Goal: Feedback & Contribution: Contribute content

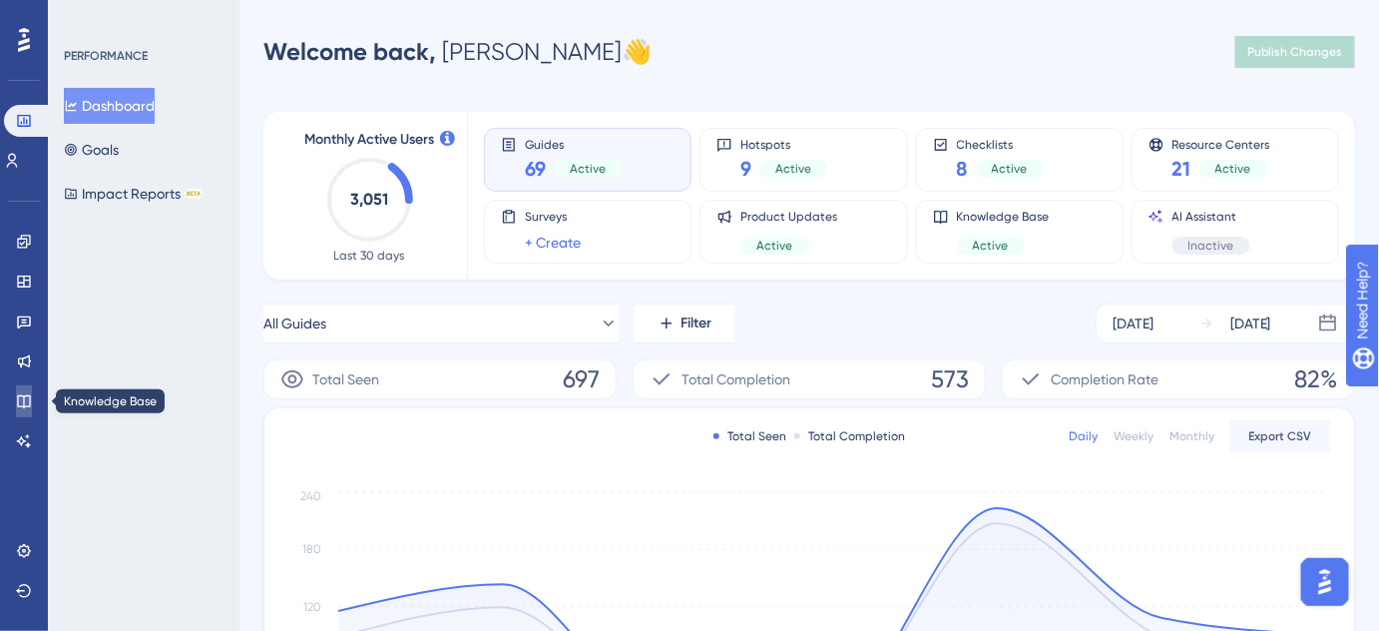
click at [29, 395] on icon at bounding box center [23, 401] width 13 height 13
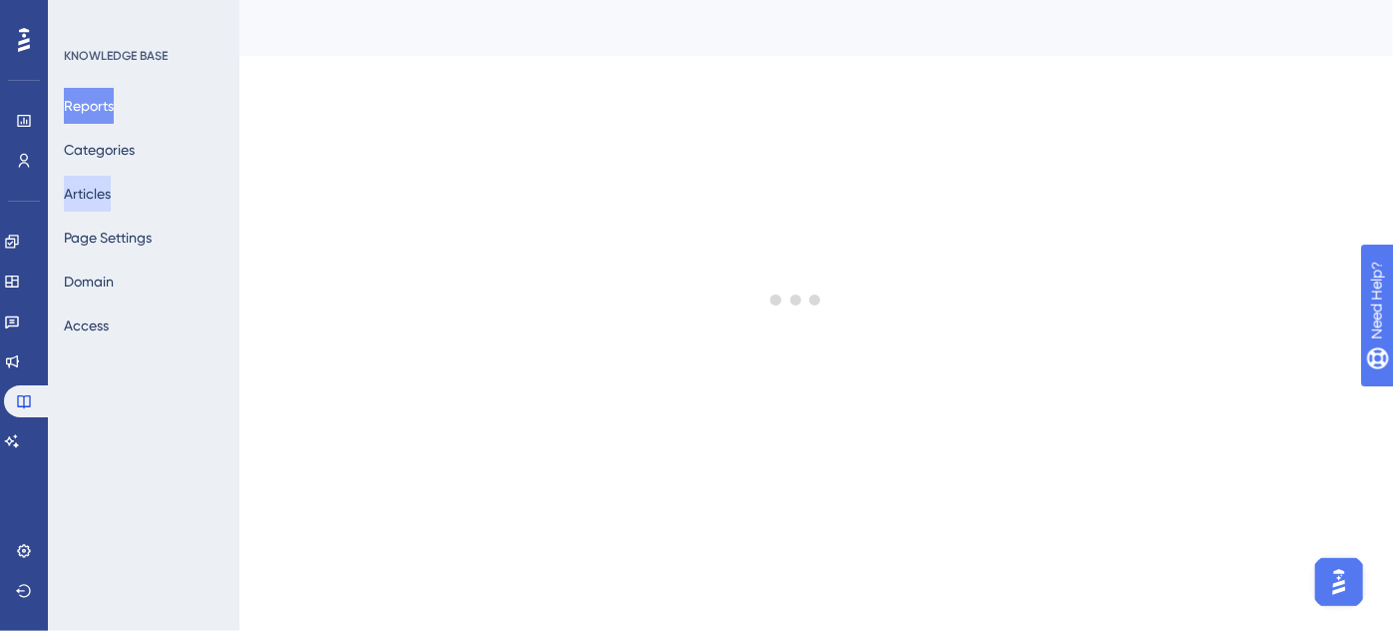
click at [111, 201] on button "Articles" at bounding box center [87, 194] width 47 height 36
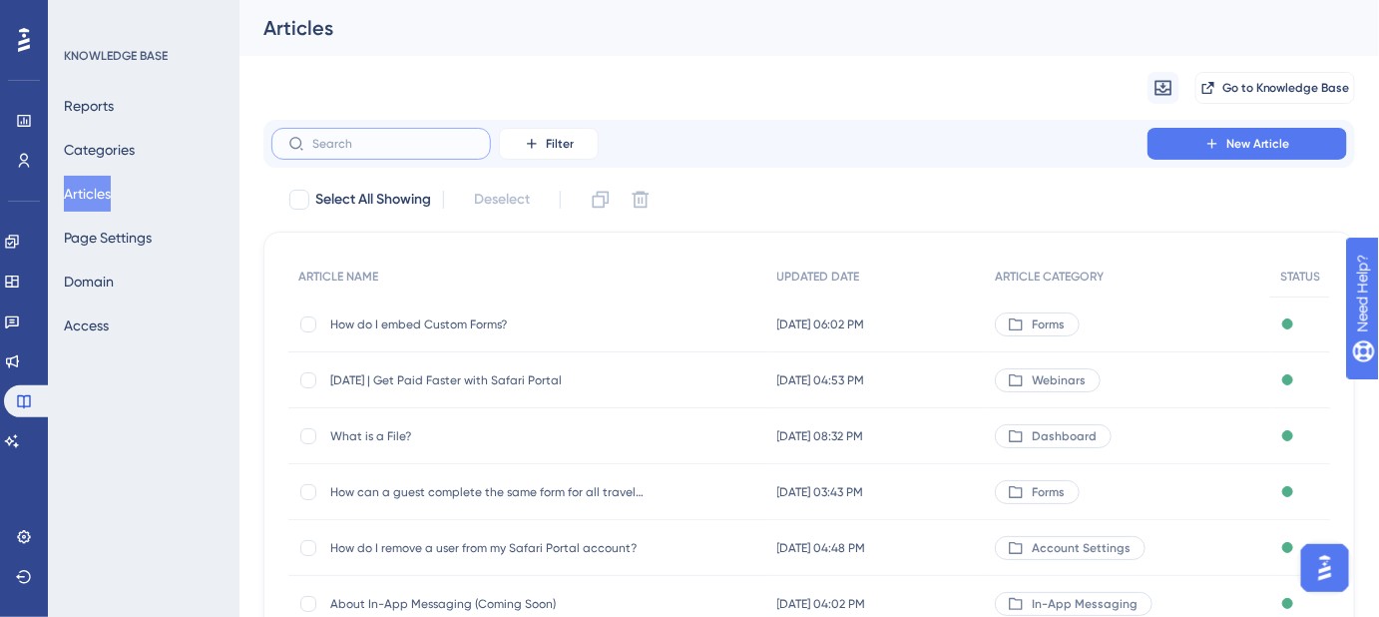
click at [395, 140] on input "text" at bounding box center [393, 144] width 162 height 14
paste input "How do I add or change my credit card or billing address on file?"
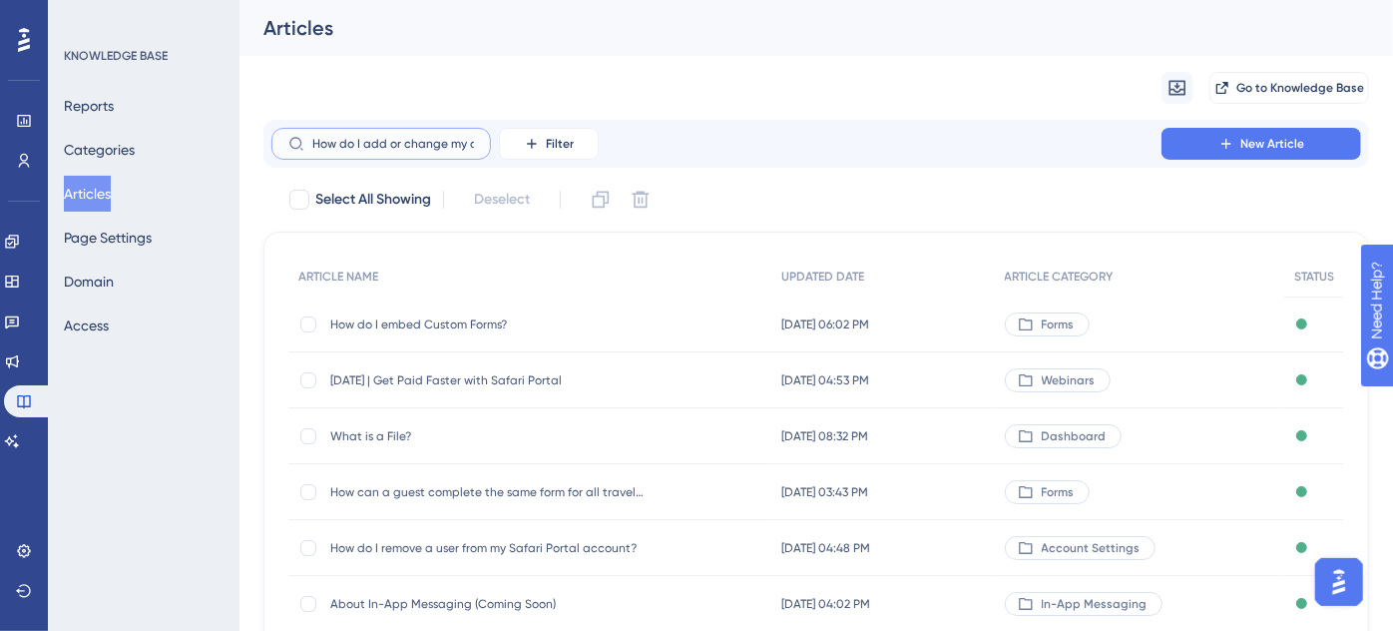
scroll to position [0, 191]
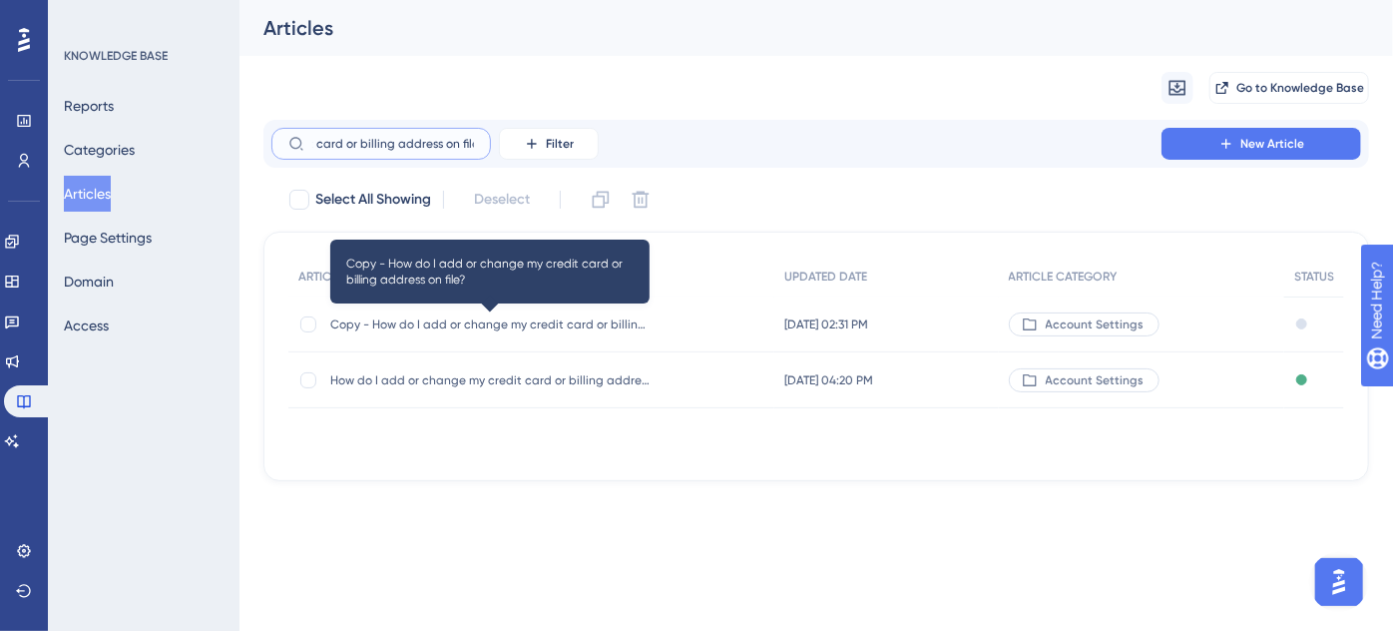
type input "How do I add or change my credit card or billing address on file?"
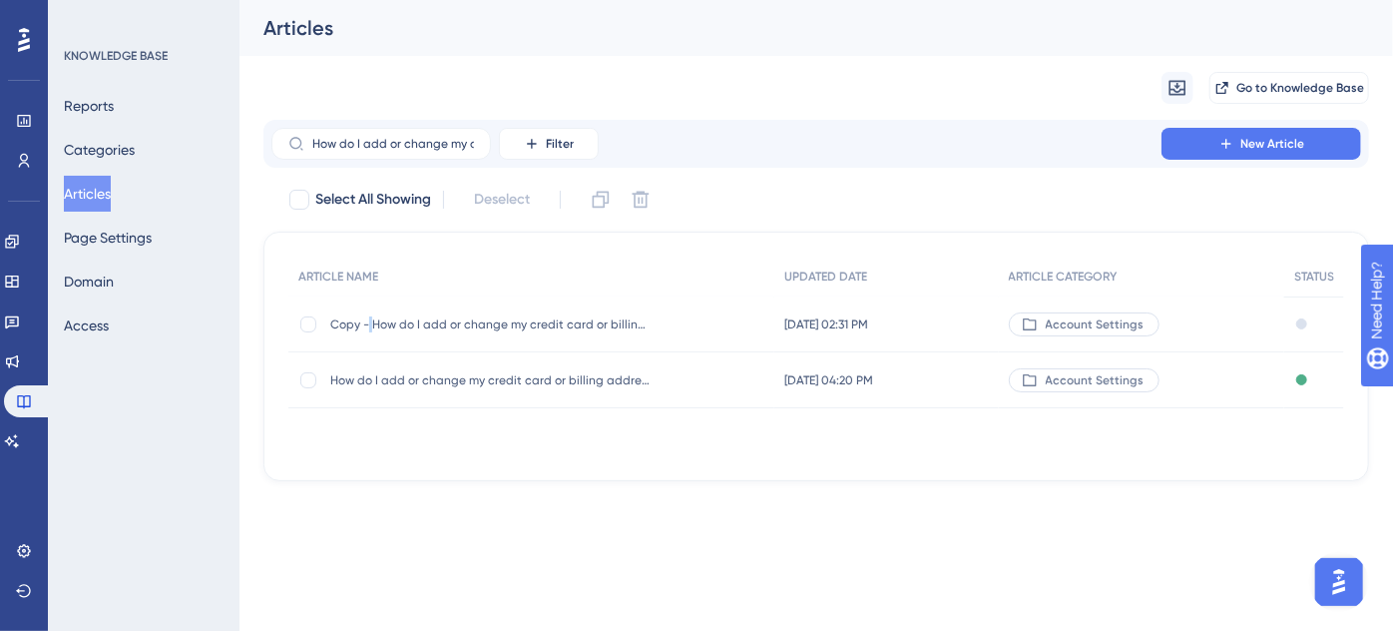
drag, startPoint x: 366, startPoint y: 325, endPoint x: 371, endPoint y: 343, distance: 18.6
click at [371, 343] on div "Copy - How do I add or change my credit card or billing address on file? Copy -…" at bounding box center [489, 324] width 319 height 56
click at [310, 323] on div at bounding box center [308, 324] width 16 height 16
checkbox input "true"
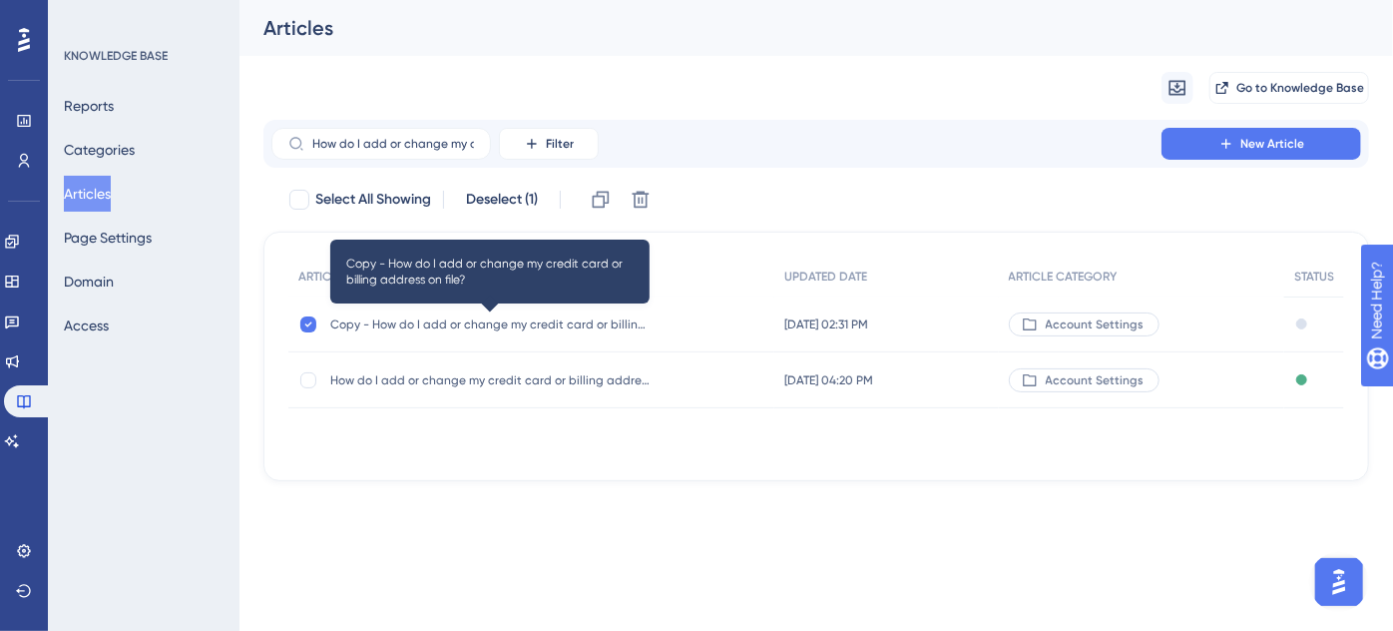
click at [543, 329] on span "Copy - How do I add or change my credit card or billing address on file?" at bounding box center [489, 324] width 319 height 16
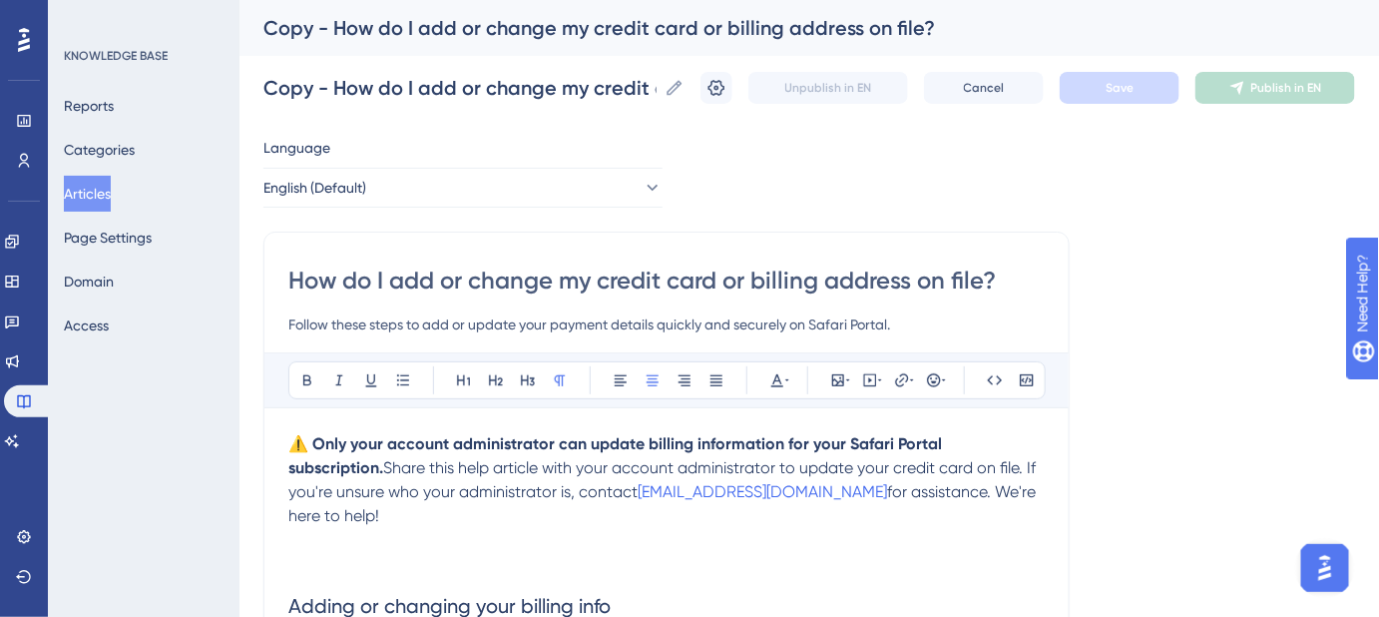
click at [82, 191] on button "Articles" at bounding box center [87, 194] width 47 height 36
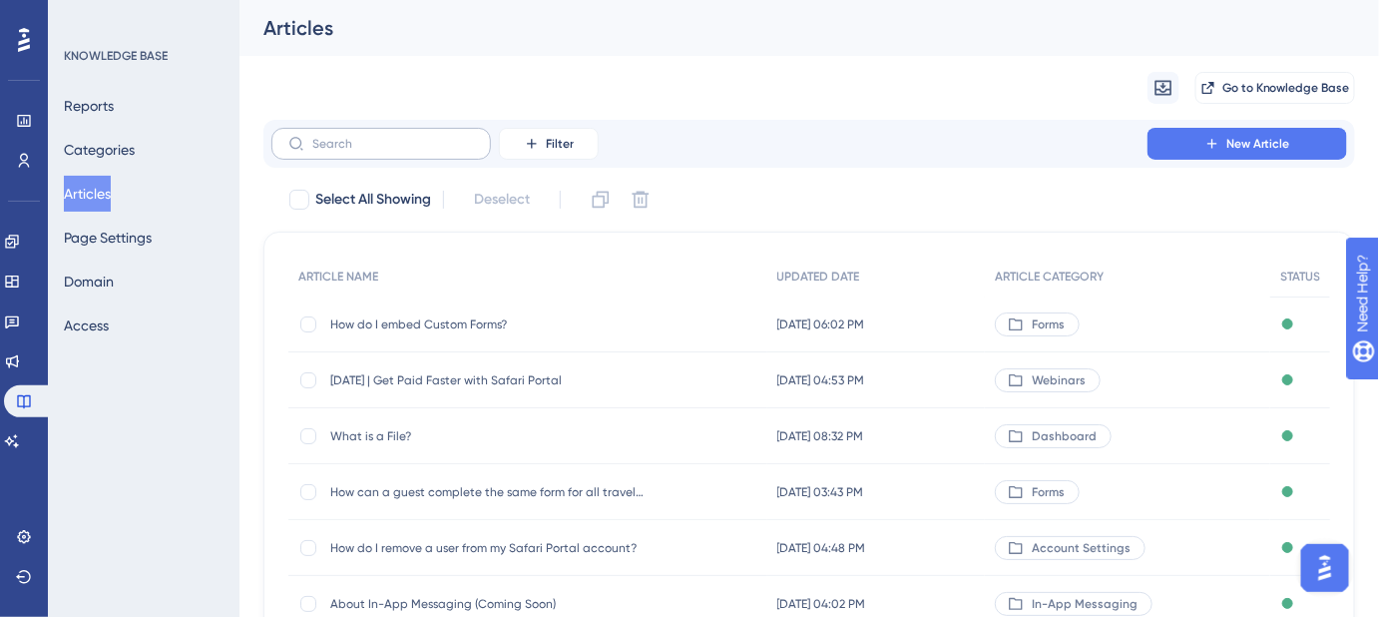
click at [391, 153] on label at bounding box center [381, 144] width 220 height 32
click at [391, 151] on input "text" at bounding box center [393, 144] width 162 height 14
drag, startPoint x: 391, startPoint y: 153, endPoint x: 377, endPoint y: 142, distance: 17.8
click at [377, 142] on input "text" at bounding box center [393, 144] width 162 height 14
paste input "How do I add or change my credit card or billing address on file?"
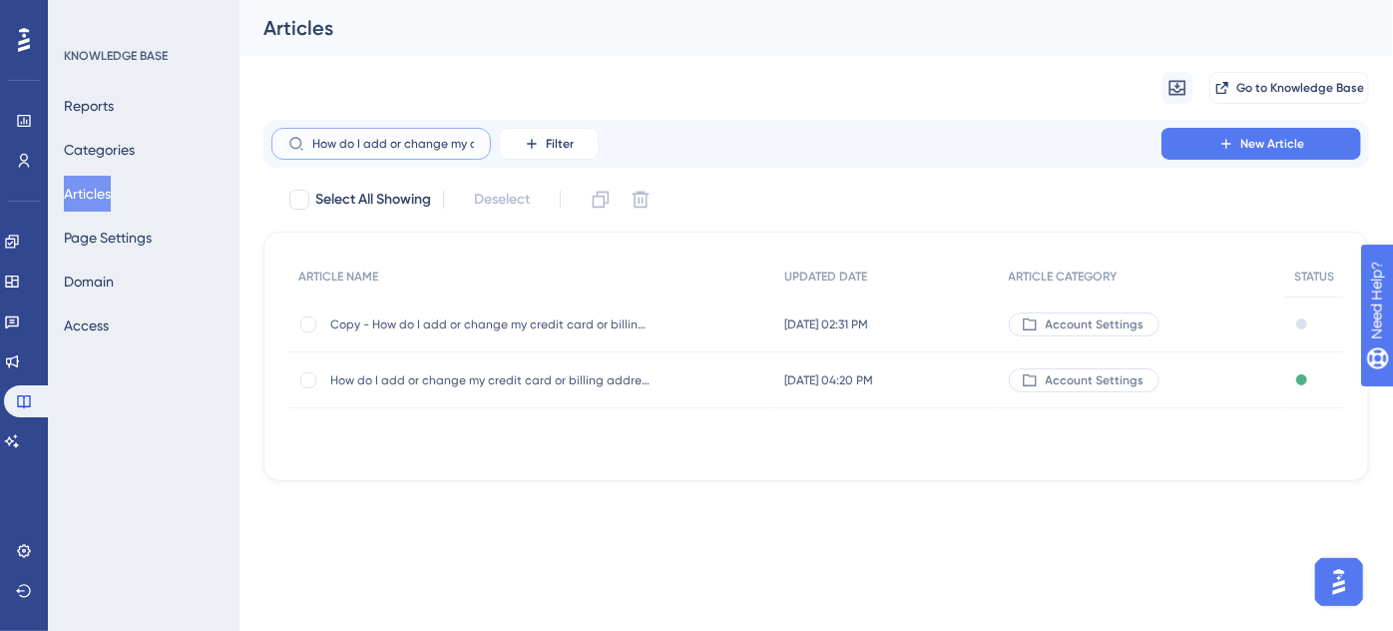
scroll to position [0, 191]
type input "How do I add or change my credit card or billing address on file?"
click at [306, 324] on div at bounding box center [308, 324] width 16 height 16
click at [645, 201] on icon at bounding box center [641, 200] width 17 height 17
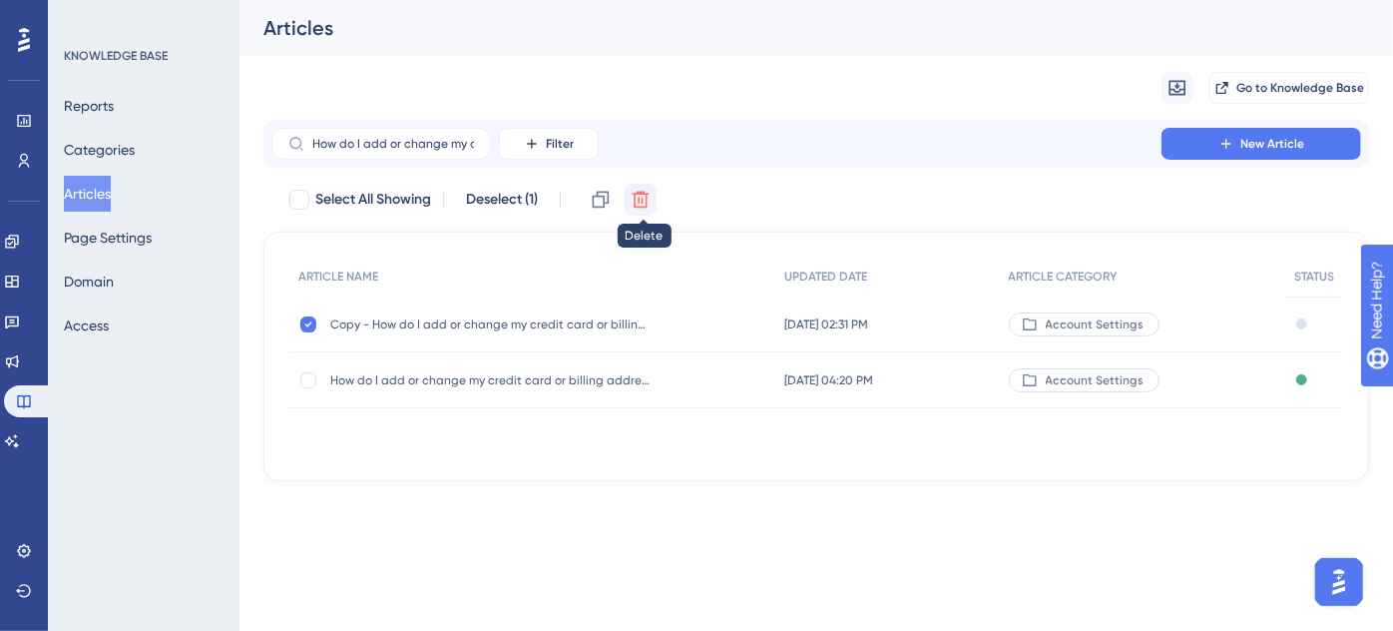
checkbox input "false"
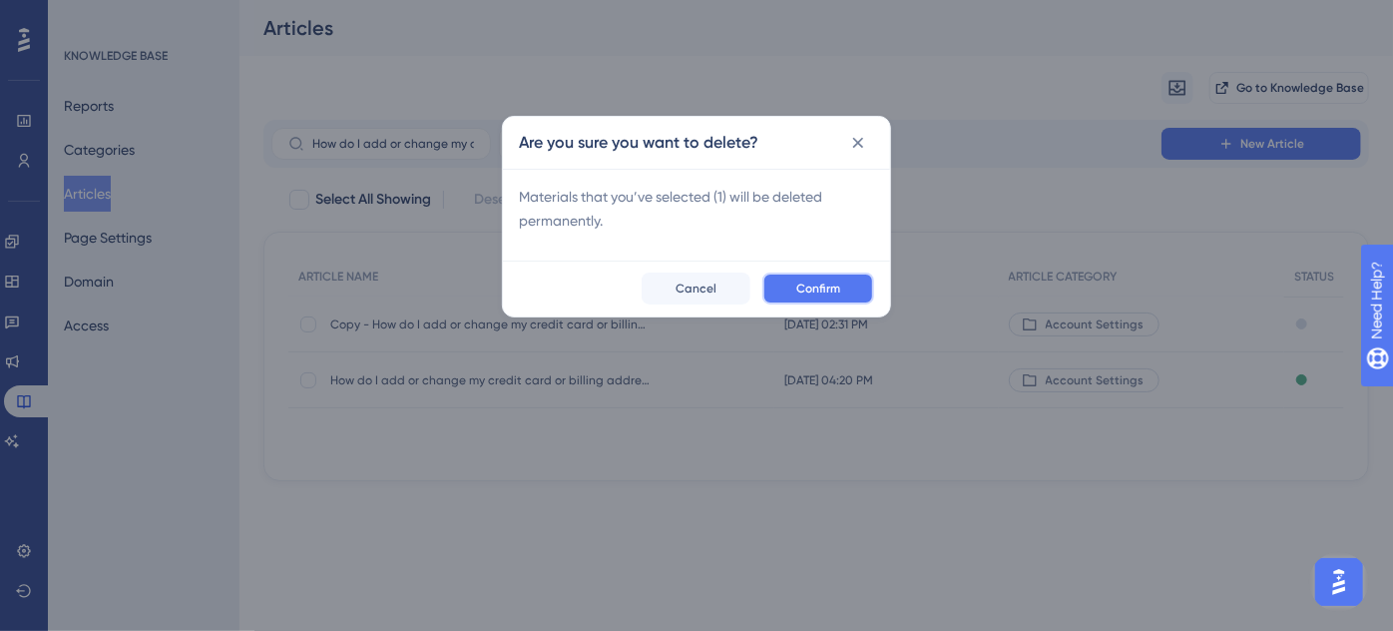
click at [807, 285] on span "Confirm" at bounding box center [818, 288] width 44 height 16
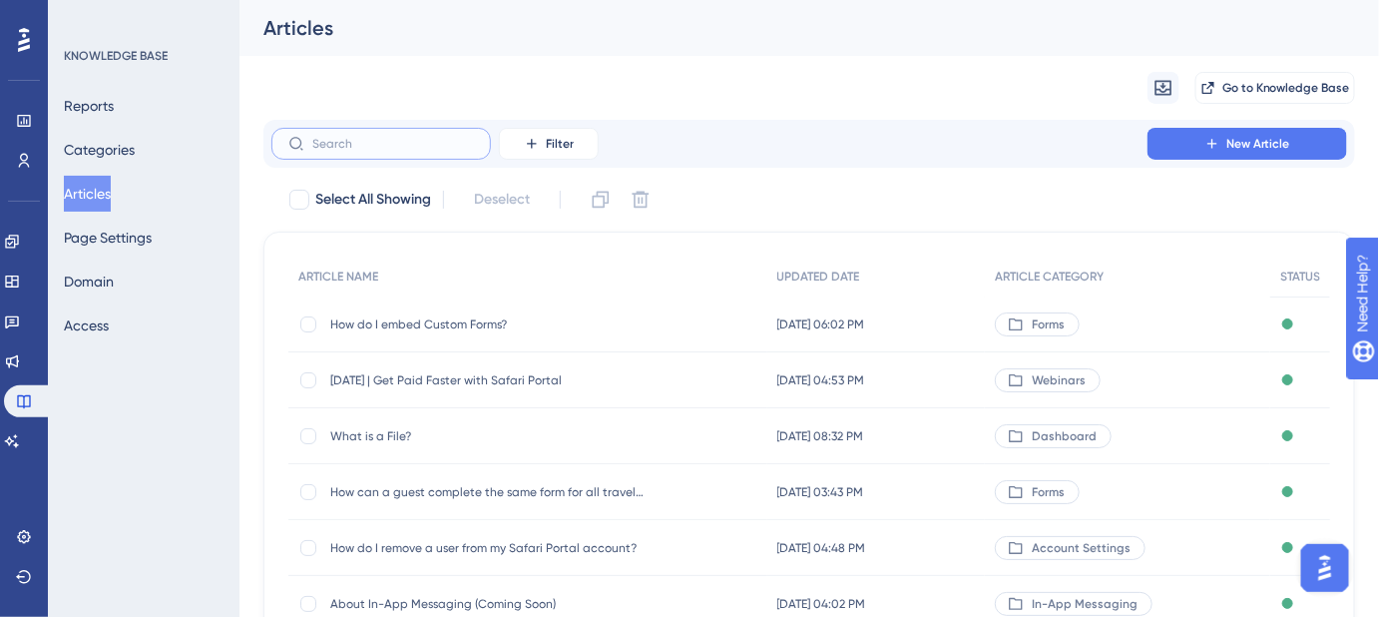
click at [345, 148] on input "text" at bounding box center [393, 144] width 162 height 14
paste input "How do I add or change my credit card or billing address on file?"
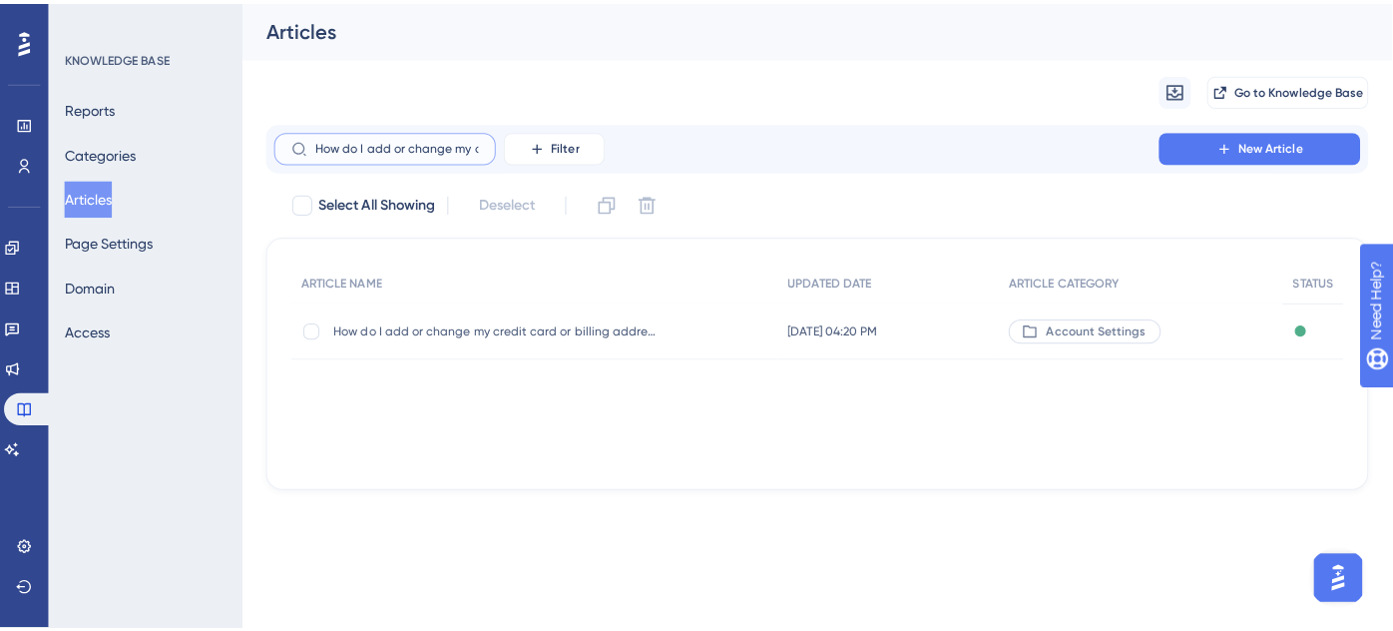
scroll to position [0, 191]
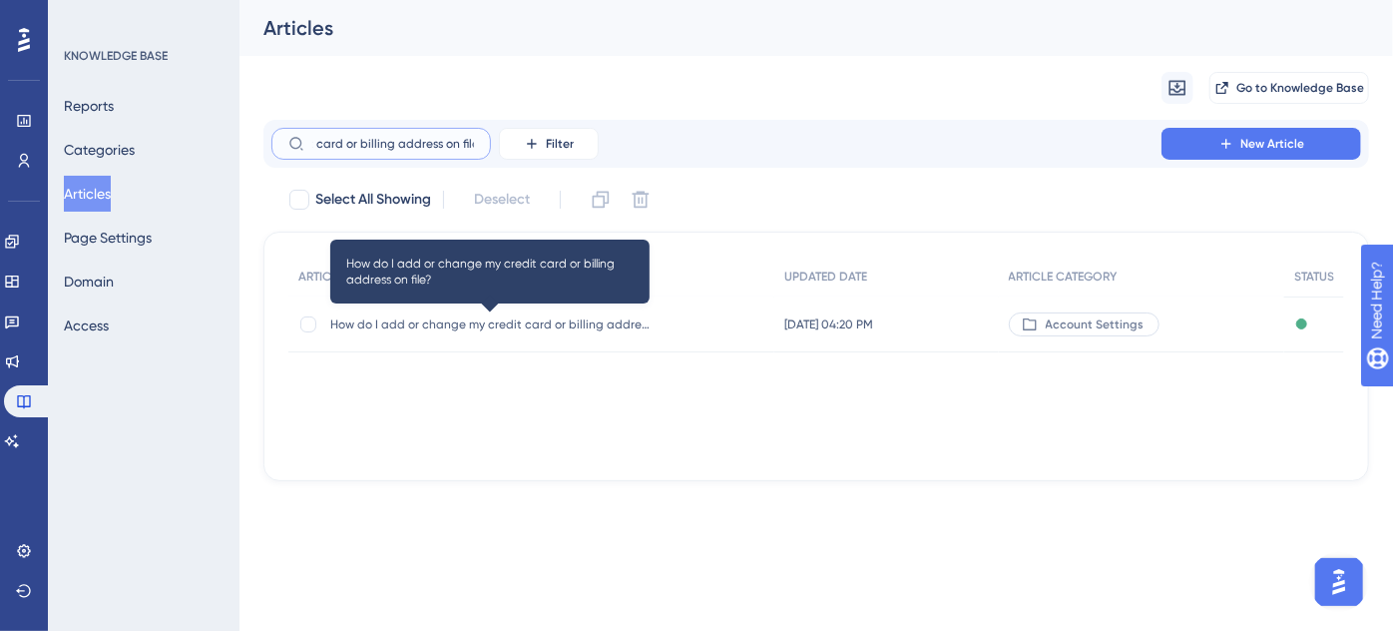
type input "How do I add or change my credit card or billing address on file?"
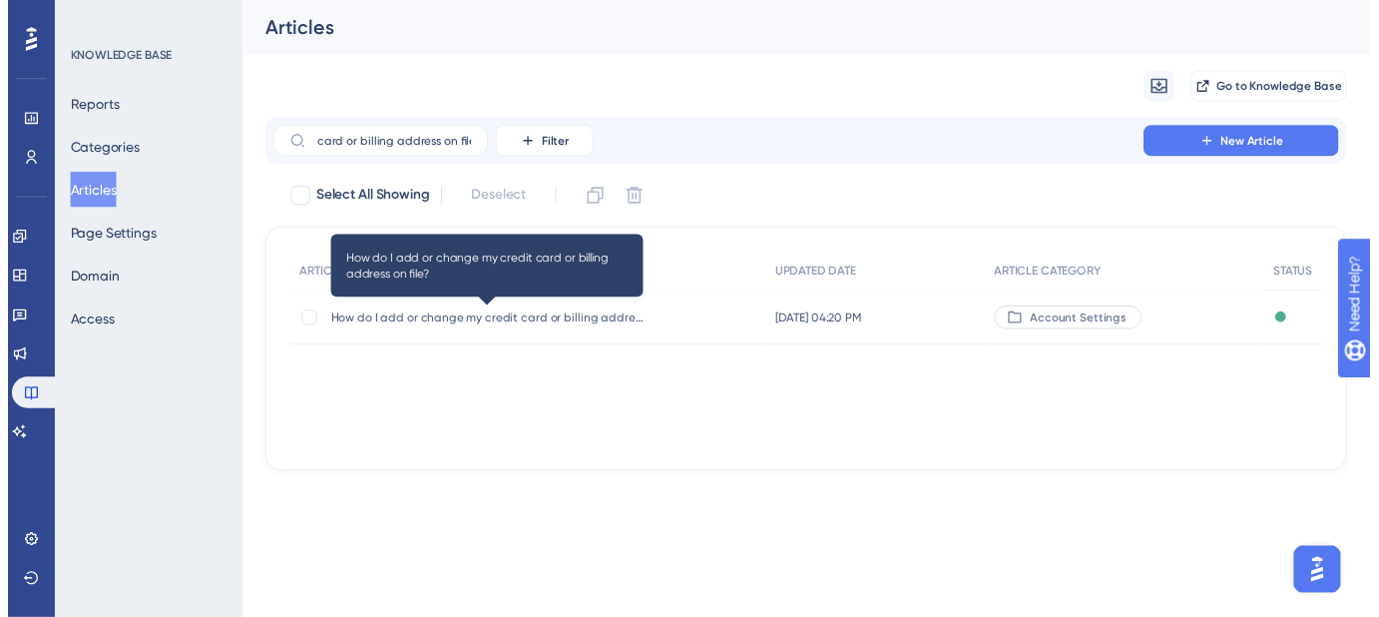
scroll to position [0, 0]
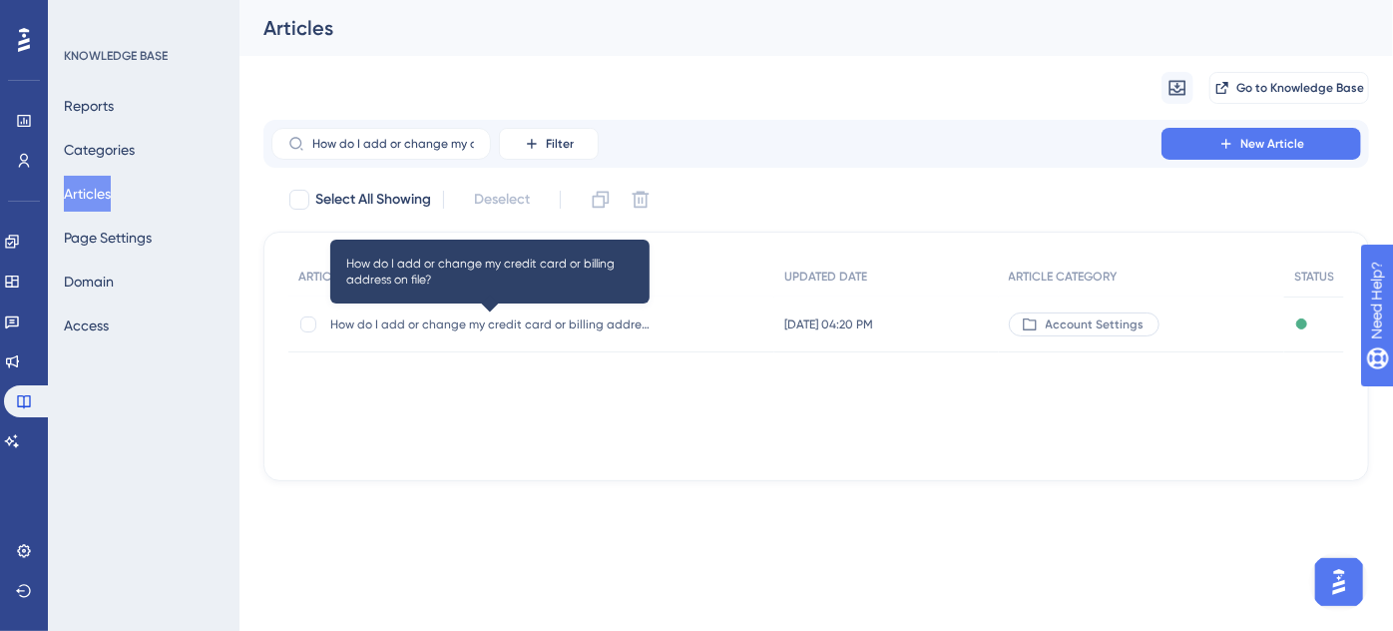
click at [491, 321] on span "How do I add or change my credit card or billing address on file?" at bounding box center [489, 324] width 319 height 16
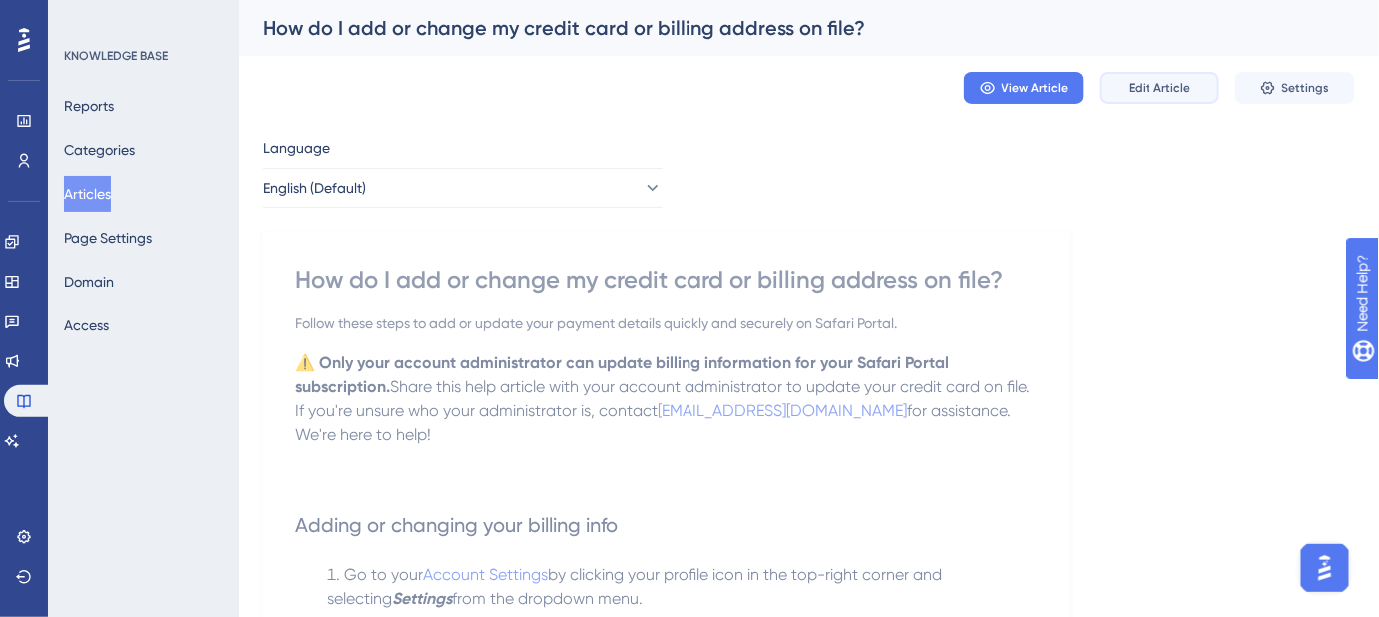
click at [1146, 82] on span "Edit Article" at bounding box center [1160, 88] width 62 height 16
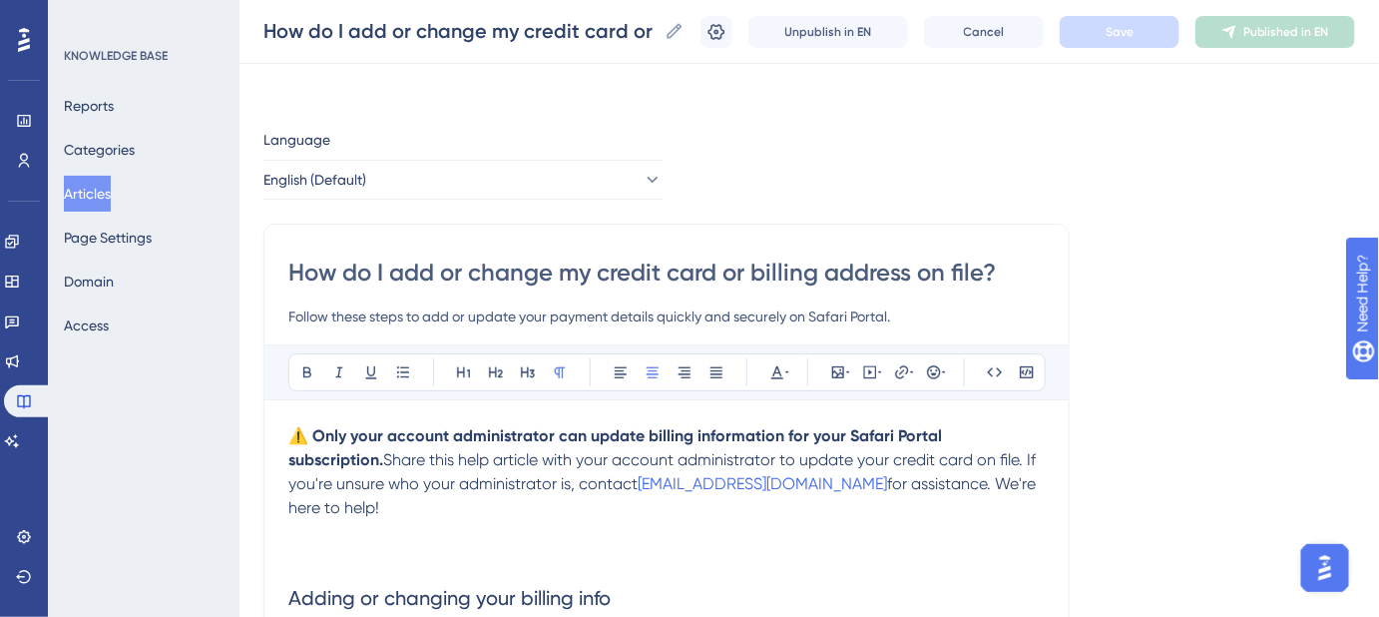
scroll to position [231, 0]
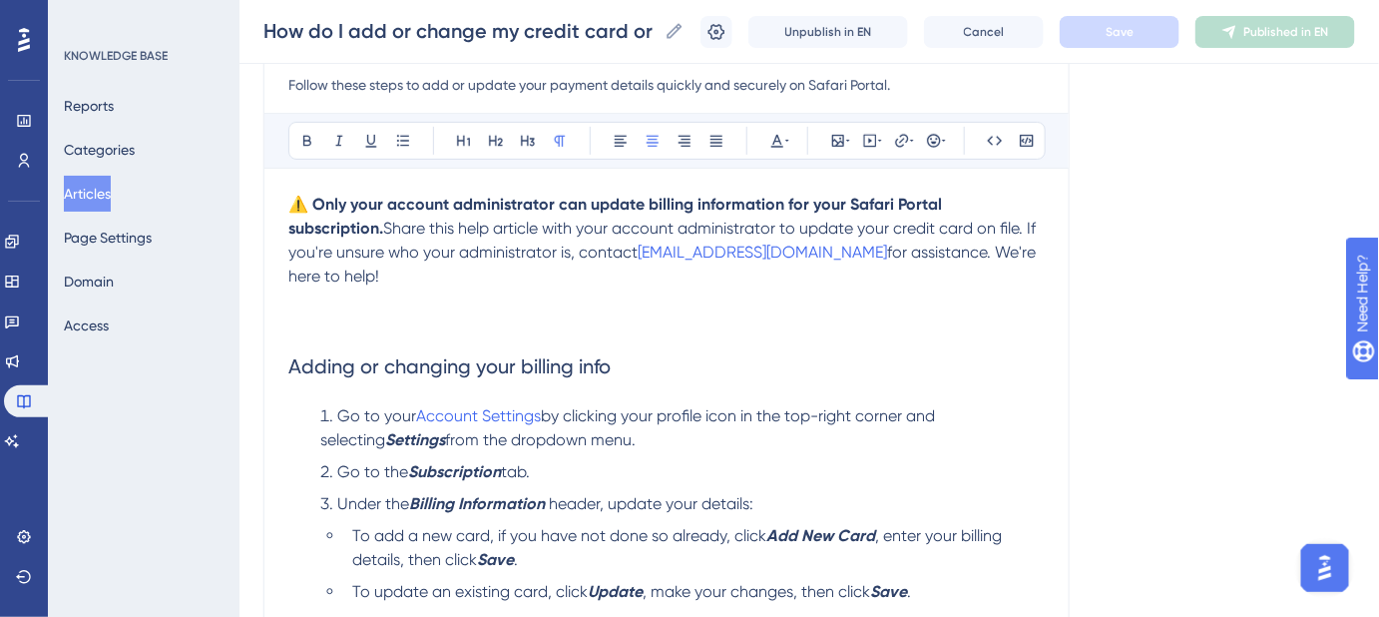
click at [1003, 247] on p "⚠️ Only your account administrator can update billing information for your Safa…" at bounding box center [666, 253] width 756 height 120
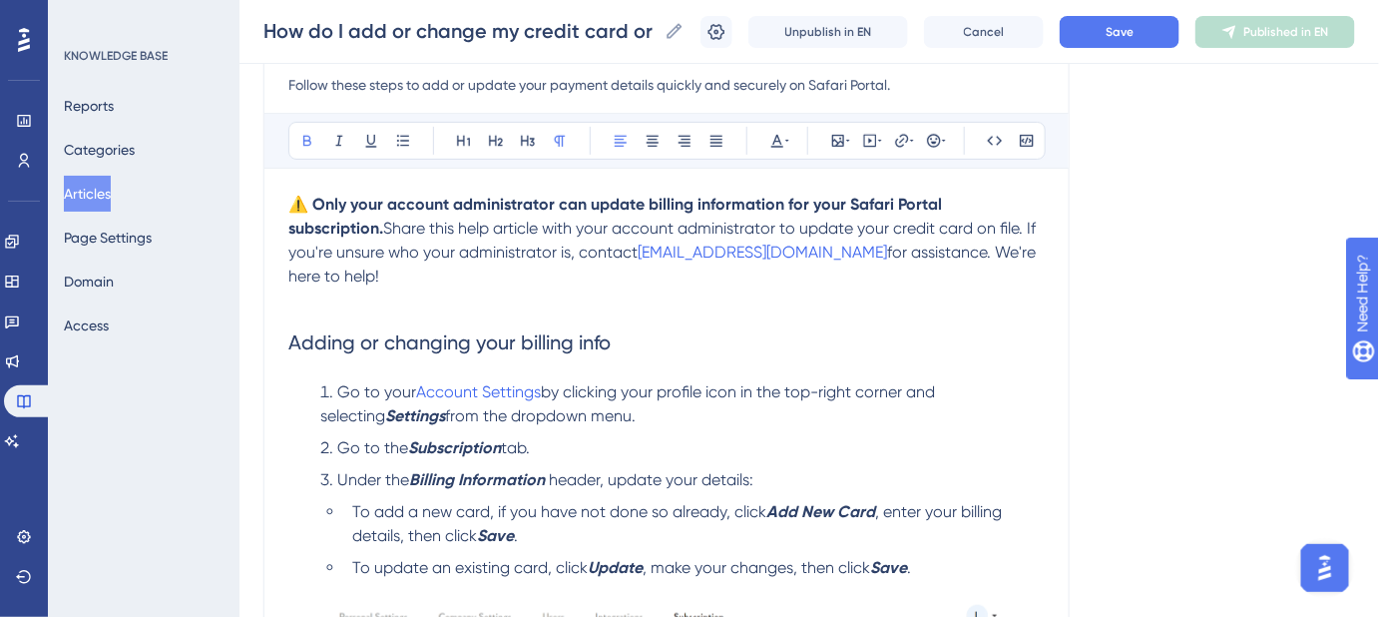
click at [292, 198] on strong "⚠️ Only your account administrator can update billing information for your Safa…" at bounding box center [617, 216] width 658 height 43
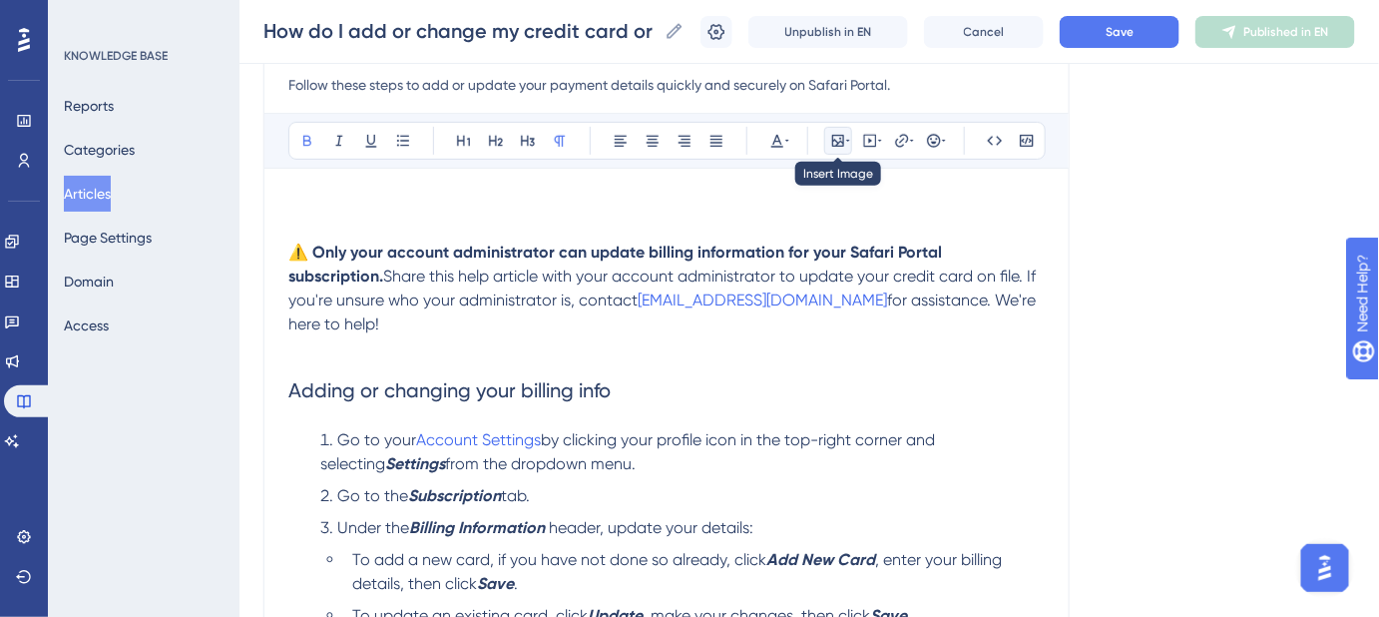
click at [840, 148] on button at bounding box center [838, 141] width 28 height 28
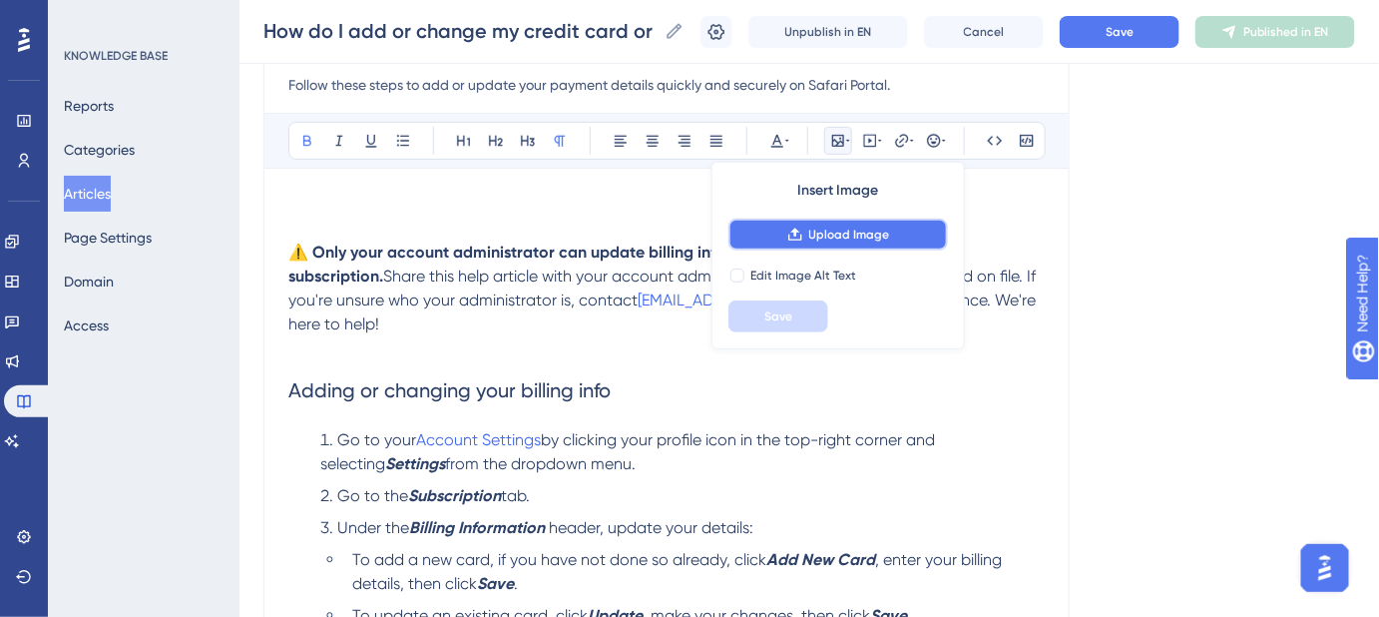
click at [840, 228] on span "Upload Image" at bounding box center [849, 235] width 81 height 16
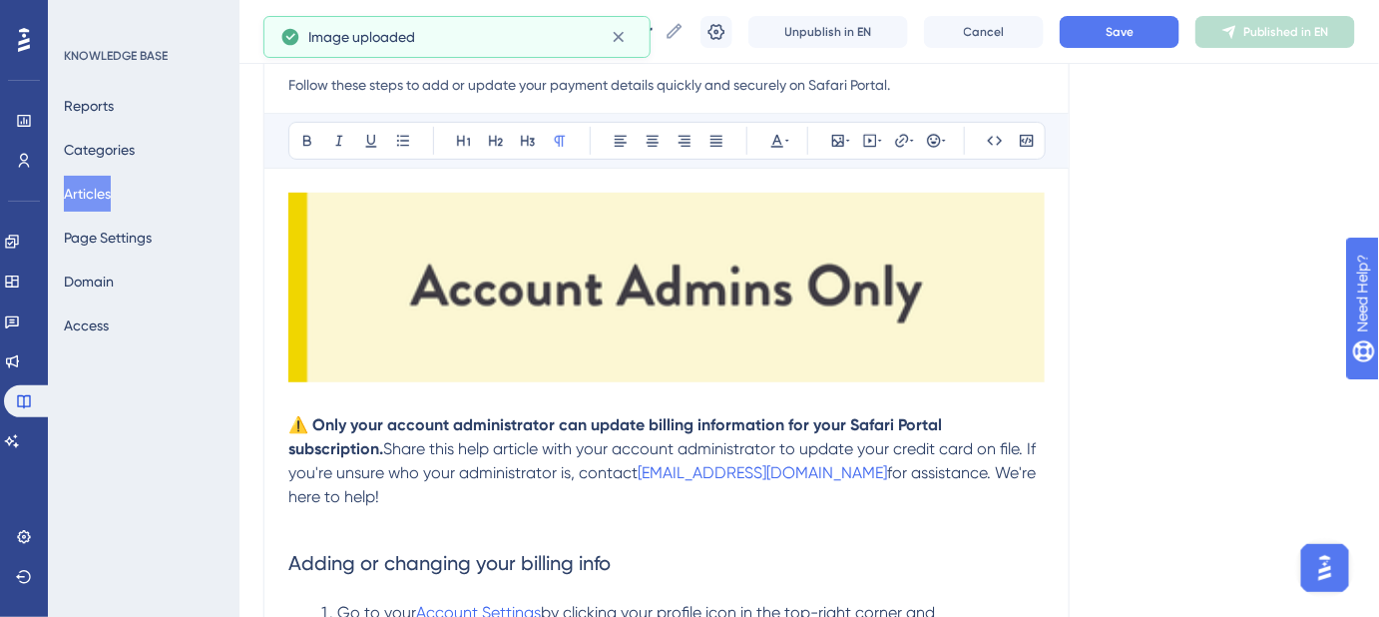
click at [463, 243] on img at bounding box center [666, 288] width 756 height 190
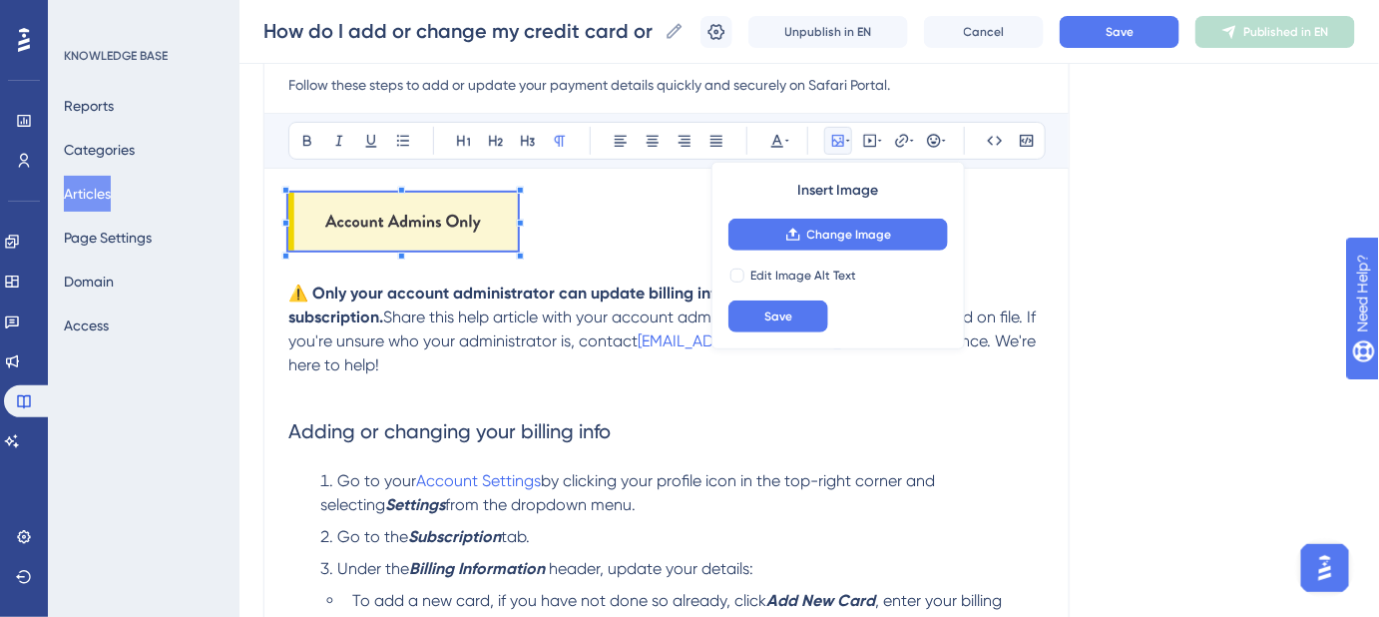
click at [1172, 236] on div "Language English (Default) How do I add or change my credit card or billing add…" at bounding box center [809, 576] width 1092 height 1361
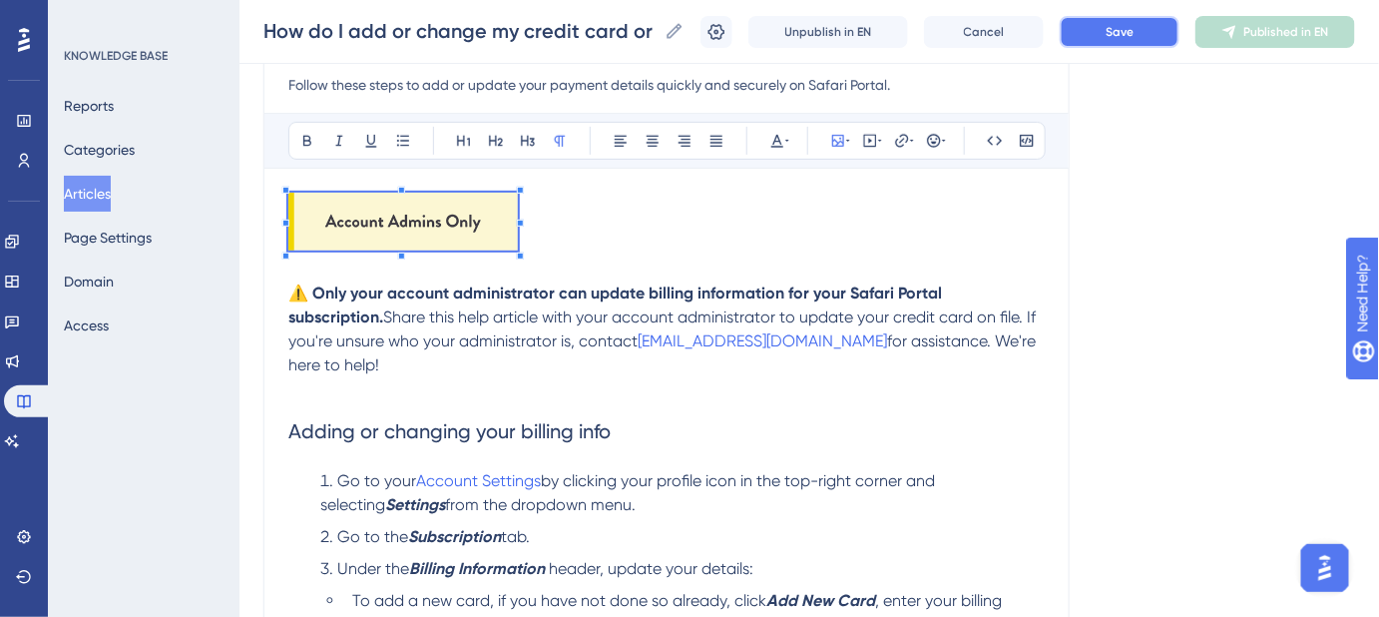
click at [1150, 17] on button "Save" at bounding box center [1120, 32] width 120 height 32
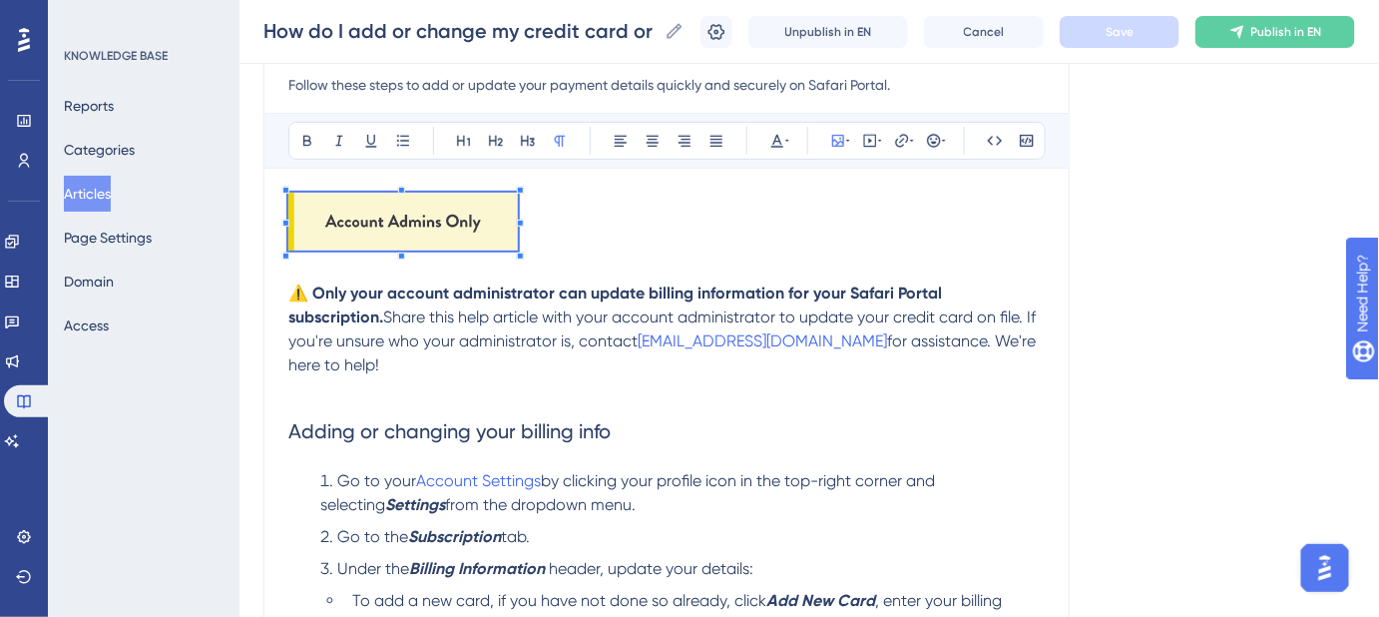
click at [788, 401] on h2 "Adding or changing your billing info" at bounding box center [666, 431] width 756 height 60
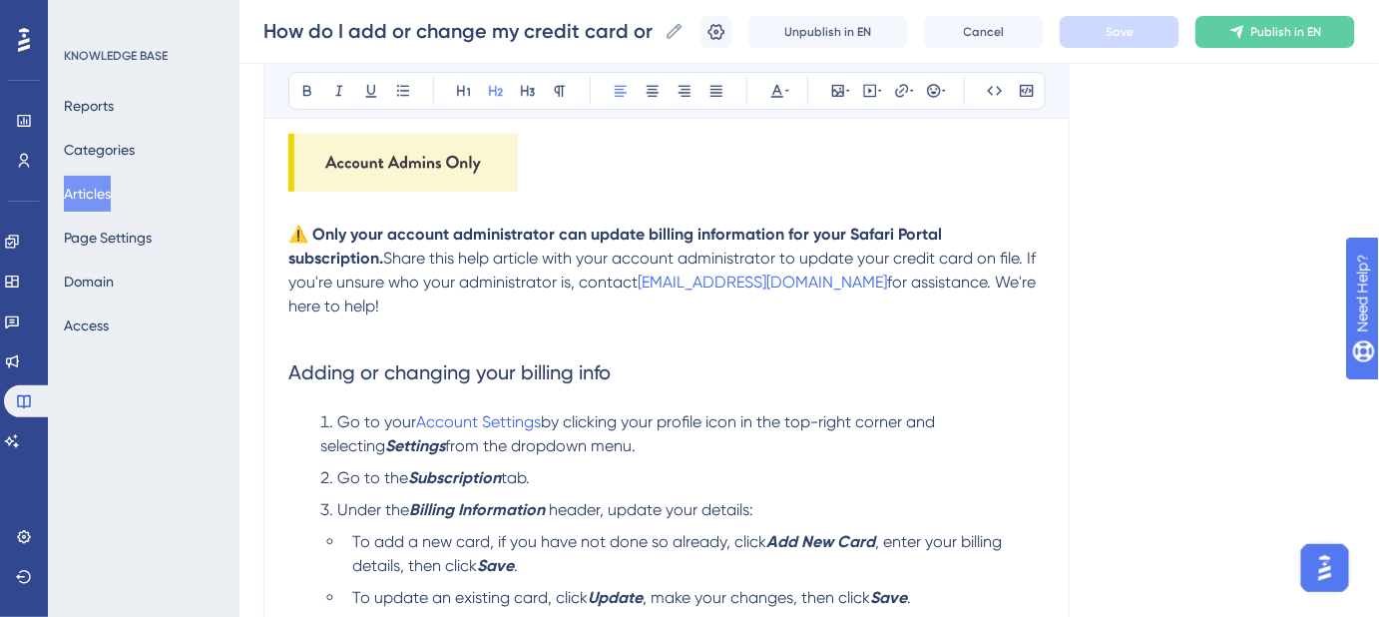
scroll to position [322, 0]
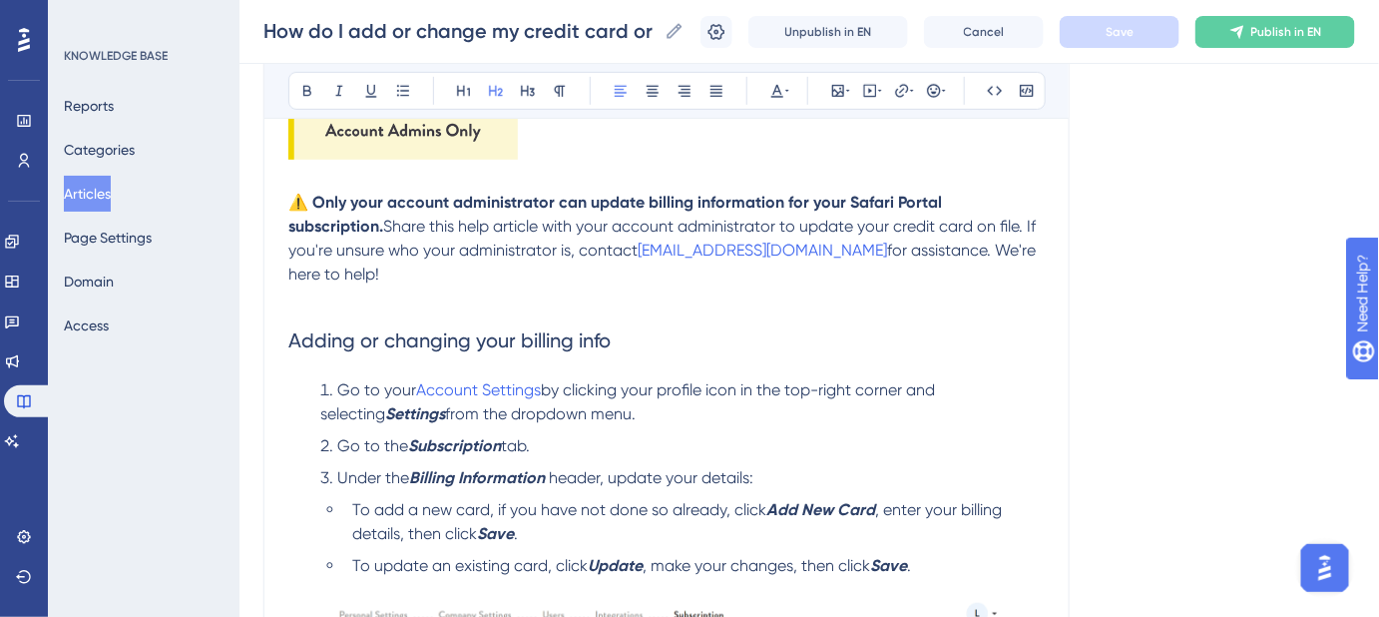
click at [390, 328] on span "Adding or changing your billing info" at bounding box center [449, 340] width 322 height 24
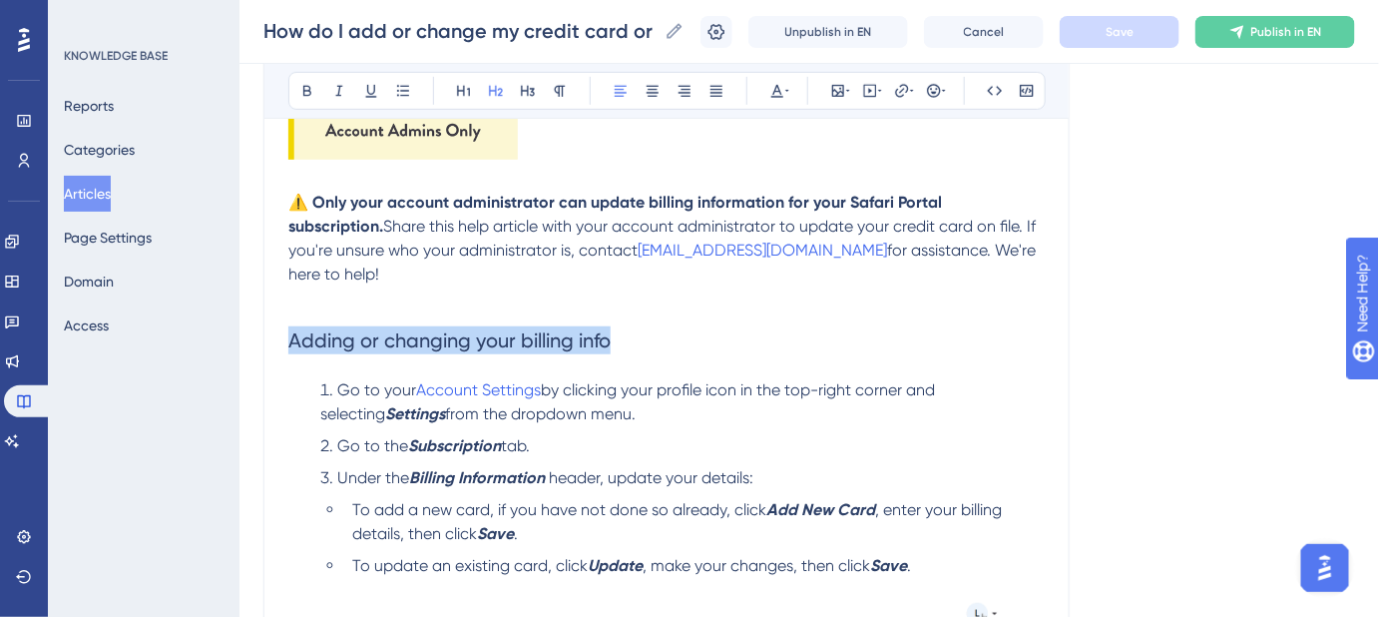
drag, startPoint x: 625, startPoint y: 315, endPoint x: 253, endPoint y: 291, distance: 372.0
click at [255, 293] on div "Performance Users Engagement Widgets Feedback Product Updates Knowledge Base AI…" at bounding box center [809, 438] width 1140 height 1521
copy span "Adding or changing your billing info"
click at [636, 310] on h2 "Adding or changing your billing info" at bounding box center [666, 340] width 756 height 60
drag, startPoint x: 523, startPoint y: 313, endPoint x: 282, endPoint y: 315, distance: 240.5
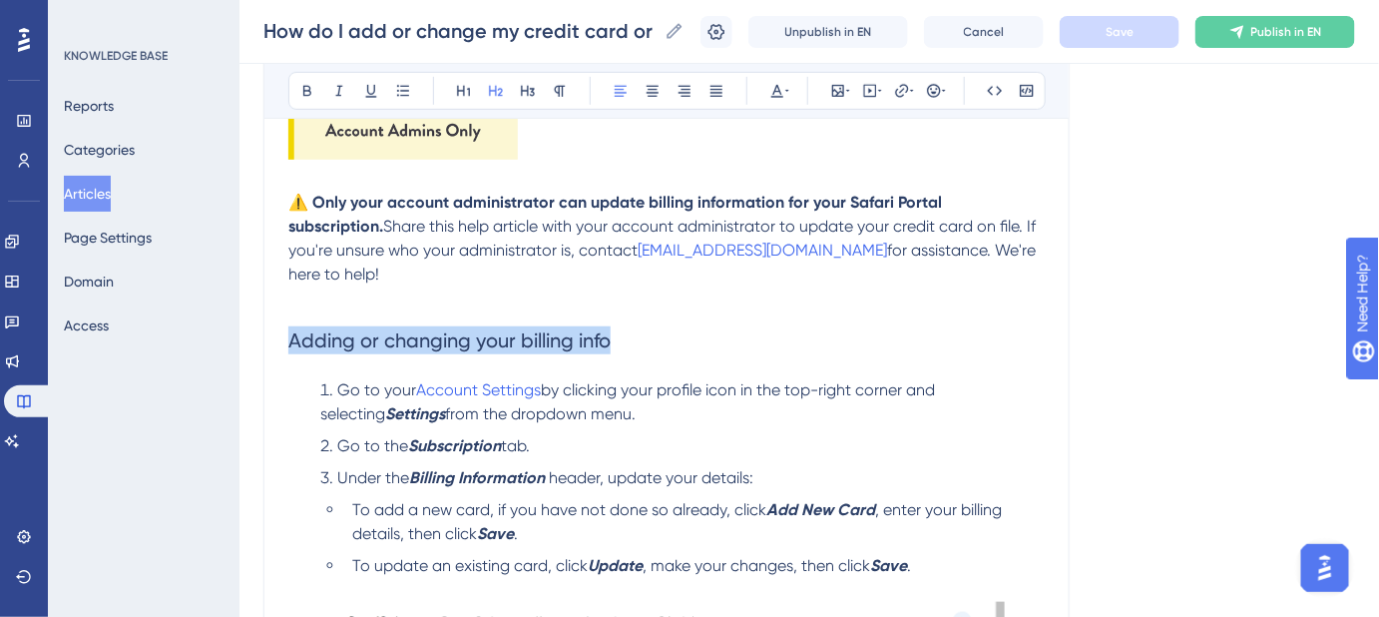
click at [282, 315] on div "How do I add or change my credit card or billing address on file? Follow these …" at bounding box center [666, 474] width 806 height 1146
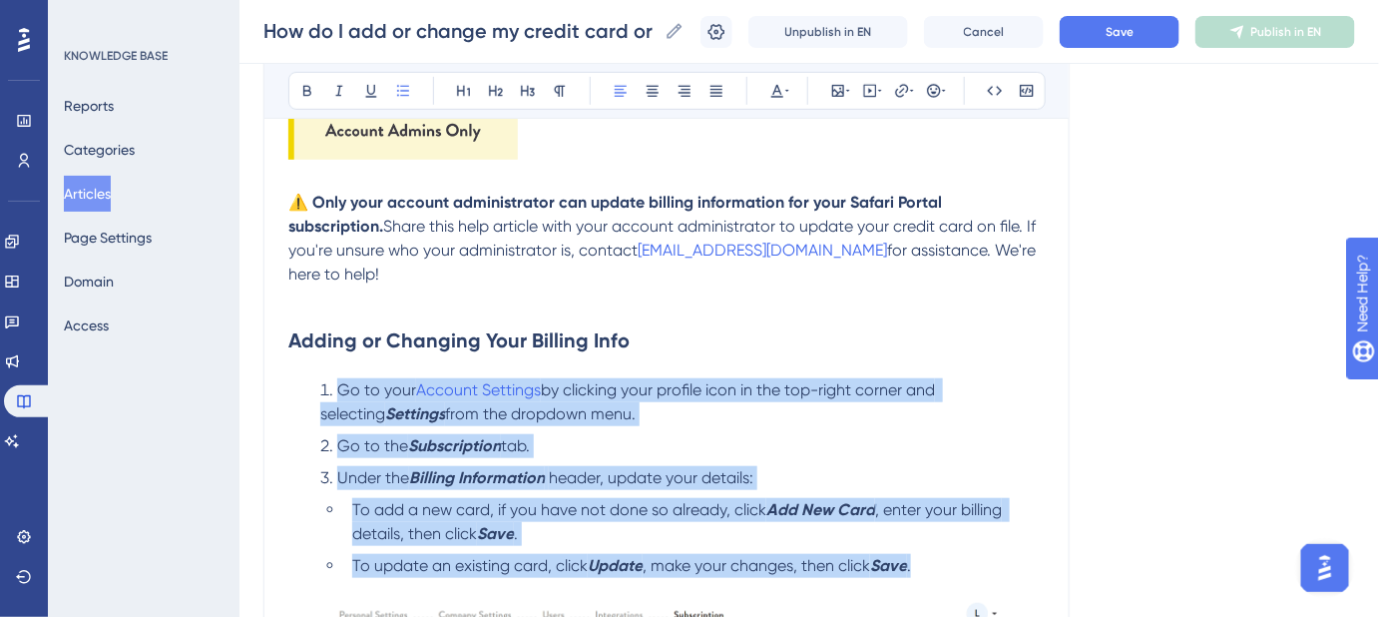
drag, startPoint x: 944, startPoint y: 540, endPoint x: 329, endPoint y: 374, distance: 636.6
click at [329, 378] on ol "Go to your Account Settings by clicking your profile icon in the top-right corn…" at bounding box center [666, 478] width 756 height 200
click at [1129, 25] on span "Save" at bounding box center [1120, 32] width 28 height 16
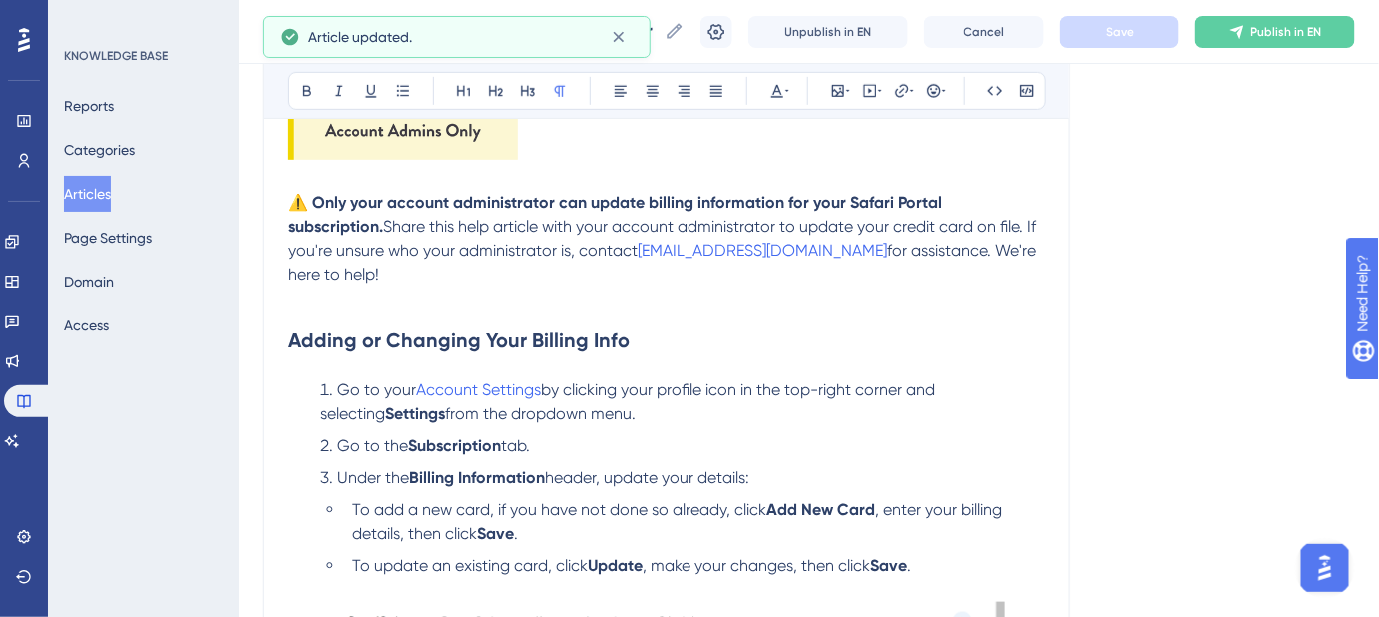
click at [923, 286] on p at bounding box center [666, 298] width 756 height 24
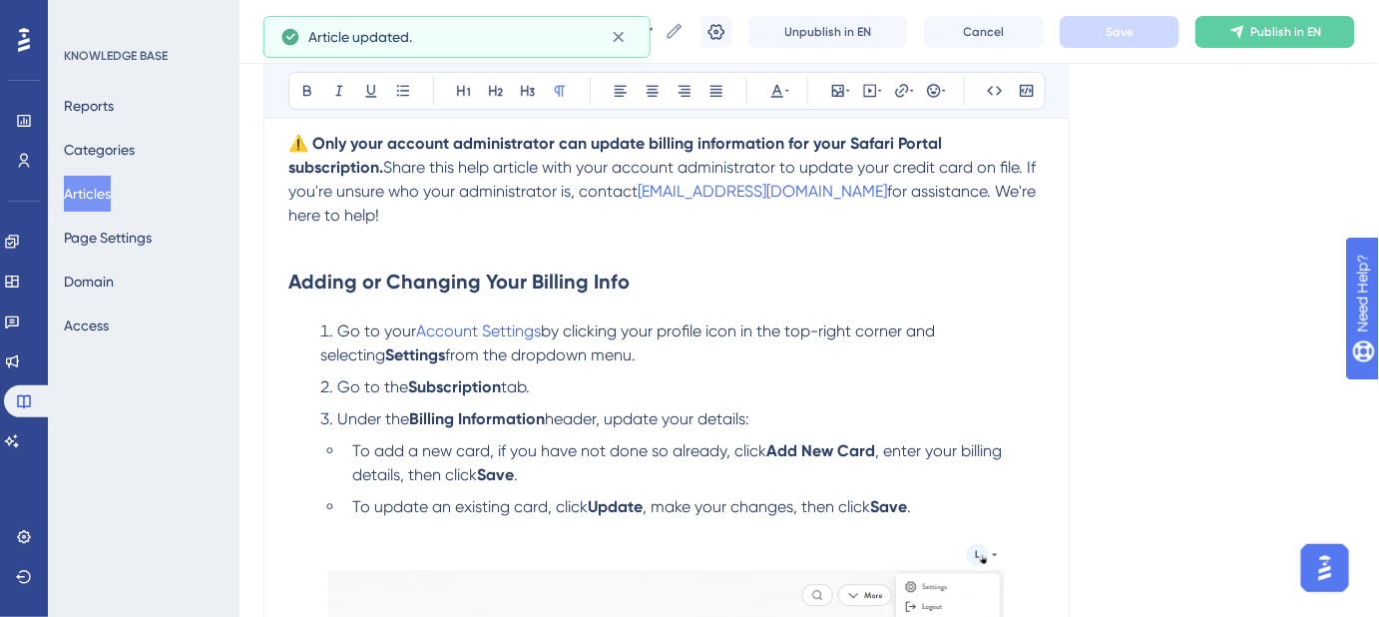
scroll to position [413, 0]
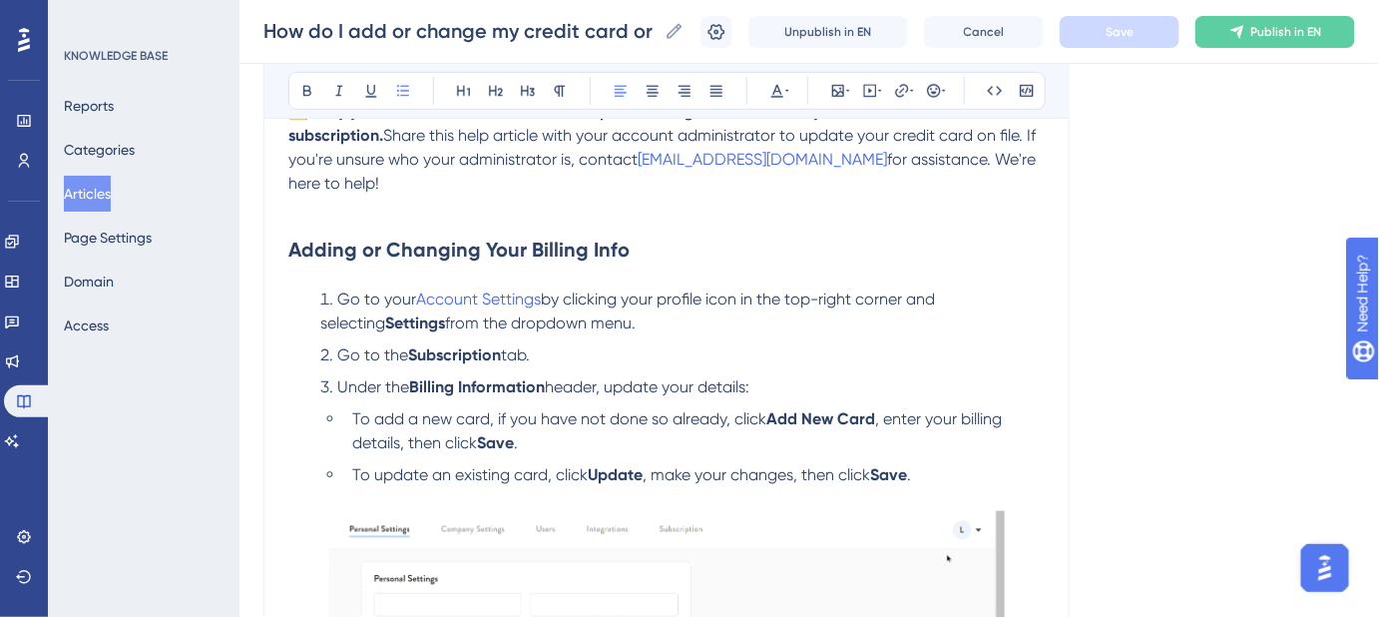
drag, startPoint x: 546, startPoint y: 271, endPoint x: 414, endPoint y: 274, distance: 131.7
click at [415, 287] on li "Go to your Account Settings by clicking your profile icon in the top-right corn…" at bounding box center [678, 311] width 732 height 48
click at [564, 313] on span "from the dropdown menu." at bounding box center [540, 322] width 191 height 19
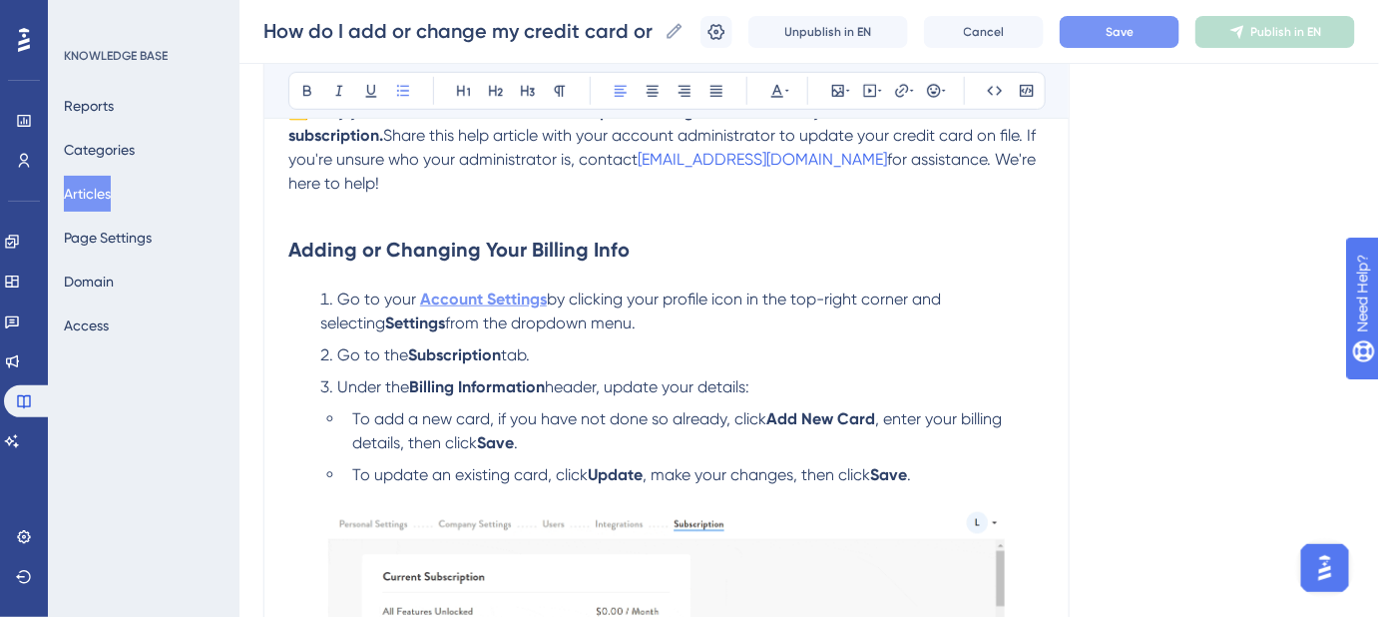
click at [529, 289] on strong "Account Settings" at bounding box center [483, 298] width 127 height 19
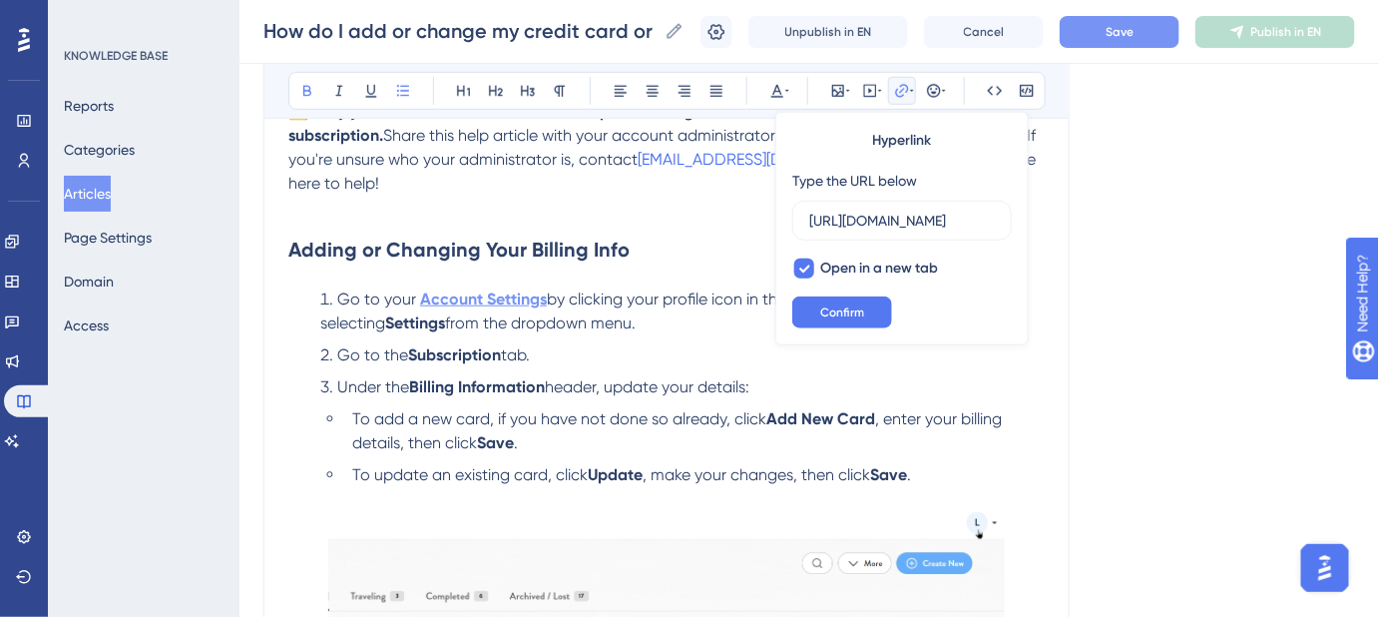
scroll to position [0, 224]
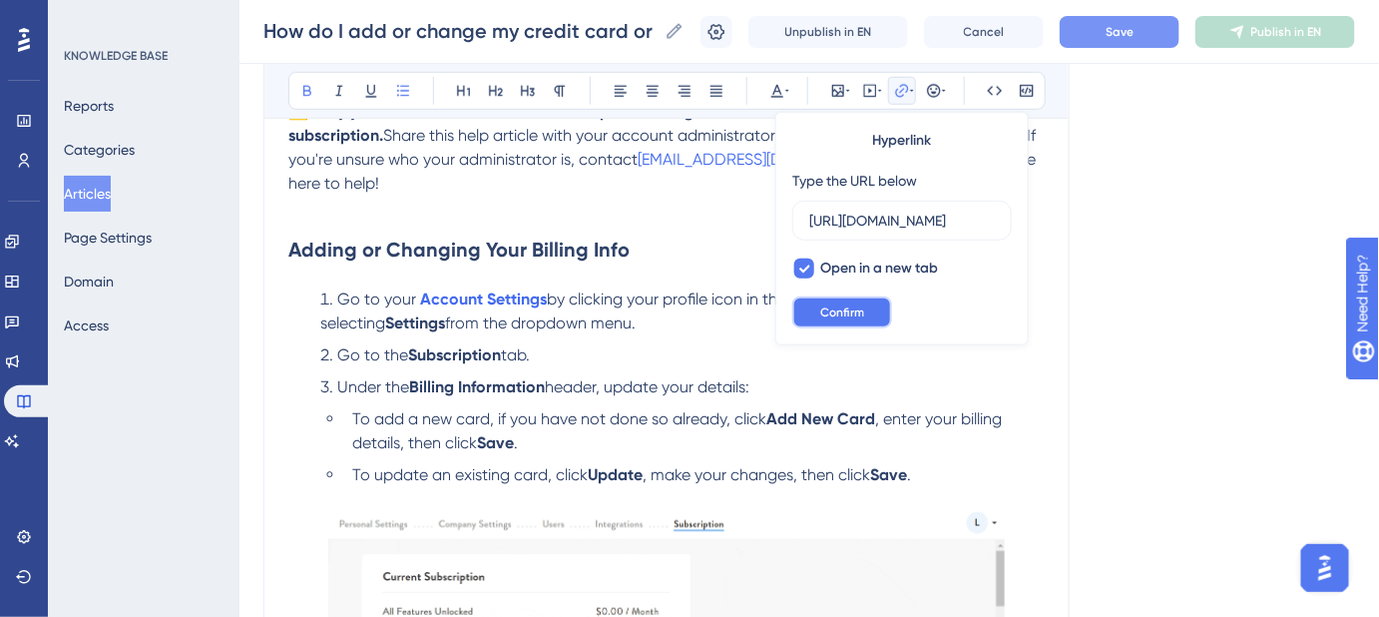
click at [862, 304] on span "Confirm" at bounding box center [842, 312] width 44 height 16
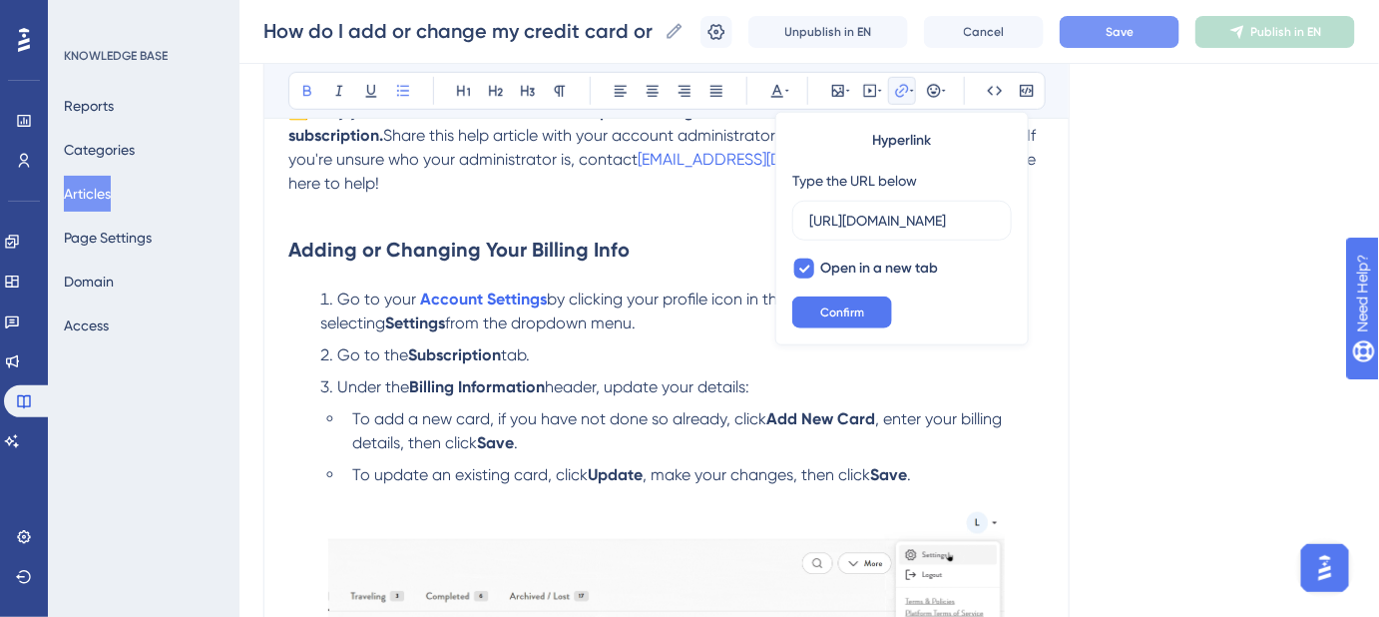
scroll to position [0, 0]
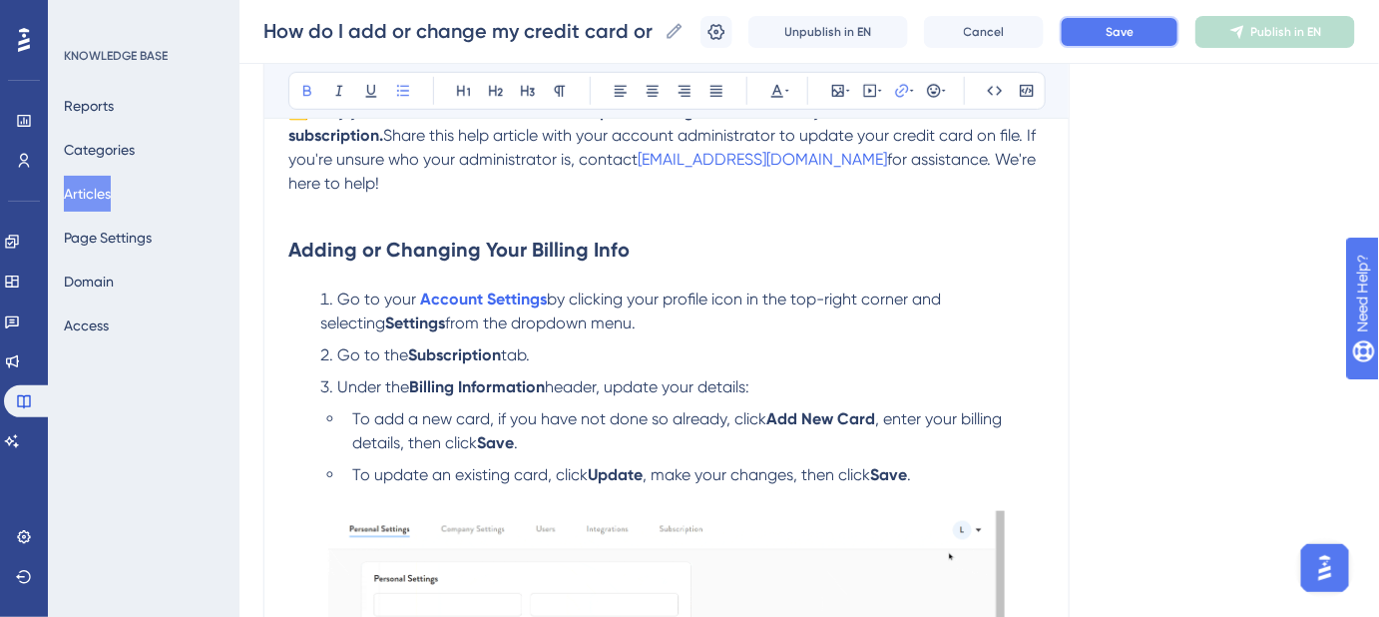
click at [1154, 46] on button "Save" at bounding box center [1120, 32] width 120 height 32
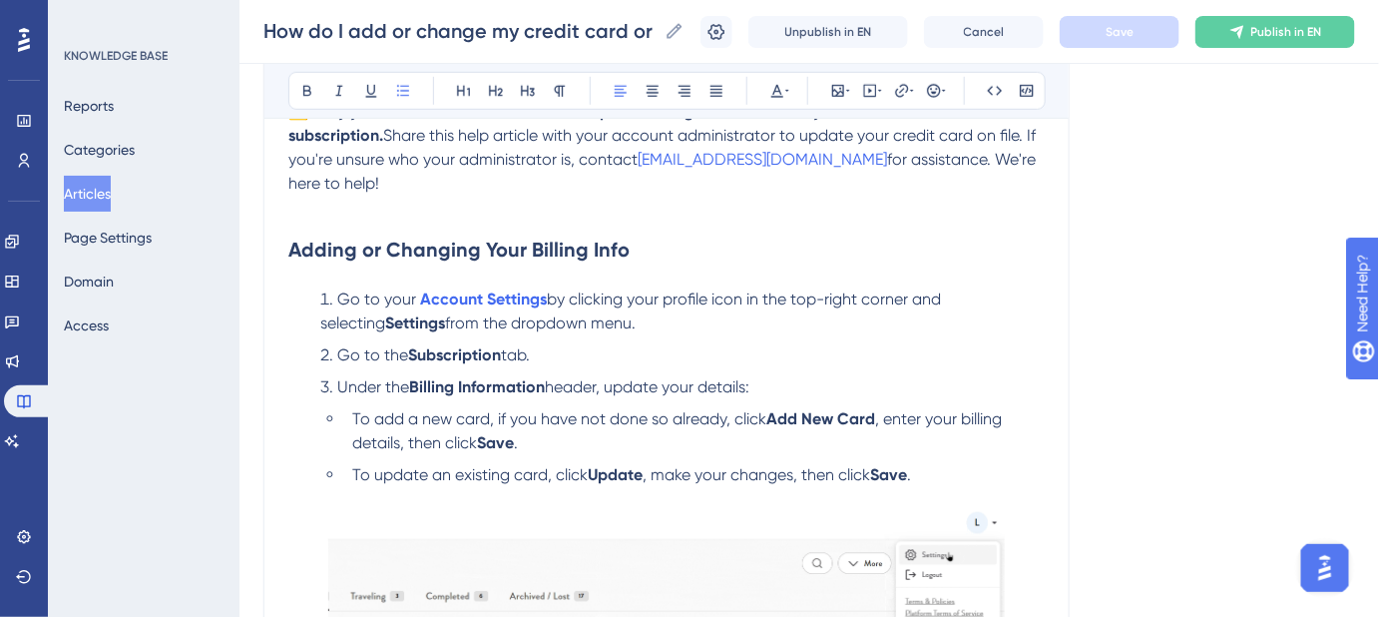
click at [906, 289] on span "by clicking your profile icon in the top-right corner and selecting" at bounding box center [632, 310] width 625 height 43
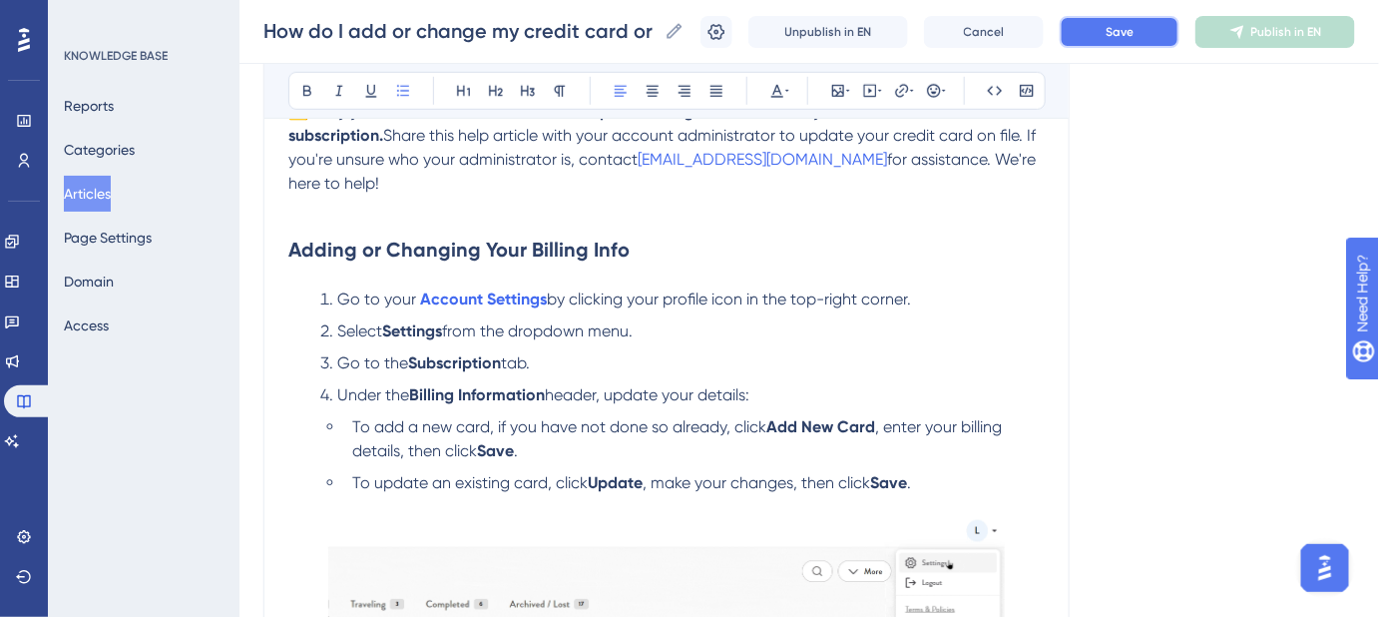
click at [1128, 24] on span "Save" at bounding box center [1120, 32] width 28 height 16
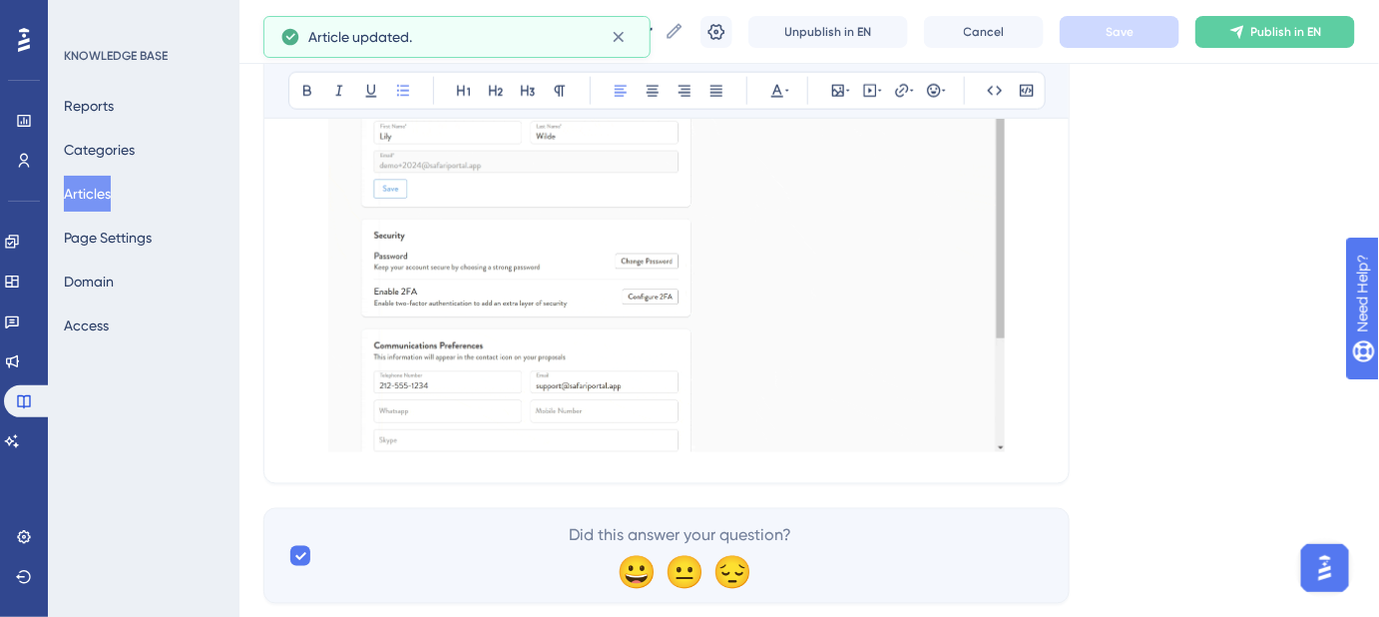
scroll to position [917, 0]
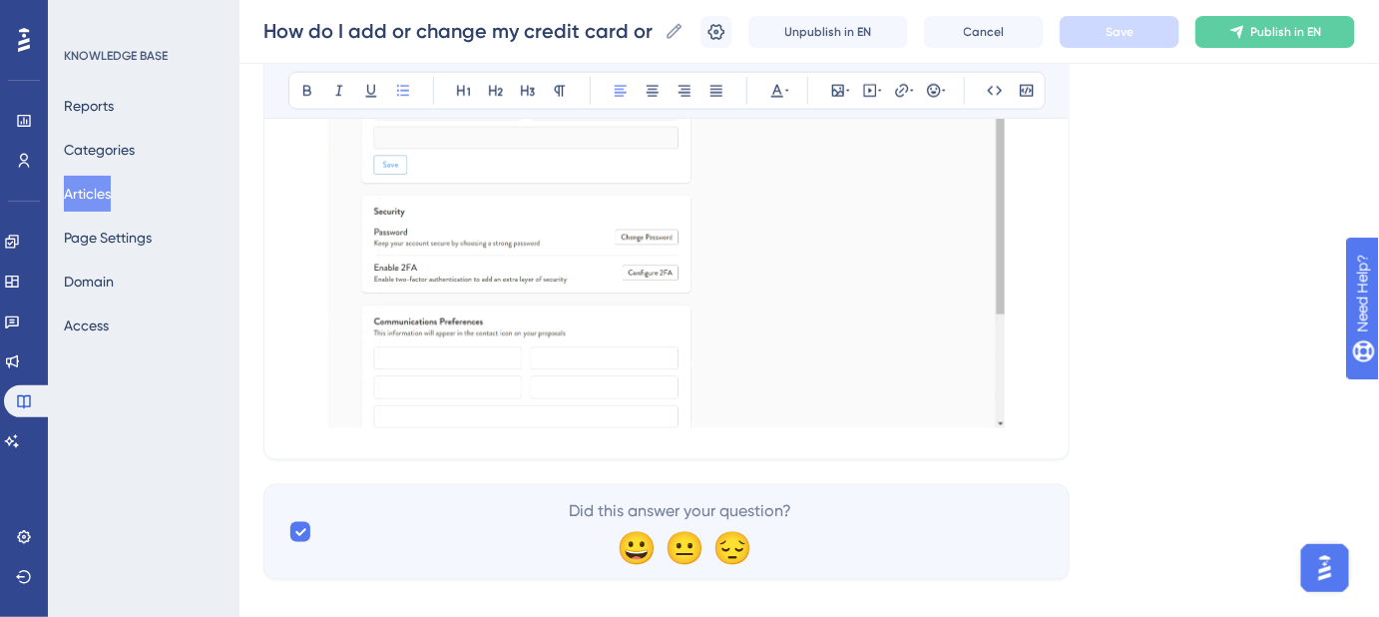
click at [982, 393] on img at bounding box center [667, 222] width 678 height 414
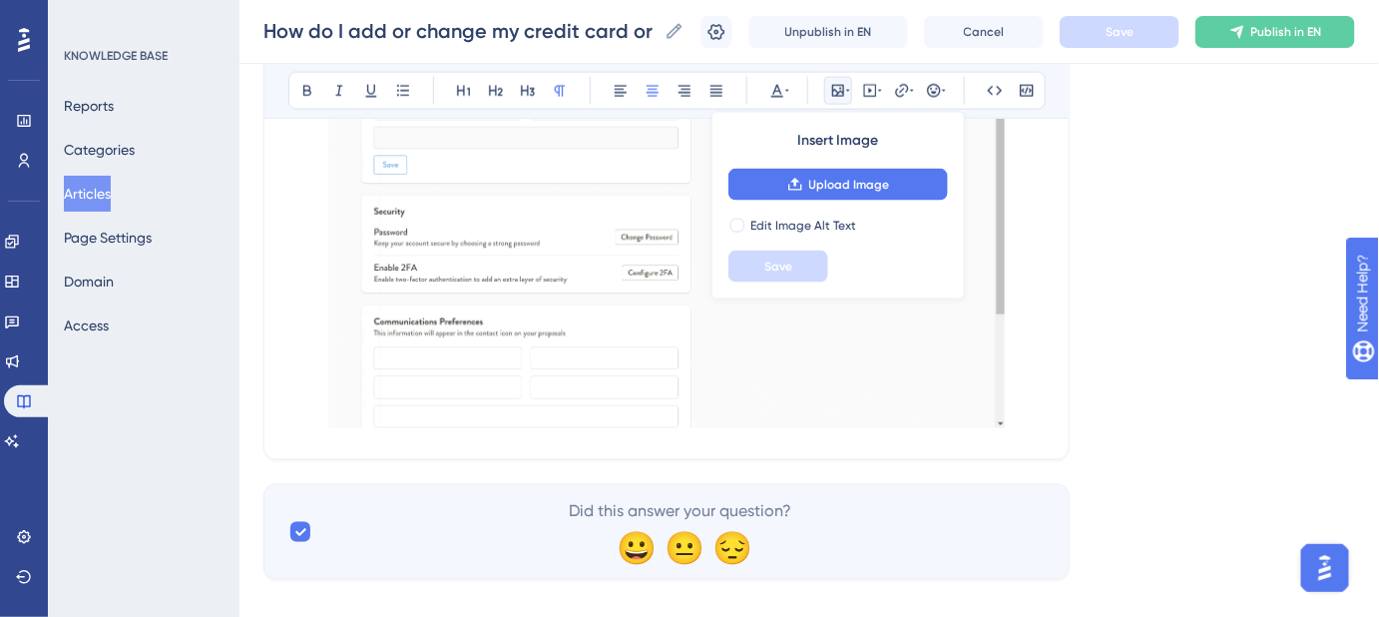
scroll to position [905, 0]
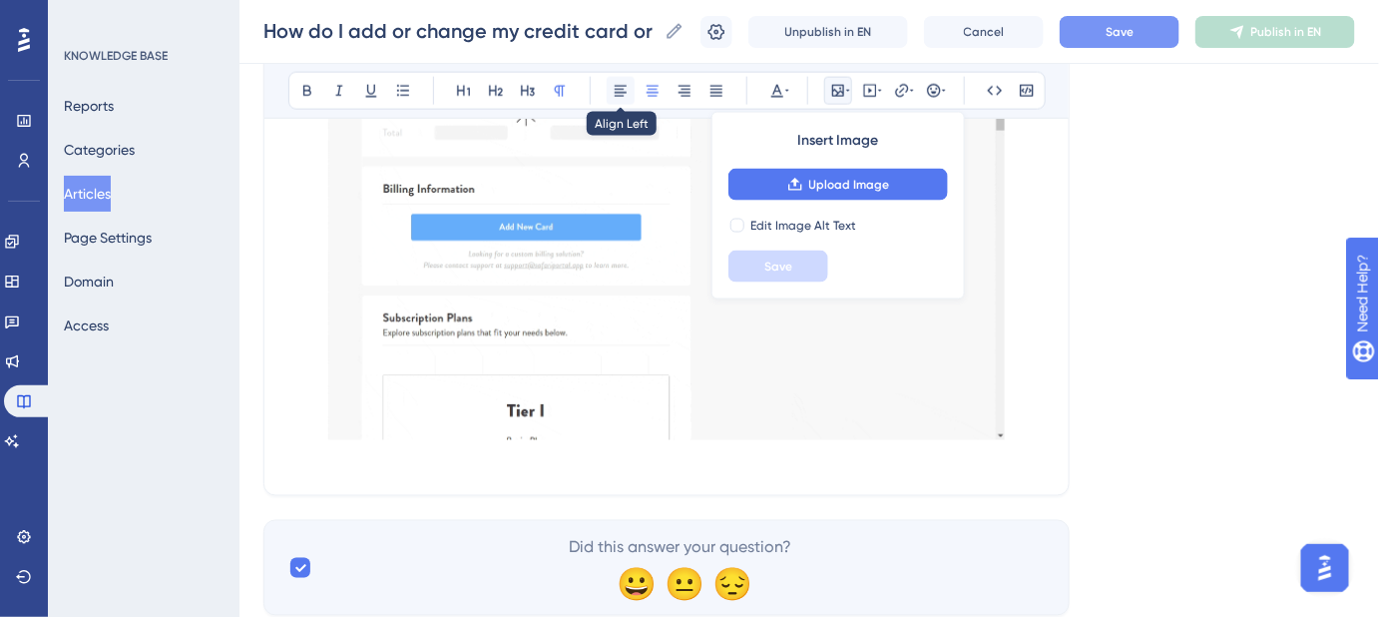
click at [625, 98] on icon at bounding box center [621, 91] width 16 height 16
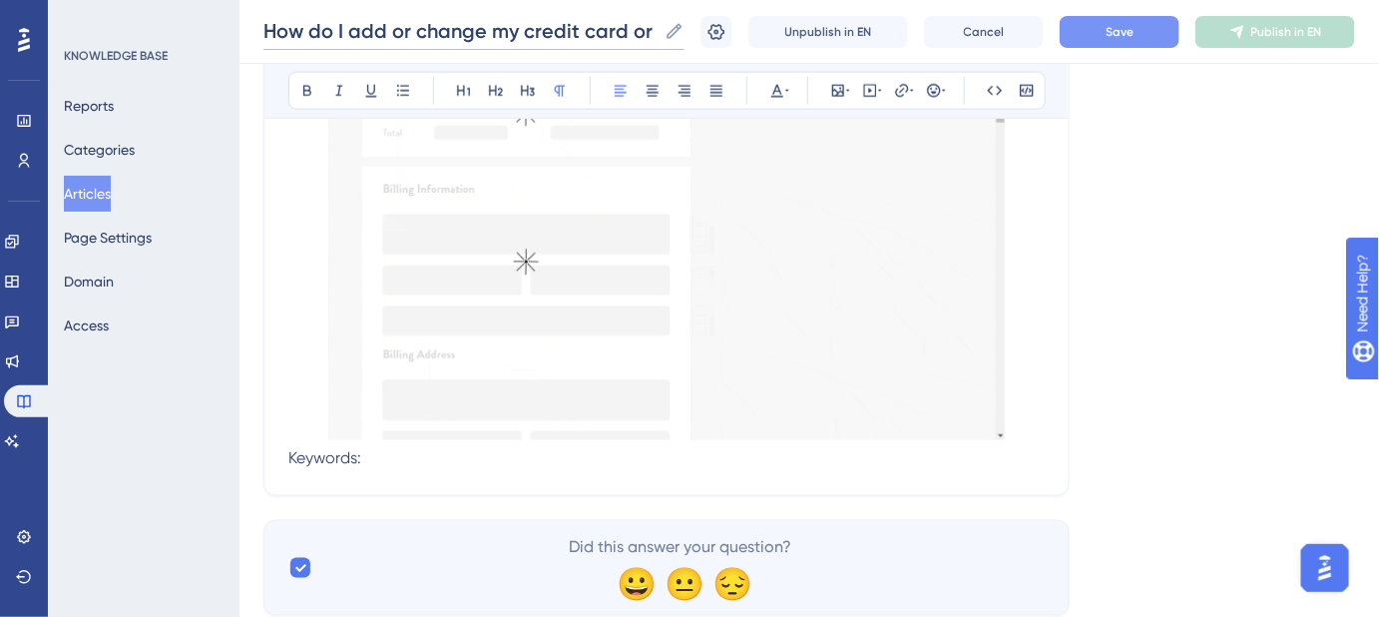
click at [479, 24] on input "How do I add or change my credit card or billing address on file?" at bounding box center [459, 31] width 393 height 28
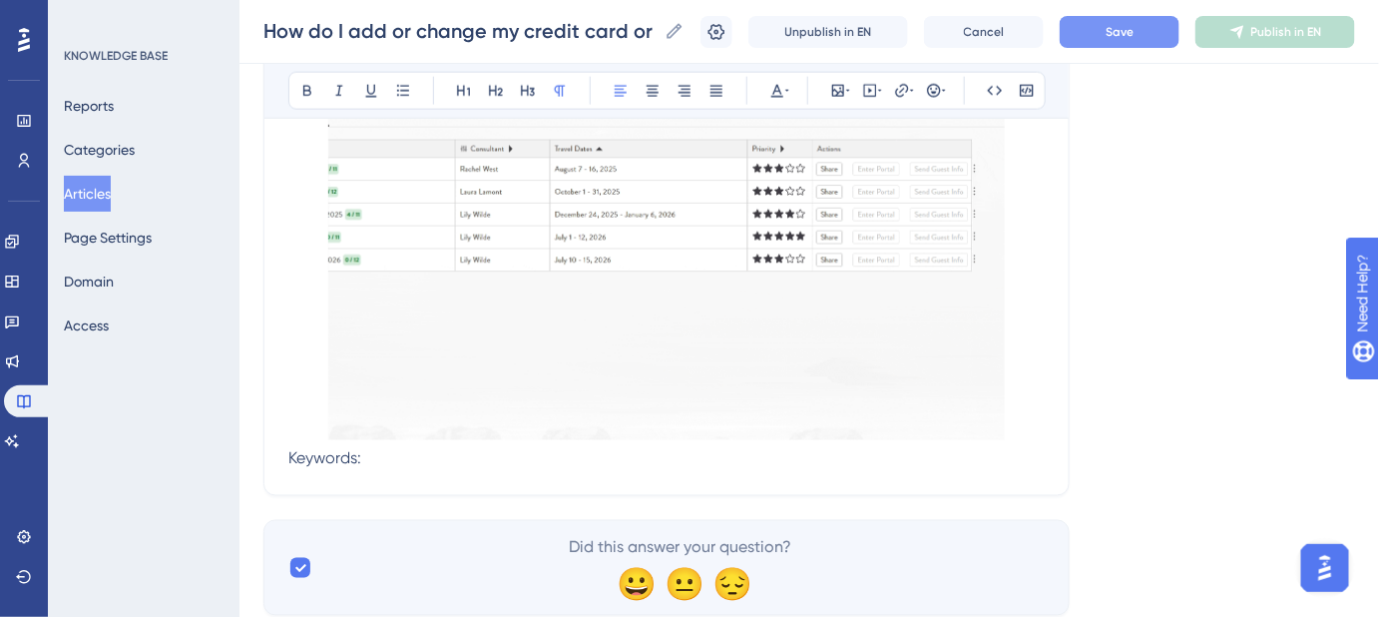
click at [524, 447] on p "Keywords:" at bounding box center [666, 459] width 756 height 24
click at [547, 447] on p "Keywords: change billing info," at bounding box center [666, 459] width 756 height 24
click at [742, 447] on p "Keywords: change billing info, update payment method," at bounding box center [666, 459] width 756 height 24
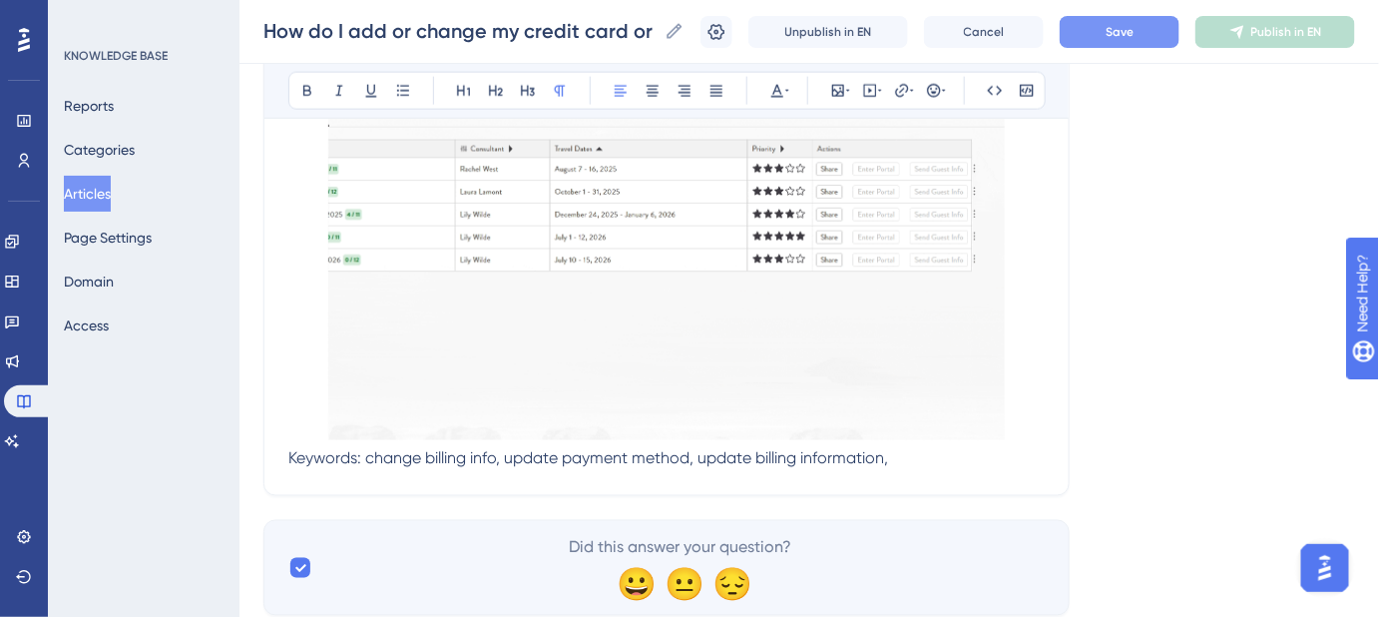
click at [936, 447] on p "Keywords: change billing info, update payment method, update billing informatio…" at bounding box center [666, 459] width 756 height 24
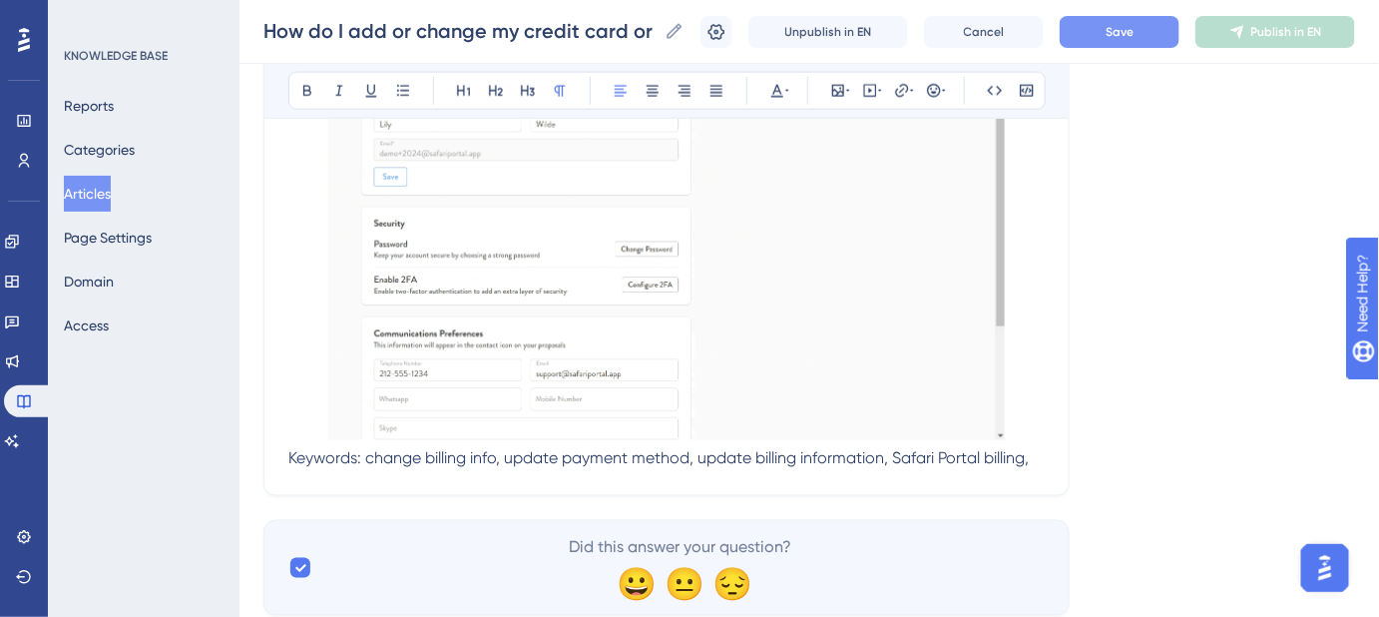
click at [1041, 447] on p "Keywords: change billing info, update payment method, update billing informatio…" at bounding box center [666, 459] width 756 height 24
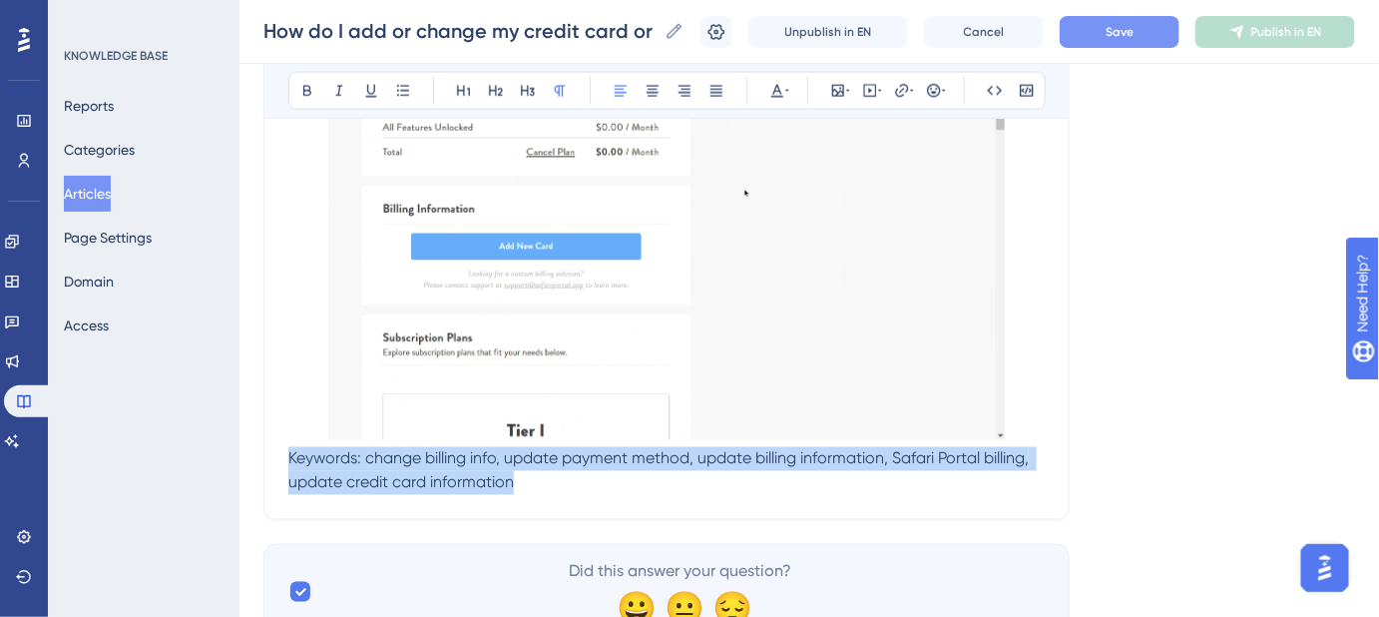
drag, startPoint x: 529, startPoint y: 457, endPoint x: 260, endPoint y: 438, distance: 269.1
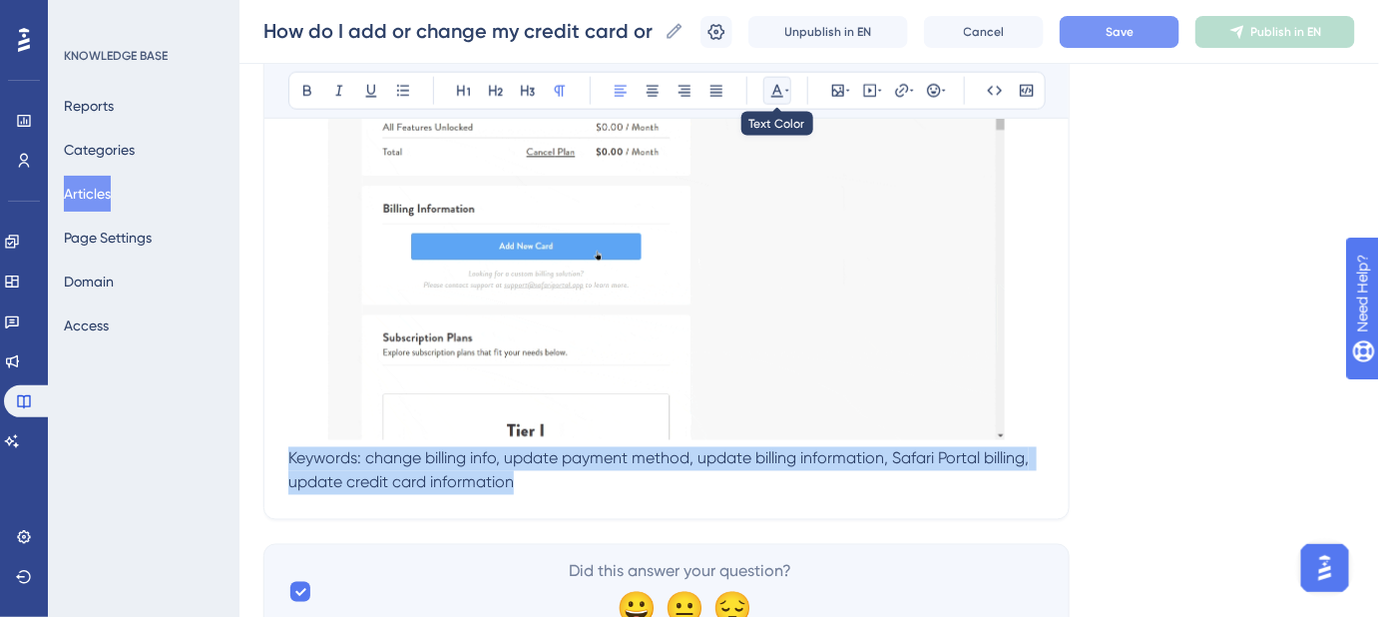
click at [786, 94] on icon at bounding box center [787, 91] width 4 height 16
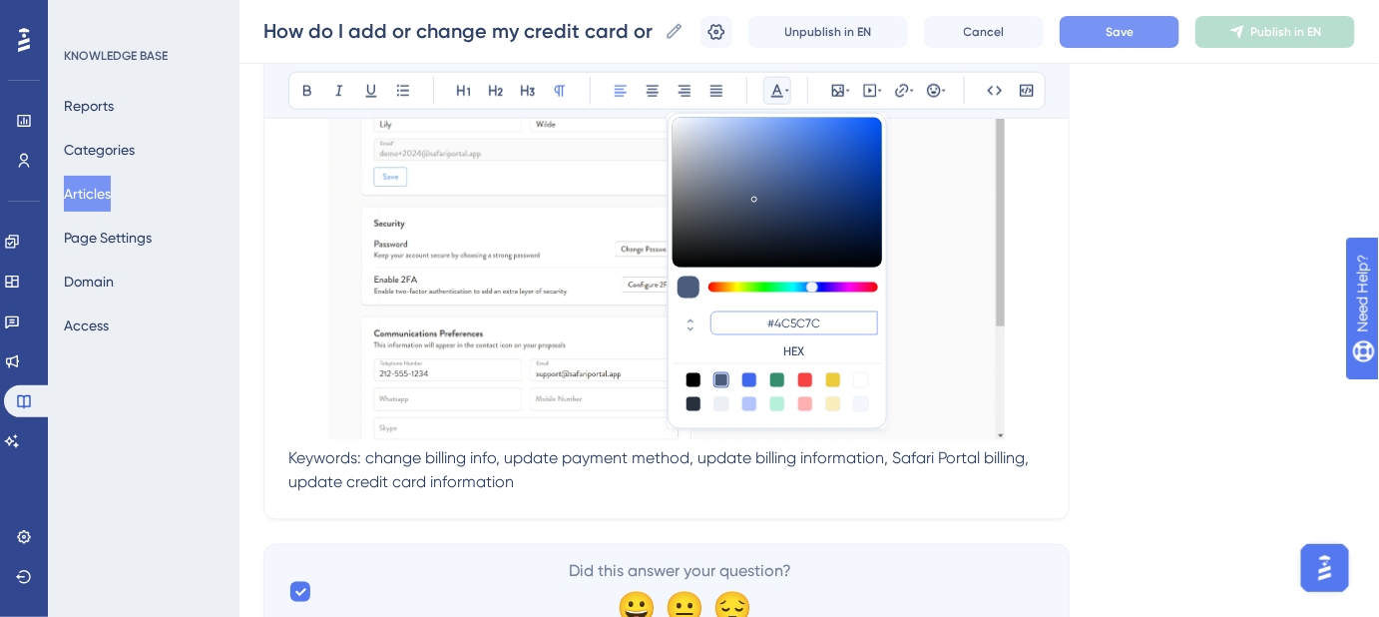
drag, startPoint x: 830, startPoint y: 323, endPoint x: 775, endPoint y: 325, distance: 54.9
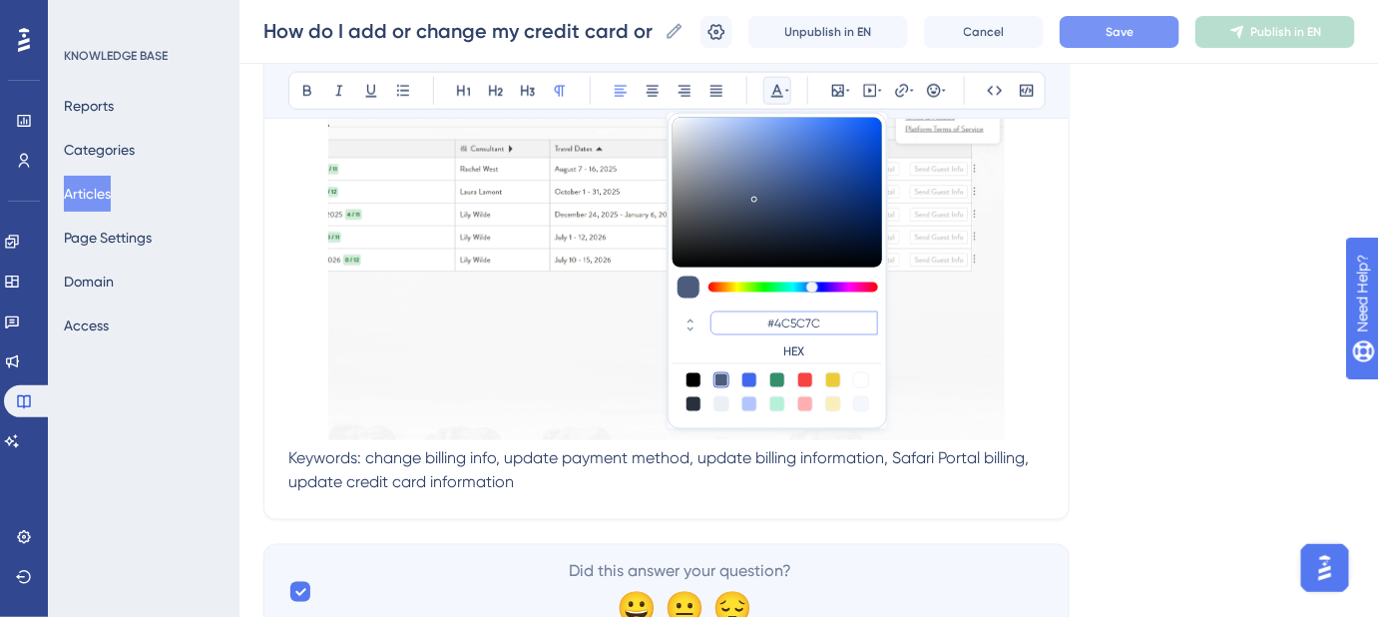
click at [775, 325] on input "#4C5C7C" at bounding box center [794, 323] width 168 height 24
type input "#FFFFFF"
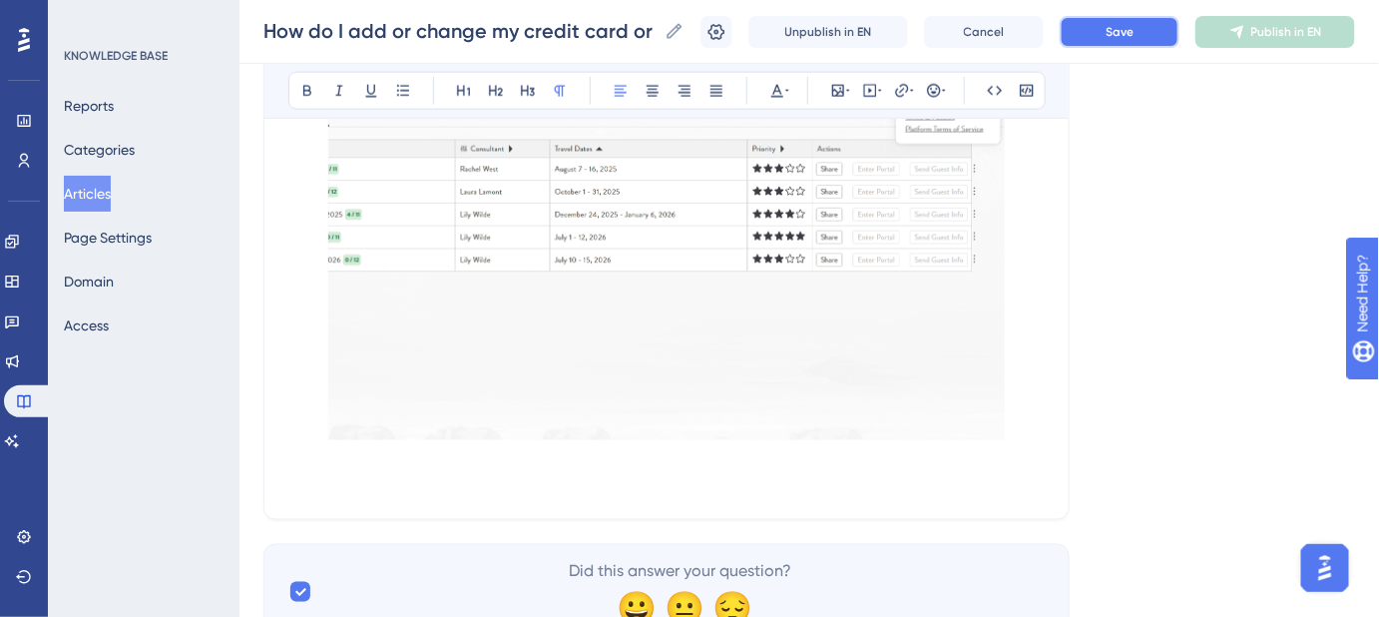
click at [1128, 35] on span "Save" at bounding box center [1120, 32] width 28 height 16
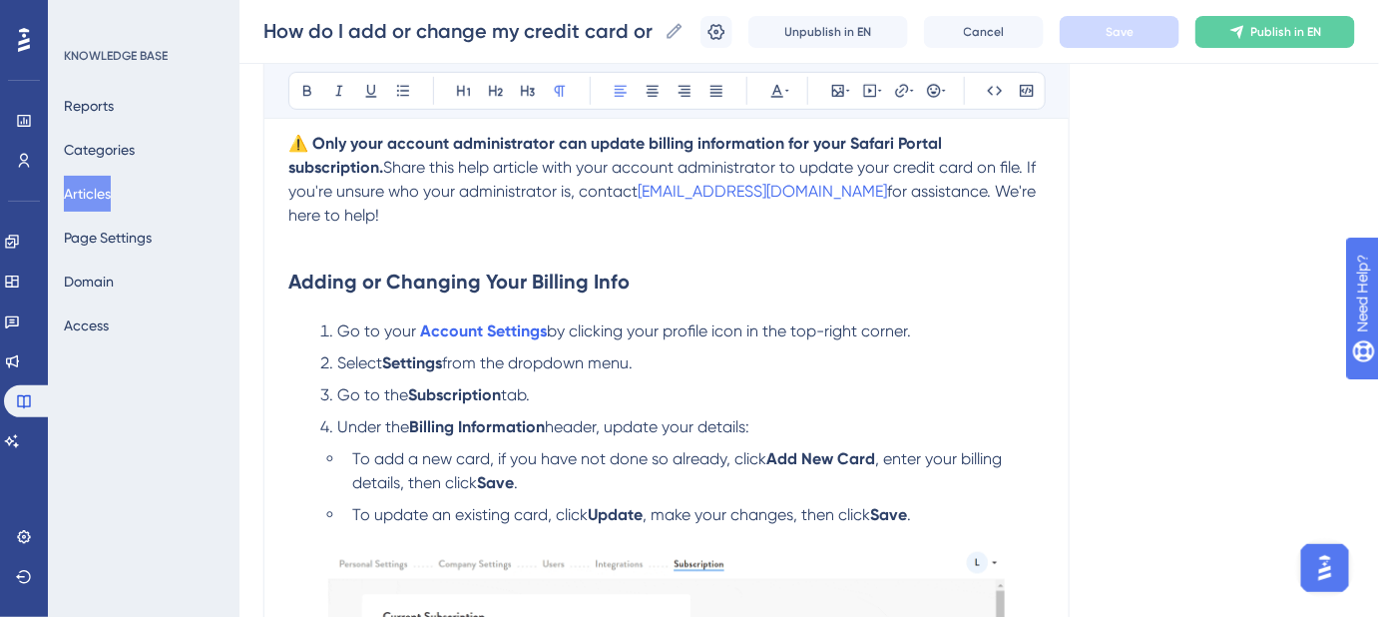
scroll to position [361, 0]
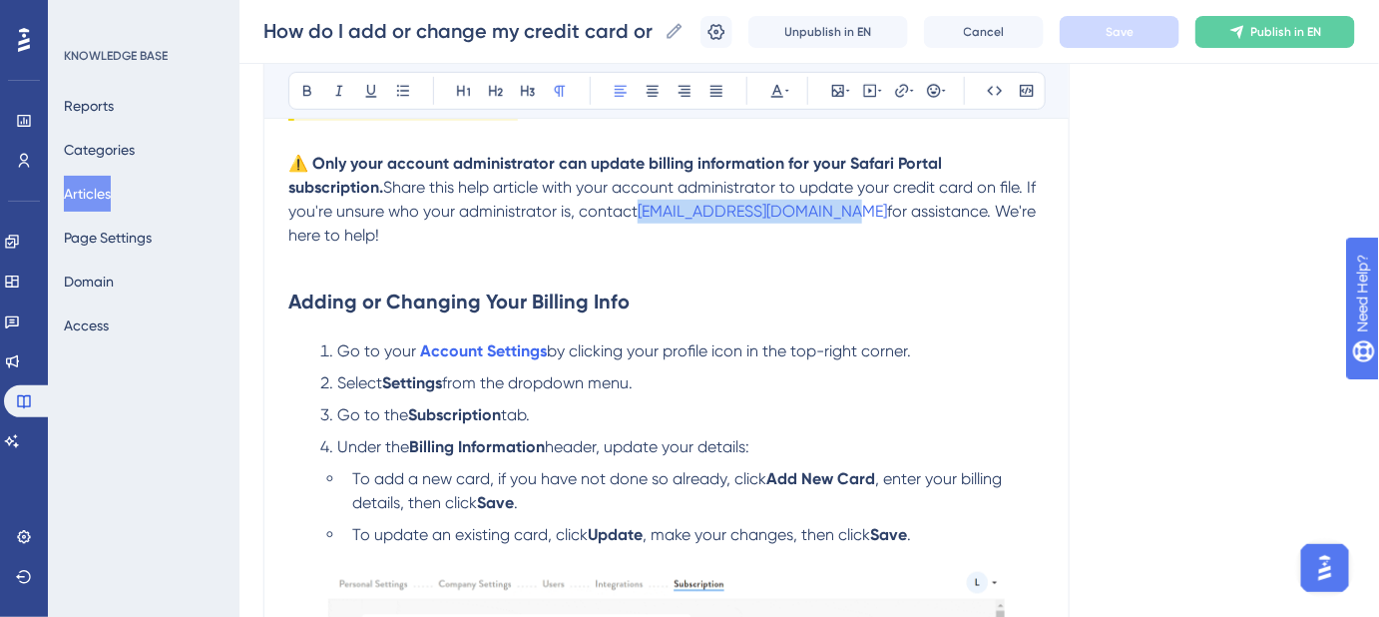
drag, startPoint x: 731, startPoint y: 203, endPoint x: 533, endPoint y: 210, distance: 198.7
click at [533, 210] on p "⚠️ Only your account administrator can update billing information for your Safa…" at bounding box center [666, 200] width 756 height 96
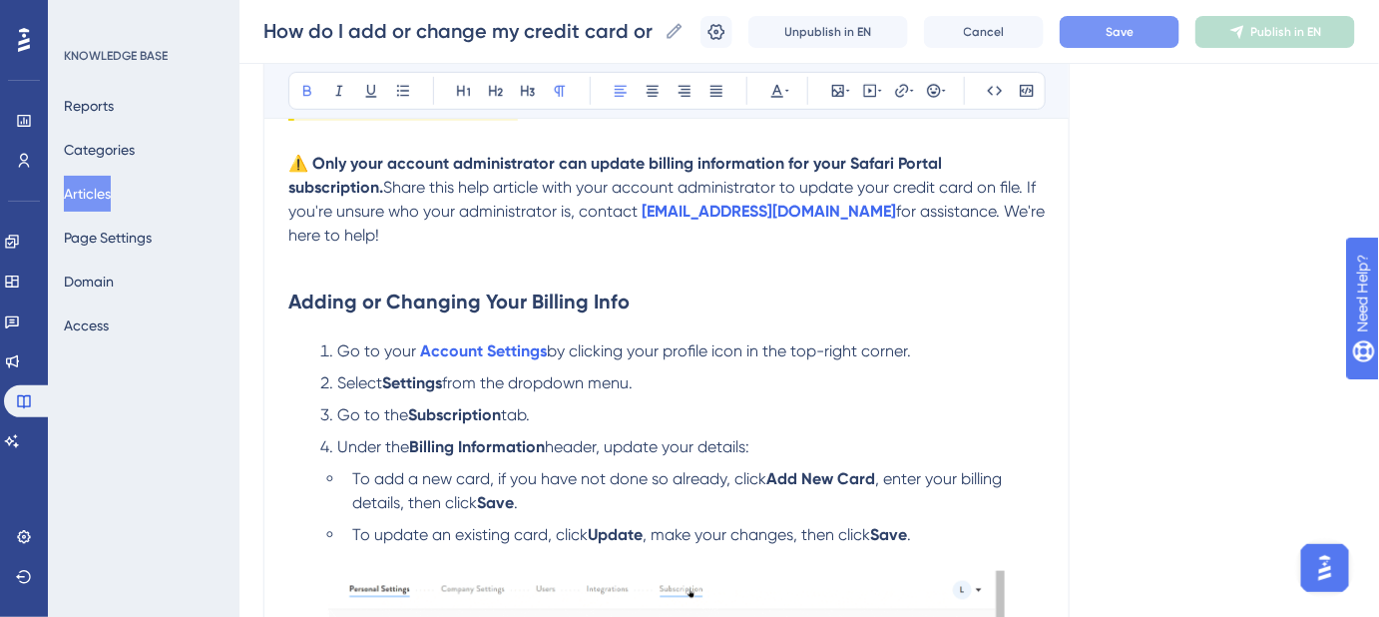
click at [1057, 255] on div "How do I add or change my credit card or billing address on file? Follow these …" at bounding box center [666, 462] width 806 height 1201
click at [1109, 33] on button "Save" at bounding box center [1120, 32] width 120 height 32
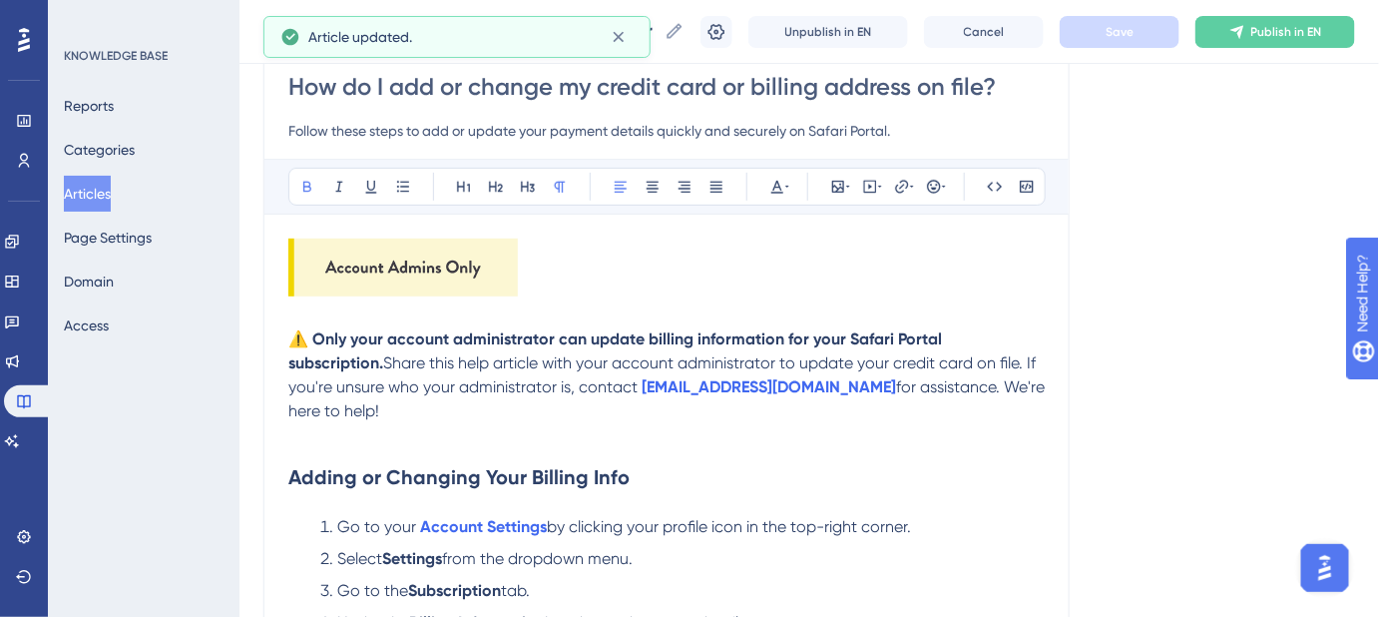
scroll to position [180, 0]
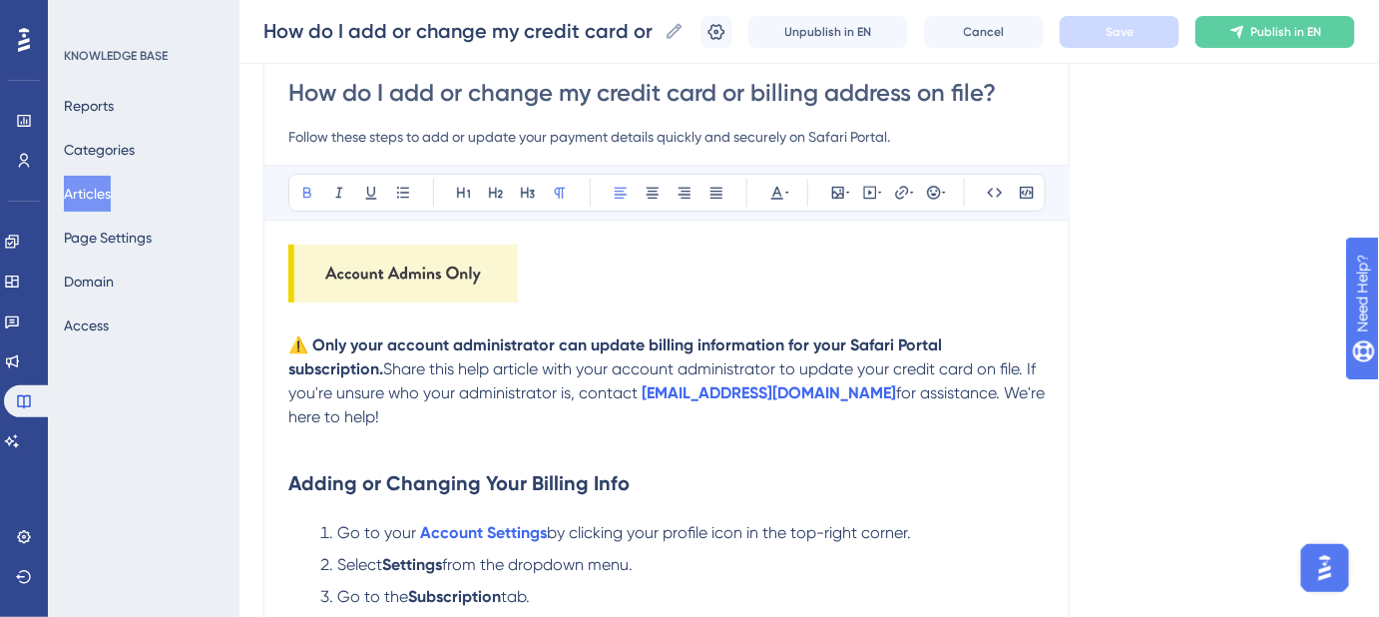
drag, startPoint x: 317, startPoint y: 341, endPoint x: 1040, endPoint y: 345, distance: 722.4
click at [946, 345] on strong "⚠️ Only your account administrator can update billing information for your Safa…" at bounding box center [617, 356] width 658 height 43
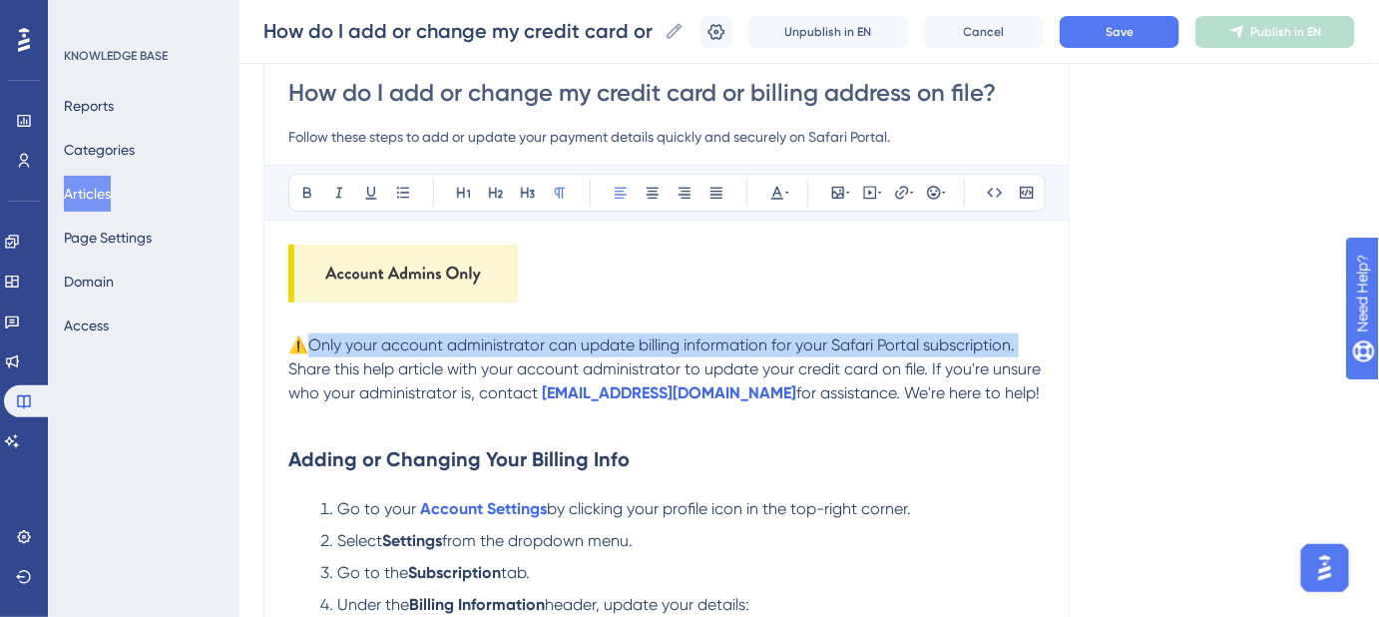
click at [428, 346] on span "Only your account administrator can update billing information for your Safari …" at bounding box center [666, 368] width 756 height 67
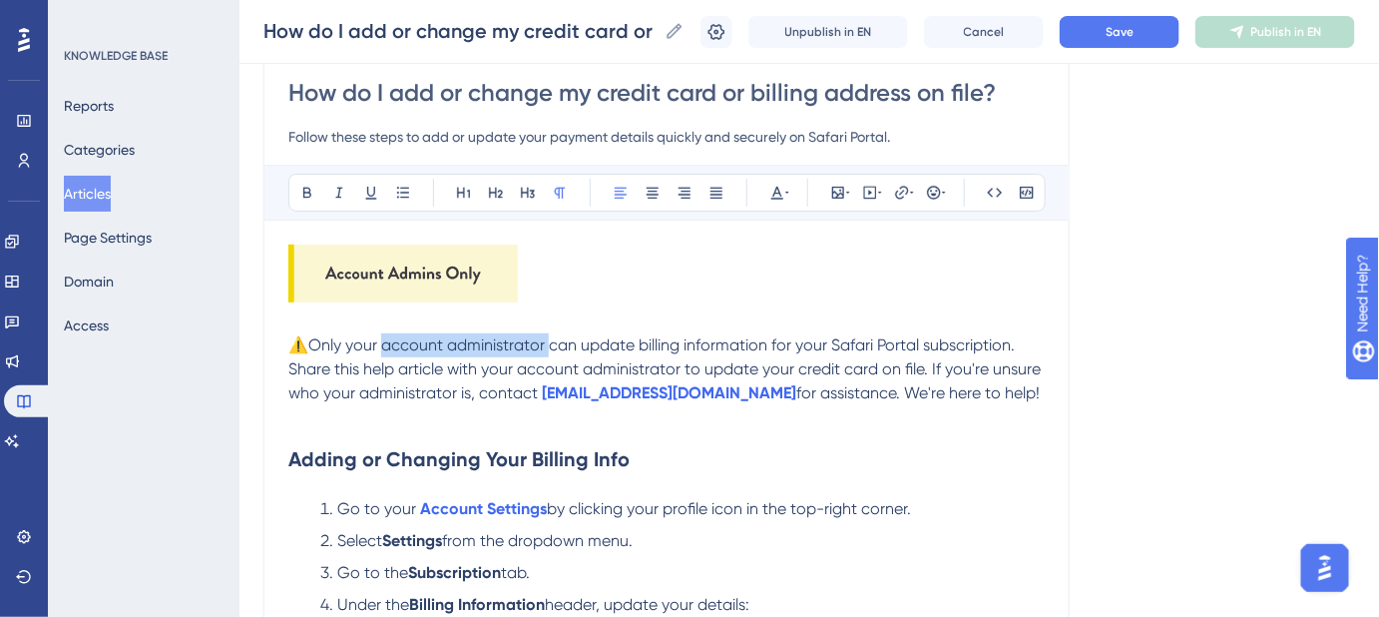
drag, startPoint x: 553, startPoint y: 342, endPoint x: 386, endPoint y: 342, distance: 166.6
click at [386, 342] on span "Only your account administrator can update billing information for your Safari …" at bounding box center [666, 368] width 756 height 67
click at [1131, 22] on button "Save" at bounding box center [1120, 32] width 120 height 32
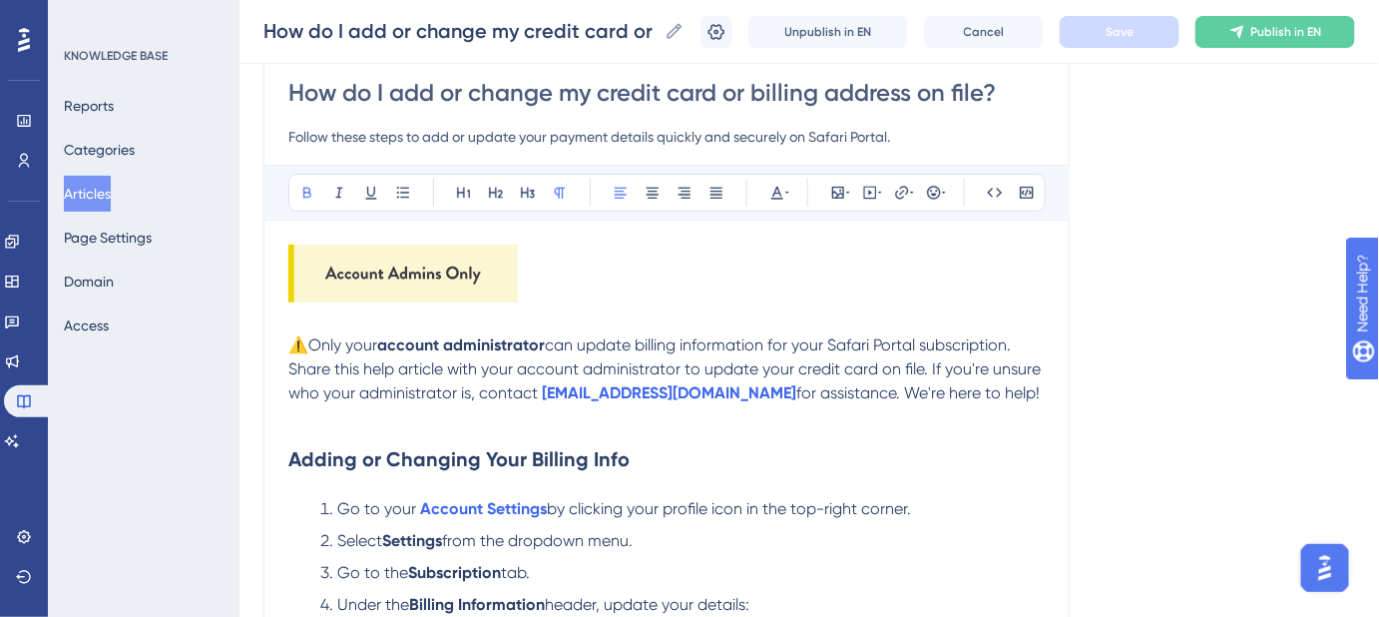
scroll to position [89, 0]
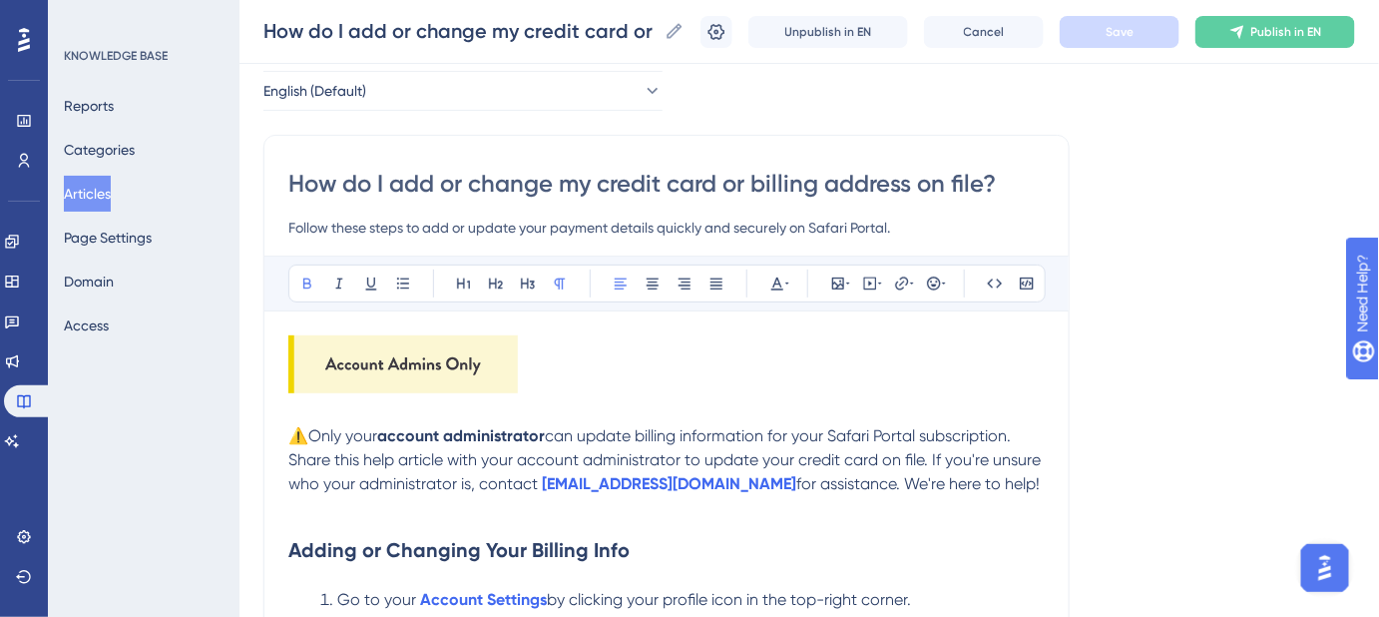
click at [553, 176] on input "How do I add or change my credit card or billing address on file?" at bounding box center [666, 184] width 756 height 32
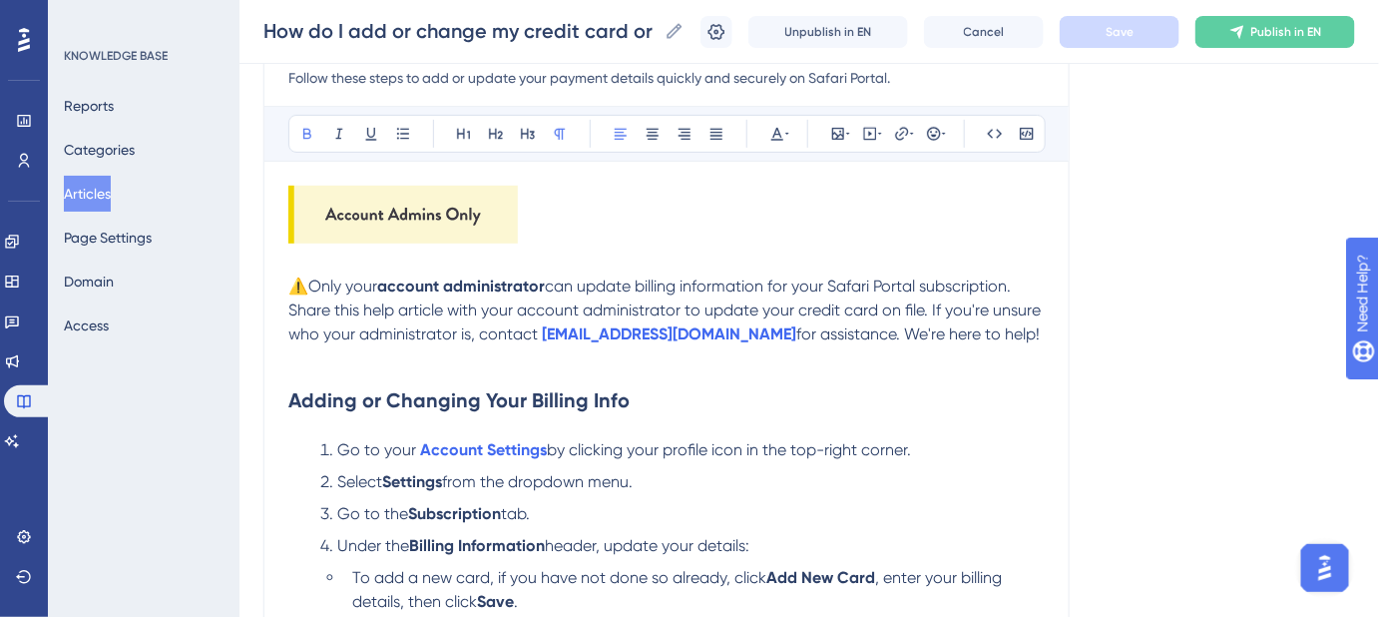
scroll to position [270, 0]
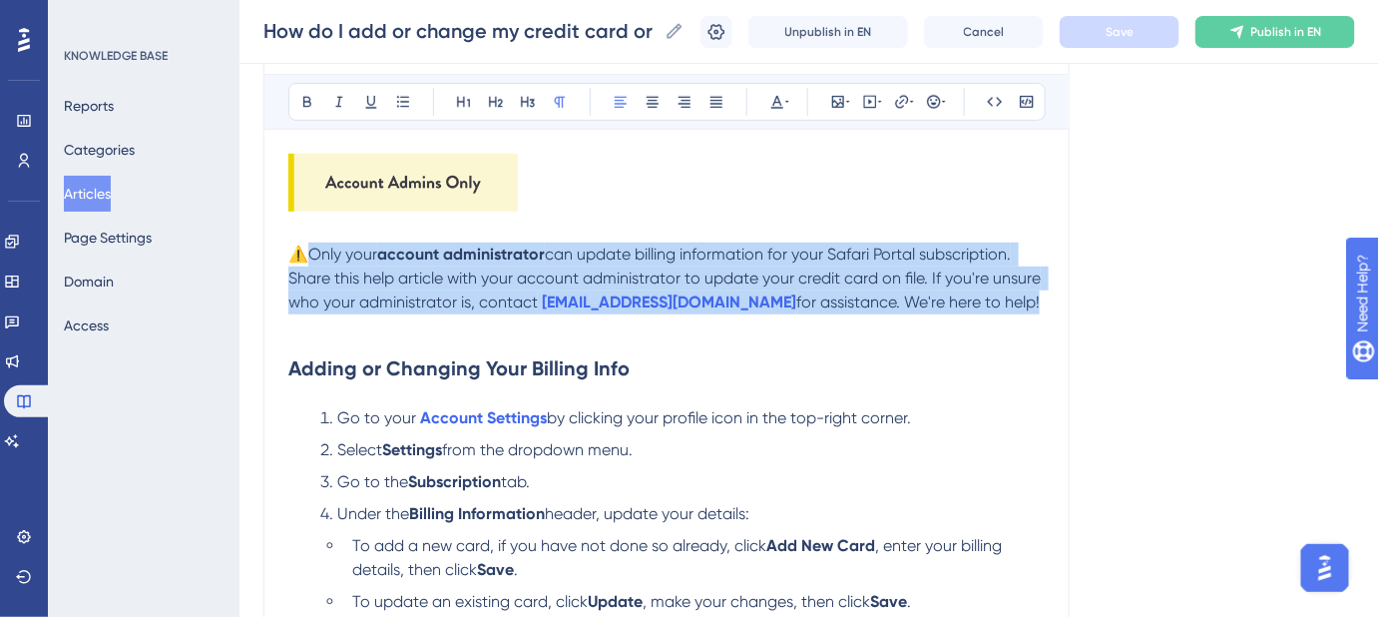
drag, startPoint x: 979, startPoint y: 305, endPoint x: 316, endPoint y: 259, distance: 664.1
click at [316, 259] on p "⚠️ Only your account administrator can update billing information for your Safa…" at bounding box center [666, 278] width 756 height 72
copy p "Only your account administrator can update billing information for your Safari …"
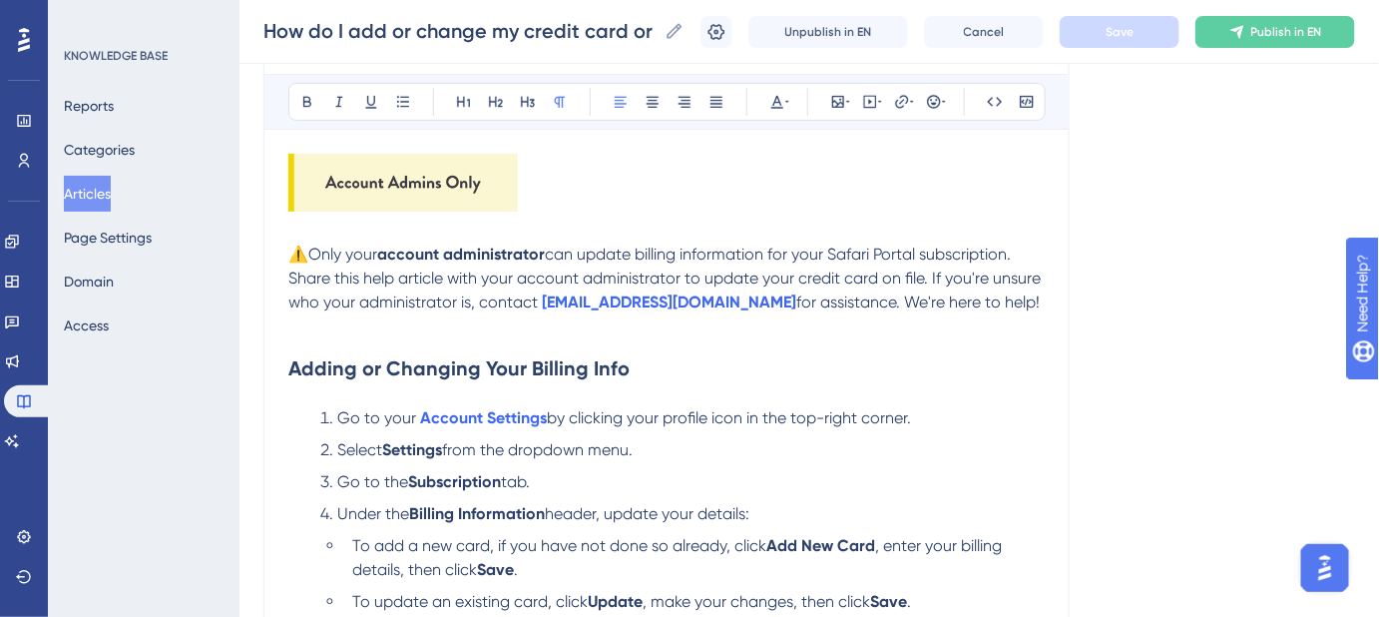
click at [787, 149] on div "Bold Italic Underline Bullet Point Heading 1 Heading 2 Heading 3 Normal Align L…" at bounding box center [666, 590] width 756 height 1032
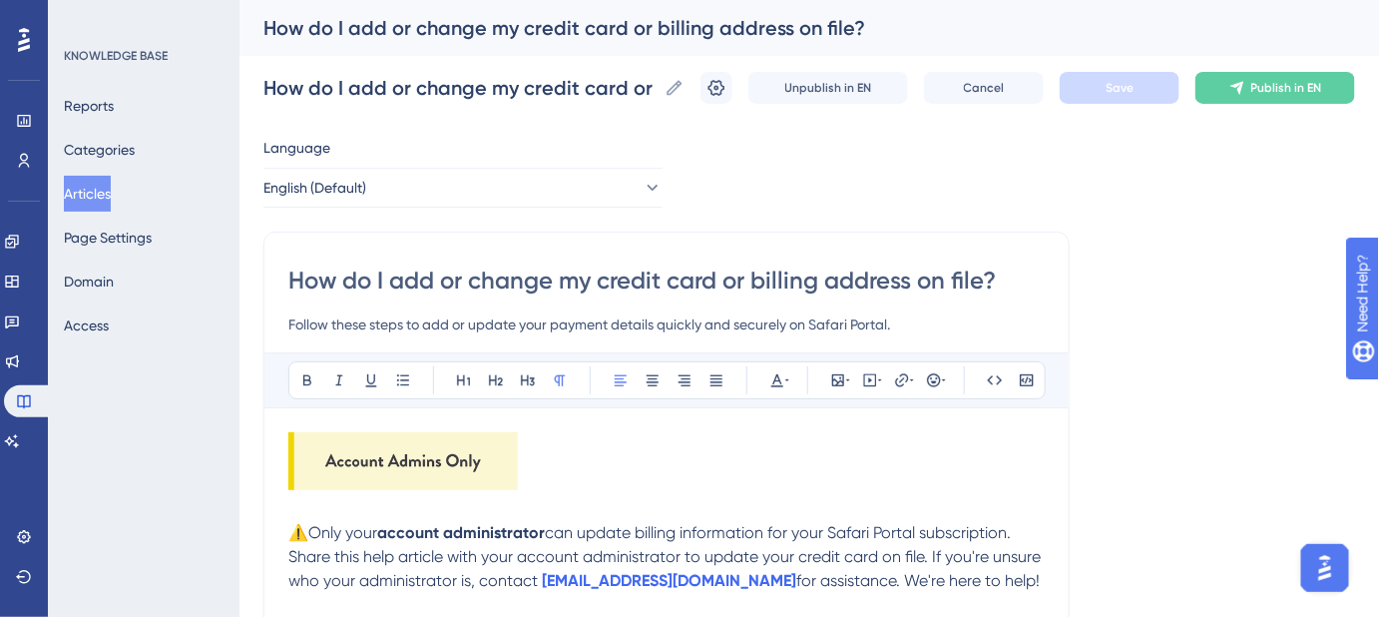
scroll to position [0, 0]
click at [725, 90] on icon at bounding box center [716, 88] width 17 height 16
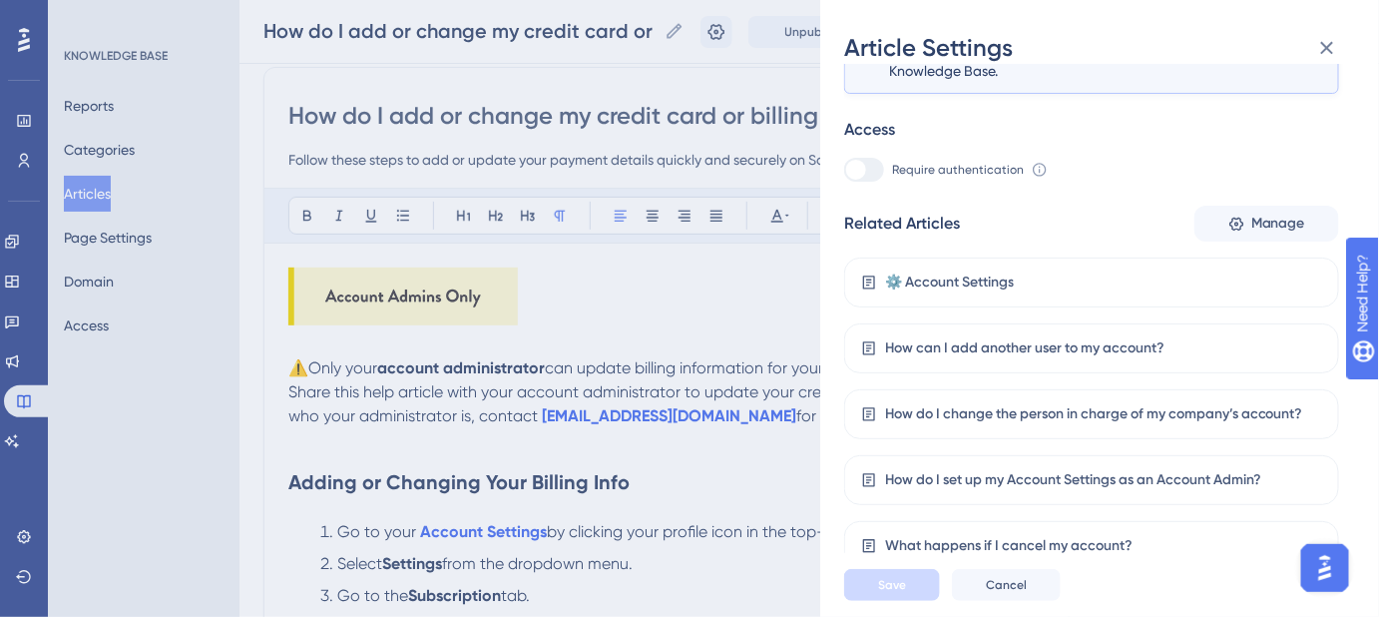
scroll to position [181, 0]
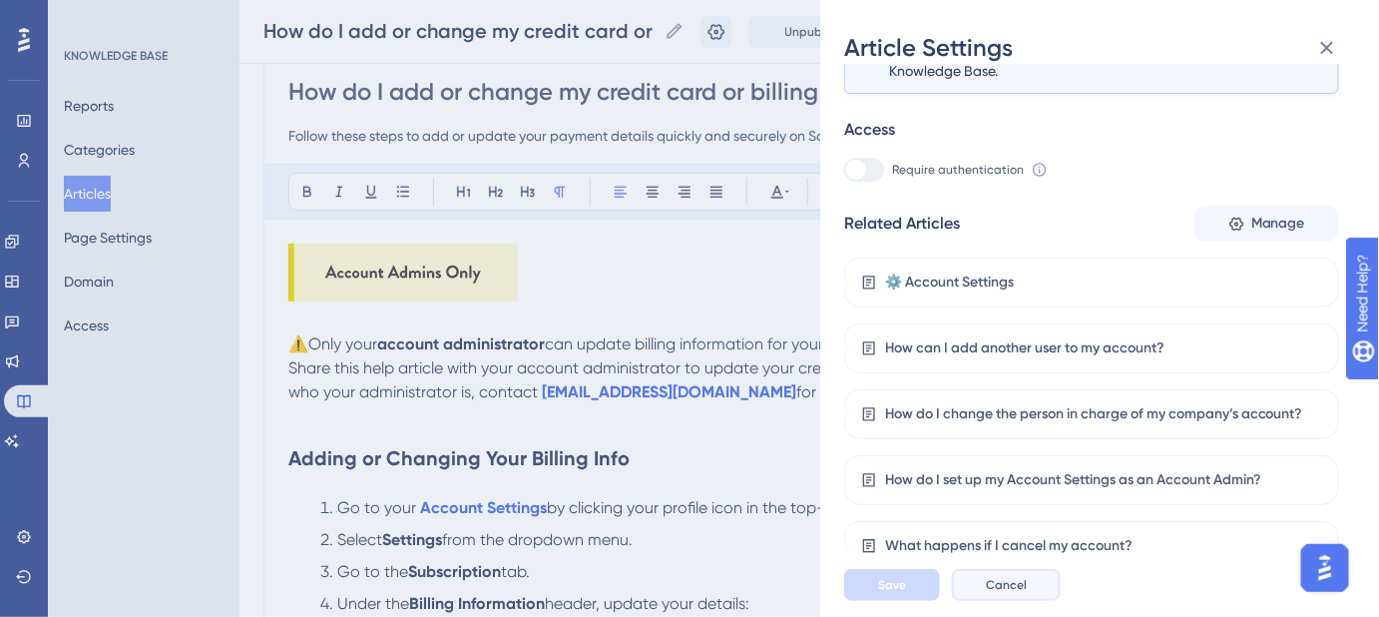
click at [1019, 593] on span "Cancel" at bounding box center [1006, 585] width 41 height 16
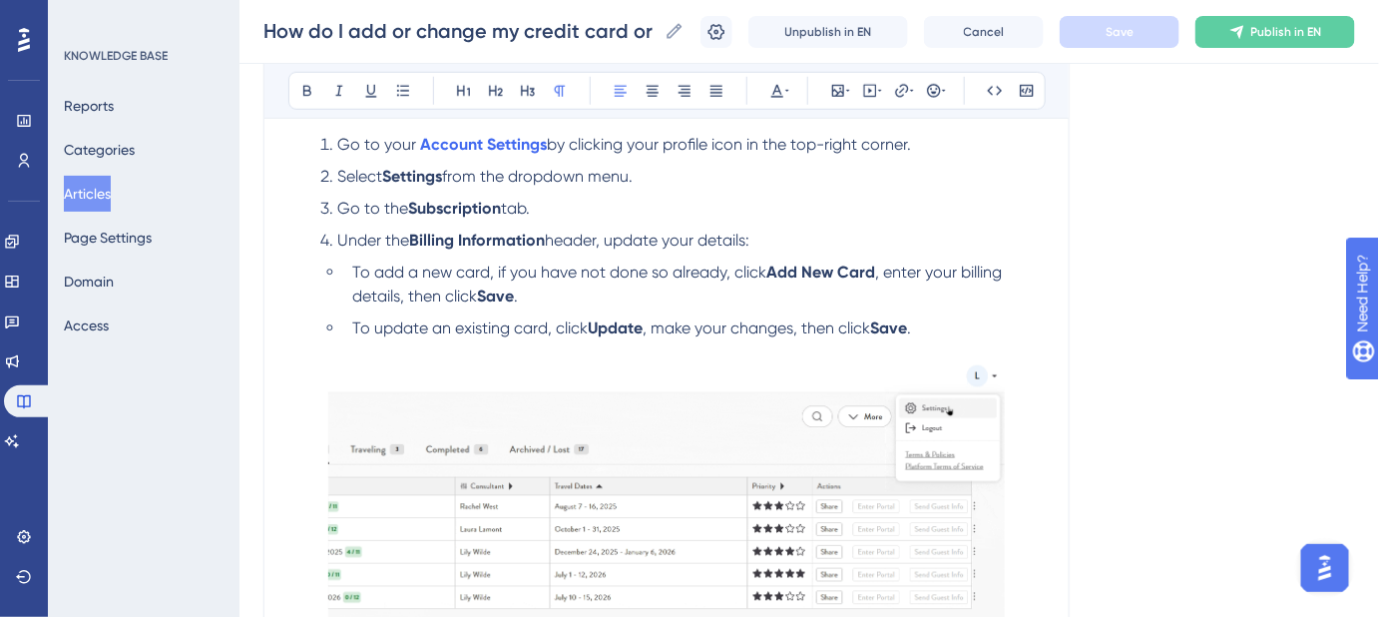
scroll to position [635, 0]
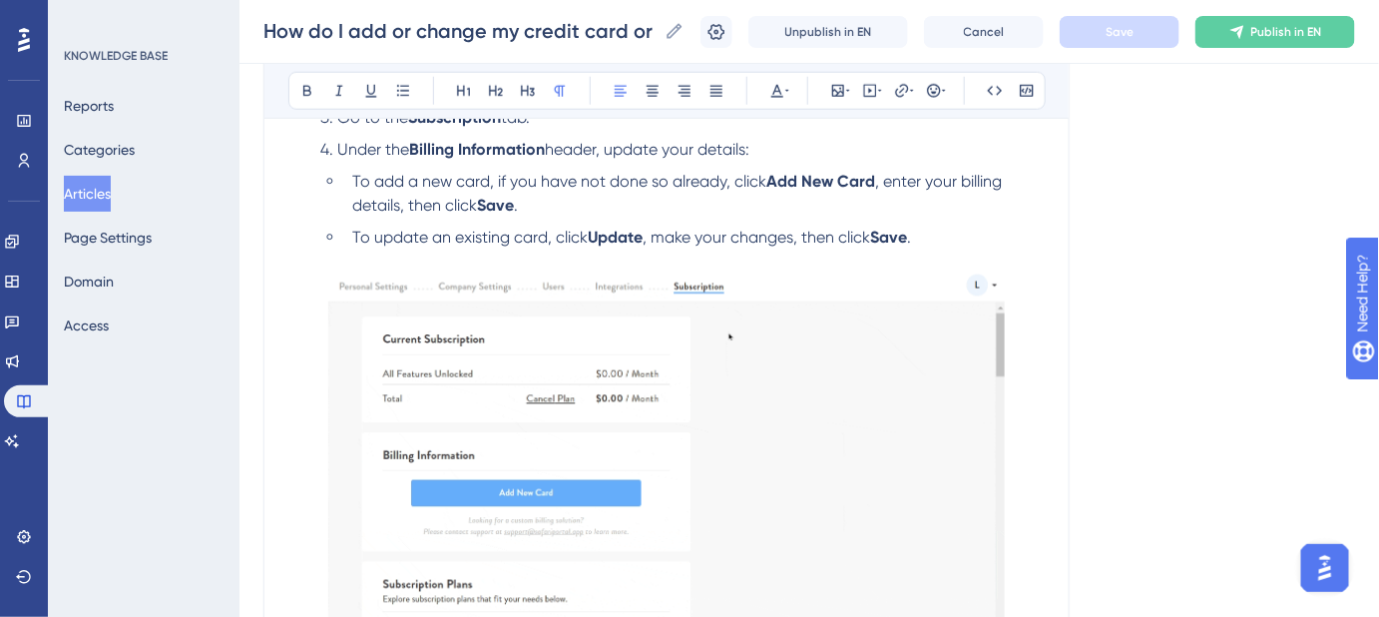
click at [763, 311] on img at bounding box center [667, 480] width 678 height 414
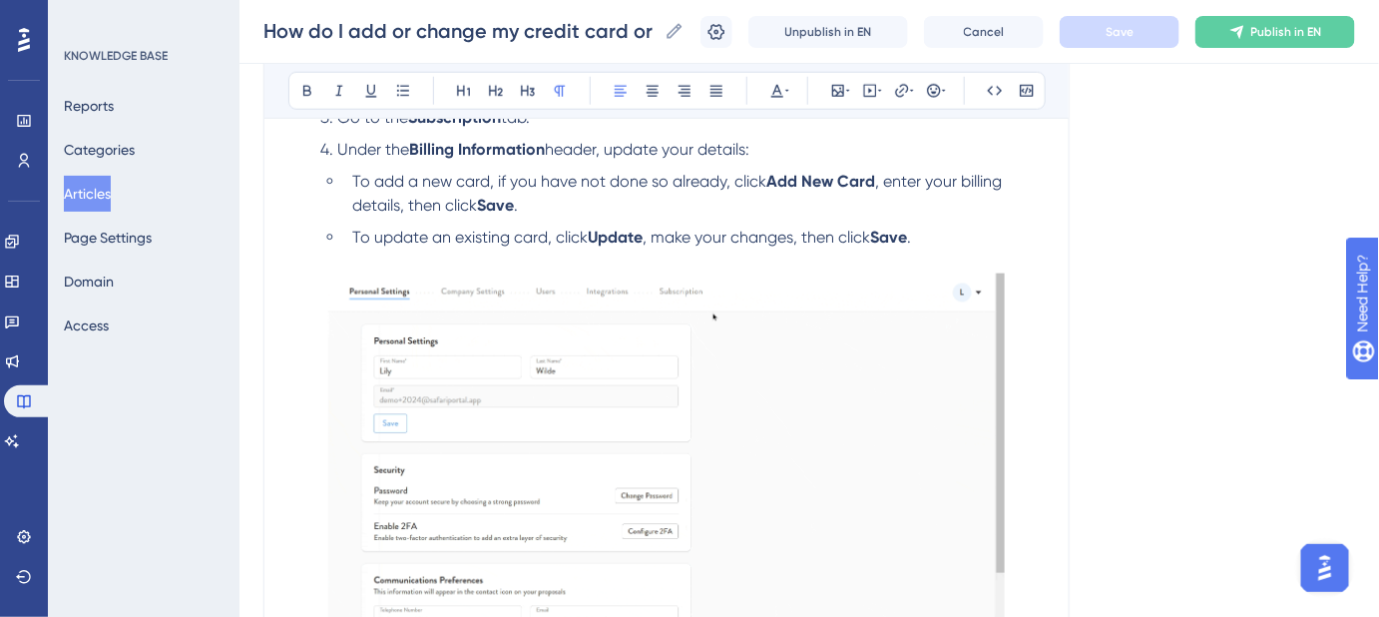
click at [806, 393] on img at bounding box center [667, 480] width 678 height 414
click at [904, 331] on img at bounding box center [667, 480] width 678 height 414
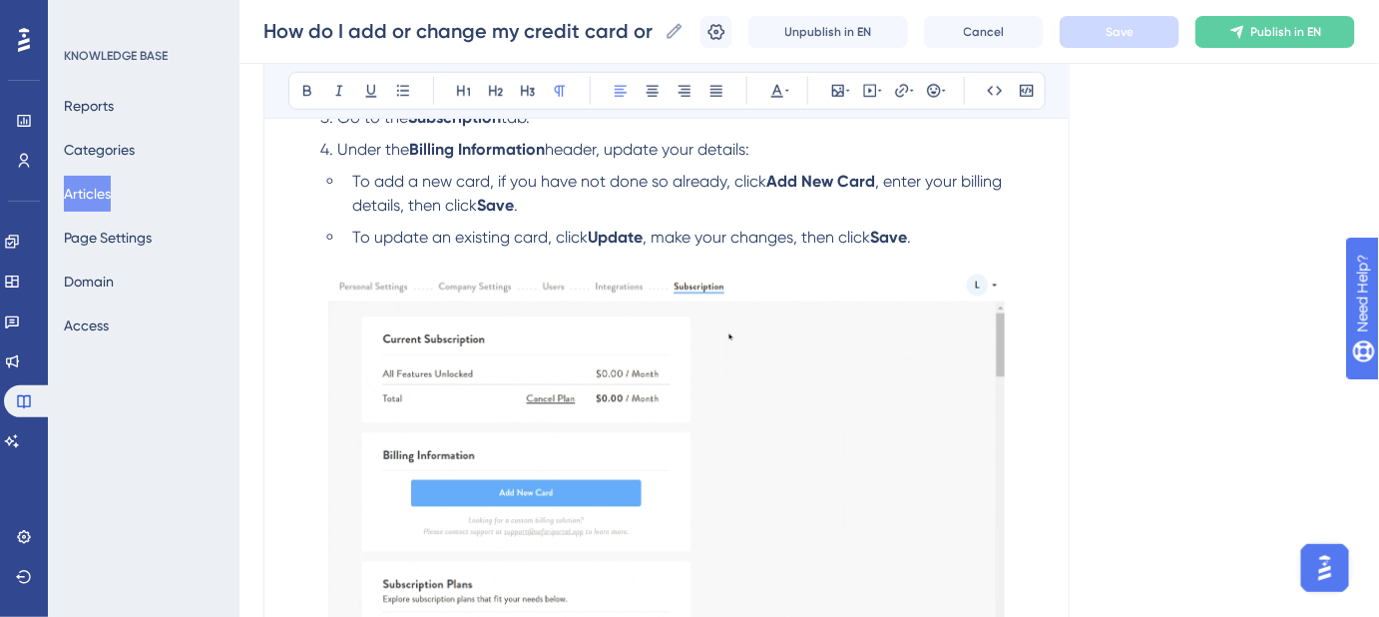
click at [846, 326] on img at bounding box center [667, 480] width 678 height 414
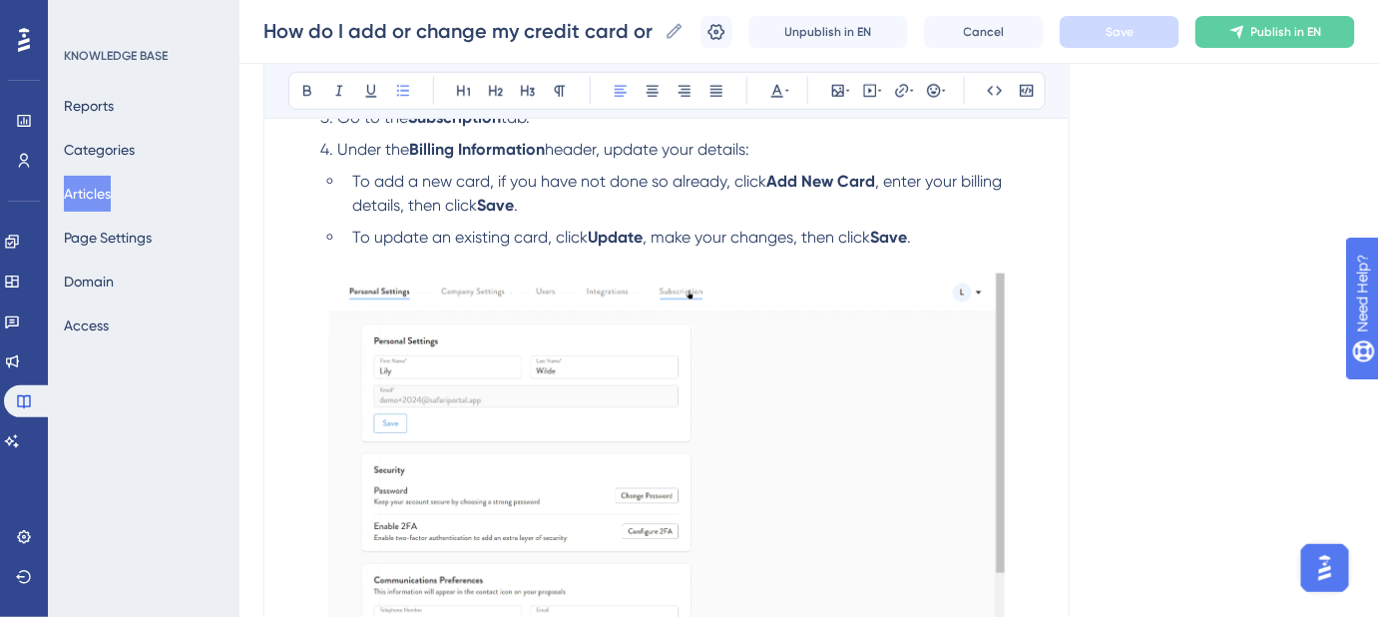
click at [923, 232] on li "To update an existing card, click Update , make your changes, then click Save ." at bounding box center [694, 238] width 700 height 24
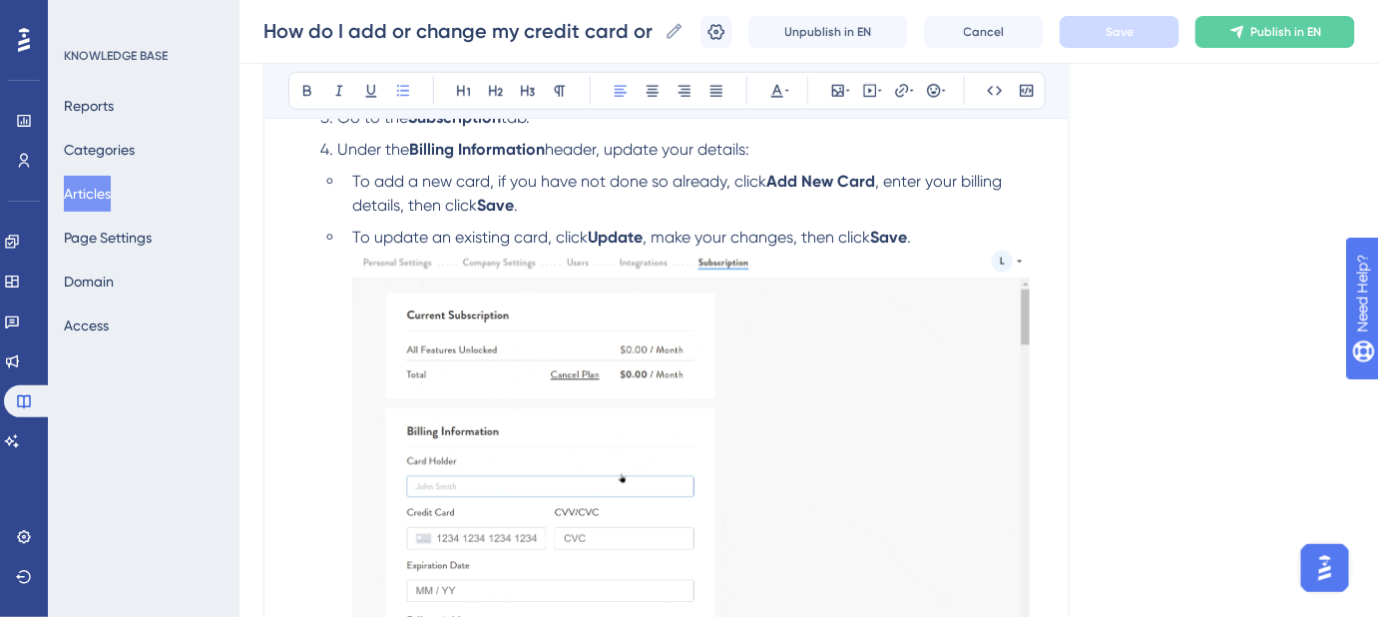
scroll to position [521, 0]
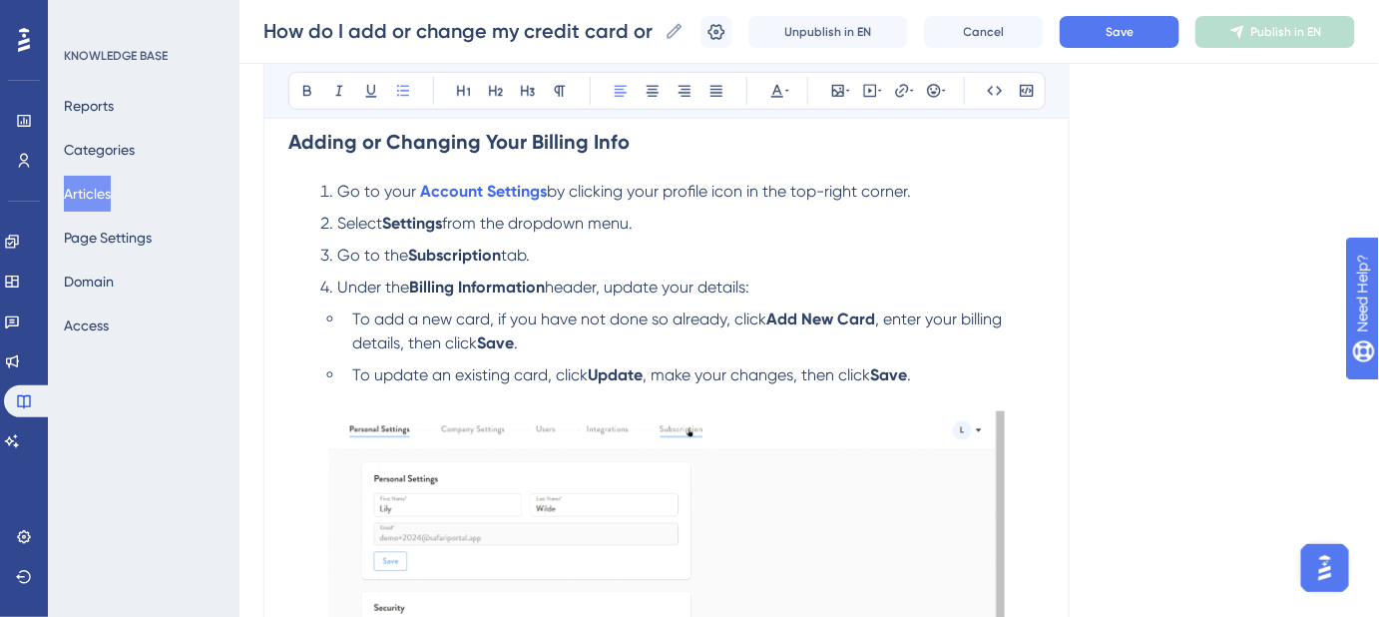
click at [928, 363] on li "To update an existing card, click Update , make your changes, then click Save ." at bounding box center [694, 375] width 700 height 24
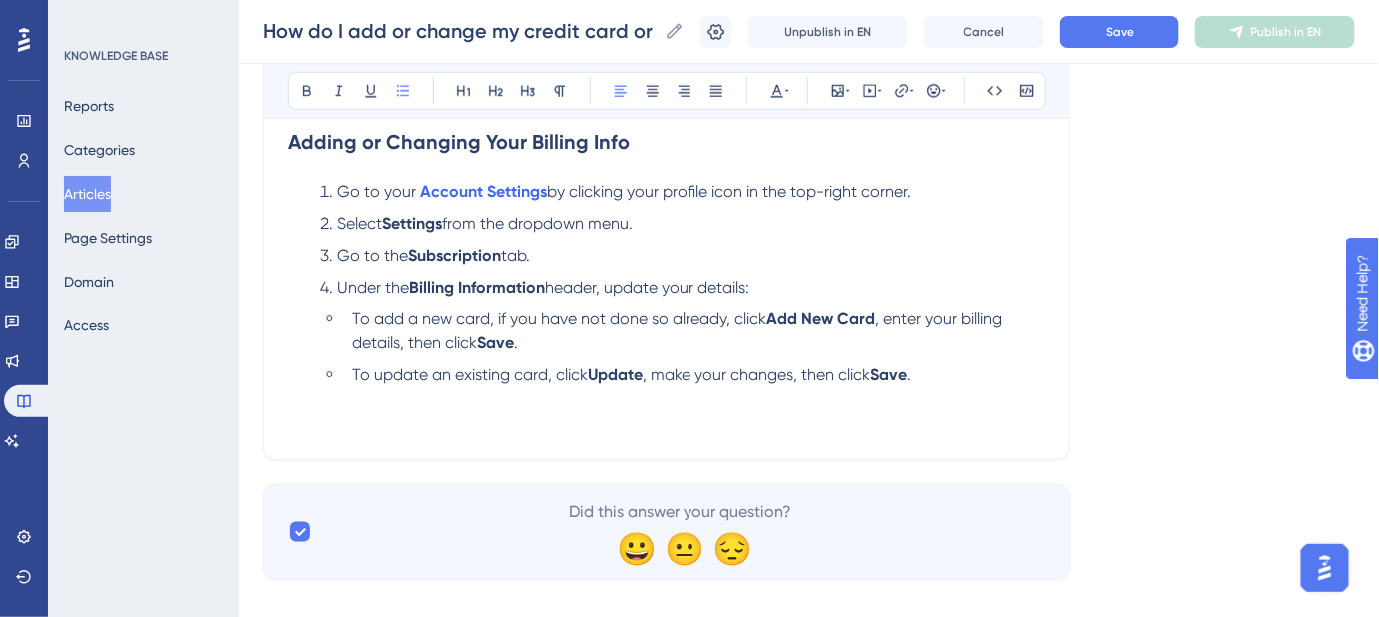
click at [314, 393] on span "Keywords: change billing info, update payment method, update billing informatio…" at bounding box center [660, 410] width 744 height 43
click at [292, 391] on span "Keywords: change billing info, update payment method, update billing informatio…" at bounding box center [660, 410] width 744 height 43
click at [284, 410] on div "How do I add or change my credit card or billing address on file? Follow these …" at bounding box center [666, 81] width 806 height 757
drag, startPoint x: 284, startPoint y: 410, endPoint x: 383, endPoint y: 410, distance: 98.8
click at [383, 410] on div "How do I add or change my credit card or billing address on file? Follow these …" at bounding box center [666, 81] width 806 height 757
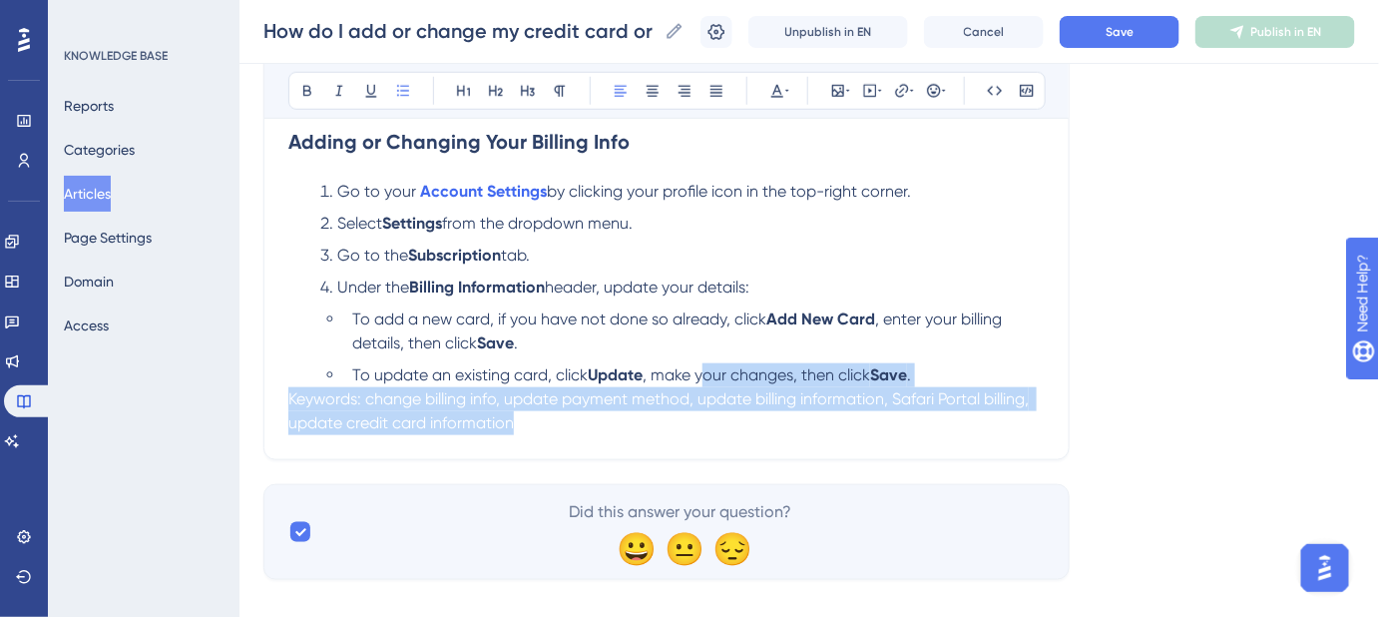
drag, startPoint x: 704, startPoint y: 351, endPoint x: 888, endPoint y: 430, distance: 199.8
click at [888, 430] on div "How do I add or change my credit card or billing address on file? Follow these …" at bounding box center [666, 81] width 806 height 757
click at [292, 389] on span "Keywords: change billing info, update payment method, update billing informatio…" at bounding box center [660, 410] width 744 height 43
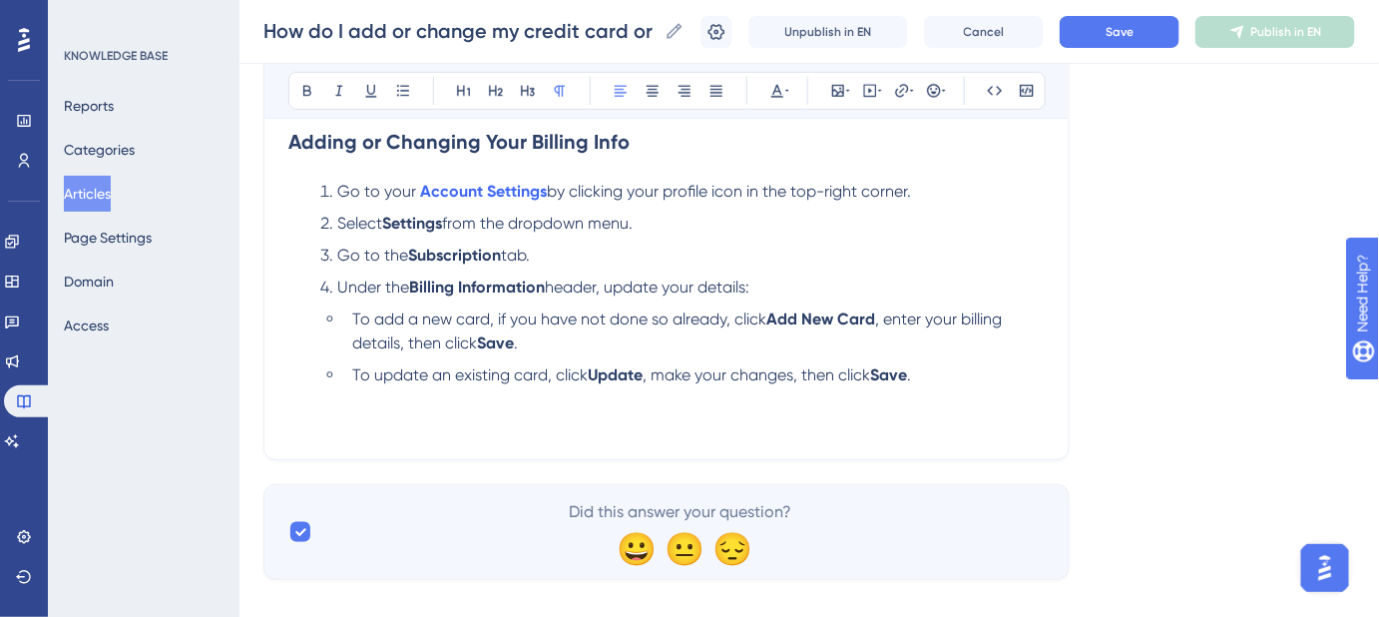
click at [292, 389] on span "Keywords: change billing info, update payment method, update billing informatio…" at bounding box center [660, 410] width 744 height 43
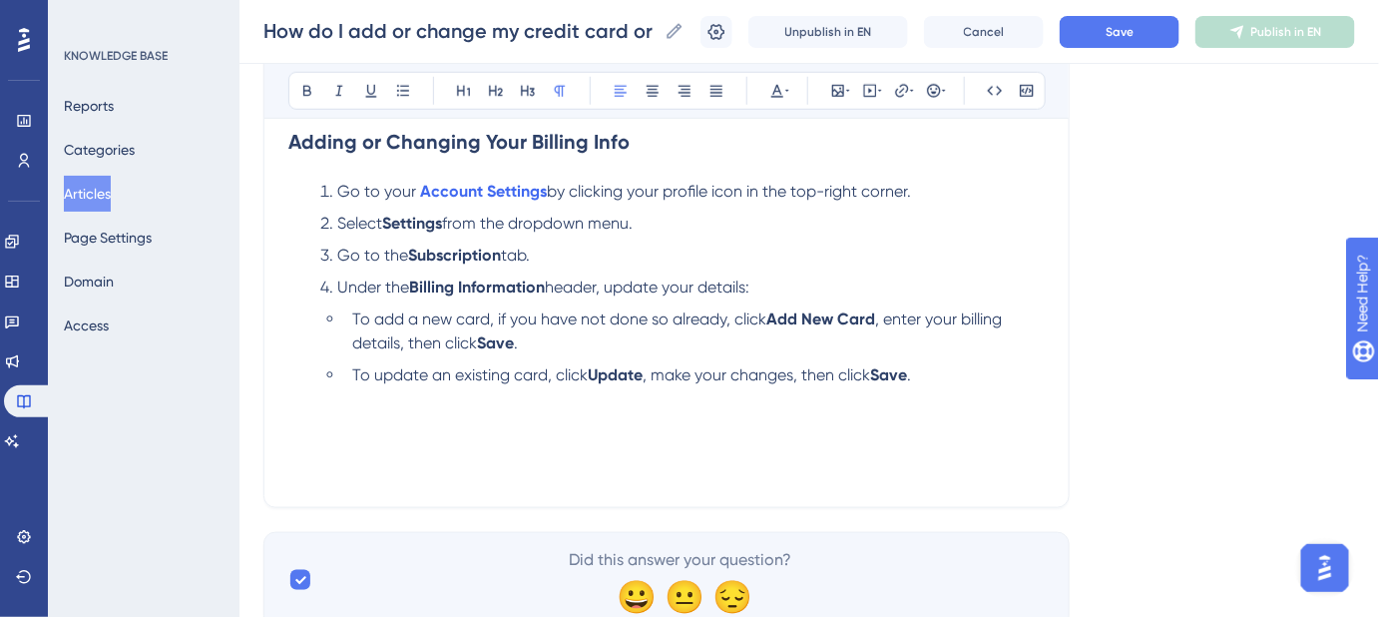
drag, startPoint x: 284, startPoint y: 420, endPoint x: 344, endPoint y: 420, distance: 59.9
click at [344, 420] on div "How do I add or change my credit card or billing address on file? Follow these …" at bounding box center [666, 105] width 806 height 805
drag, startPoint x: 360, startPoint y: 420, endPoint x: 261, endPoint y: 424, distance: 98.9
click at [261, 424] on div "Performance Users Engagement Widgets Feedback Product Updates Knowledge Base AI…" at bounding box center [809, 69] width 1140 height 1180
drag, startPoint x: 326, startPoint y: 382, endPoint x: 282, endPoint y: 381, distance: 43.9
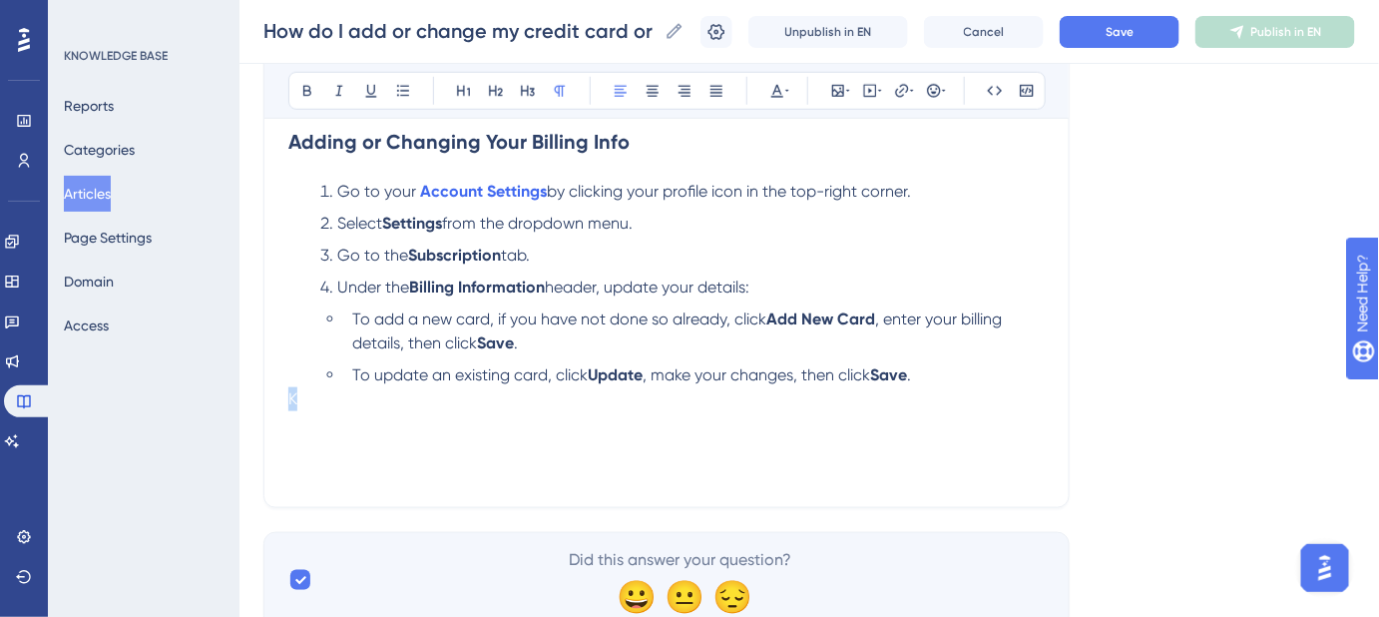
click at [282, 381] on div "How do I add or change my credit card or billing address on file? Follow these …" at bounding box center [666, 105] width 806 height 805
click at [304, 387] on p "K" at bounding box center [666, 399] width 756 height 24
click at [306, 387] on p "K" at bounding box center [666, 399] width 756 height 24
click at [289, 411] on p at bounding box center [666, 423] width 756 height 24
click at [837, 85] on icon at bounding box center [838, 91] width 12 height 12
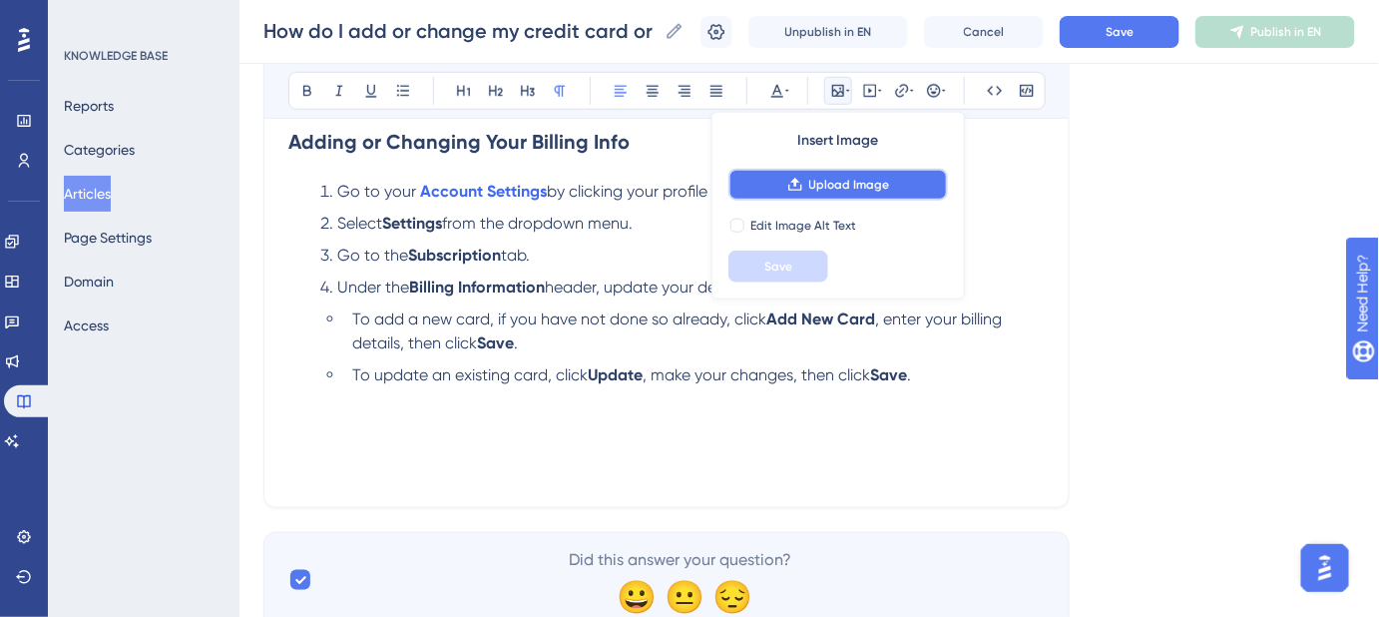
click at [835, 186] on span "Upload Image" at bounding box center [849, 185] width 81 height 16
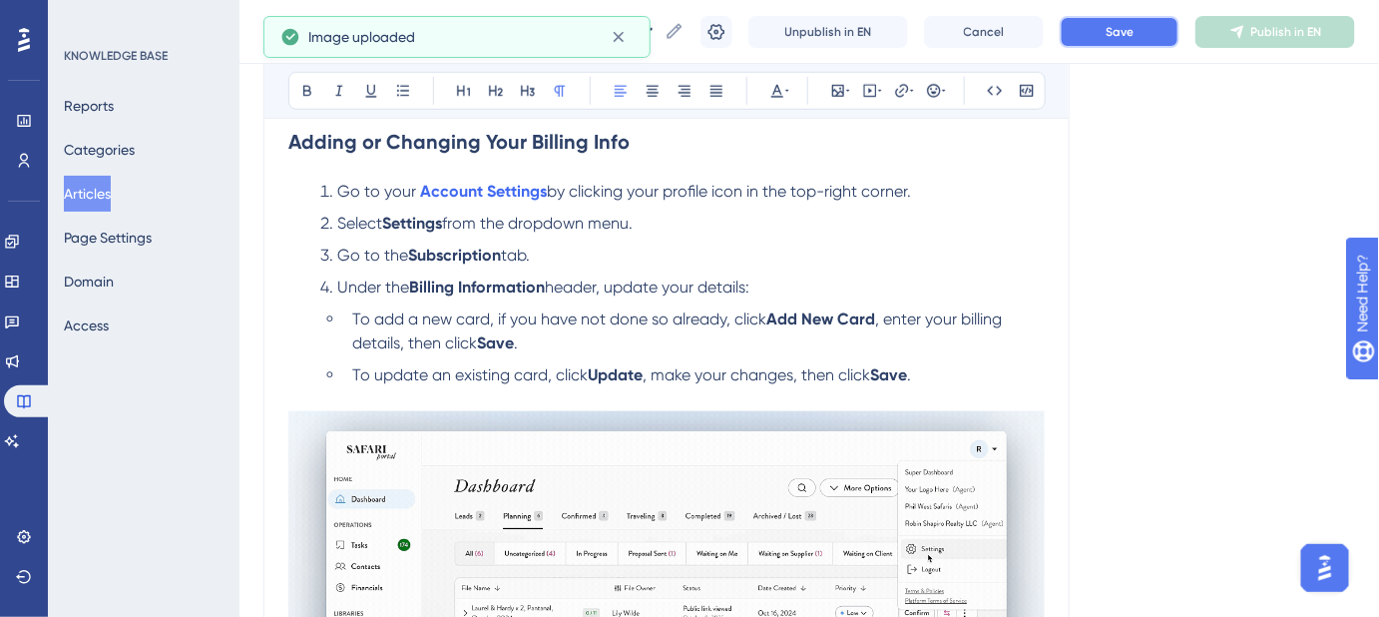
click at [1117, 41] on button "Save" at bounding box center [1120, 32] width 120 height 32
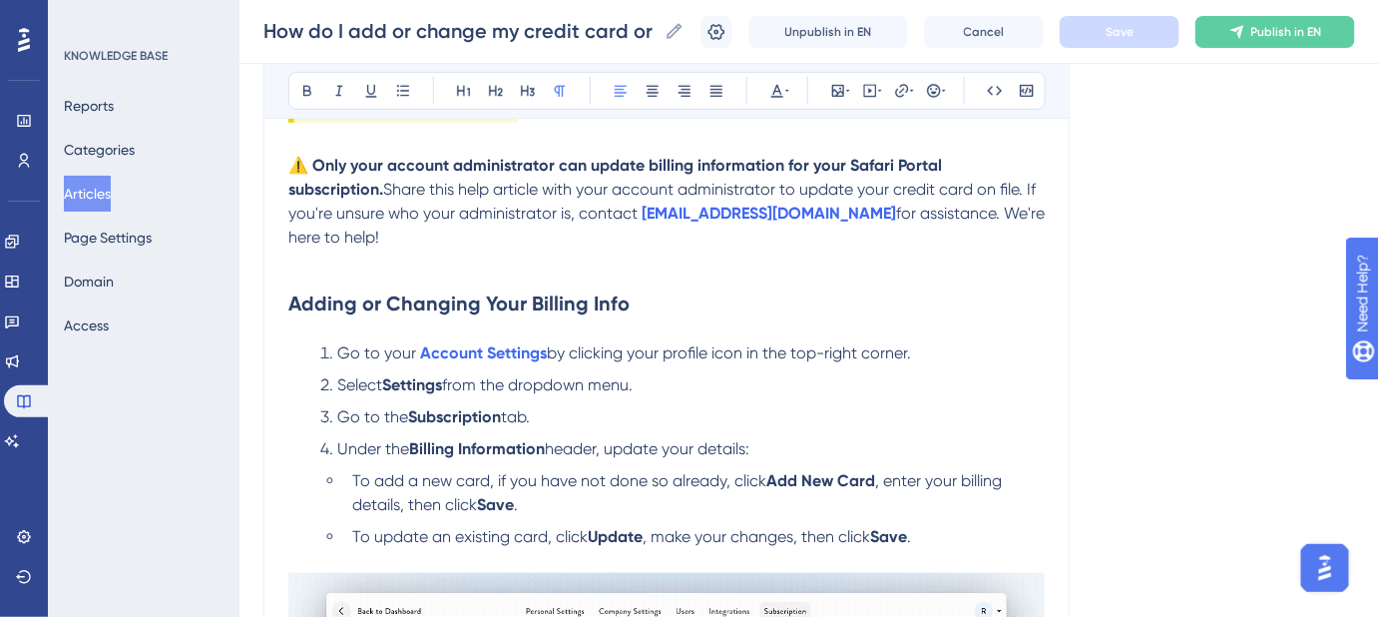
scroll to position [339, 0]
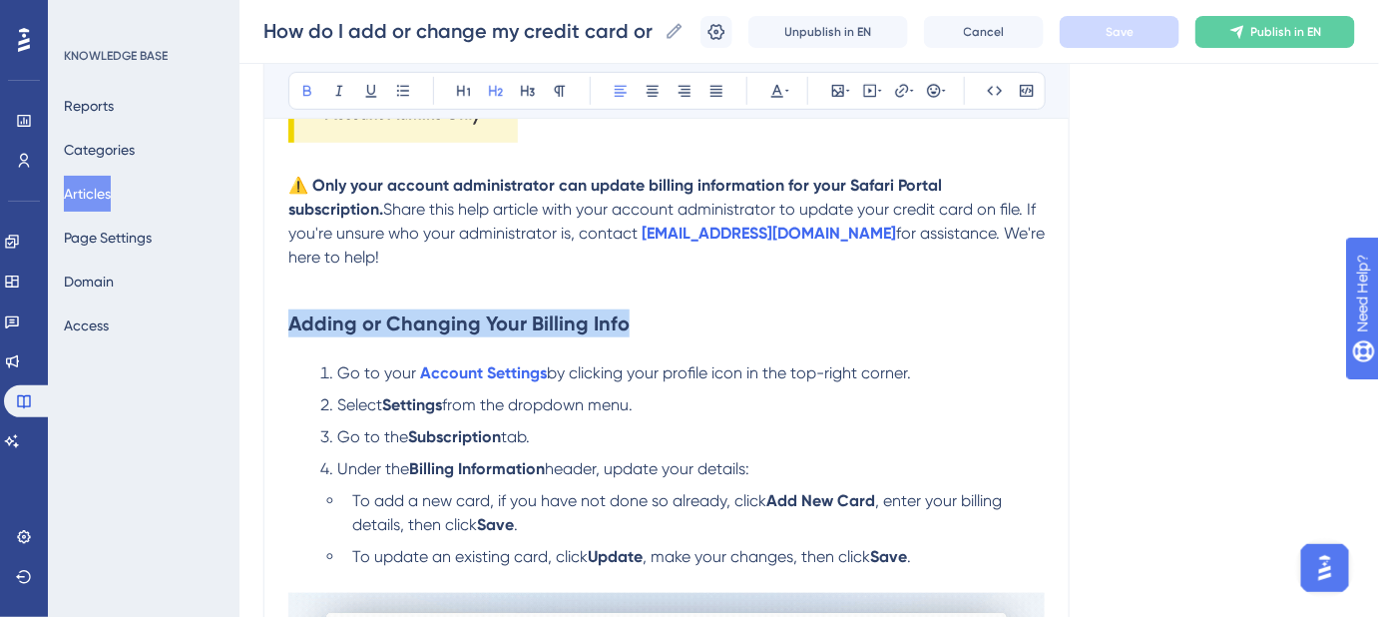
drag, startPoint x: 480, startPoint y: 302, endPoint x: 279, endPoint y: 299, distance: 200.6
click at [279, 301] on div "How do I add or change my credit card or billing address on file? Follow these …" at bounding box center [666, 479] width 806 height 1190
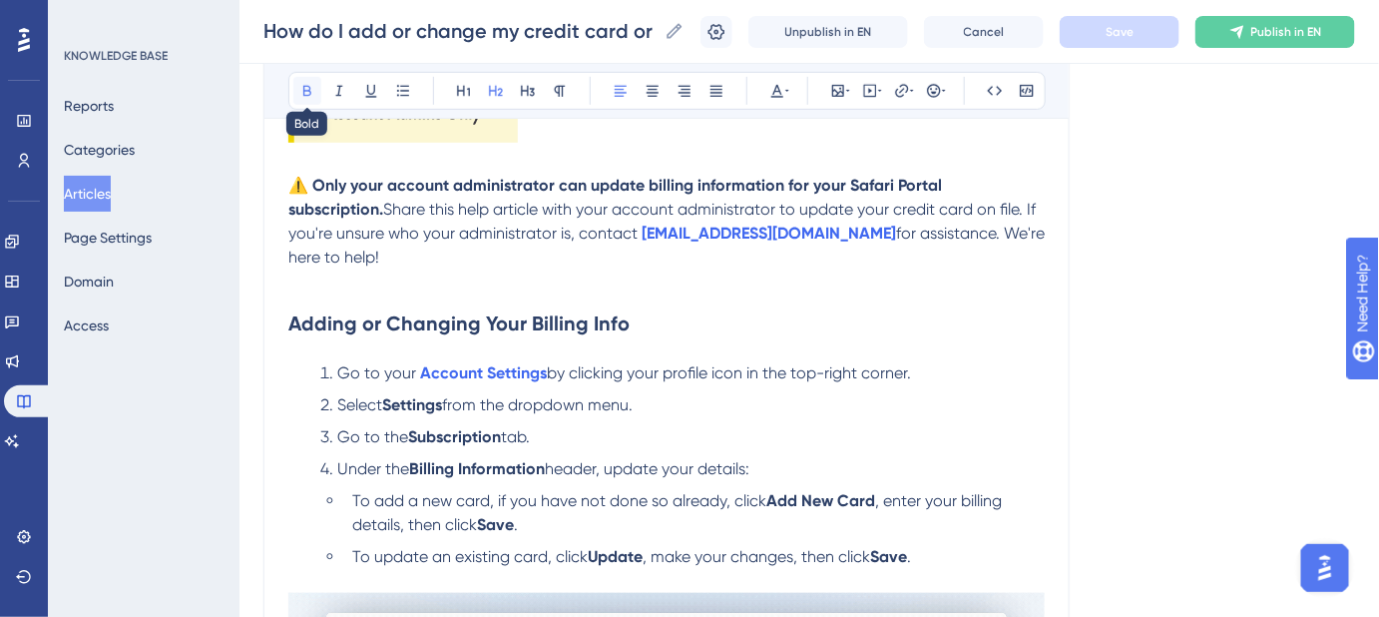
click at [308, 90] on icon at bounding box center [307, 91] width 8 height 11
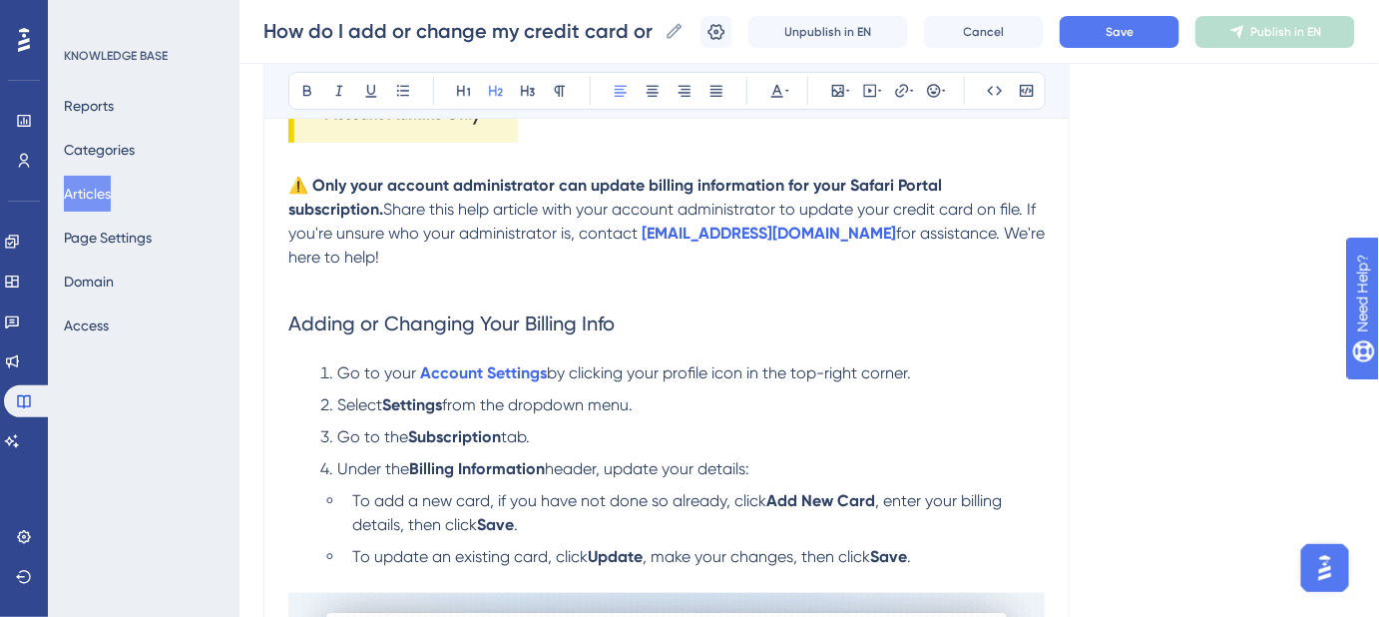
click at [806, 310] on h2 "Adding or Changing Your Billing Info" at bounding box center [666, 323] width 756 height 60
click at [1134, 35] on span "Save" at bounding box center [1120, 32] width 28 height 16
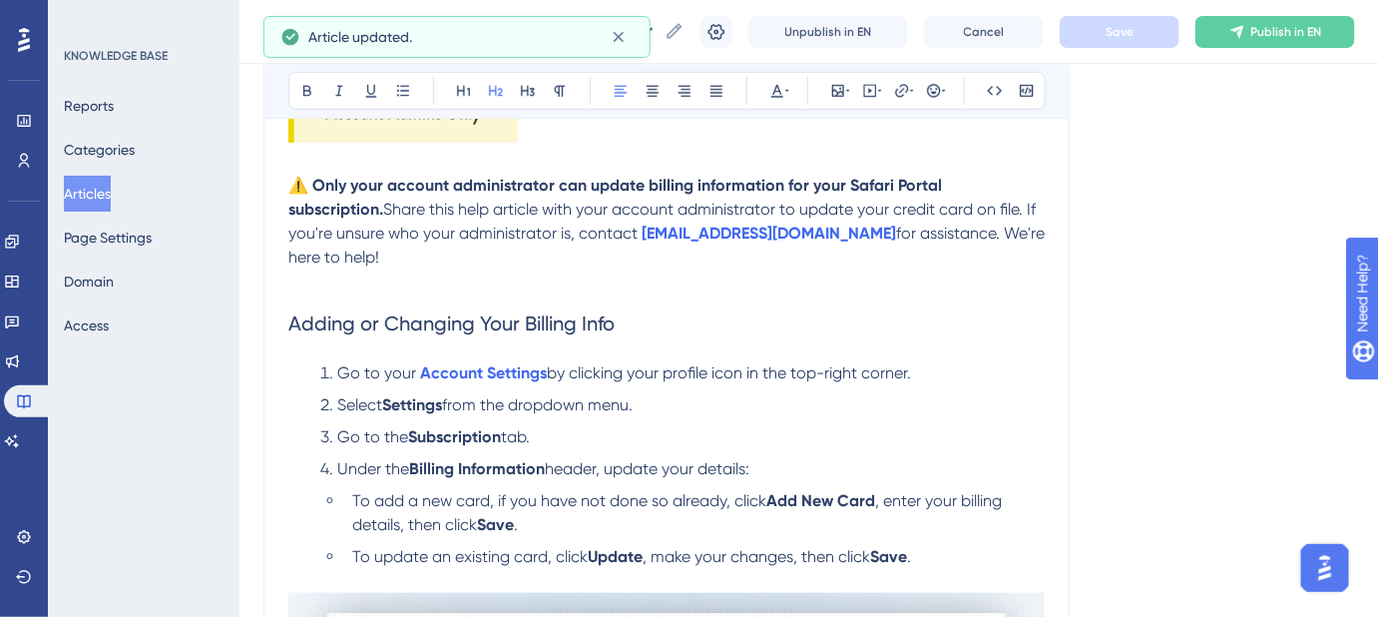
click at [348, 311] on span "Adding or Changing Your Billing Info" at bounding box center [451, 323] width 326 height 24
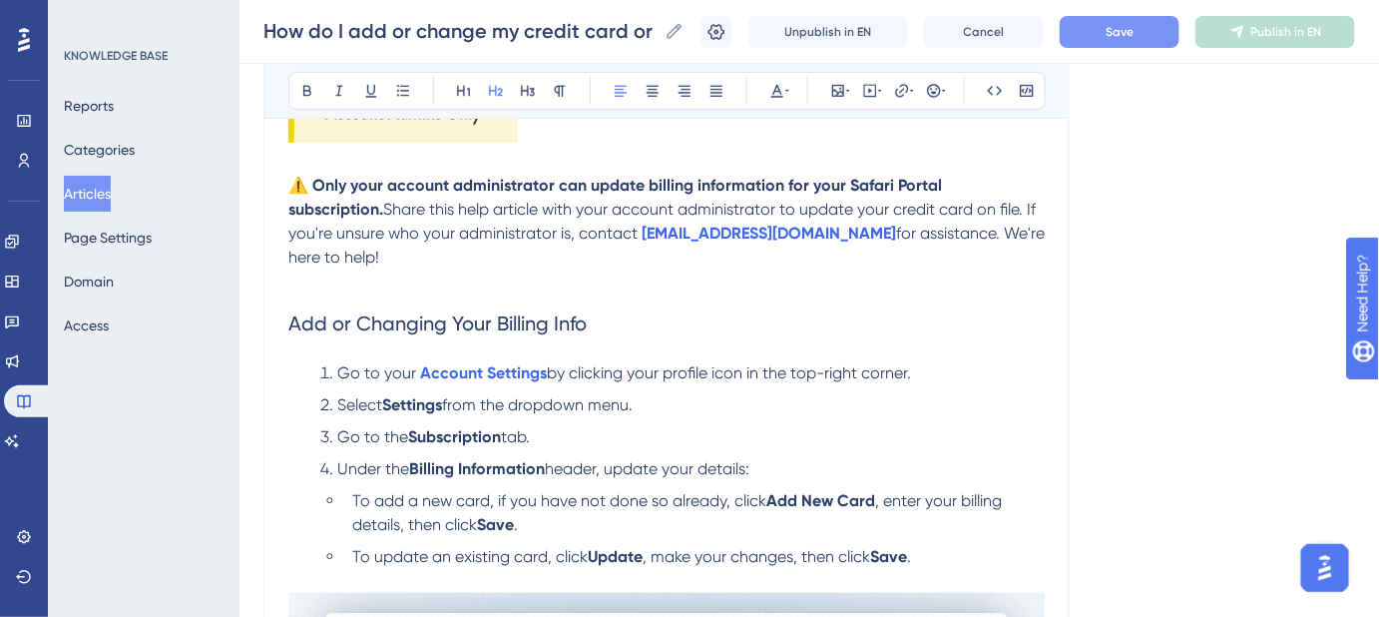
click at [443, 311] on span "Add or Changing Your Billing Info" at bounding box center [437, 323] width 298 height 24
click at [990, 332] on div "⚠️ Only your account administrator can update billing information for your Safa…" at bounding box center [666, 567] width 756 height 965
click at [1111, 40] on button "Save" at bounding box center [1120, 32] width 120 height 32
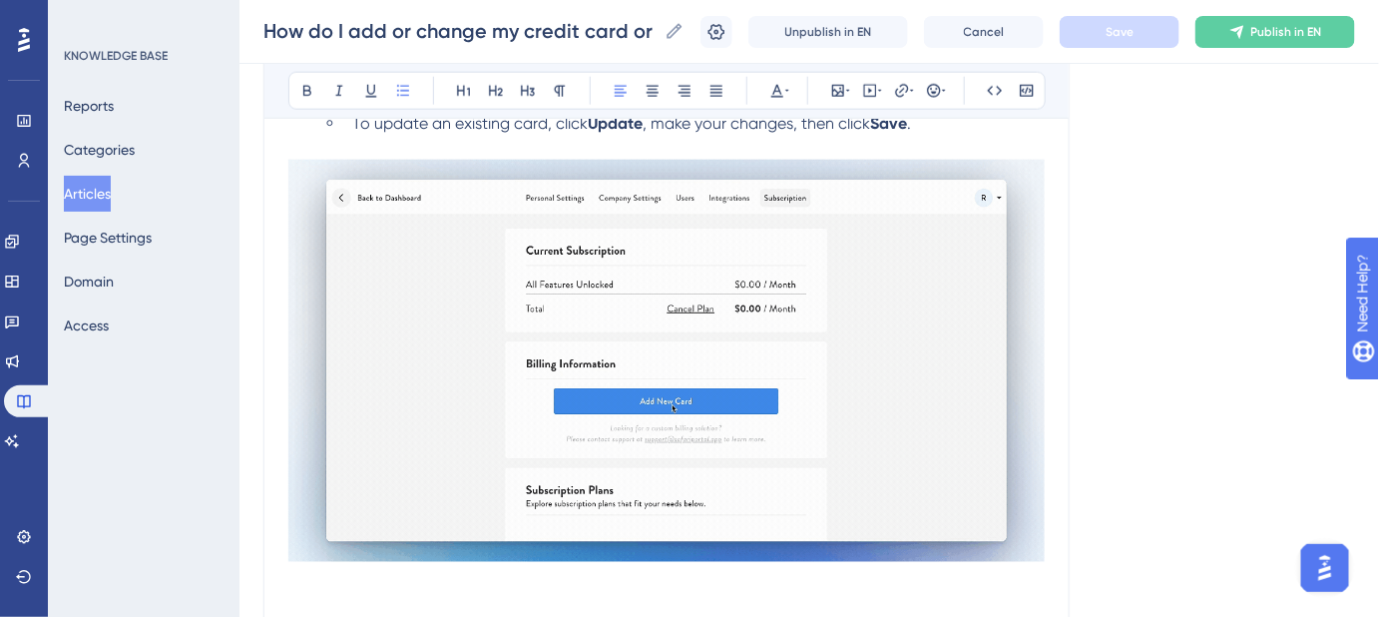
scroll to position [792, 0]
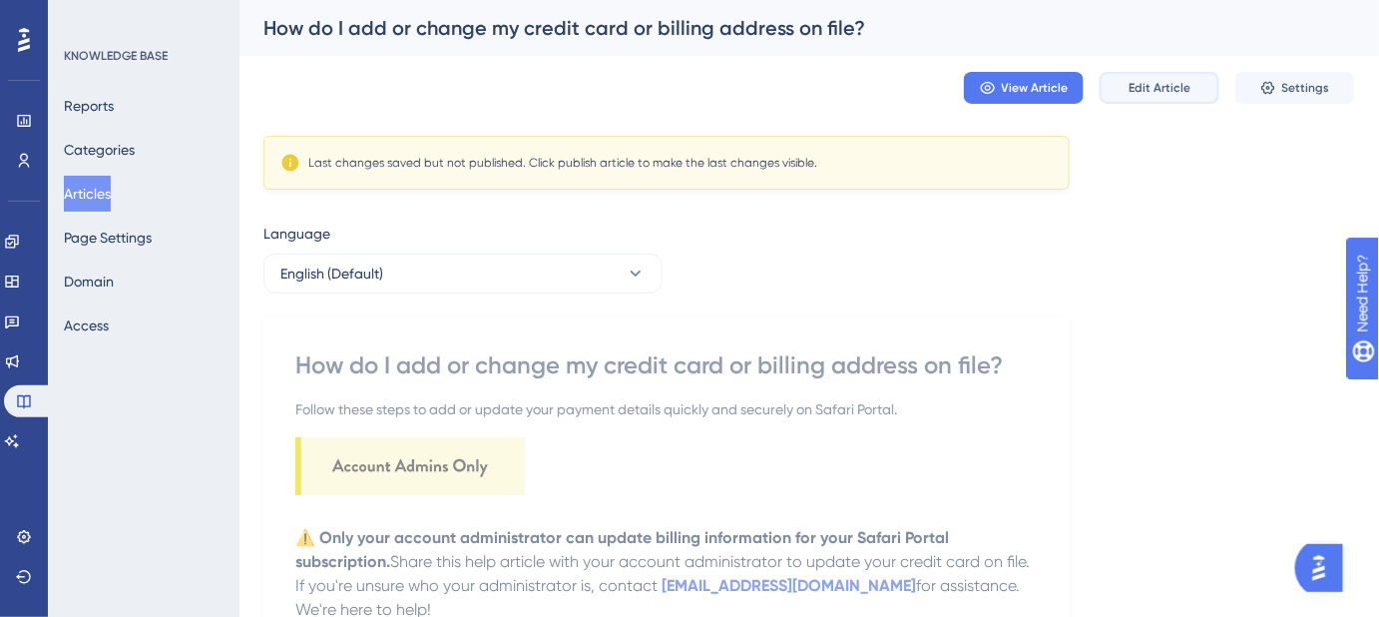
click at [1131, 98] on button "Edit Article" at bounding box center [1160, 88] width 120 height 32
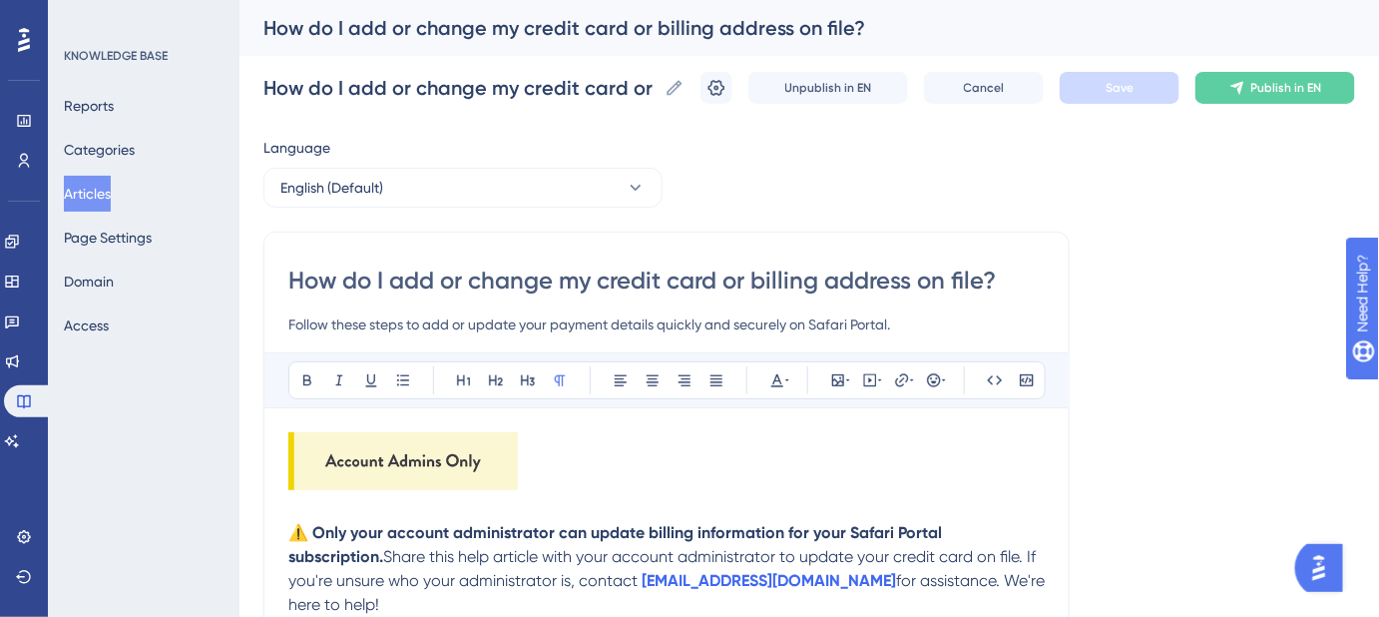
drag, startPoint x: 101, startPoint y: 196, endPoint x: 726, endPoint y: 339, distance: 641.9
click at [109, 191] on button "Articles" at bounding box center [87, 194] width 47 height 36
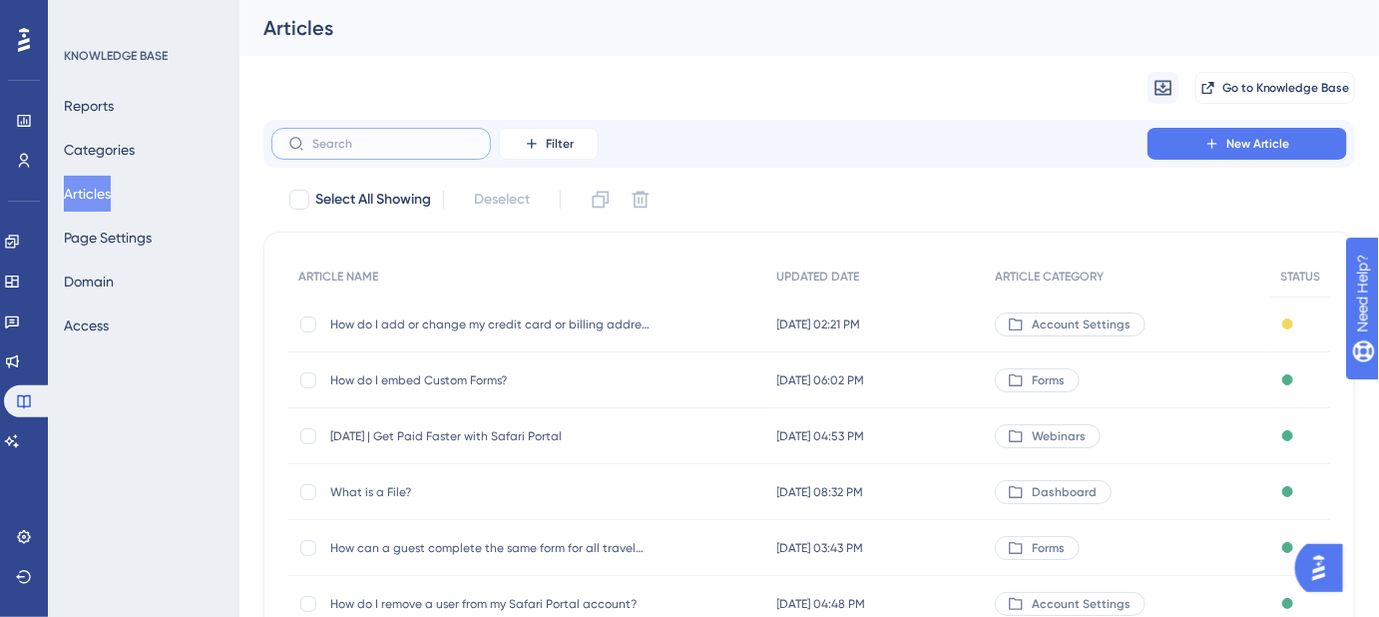
click at [407, 140] on input "text" at bounding box center [393, 144] width 162 height 14
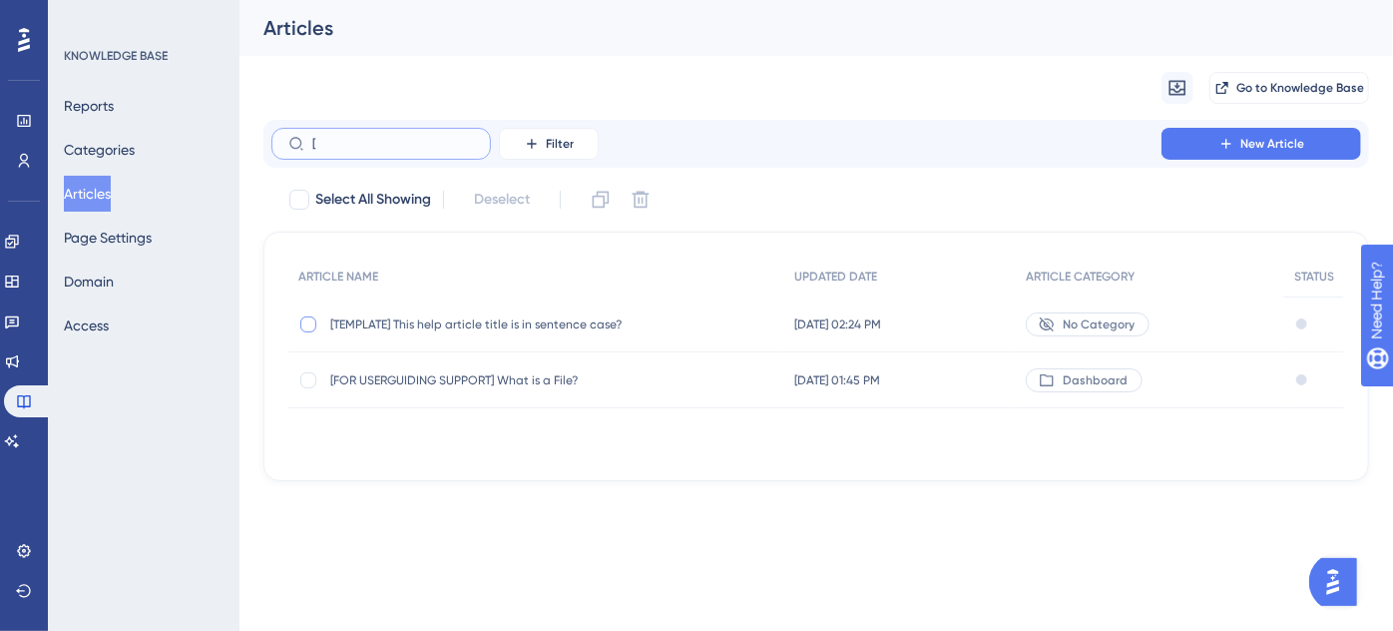
type input "["
click at [305, 321] on div at bounding box center [308, 324] width 16 height 16
click at [595, 202] on icon at bounding box center [601, 200] width 17 height 17
checkbox input "false"
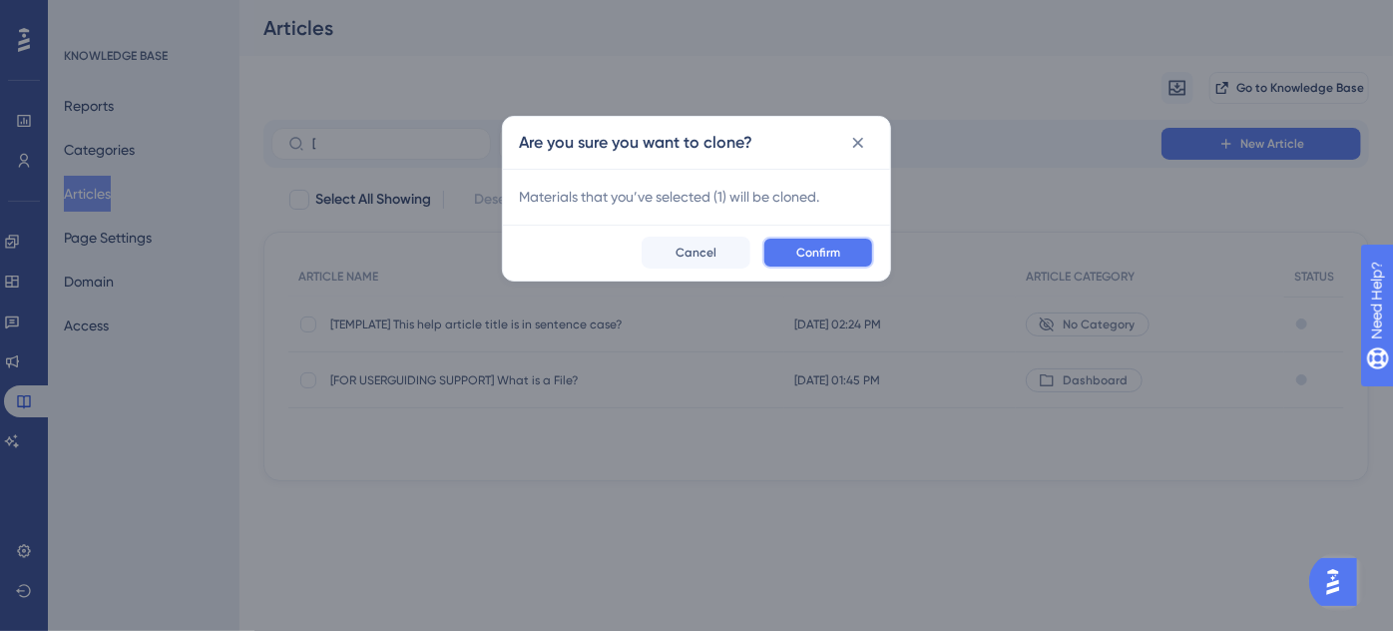
click at [815, 251] on span "Confirm" at bounding box center [818, 252] width 44 height 16
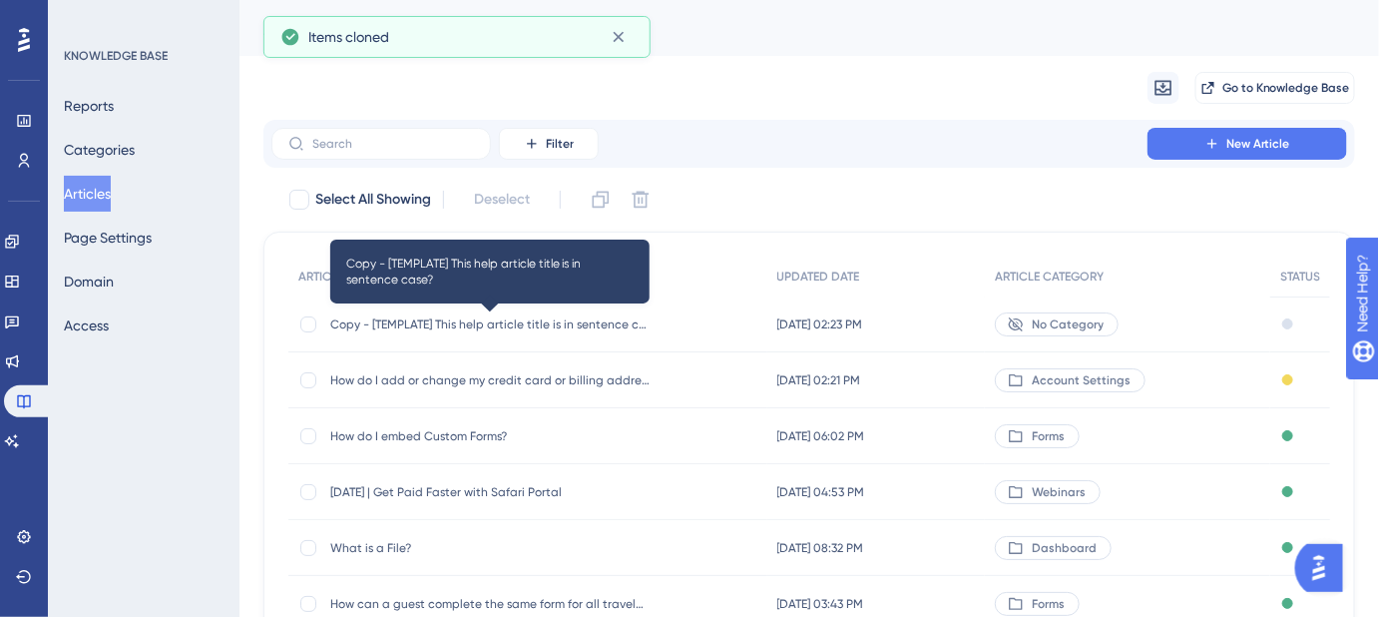
click at [462, 323] on span "Copy - [TEMPLATE] This help article title is in sentence case?" at bounding box center [489, 324] width 319 height 16
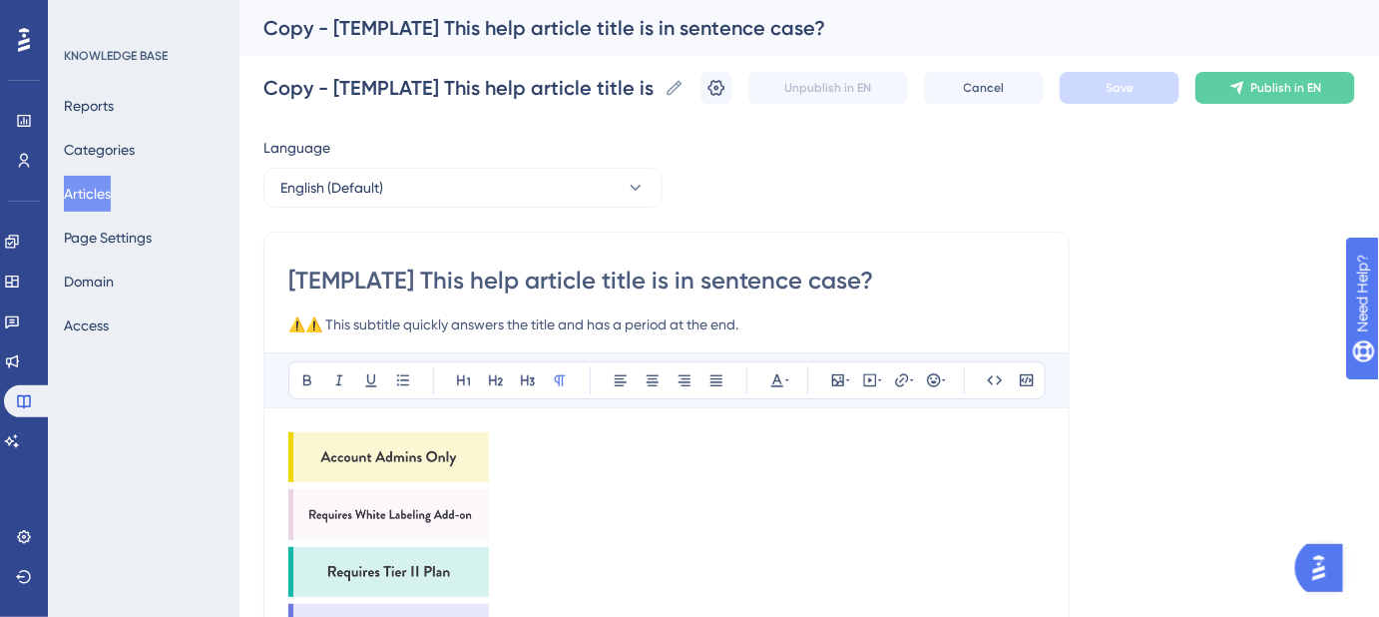
drag, startPoint x: 873, startPoint y: 275, endPoint x: 287, endPoint y: 291, distance: 585.9
click at [288, 291] on input "[TEMPLATE] This help article title is in sentence case?" at bounding box center [666, 280] width 756 height 32
paste input "Help! My Form Isn’t Showing on My Squarespace Website"
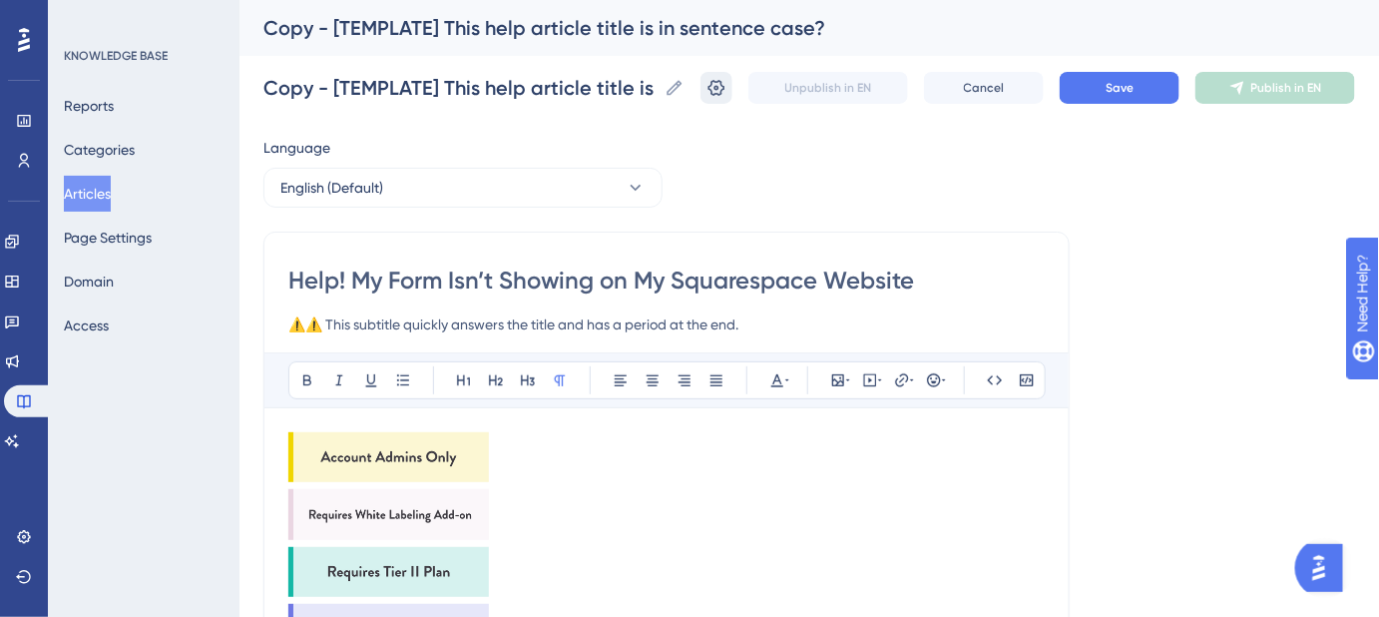
type input "Help! My Form Isn’t Showing on My Squarespace Website"
click at [726, 88] on icon at bounding box center [716, 88] width 20 height 20
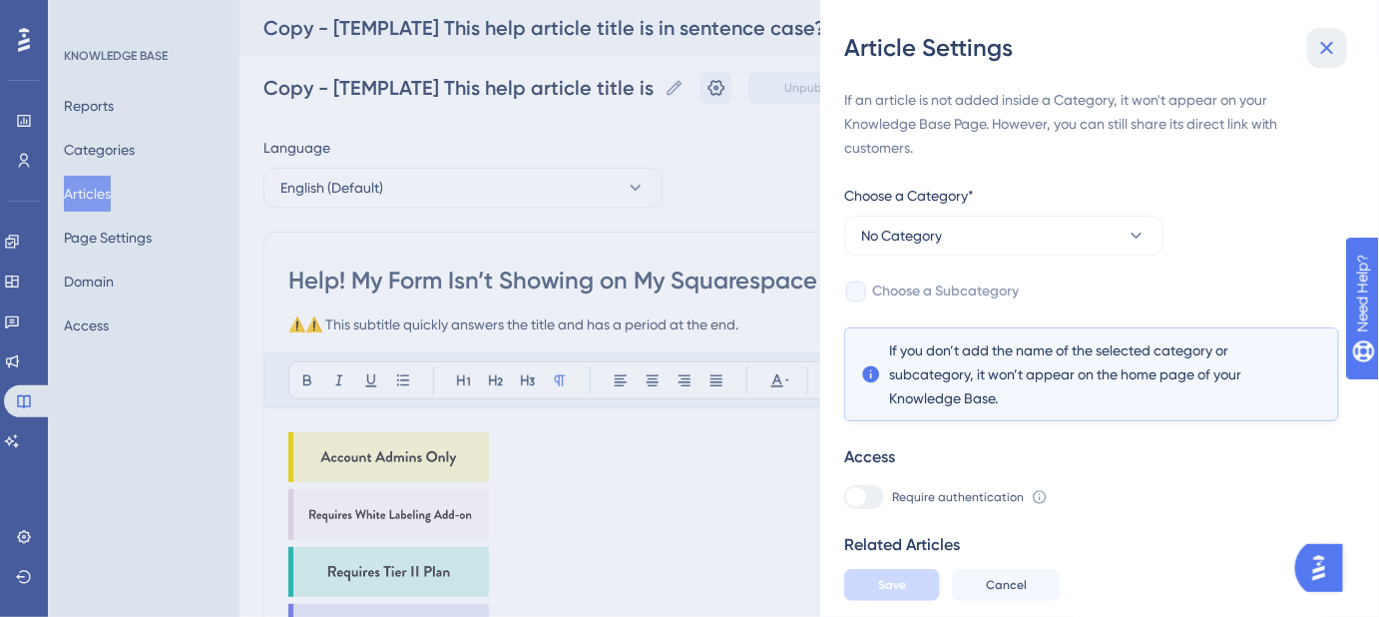
click at [1321, 53] on icon at bounding box center [1327, 48] width 24 height 24
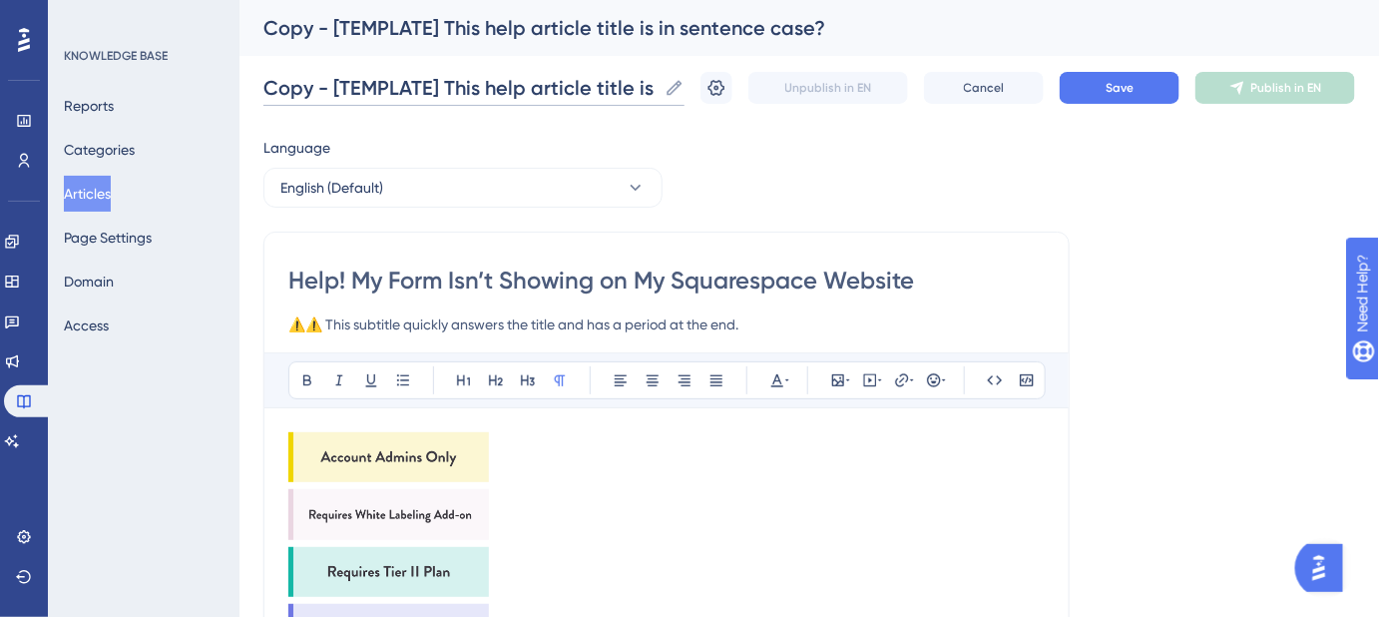
click at [640, 88] on input "Copy - [TEMPLATE] This help article title is in sentence case?" at bounding box center [459, 88] width 393 height 28
paste input "Help! My Form Isn’t Showing on My Squarespace Website"
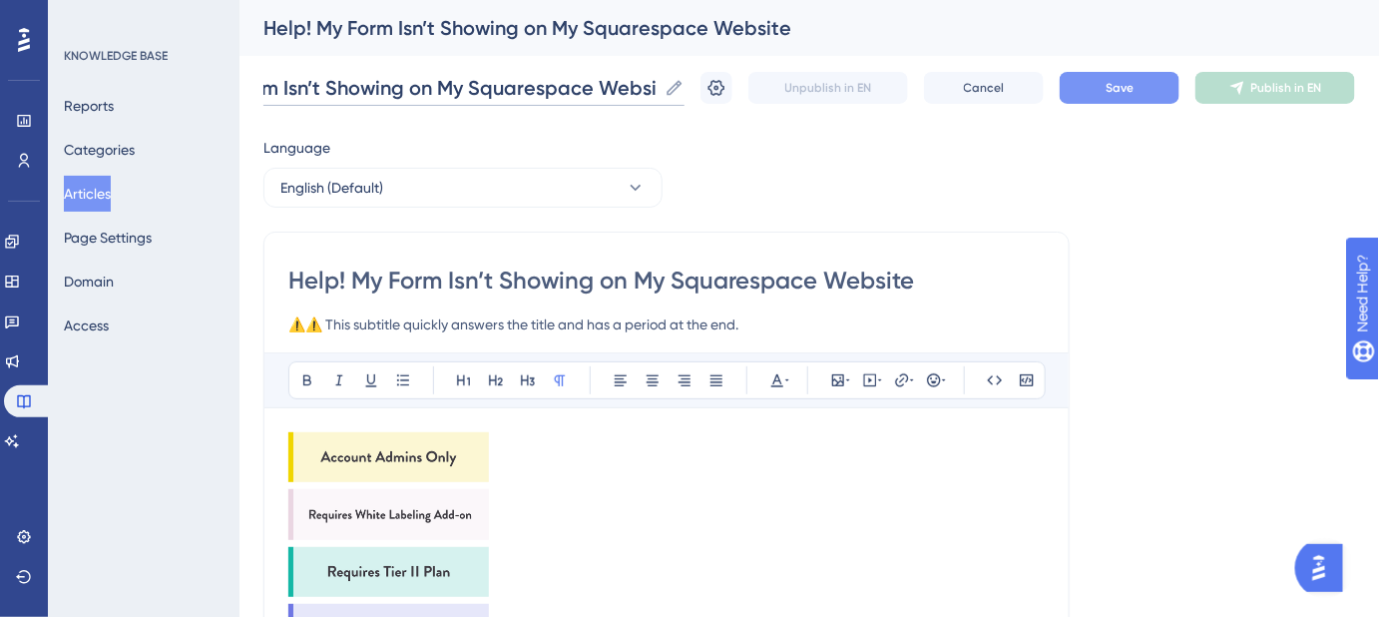
type input "Help! My Form Isn’t Showing on My Squarespace Website"
click at [1108, 92] on button "Save" at bounding box center [1120, 88] width 120 height 32
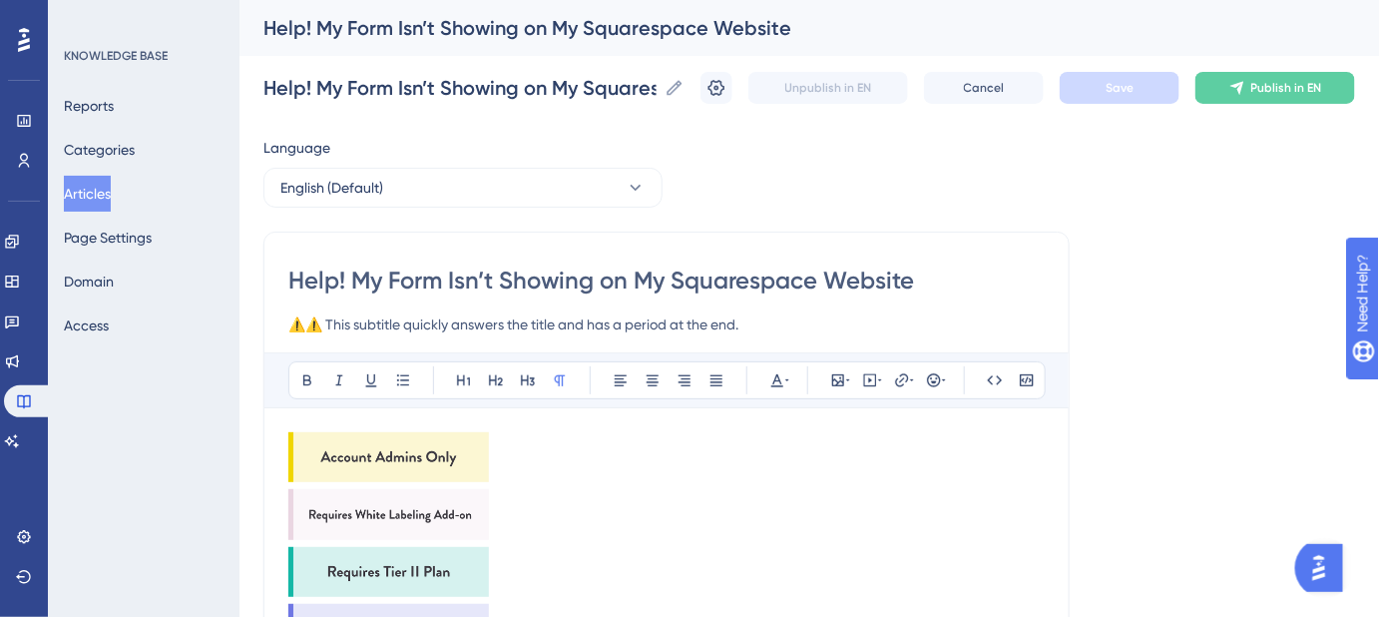
click at [924, 282] on input "Help! My Form Isn’t Showing on My Squarespace Website" at bounding box center [666, 280] width 756 height 32
drag, startPoint x: 704, startPoint y: 286, endPoint x: 284, endPoint y: 286, distance: 420.1
paste input "my form isn’t showing on my Squarespace w"
type input "Help! my form isn’t showing on my Squarespace website"
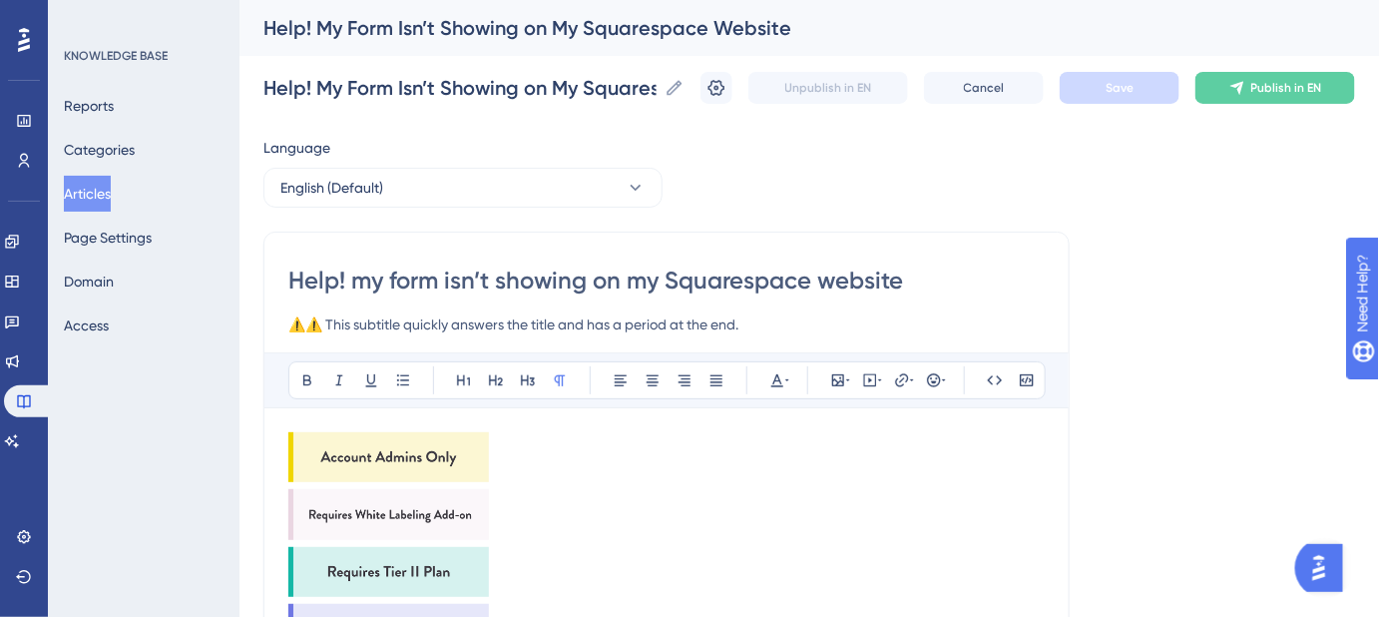
type input "Help! my form isn’t showing on my Squarespace website"
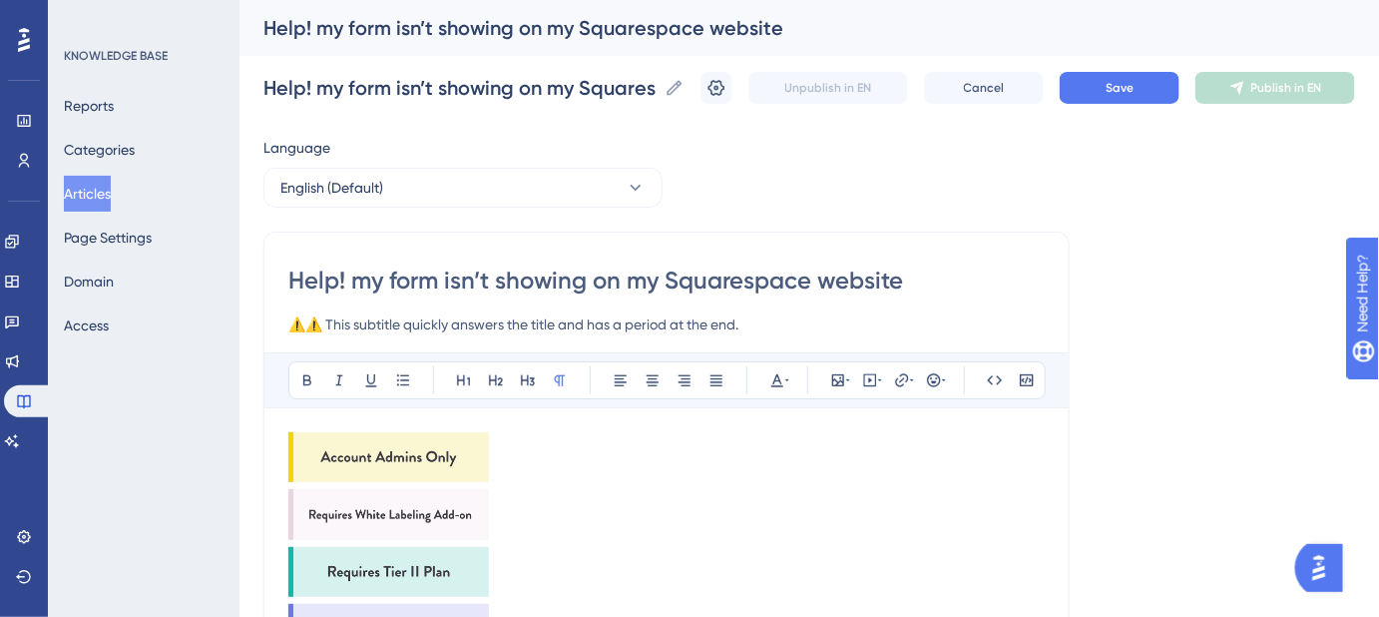
click at [375, 275] on input "Help! my form isn’t showing on my Squarespace website" at bounding box center [666, 280] width 756 height 32
type input "Help! My form isn’t showing on my Squarespace website"
click at [923, 281] on input "Help! My form isn’t showing on my Squarespace website" at bounding box center [666, 280] width 756 height 32
type input "Help! My form isn’t showing on my Squarespace website."
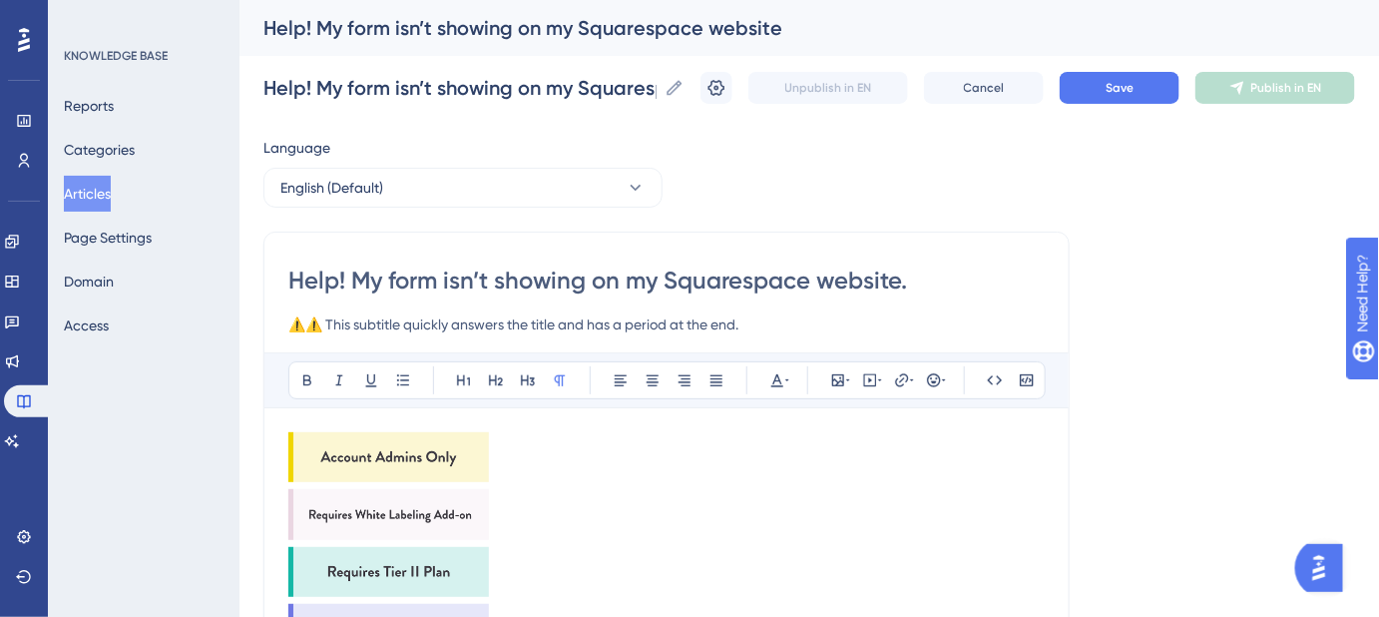
type input "Help! My form isn’t showing on my Squarespace website."
click at [647, 82] on input "Help! My form isn’t showing on my Squarespace website." at bounding box center [459, 88] width 393 height 28
paste input "my form isn’t showing on my Squarespace website"
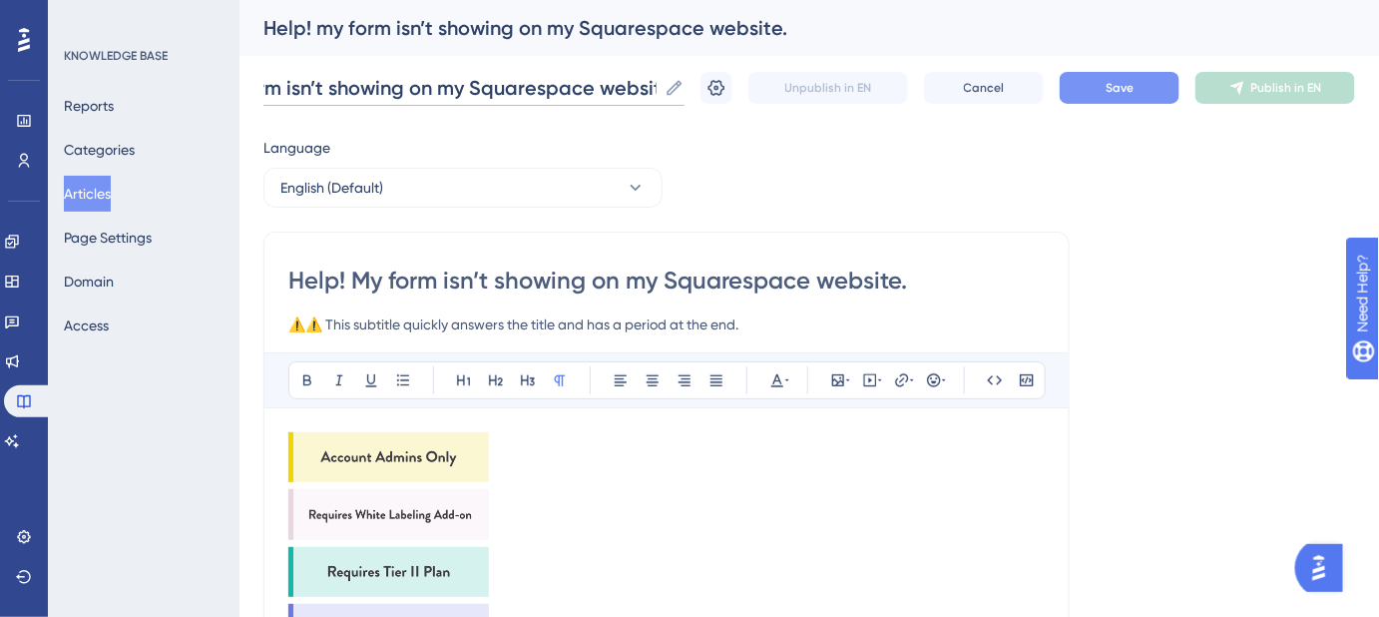
type input "Help! my form isn’t showing on my Squarespace website."
click at [1086, 82] on button "Save" at bounding box center [1120, 88] width 120 height 32
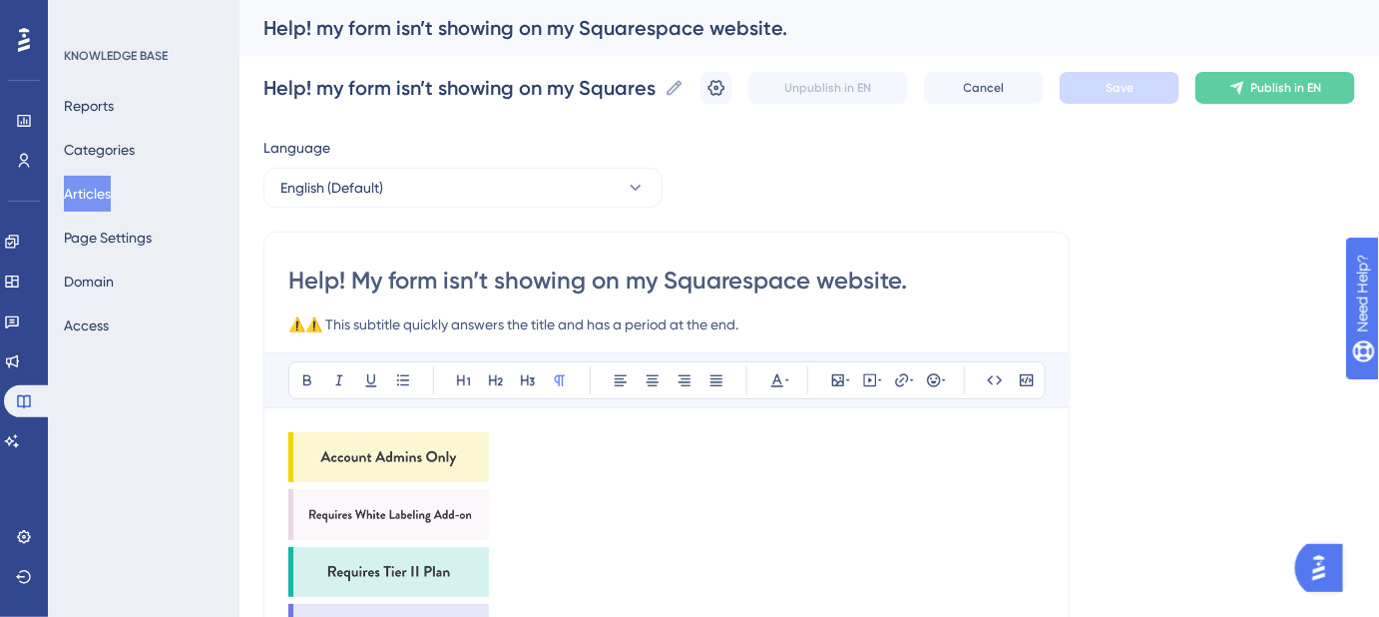
drag, startPoint x: 835, startPoint y: 327, endPoint x: 242, endPoint y: 327, distance: 592.7
paste input "Troubleshoot forms not appearing on your Squarespace site"
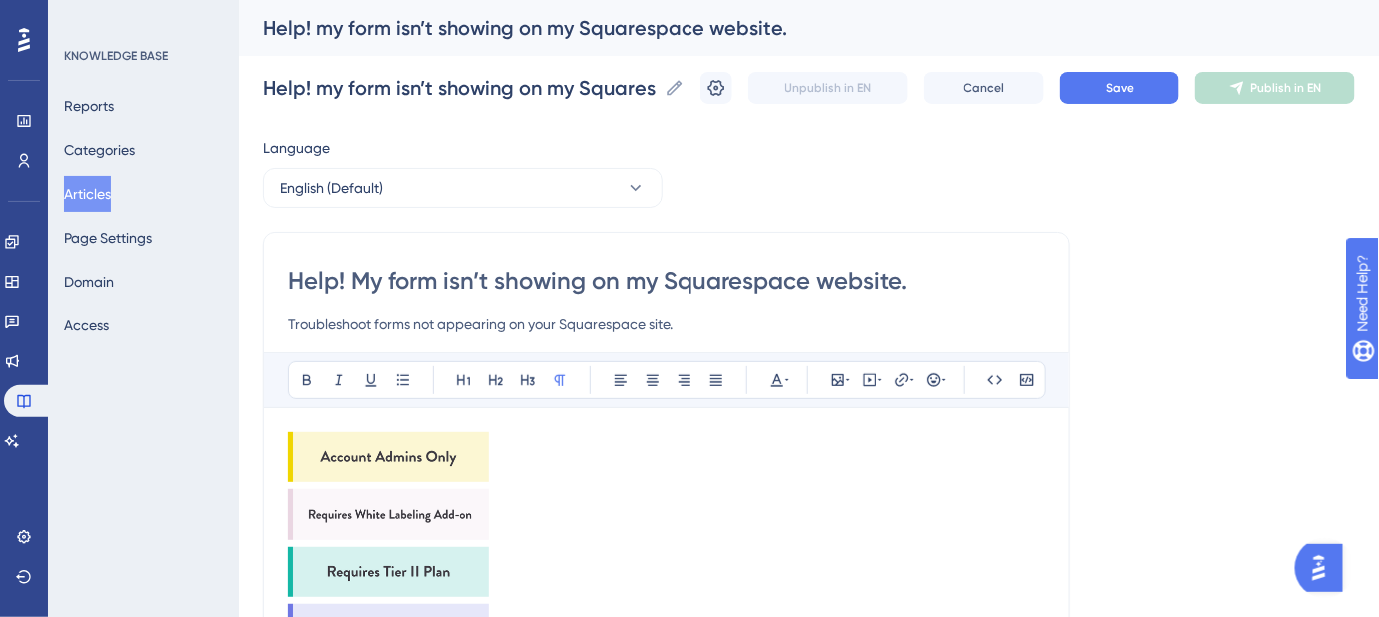
type input "Troubleshoot forms not appearing on your Squarespace site."
click at [457, 441] on img at bounding box center [388, 457] width 201 height 50
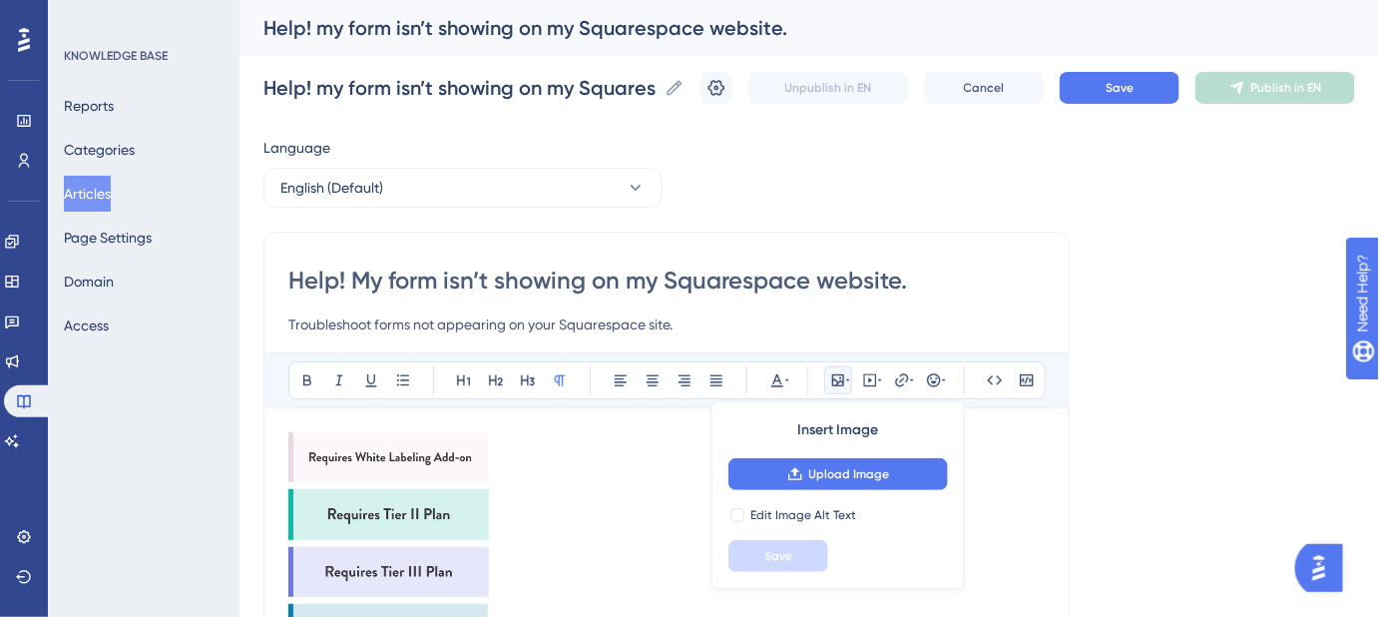
click at [458, 441] on img at bounding box center [388, 457] width 201 height 50
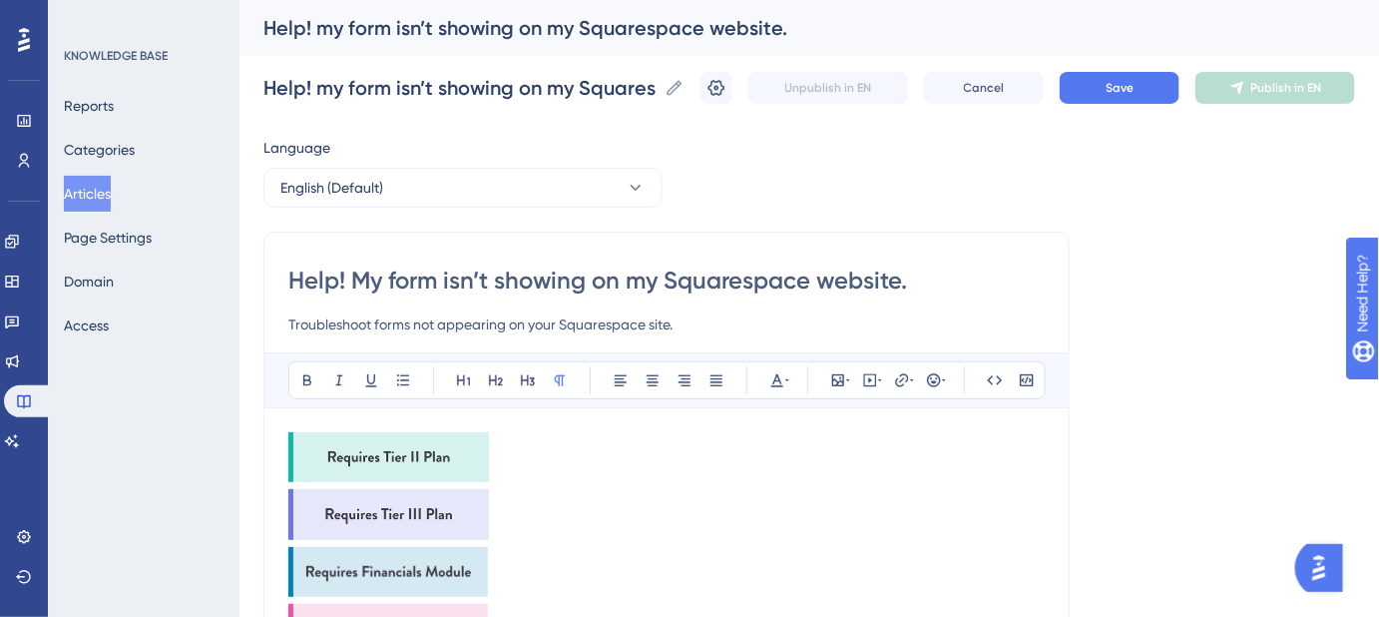
click at [458, 441] on img at bounding box center [388, 457] width 201 height 50
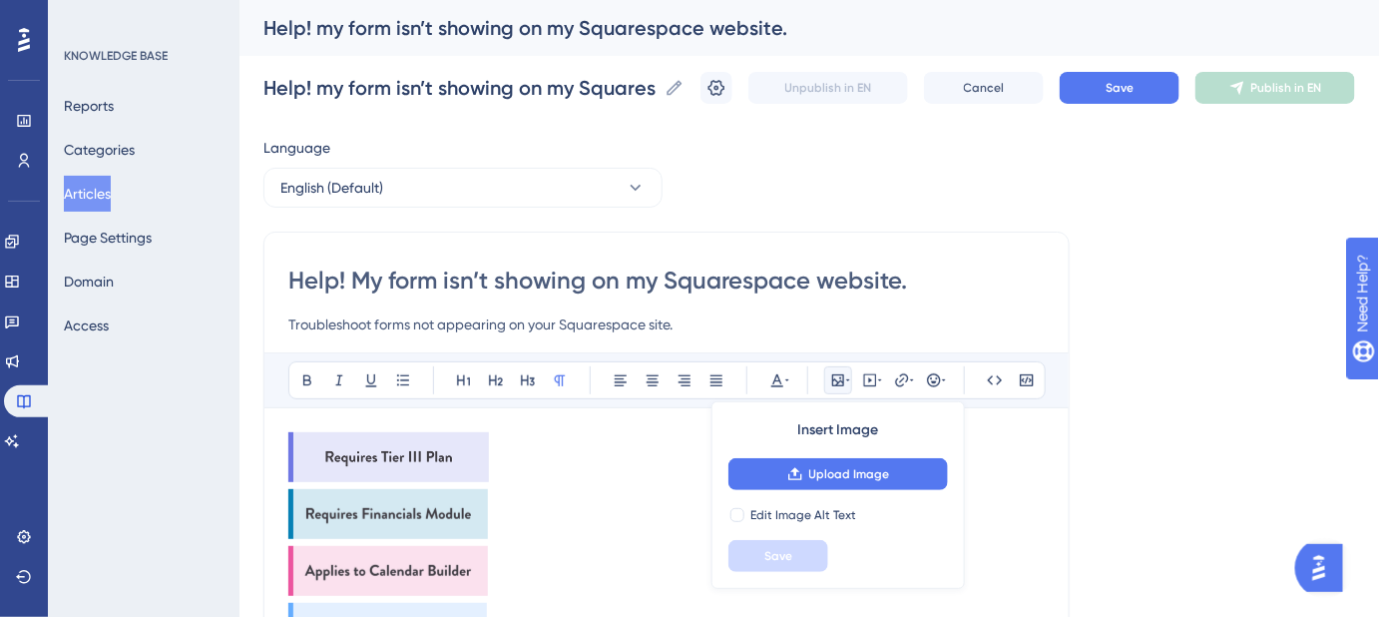
click at [458, 441] on img at bounding box center [388, 457] width 201 height 50
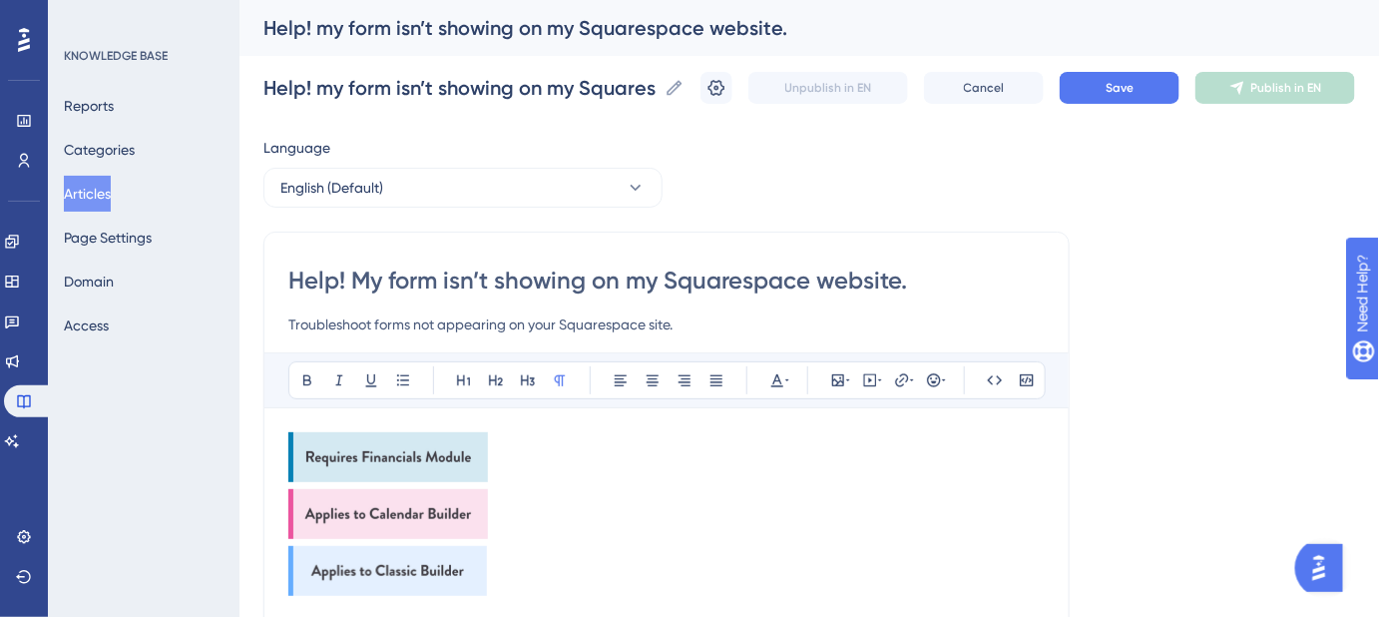
click at [460, 441] on img at bounding box center [388, 457] width 200 height 50
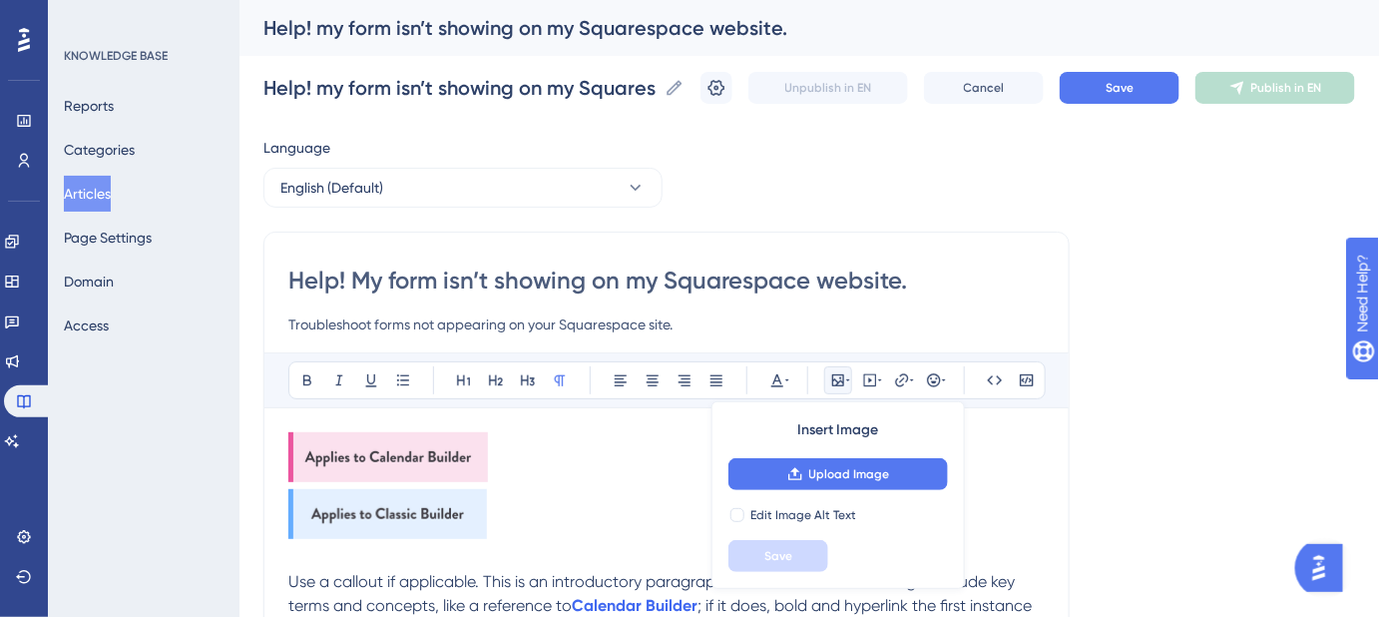
click at [460, 441] on img at bounding box center [388, 457] width 200 height 50
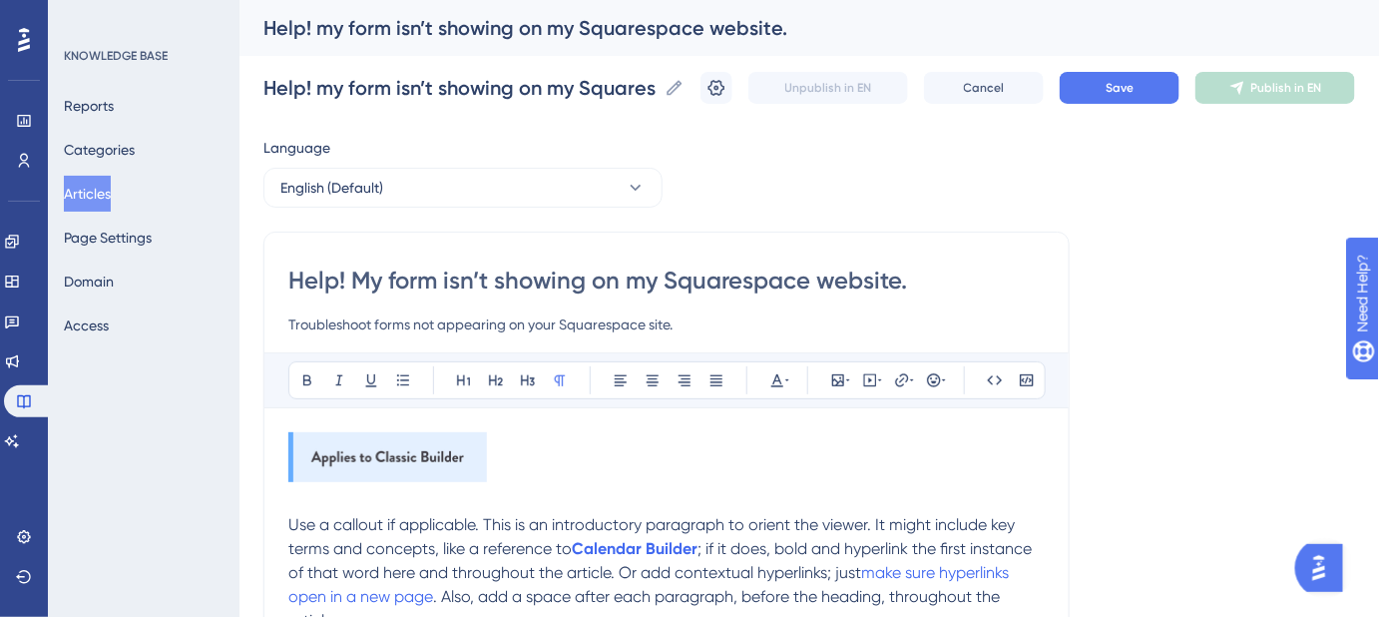
click at [460, 441] on img at bounding box center [387, 457] width 199 height 50
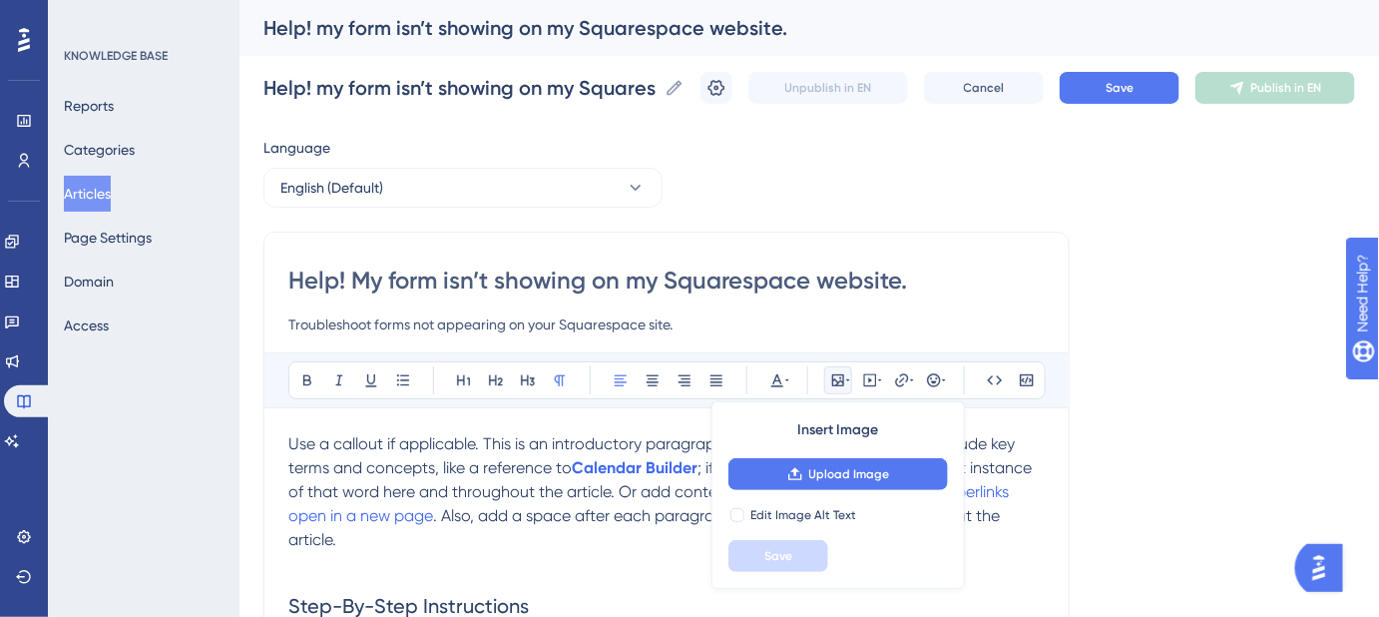
click at [391, 275] on input "Help! My form isn’t showing on my Squarespace website." at bounding box center [666, 280] width 756 height 32
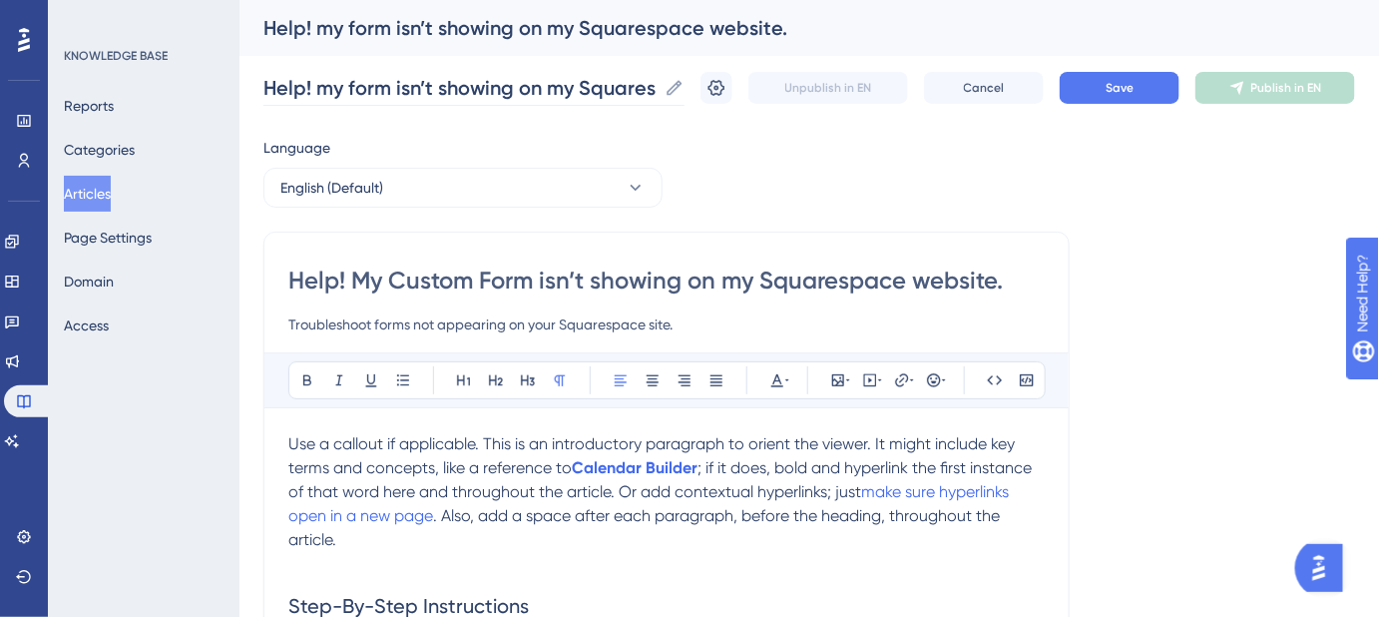
type input "Help! My Custom Form isn’t showing on my Squarespace website."
click at [348, 86] on input "Help! my form isn’t showing on my Squarespace website." at bounding box center [459, 88] width 393 height 28
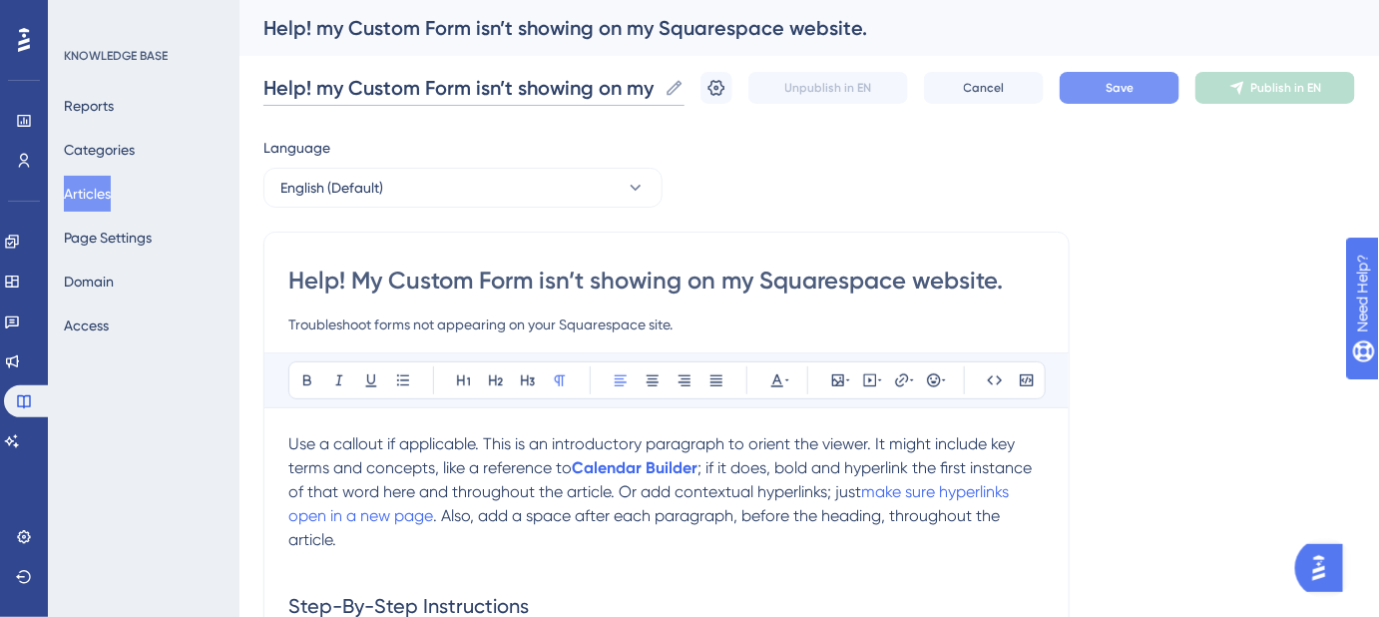
type input "Help! my Custom Form isn’t showing on my Squarespace website."
click at [1129, 76] on button "Save" at bounding box center [1120, 88] width 120 height 32
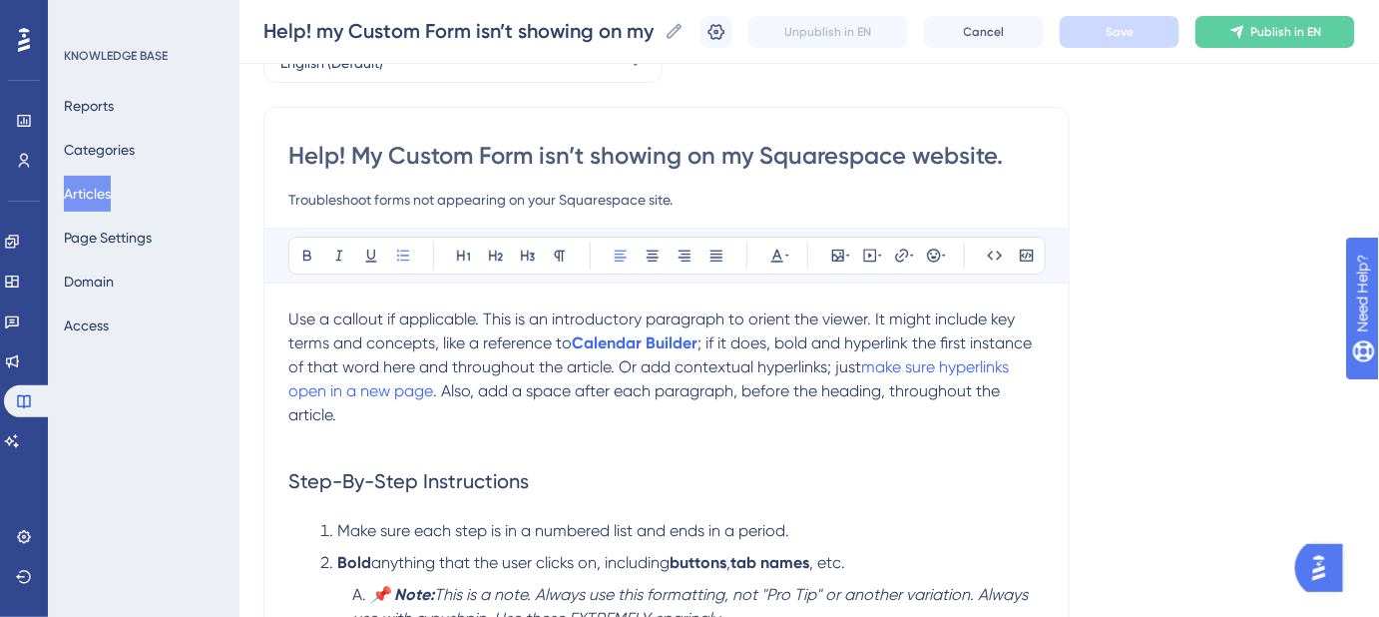
scroll to position [90, 0]
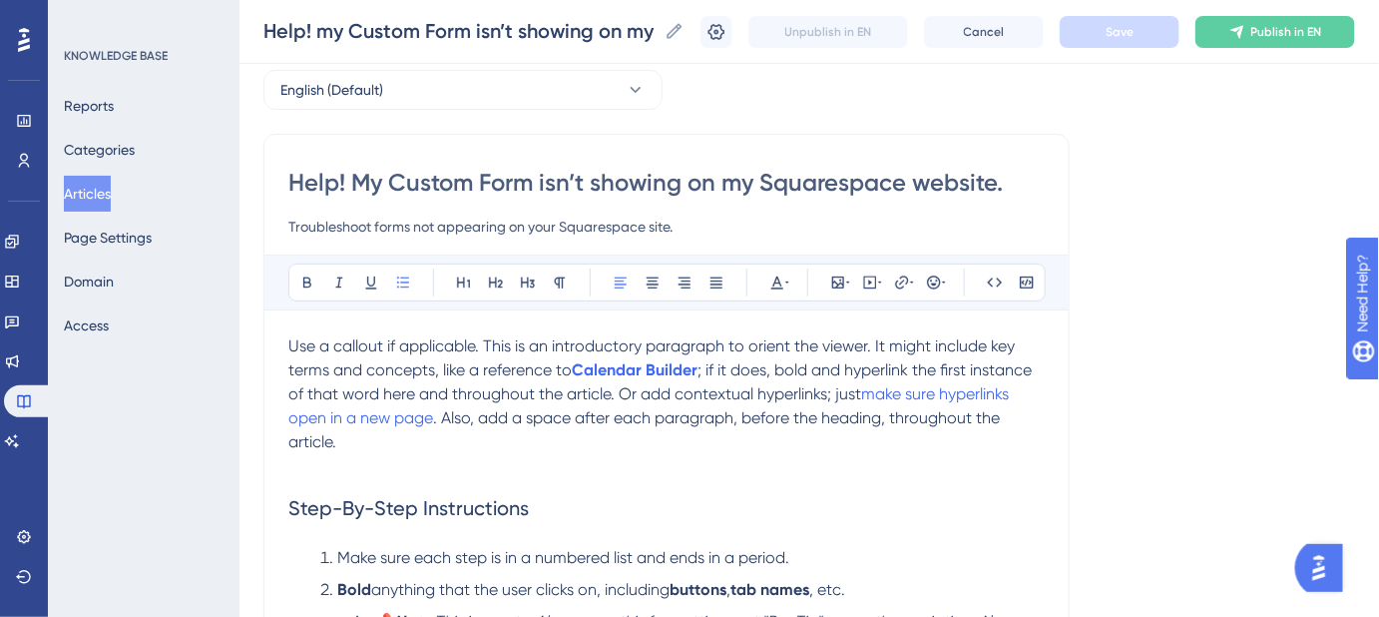
drag, startPoint x: 939, startPoint y: 393, endPoint x: 276, endPoint y: 350, distance: 663.9
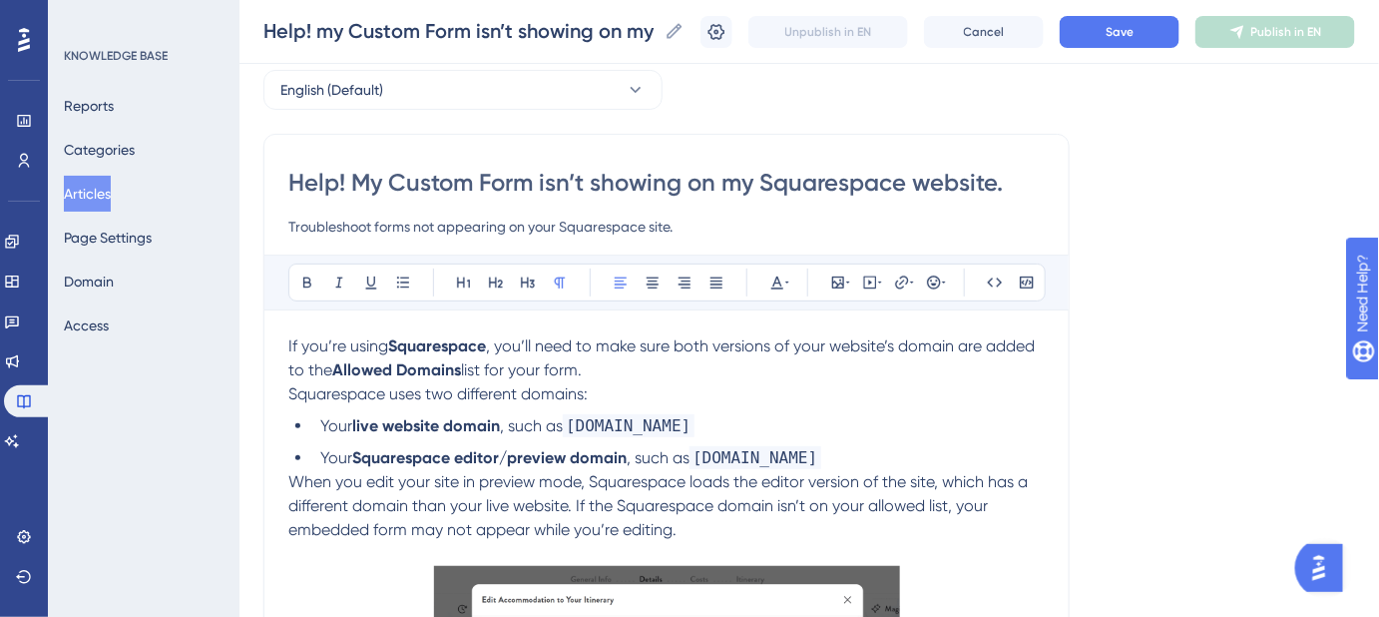
click at [615, 376] on p "If you’re using Squarespace , you’ll need to make sure both versions of your we…" at bounding box center [666, 358] width 756 height 48
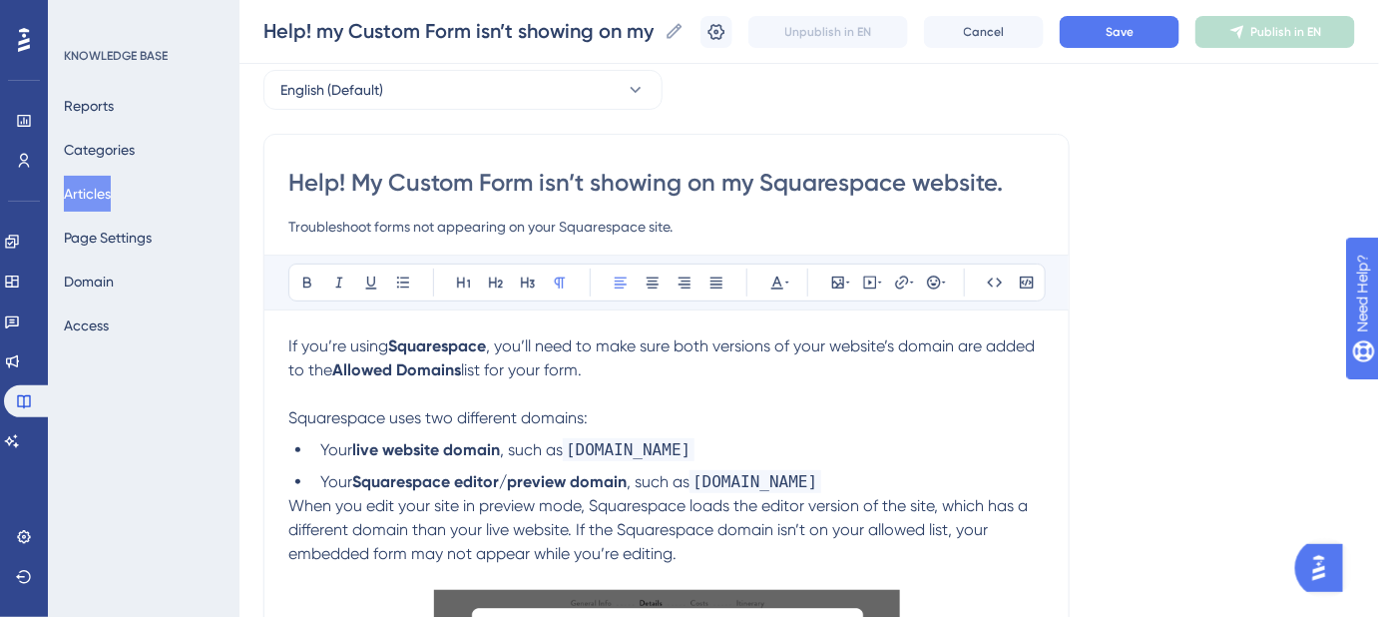
click at [604, 409] on p "Squarespace uses two different domains:" at bounding box center [666, 418] width 756 height 24
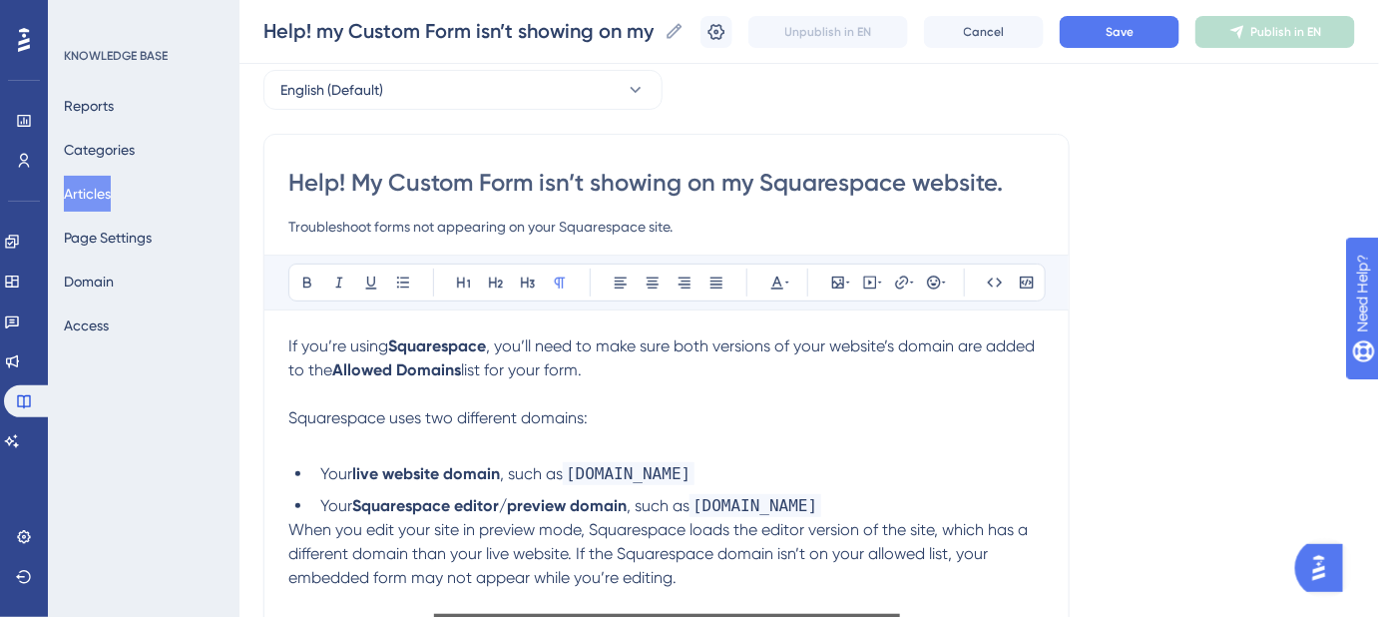
click at [944, 505] on li "Your Squarespace editor/preview domain , such as yourcompany.squarespace.com" at bounding box center [678, 506] width 732 height 24
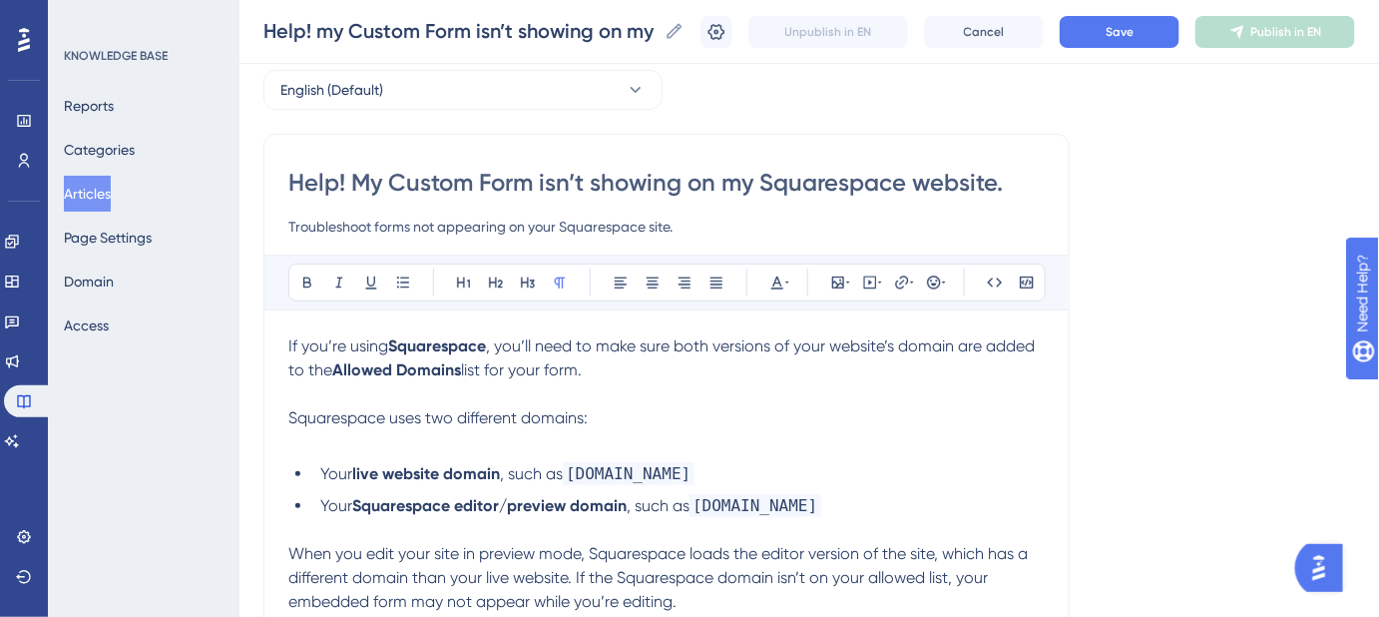
click at [647, 418] on p "Squarespace uses two different domains:" at bounding box center [666, 418] width 756 height 24
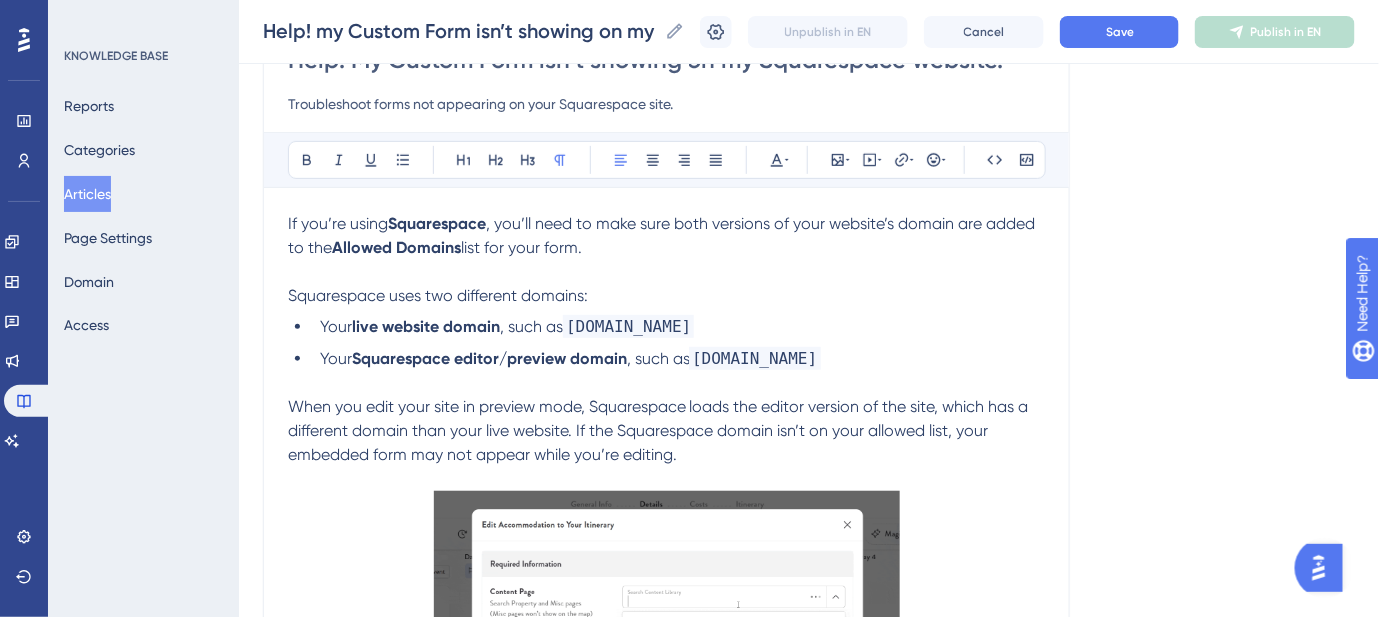
scroll to position [362, 0]
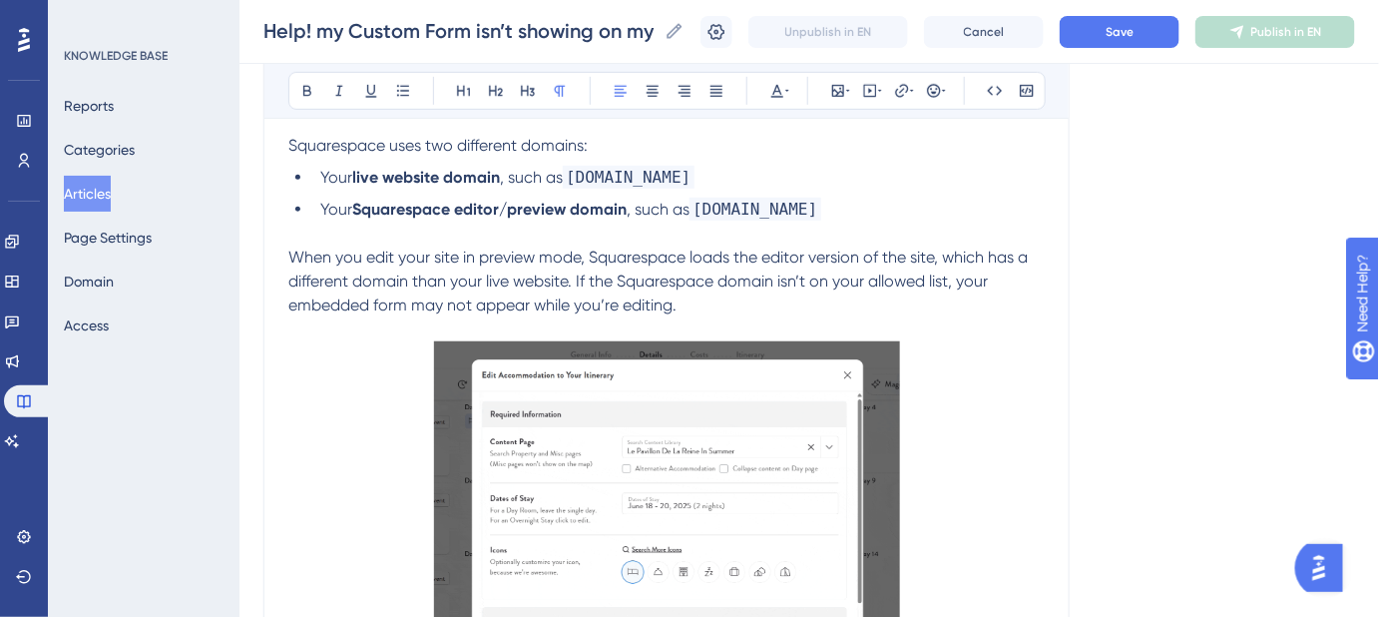
click at [700, 305] on p "When you edit your site in preview mode, Squarespace loads the editor version o…" at bounding box center [666, 293] width 756 height 96
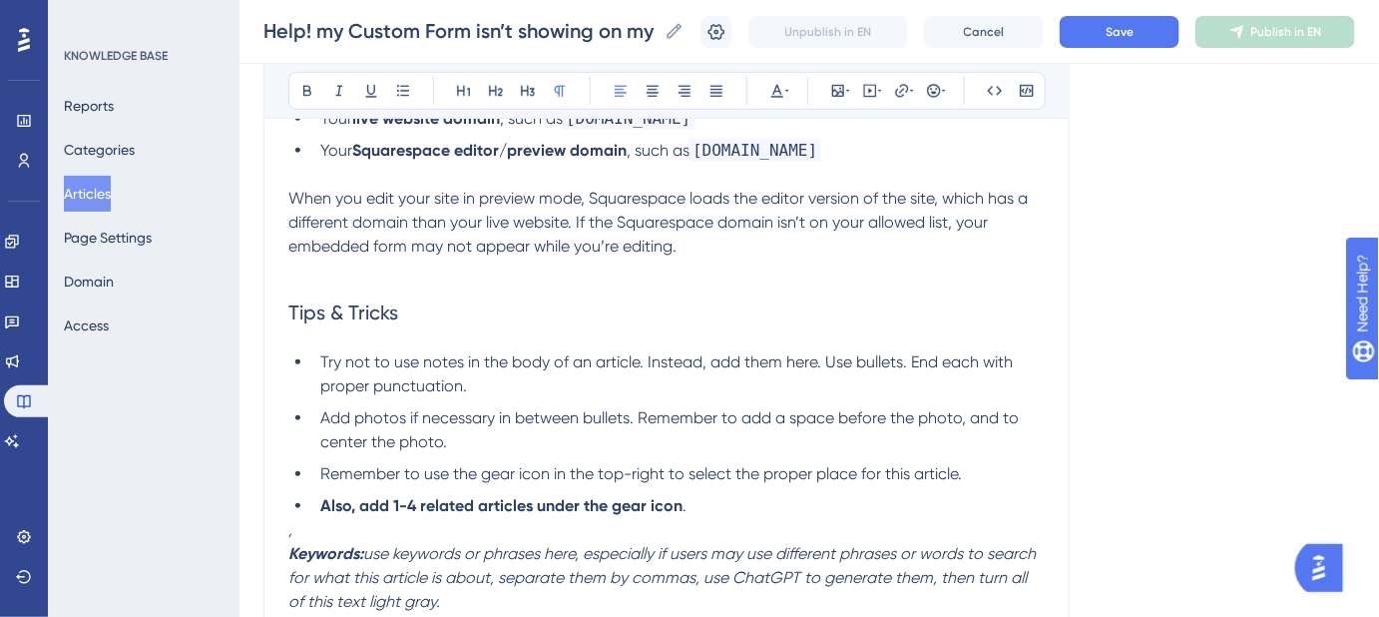
scroll to position [453, 0]
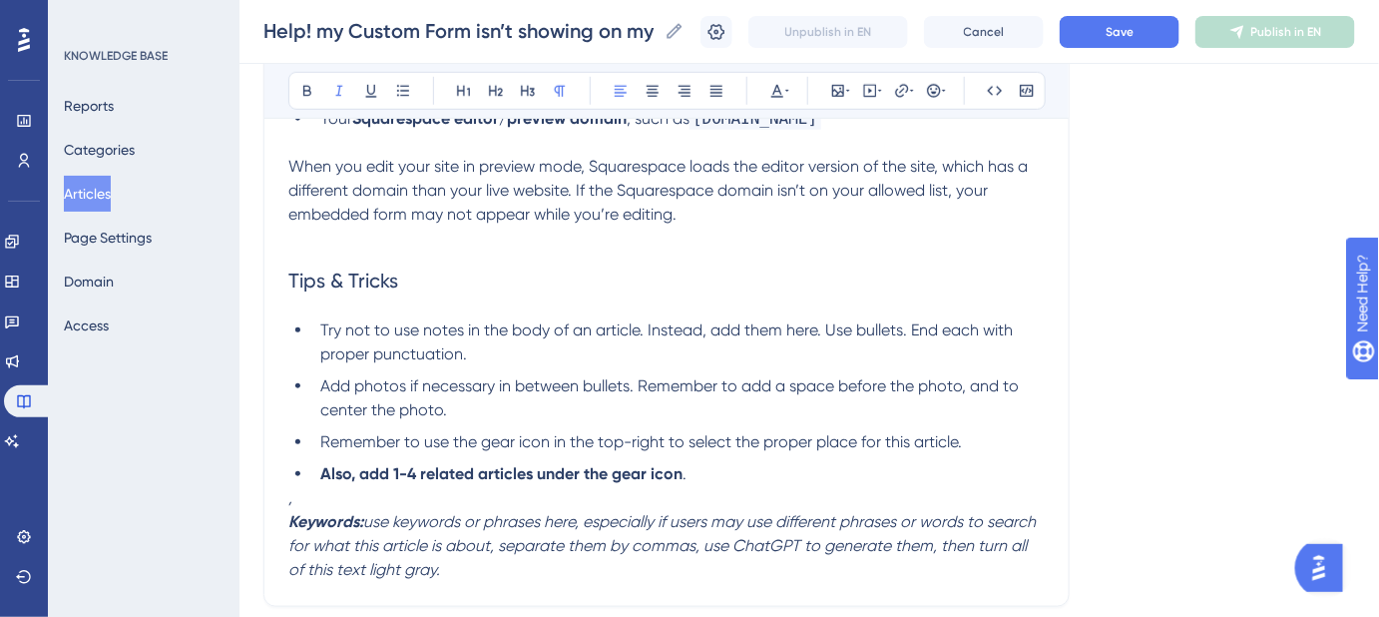
click at [305, 507] on p "," at bounding box center [666, 498] width 756 height 24
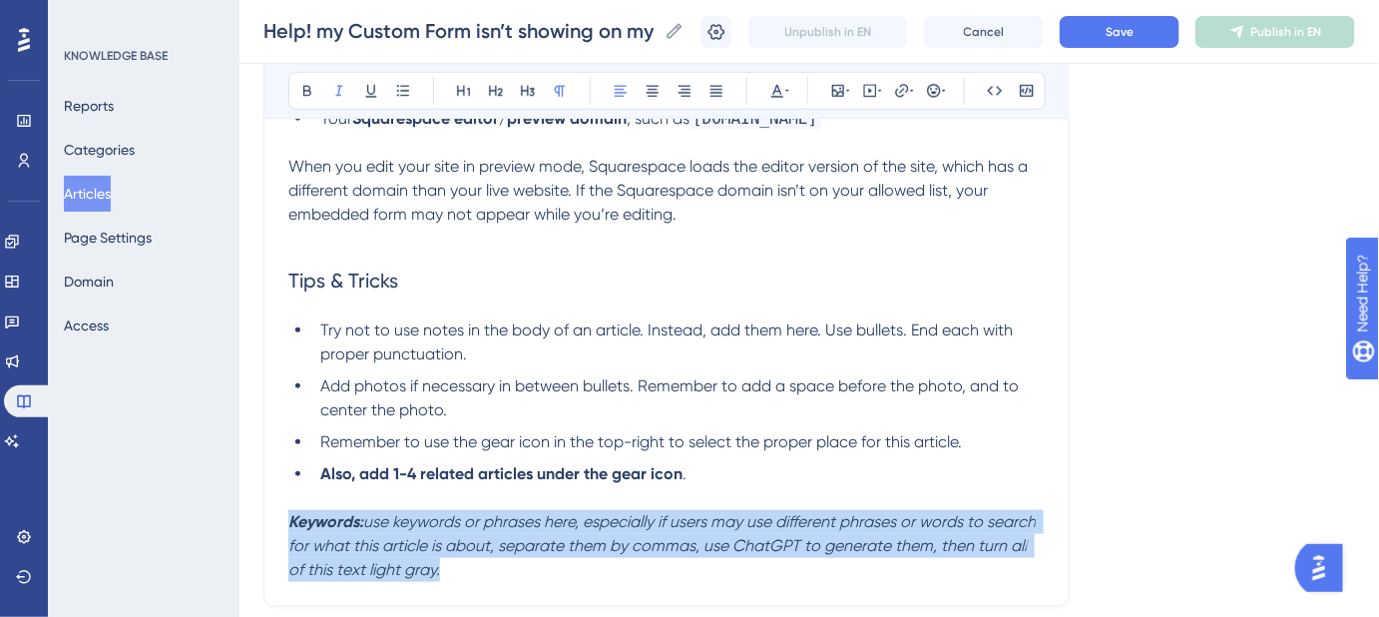
drag, startPoint x: 429, startPoint y: 566, endPoint x: 276, endPoint y: 529, distance: 157.1
click at [276, 529] on div "Help! My Custom Form isn’t showing on my Squarespace website. Troubleshoot form…" at bounding box center [666, 188] width 806 height 836
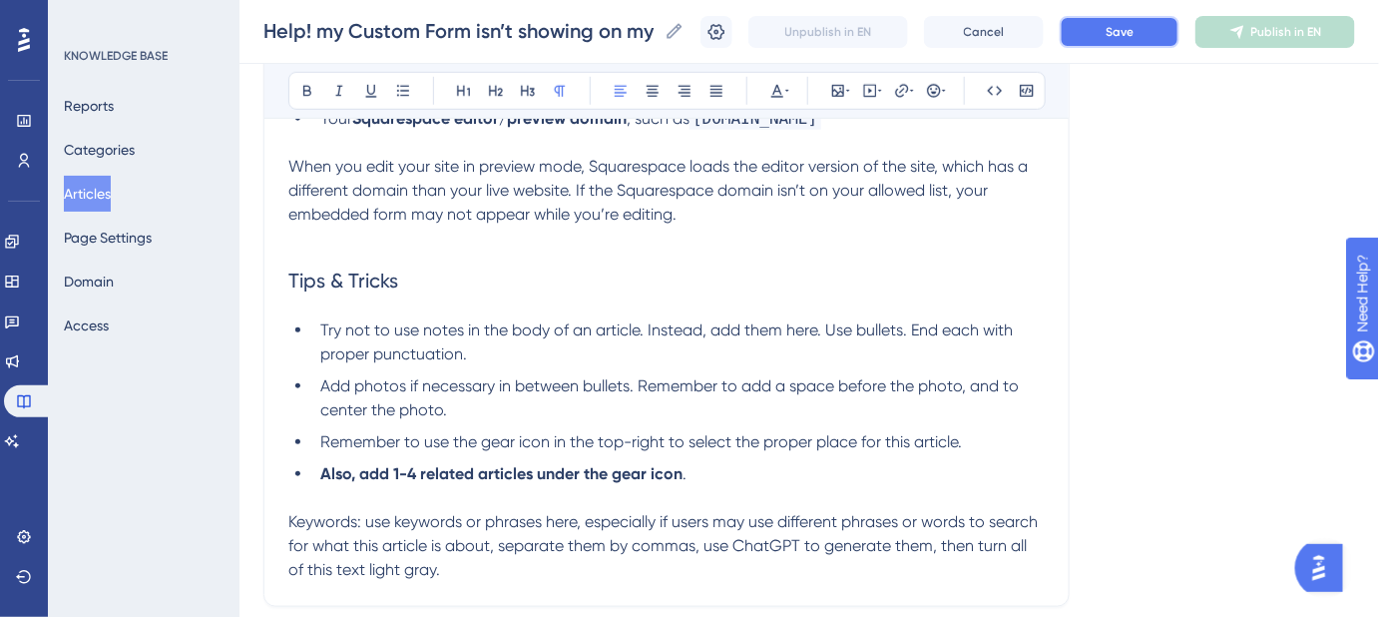
click at [1156, 36] on button "Save" at bounding box center [1120, 32] width 120 height 32
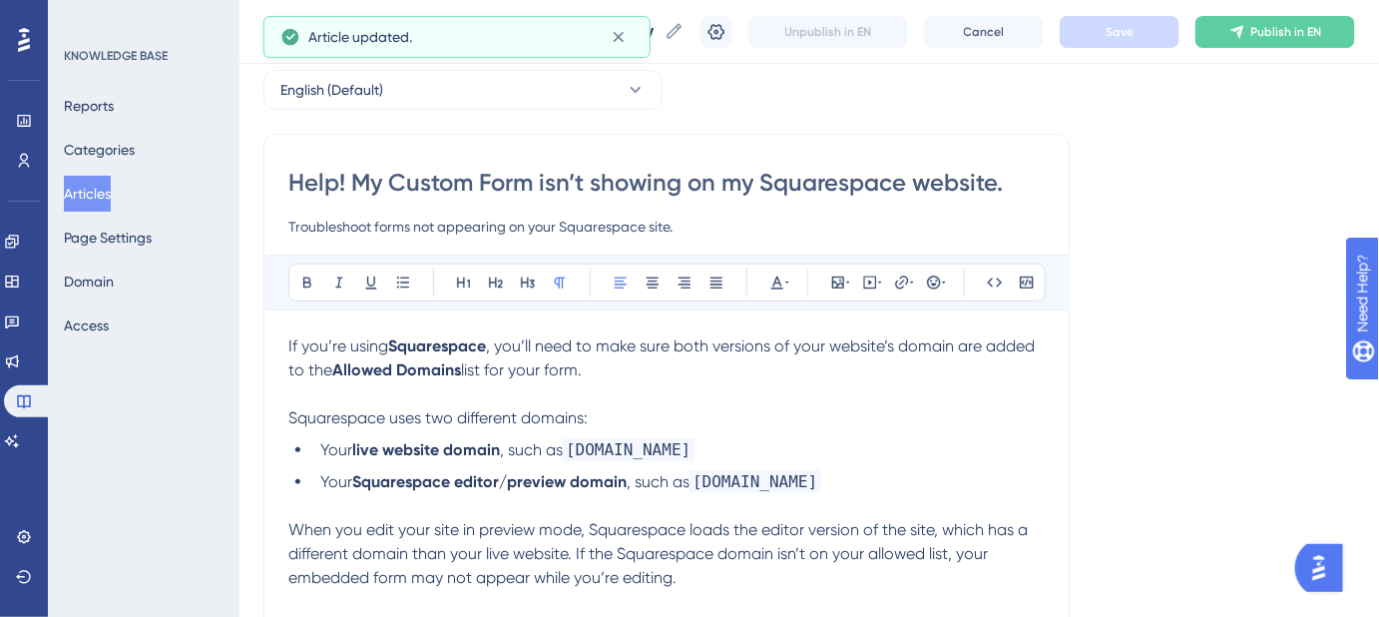
scroll to position [181, 0]
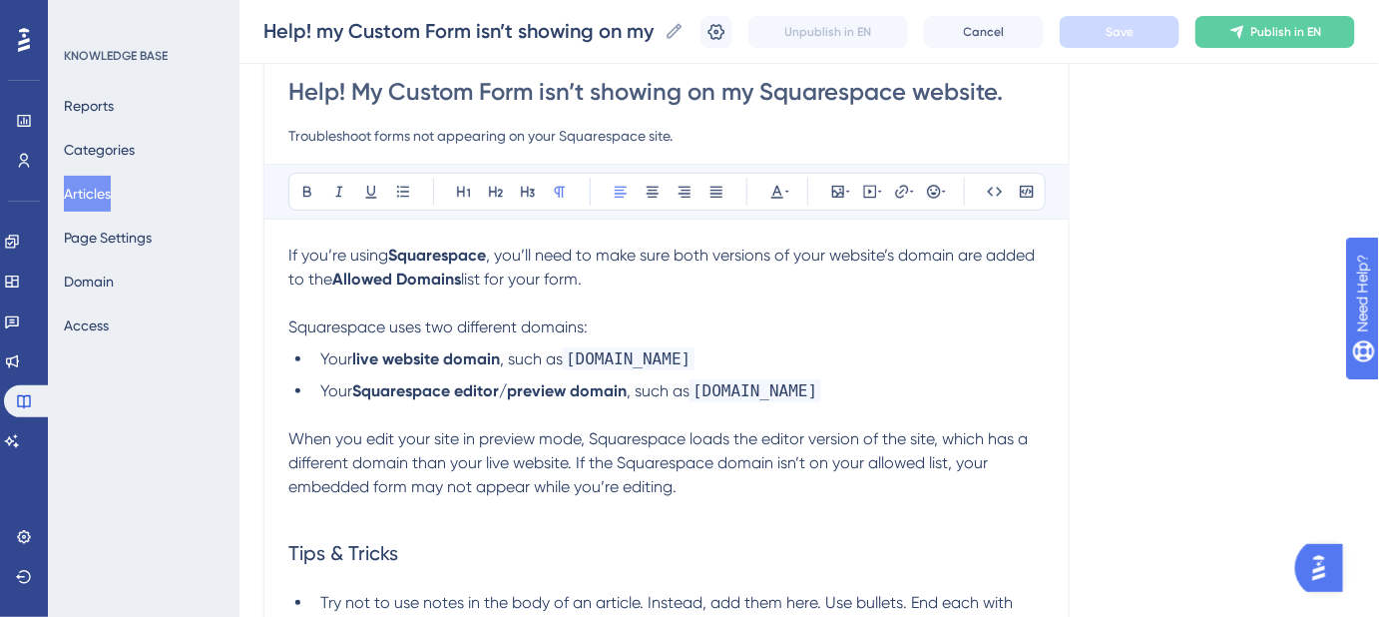
click at [465, 257] on strong "Squarespace" at bounding box center [437, 254] width 98 height 19
click at [897, 191] on icon at bounding box center [902, 192] width 16 height 16
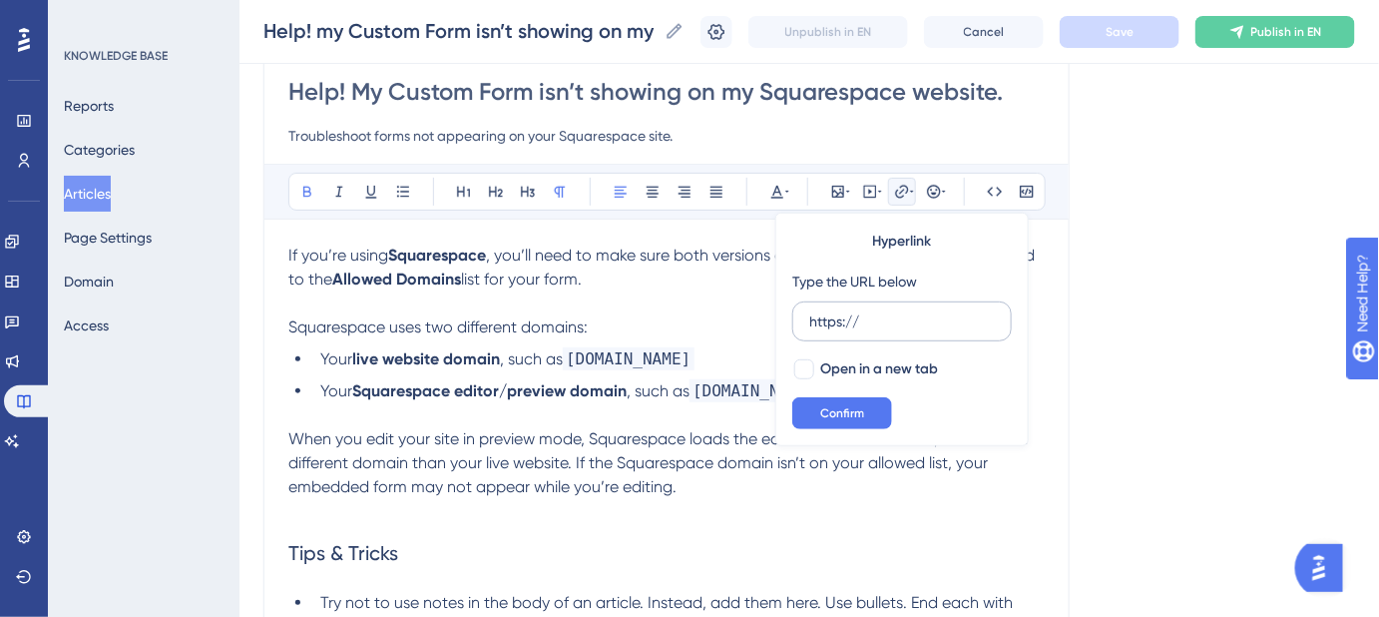
drag, startPoint x: 899, startPoint y: 313, endPoint x: 792, endPoint y: 324, distance: 107.3
click at [792, 324] on label "https://" at bounding box center [902, 321] width 220 height 40
click at [809, 324] on input "https://" at bounding box center [902, 321] width 186 height 22
type input "https://www.squarespace.com/"
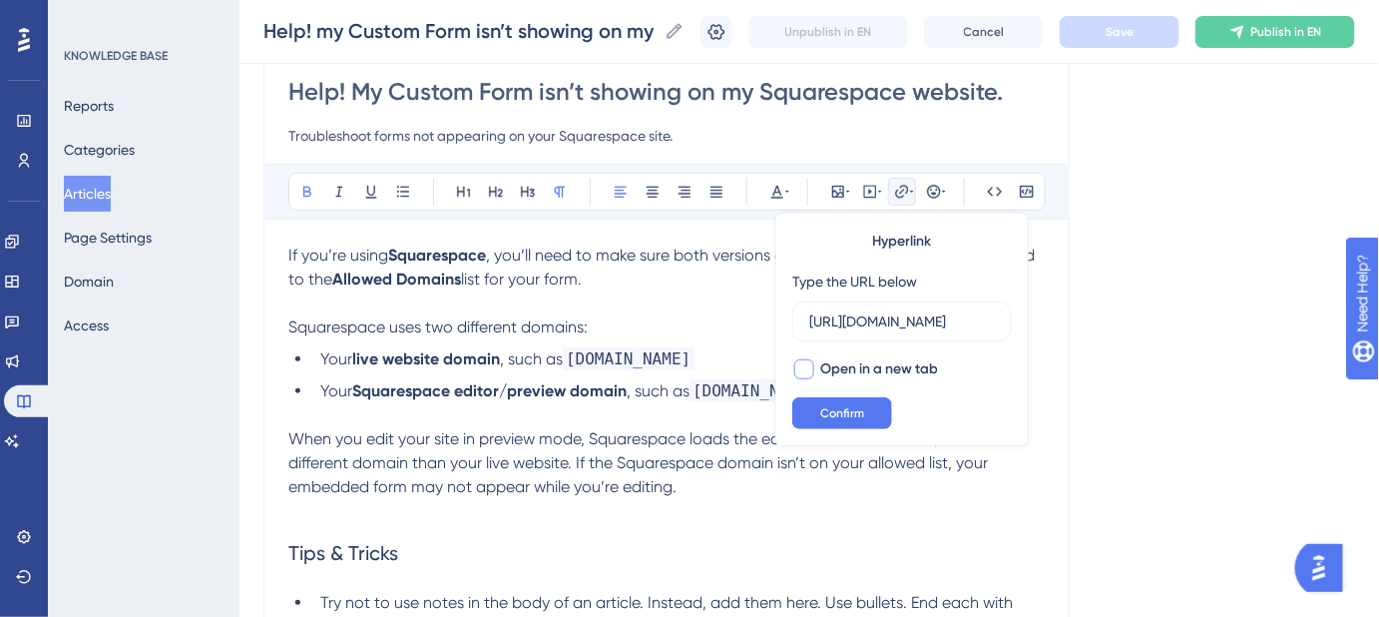
click at [807, 367] on div at bounding box center [804, 369] width 20 height 20
checkbox input "true"
click at [822, 419] on span "Confirm" at bounding box center [842, 413] width 44 height 16
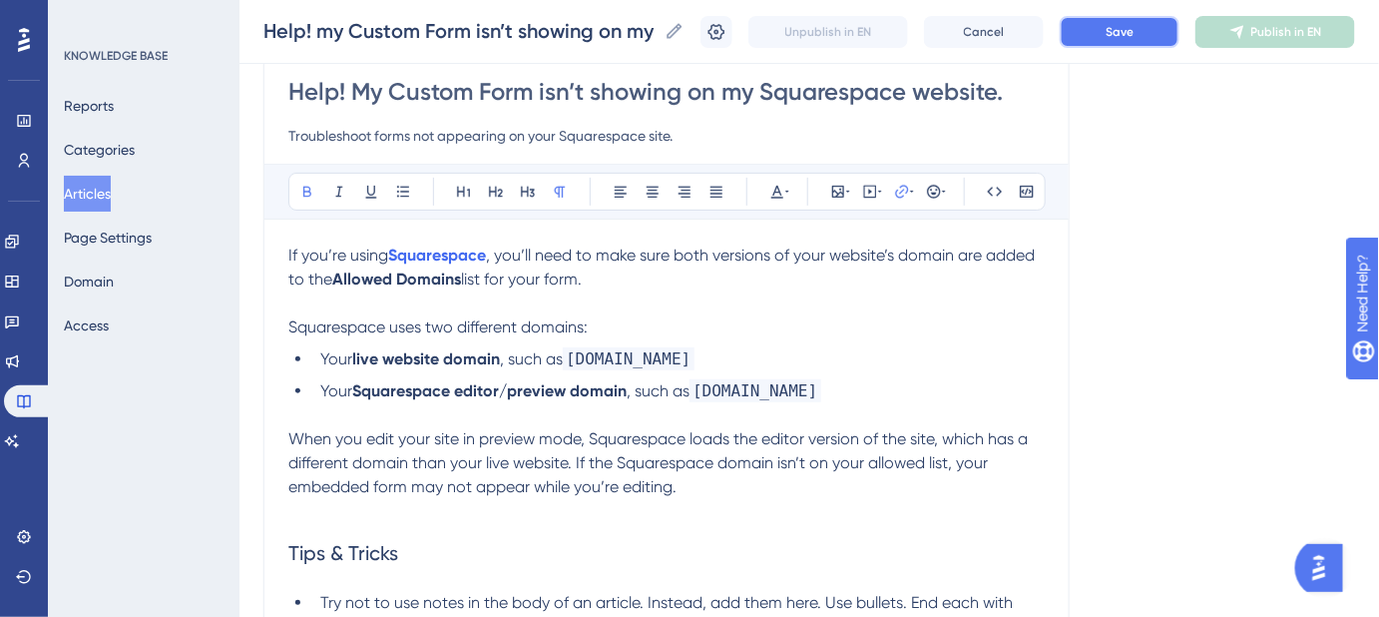
click at [1164, 36] on button "Save" at bounding box center [1120, 32] width 120 height 32
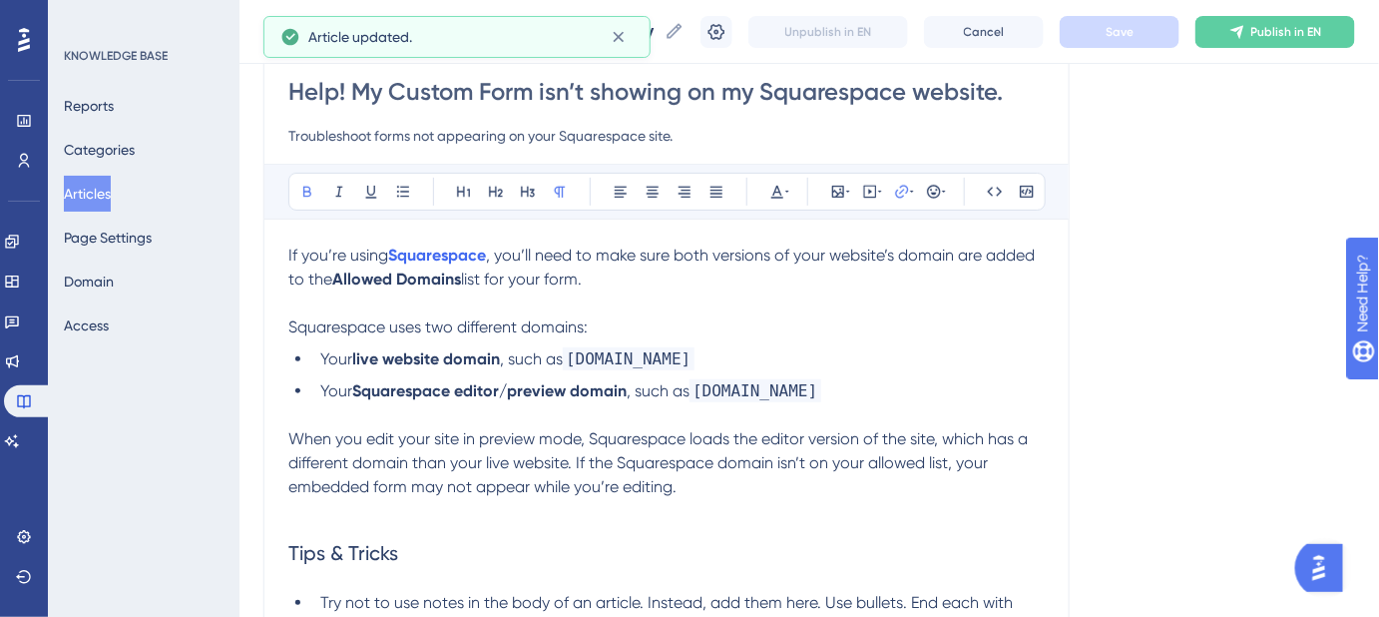
click at [640, 283] on p "If you’re using Squarespace , you’ll need to make sure both versions of your we…" at bounding box center [666, 267] width 756 height 48
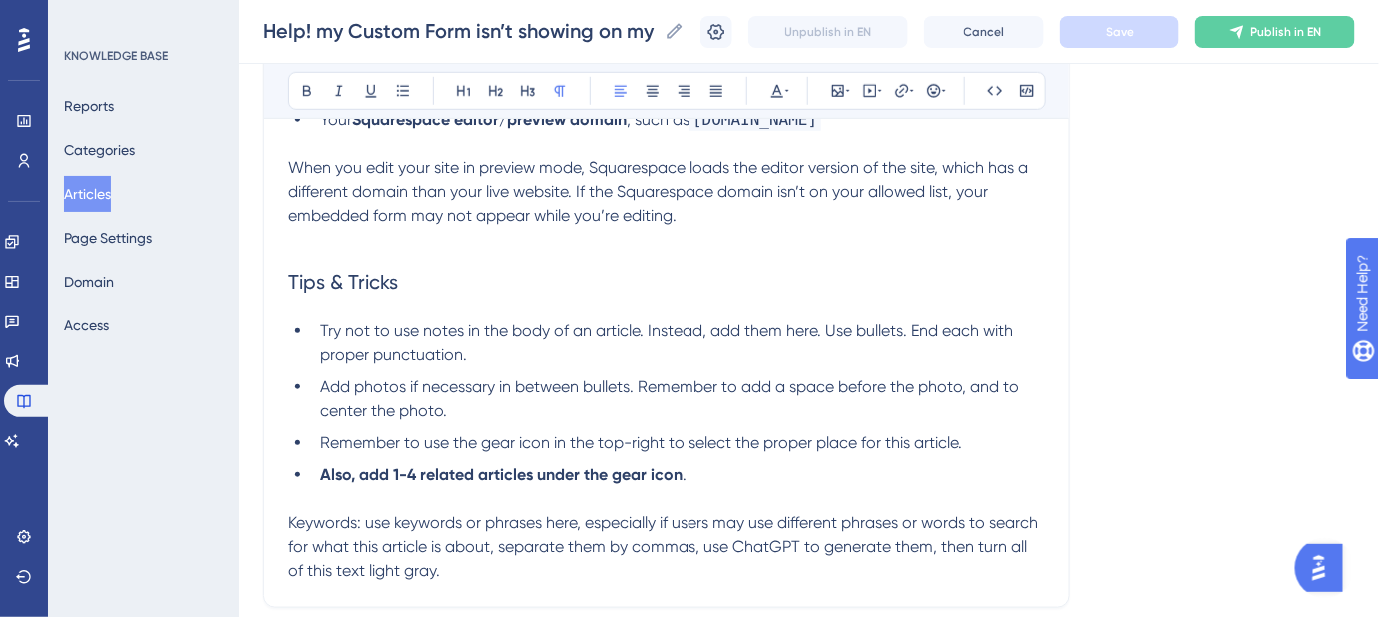
scroll to position [453, 0]
drag, startPoint x: 693, startPoint y: 478, endPoint x: 255, endPoint y: 290, distance: 476.5
click at [255, 290] on div "Performance Users Engagement Widgets Feedback Product Updates Knowledge Base AI…" at bounding box center [809, 152] width 1140 height 1211
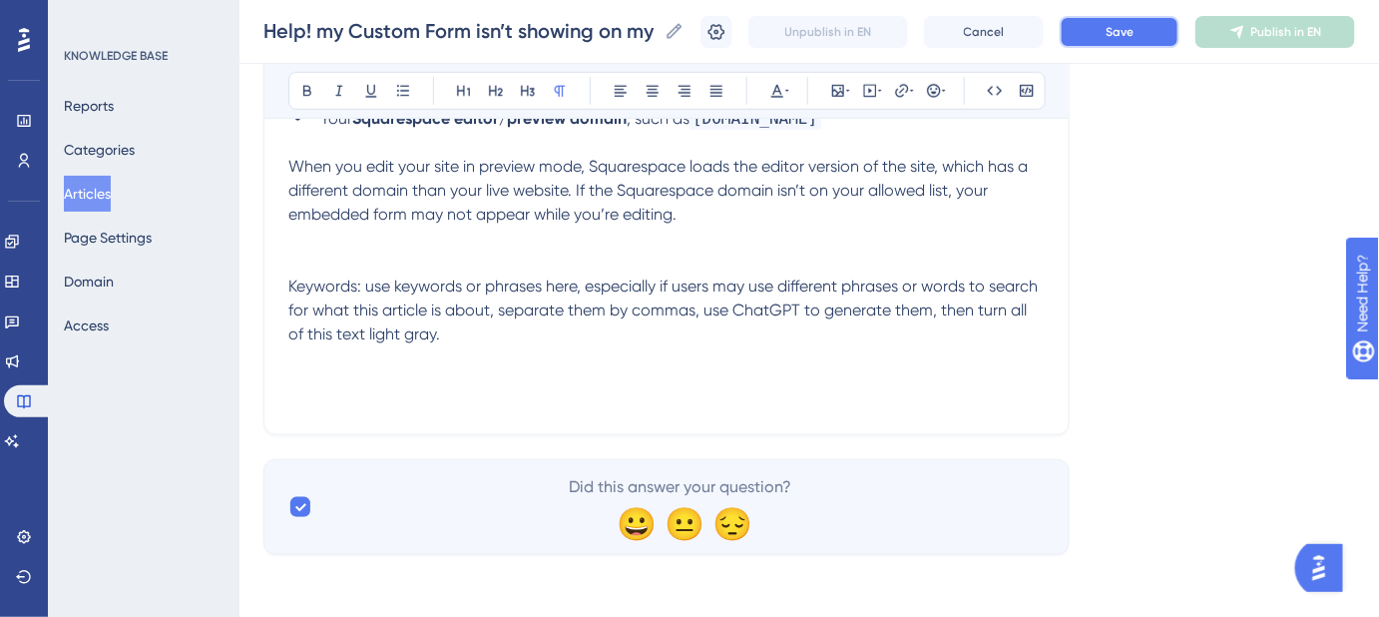
click at [1100, 31] on button "Save" at bounding box center [1120, 32] width 120 height 32
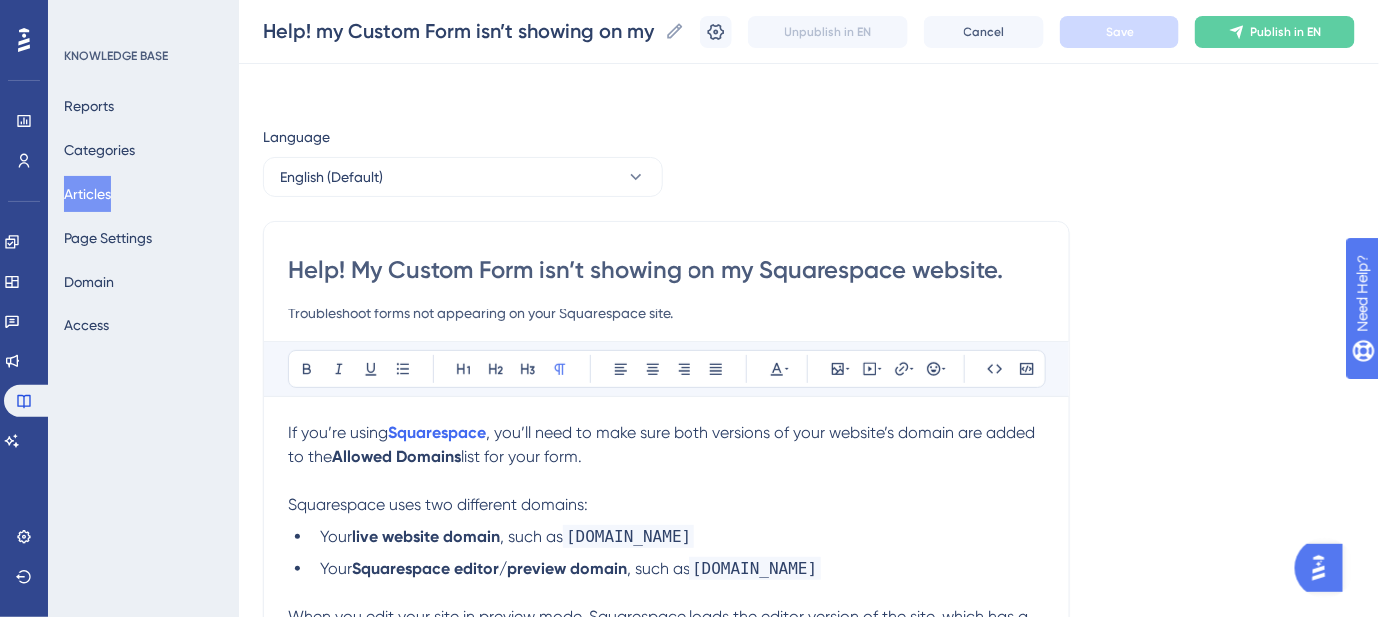
scroll to position [0, 0]
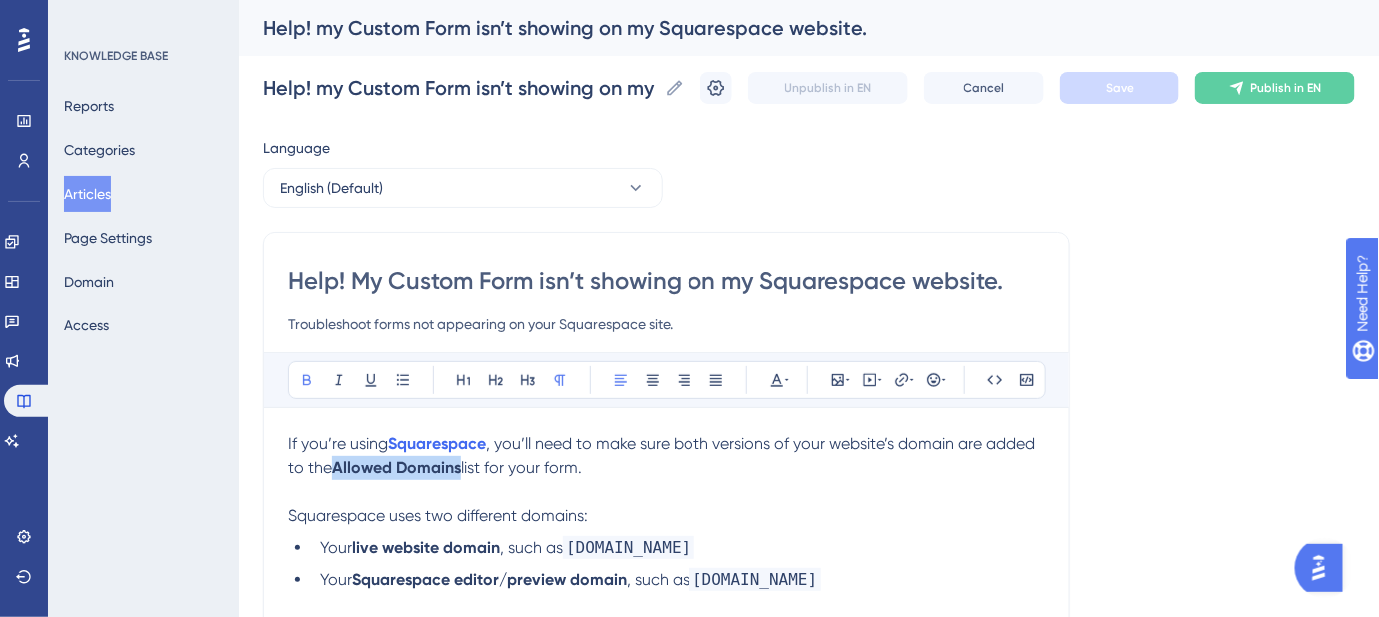
drag, startPoint x: 465, startPoint y: 466, endPoint x: 339, endPoint y: 467, distance: 125.7
click at [339, 467] on p "If you’re using Squarespace , you’ll need to make sure both versions of your we…" at bounding box center [666, 456] width 756 height 48
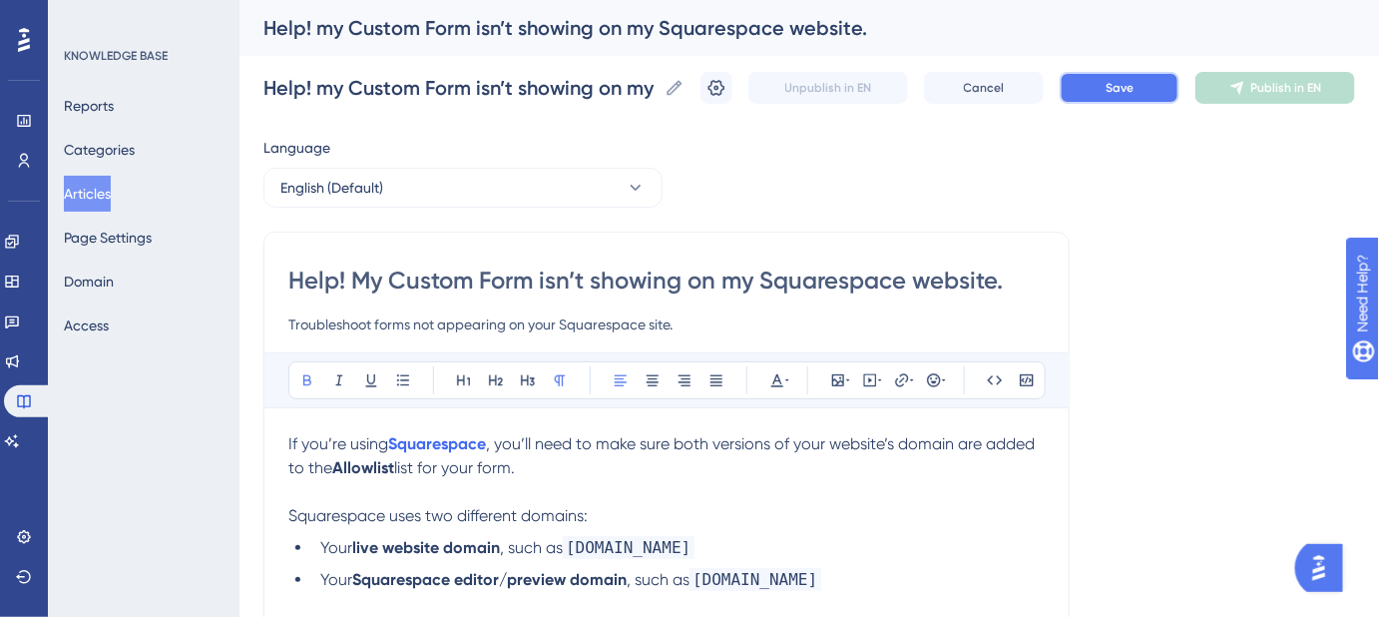
click at [1125, 95] on span "Save" at bounding box center [1120, 88] width 28 height 16
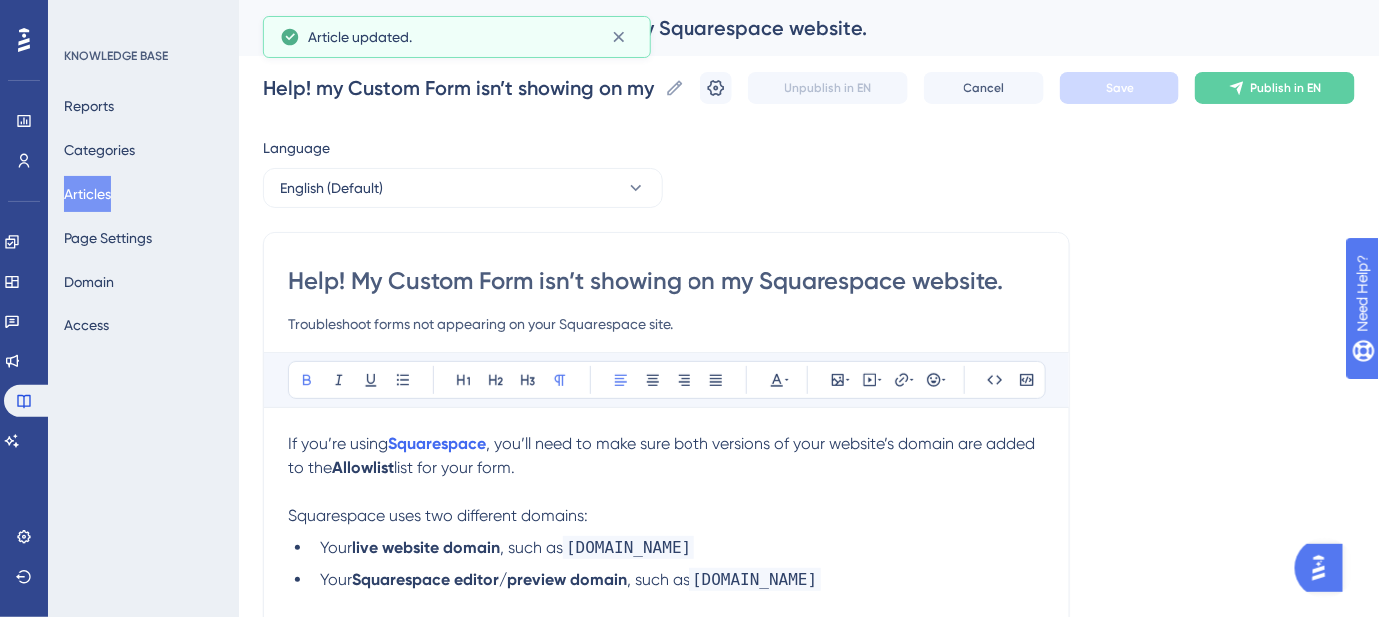
scroll to position [90, 0]
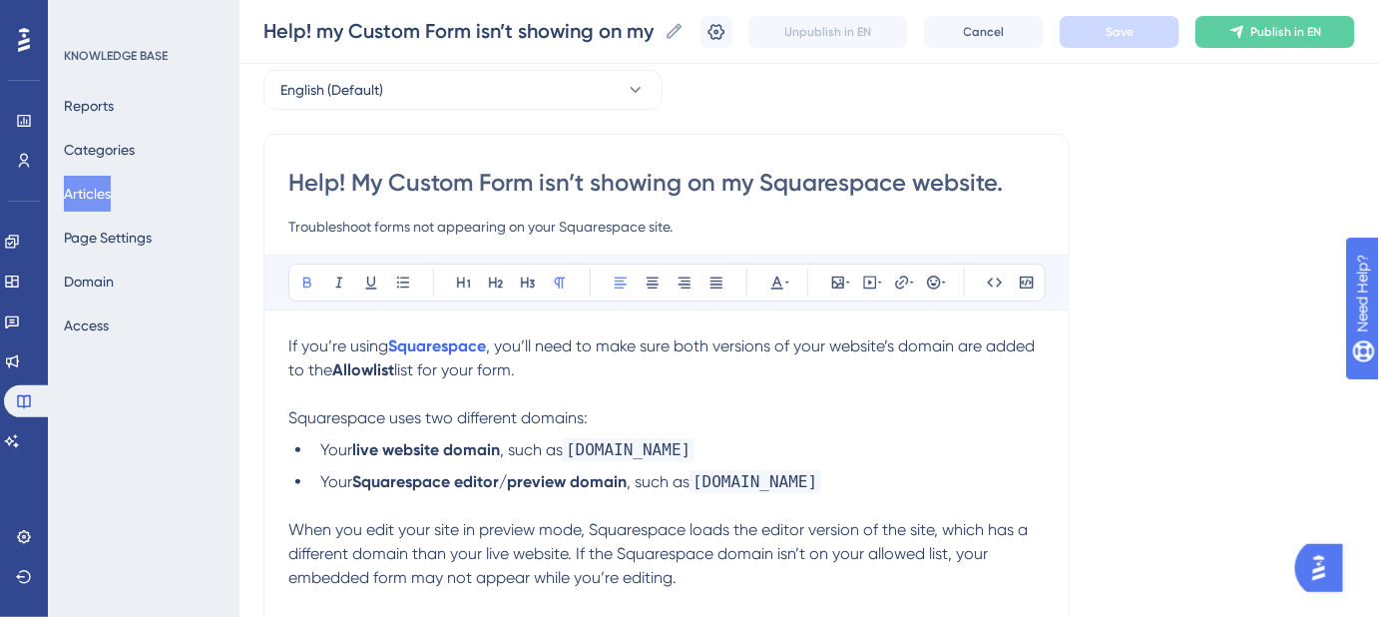
click at [362, 368] on strong "Allowlist" at bounding box center [363, 369] width 62 height 19
click at [484, 366] on span "list for your form." at bounding box center [454, 369] width 121 height 19
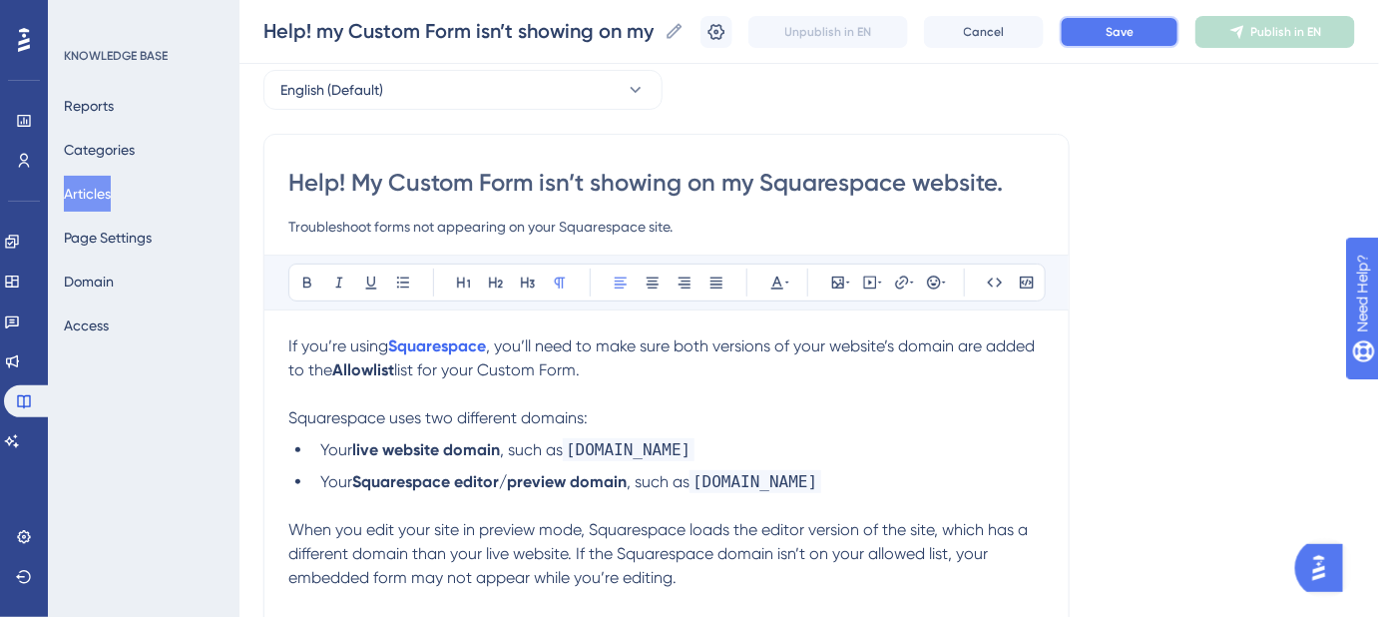
click at [1134, 26] on span "Save" at bounding box center [1120, 32] width 28 height 16
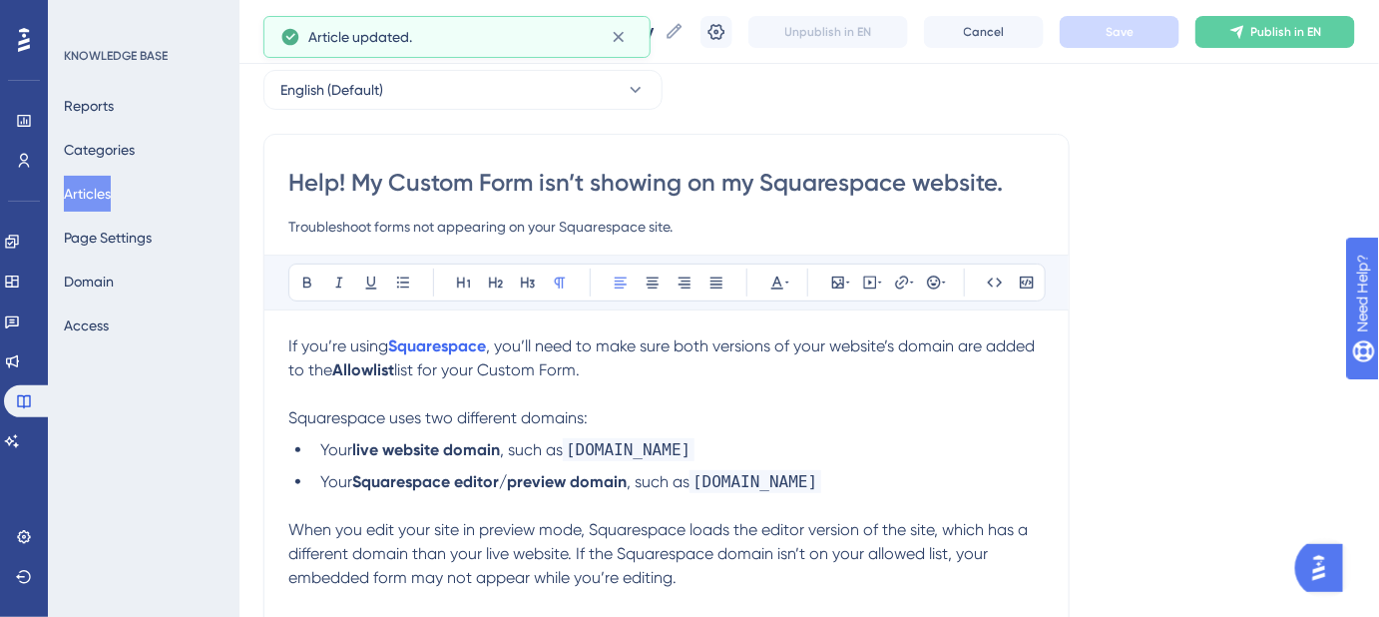
click at [364, 374] on strong "Allowlist" at bounding box center [363, 369] width 62 height 19
click at [898, 285] on icon at bounding box center [901, 281] width 13 height 13
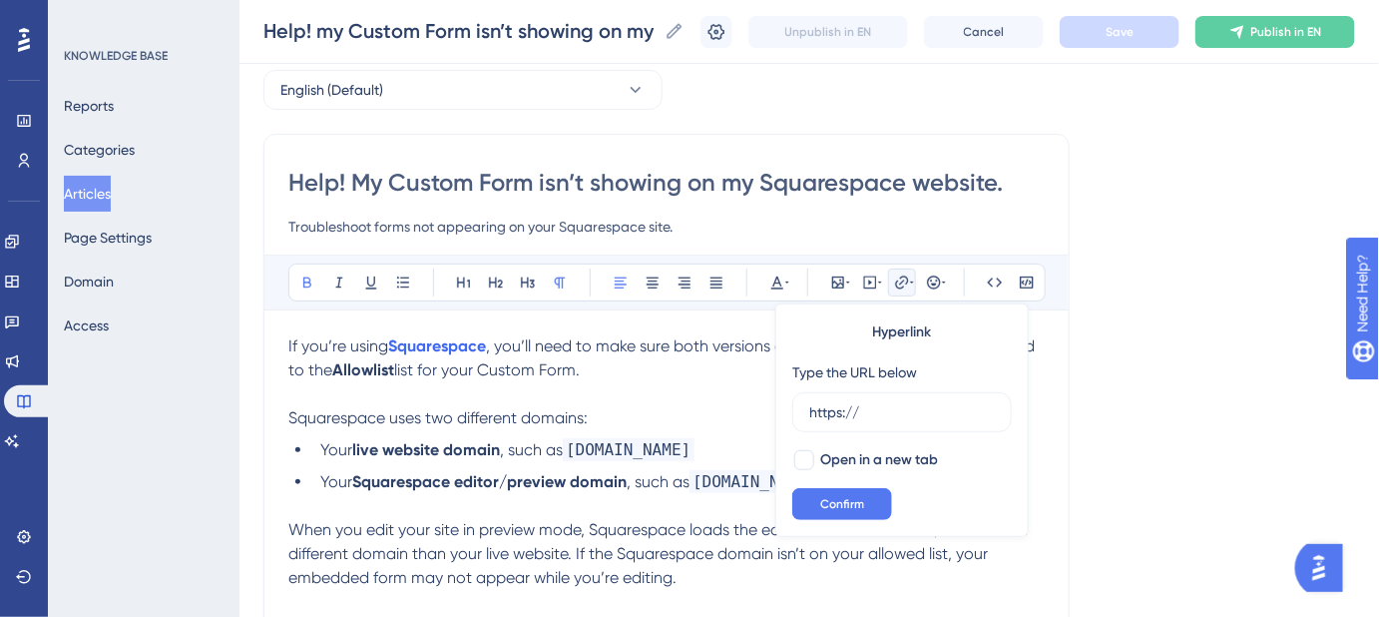
drag, startPoint x: 888, startPoint y: 412, endPoint x: 790, endPoint y: 419, distance: 98.0
click at [790, 419] on div "Hyperlink Type the URL below https:// Open in a new tab Confirm" at bounding box center [901, 419] width 253 height 233
type input "https://help.safariportal.app/en/articles/16618-how-do-i-embed-custom-forms"
click at [798, 459] on div at bounding box center [804, 460] width 20 height 20
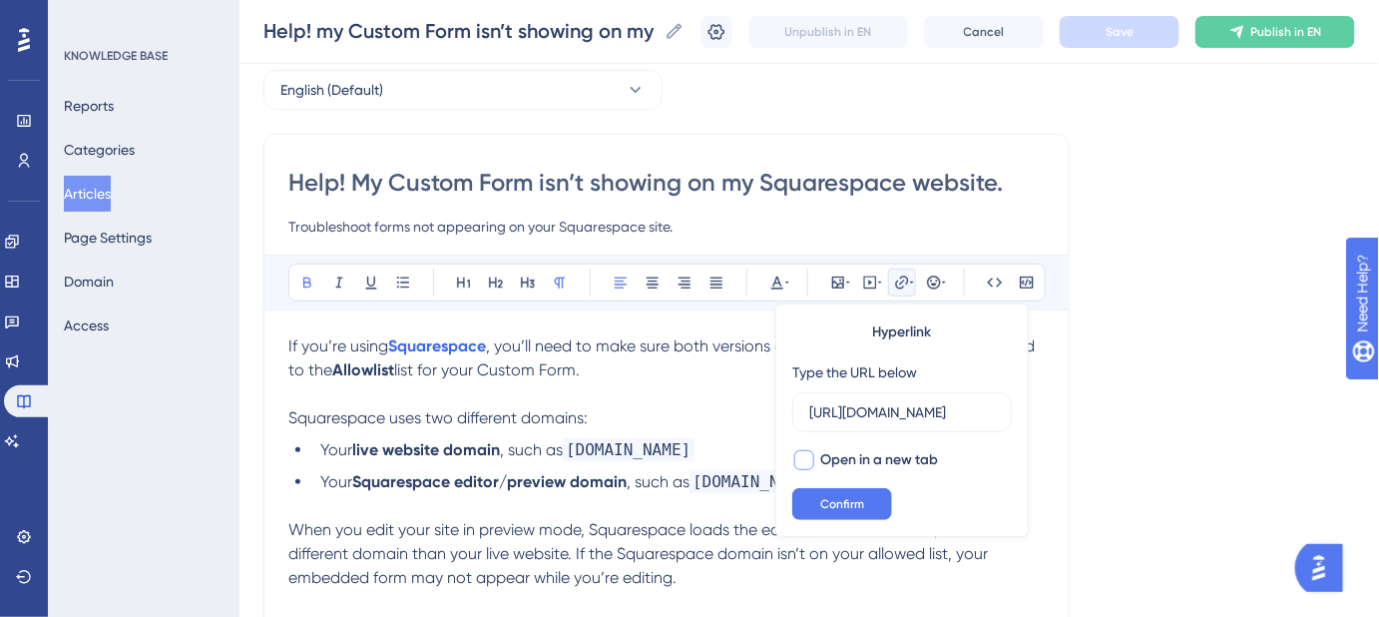
checkbox input "true"
click at [826, 499] on span "Confirm" at bounding box center [842, 504] width 44 height 16
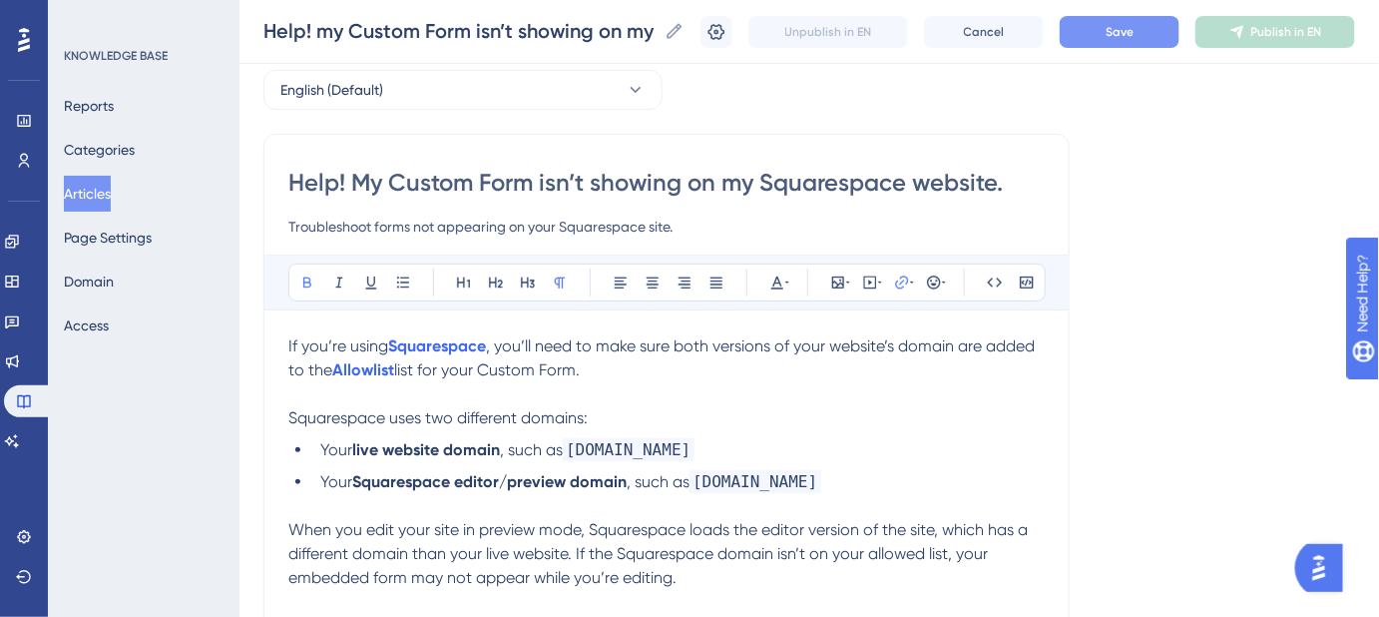
click at [1090, 358] on div "Language English (Default) Help! My Custom Form isn’t showing on my Squarespace…" at bounding box center [809, 478] width 1092 height 880
click at [1113, 42] on button "Save" at bounding box center [1120, 32] width 120 height 32
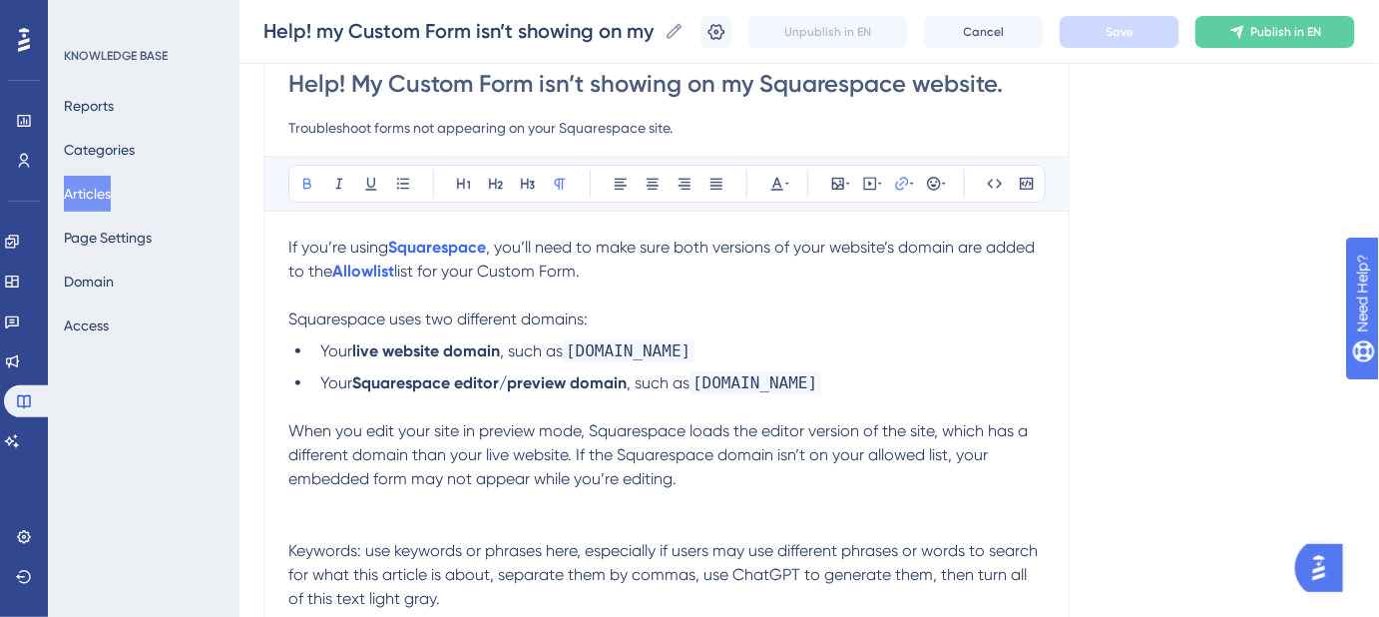
scroll to position [90, 0]
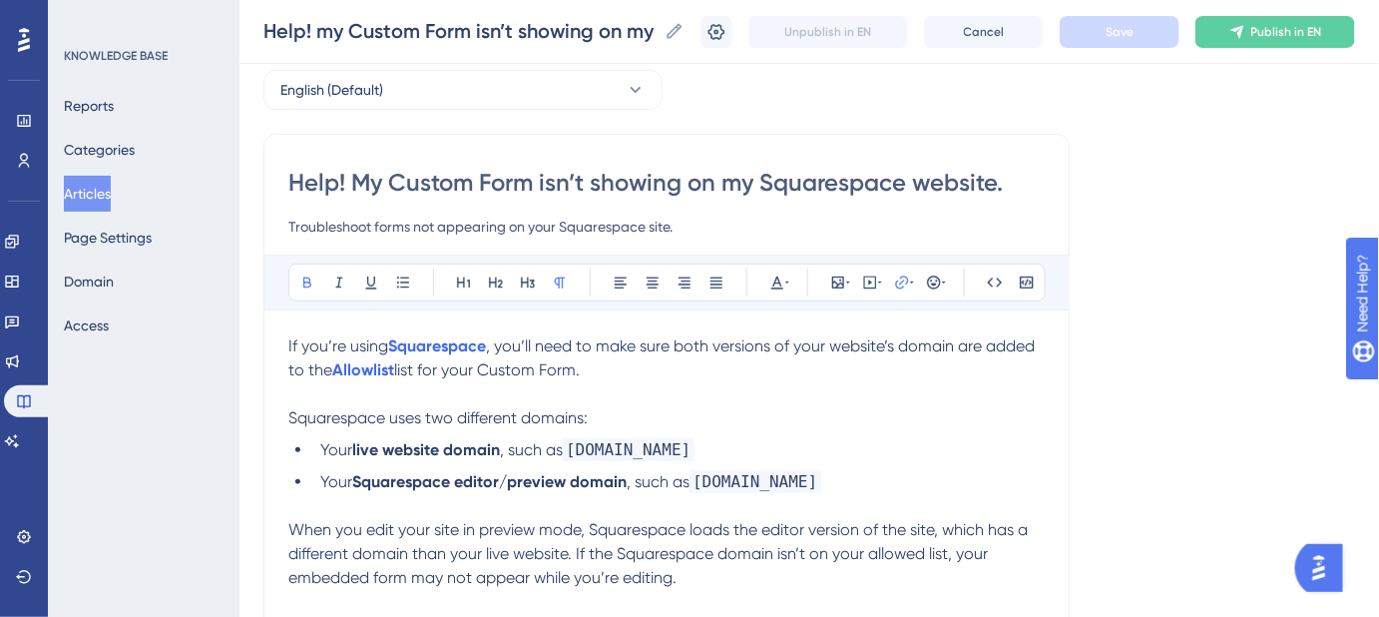
click at [504, 180] on input "Help! My Custom Form isn’t showing on my Squarespace website." at bounding box center [666, 183] width 756 height 32
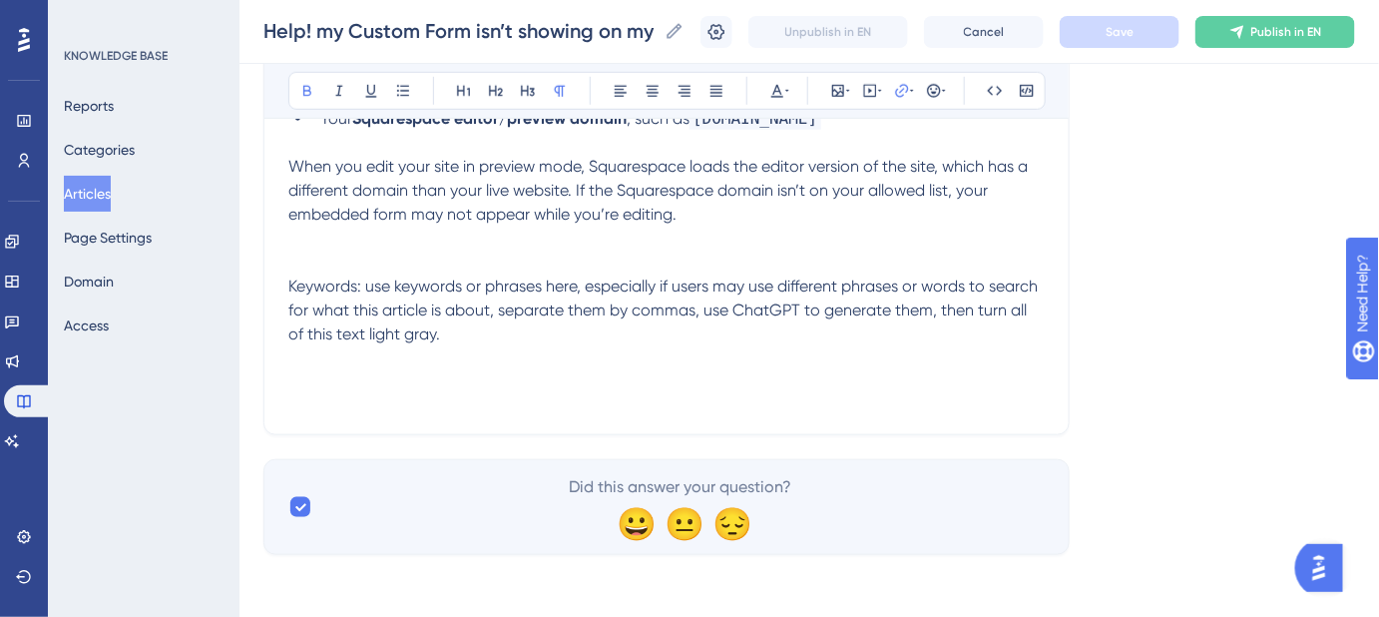
click at [359, 395] on div "If you’re using Squarespace , you’ll need to make sure both versions of your we…" at bounding box center [666, 190] width 756 height 439
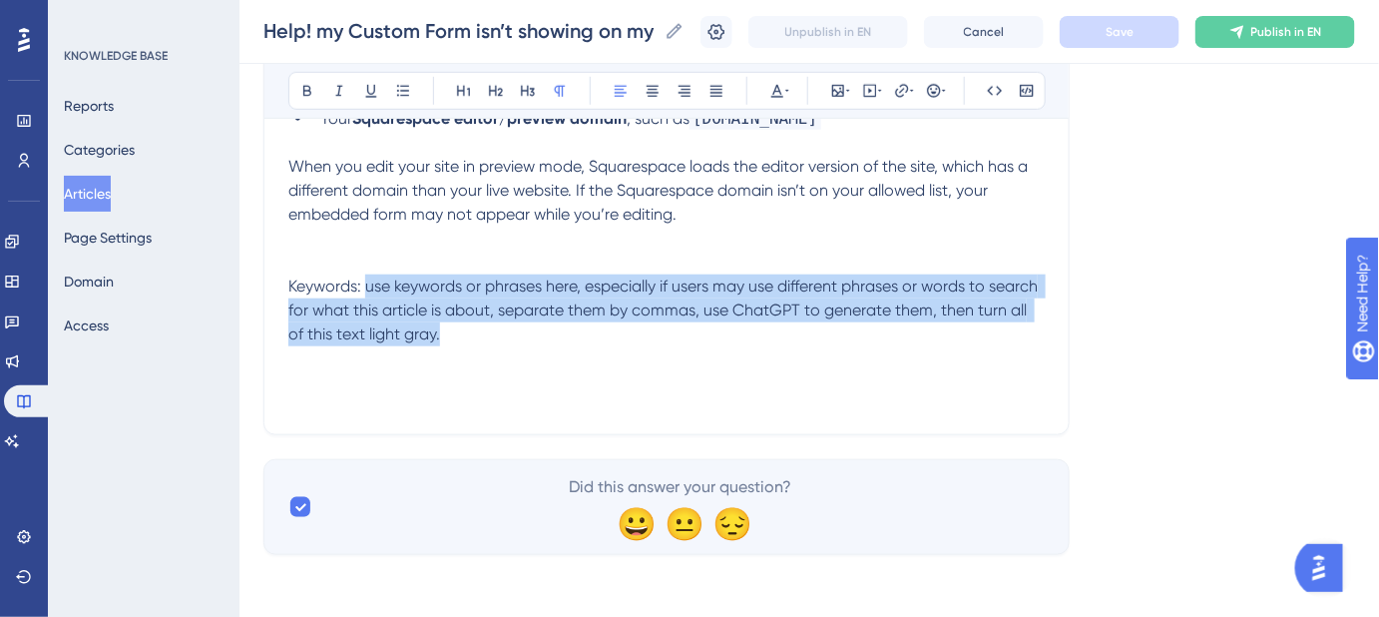
drag, startPoint x: 416, startPoint y: 331, endPoint x: 366, endPoint y: 289, distance: 65.2
click at [366, 289] on p "Keywords: use keywords or phrases here, especially if users may use different p…" at bounding box center [666, 310] width 756 height 72
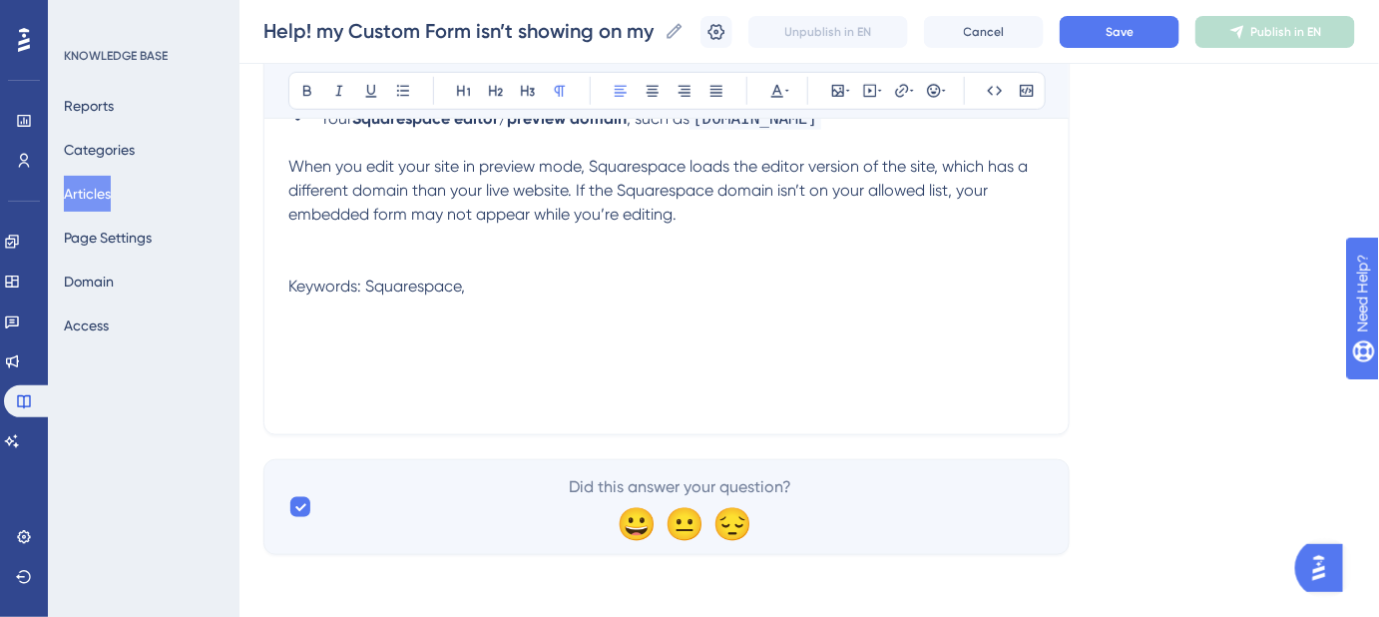
click at [551, 298] on div "If you’re using Squarespace , you’ll need to make sure both versions of your we…" at bounding box center [666, 190] width 756 height 439
click at [651, 276] on p "Keywords: Squarespace, form not showing," at bounding box center [666, 286] width 756 height 24
click at [835, 307] on div "If you’re using Squarespace , you’ll need to make sure both versions of your we…" at bounding box center [666, 190] width 756 height 439
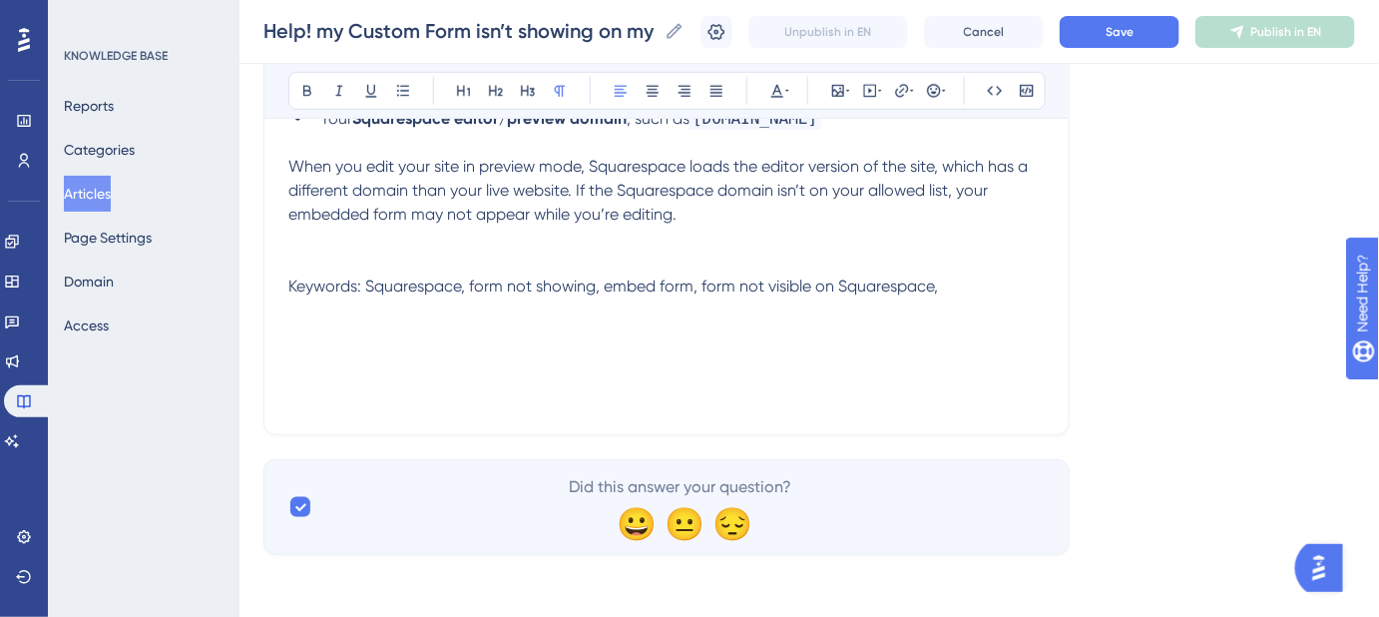
click at [998, 283] on p "Keywords: Squarespace, form not showing, embed form, form not visible on Square…" at bounding box center [666, 286] width 756 height 24
click at [624, 310] on p "Keywords: Squarespace, form not showing, embed form, form not visible on Square…" at bounding box center [666, 298] width 756 height 48
click at [679, 310] on p "Keywords: Squarespace, form not showing, embed form, form not visible on Square…" at bounding box center [666, 298] width 756 height 48
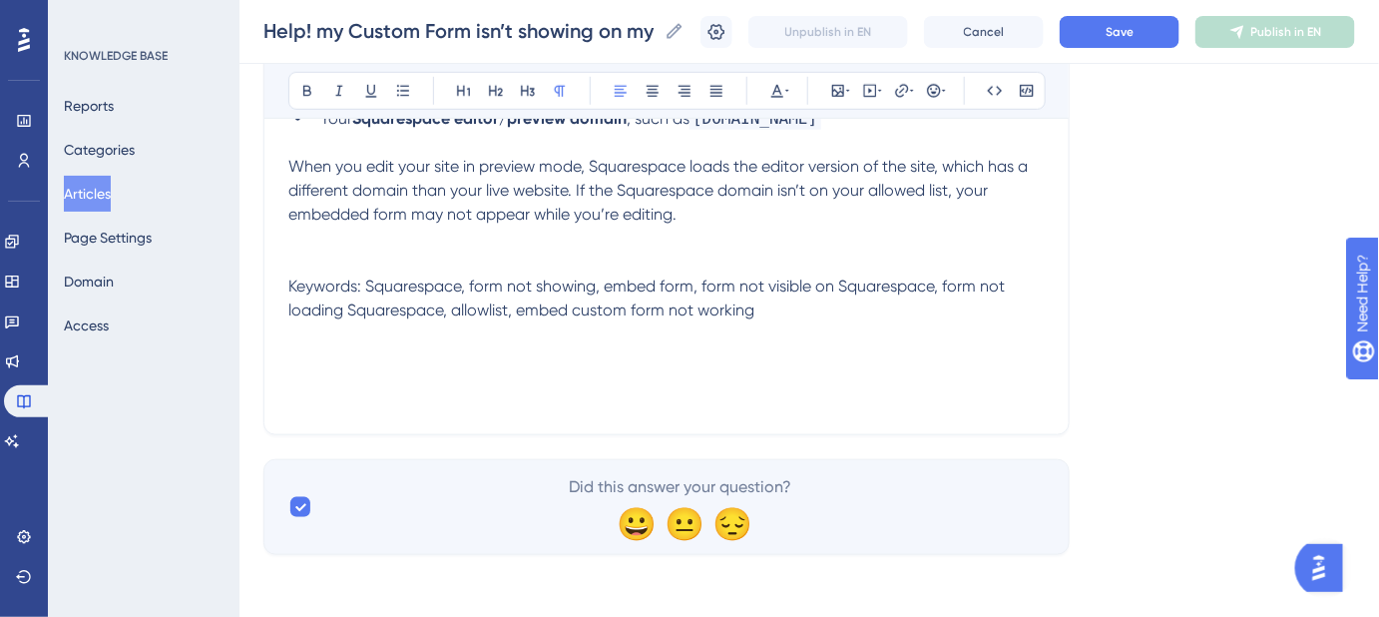
click at [588, 346] on div "If you’re using Squarespace , you’ll need to make sure both versions of your we…" at bounding box center [666, 190] width 756 height 439
click at [448, 396] on div "If you’re using Squarespace , you’ll need to make sure both versions of your we…" at bounding box center [666, 190] width 756 height 439
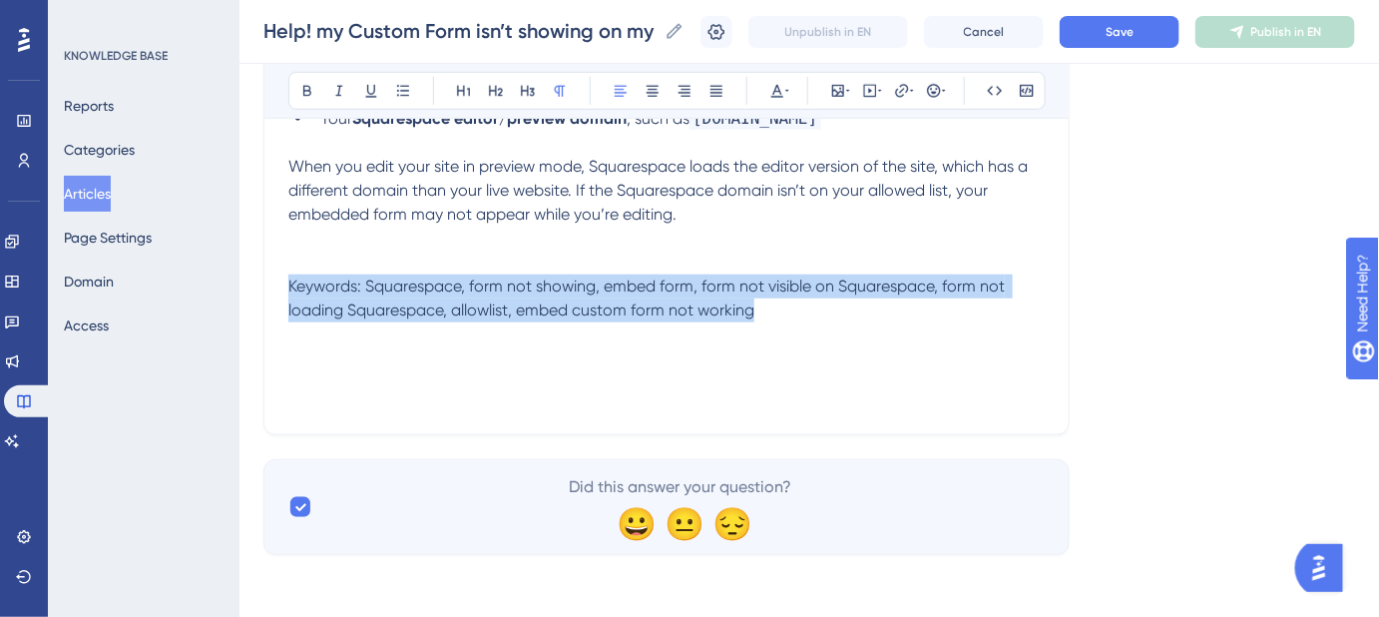
drag, startPoint x: 795, startPoint y: 329, endPoint x: 283, endPoint y: 291, distance: 513.3
click at [283, 291] on div "Help! My Custom Form isn’t showing on my Squarespace website. Troubleshoot form…" at bounding box center [666, 102] width 806 height 665
click at [781, 98] on icon at bounding box center [777, 91] width 16 height 16
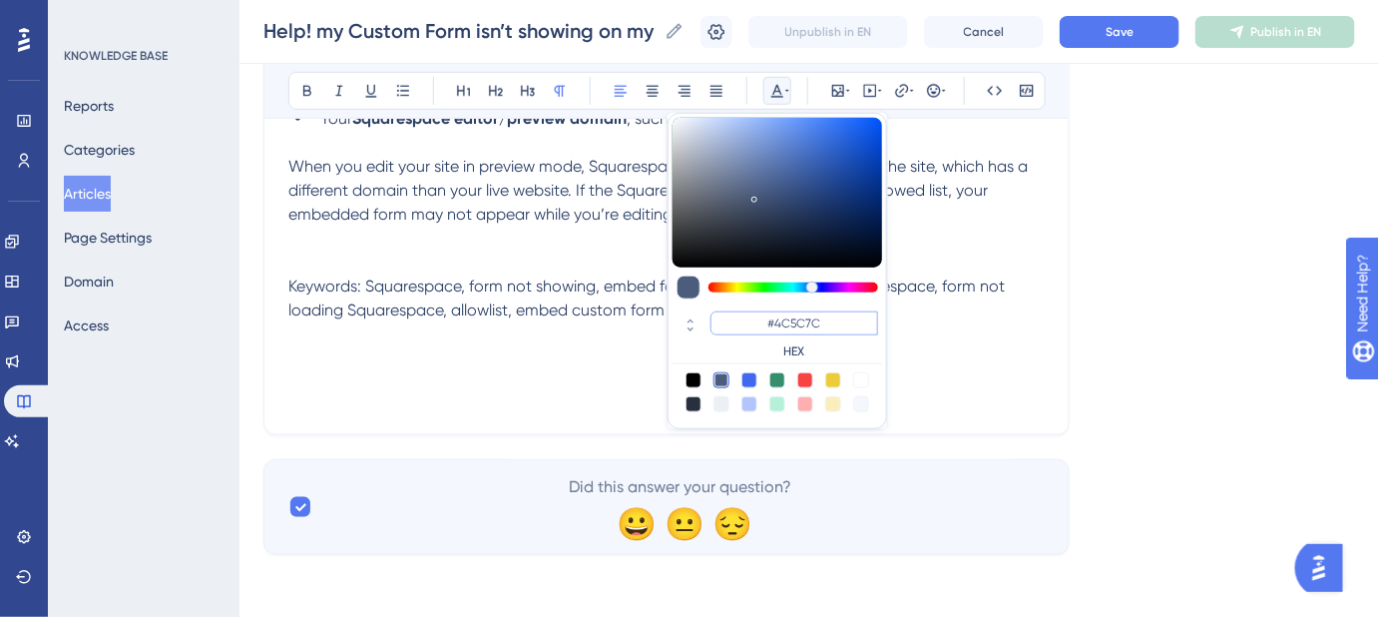
drag, startPoint x: 816, startPoint y: 323, endPoint x: 776, endPoint y: 323, distance: 39.9
click at [776, 323] on input "#4C5C7C" at bounding box center [794, 323] width 168 height 24
type input "#FFFFFF"
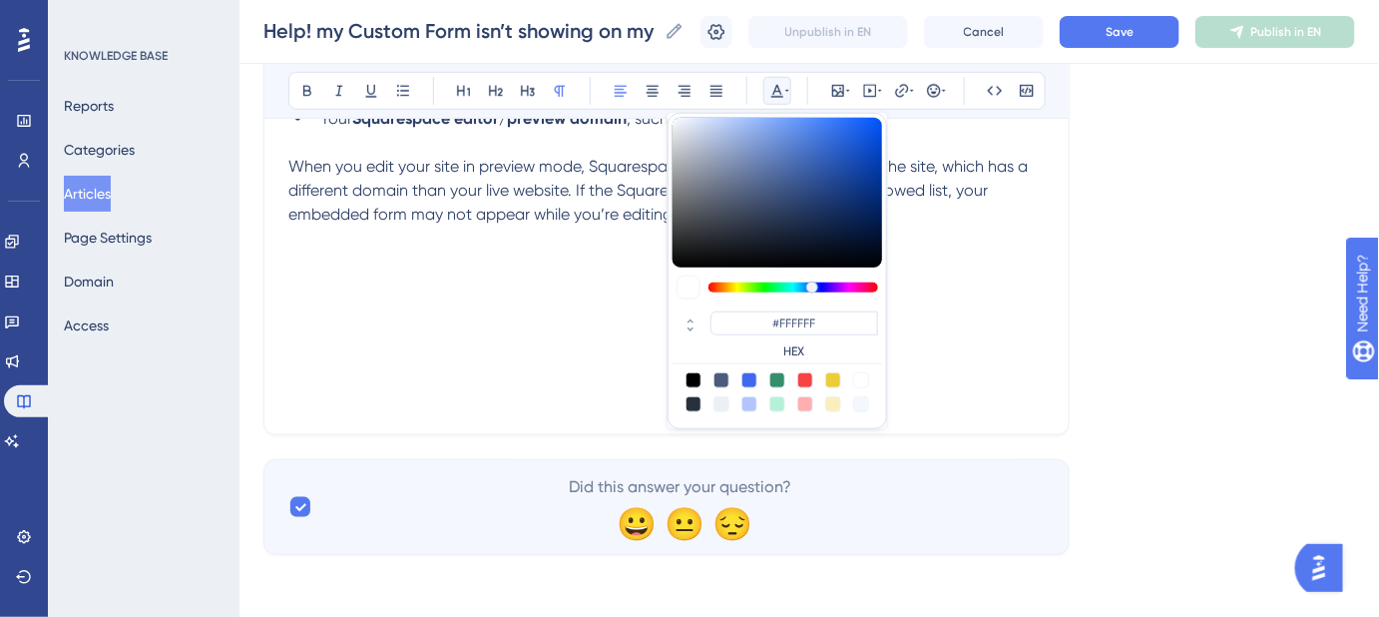
click at [1030, 371] on div "If you’re using Squarespace , you’ll need to make sure both versions of your we…" at bounding box center [666, 190] width 756 height 439
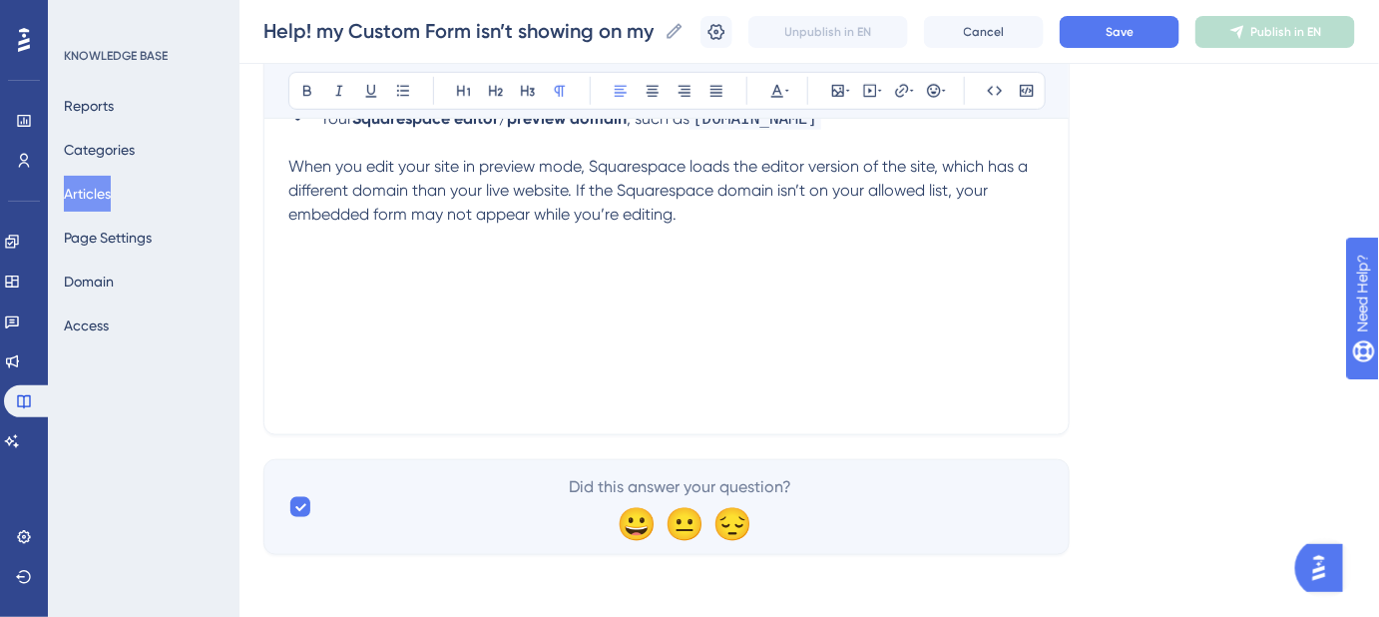
click at [523, 389] on div "If you’re using Squarespace , you’ll need to make sure both versions of your we…" at bounding box center [666, 190] width 756 height 439
click at [1144, 45] on button "Save" at bounding box center [1120, 32] width 120 height 32
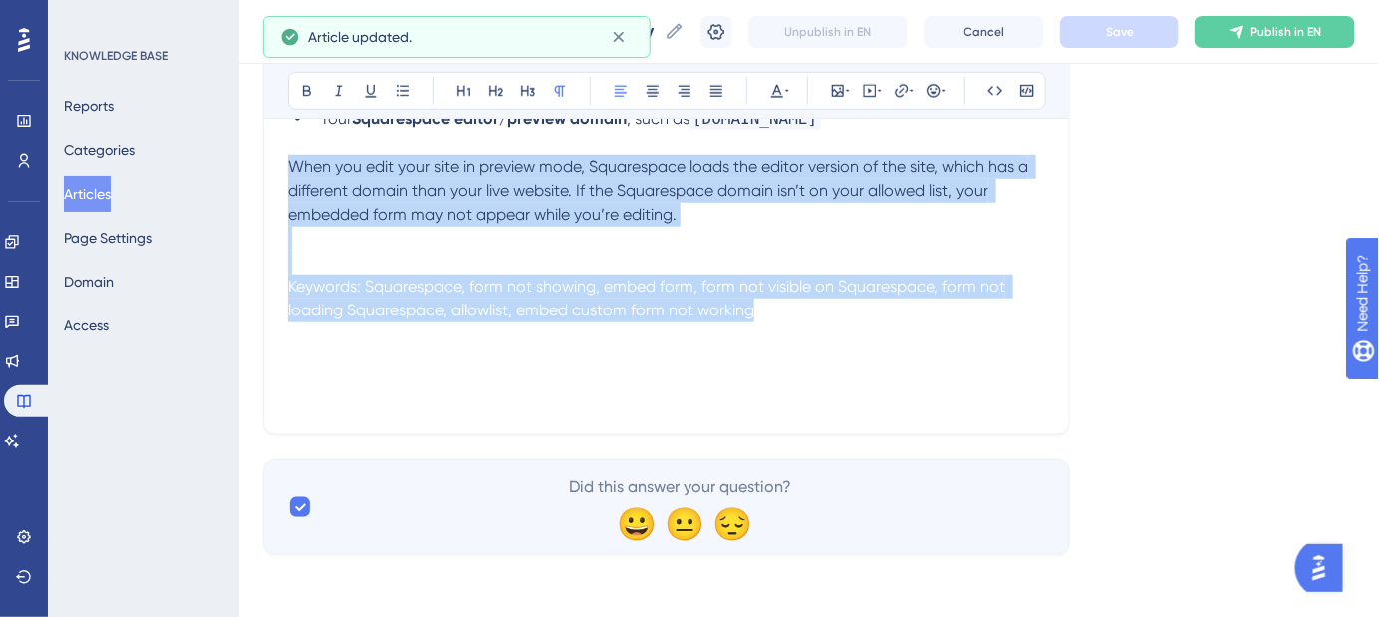
drag, startPoint x: 287, startPoint y: 167, endPoint x: 1044, endPoint y: 458, distance: 810.5
click at [968, 485] on div "Language English (Default) Help! My Custom Form isn’t showing on my Squarespace…" at bounding box center [809, 115] width 1092 height 880
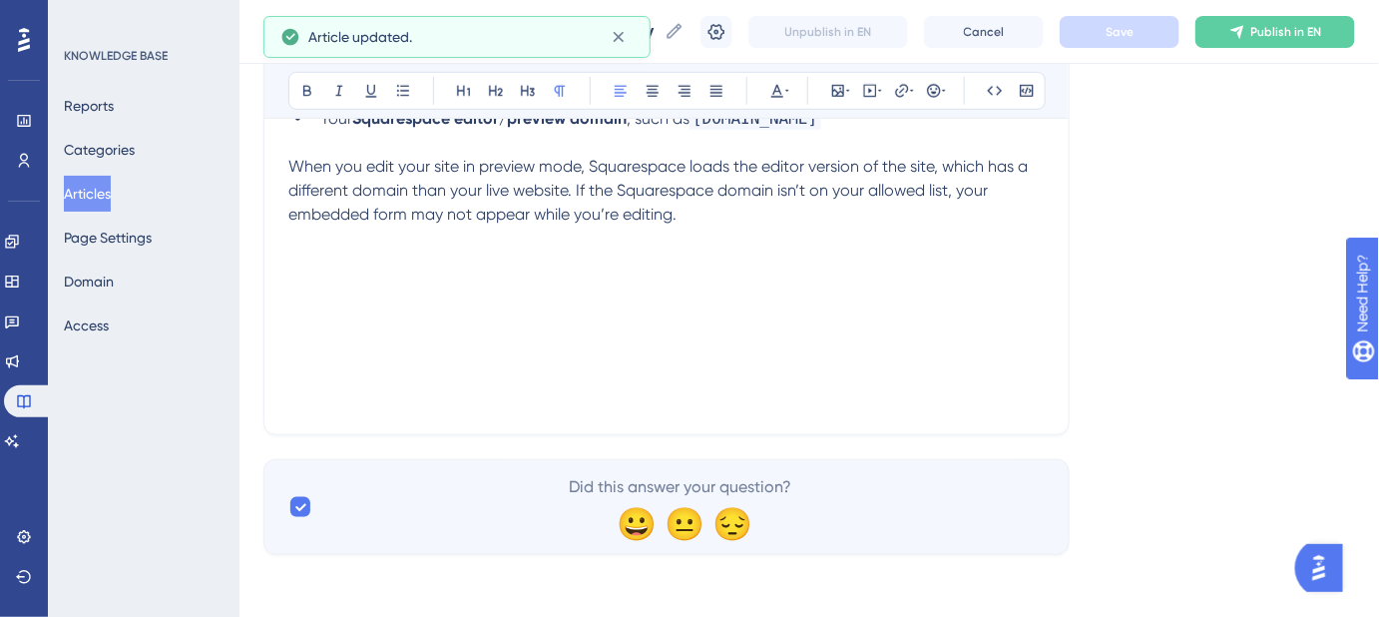
click at [1222, 409] on div "Language English (Default) Help! My Custom Form isn’t showing on my Squarespace…" at bounding box center [809, 115] width 1092 height 880
click at [743, 386] on div "If you’re using Squarespace , you’ll need to make sure both versions of your we…" at bounding box center [666, 190] width 756 height 439
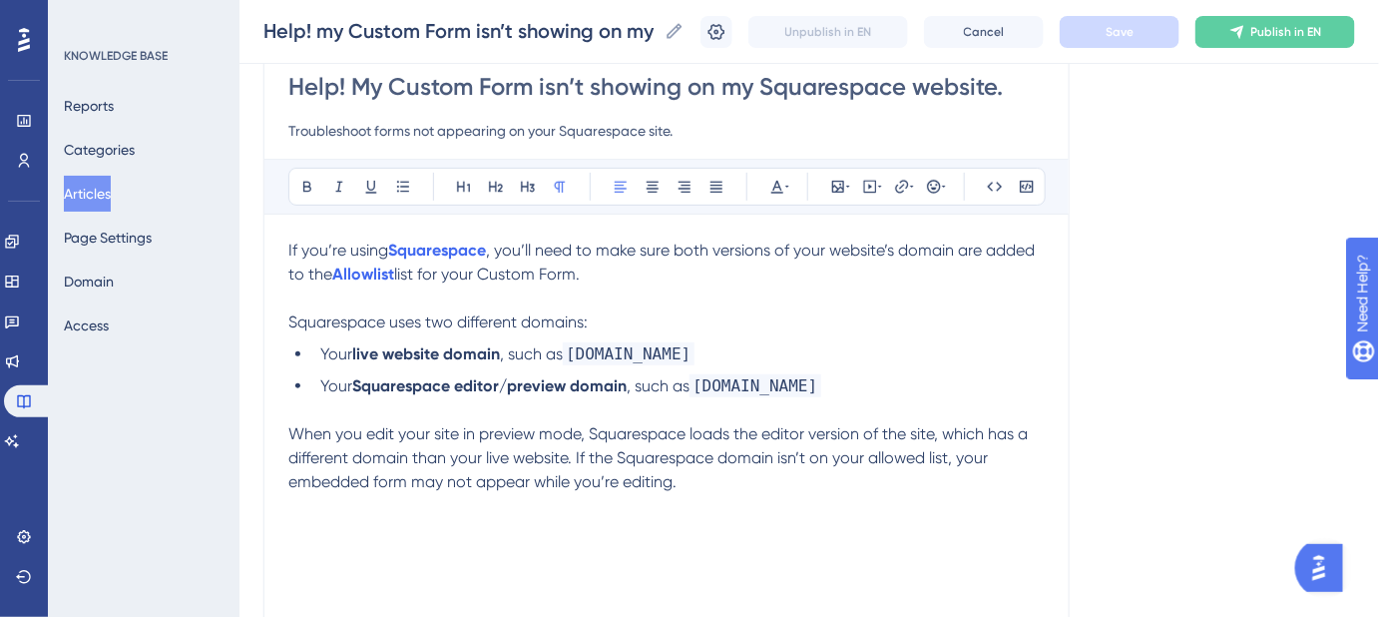
scroll to position [181, 0]
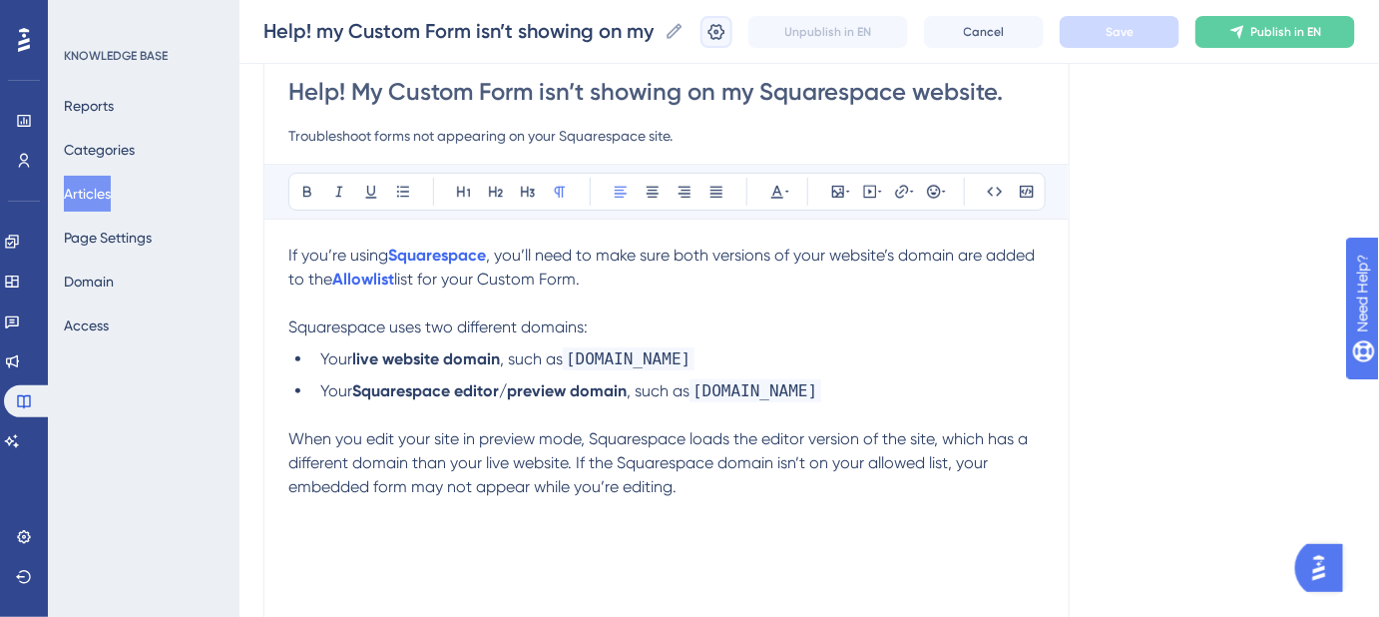
click at [726, 28] on icon at bounding box center [716, 32] width 20 height 20
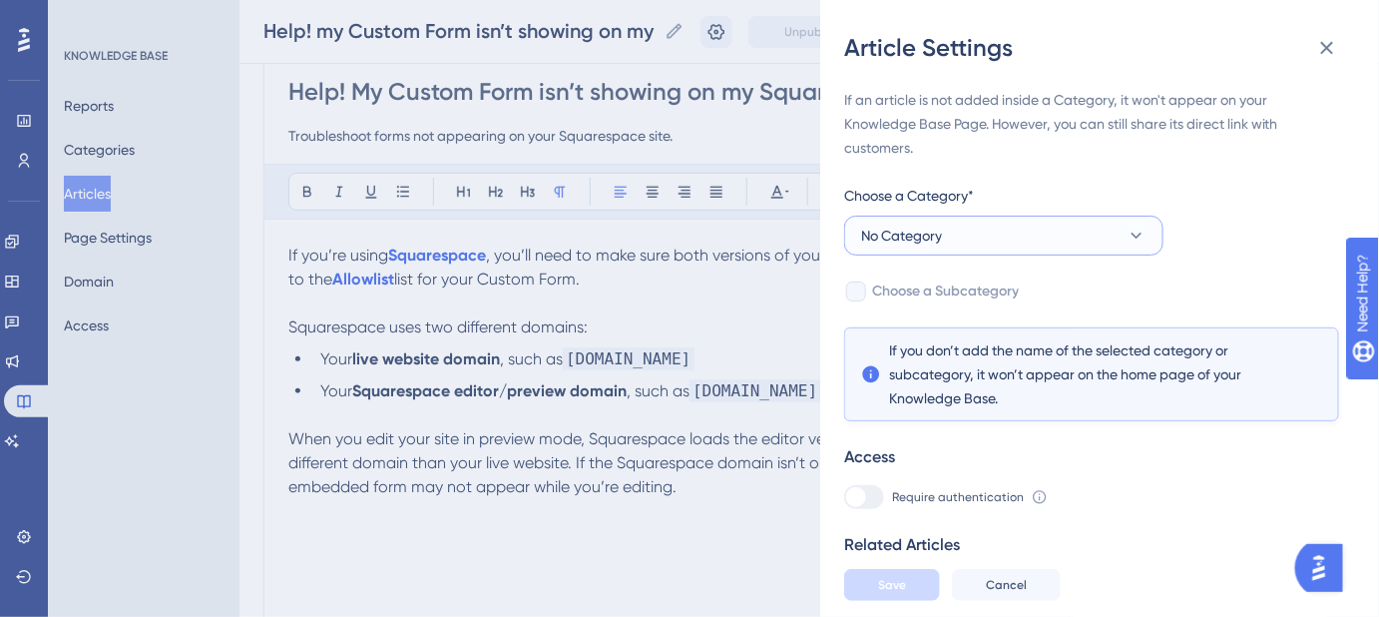
click at [1016, 239] on button "No Category" at bounding box center [1003, 236] width 319 height 40
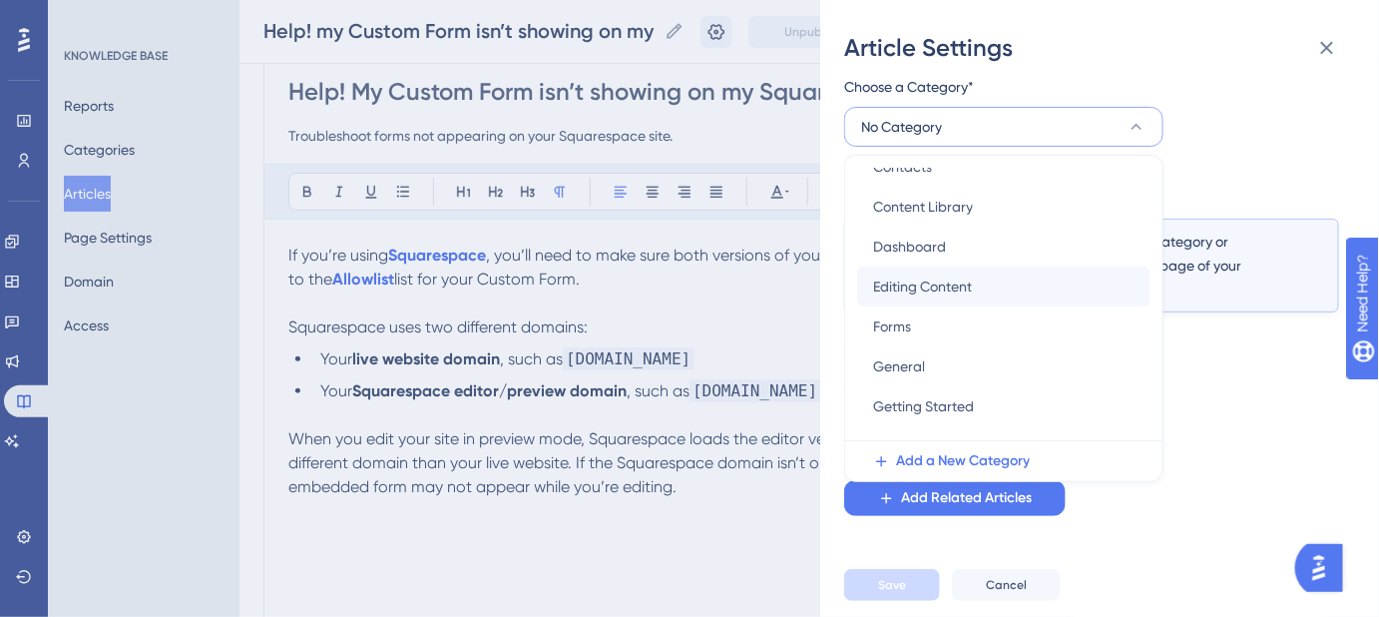
scroll to position [271, 0]
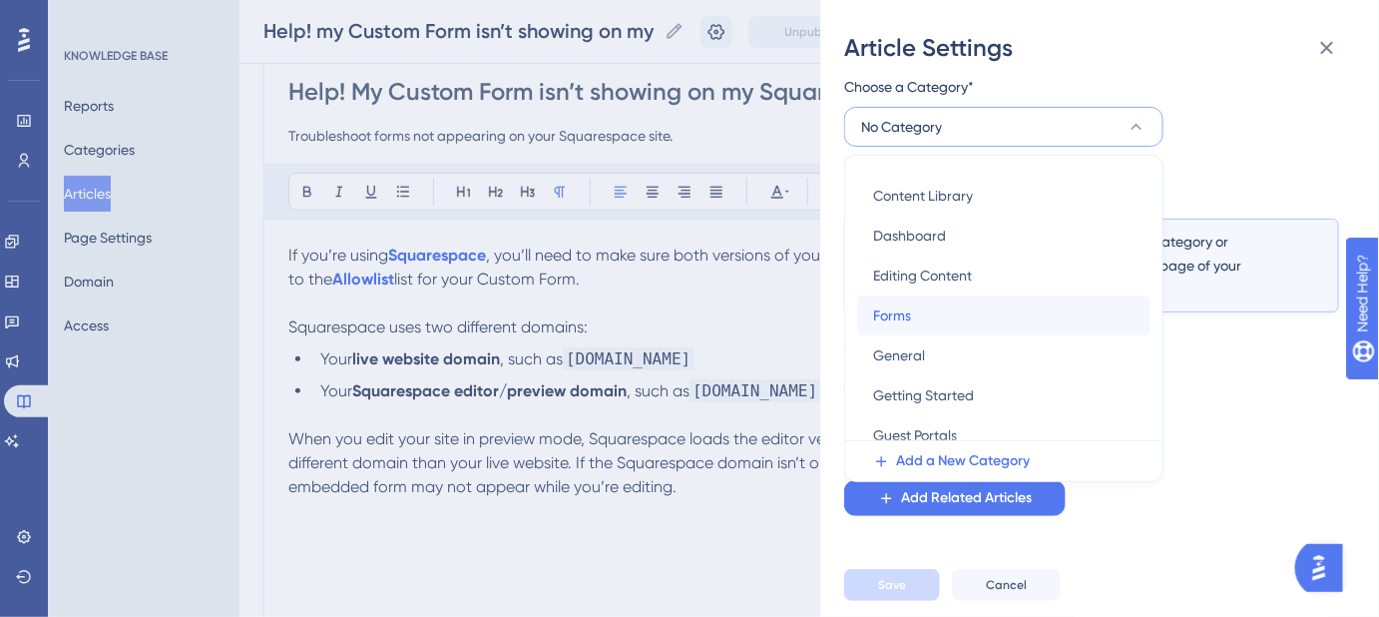
click at [934, 307] on div "Forms Forms" at bounding box center [1003, 315] width 261 height 40
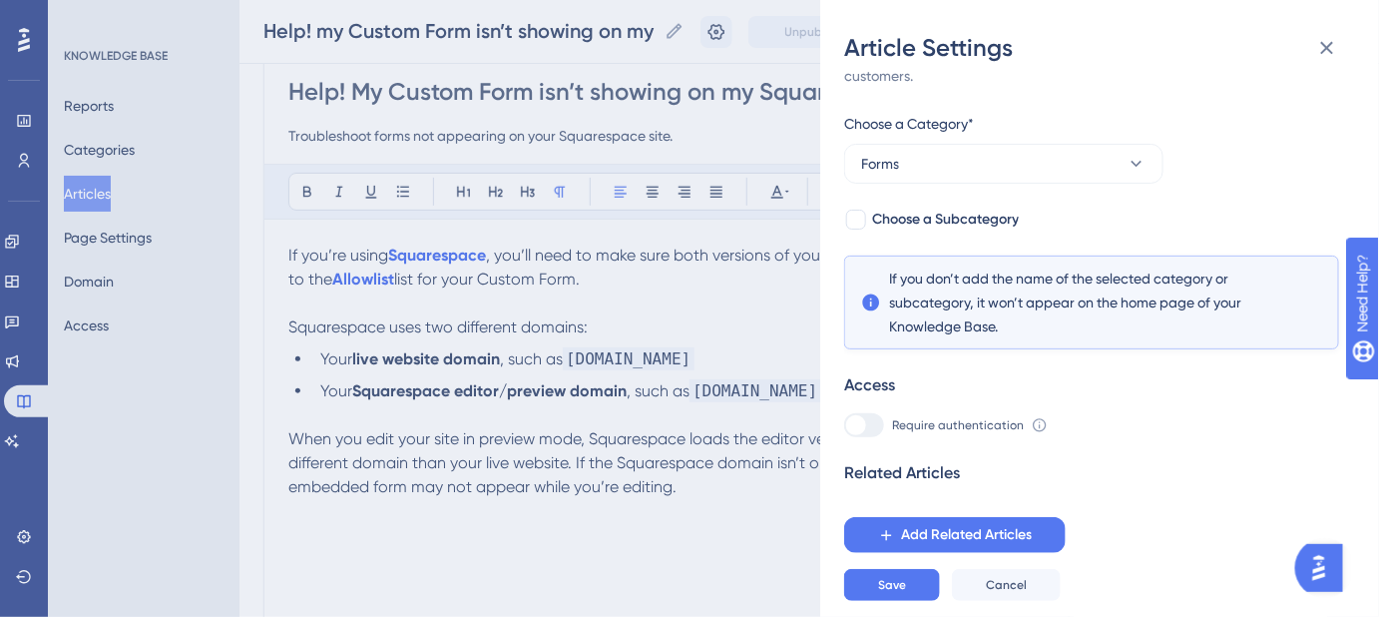
scroll to position [57, 0]
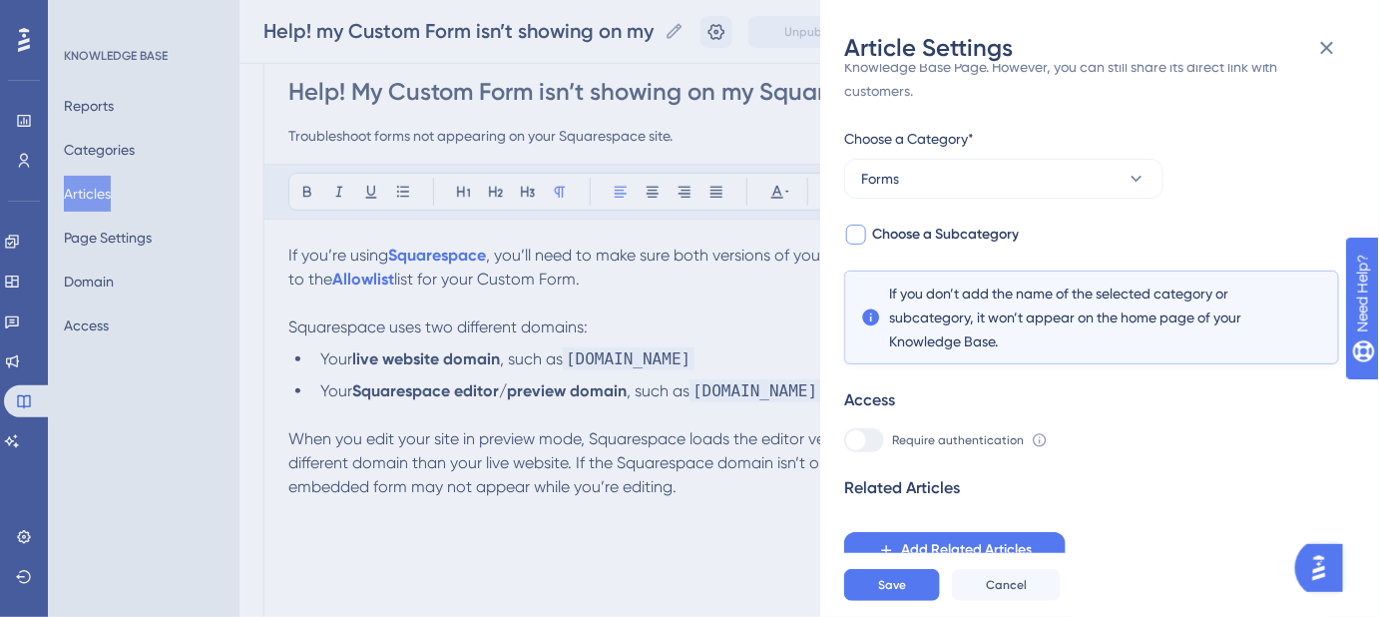
click at [968, 238] on span "Choose a Subcategory" at bounding box center [945, 235] width 147 height 24
checkbox input "true"
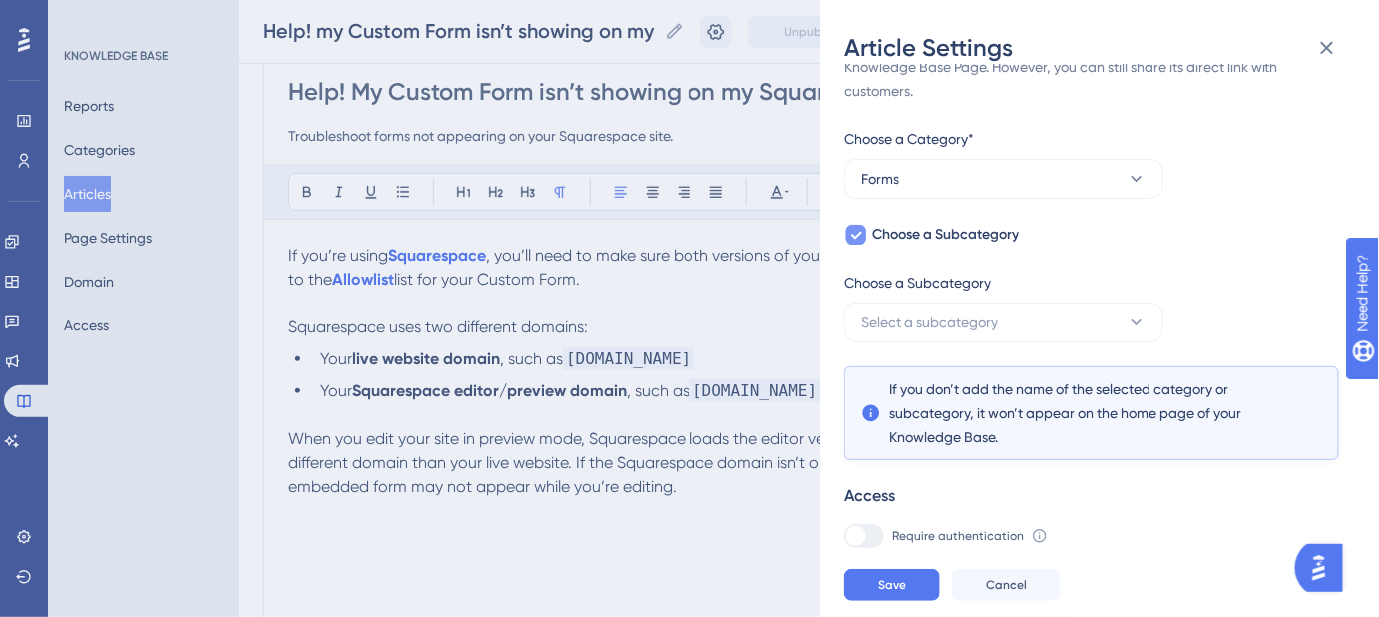
scroll to position [109, 0]
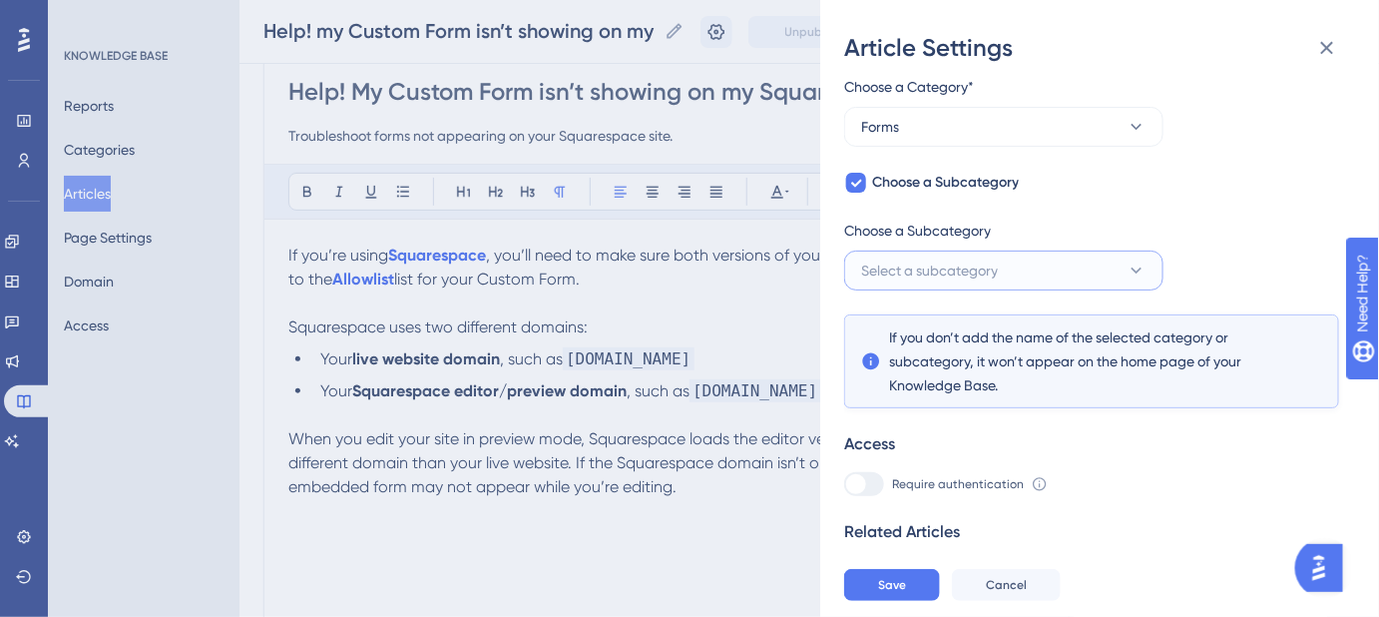
click at [976, 267] on span "Select a subcategory" at bounding box center [929, 270] width 137 height 24
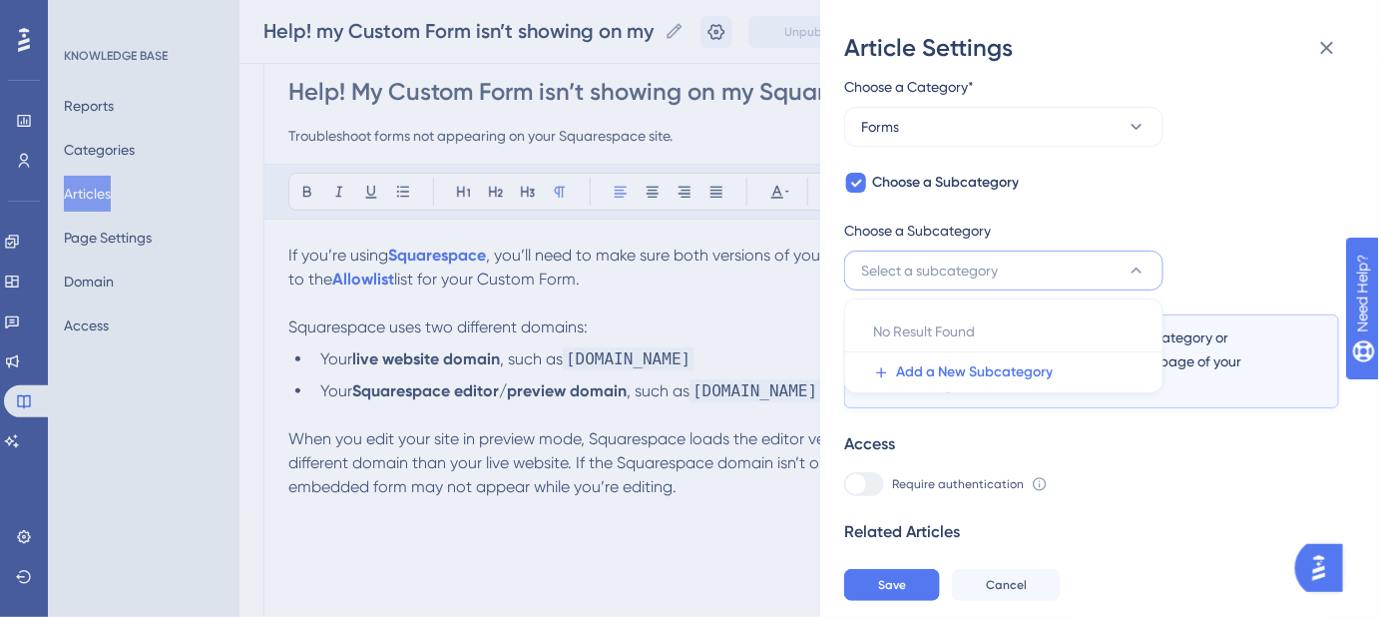
scroll to position [153, 0]
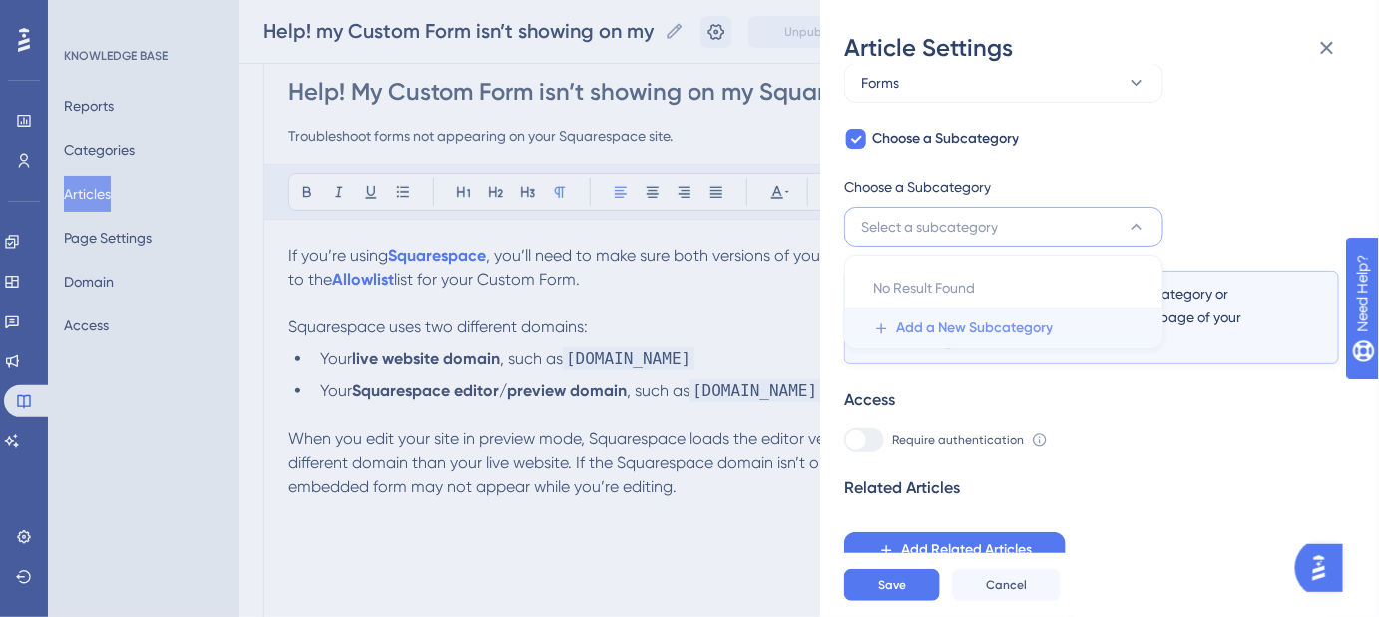
click at [979, 321] on span "Add a New Subcategory" at bounding box center [974, 328] width 157 height 24
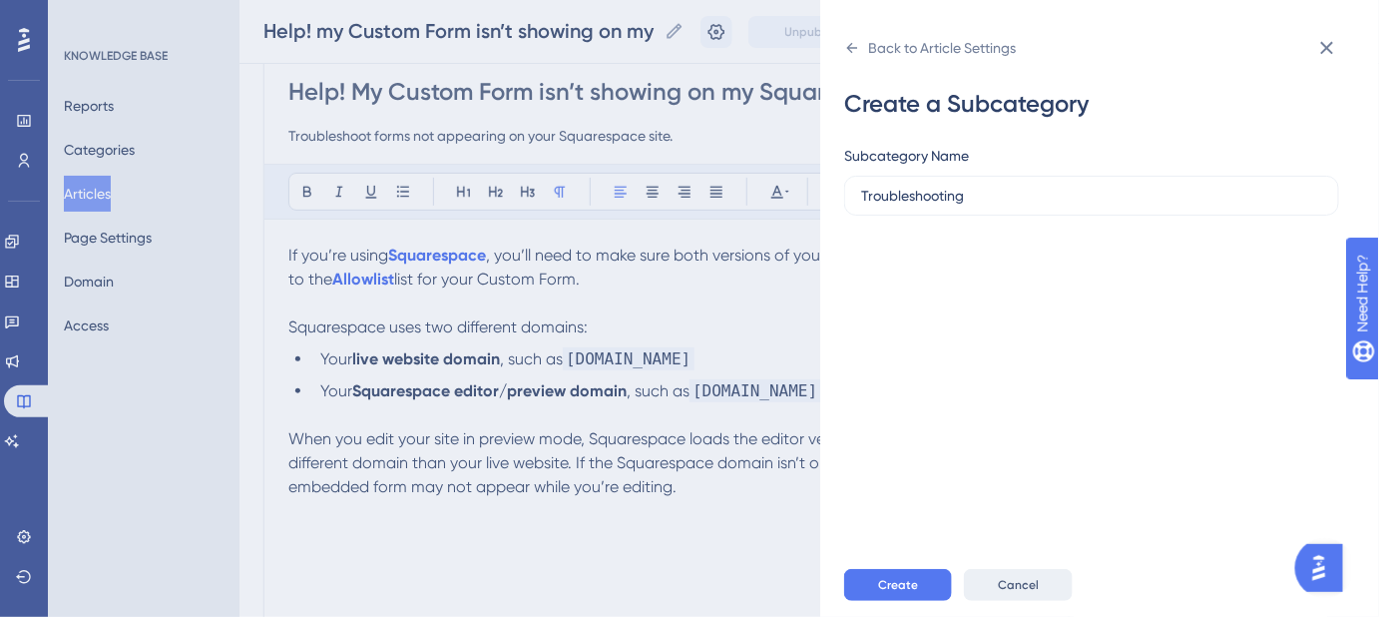
type input "Troubleshooting"
click at [1024, 593] on span "Cancel" at bounding box center [1018, 585] width 41 height 16
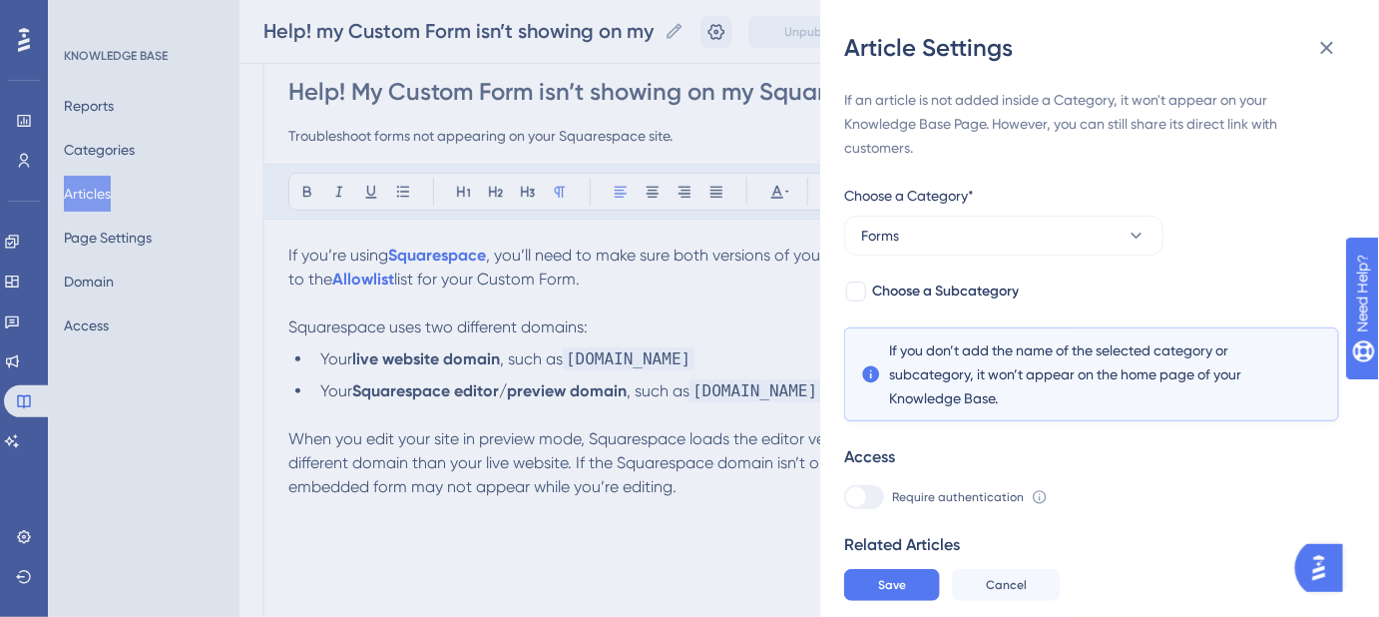
scroll to position [57, 0]
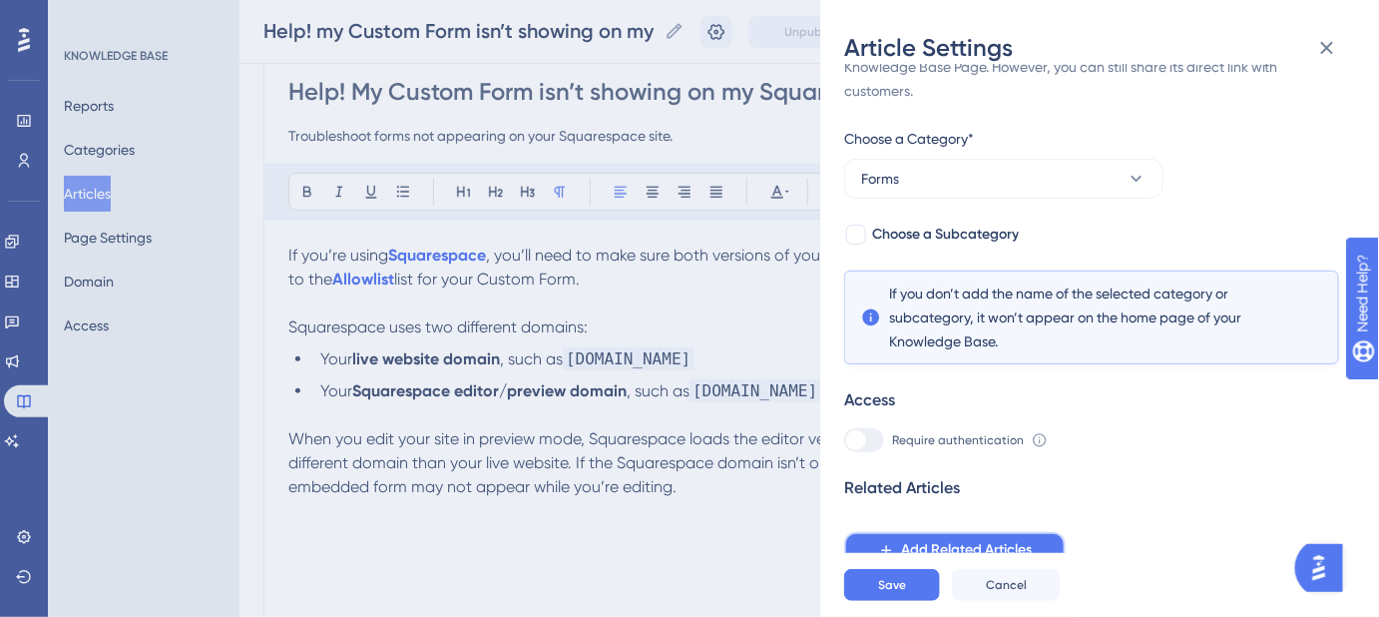
click at [1014, 542] on span "Add Related Articles" at bounding box center [966, 550] width 131 height 24
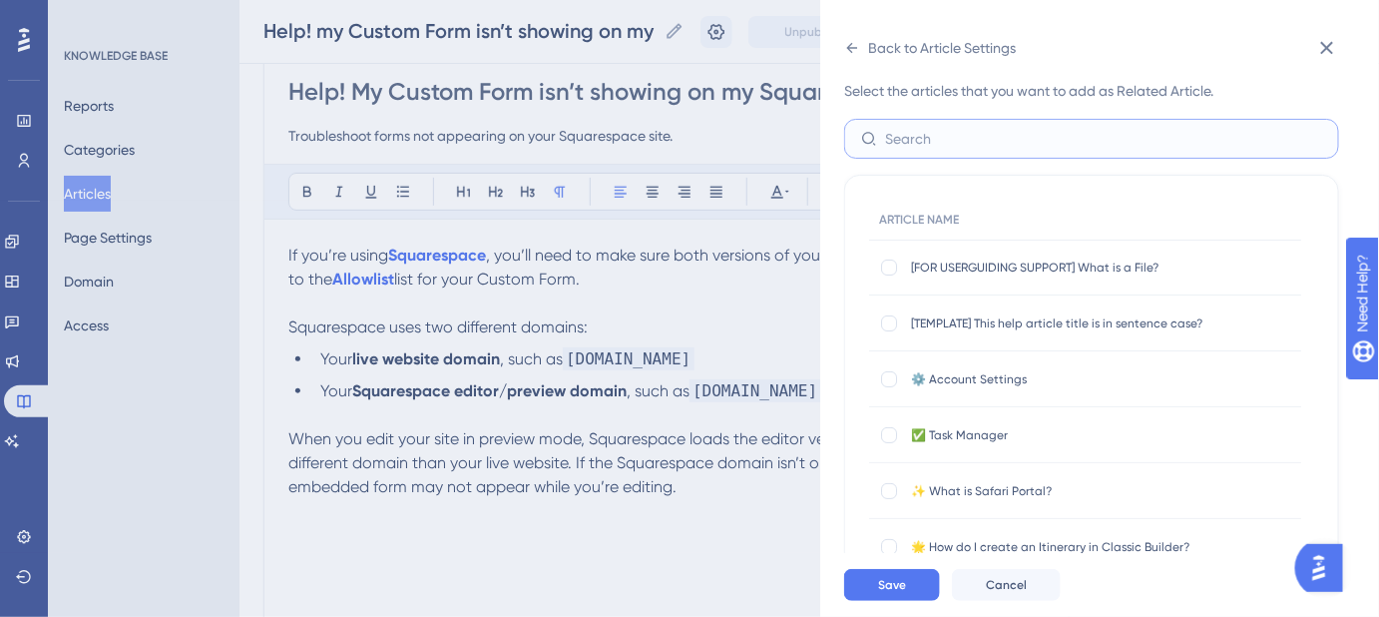
click at [1006, 142] on input "text" at bounding box center [1103, 139] width 437 height 22
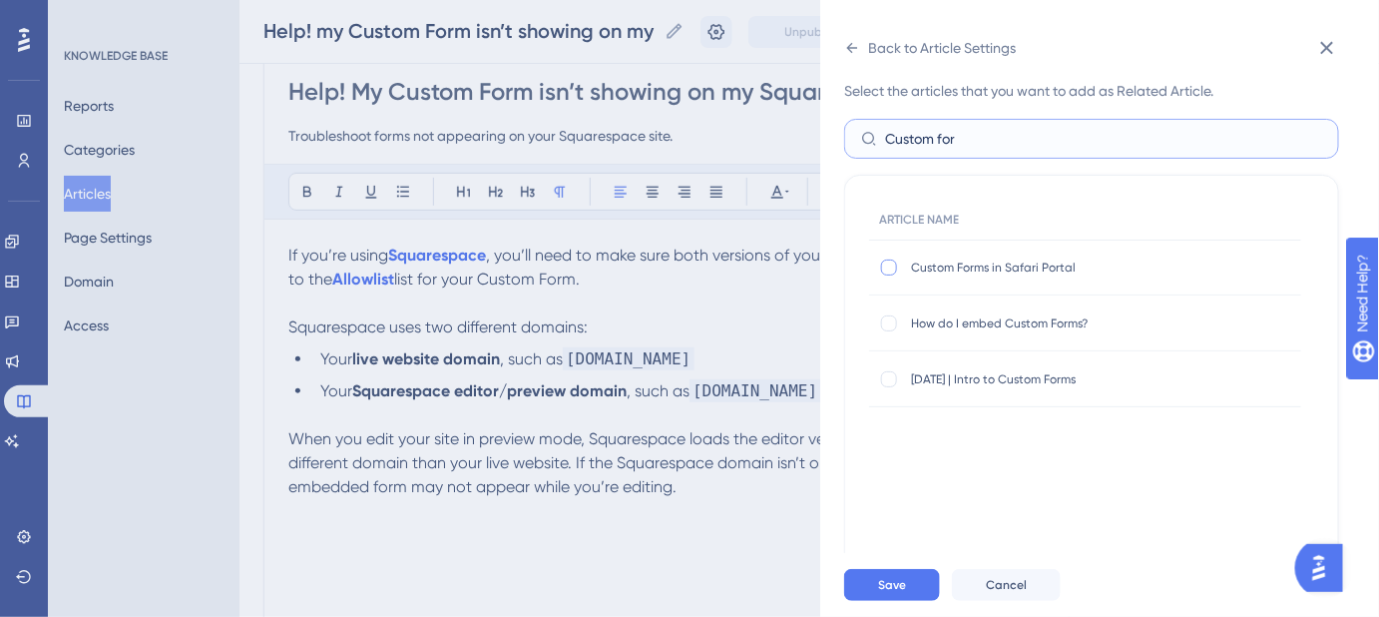
type input "Custom for"
click at [889, 266] on div at bounding box center [889, 267] width 16 height 16
checkbox input "true"
click at [889, 318] on div at bounding box center [889, 323] width 16 height 16
checkbox input "true"
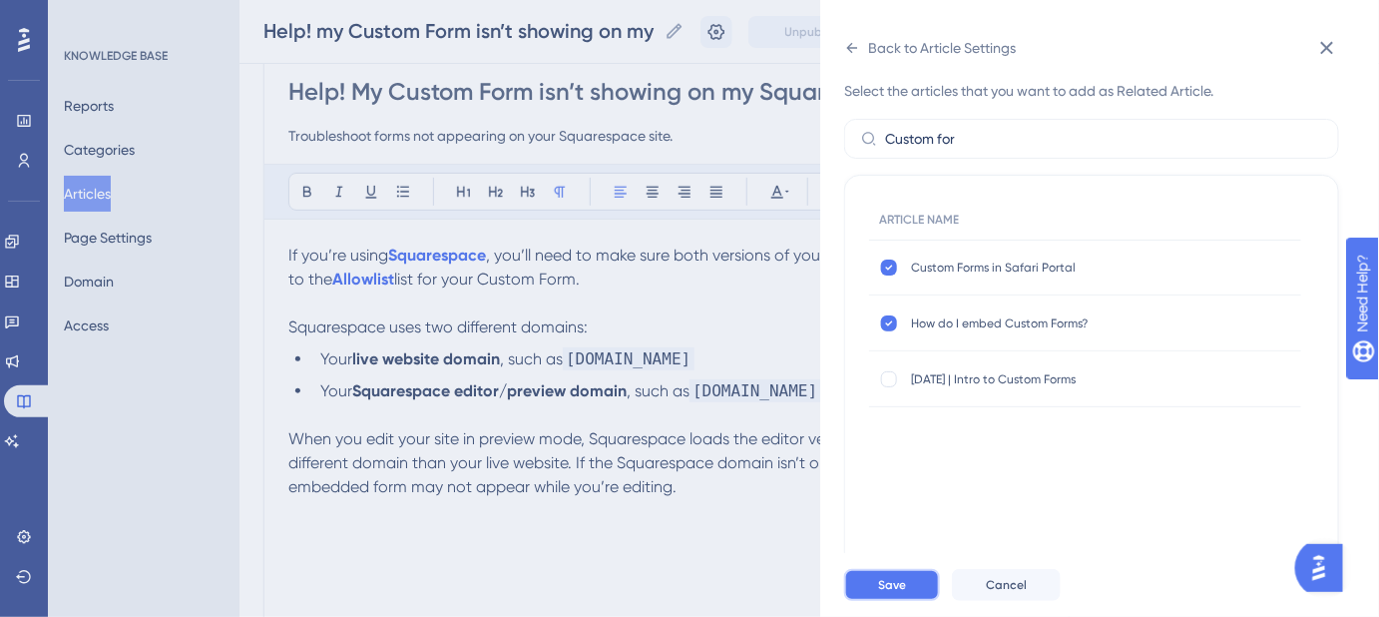
click at [902, 590] on span "Save" at bounding box center [892, 585] width 28 height 16
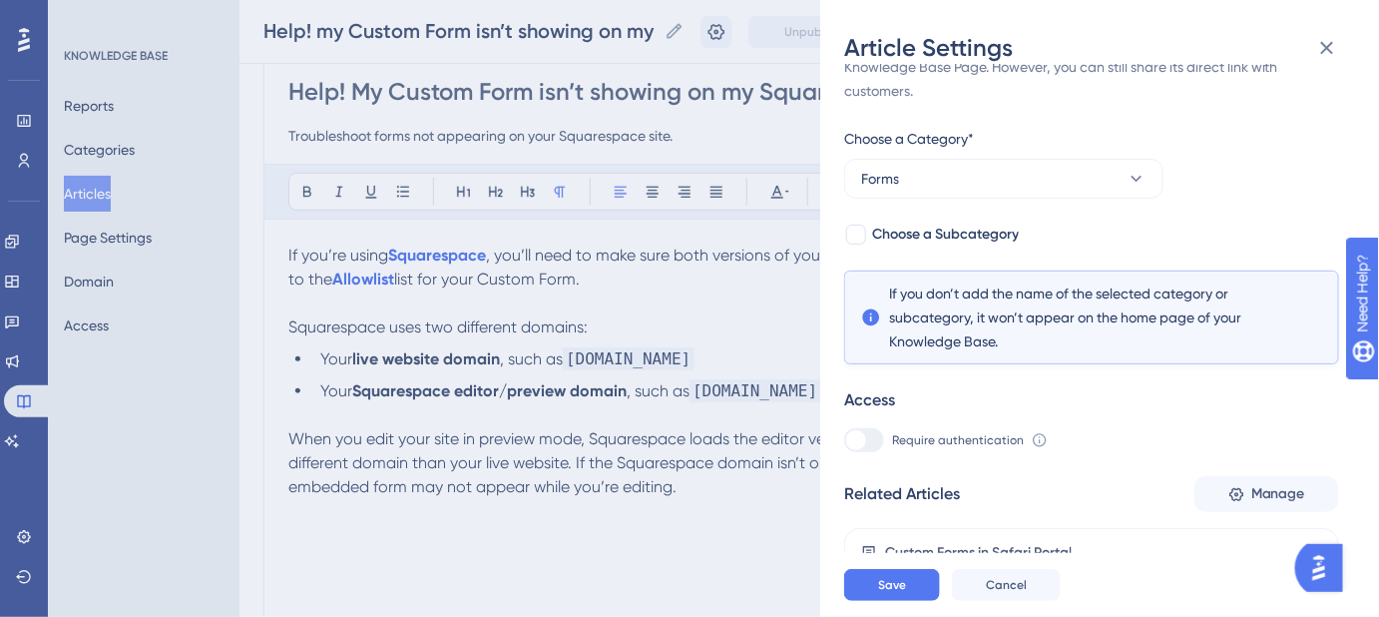
scroll to position [132, 0]
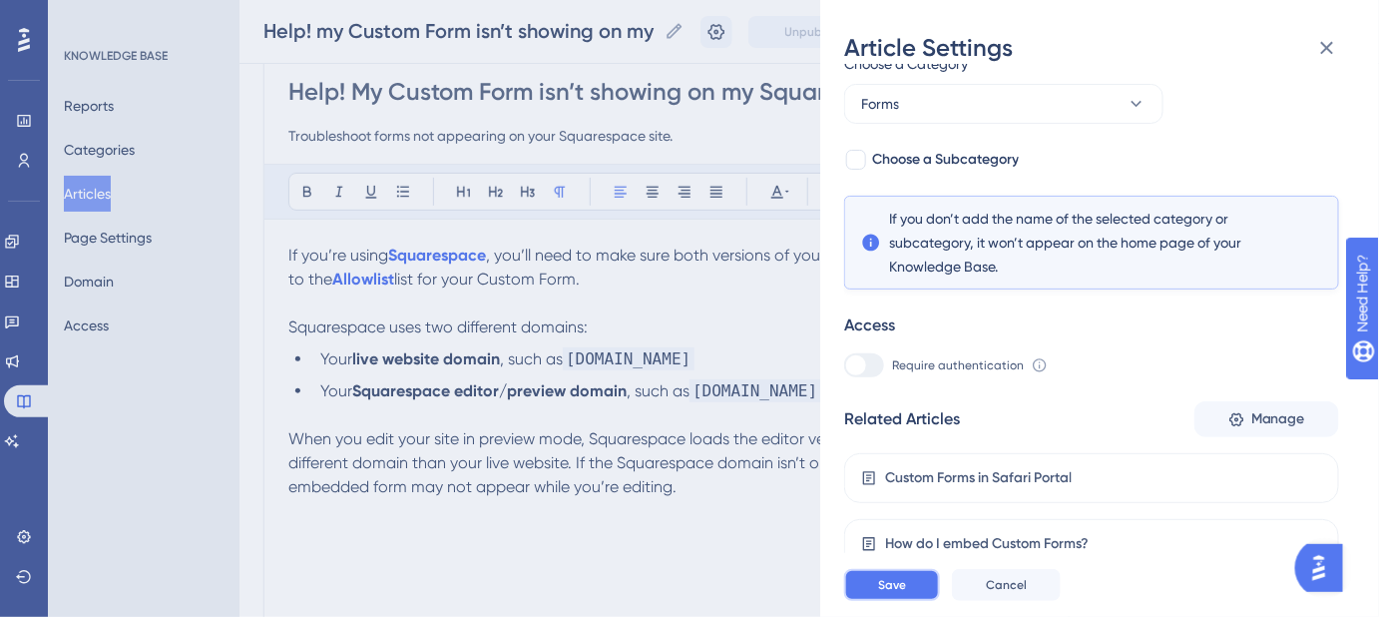
click at [904, 590] on span "Save" at bounding box center [892, 585] width 28 height 16
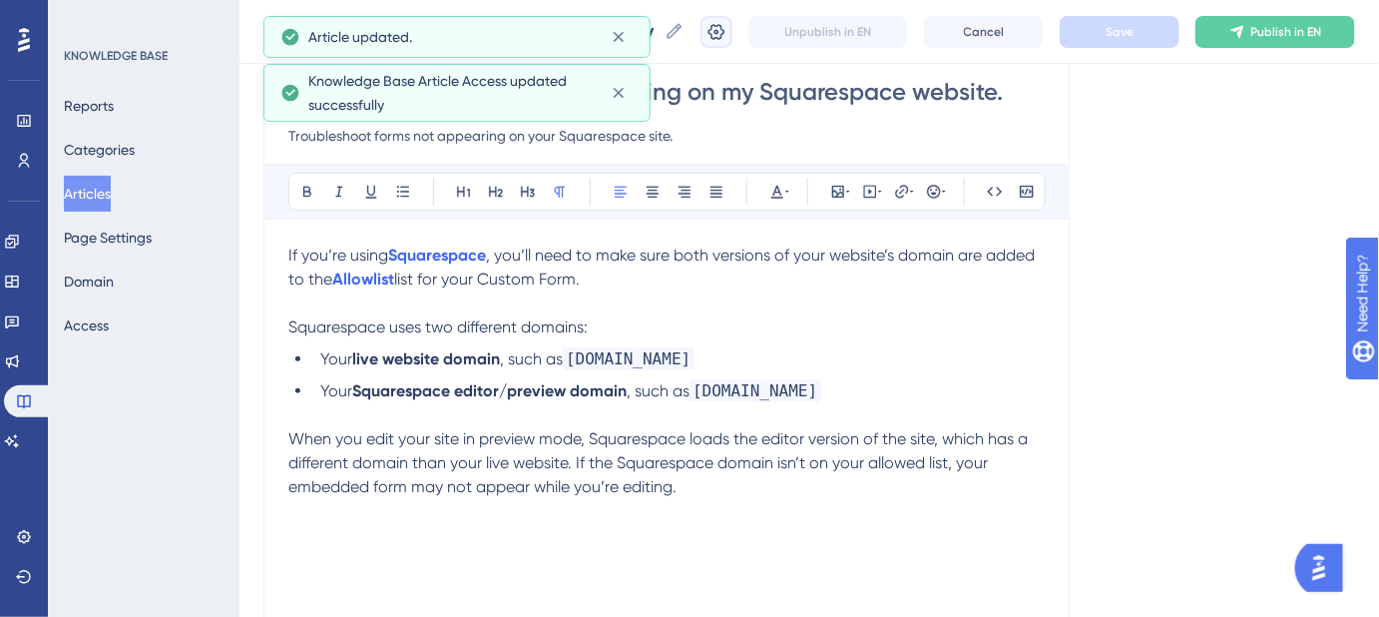
click at [726, 39] on icon at bounding box center [716, 32] width 20 height 20
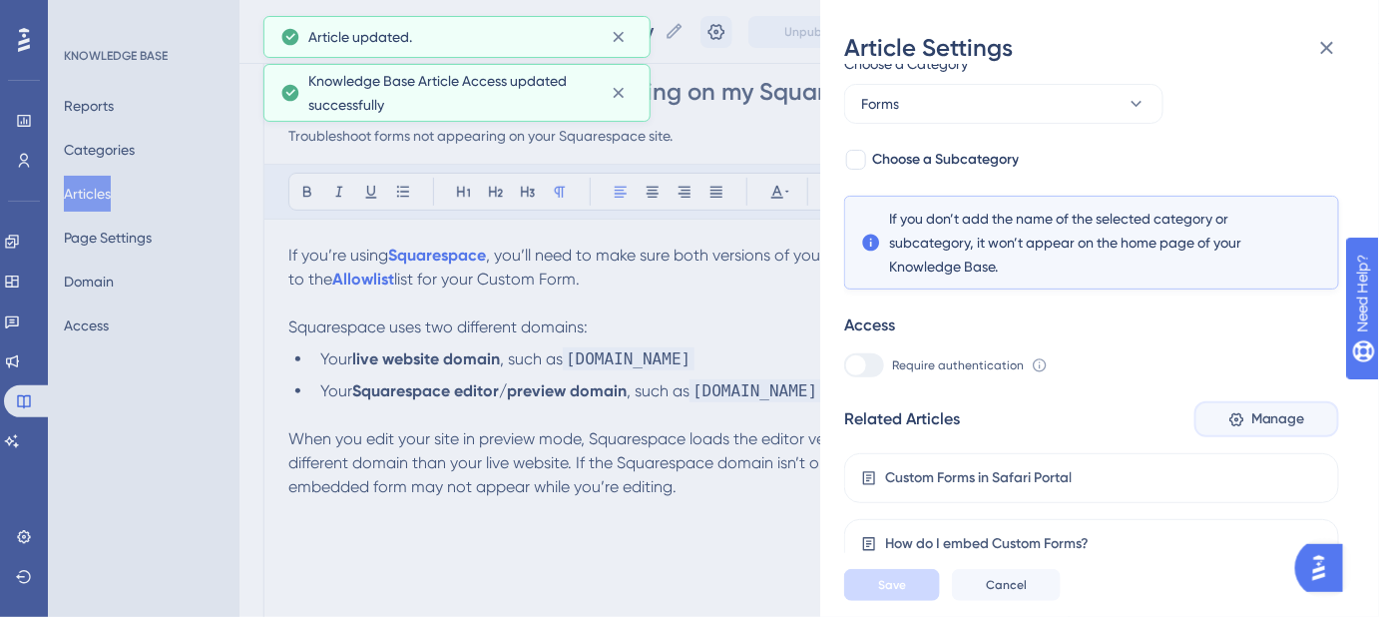
click at [1271, 426] on span "Manage" at bounding box center [1278, 419] width 54 height 24
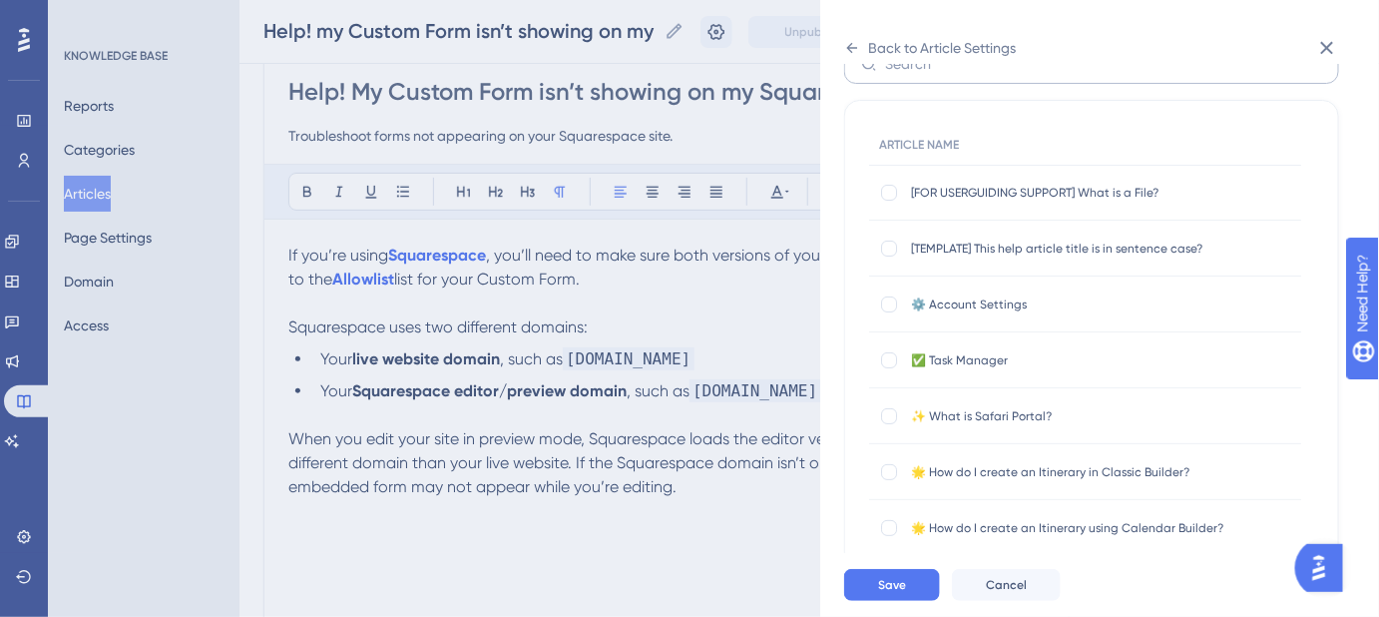
scroll to position [0, 0]
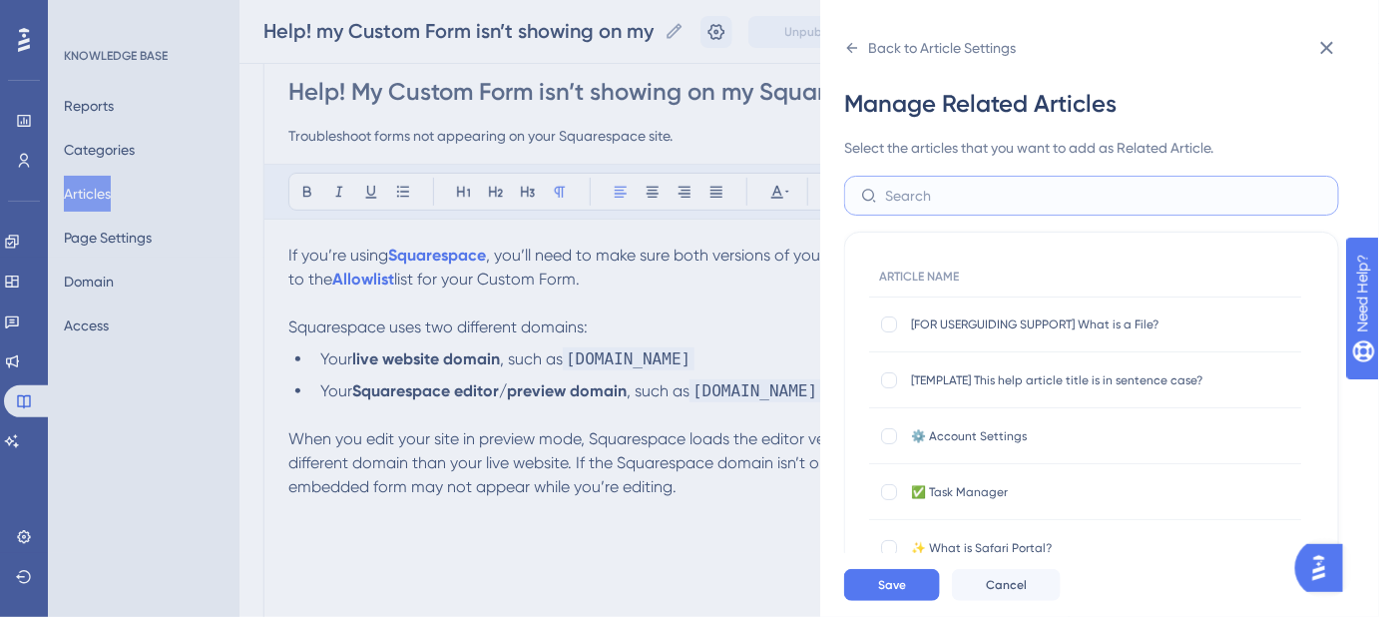
click at [975, 187] on input "text" at bounding box center [1103, 196] width 437 height 22
click at [967, 187] on input "forms" at bounding box center [1103, 196] width 437 height 22
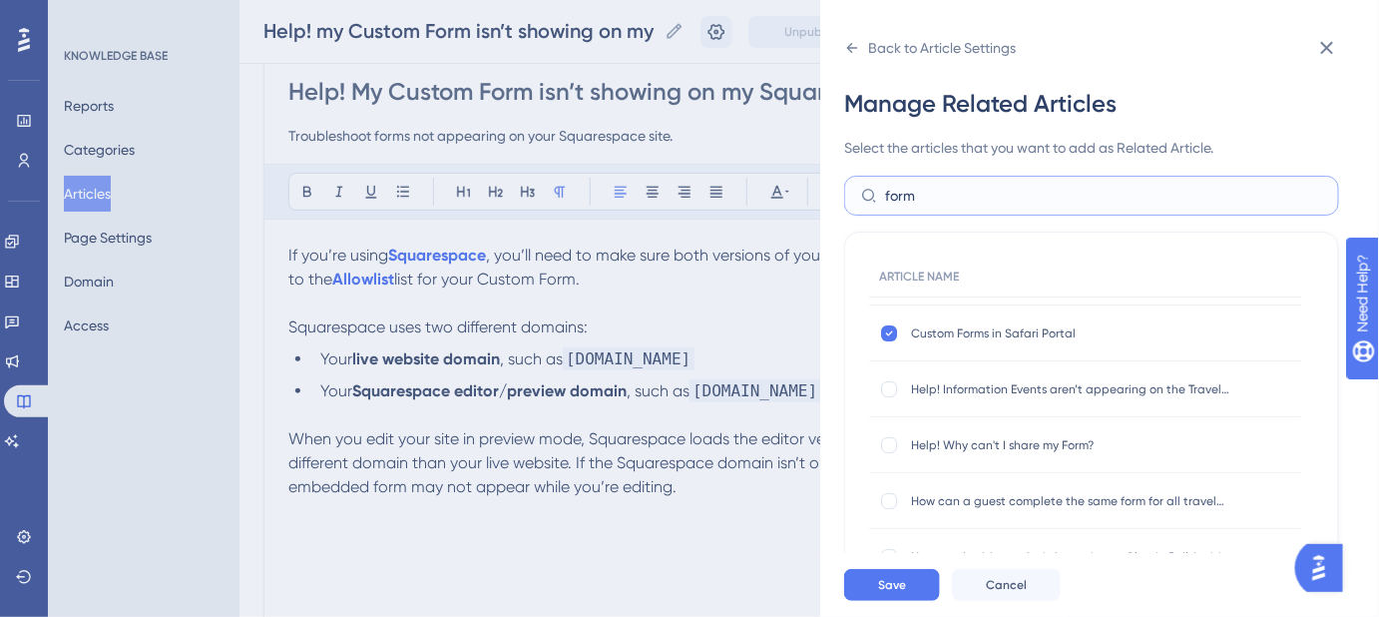
scroll to position [90, 0]
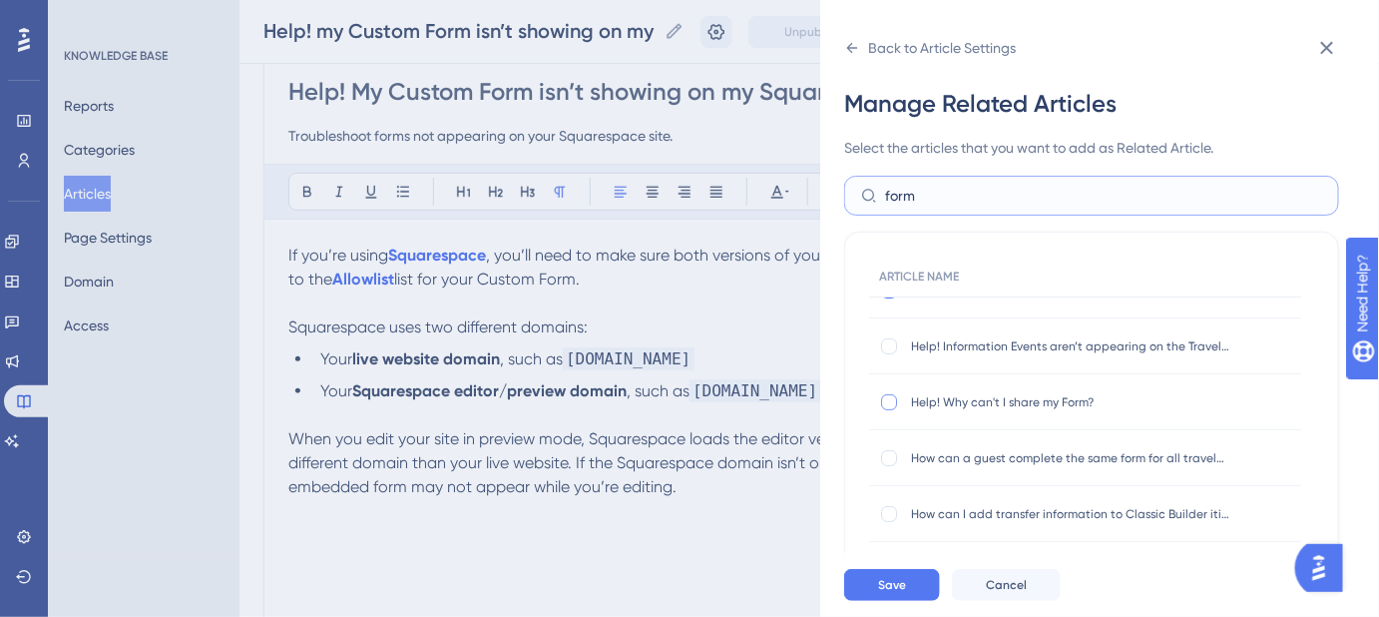
type input "form"
click at [891, 395] on div at bounding box center [889, 402] width 16 height 16
checkbox input "true"
click at [893, 454] on div at bounding box center [889, 458] width 16 height 16
checkbox input "true"
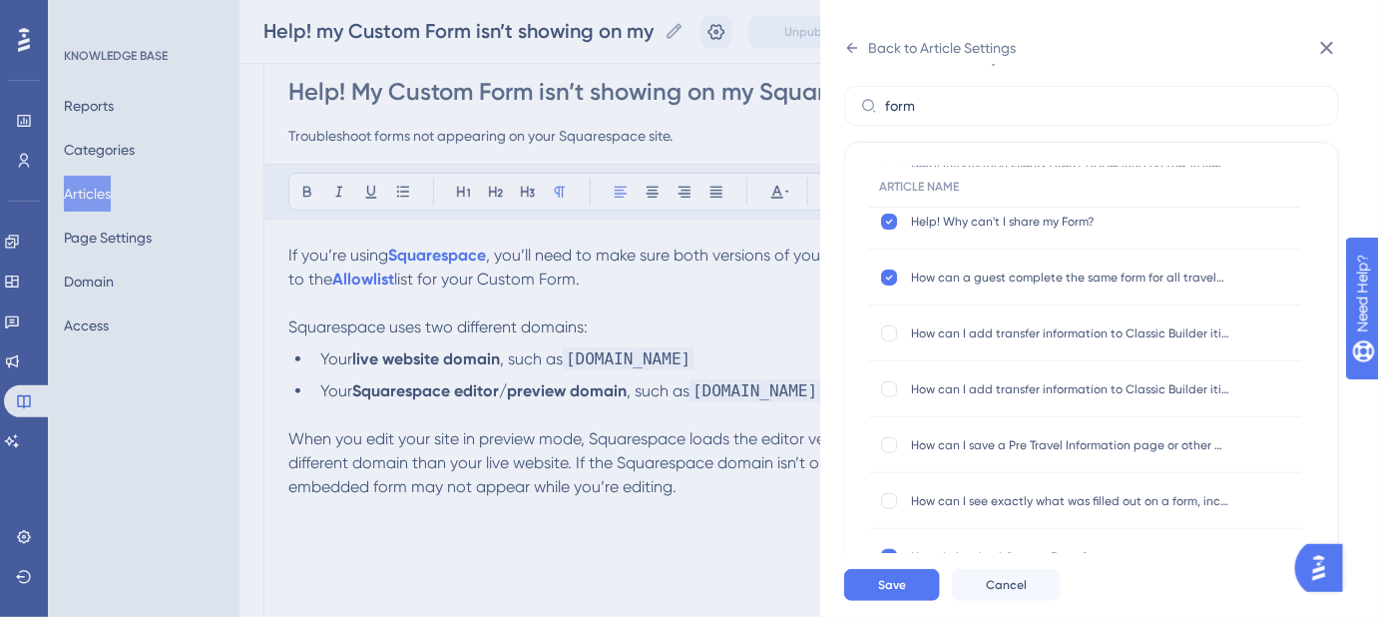
scroll to position [181, 0]
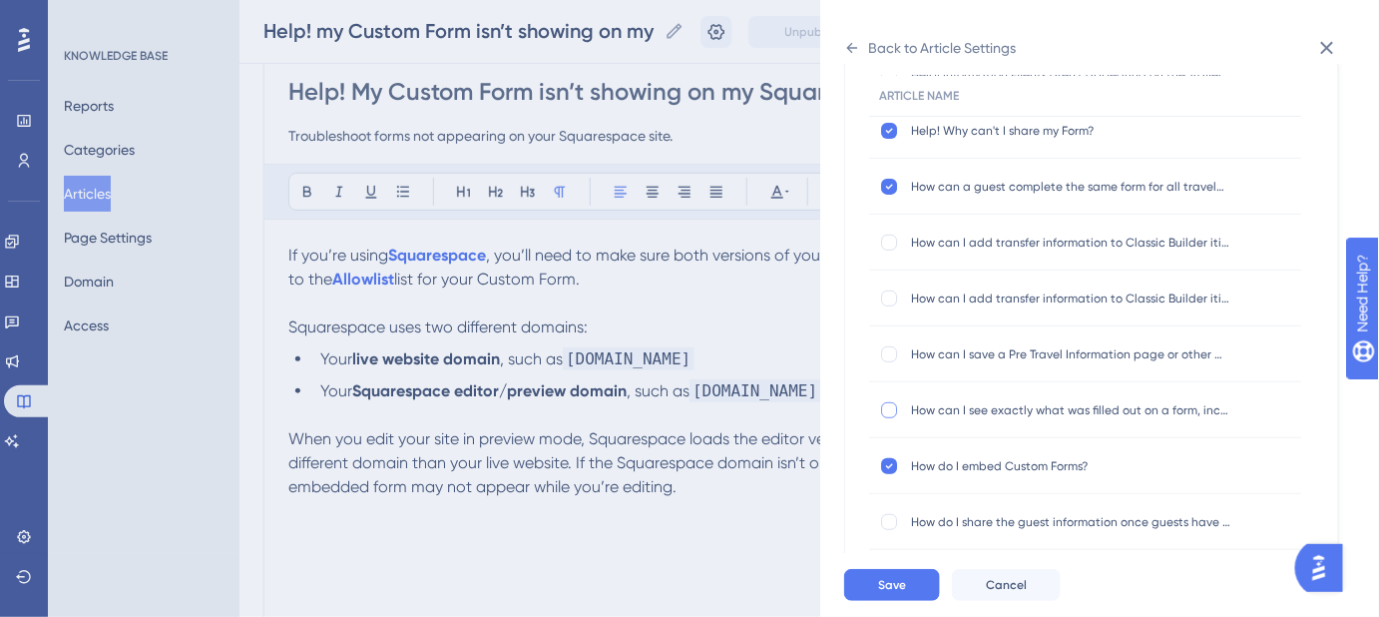
click at [888, 412] on div at bounding box center [889, 410] width 16 height 16
checkbox input "true"
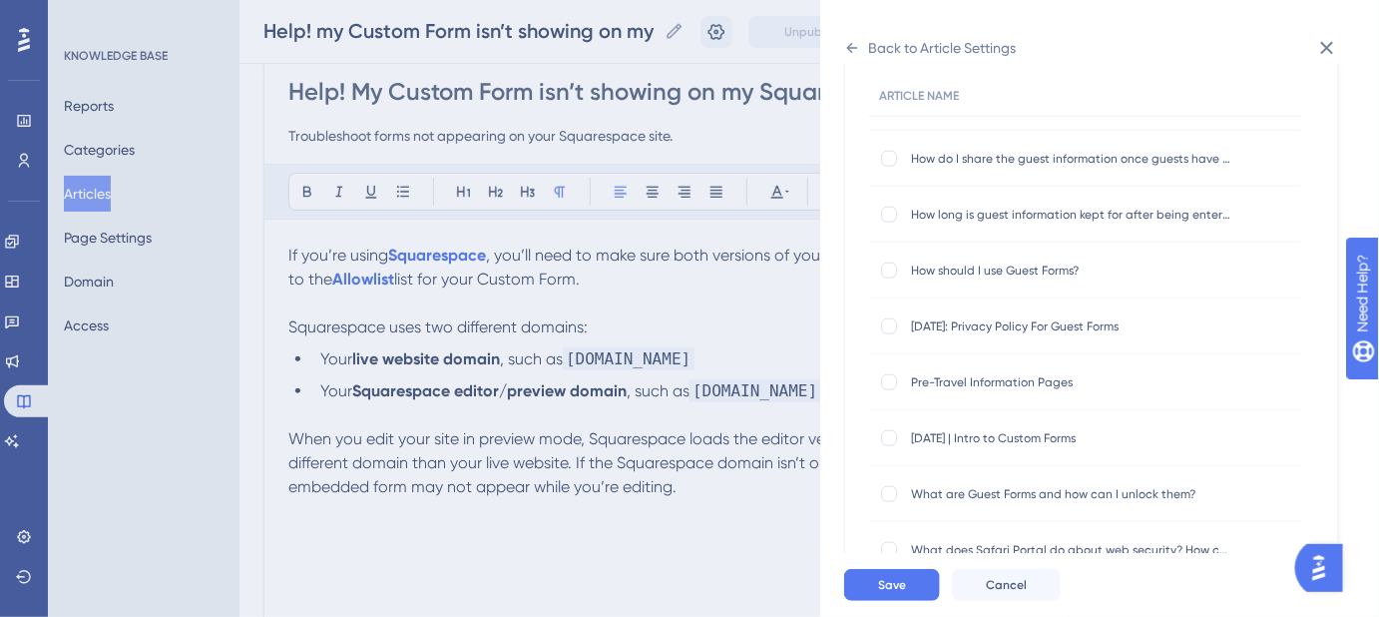
scroll to position [635, 0]
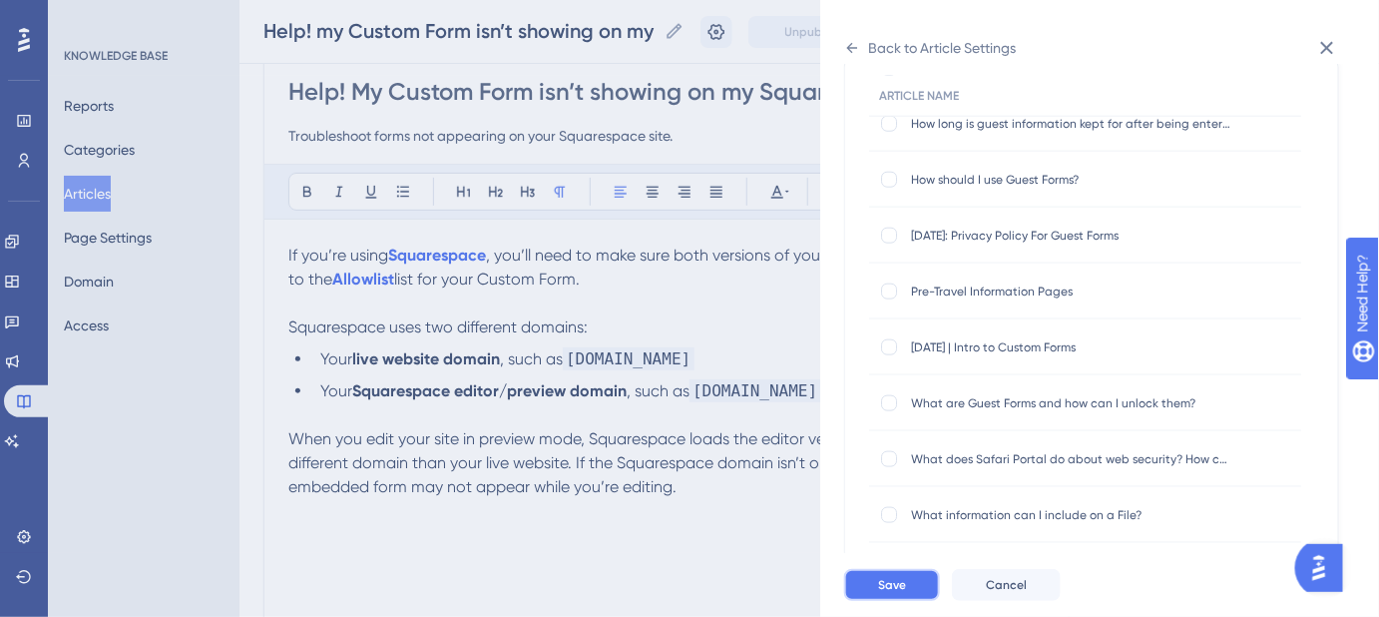
click at [886, 593] on span "Save" at bounding box center [892, 585] width 28 height 16
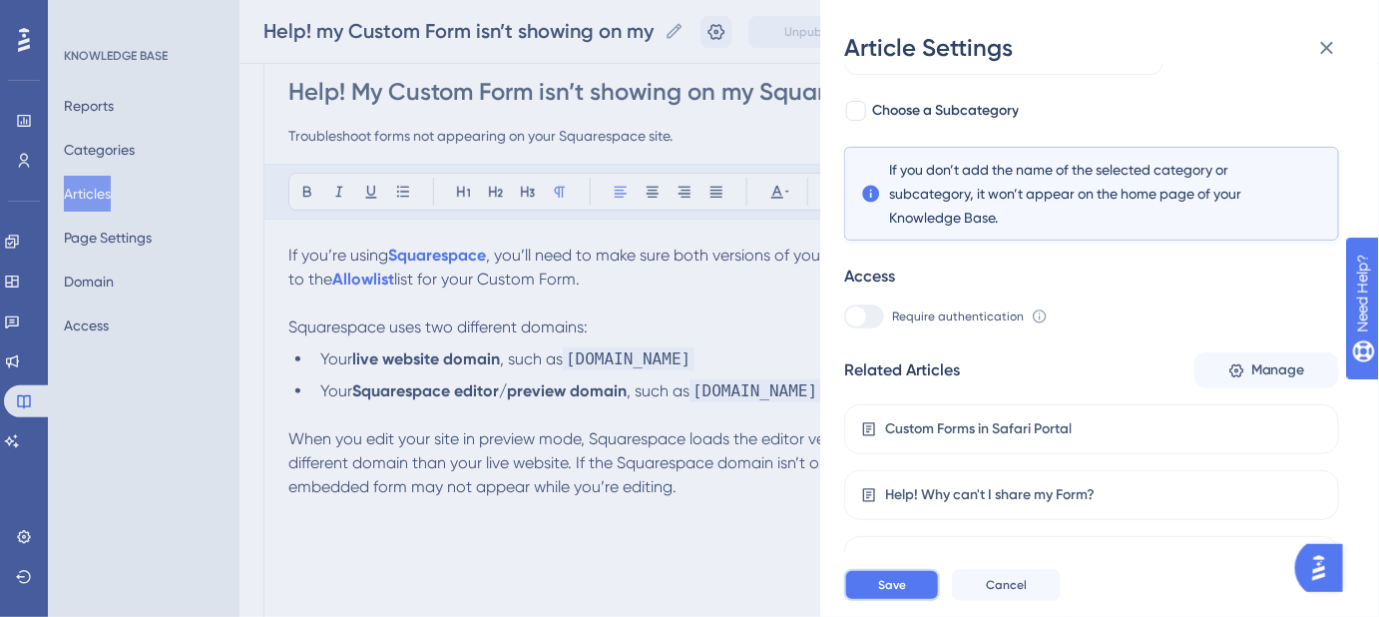
click at [888, 593] on span "Save" at bounding box center [892, 585] width 28 height 16
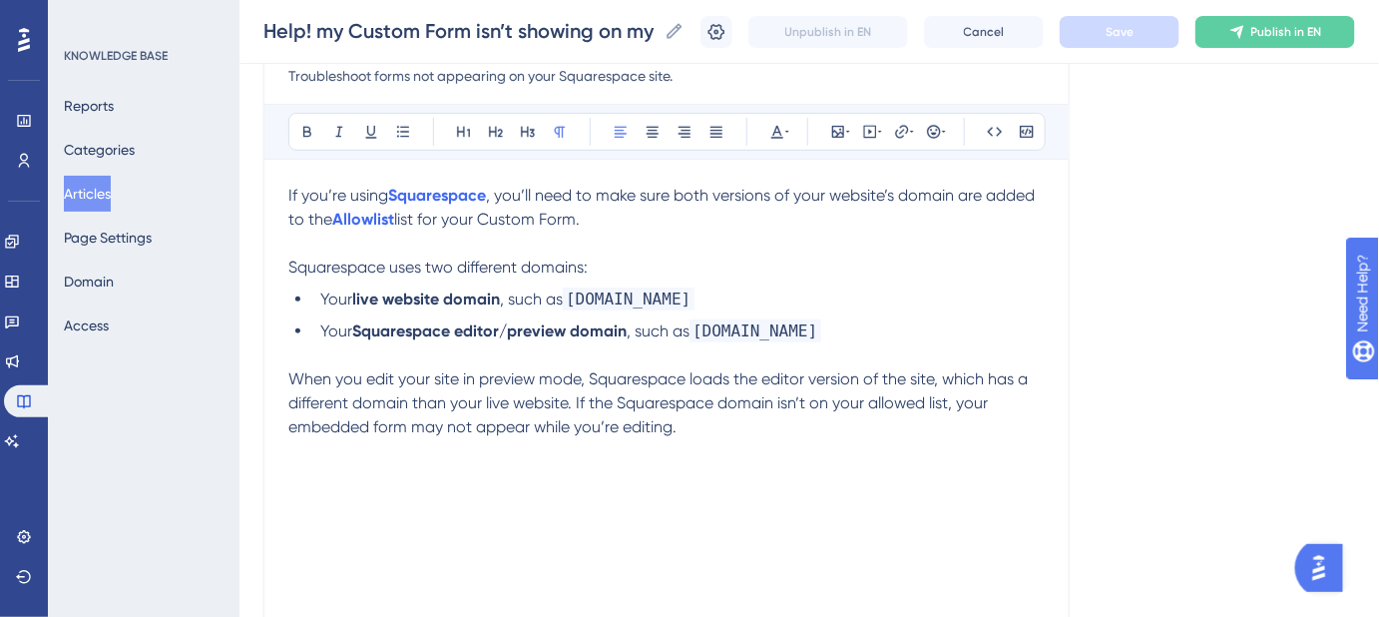
scroll to position [271, 0]
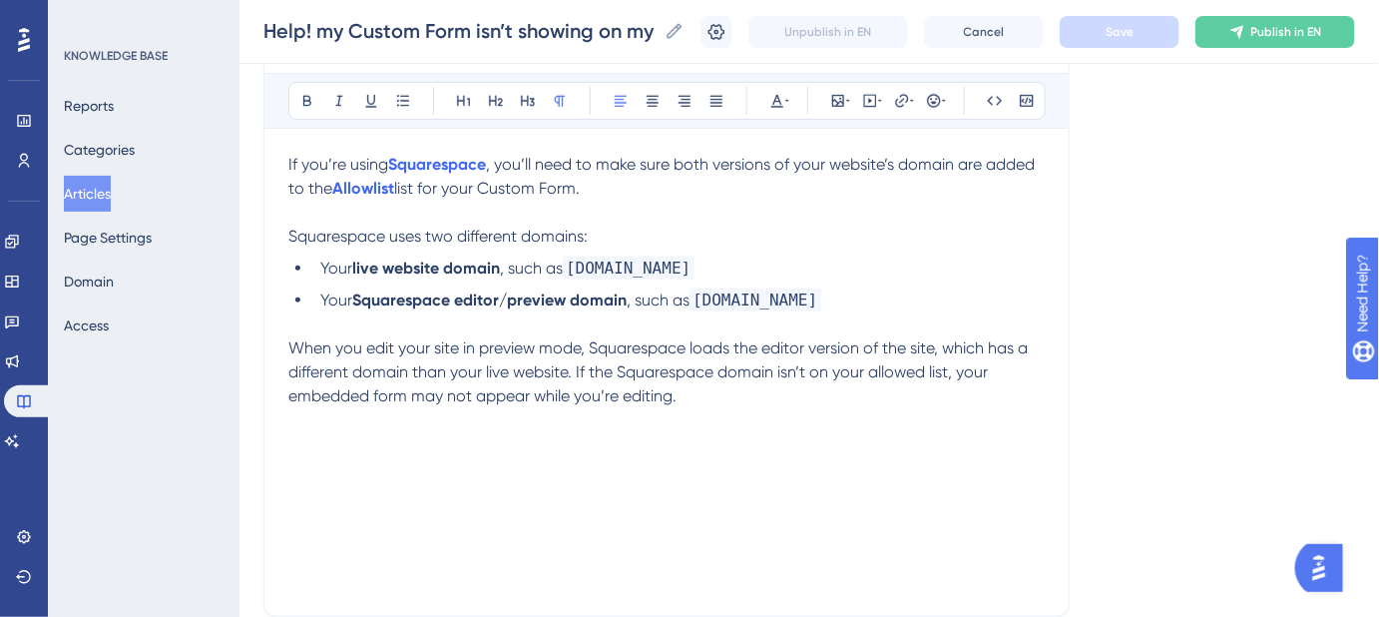
click at [289, 342] on span "When you edit your site in preview mode, Squarespace loads the editor version o…" at bounding box center [659, 371] width 743 height 67
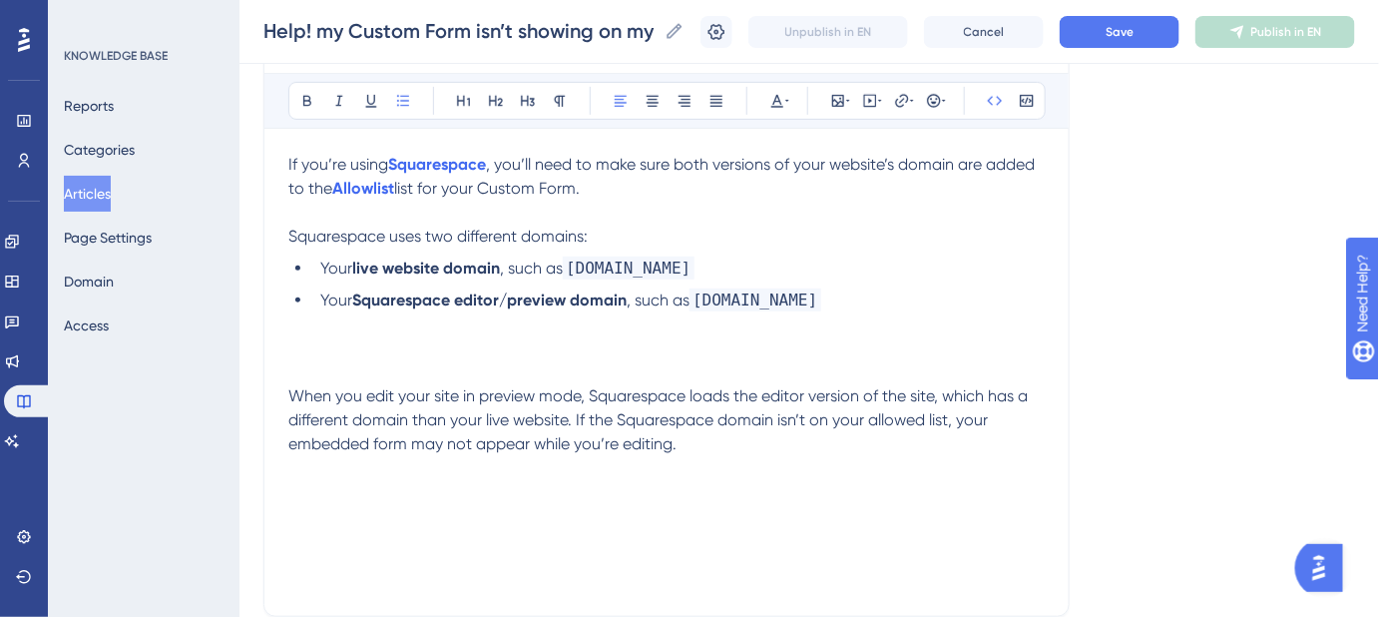
drag, startPoint x: 949, startPoint y: 302, endPoint x: 696, endPoint y: 304, distance: 252.5
click at [696, 304] on li "Your Squarespace editor/preview domain , such as yourcompany.squarespace.com" at bounding box center [678, 300] width 732 height 24
copy span "yourcompany.squarespace.com"
click at [1148, 36] on button "Save" at bounding box center [1120, 32] width 120 height 32
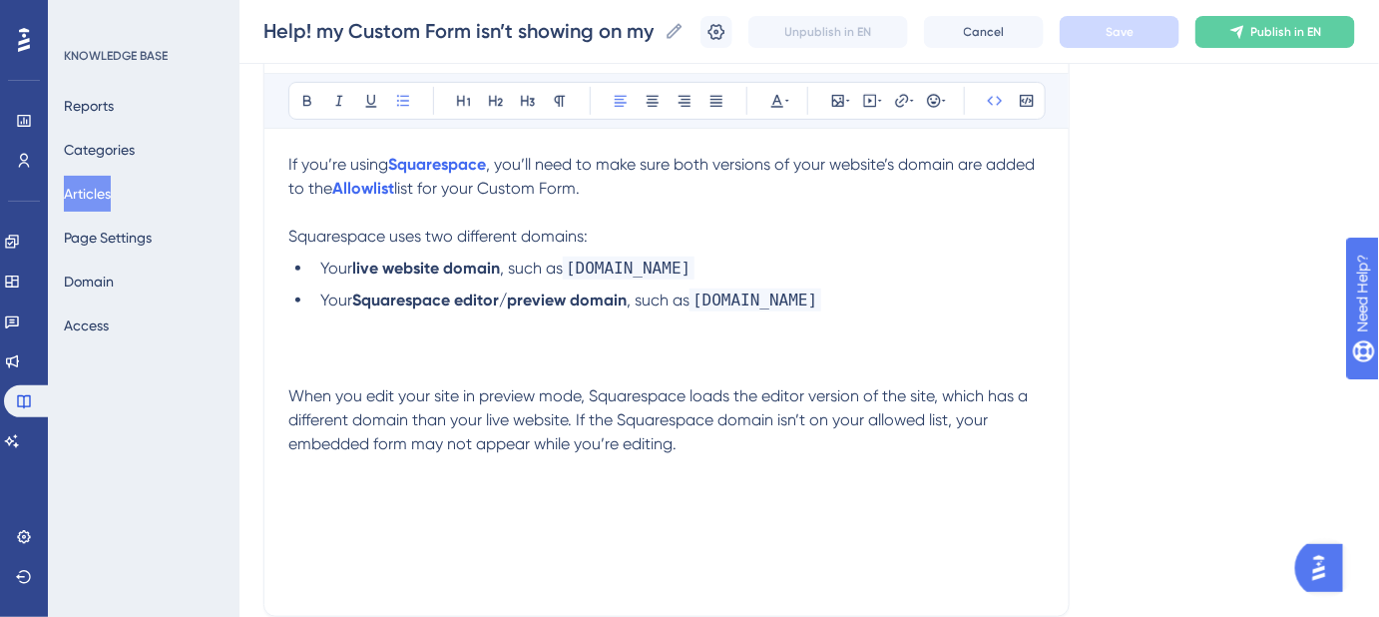
click at [720, 260] on li "Your live website domain , such as yourcompany.com" at bounding box center [678, 268] width 732 height 24
drag, startPoint x: 712, startPoint y: 265, endPoint x: 573, endPoint y: 266, distance: 139.7
click at [573, 266] on li "Your live website domain , such as yourcompany.com" at bounding box center [678, 268] width 732 height 24
copy span "yourcompany.com"
click at [626, 349] on p at bounding box center [666, 348] width 756 height 24
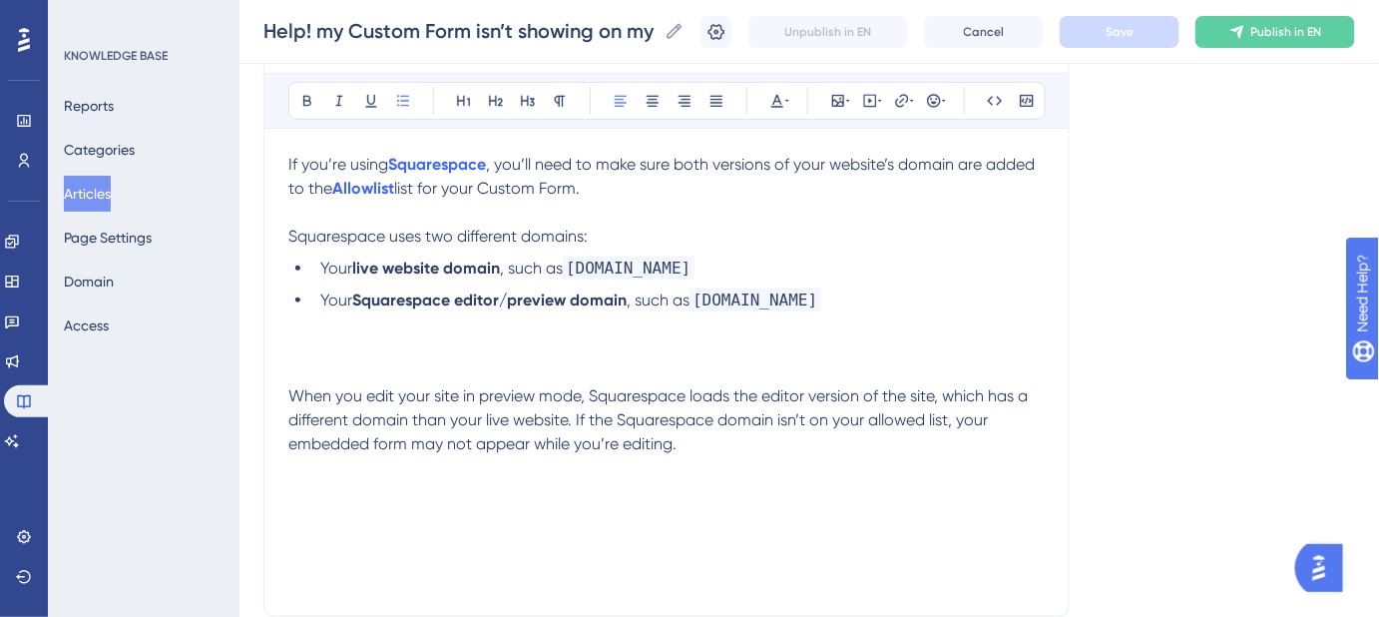
click at [575, 263] on span "yourcompany.com" at bounding box center [629, 267] width 132 height 23
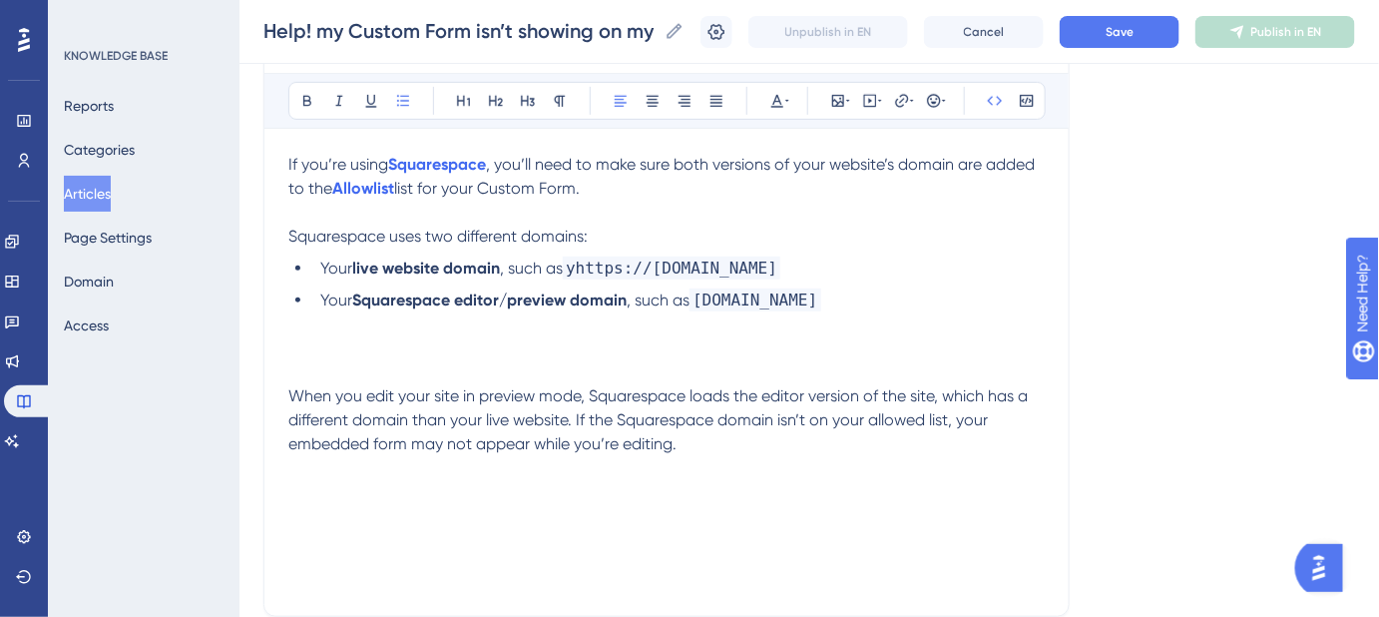
click at [578, 262] on span "yhttps://yourcompany.com" at bounding box center [672, 267] width 218 height 23
drag, startPoint x: 644, startPoint y: 264, endPoint x: 573, endPoint y: 270, distance: 71.1
click at [573, 270] on span "[URL][DOMAIN_NAME]" at bounding box center [653, 267] width 180 height 23
copy span "https://"
click at [698, 296] on span "yourcompany.squarespace.com" at bounding box center [756, 299] width 132 height 23
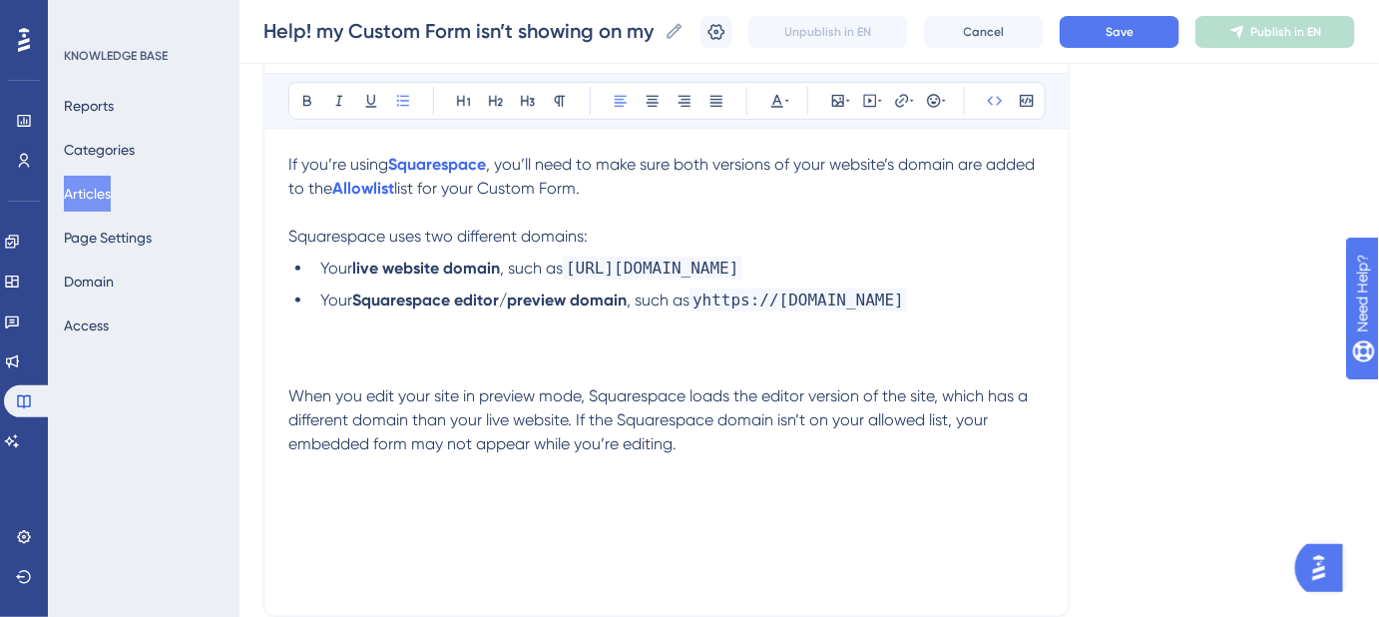
click at [705, 302] on span "yhttps://yourcompany.squarespace.com" at bounding box center [799, 299] width 218 height 23
click at [1082, 336] on div "Language English (Default) Help! My Custom Form isn’t showing on my Squarespace…" at bounding box center [809, 296] width 1092 height 880
click at [1118, 35] on button "Save" at bounding box center [1120, 32] width 120 height 32
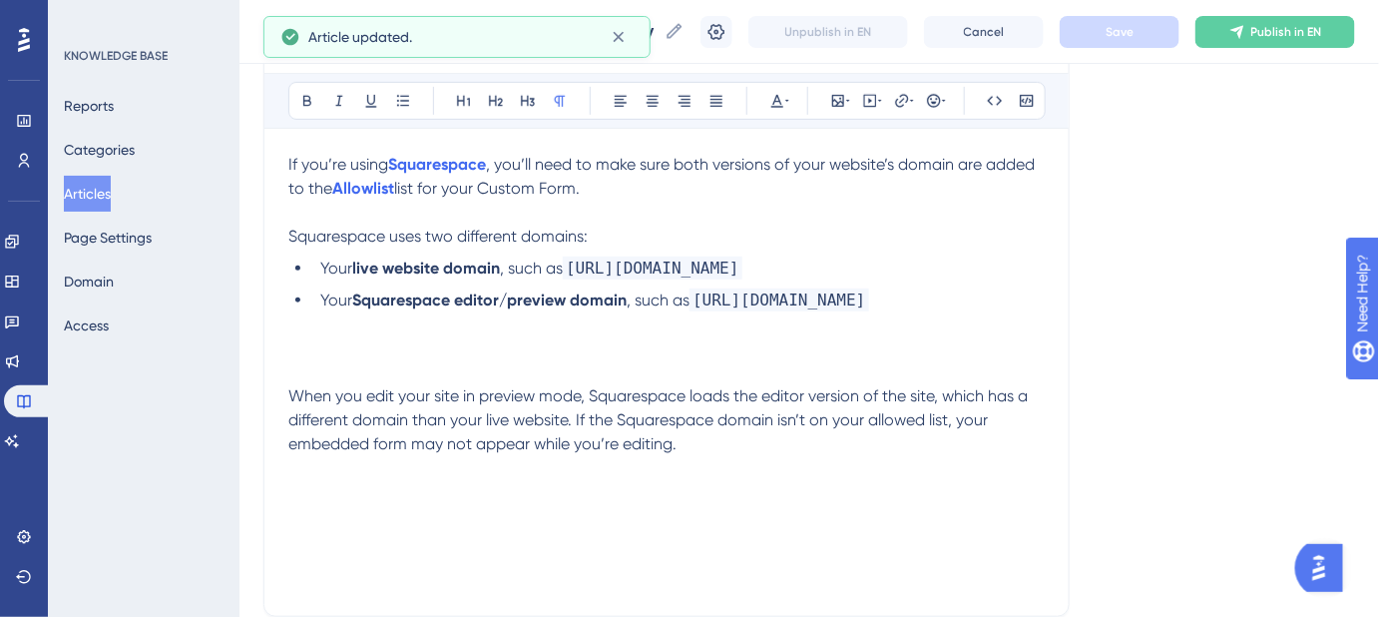
click at [289, 337] on p at bounding box center [666, 348] width 756 height 24
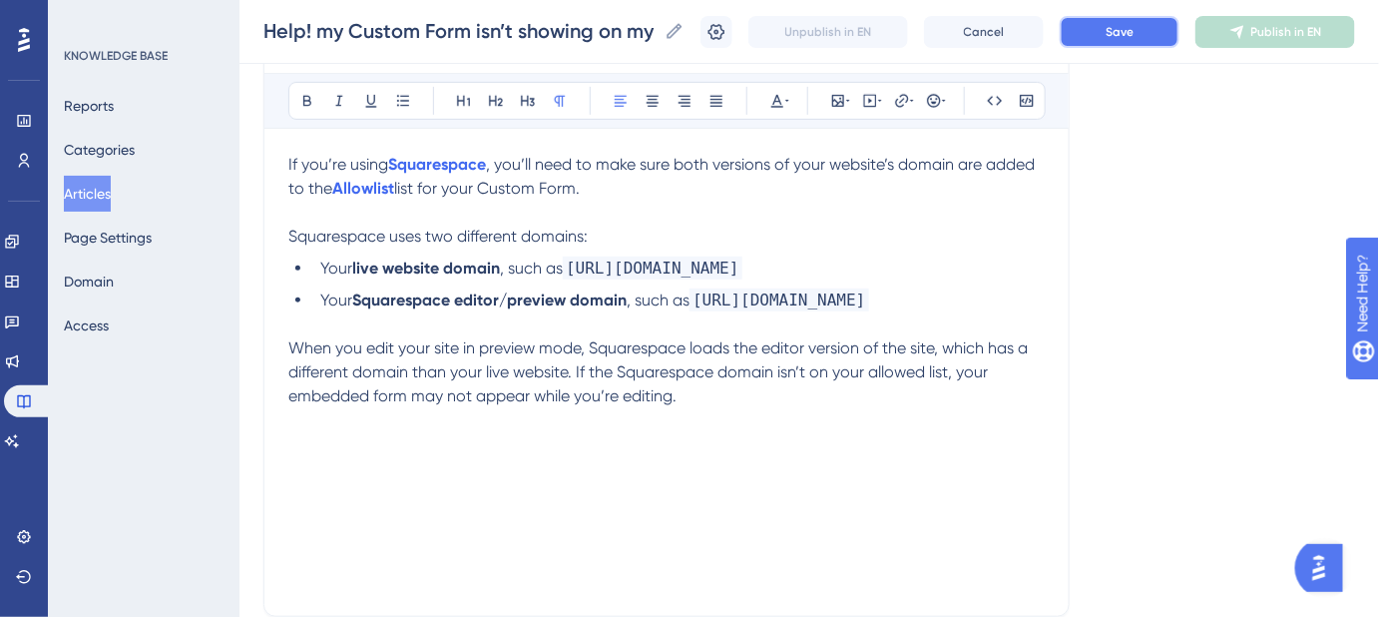
click at [1163, 27] on button "Save" at bounding box center [1120, 32] width 120 height 32
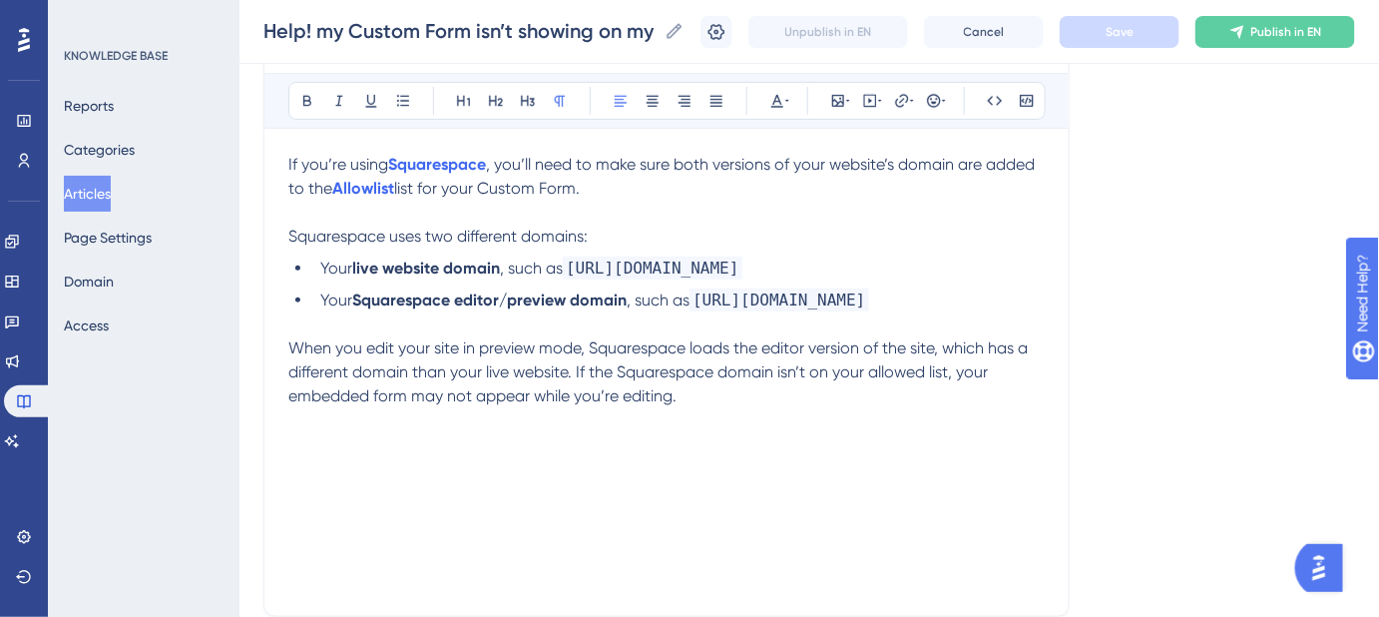
click at [1150, 437] on div "Language English (Default) Help! My Custom Form isn’t showing on my Squarespace…" at bounding box center [809, 296] width 1092 height 880
click at [800, 268] on li "Your live website domain , such as https://yourcompany.com" at bounding box center [678, 268] width 732 height 24
drag, startPoint x: 767, startPoint y: 265, endPoint x: 572, endPoint y: 266, distance: 195.6
click at [572, 266] on li "Your live website domain , such as https://yourcompany.com" at bounding box center [678, 268] width 732 height 24
copy span "[URL][DOMAIN_NAME]"
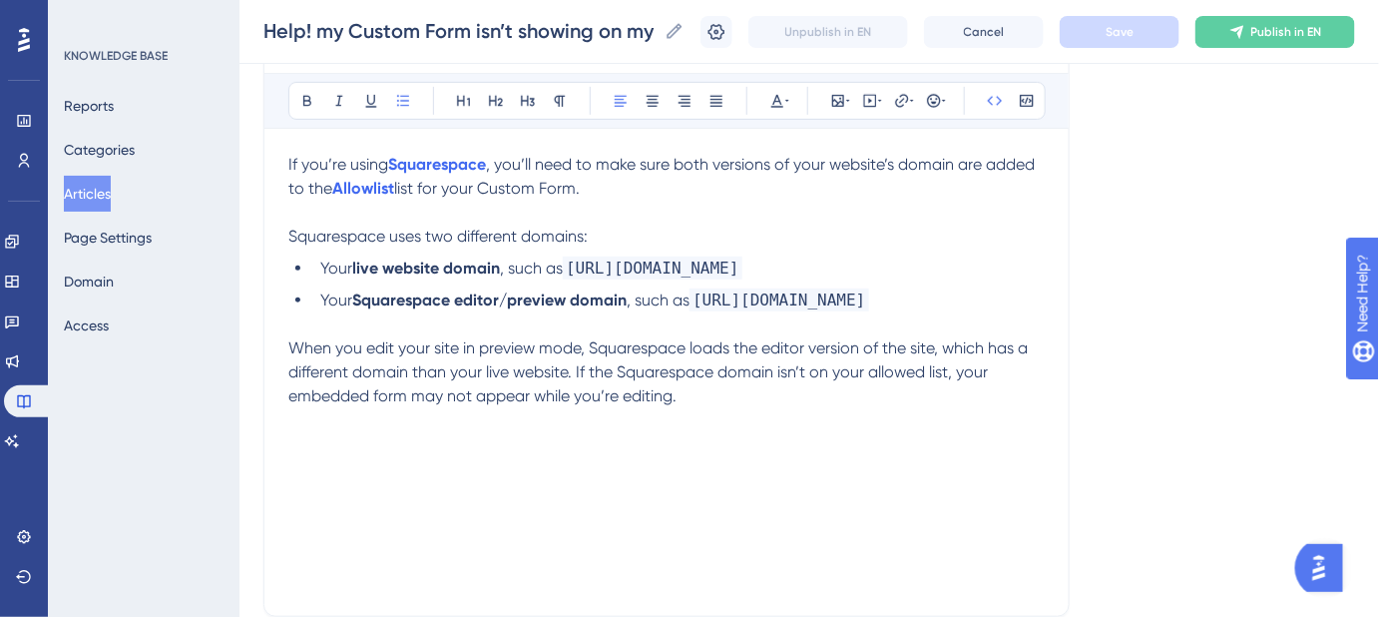
drag, startPoint x: 1016, startPoint y: 295, endPoint x: 699, endPoint y: 297, distance: 316.3
click at [699, 297] on li "Your Squarespace editor/preview domain , such as https://yourcompany.squarespac…" at bounding box center [678, 300] width 732 height 24
copy span "[URL][DOMAIN_NAME]"
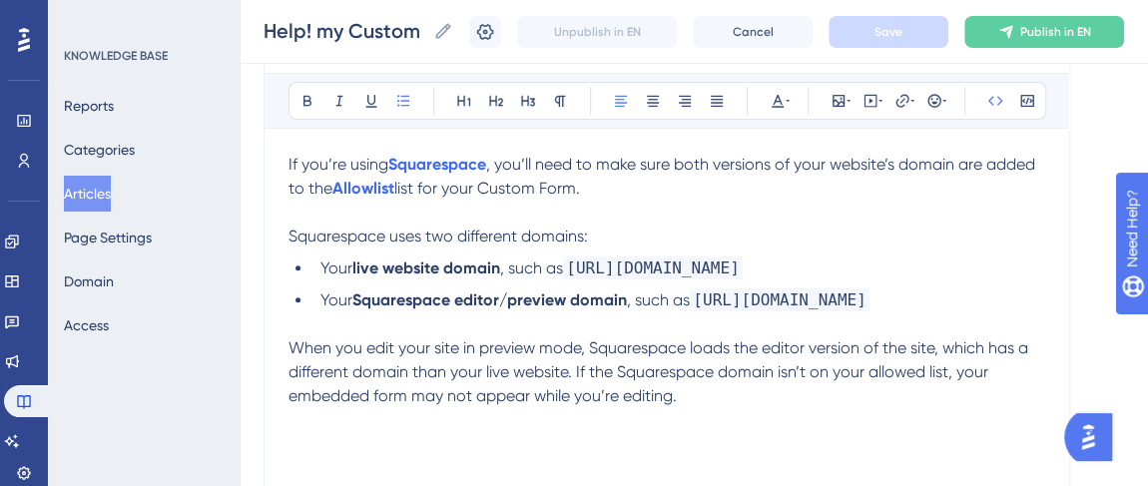
click at [789, 258] on li "Your live website domain , such as https://yourcompany.com" at bounding box center [678, 268] width 732 height 24
drag, startPoint x: 728, startPoint y: 265, endPoint x: 571, endPoint y: 263, distance: 157.7
click at [571, 263] on span "[URL][DOMAIN_NAME]" at bounding box center [653, 267] width 180 height 23
copy span "[URL][DOMAIN_NAME]"
click at [291, 338] on span "When you edit your site in preview mode, Squarespace loads the editor version o…" at bounding box center [659, 371] width 743 height 67
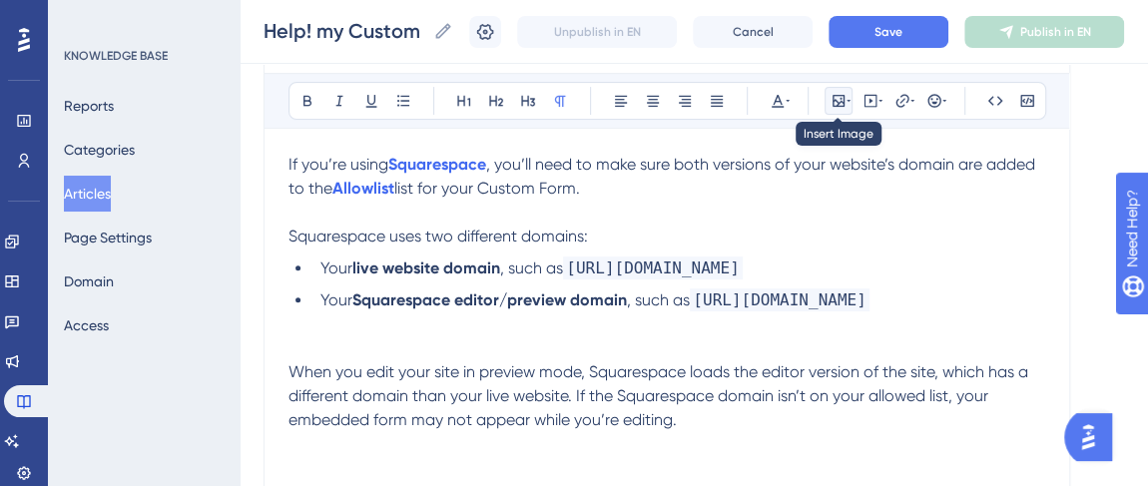
click at [844, 99] on icon at bounding box center [838, 101] width 16 height 16
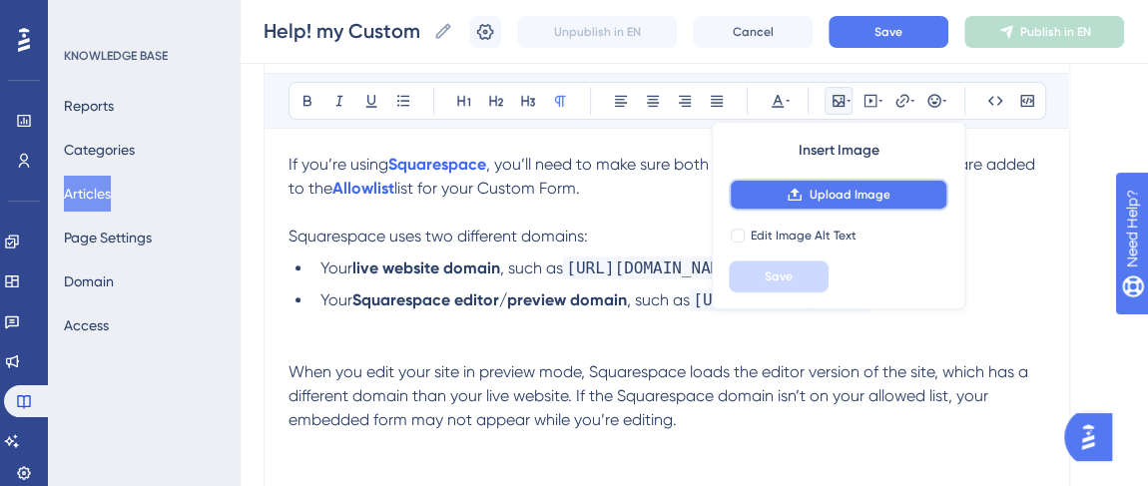
click at [817, 192] on span "Upload Image" at bounding box center [848, 195] width 81 height 16
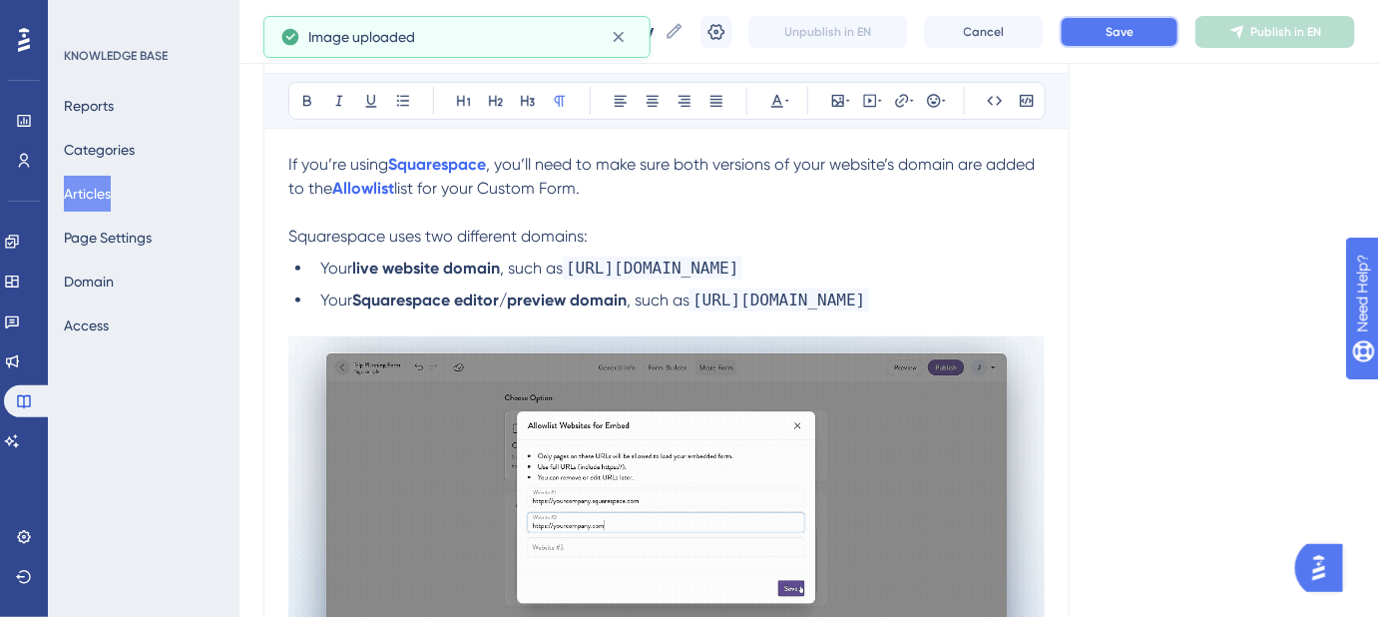
click at [1118, 35] on button "Save" at bounding box center [1120, 32] width 120 height 32
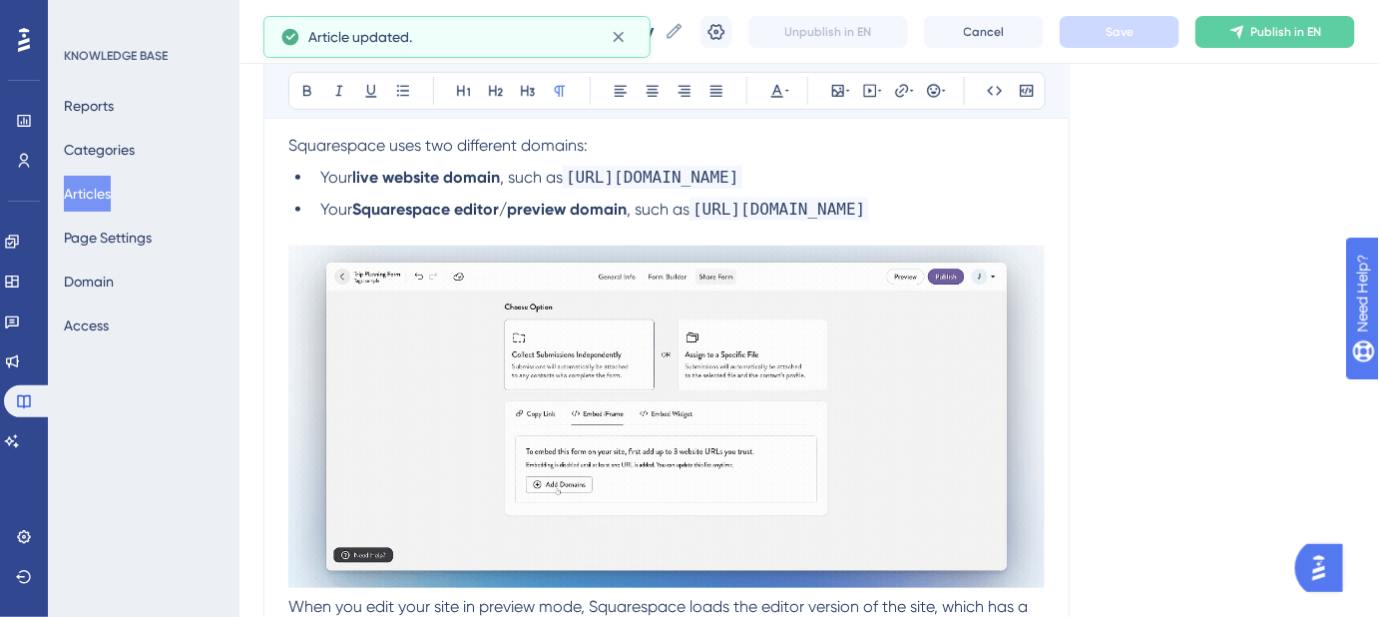
scroll to position [453, 0]
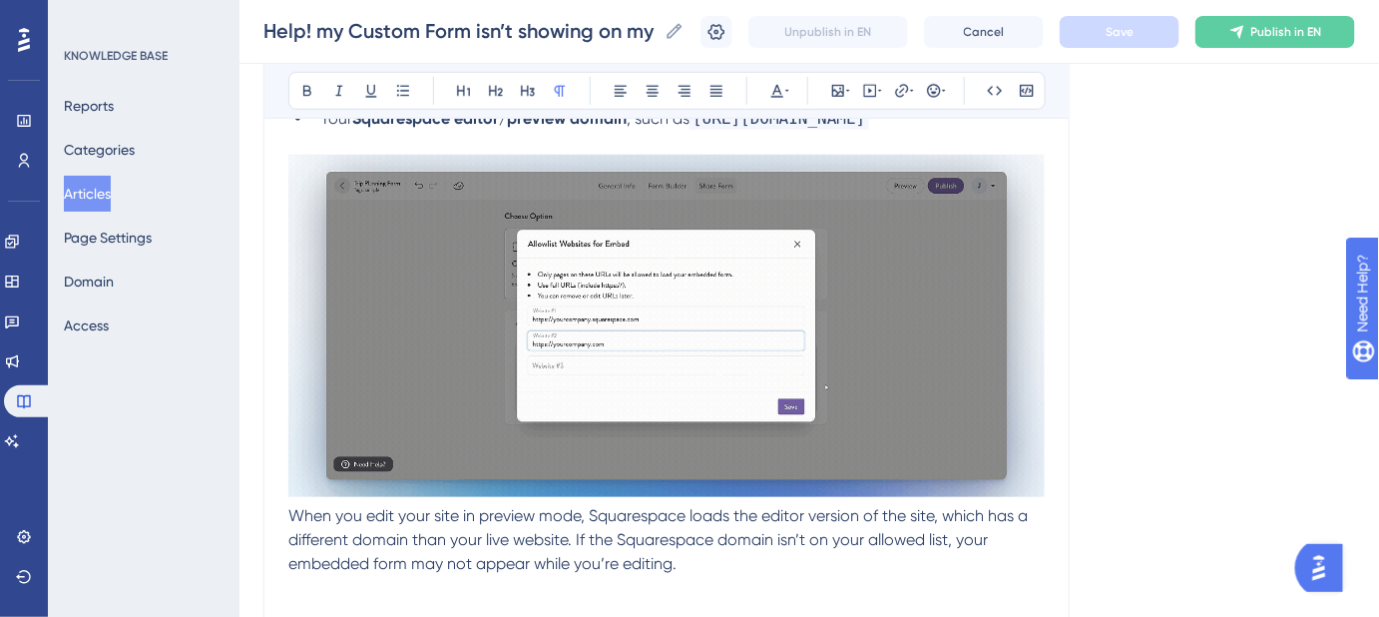
click at [290, 514] on span "When you edit your site in preview mode, Squarespace loads the editor version o…" at bounding box center [659, 539] width 743 height 67
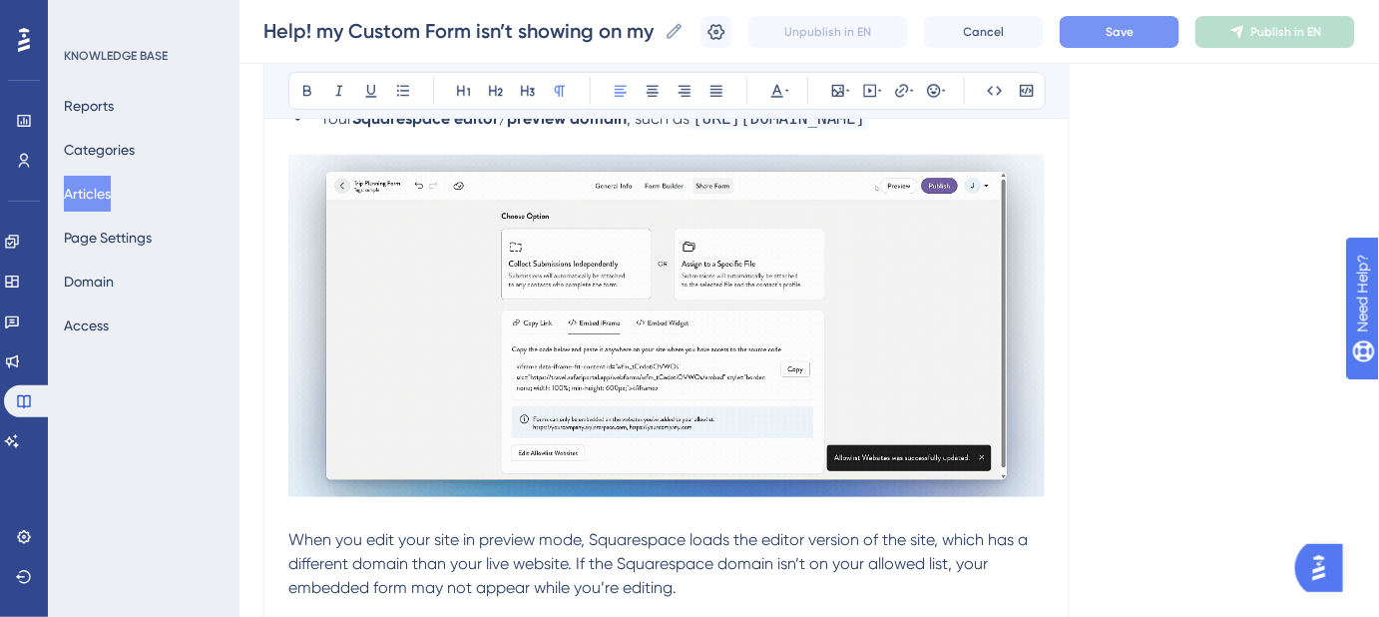
click at [1149, 36] on button "Save" at bounding box center [1120, 32] width 120 height 32
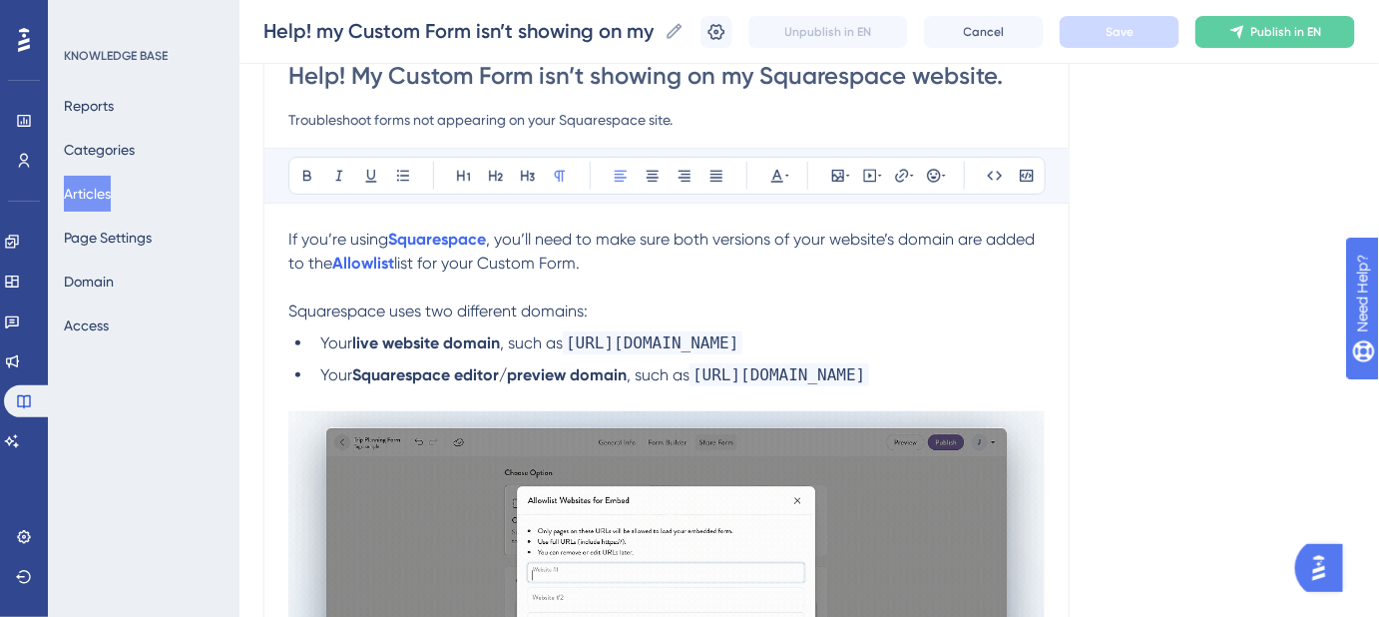
scroll to position [0, 0]
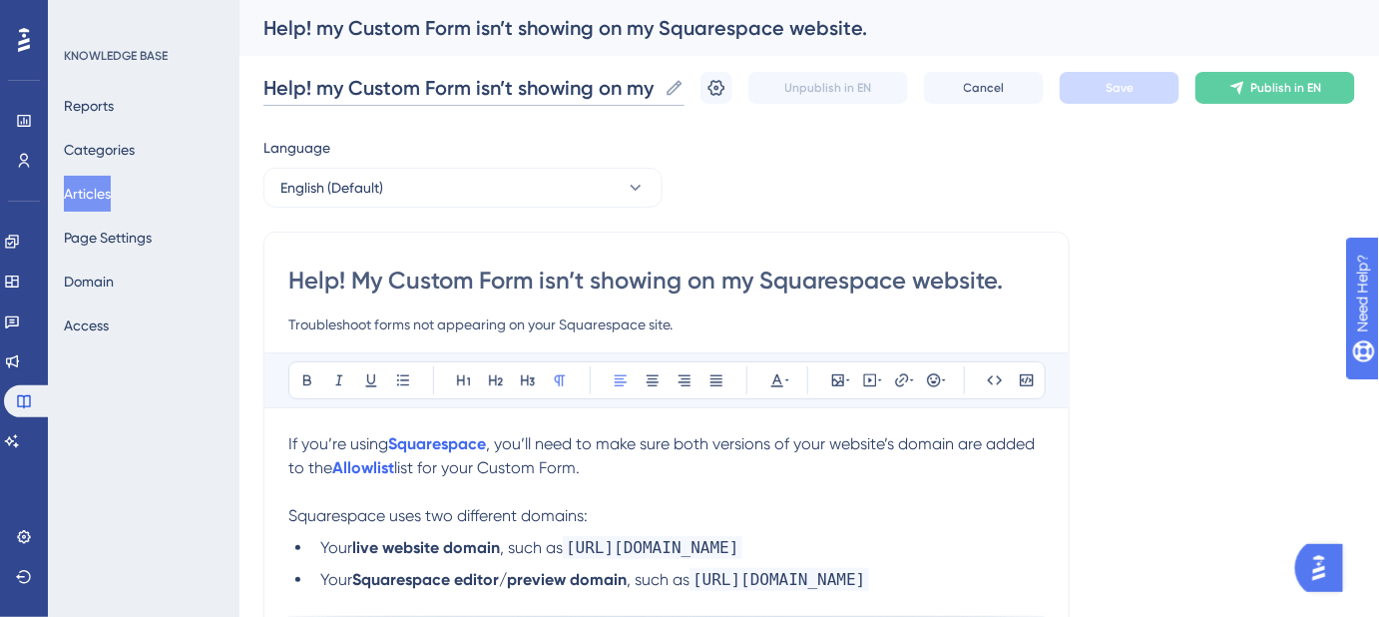
click at [331, 84] on input "Help! my Custom Form isn’t showing on my Squarespace website." at bounding box center [459, 88] width 393 height 28
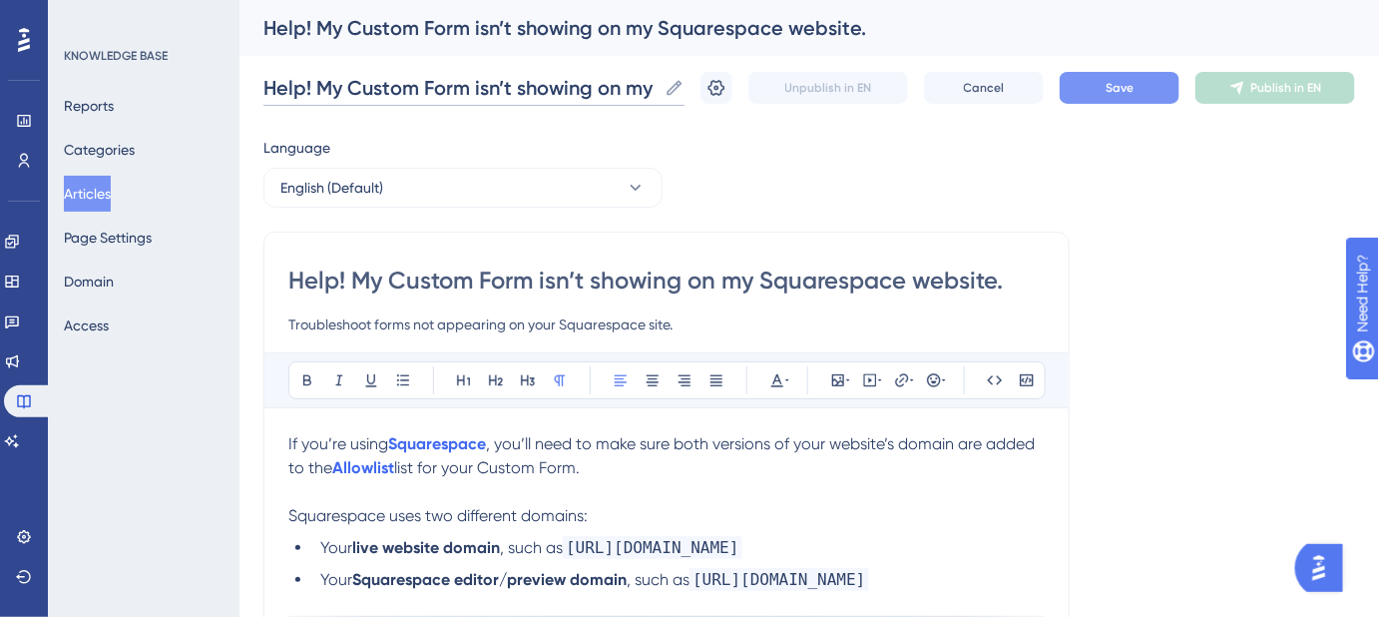
type input "Help! My Custom Form isn’t showing on my Squarespace website."
click at [1115, 96] on button "Save" at bounding box center [1120, 88] width 120 height 32
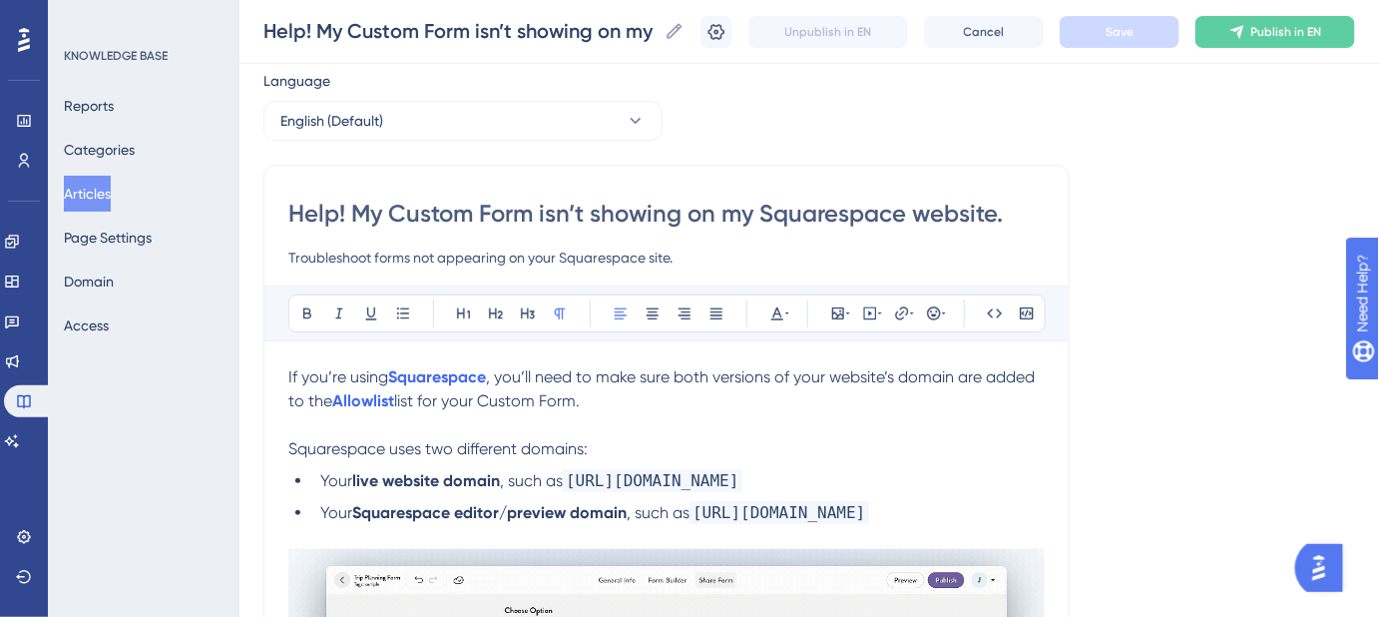
scroll to position [90, 0]
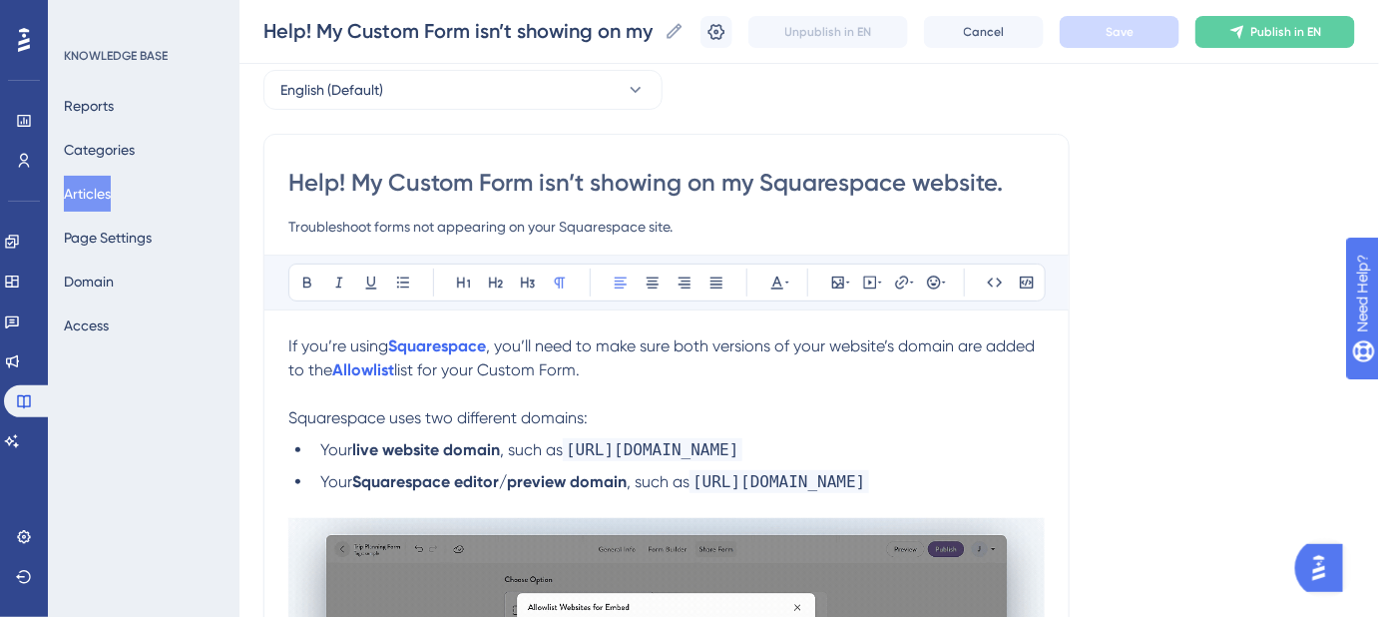
click at [374, 221] on input "Troubleshoot forms not appearing on your Squarespace site." at bounding box center [666, 227] width 756 height 24
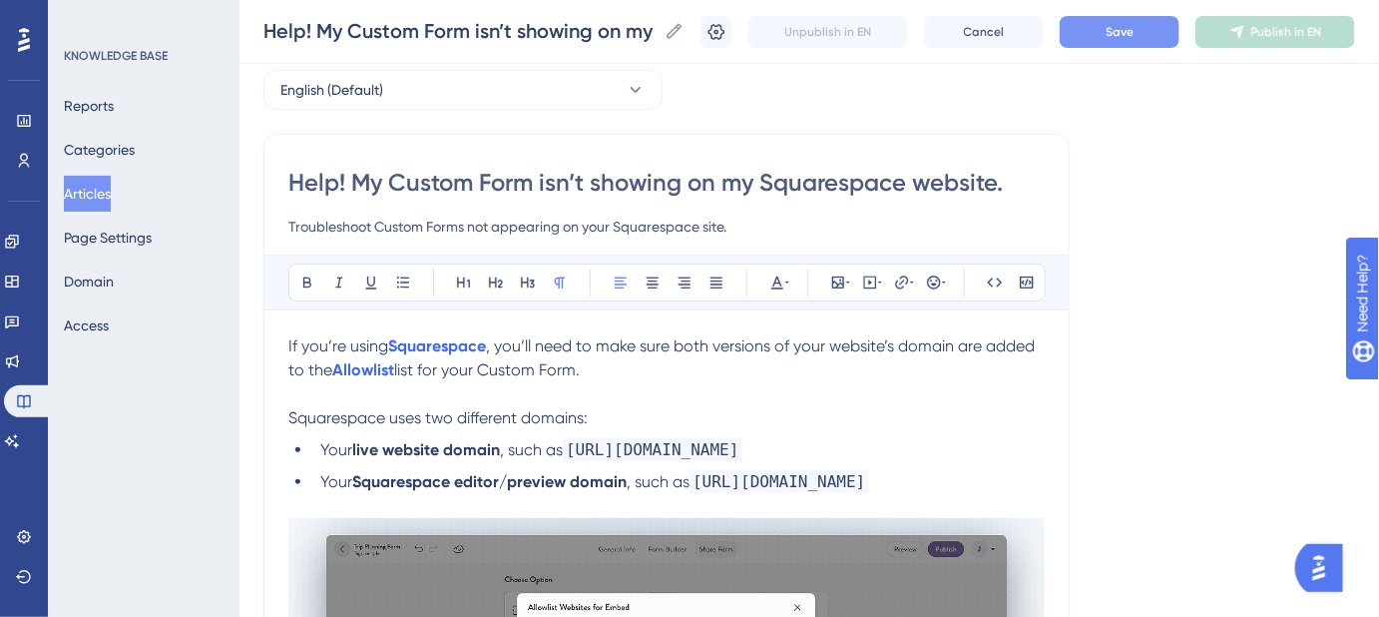
click at [1100, 40] on button "Save" at bounding box center [1120, 32] width 120 height 32
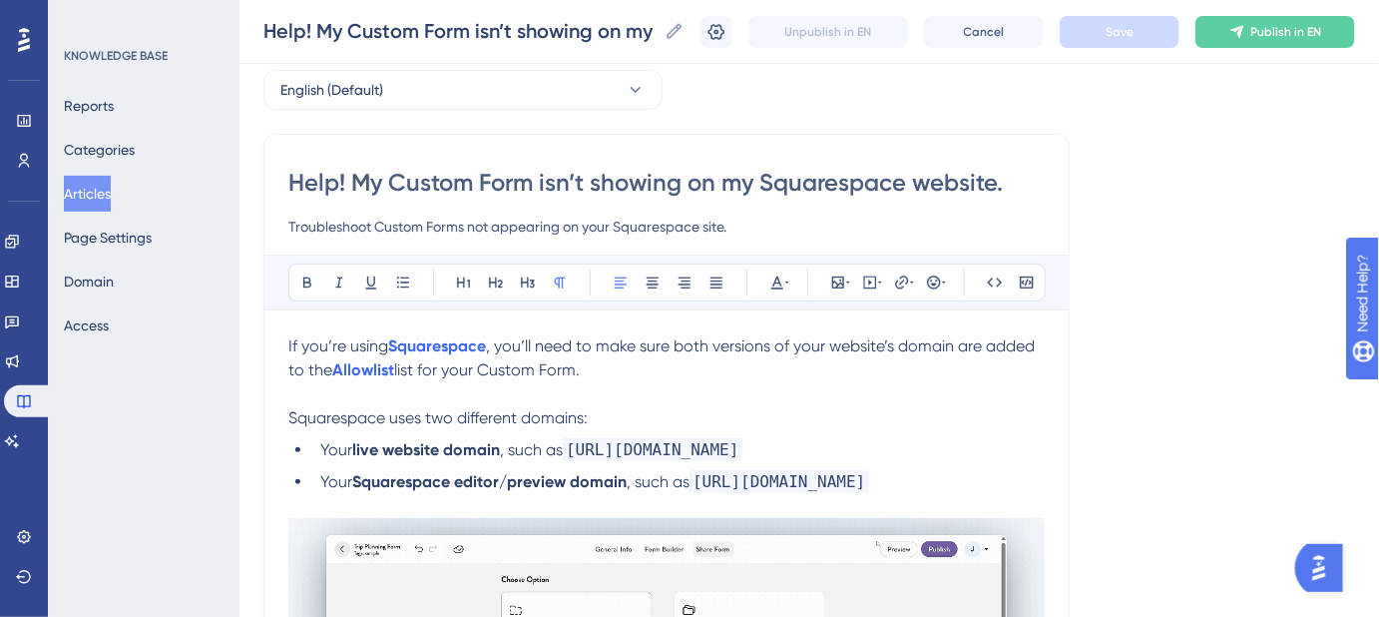
drag, startPoint x: 433, startPoint y: 224, endPoint x: 376, endPoint y: 226, distance: 56.9
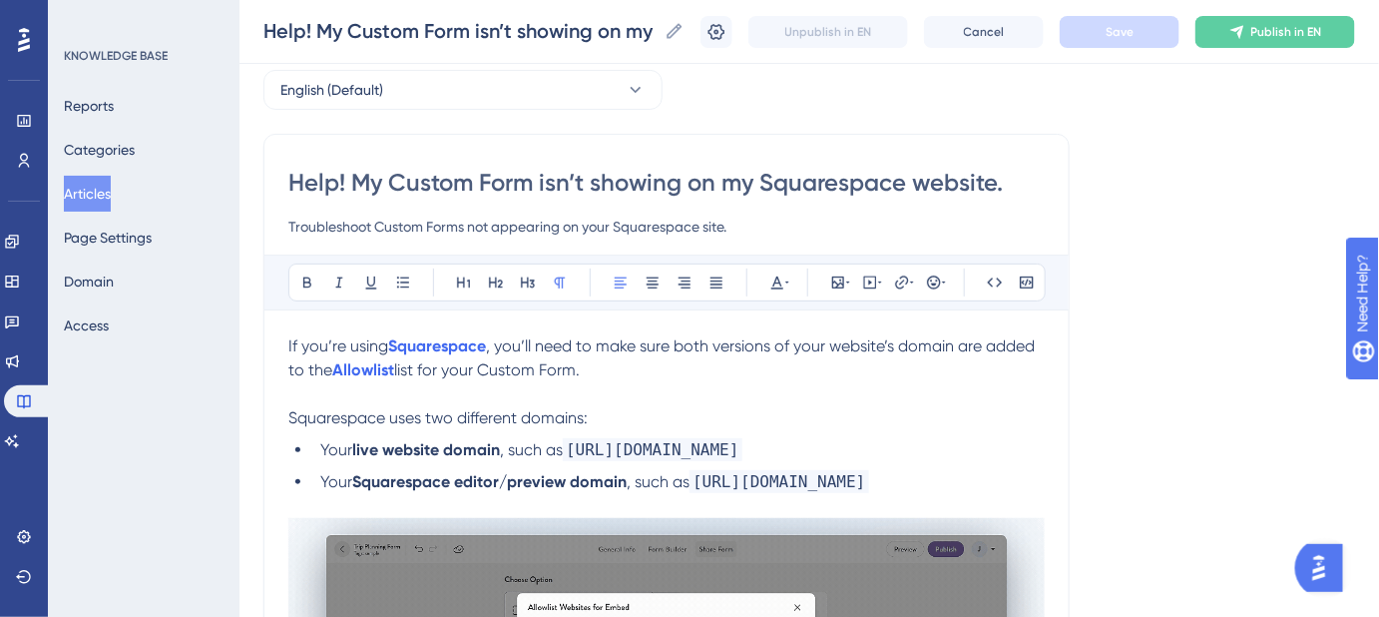
click at [376, 226] on input "Troubleshoot Custom Forms not appearing on your Squarespace site." at bounding box center [666, 227] width 756 height 24
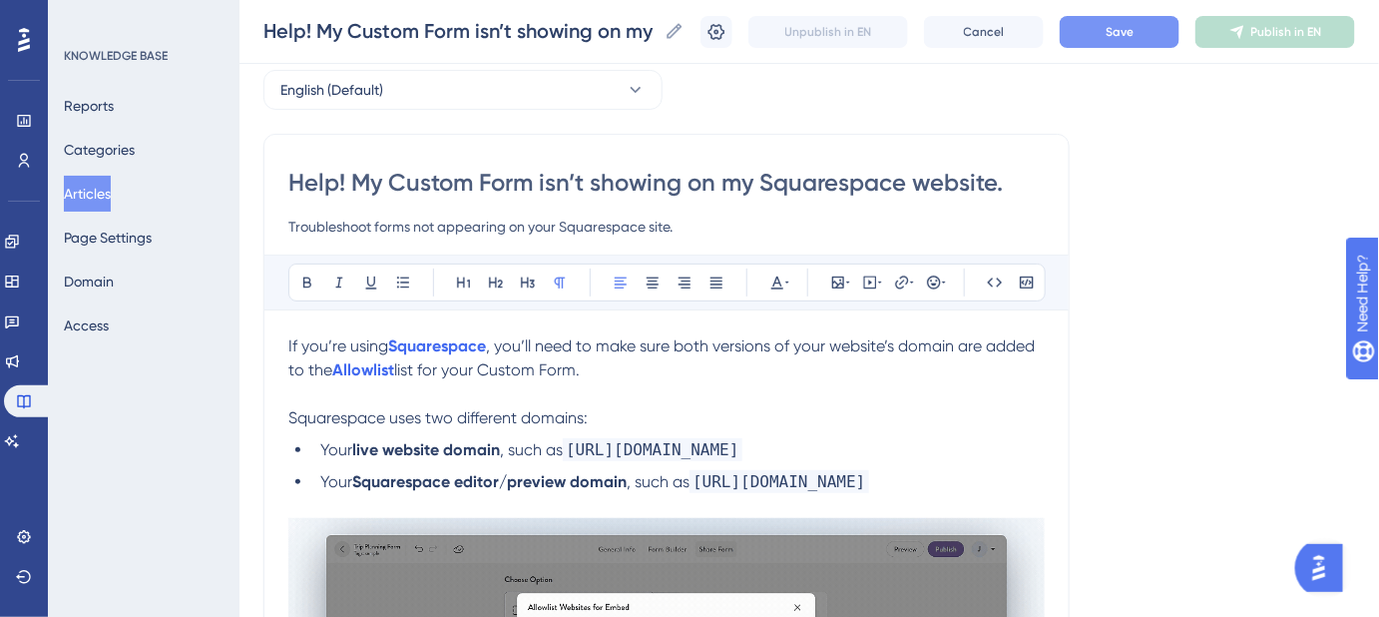
type input "Troubleshoot forms not appearing on your Squarespace site."
click at [1150, 36] on button "Save" at bounding box center [1120, 32] width 120 height 32
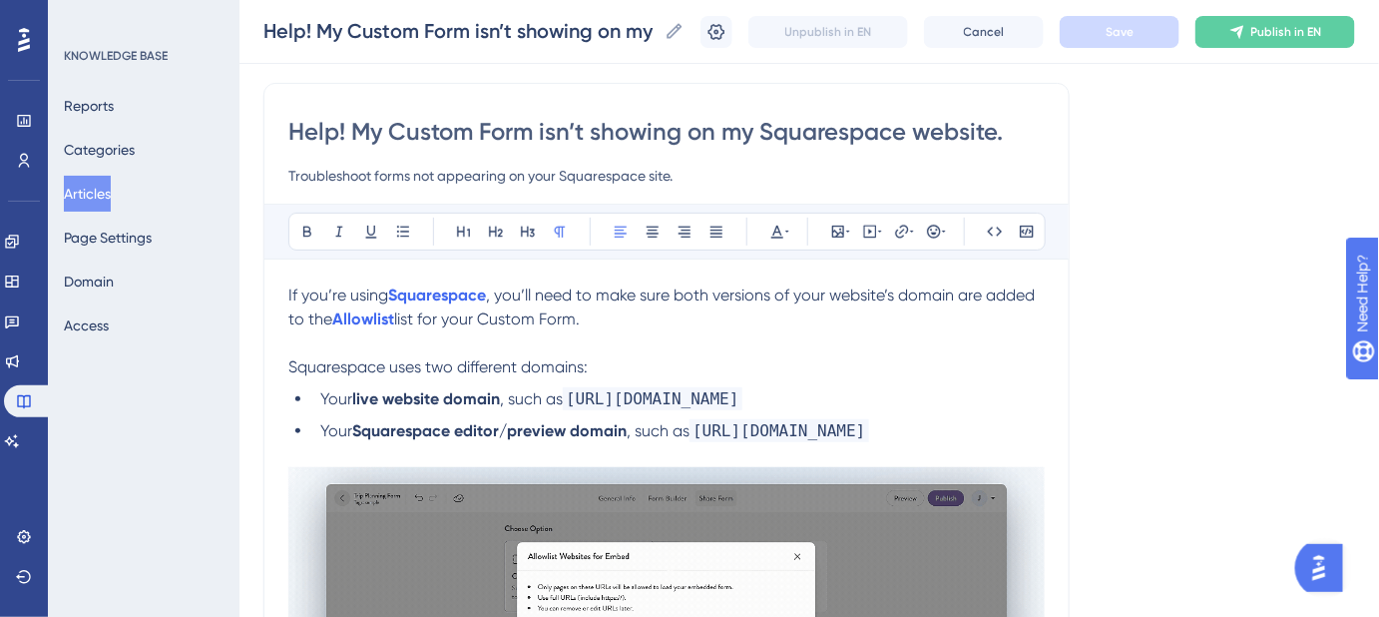
scroll to position [181, 0]
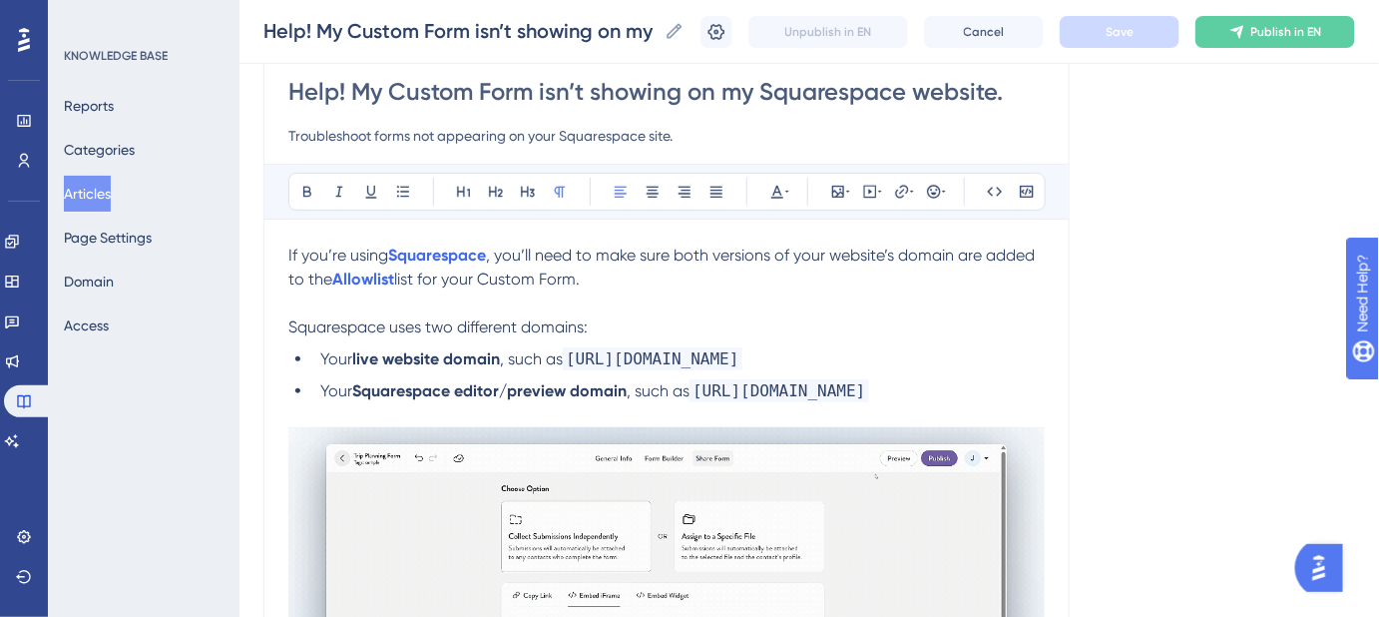
click at [577, 275] on span "list for your Custom Form." at bounding box center [487, 278] width 186 height 19
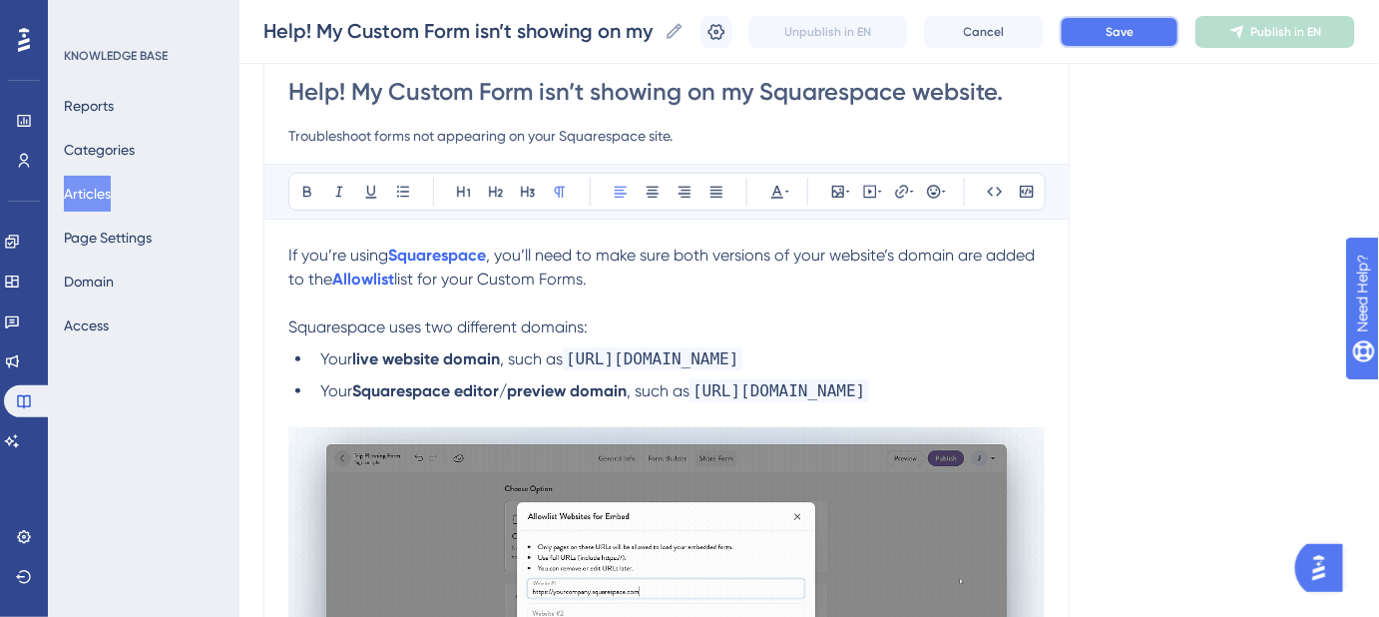
click at [1133, 39] on button "Save" at bounding box center [1120, 32] width 120 height 32
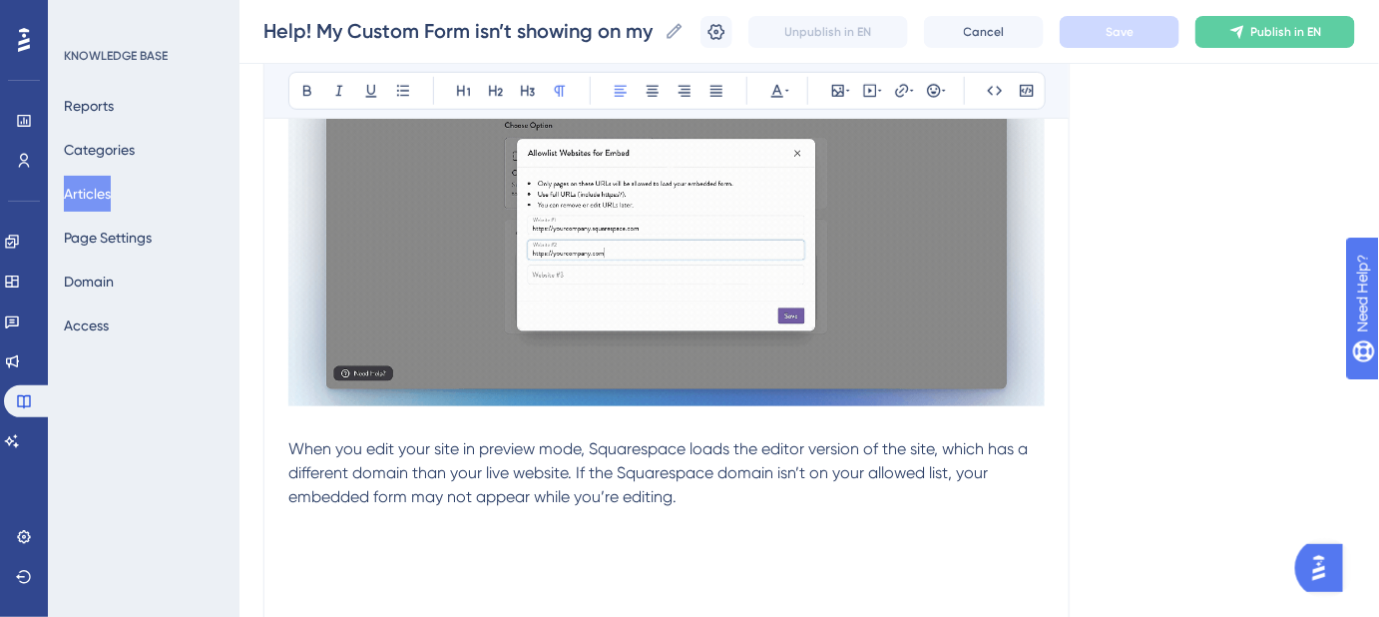
scroll to position [635, 0]
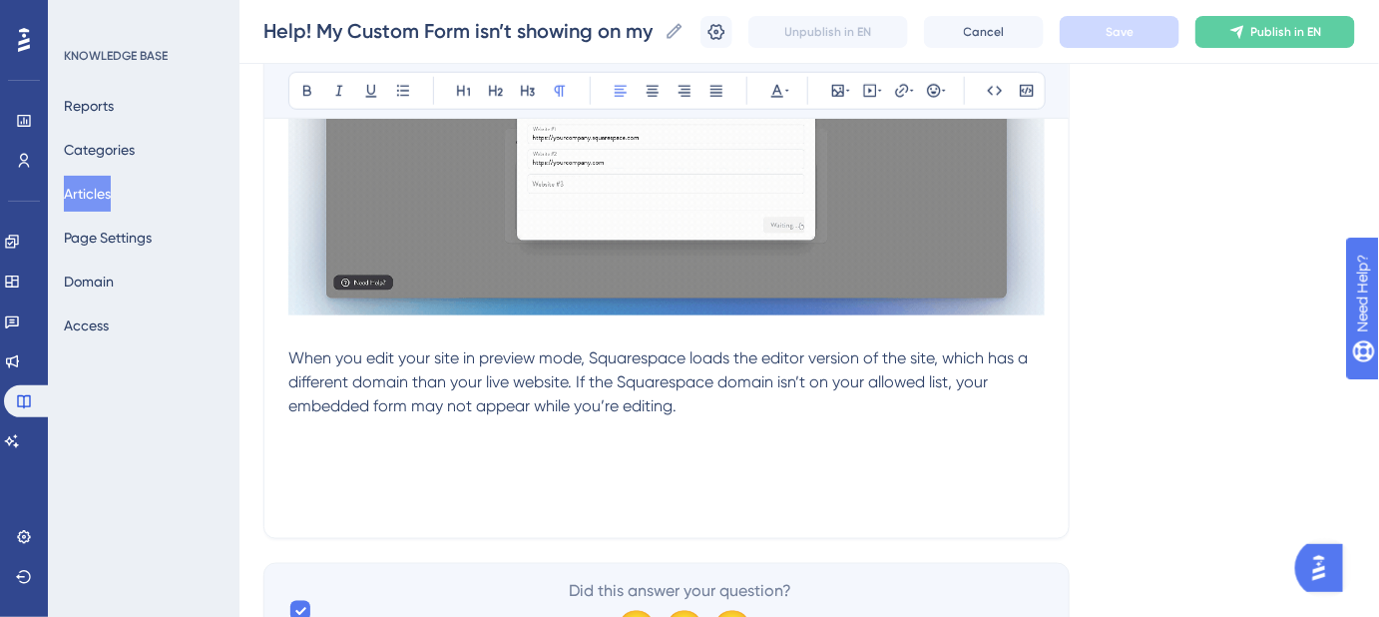
click at [288, 353] on span "When you edit your site in preview mode, Squarespace loads the editor version o…" at bounding box center [659, 381] width 743 height 67
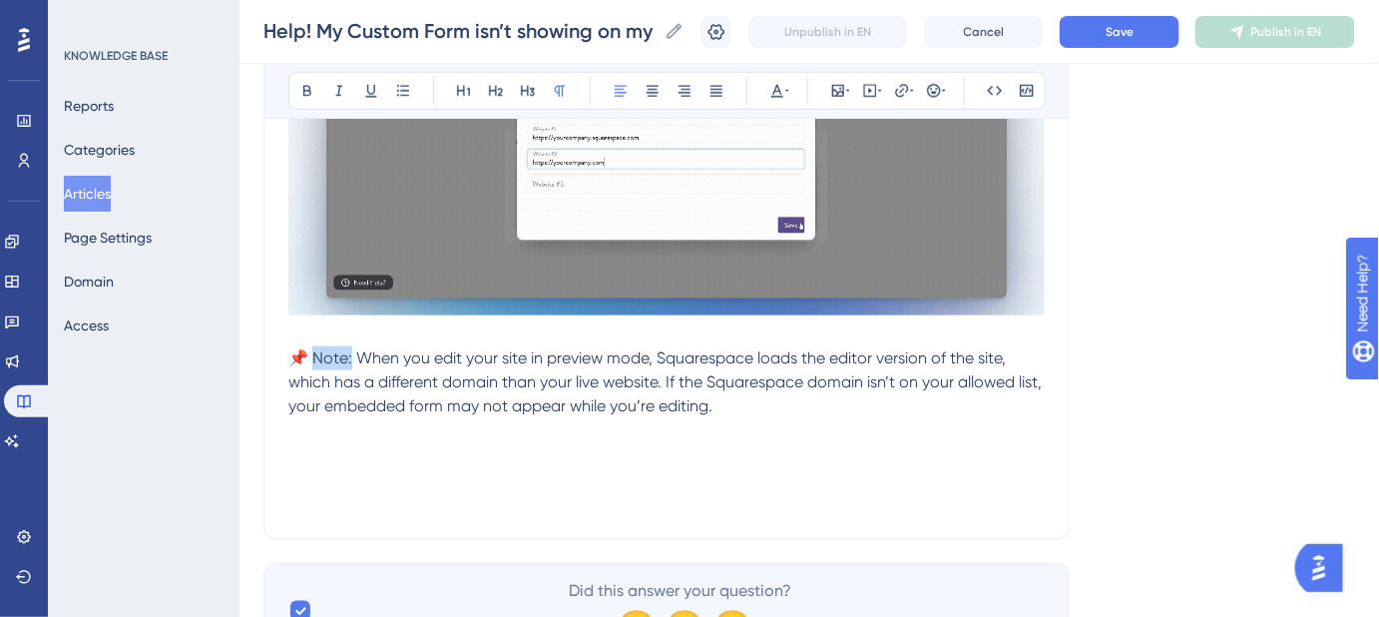
drag, startPoint x: 351, startPoint y: 358, endPoint x: 316, endPoint y: 358, distance: 34.9
click at [316, 358] on span "📌 Note: When you edit your site in preview mode, Squarespace loads the editor v…" at bounding box center [666, 381] width 757 height 67
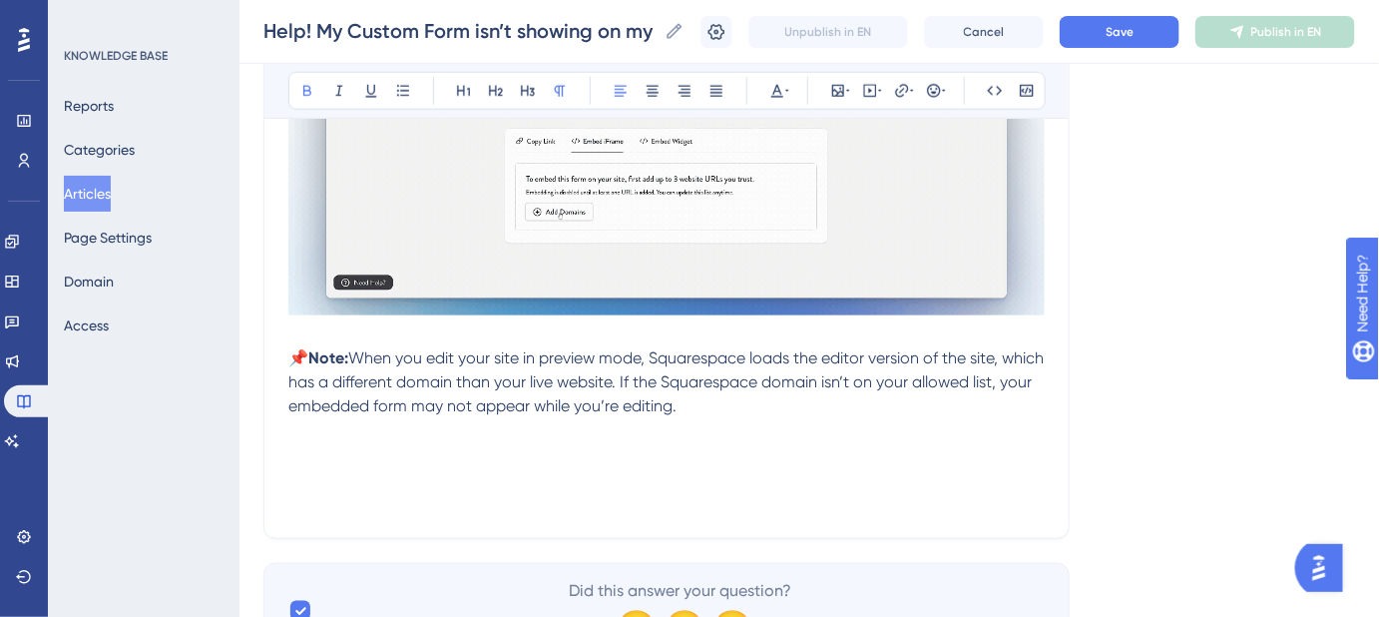
click at [1040, 471] on p "Keywords: Squarespace, form not showing, embed form, form not visible on Square…" at bounding box center [666, 490] width 756 height 48
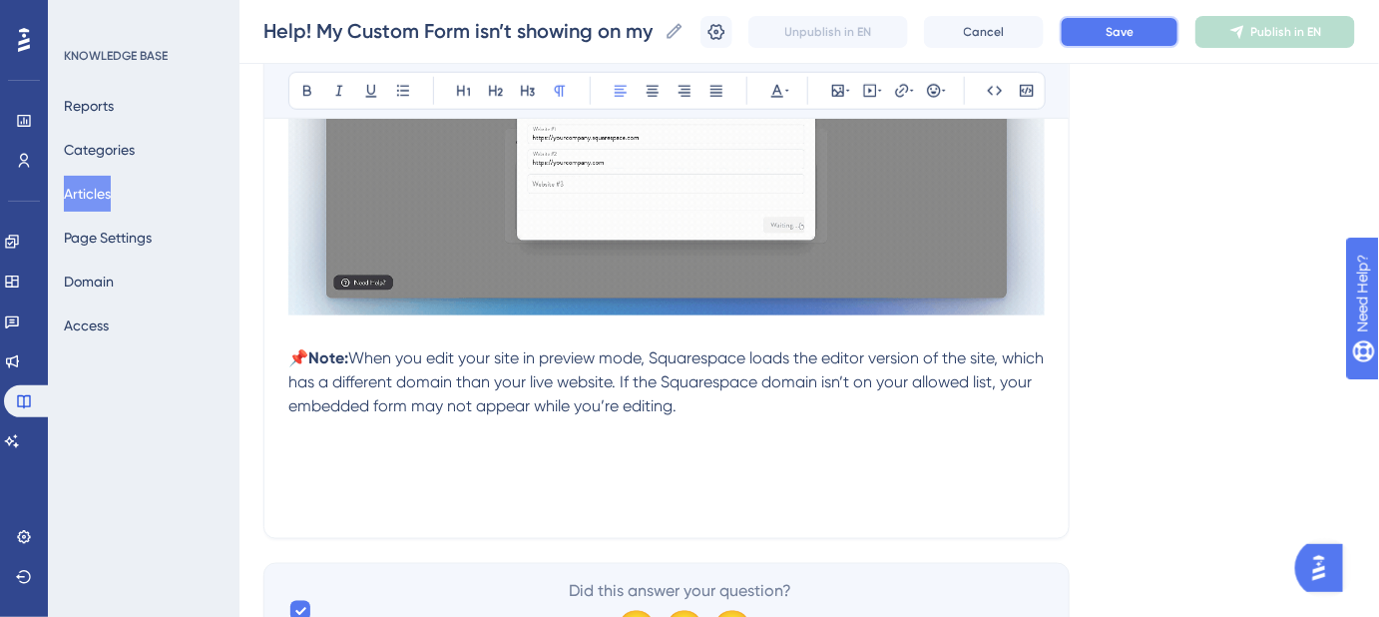
click at [1154, 35] on button "Save" at bounding box center [1120, 32] width 120 height 32
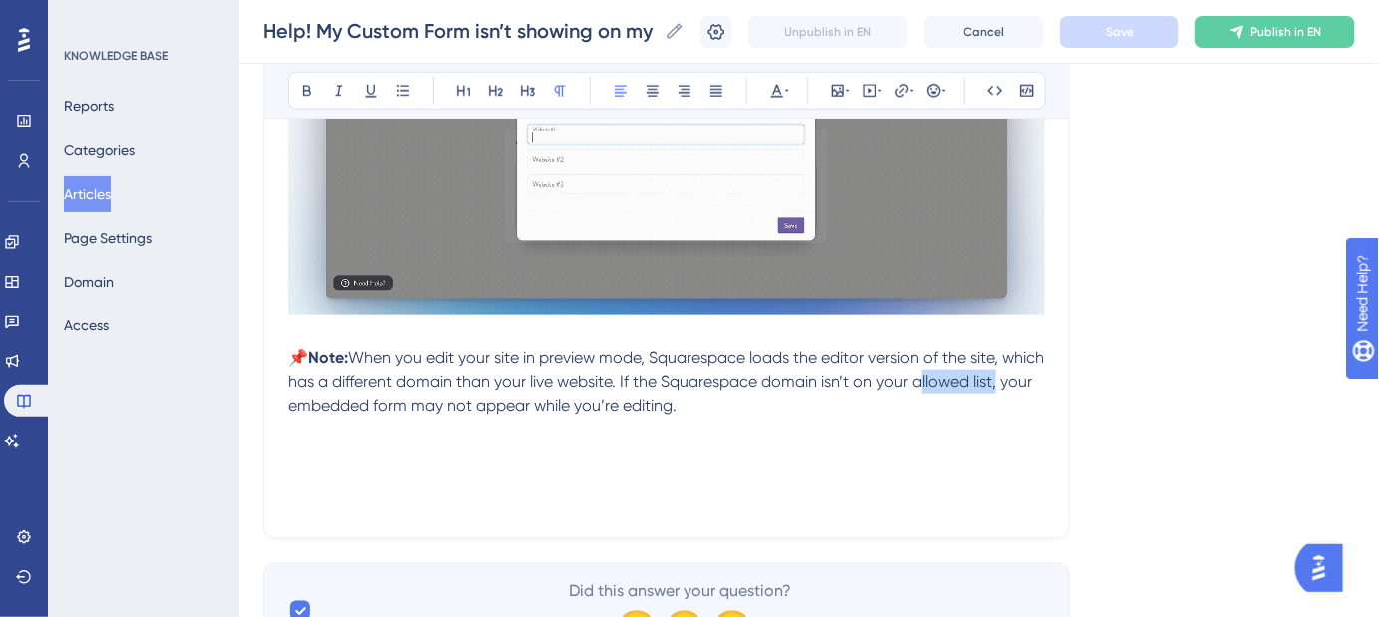
drag, startPoint x: 308, startPoint y: 406, endPoint x: 963, endPoint y: 384, distance: 654.9
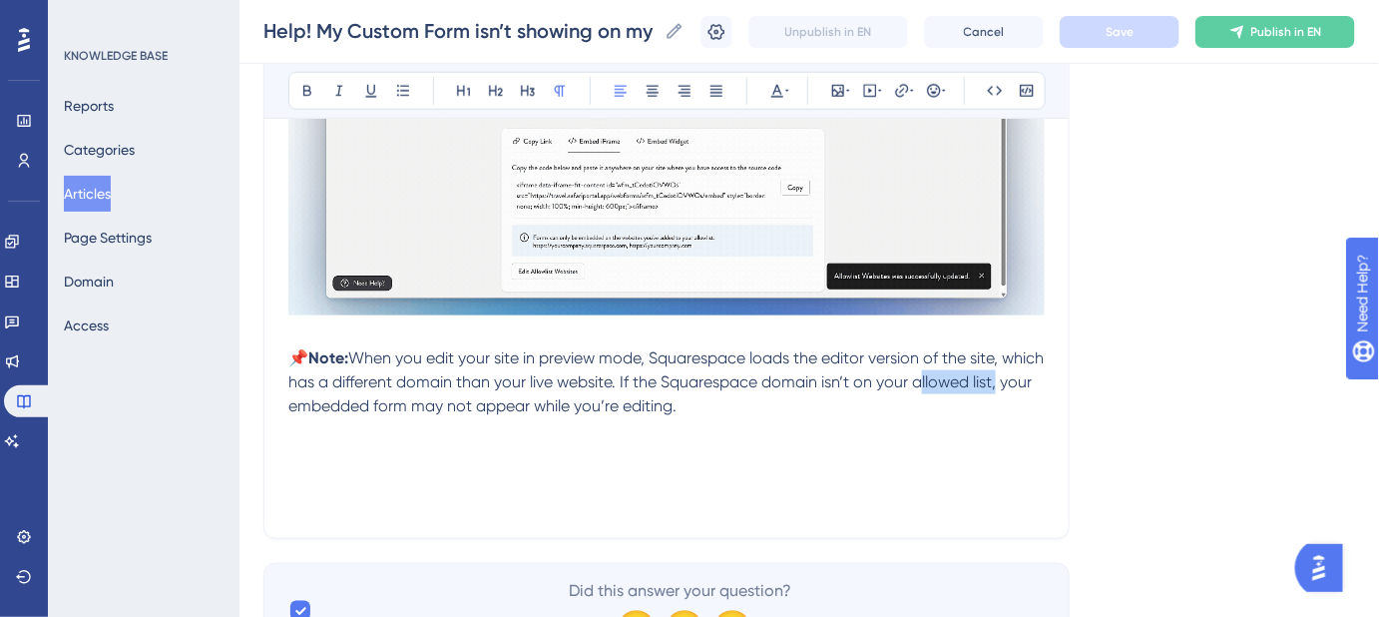
click at [963, 384] on span "When you edit your site in preview mode, Squarespace loads the editor version o…" at bounding box center [667, 381] width 759 height 67
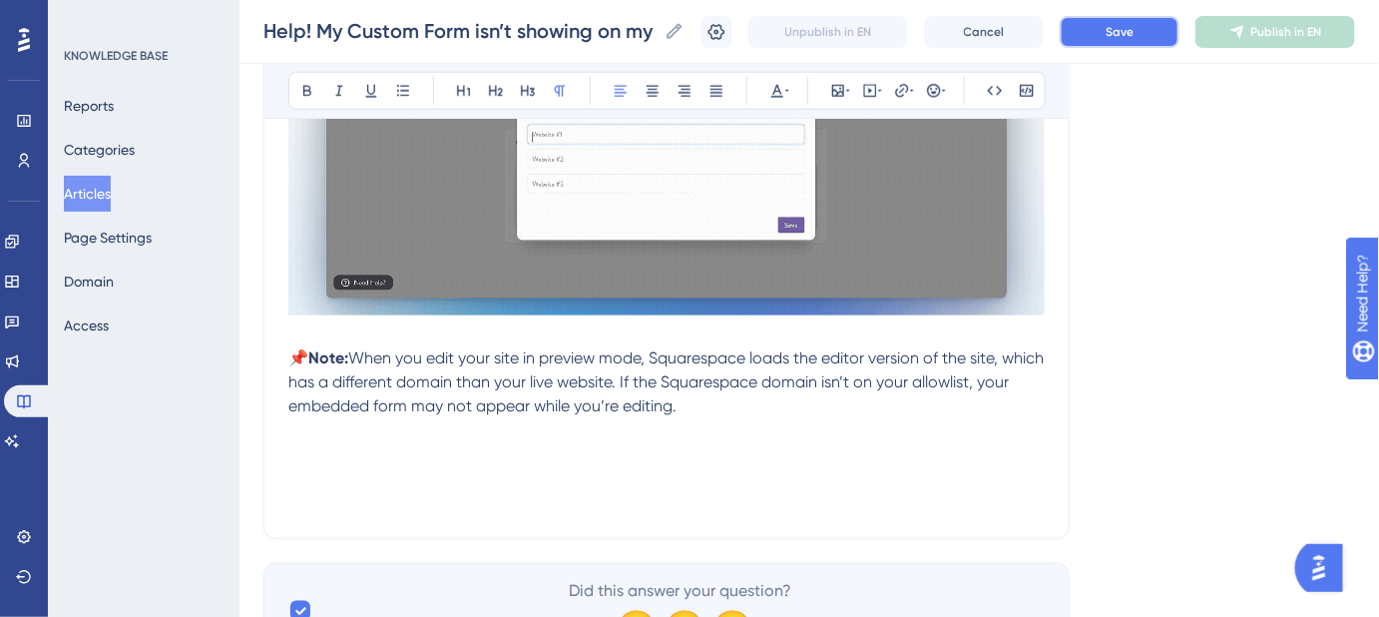
click at [1139, 21] on button "Save" at bounding box center [1120, 32] width 120 height 32
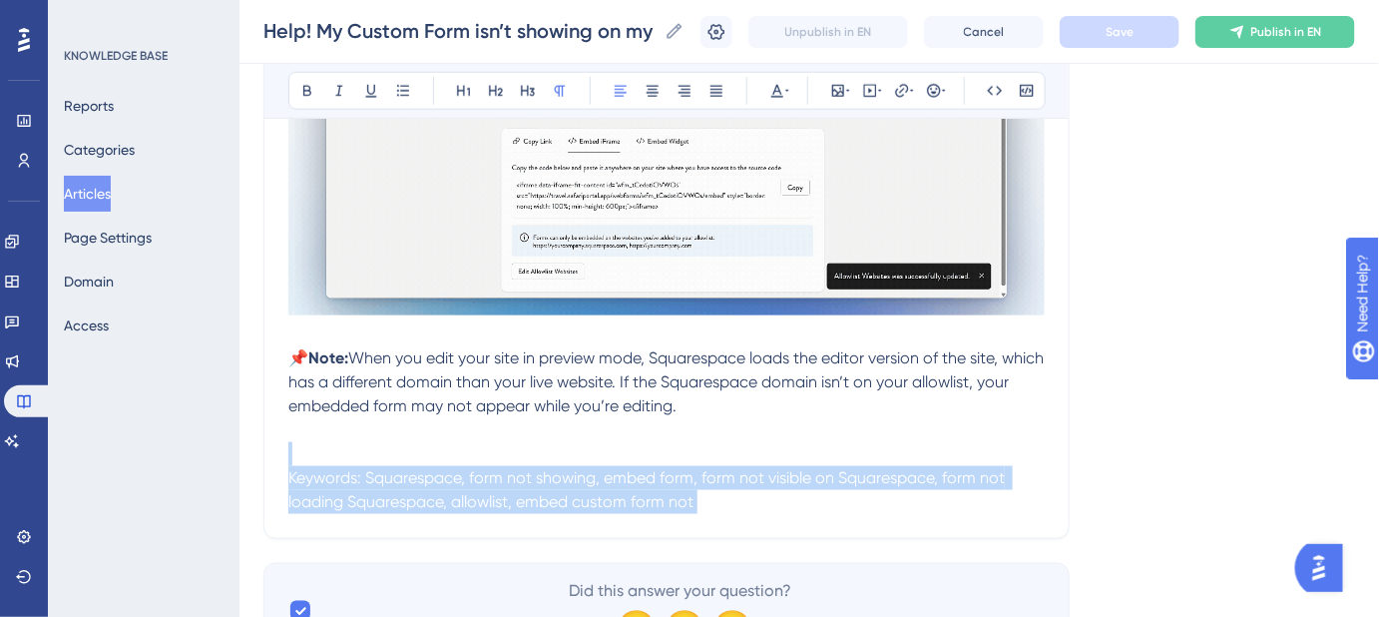
drag, startPoint x: 685, startPoint y: 494, endPoint x: 271, endPoint y: 455, distance: 414.9
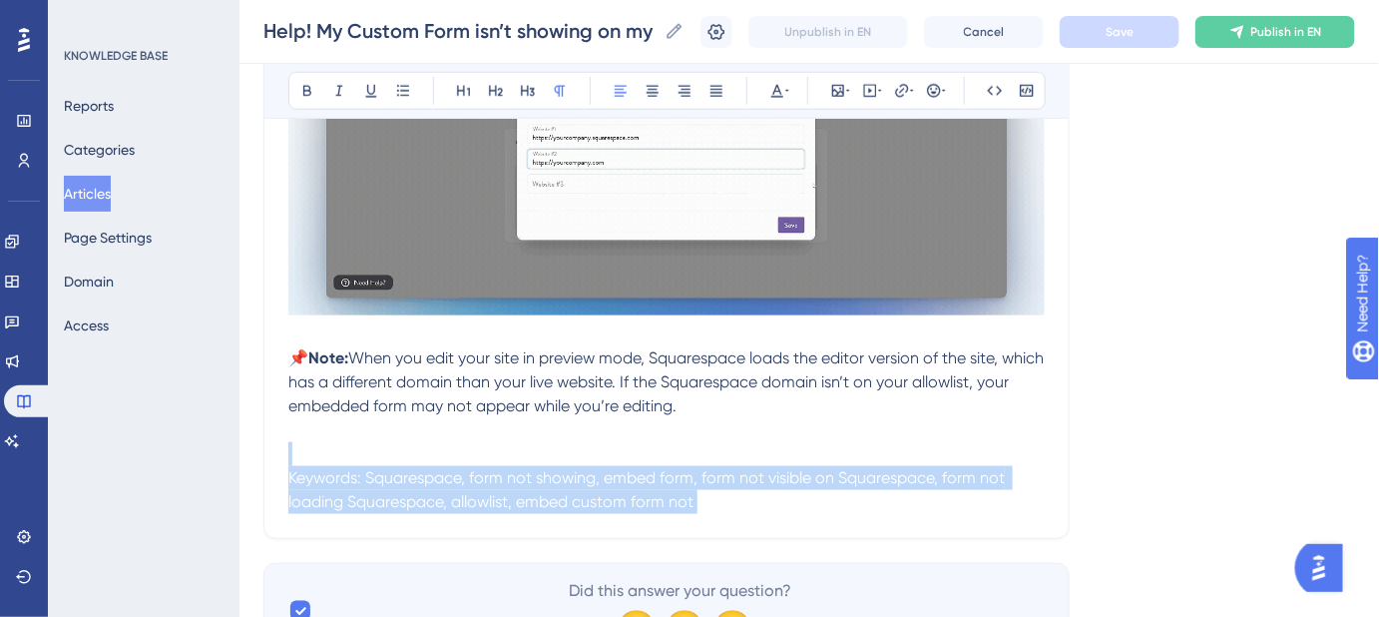
click at [271, 455] on div "Help! My Custom Form isn’t showing on my Squarespace website. Troubleshoot form…" at bounding box center [666, 64] width 806 height 950
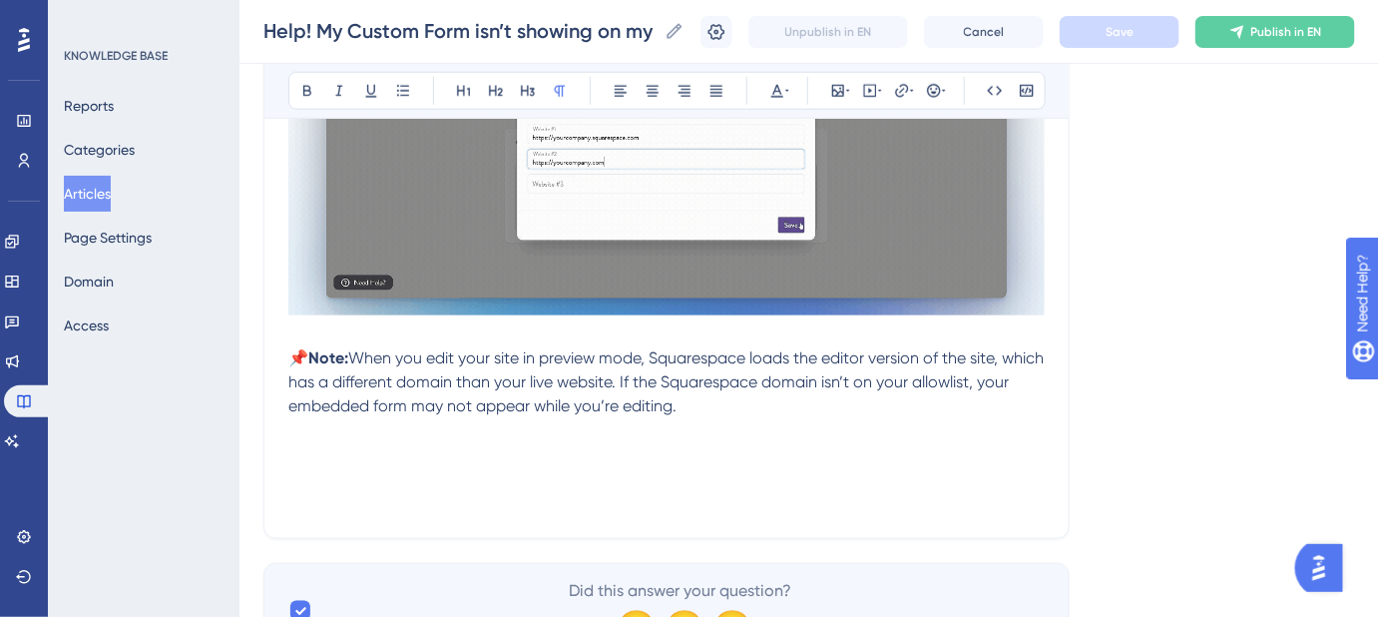
click at [310, 422] on p at bounding box center [666, 430] width 756 height 24
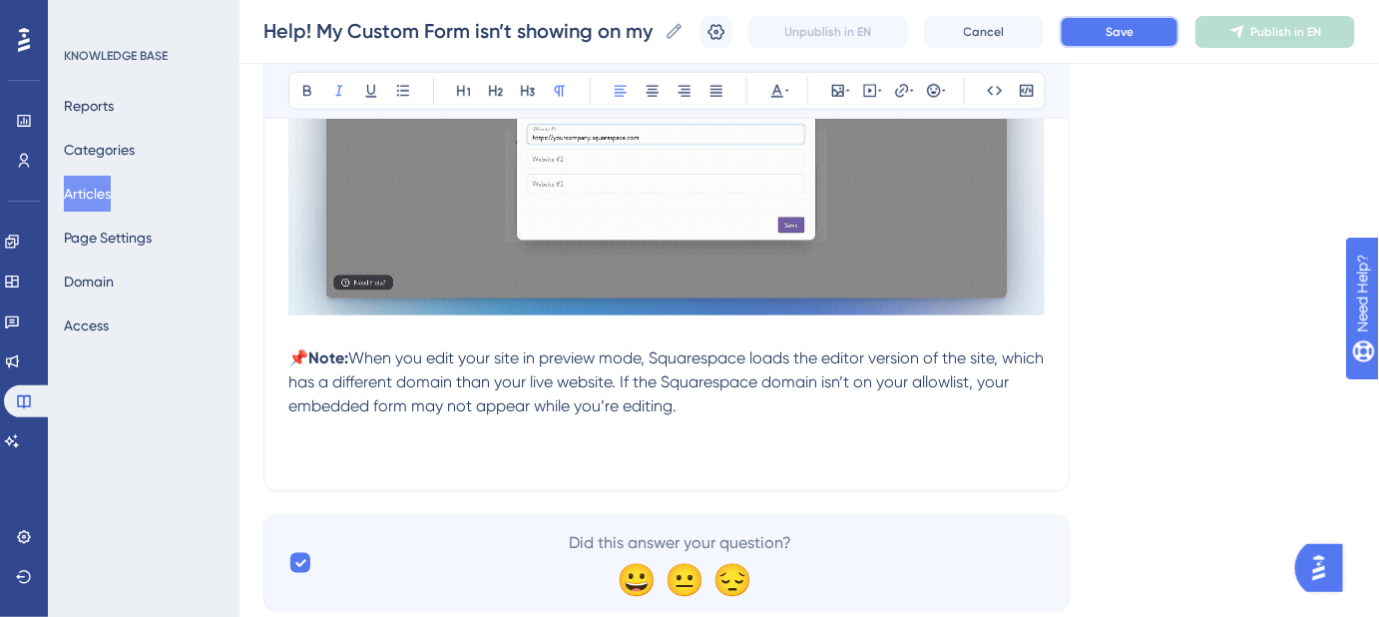
click at [1122, 39] on span "Save" at bounding box center [1120, 32] width 28 height 16
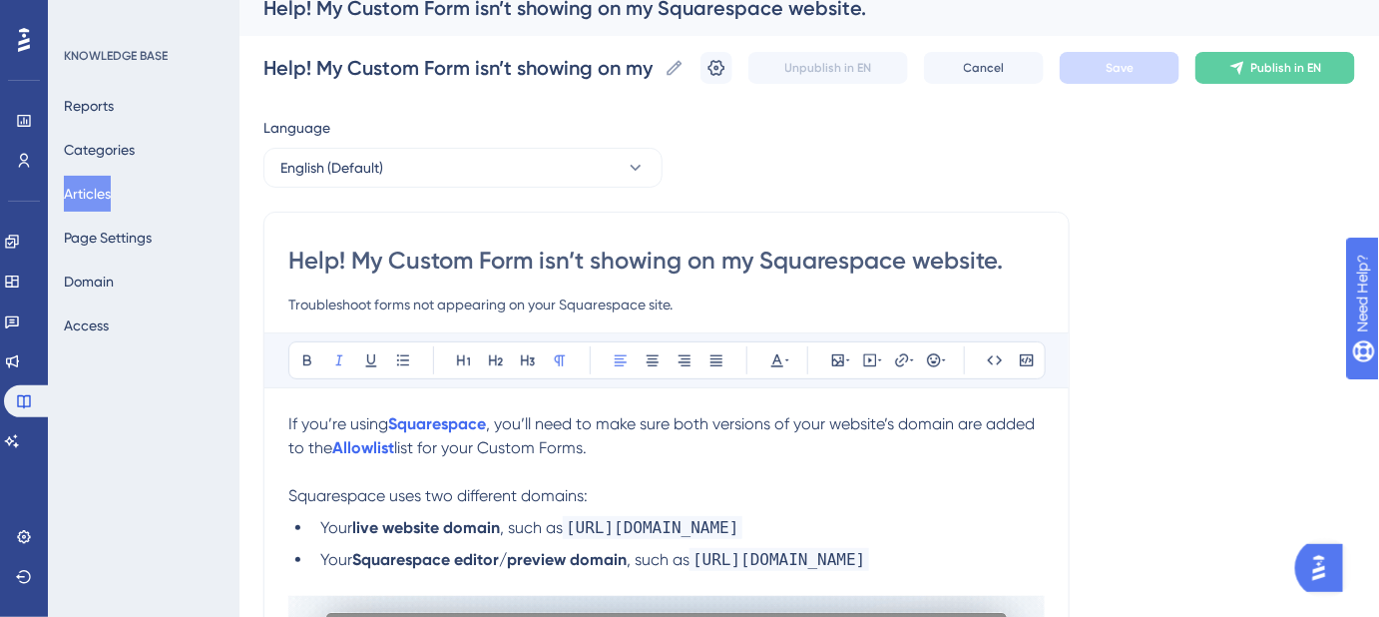
scroll to position [0, 0]
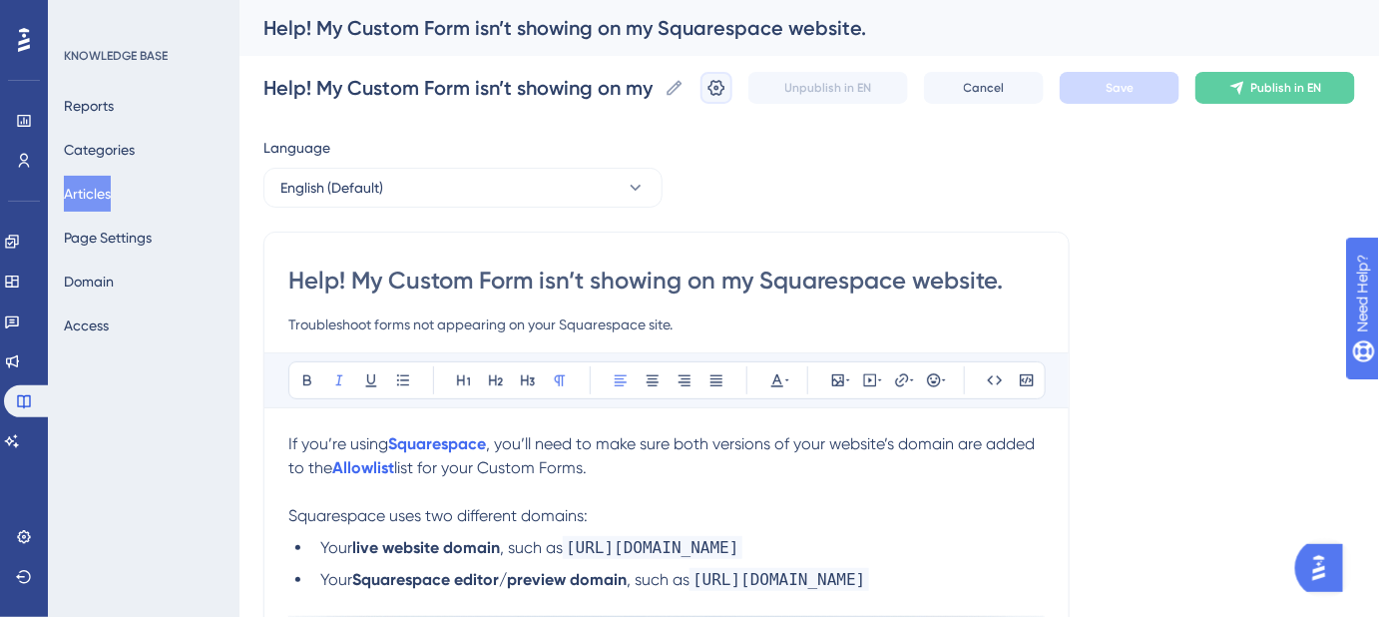
click at [726, 96] on icon at bounding box center [716, 88] width 20 height 20
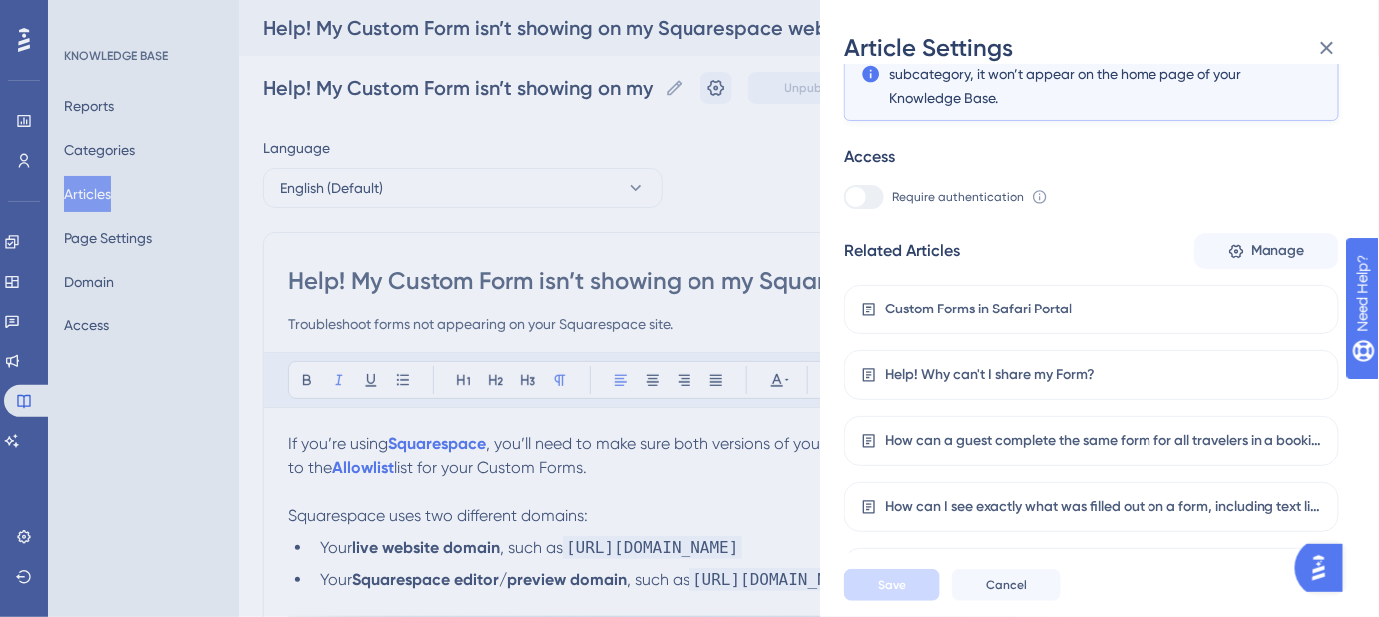
scroll to position [327, 0]
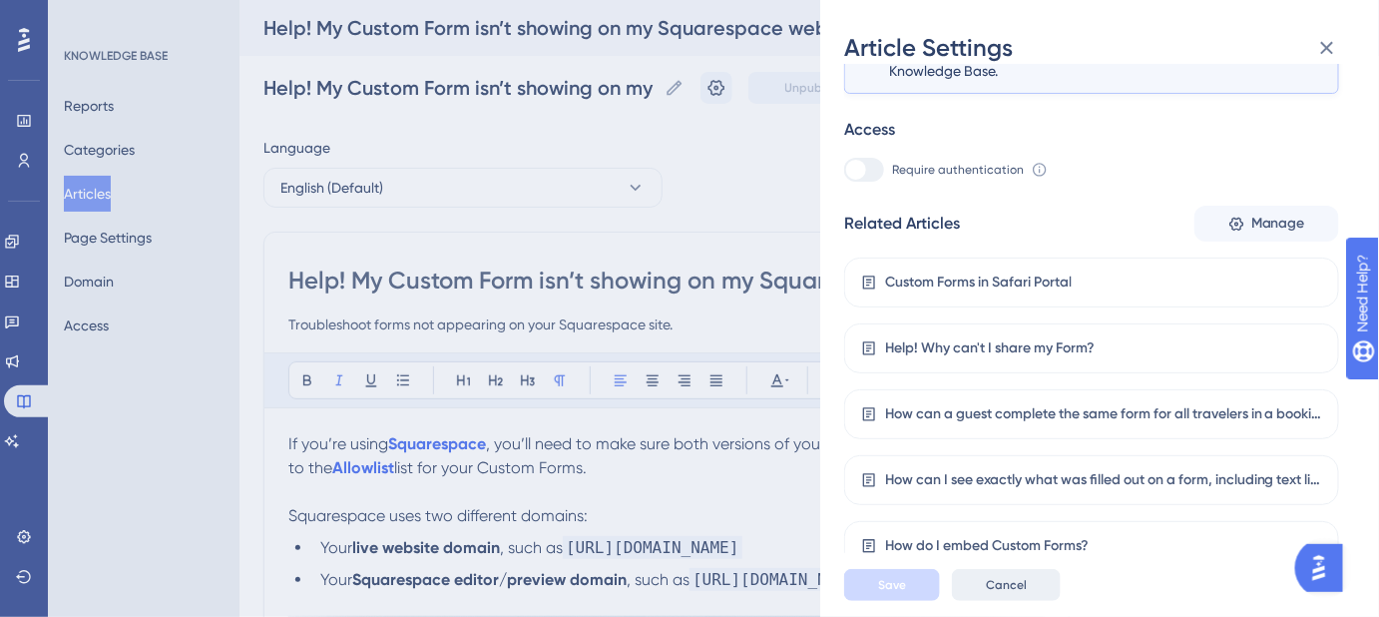
click at [1012, 593] on span "Cancel" at bounding box center [1006, 585] width 41 height 16
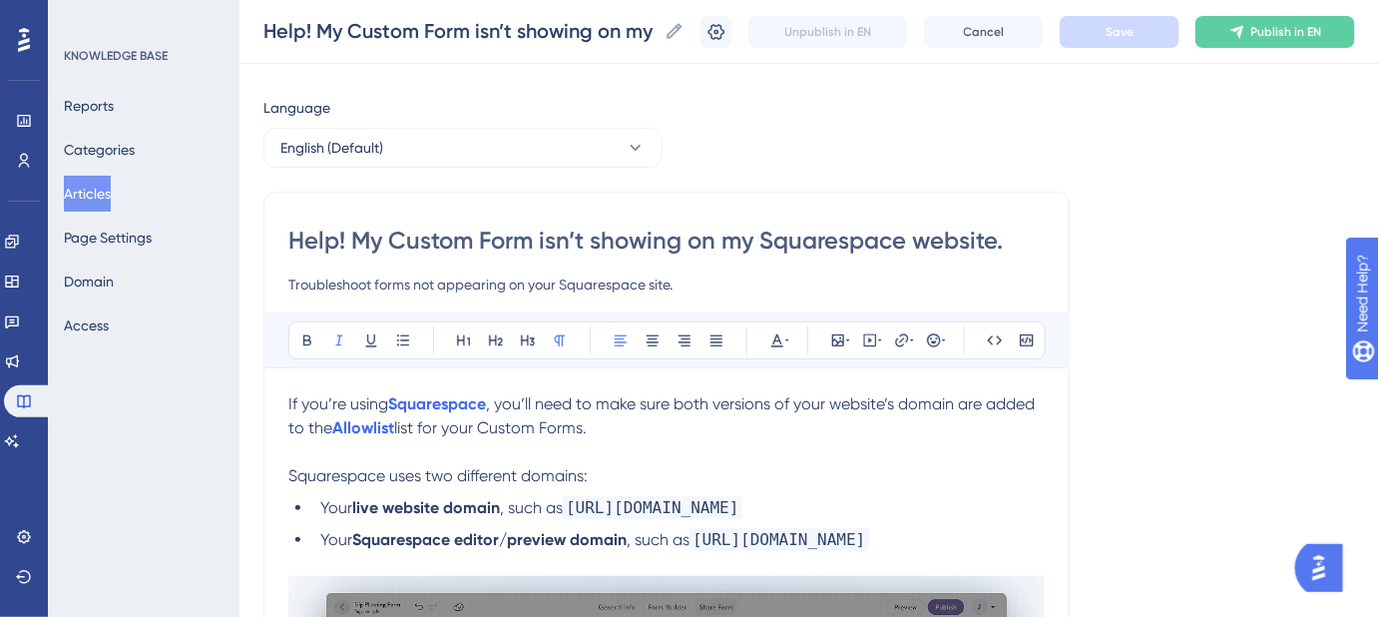
scroll to position [0, 0]
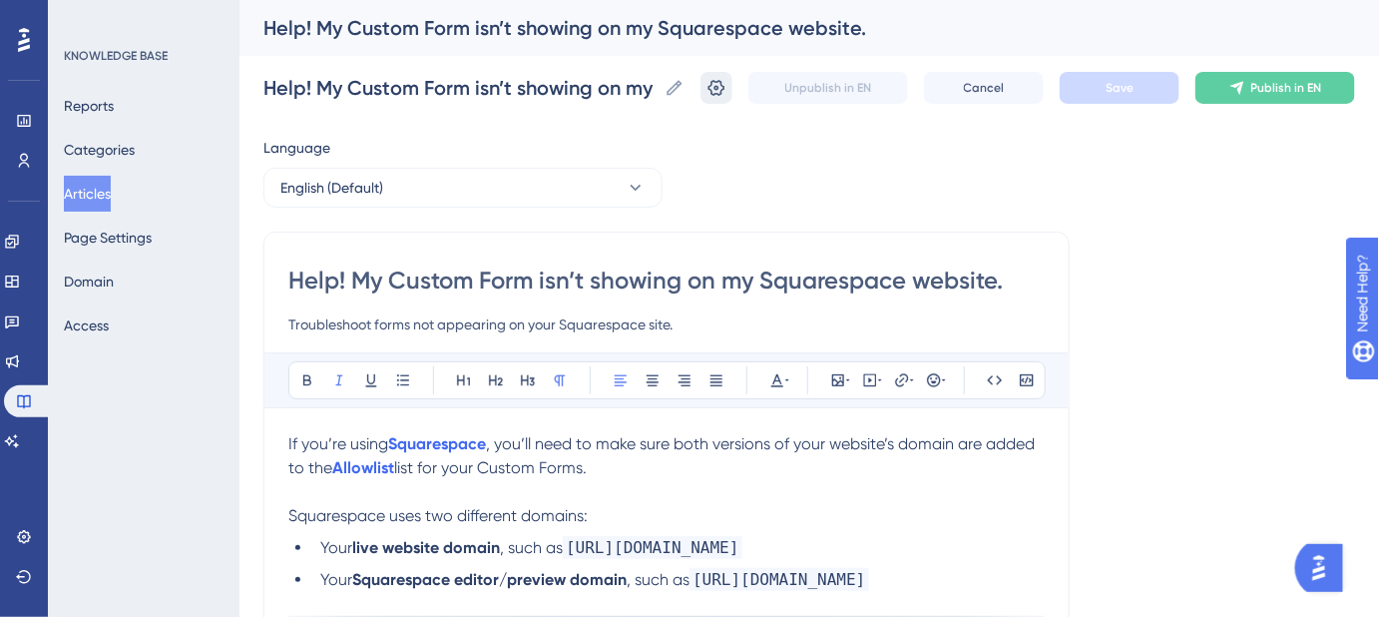
click at [726, 92] on icon at bounding box center [716, 88] width 20 height 20
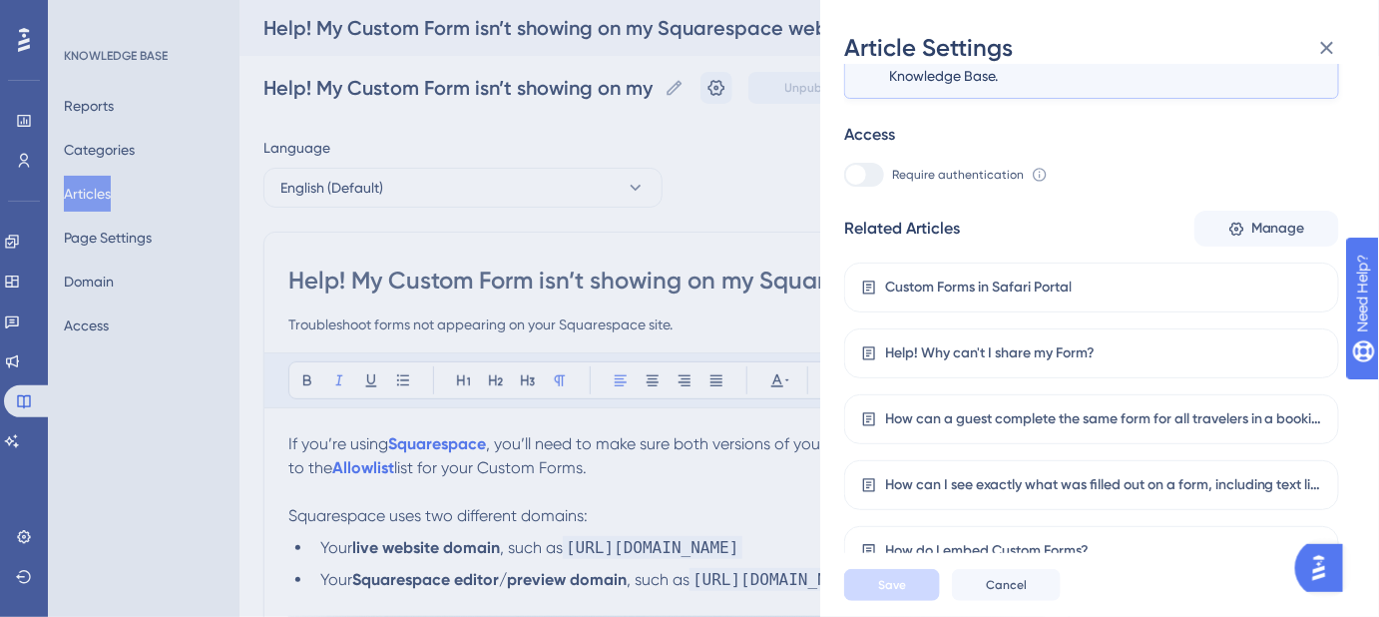
scroll to position [327, 0]
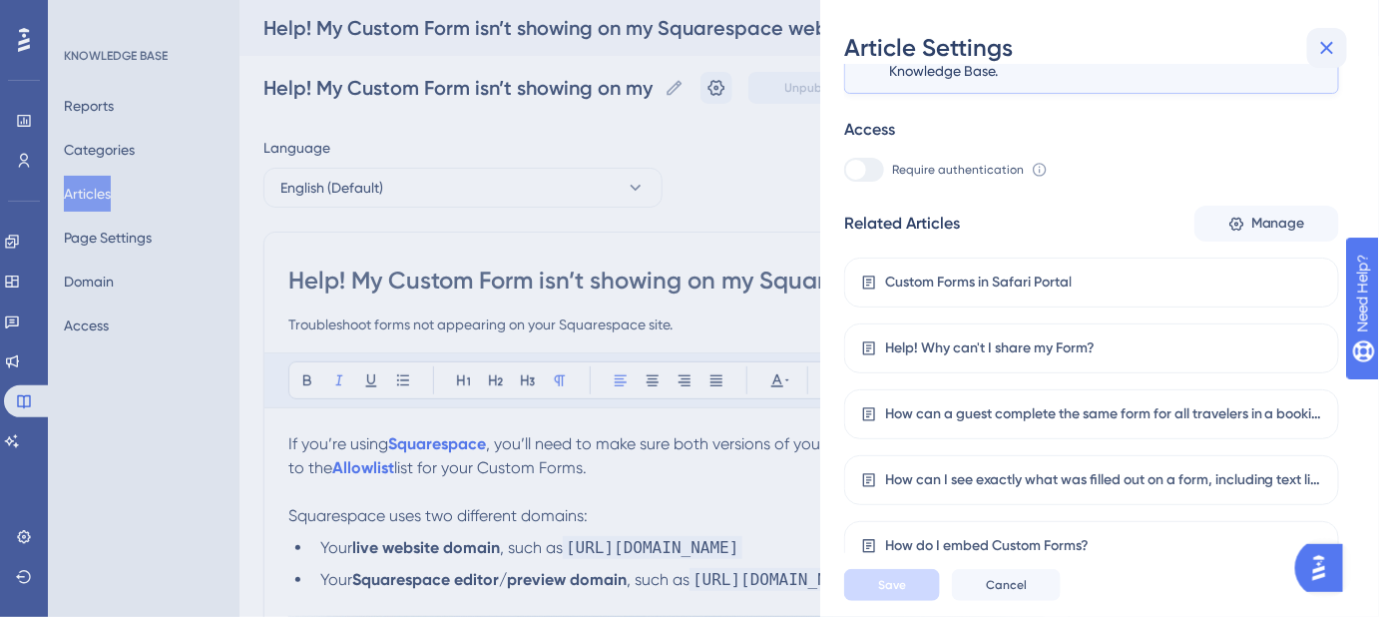
click at [1322, 50] on icon at bounding box center [1327, 48] width 24 height 24
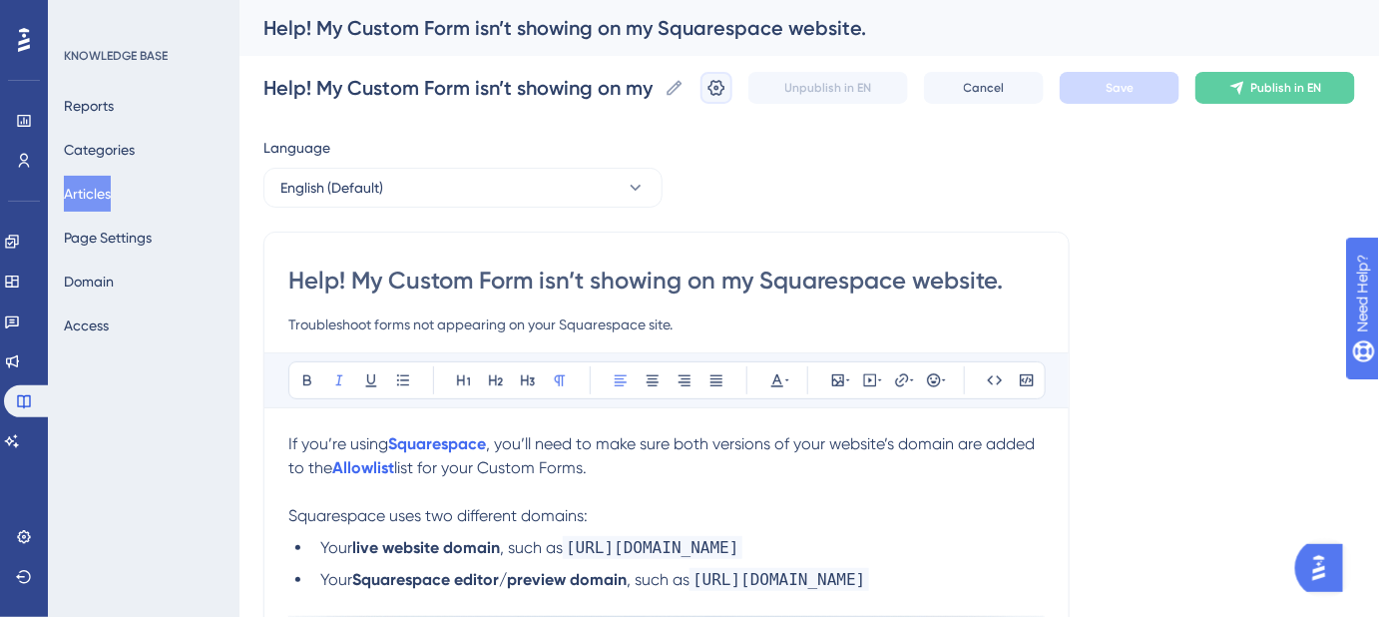
click at [726, 92] on icon at bounding box center [716, 88] width 20 height 20
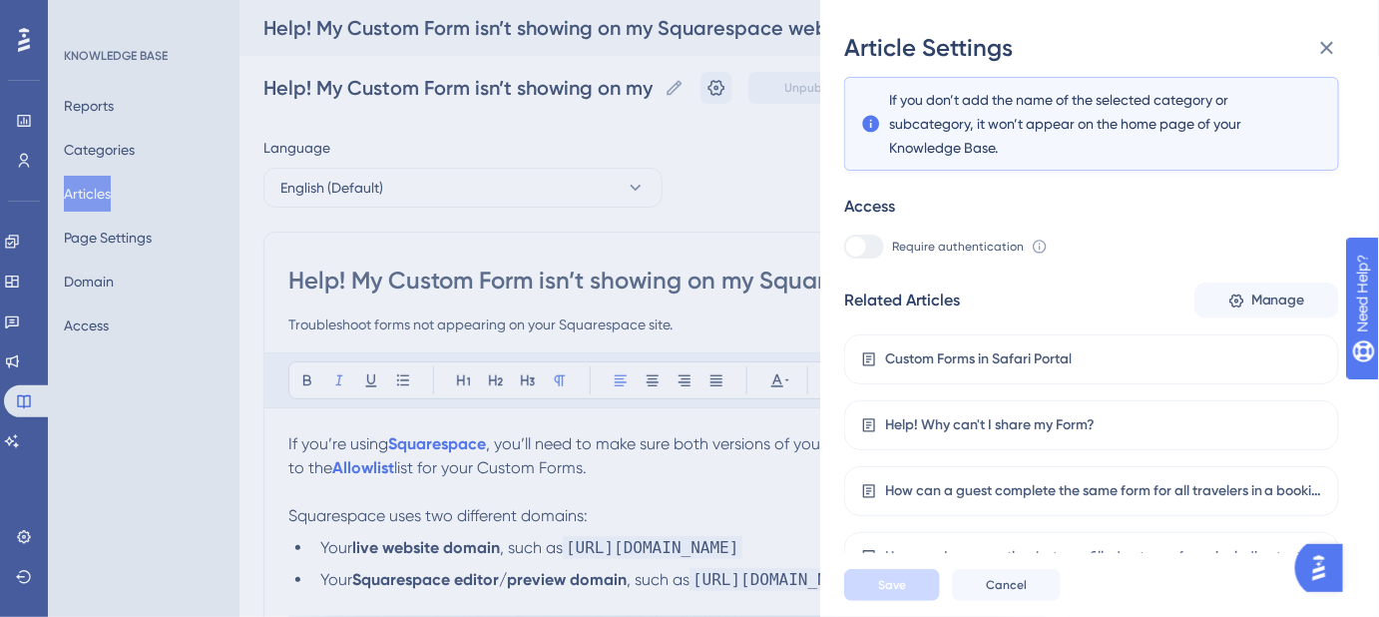
scroll to position [327, 0]
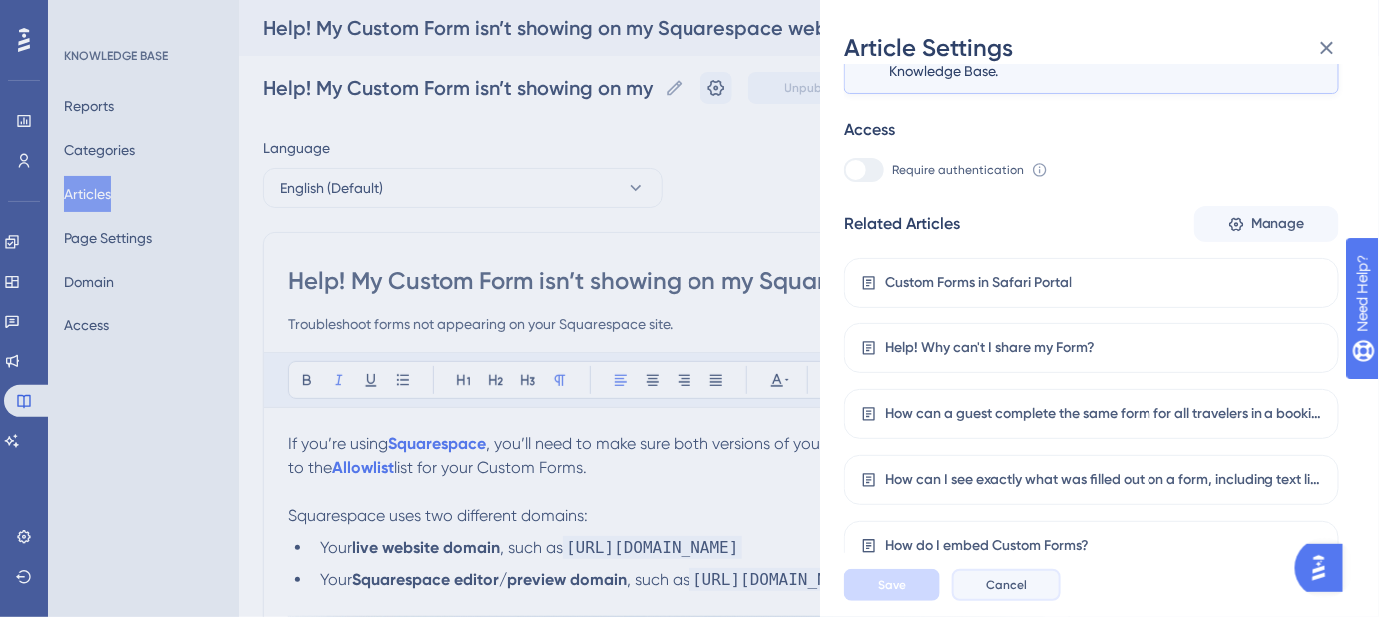
click at [1010, 593] on span "Cancel" at bounding box center [1006, 585] width 41 height 16
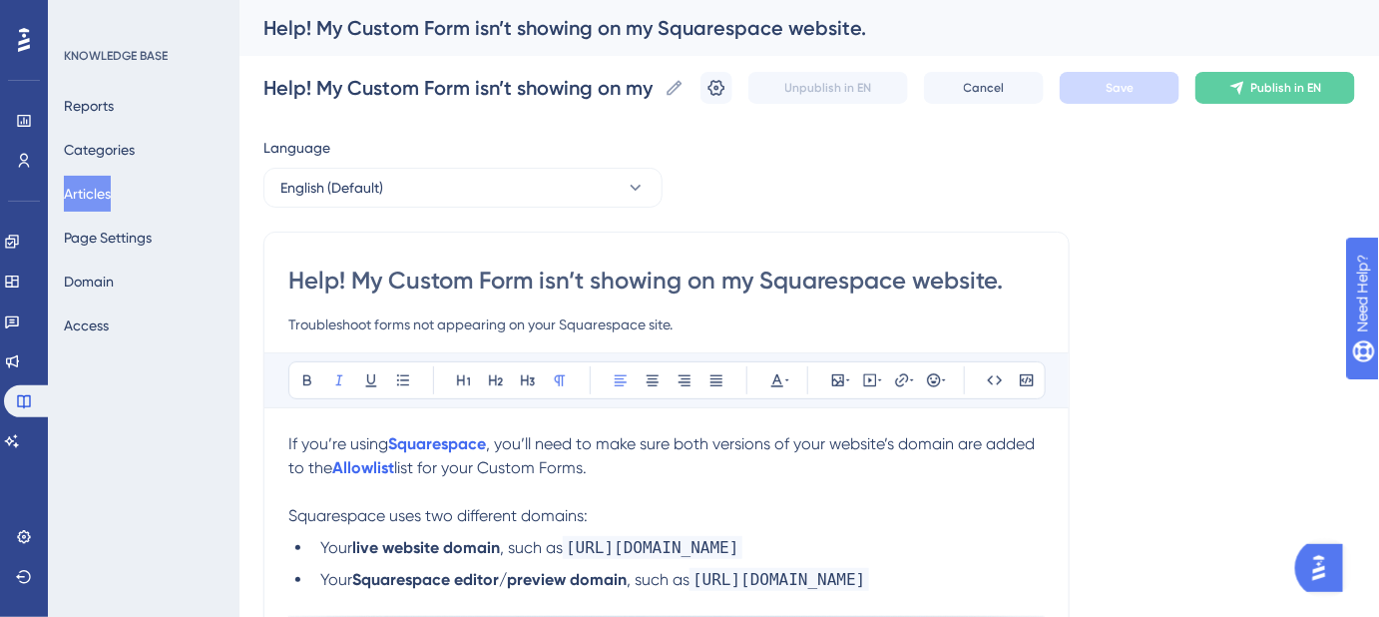
scroll to position [90, 0]
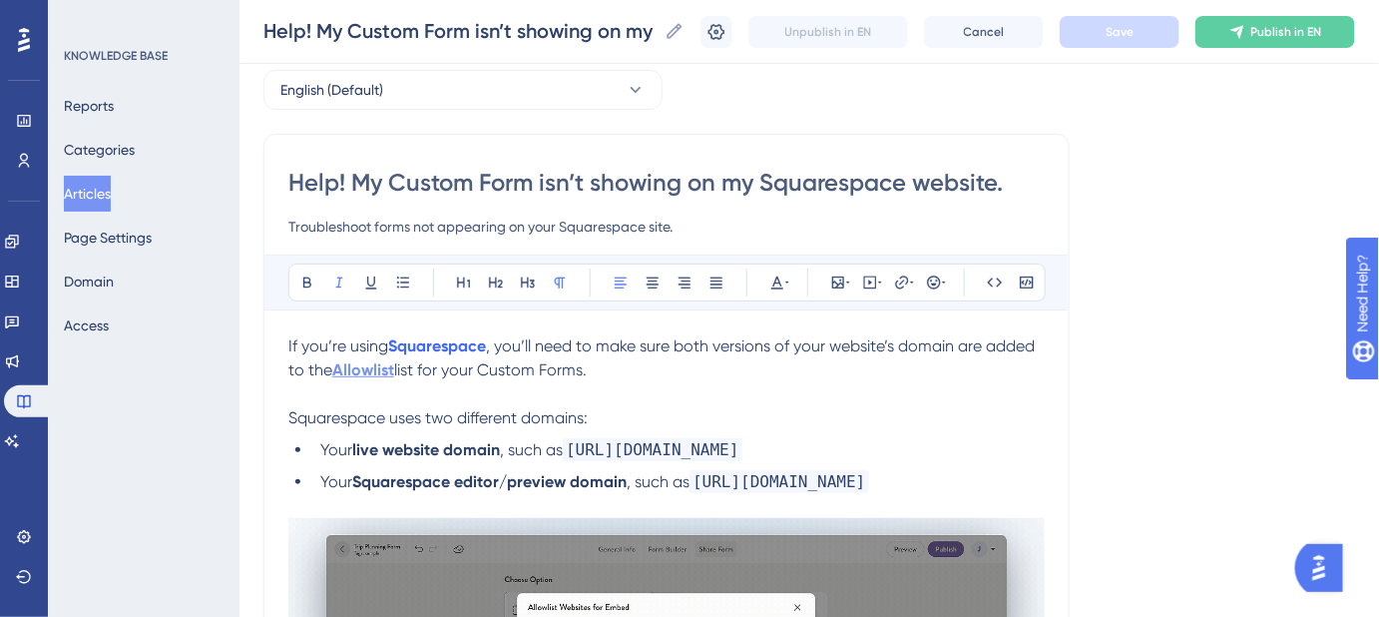
click at [376, 361] on strong "Allowlist" at bounding box center [363, 369] width 62 height 19
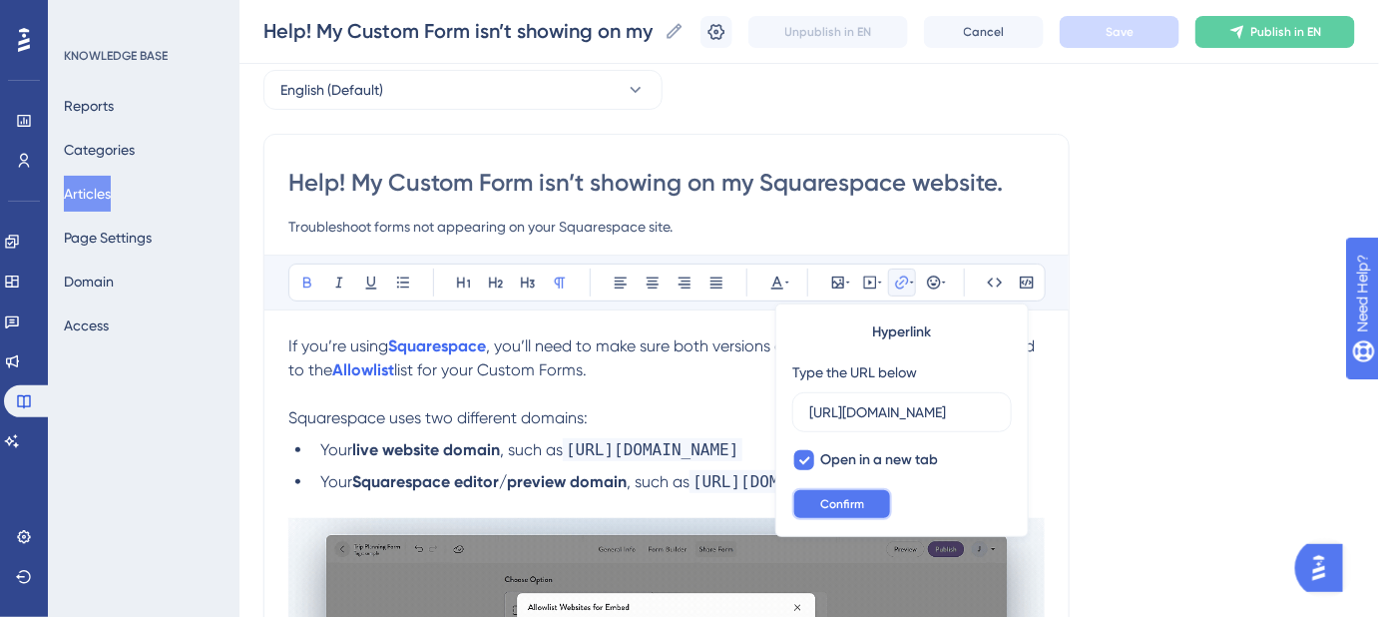
scroll to position [0, 0]
click at [875, 501] on button "Confirm" at bounding box center [842, 504] width 100 height 32
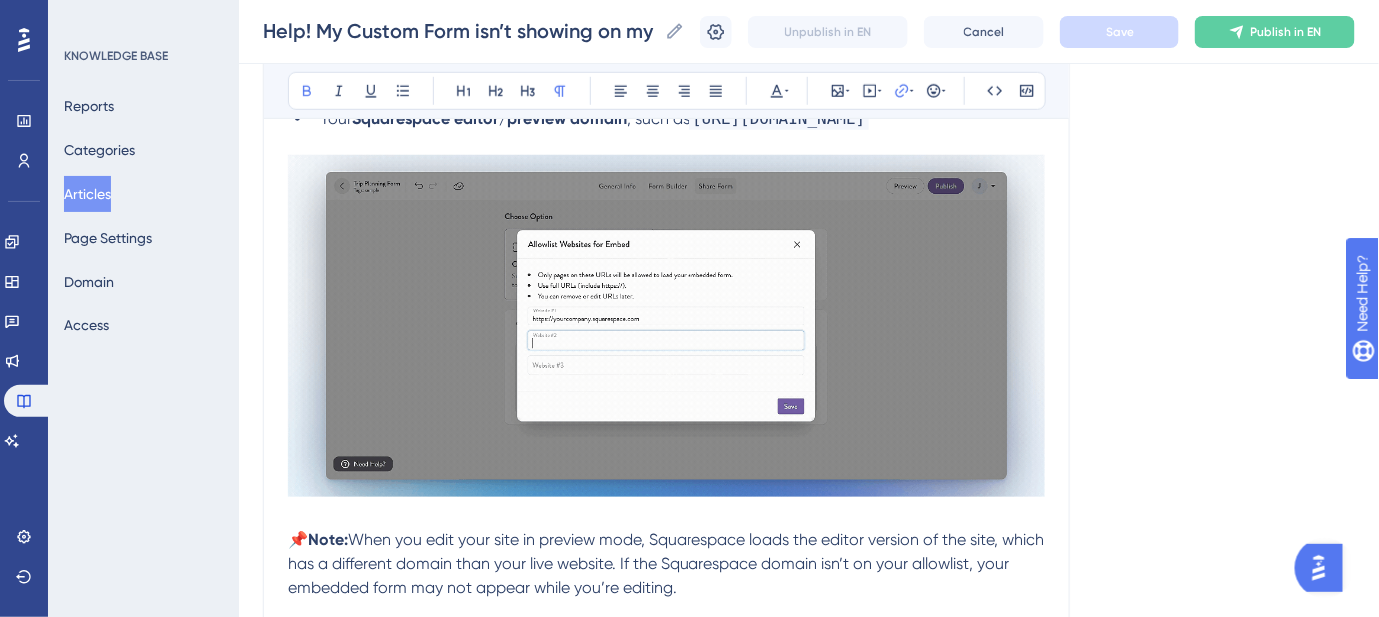
scroll to position [544, 0]
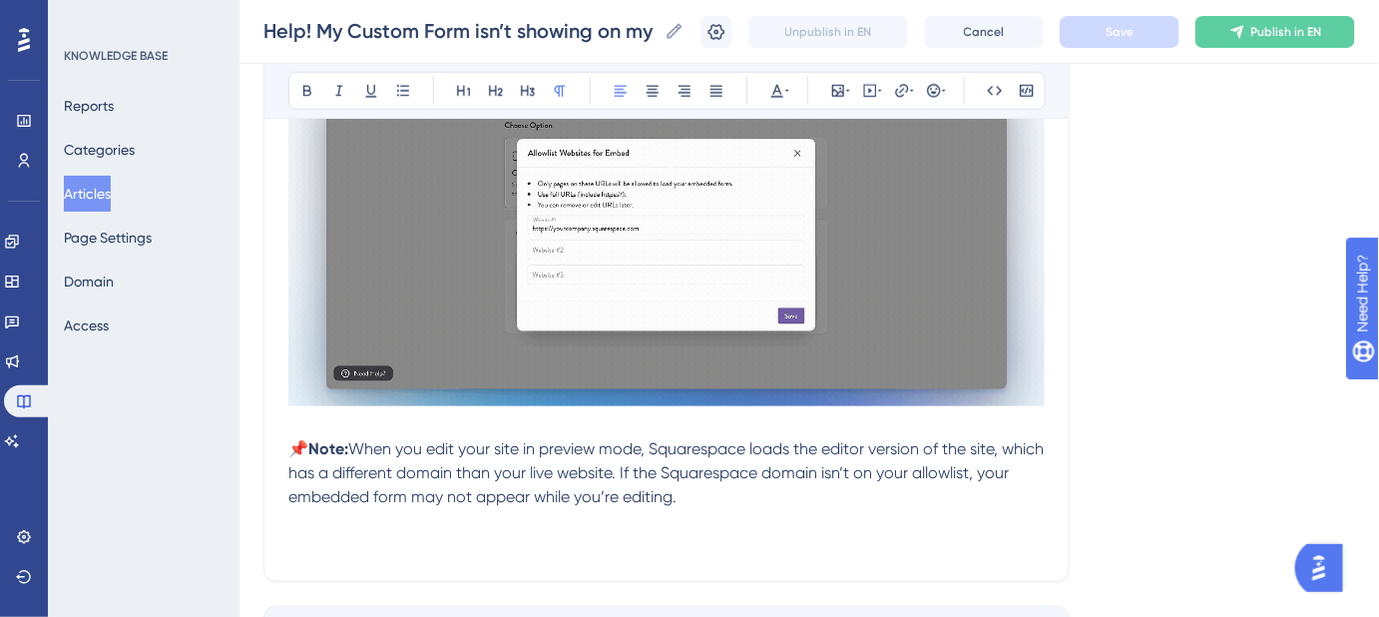
drag, startPoint x: 708, startPoint y: 499, endPoint x: 286, endPoint y: 449, distance: 425.0
click at [286, 449] on div "Help! My Custom Form isn’t showing on my Squarespace website. Troubleshoot form…" at bounding box center [666, 131] width 806 height 902
copy p "📌 Note: When you edit your site in preview mode, Squarespace loads the editor v…"
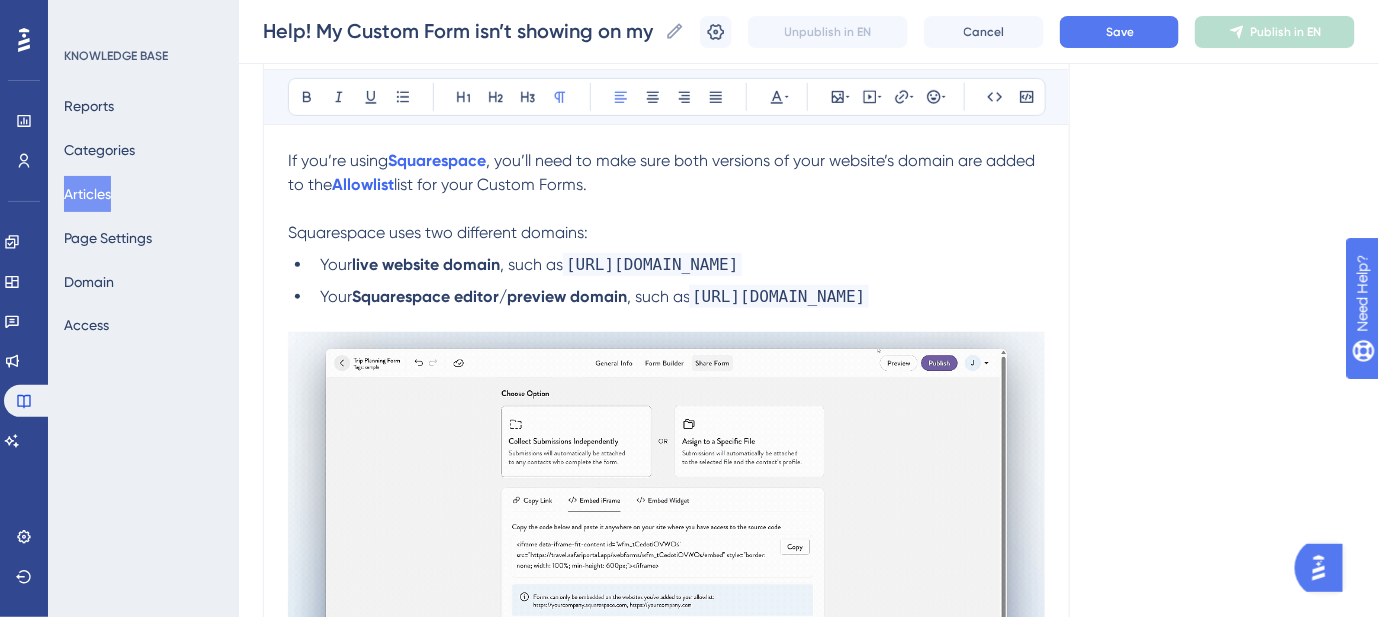
scroll to position [271, 0]
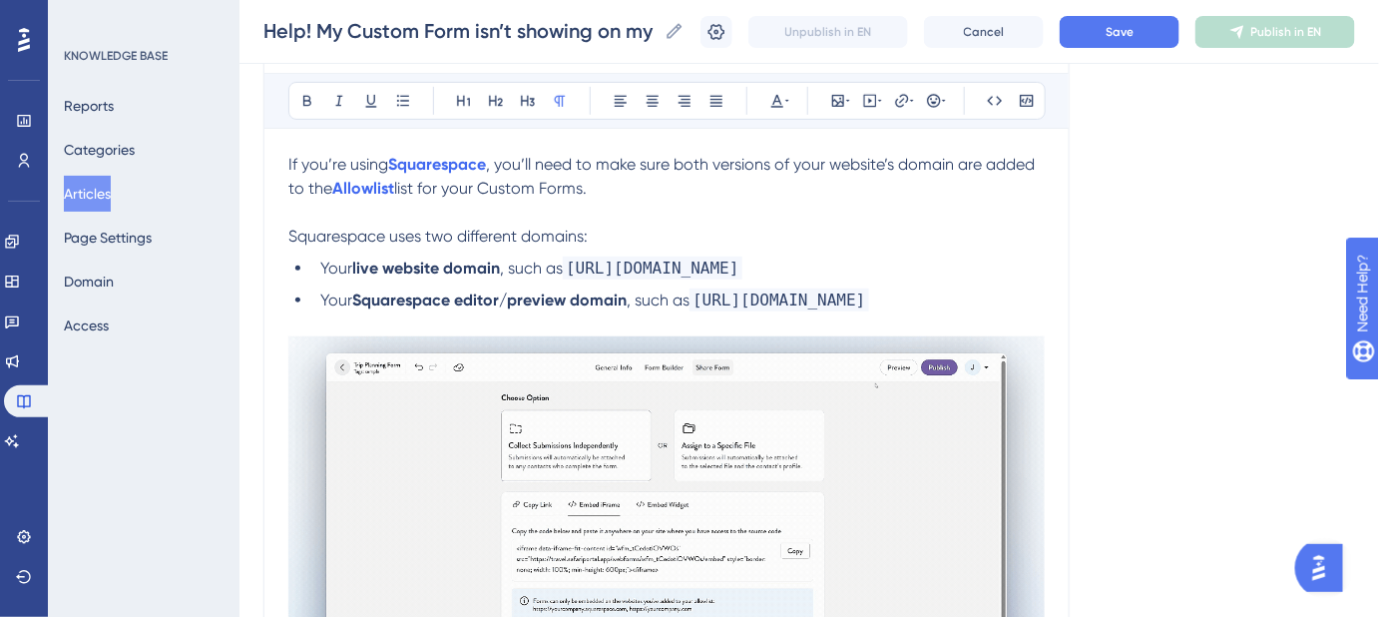
click at [298, 320] on p at bounding box center [666, 324] width 756 height 24
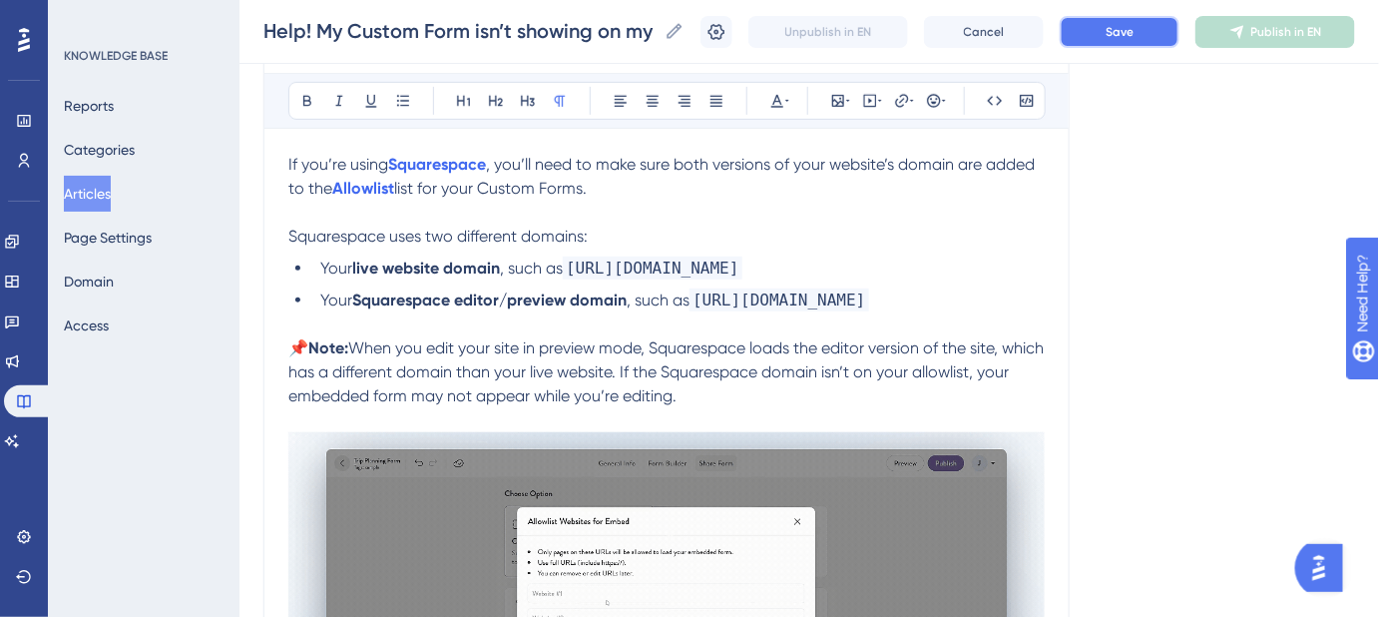
click at [1102, 41] on button "Save" at bounding box center [1120, 32] width 120 height 32
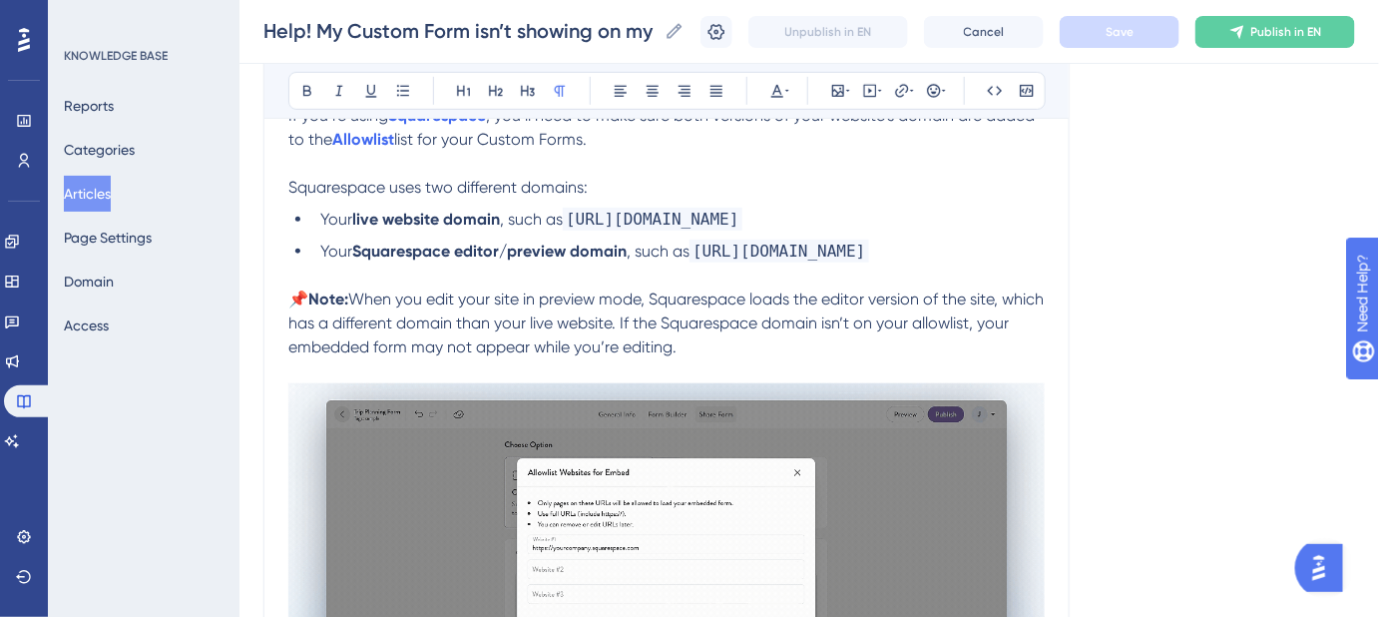
scroll to position [362, 0]
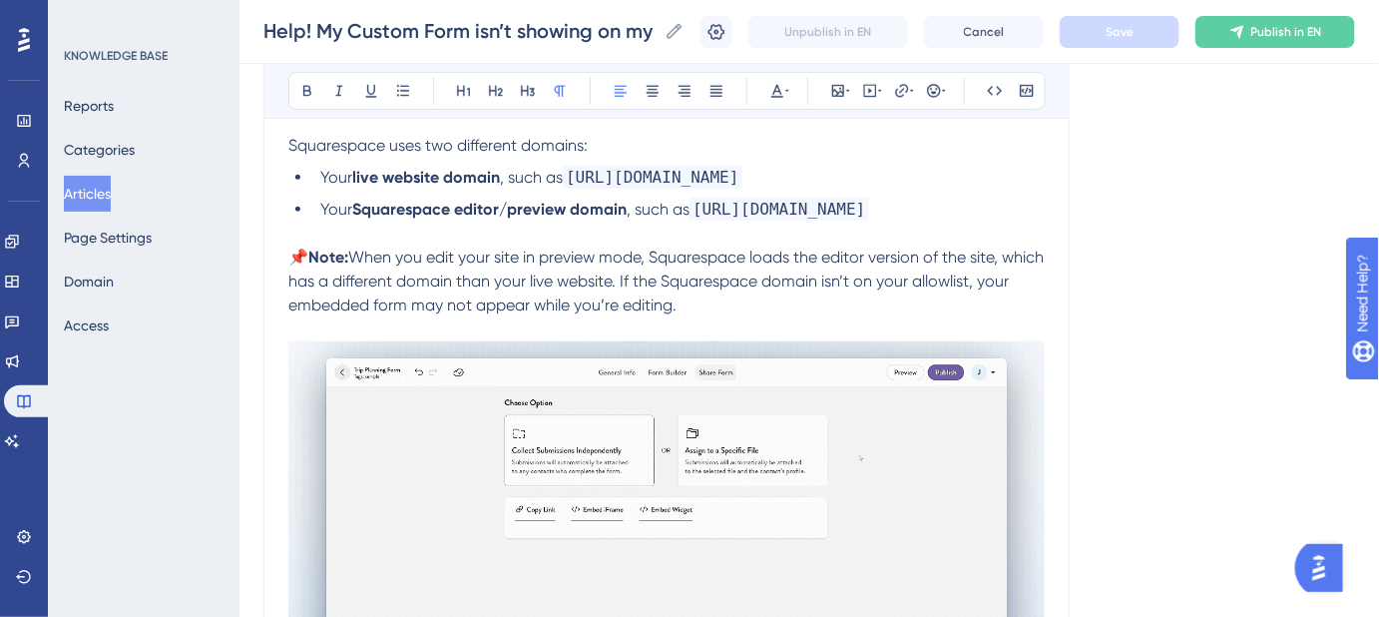
drag, startPoint x: 1003, startPoint y: 281, endPoint x: 1102, endPoint y: 331, distance: 110.7
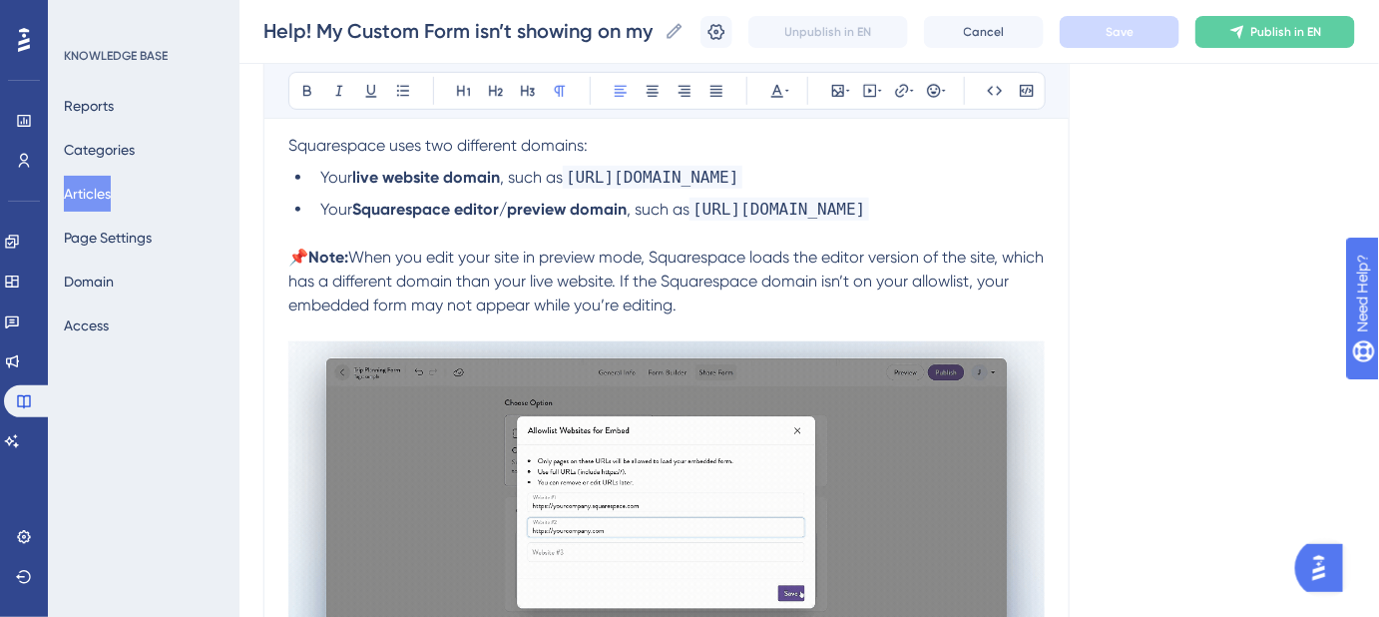
click at [1102, 331] on div "Language English (Default) Help! My Custom Form isn’t showing on my Squarespace…" at bounding box center [809, 325] width 1092 height 1118
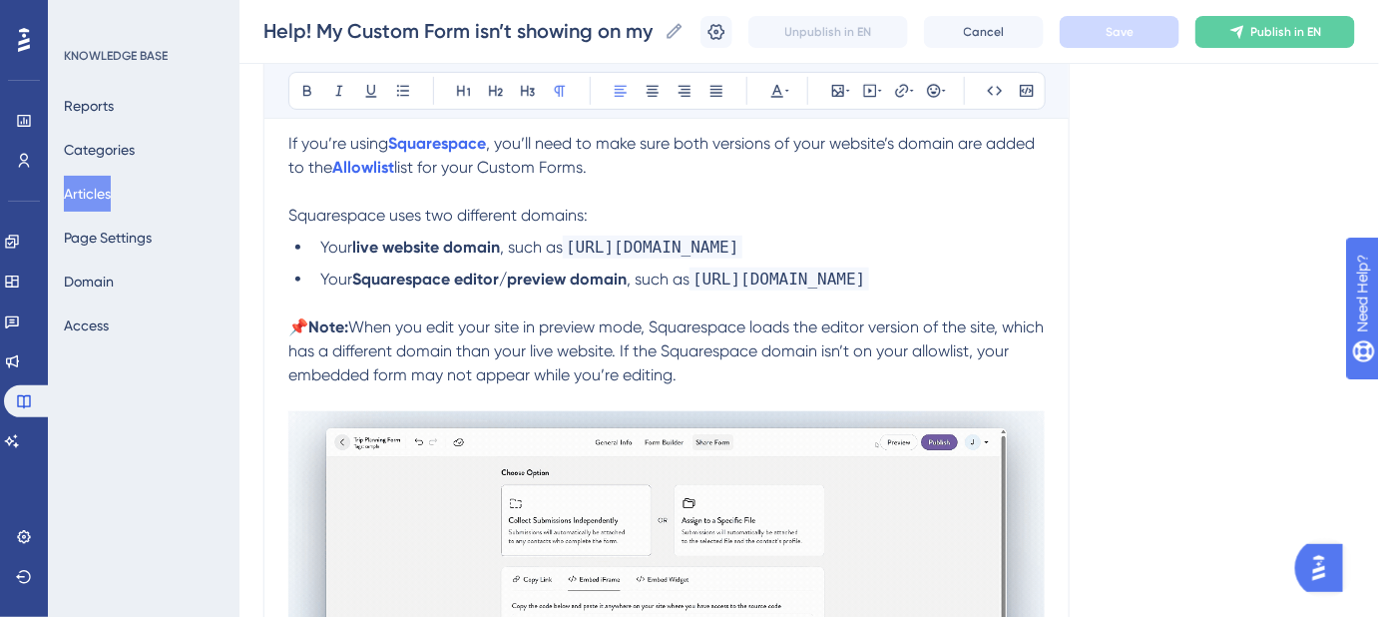
scroll to position [271, 0]
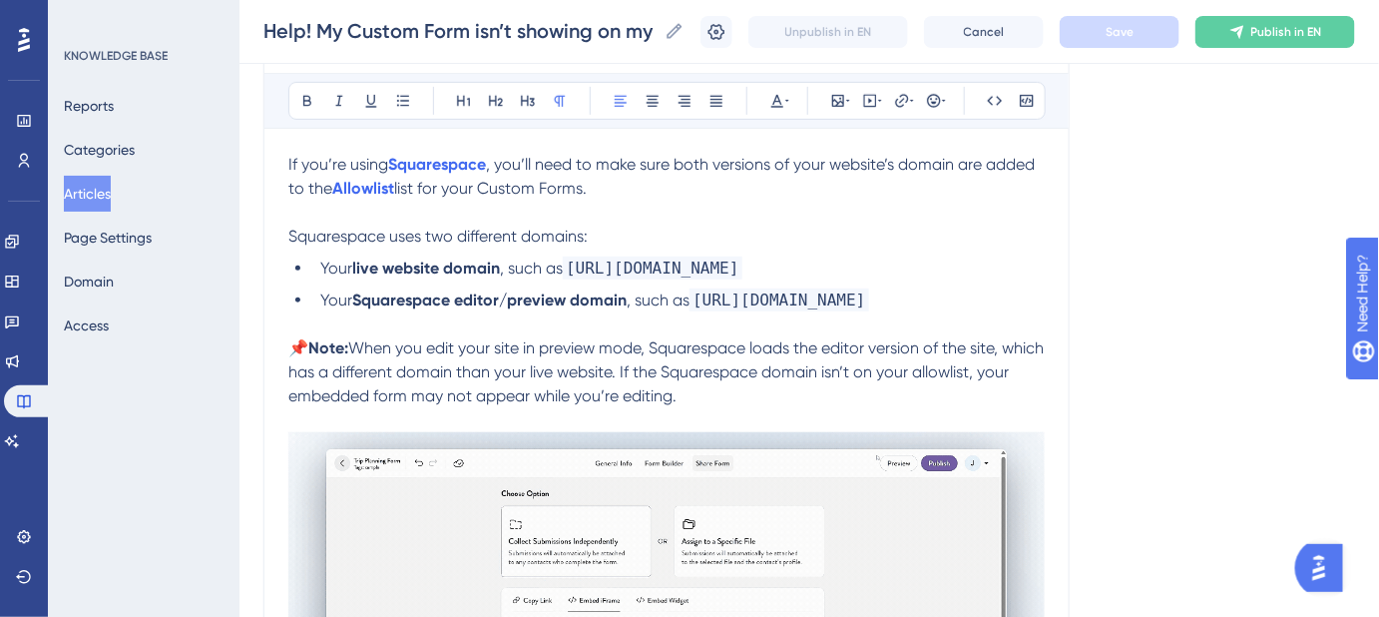
click at [967, 376] on span "When you edit your site in preview mode, Squarespace loads the editor version o…" at bounding box center [667, 371] width 759 height 67
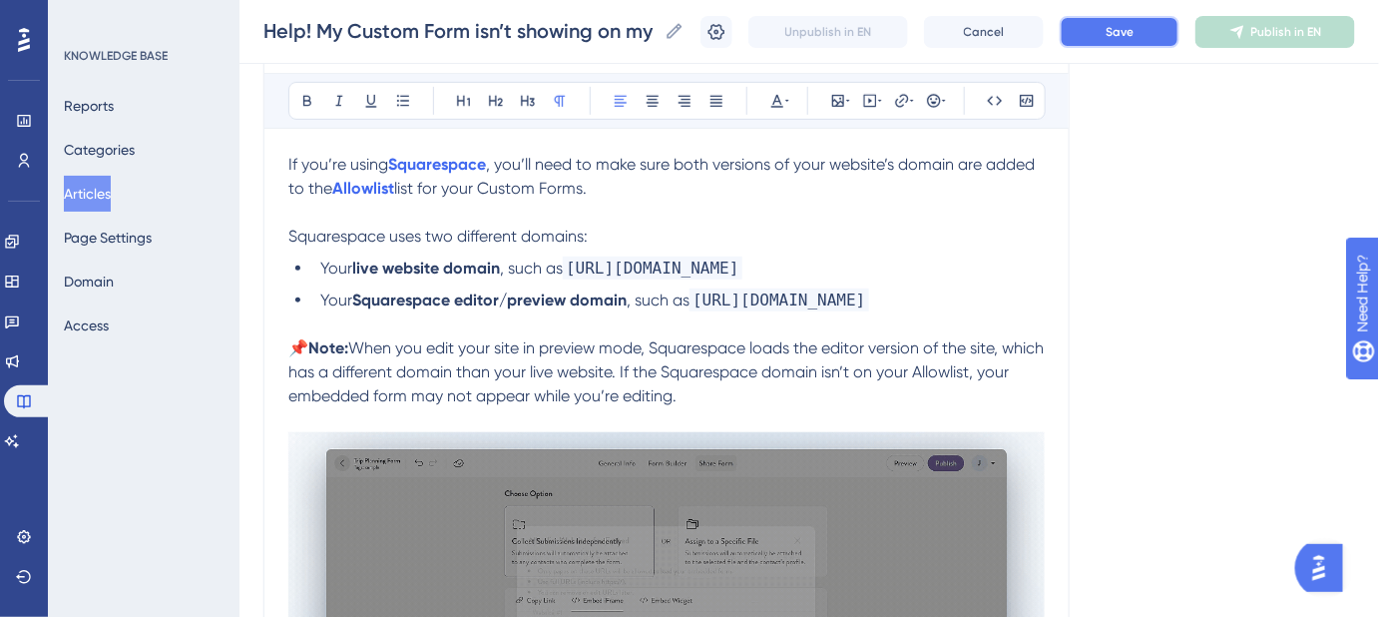
click at [1122, 38] on span "Save" at bounding box center [1120, 32] width 28 height 16
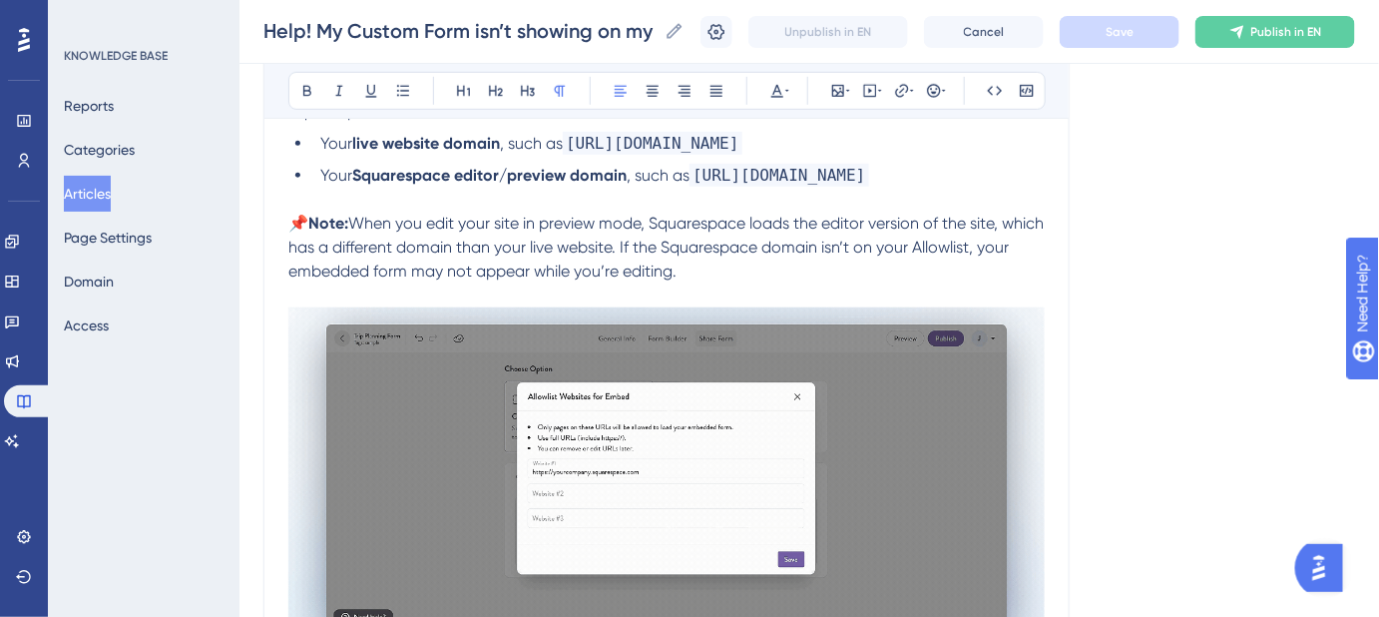
scroll to position [329, 0]
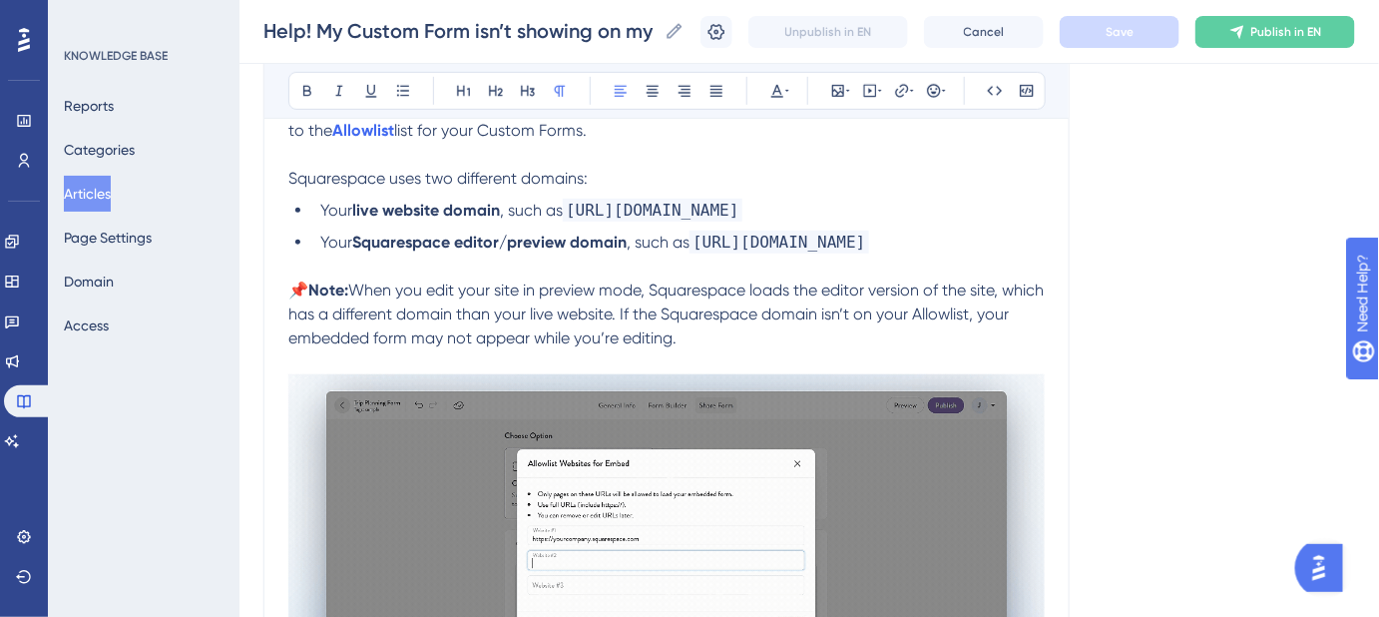
click at [990, 314] on span "When you edit your site in preview mode, Squarespace loads the editor version o…" at bounding box center [667, 313] width 759 height 67
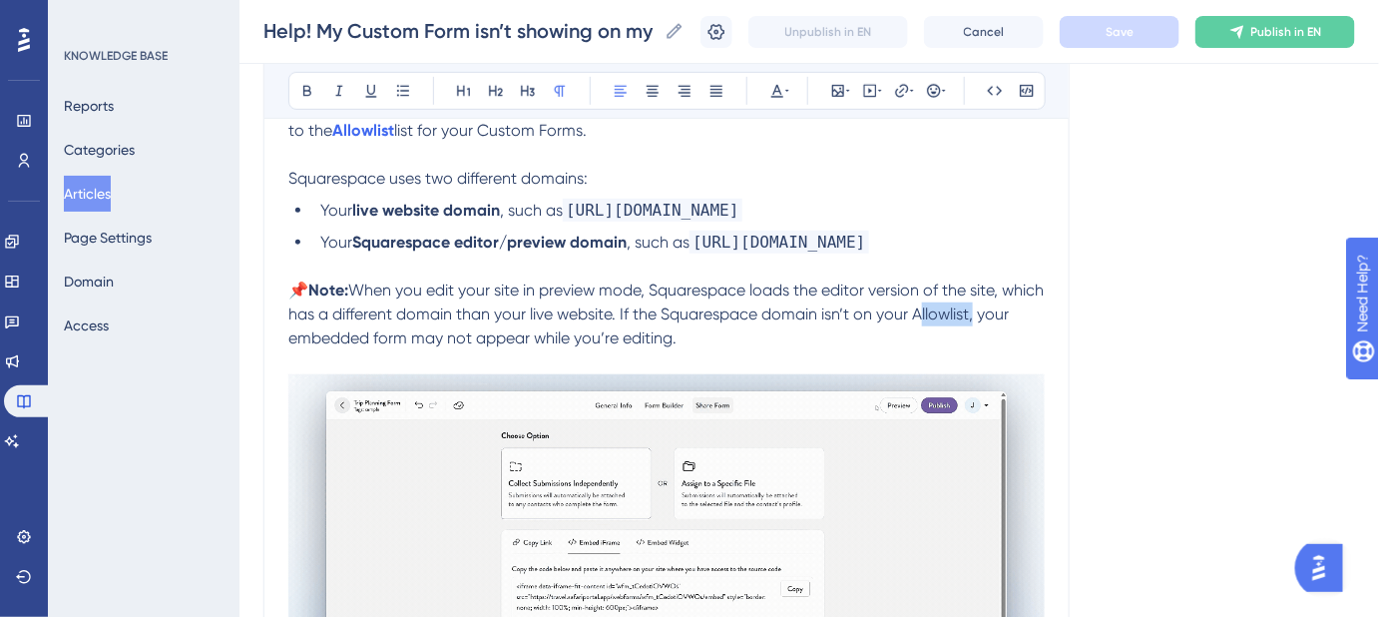
copy span "Allowlist"
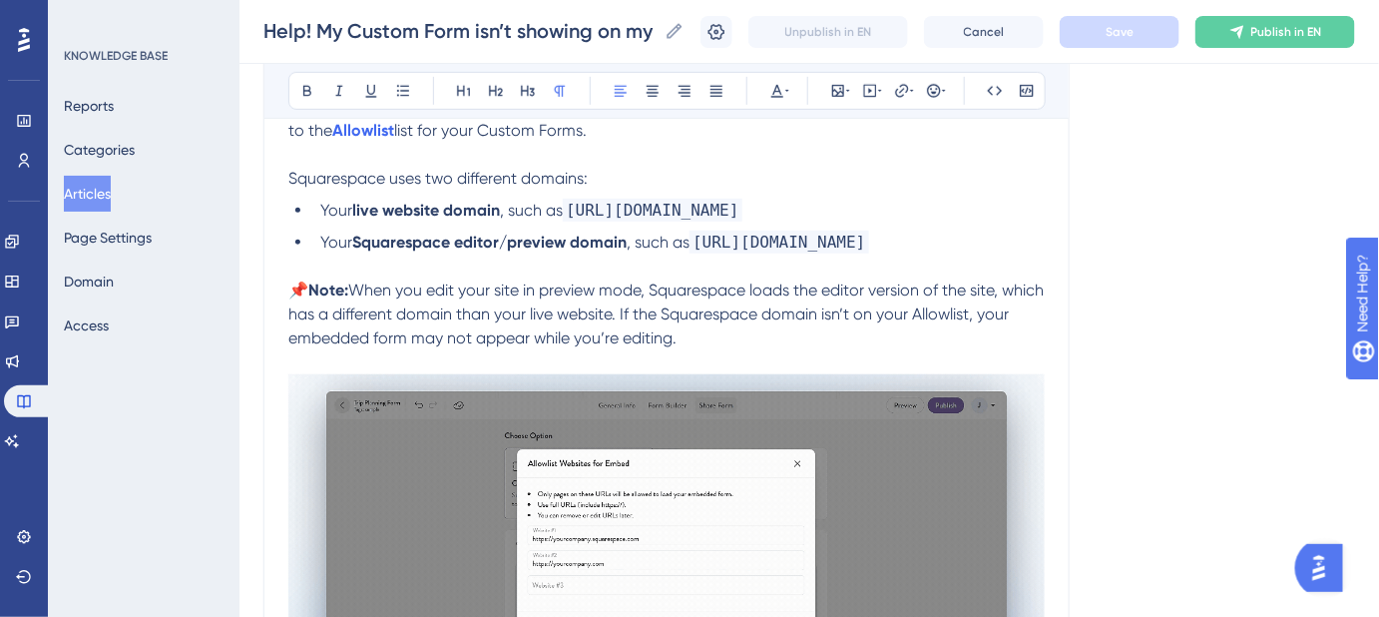
click at [1214, 363] on div "Language English (Default) Help! My Custom Form isn’t showing on my Squarespace…" at bounding box center [809, 357] width 1092 height 1118
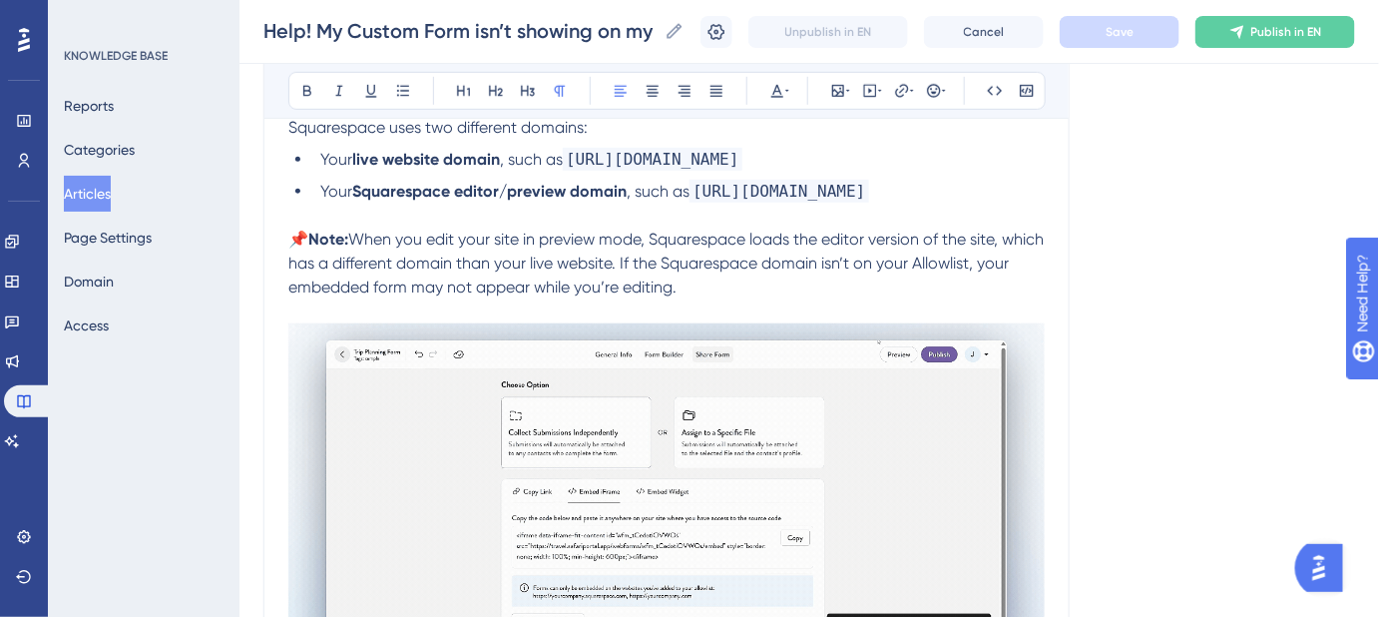
scroll to position [420, 0]
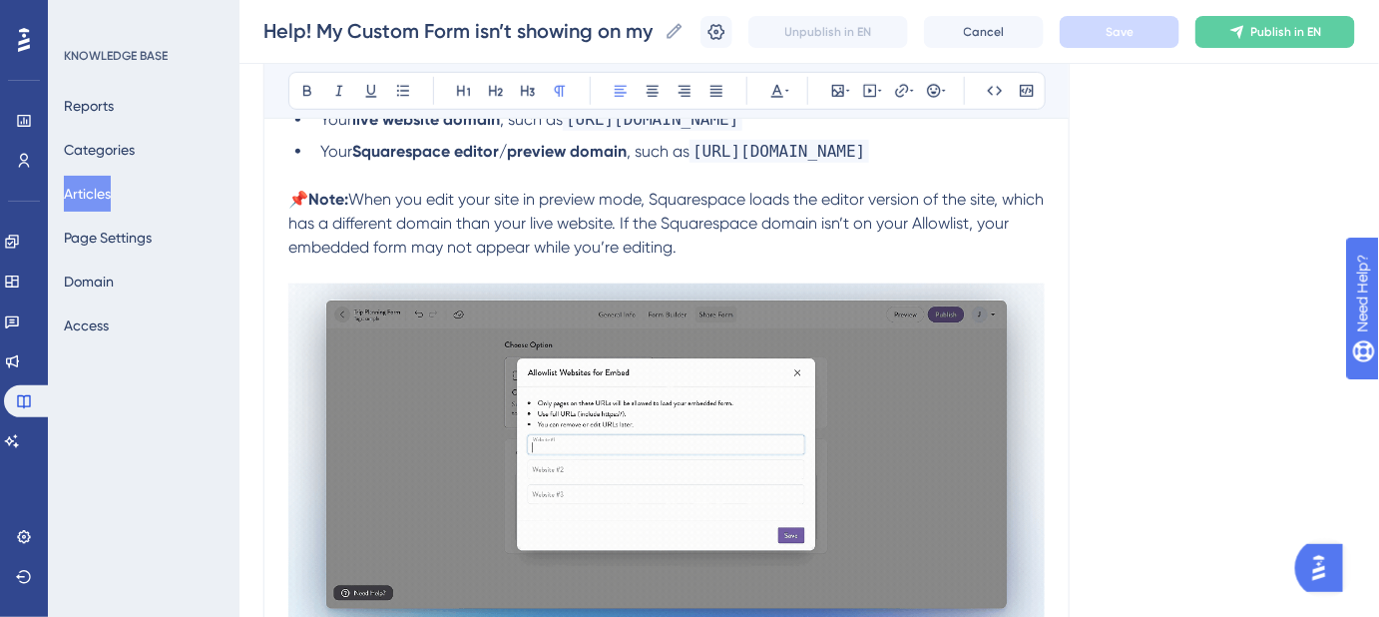
click at [984, 229] on span "When you edit your site in preview mode, Squarespace loads the editor version o…" at bounding box center [667, 223] width 759 height 67
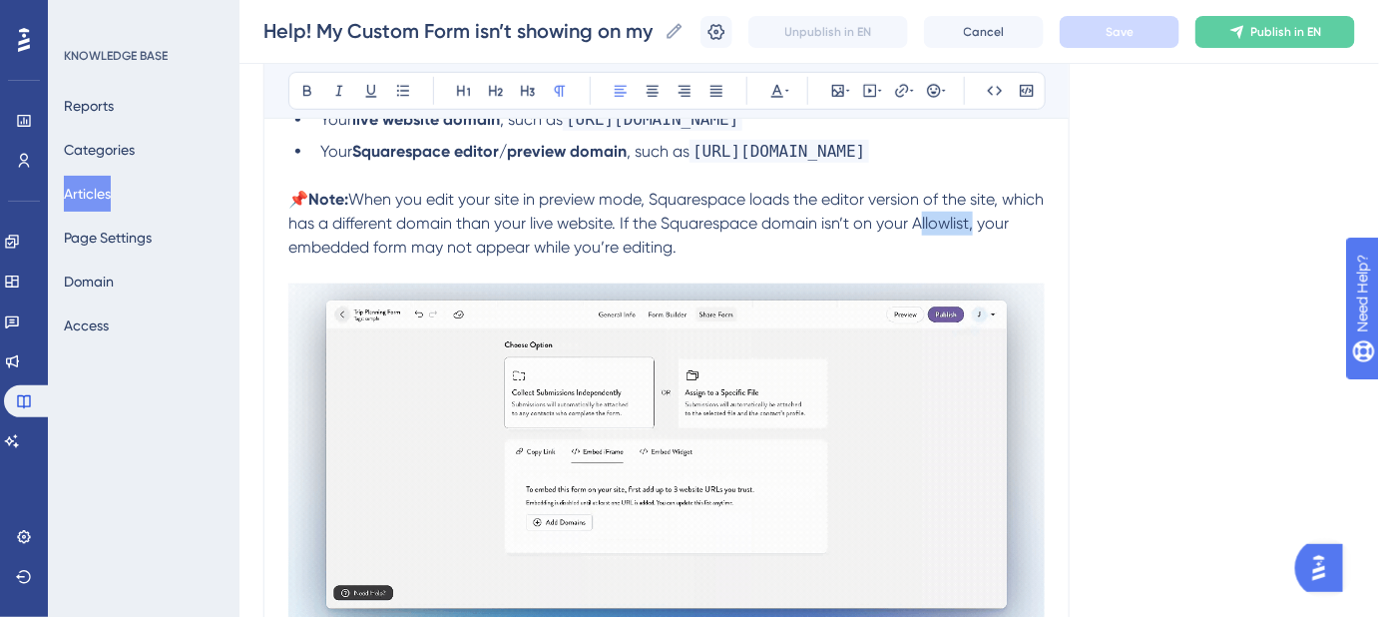
click at [984, 229] on span "When you edit your site in preview mode, Squarespace loads the editor version o…" at bounding box center [667, 223] width 759 height 67
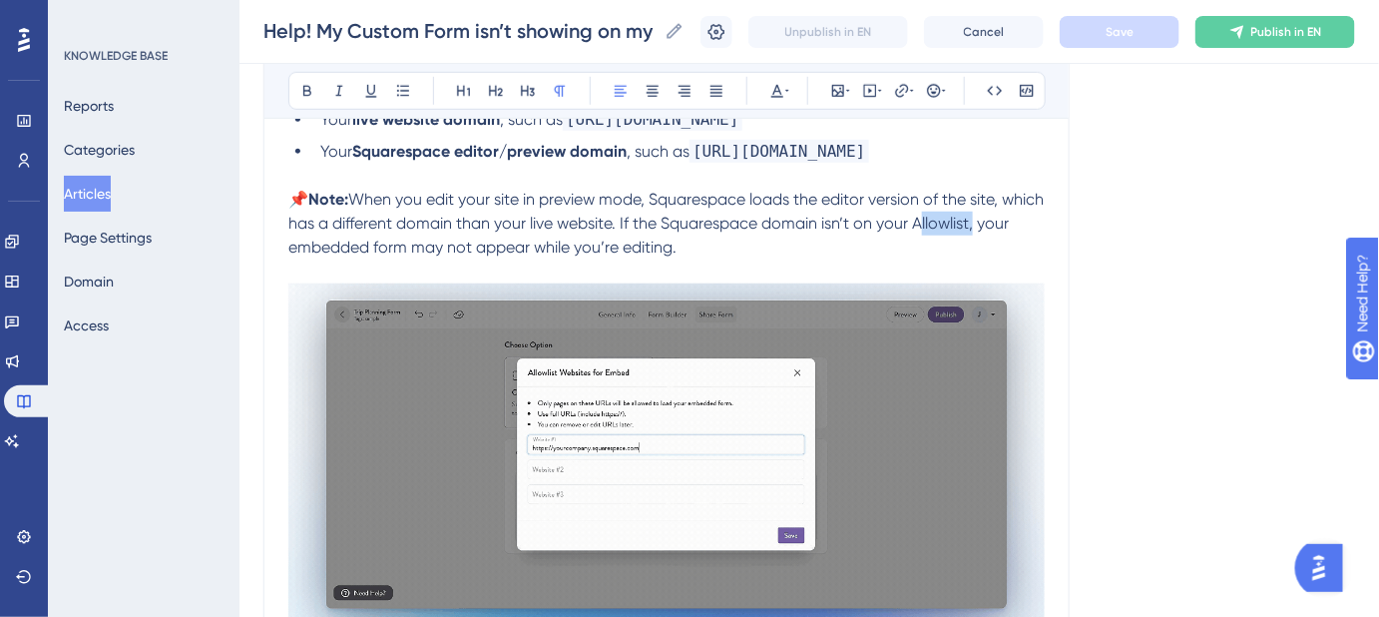
copy span "Allowlist"
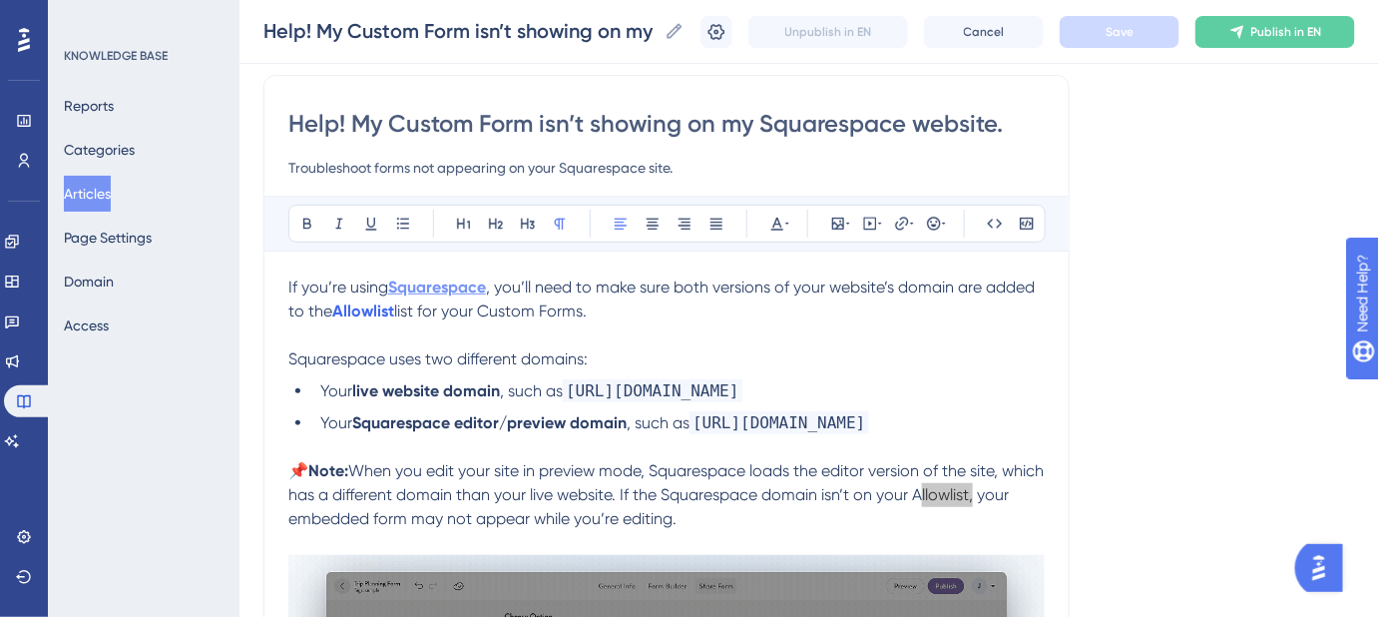
scroll to position [57, 0]
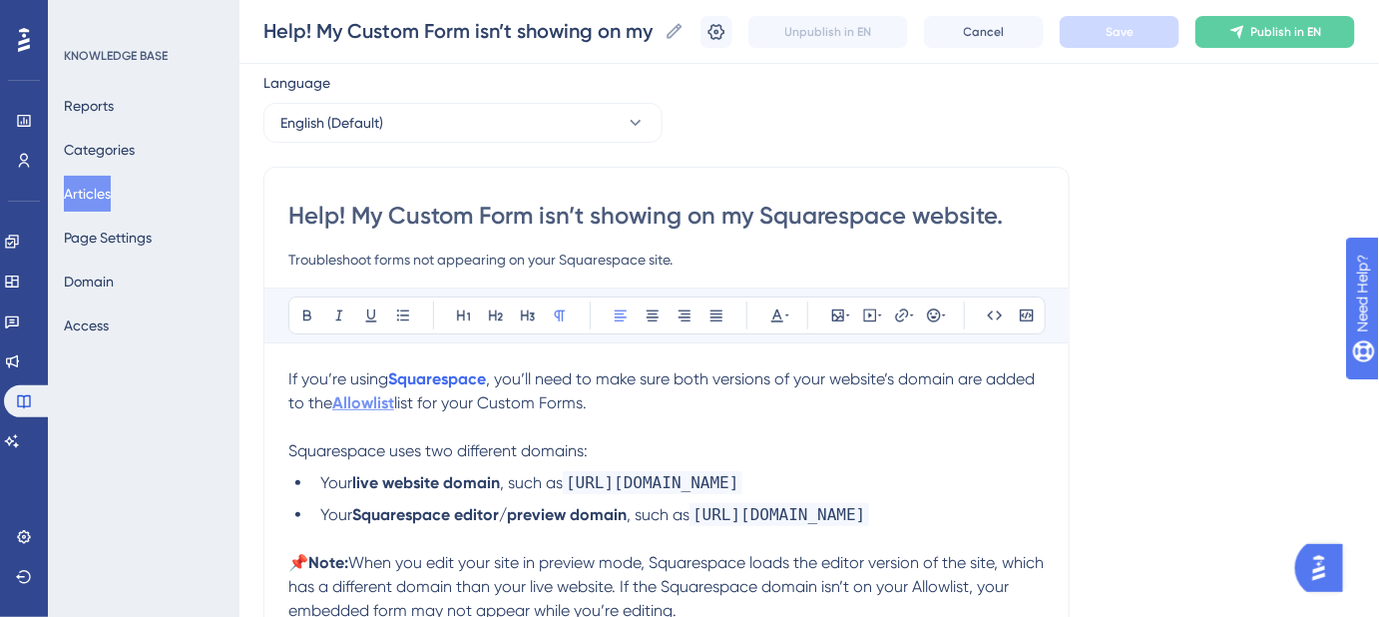
click at [351, 403] on strong "Allowlist" at bounding box center [363, 402] width 62 height 19
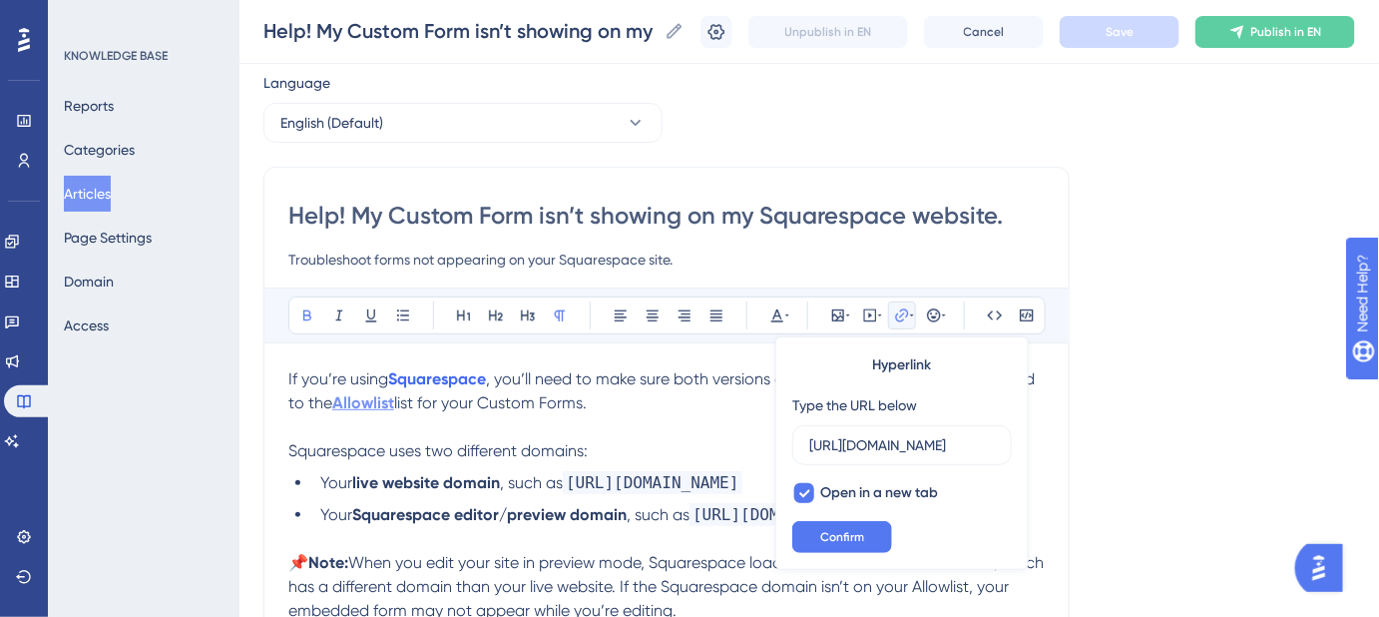
scroll to position [0, 334]
click at [890, 444] on input "https://help.safariportal.app/en/articles/16618-how-do-i-embed-custom-forms" at bounding box center [902, 445] width 186 height 22
click at [851, 525] on button "Confirm" at bounding box center [842, 537] width 100 height 32
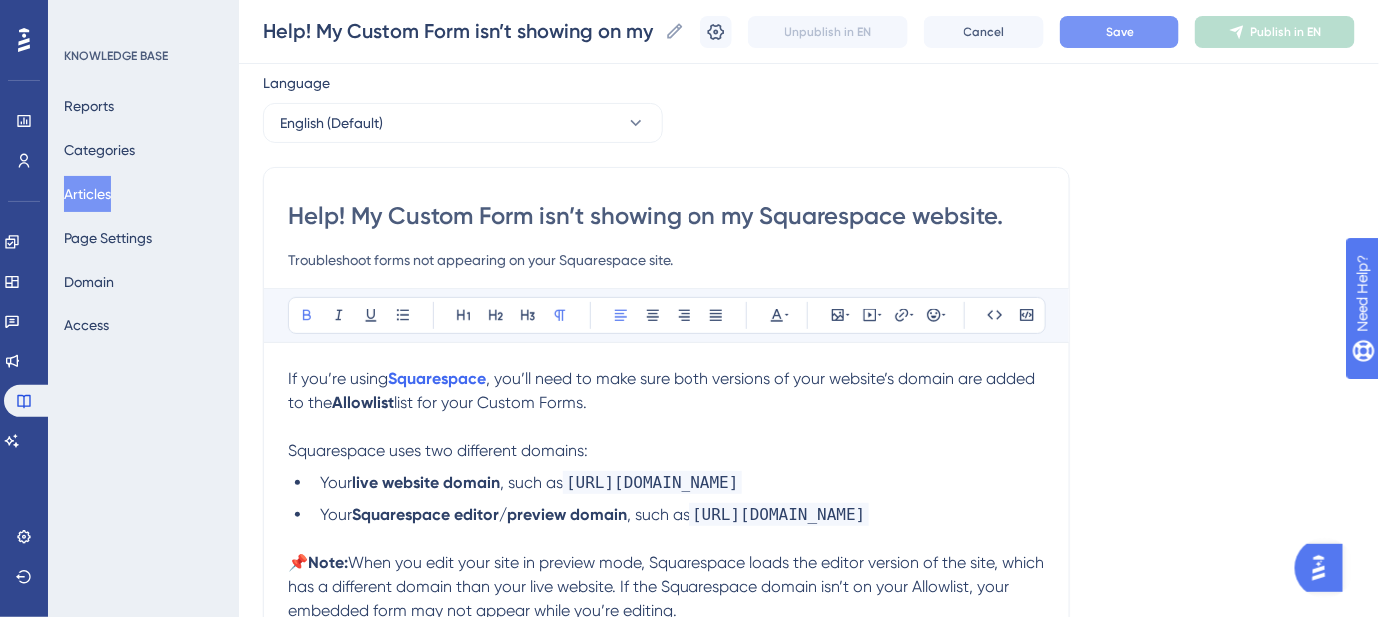
click at [341, 406] on strong "Allowlist" at bounding box center [363, 402] width 62 height 19
click at [348, 404] on strong "llowlist" at bounding box center [371, 402] width 51 height 19
click at [901, 313] on icon at bounding box center [901, 314] width 13 height 13
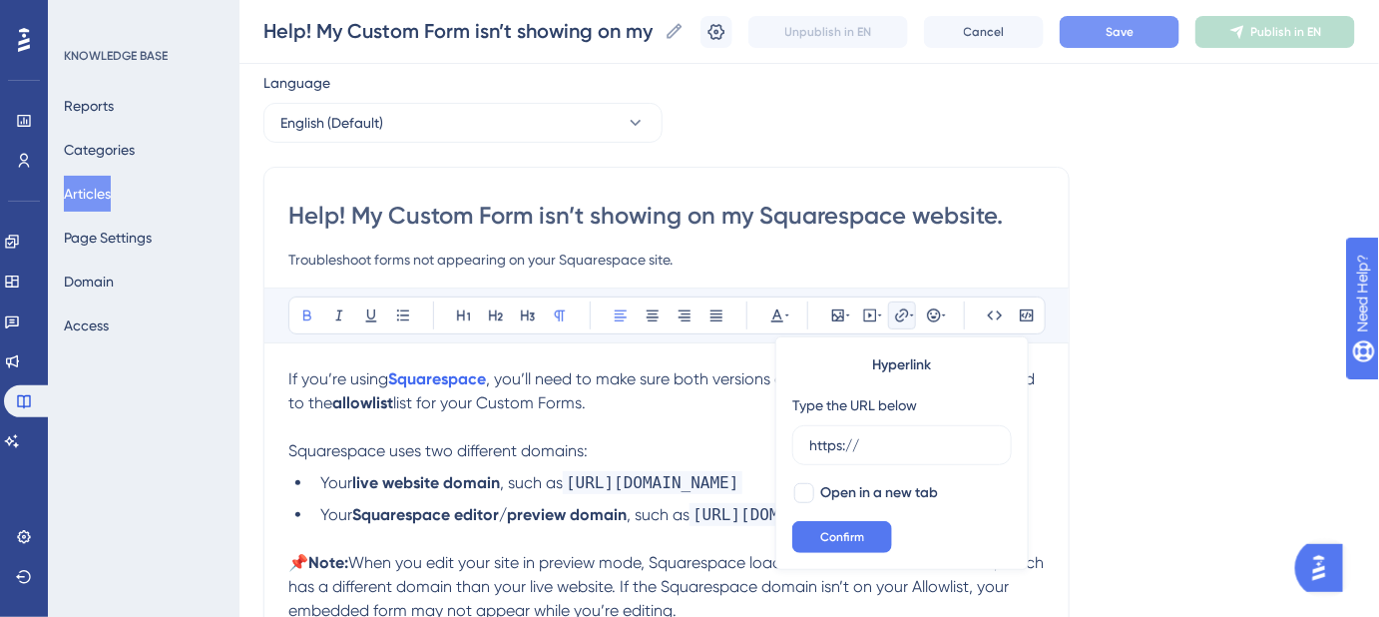
drag, startPoint x: 891, startPoint y: 444, endPoint x: 771, endPoint y: 444, distance: 119.7
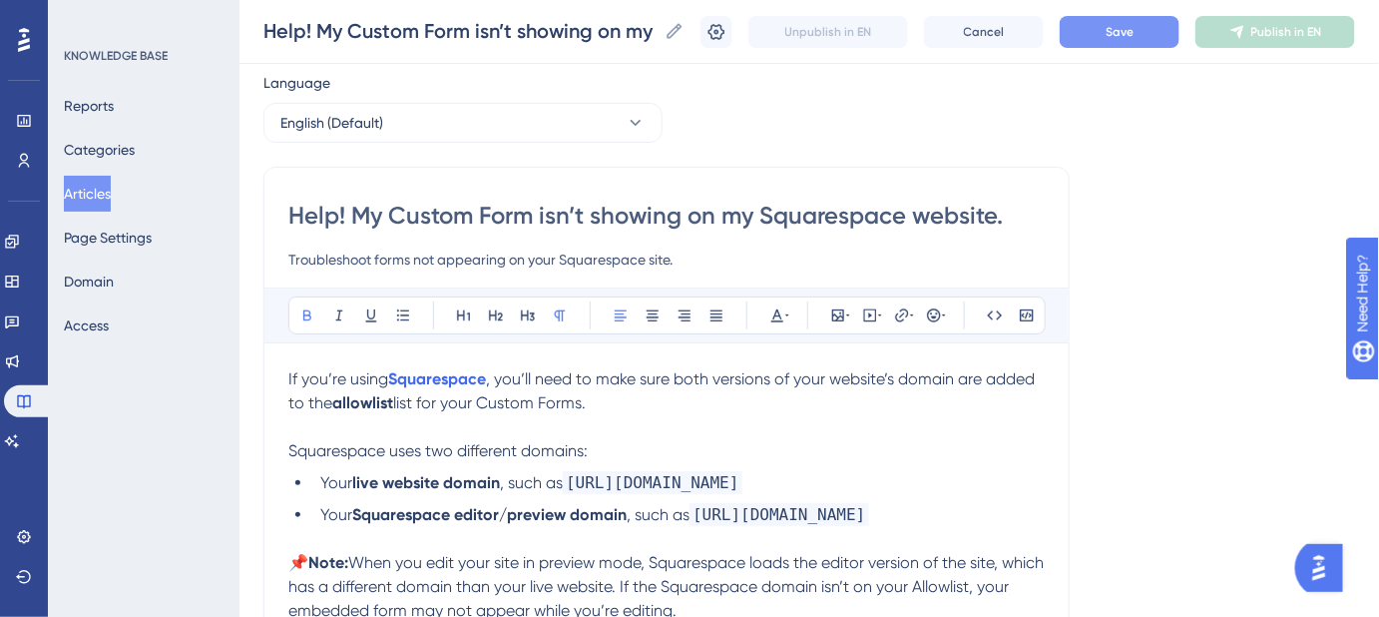
click at [375, 408] on strong "allowlist" at bounding box center [362, 402] width 61 height 19
click at [906, 313] on icon at bounding box center [902, 315] width 16 height 16
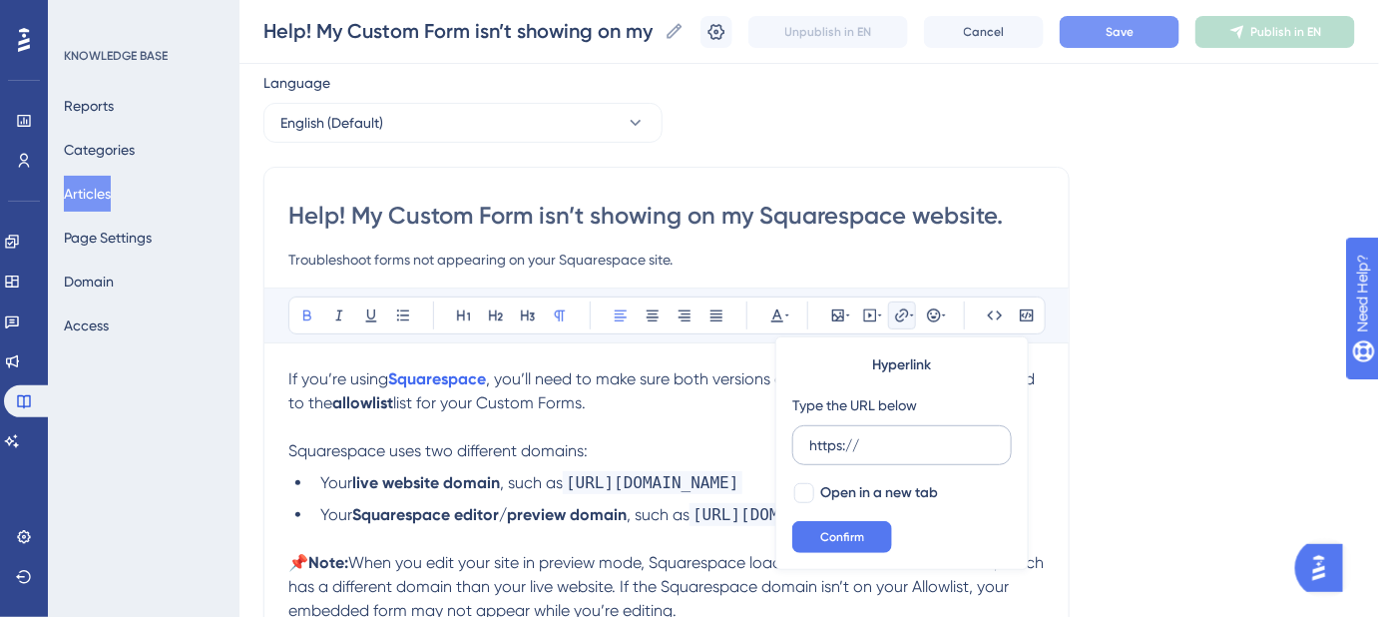
drag, startPoint x: 891, startPoint y: 441, endPoint x: 803, endPoint y: 442, distance: 87.8
click at [803, 442] on label "https://" at bounding box center [902, 445] width 220 height 40
click at [809, 442] on input "https://" at bounding box center [902, 445] width 186 height 22
type input "https://help.safariportal.app/en/articles/16618-how-do-i-embed-custom-forms"
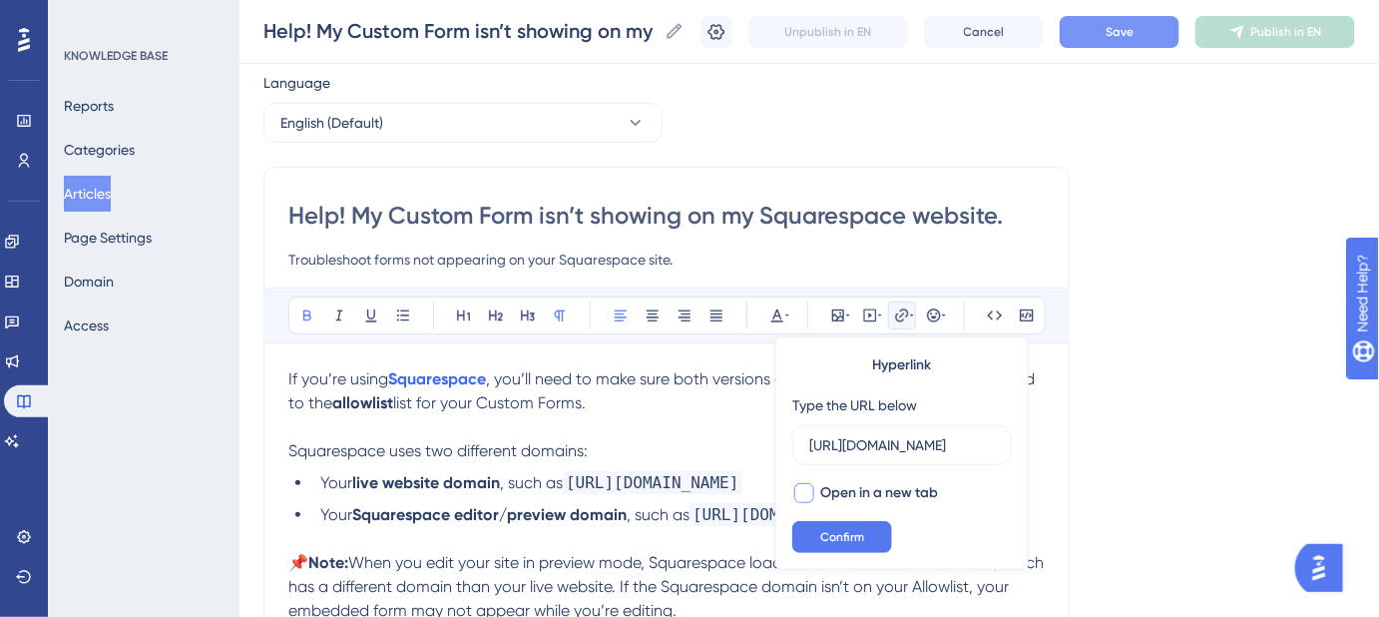
click at [806, 491] on div at bounding box center [804, 493] width 20 height 20
checkbox input "true"
click at [820, 532] on span "Confirm" at bounding box center [842, 537] width 44 height 16
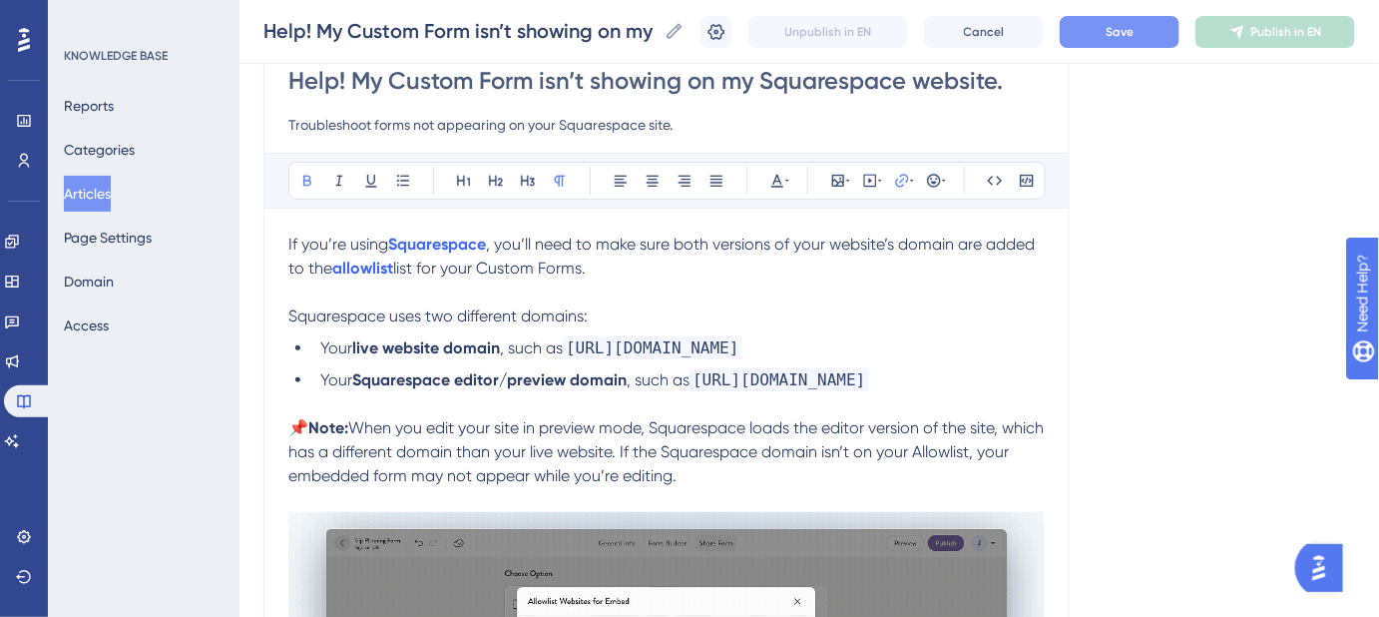
scroll to position [238, 0]
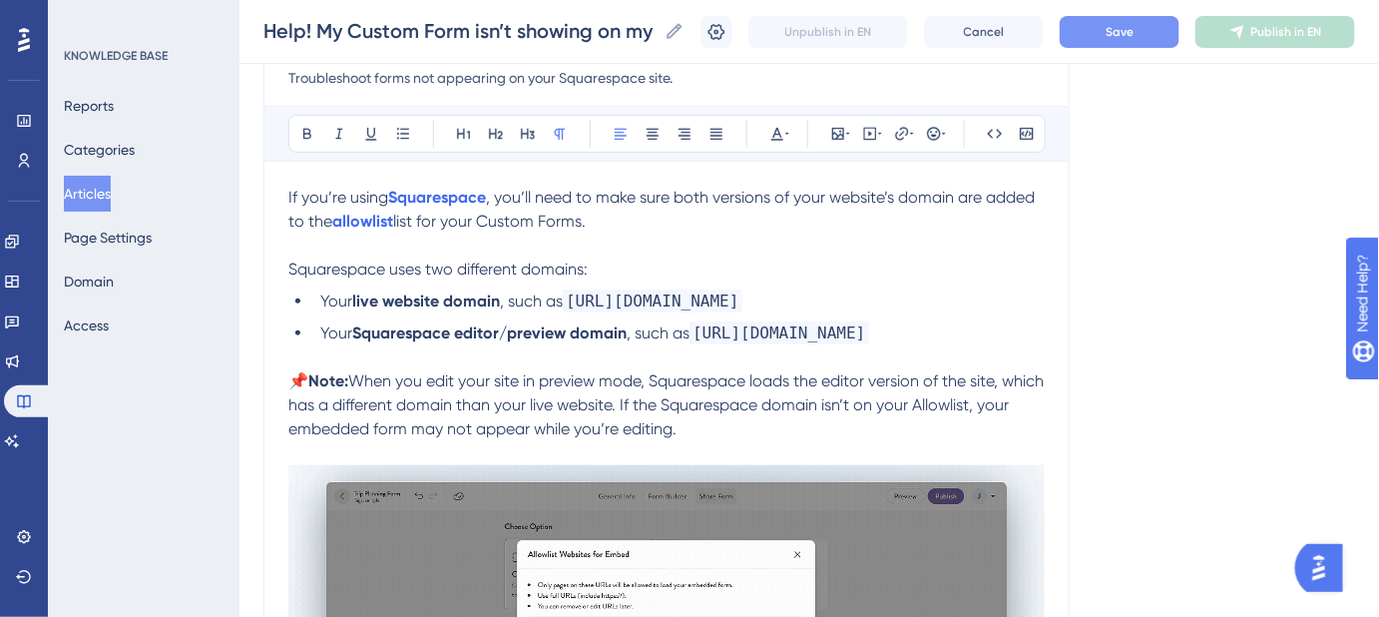
click at [968, 405] on span "When you edit your site in preview mode, Squarespace loads the editor version o…" at bounding box center [667, 404] width 759 height 67
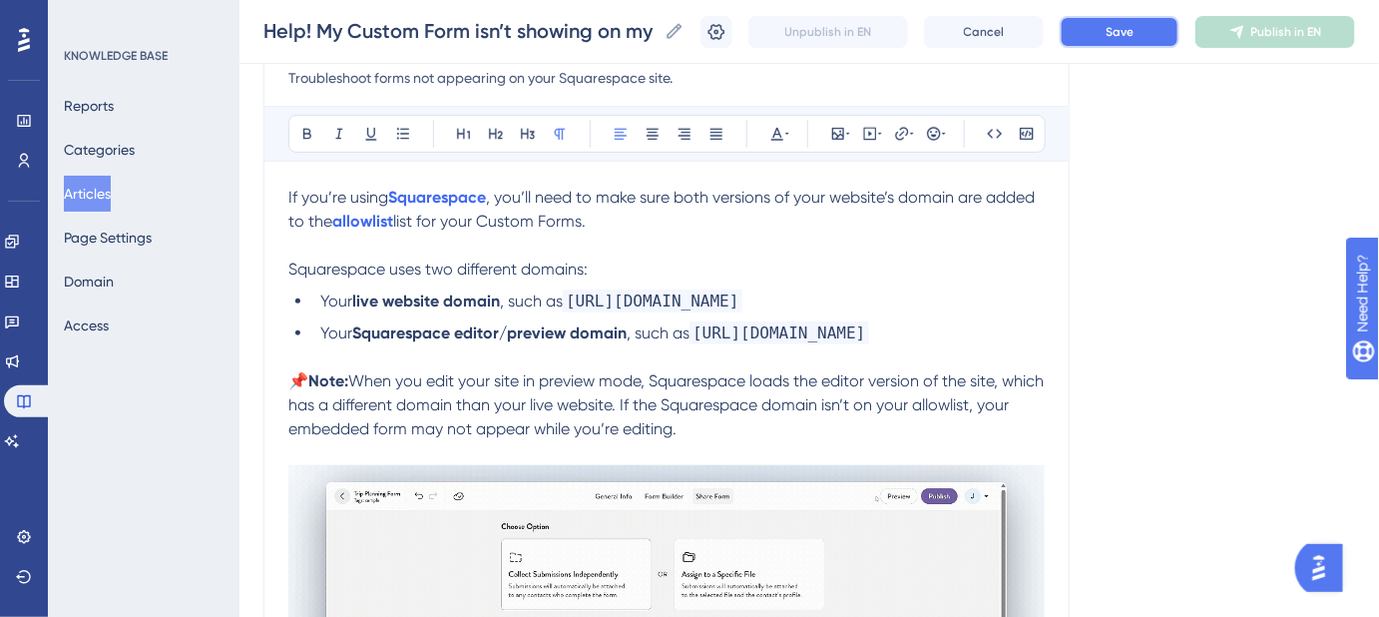
click at [1101, 36] on button "Save" at bounding box center [1120, 32] width 120 height 32
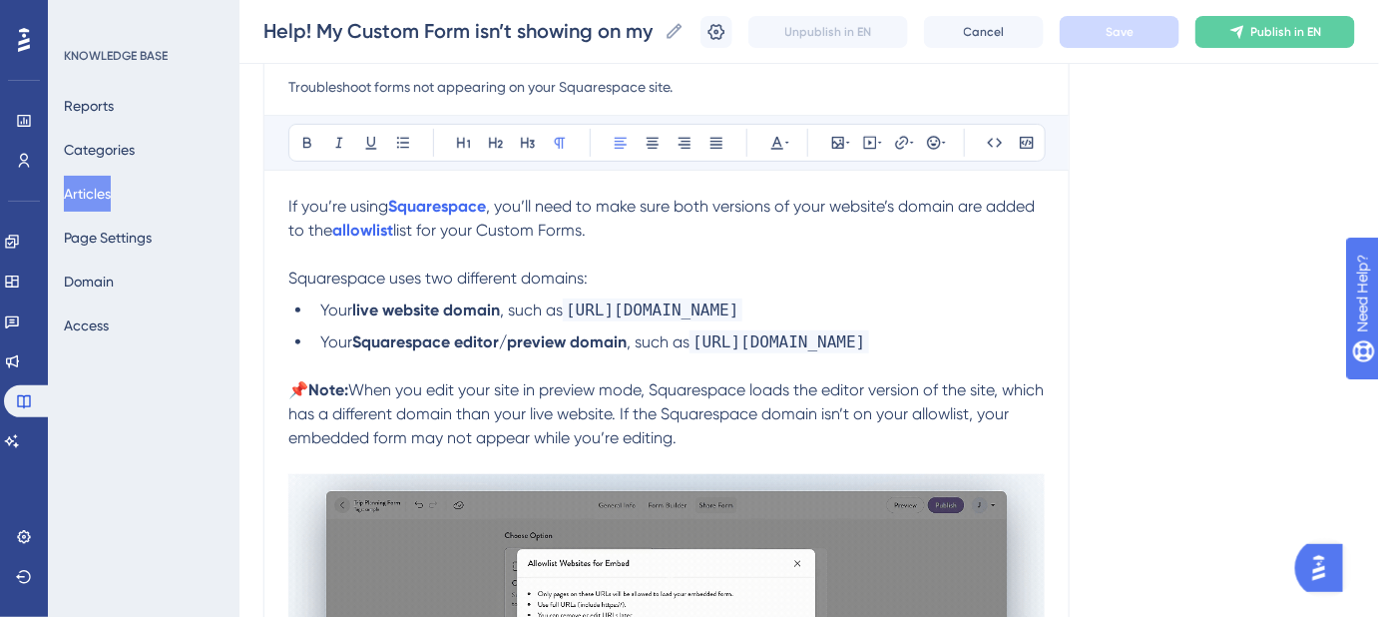
scroll to position [271, 0]
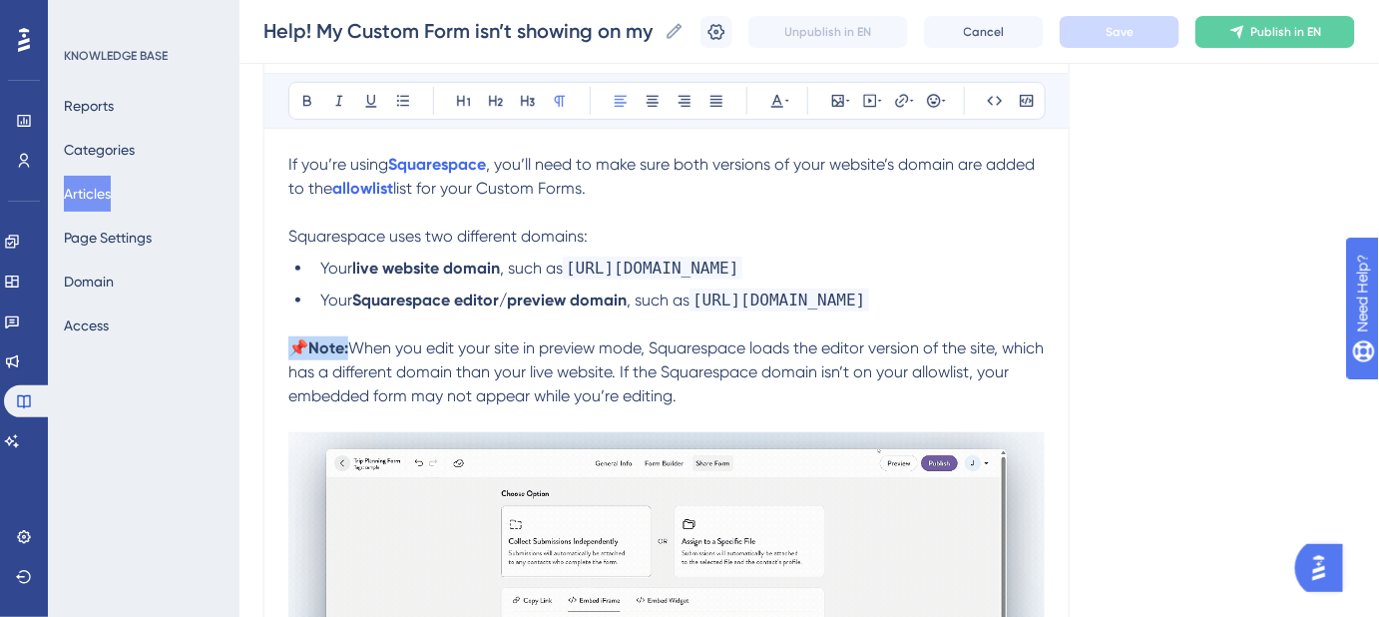
drag, startPoint x: 351, startPoint y: 345, endPoint x: 296, endPoint y: 345, distance: 54.9
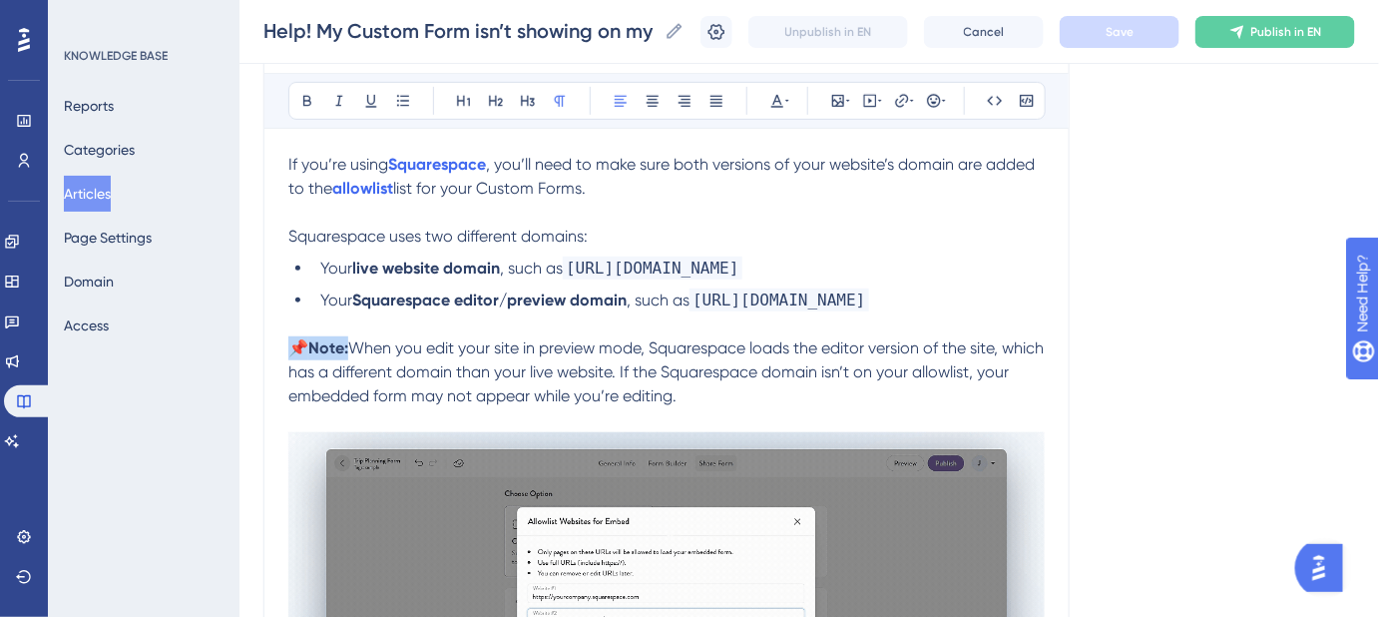
click at [296, 345] on p "📌 Note: When you edit your site in preview mode, Squarespace loads the editor v…" at bounding box center [666, 372] width 756 height 72
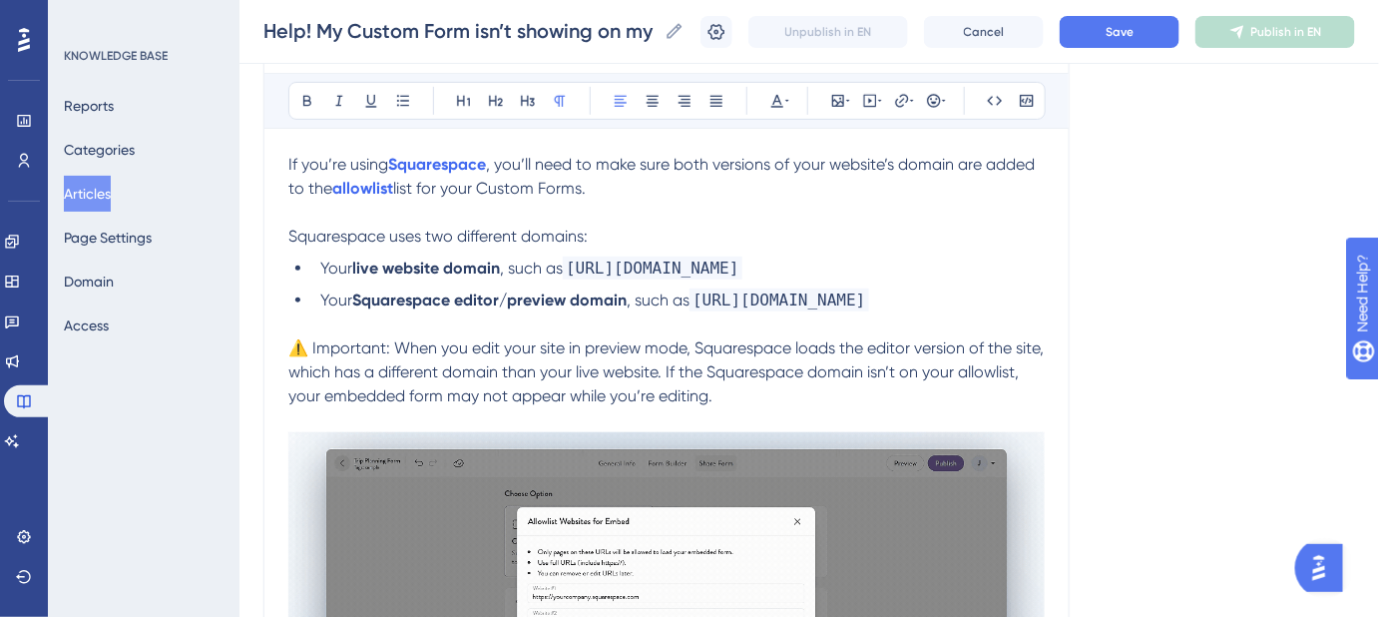
click at [353, 350] on span "⚠️ Important: When you edit your site in preview mode, Squarespace loads the ed…" at bounding box center [667, 371] width 759 height 67
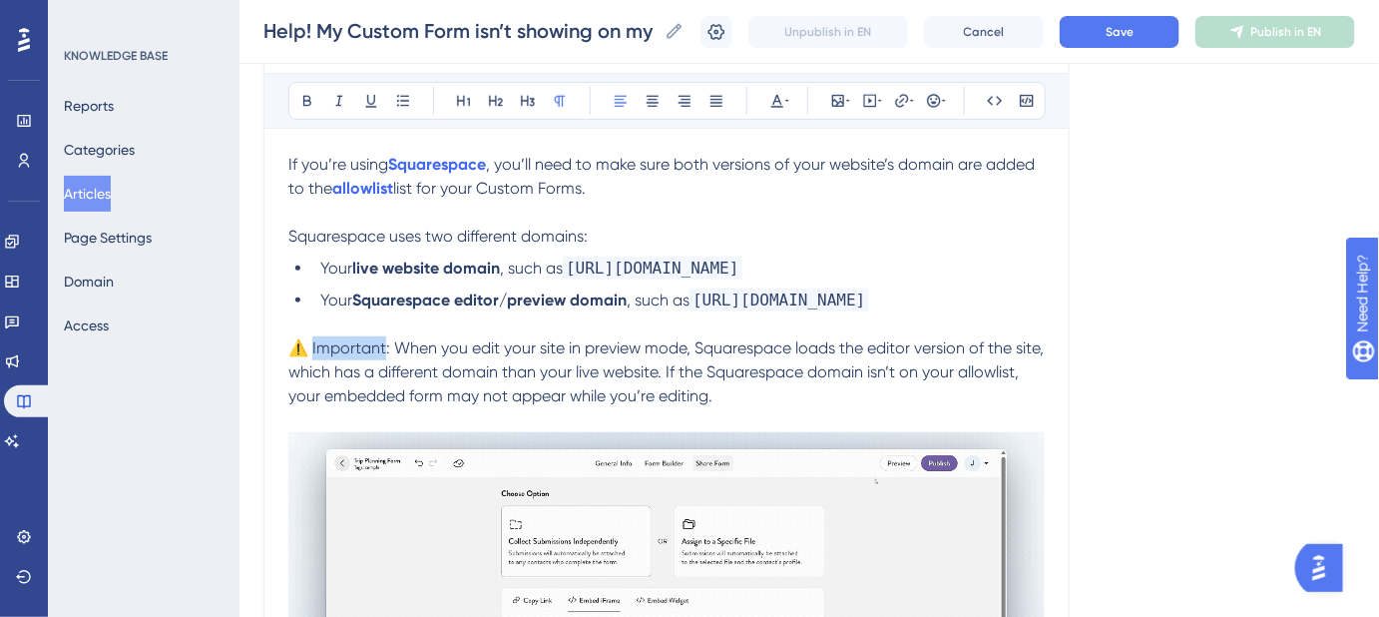
click at [353, 350] on span "⚠️ Important: When you edit your site in preview mode, Squarespace loads the ed…" at bounding box center [667, 371] width 759 height 67
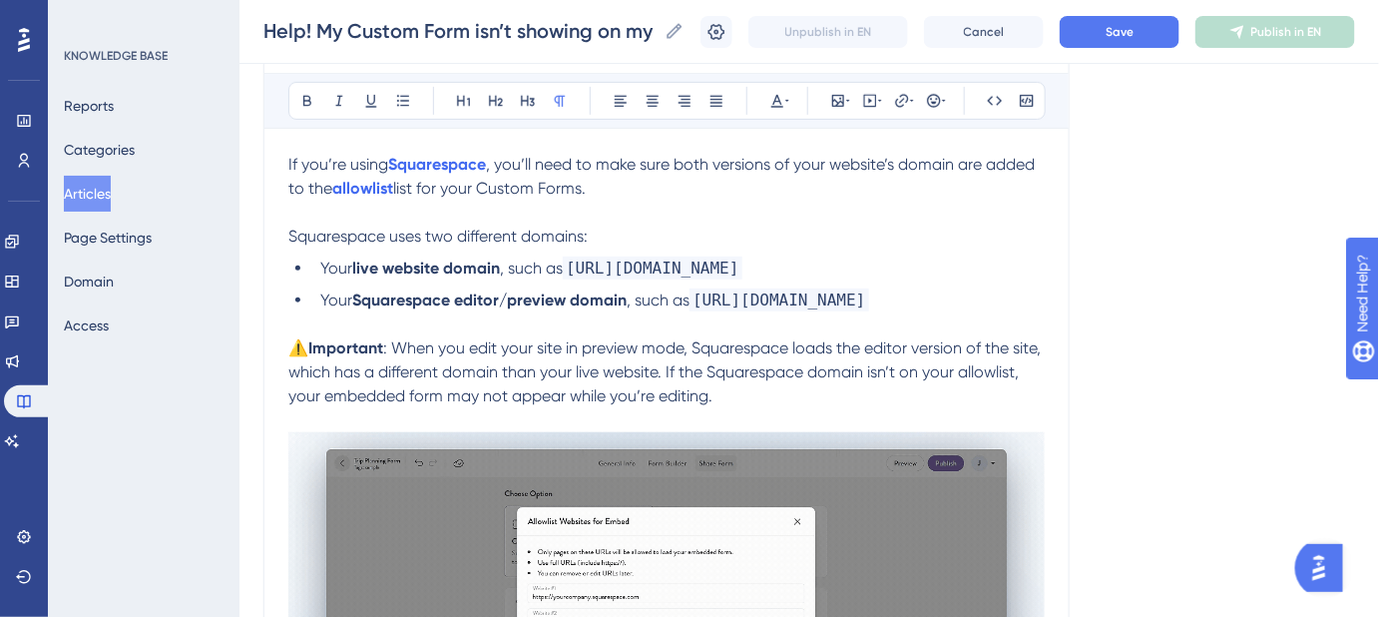
click at [318, 318] on p at bounding box center [666, 324] width 756 height 24
click at [1127, 33] on span "Save" at bounding box center [1120, 32] width 28 height 16
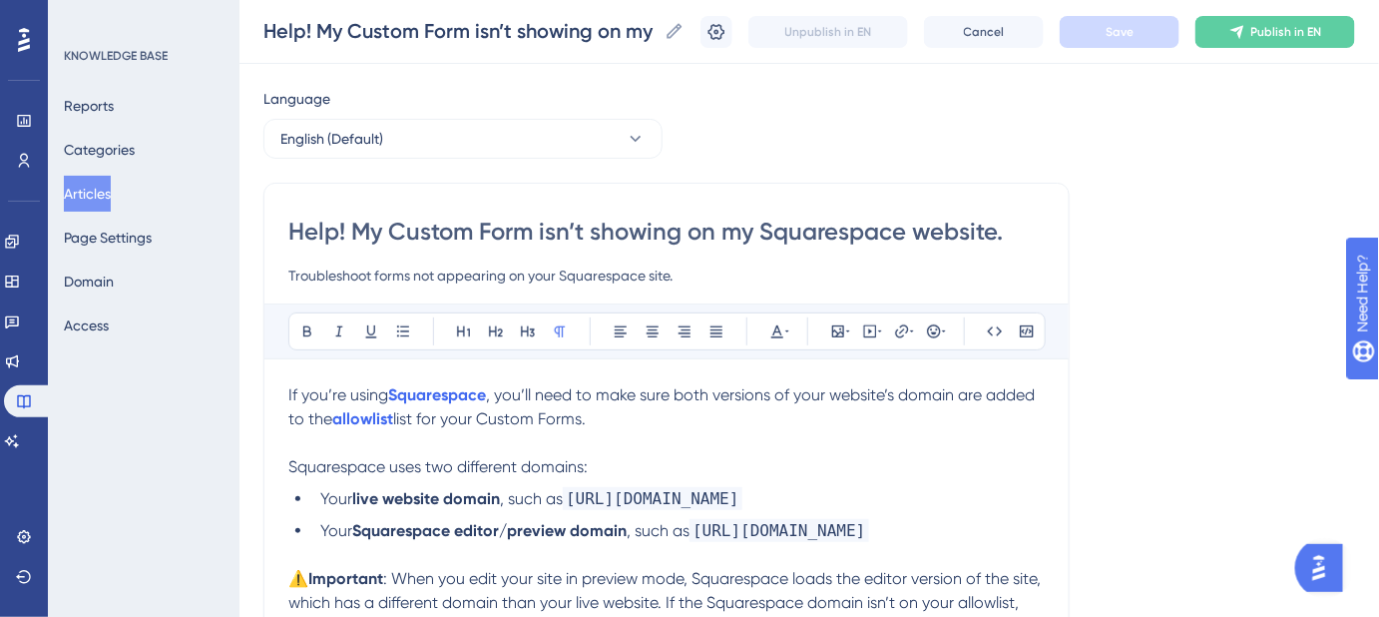
scroll to position [0, 0]
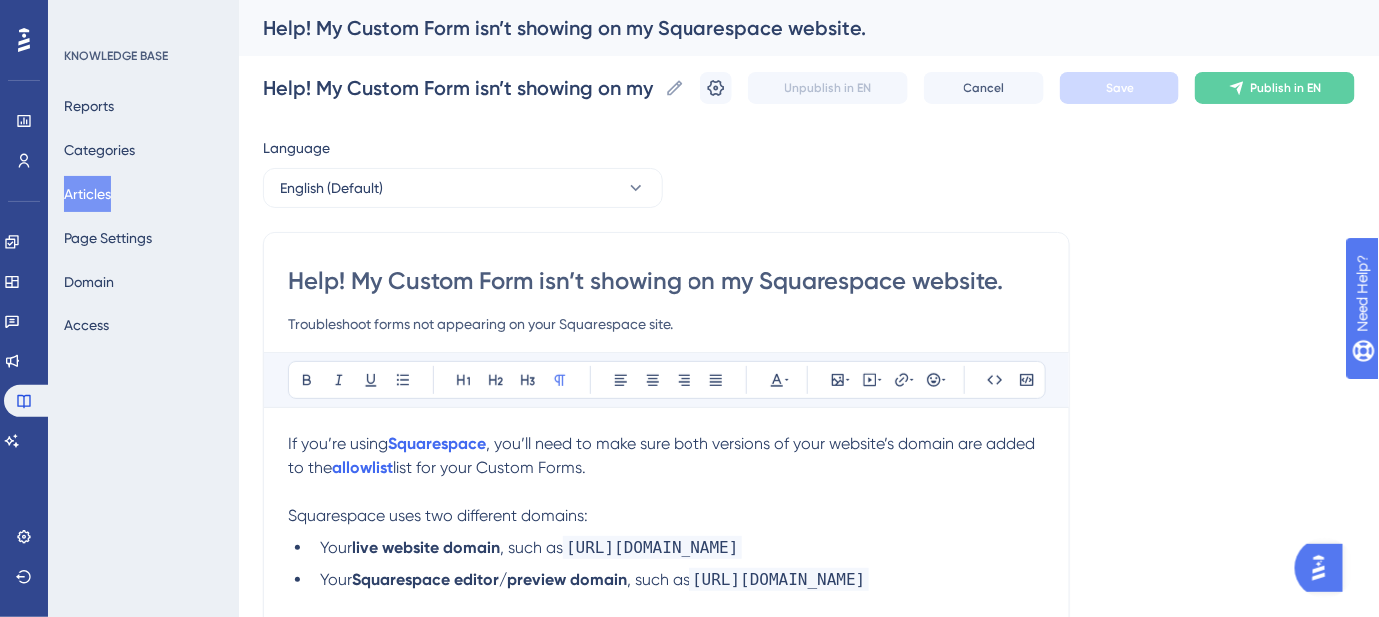
click at [86, 188] on button "Articles" at bounding box center [87, 194] width 47 height 36
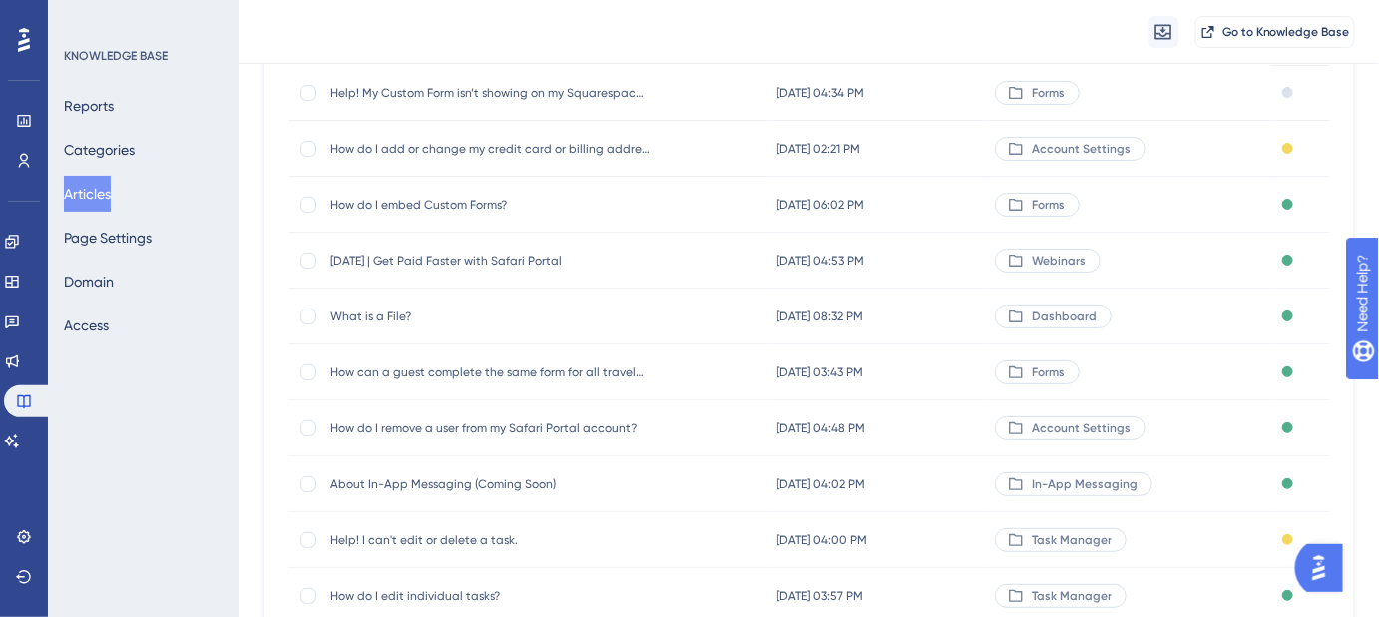
scroll to position [362, 0]
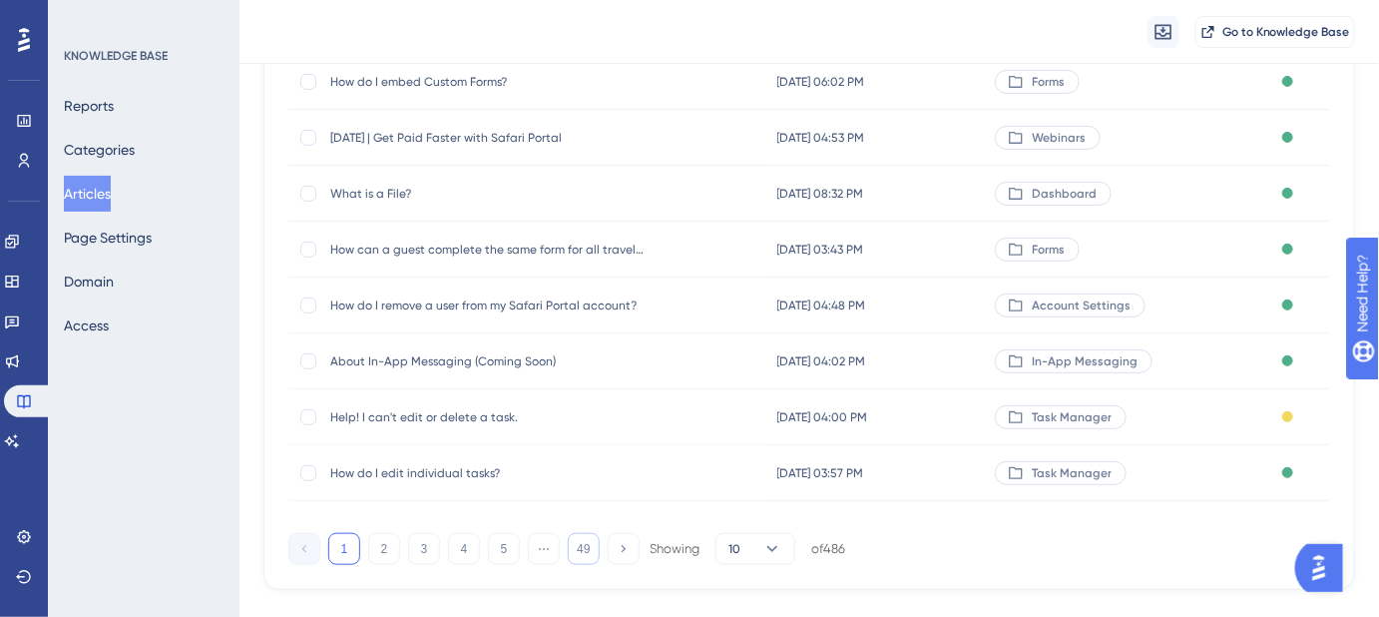
click at [587, 554] on button "49" at bounding box center [584, 549] width 32 height 32
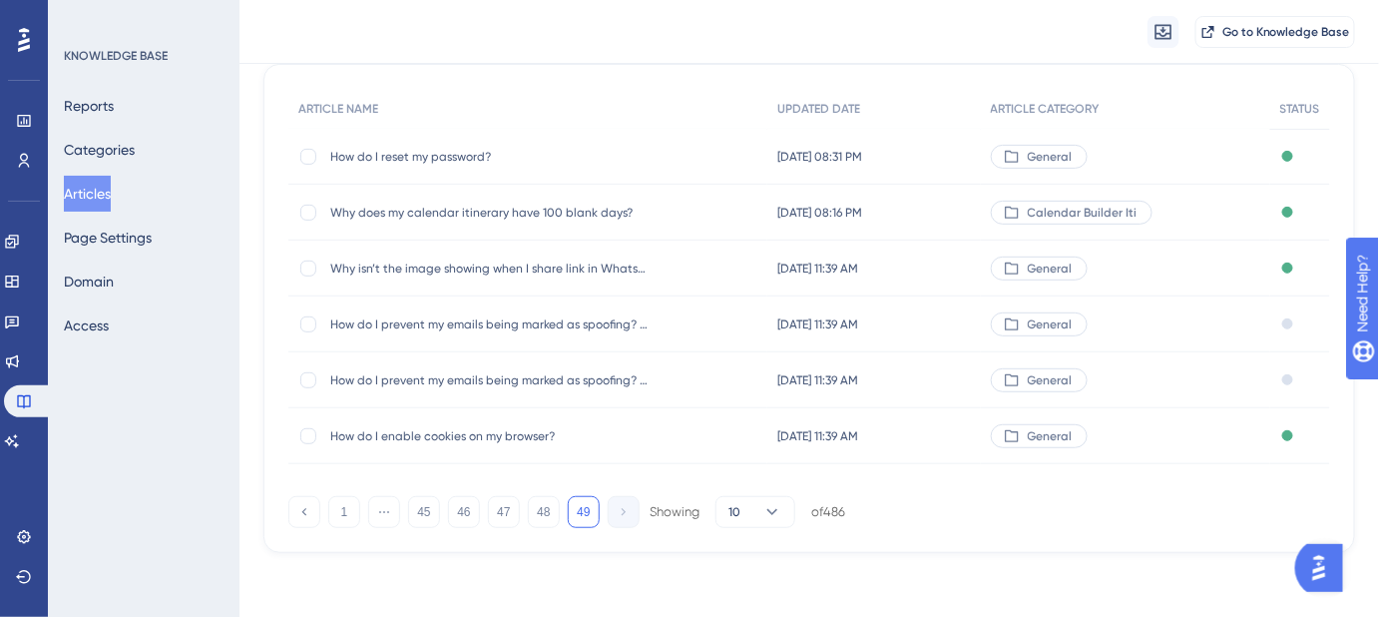
scroll to position [175, 0]
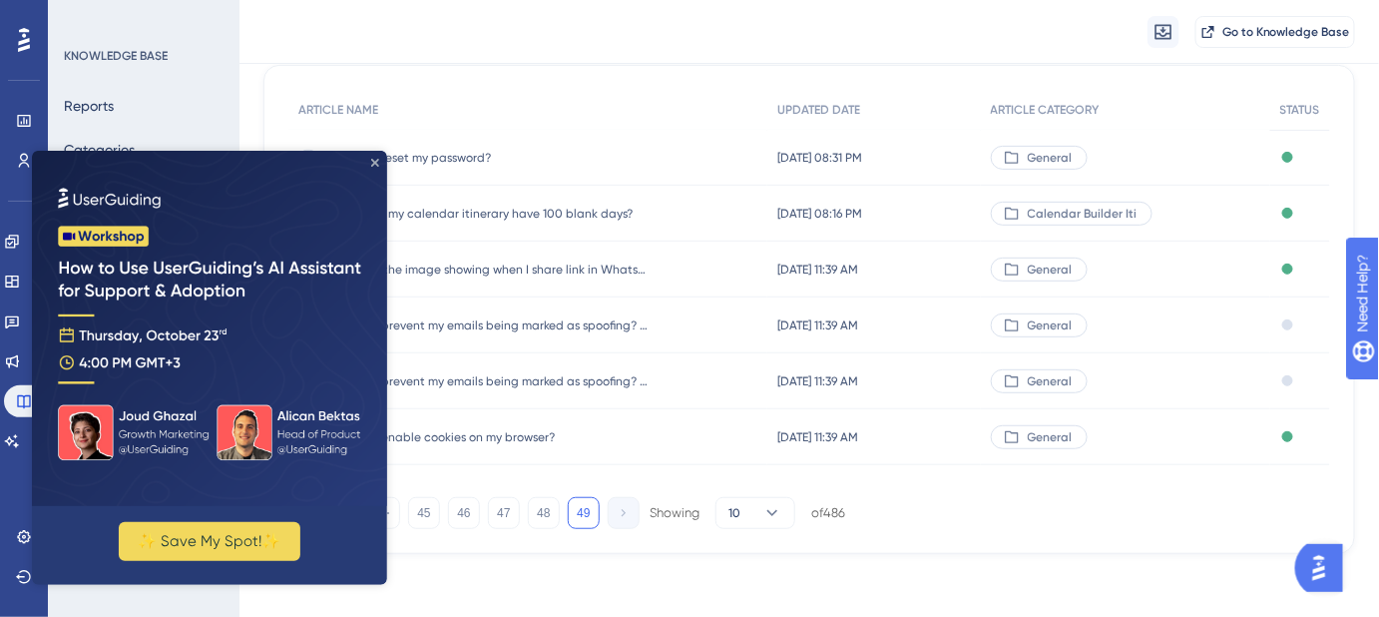
click at [372, 161] on icon "Close Preview" at bounding box center [374, 162] width 8 height 8
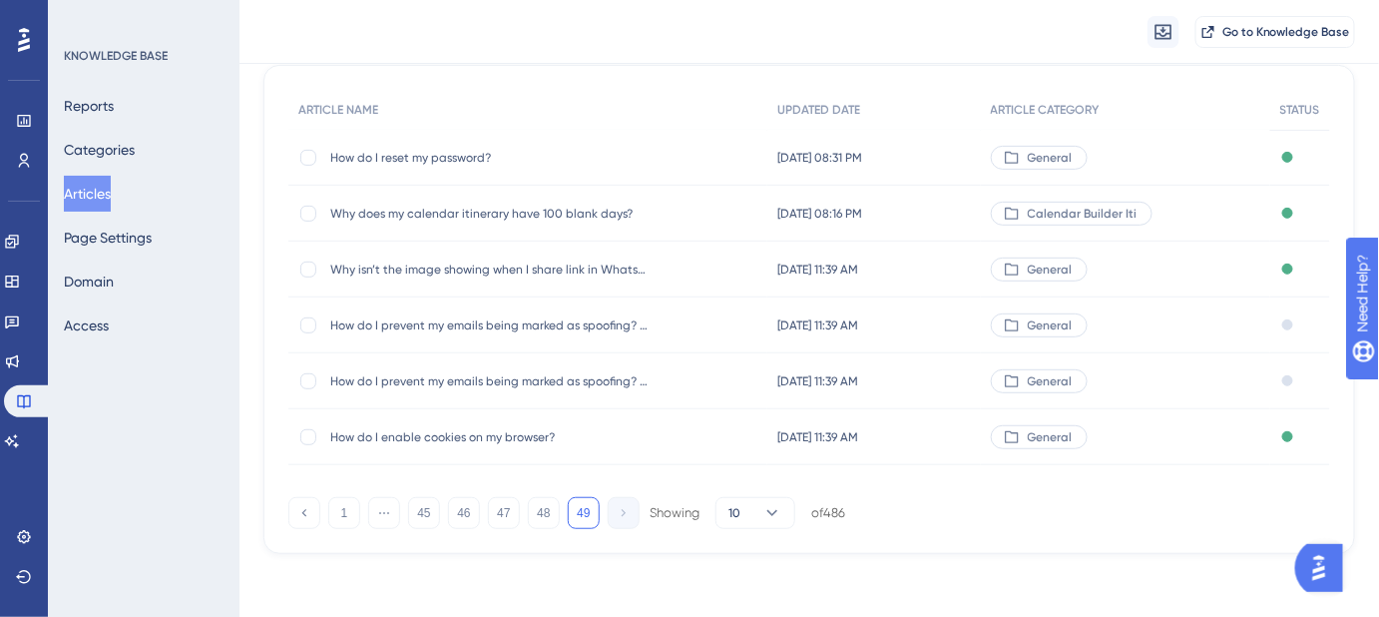
click at [405, 208] on span "Why does my calendar itinerary have 100 blank days?" at bounding box center [489, 214] width 319 height 16
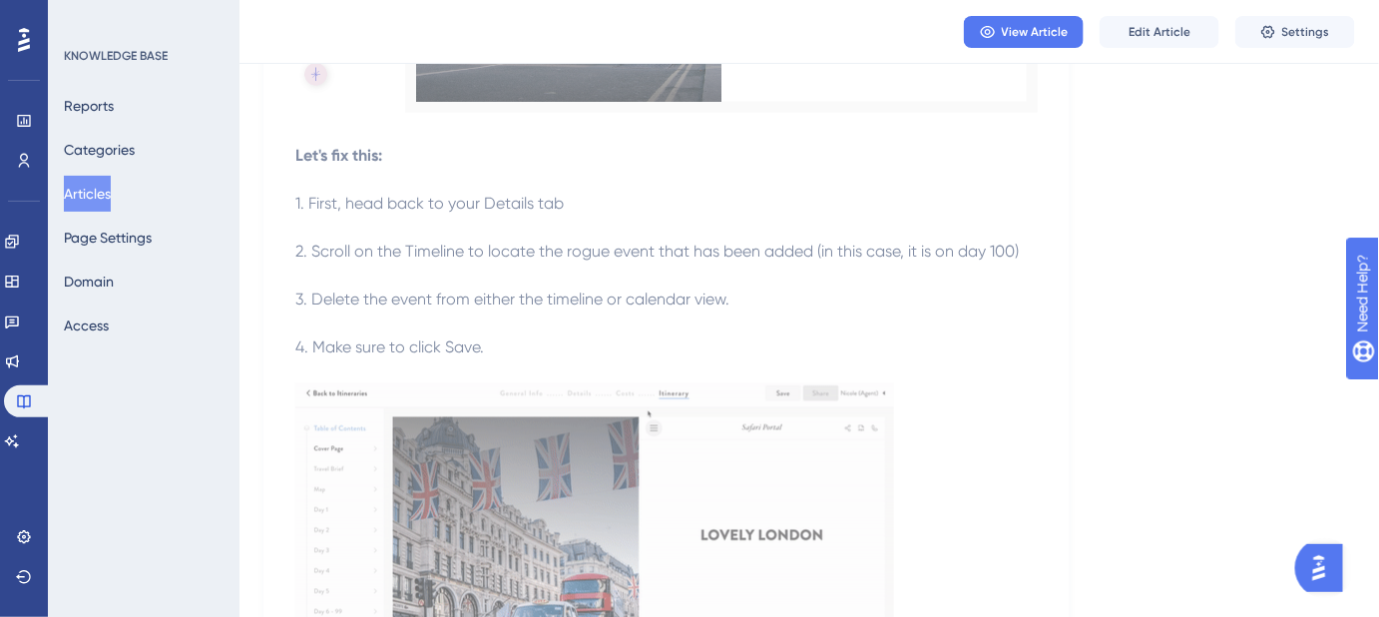
scroll to position [979, 0]
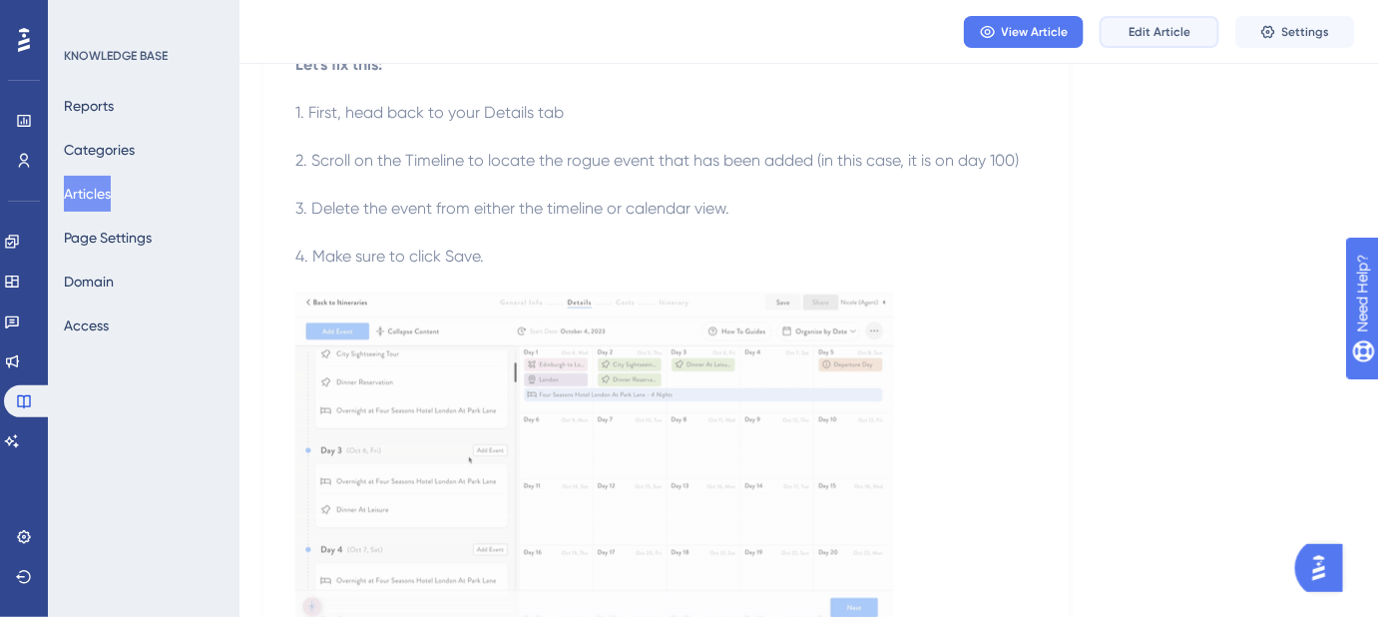
click at [1143, 39] on button "Edit Article" at bounding box center [1160, 32] width 120 height 32
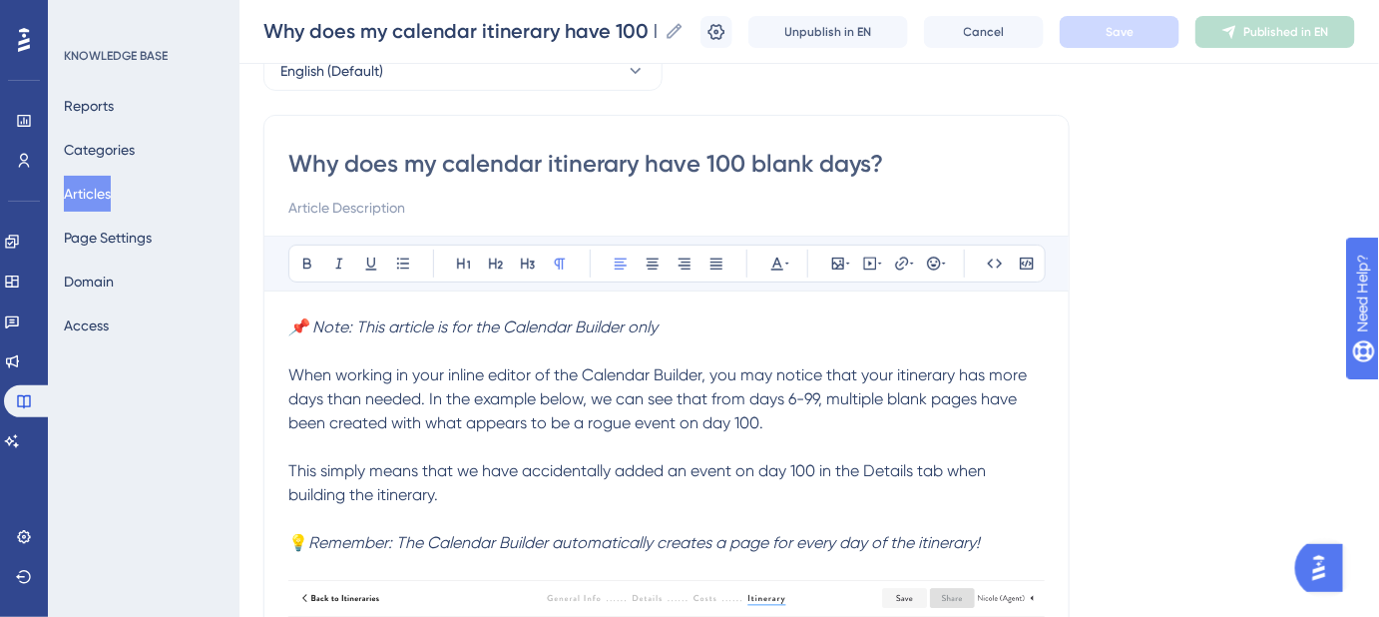
scroll to position [90, 0]
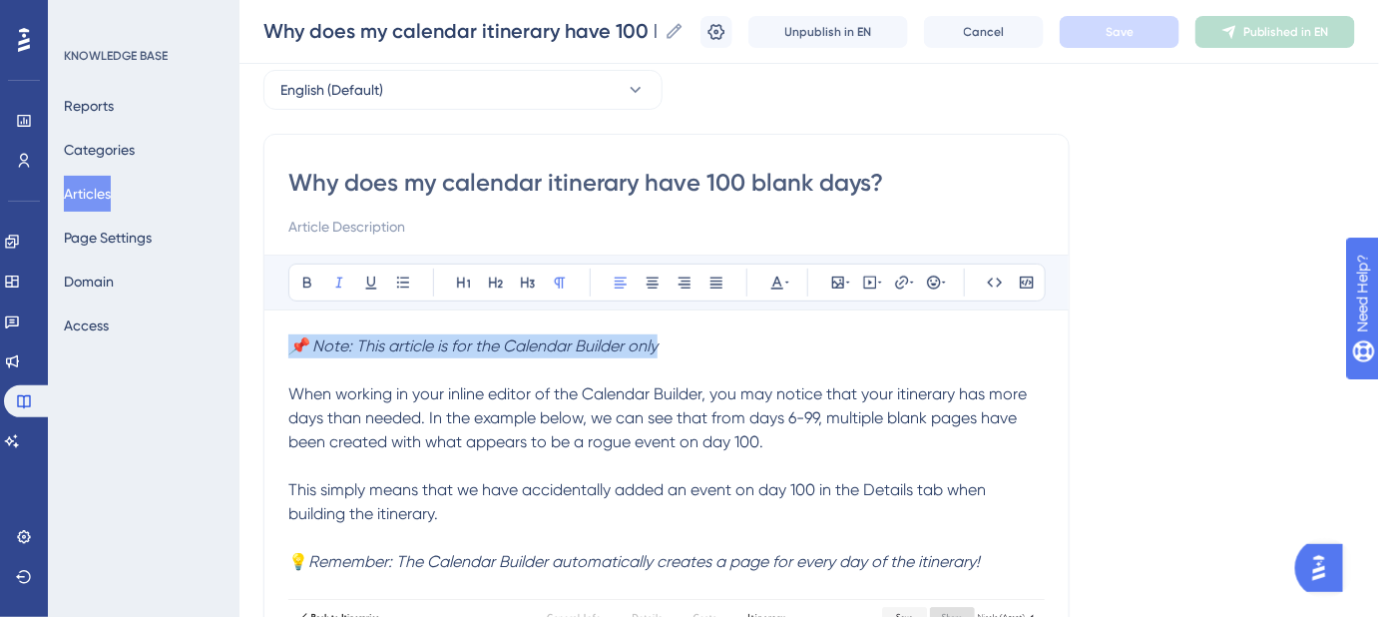
drag, startPoint x: 538, startPoint y: 338, endPoint x: 274, endPoint y: 338, distance: 263.4
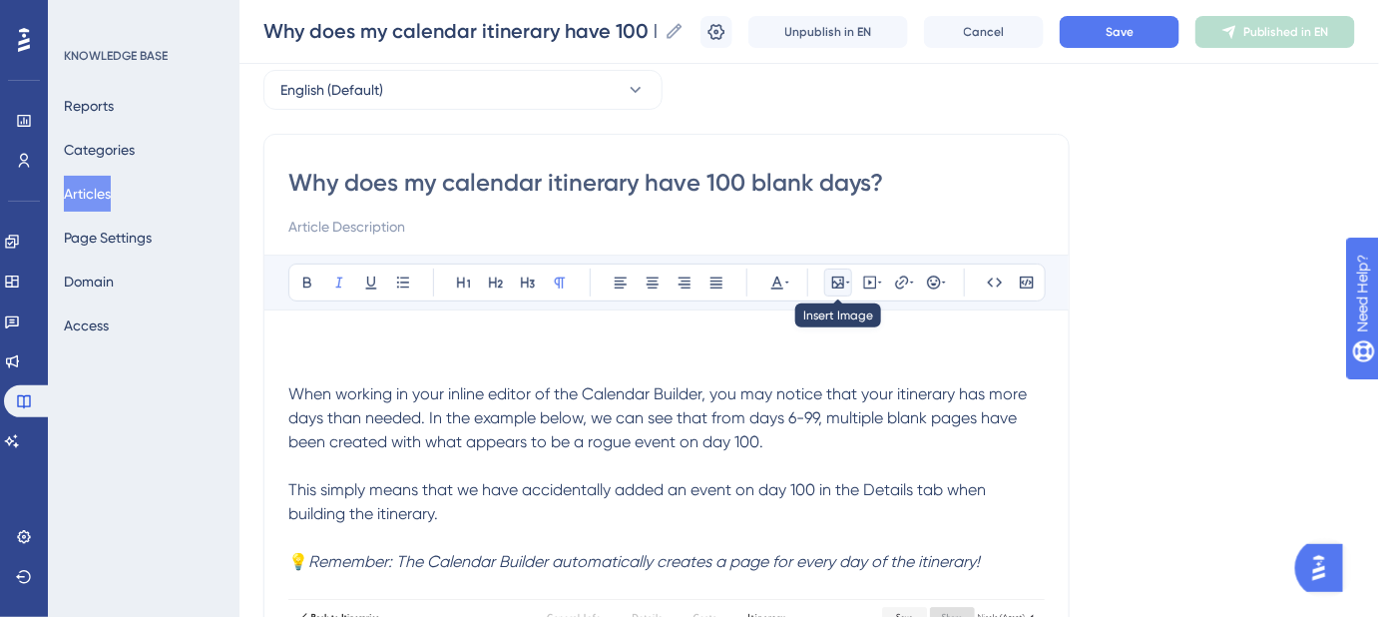
click at [840, 282] on icon at bounding box center [838, 282] width 16 height 16
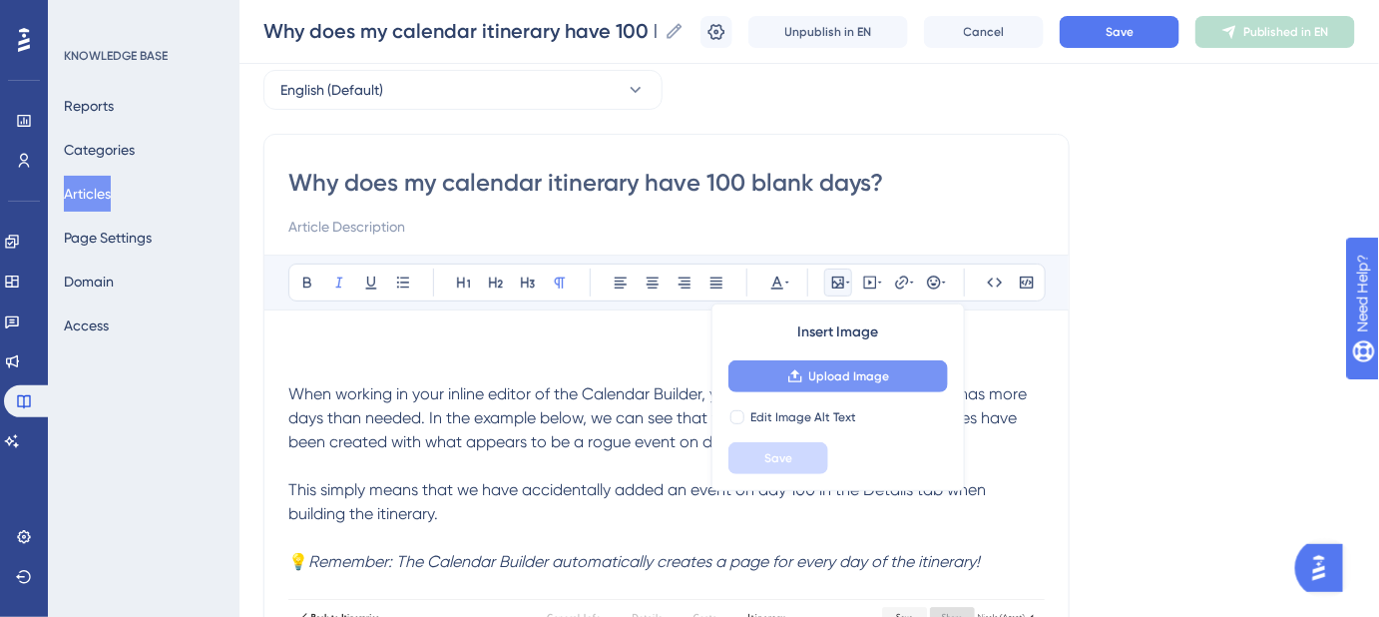
click at [838, 370] on span "Upload Image" at bounding box center [849, 376] width 81 height 16
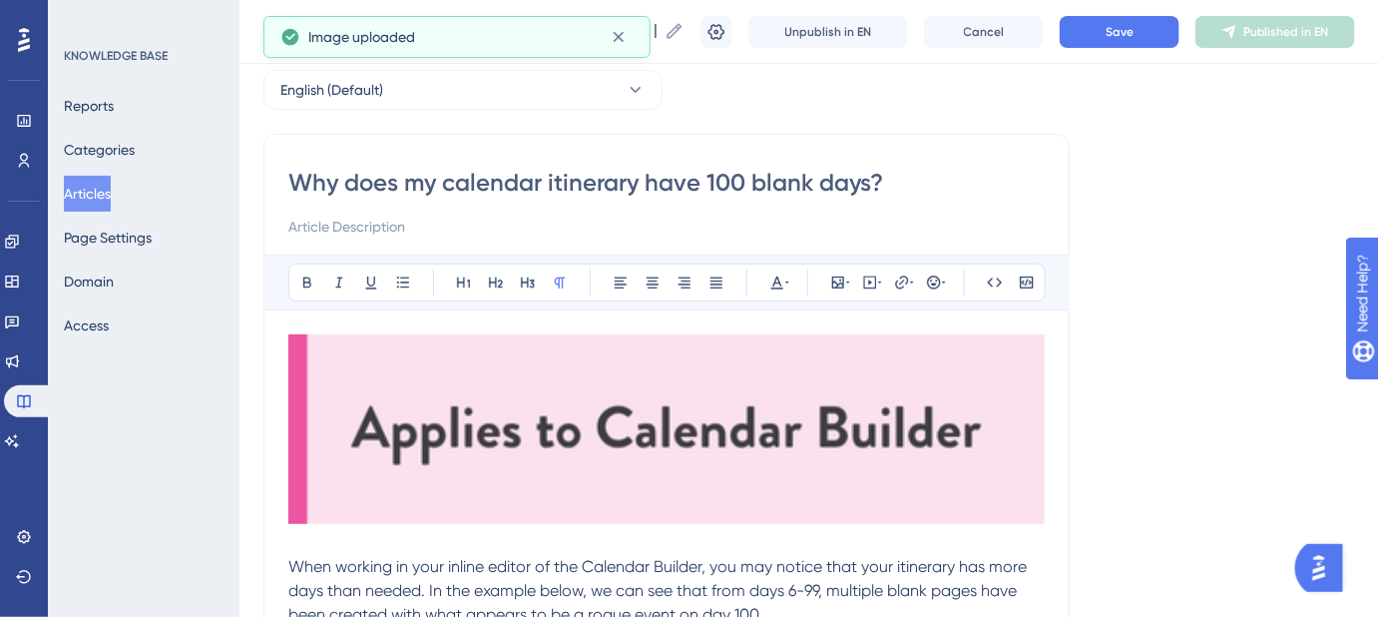
click at [750, 414] on img at bounding box center [666, 429] width 756 height 190
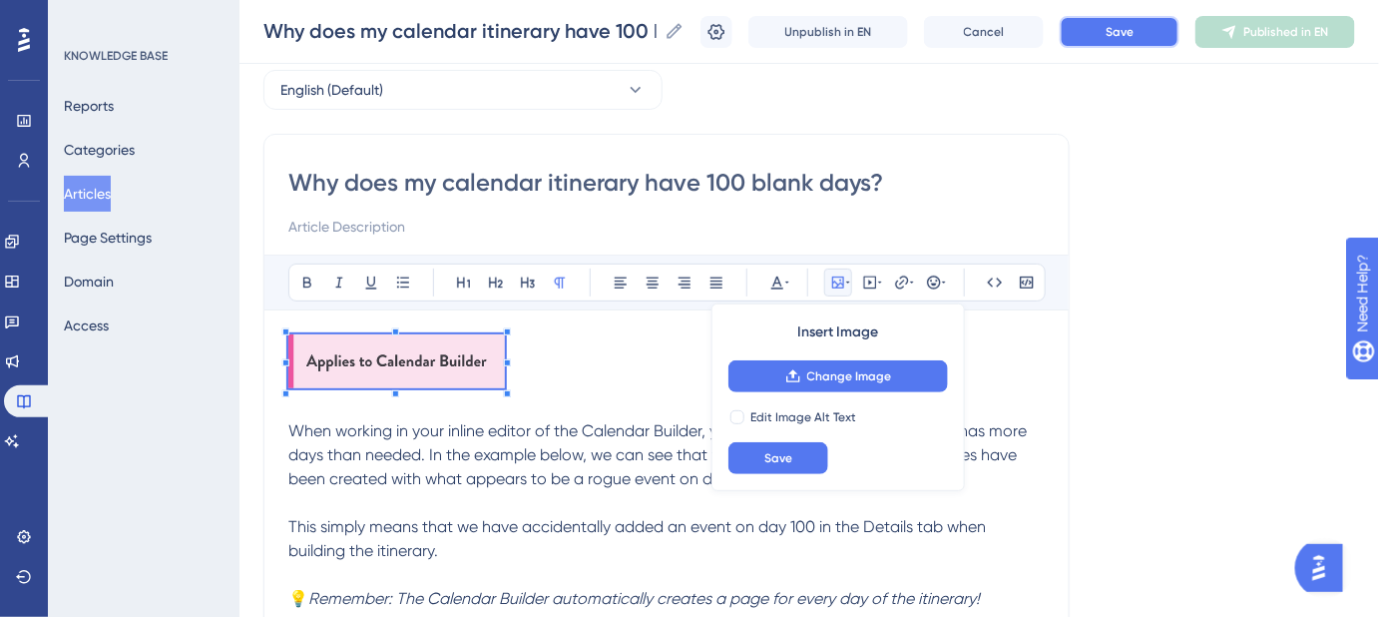
click at [1139, 22] on button "Save" at bounding box center [1120, 32] width 120 height 32
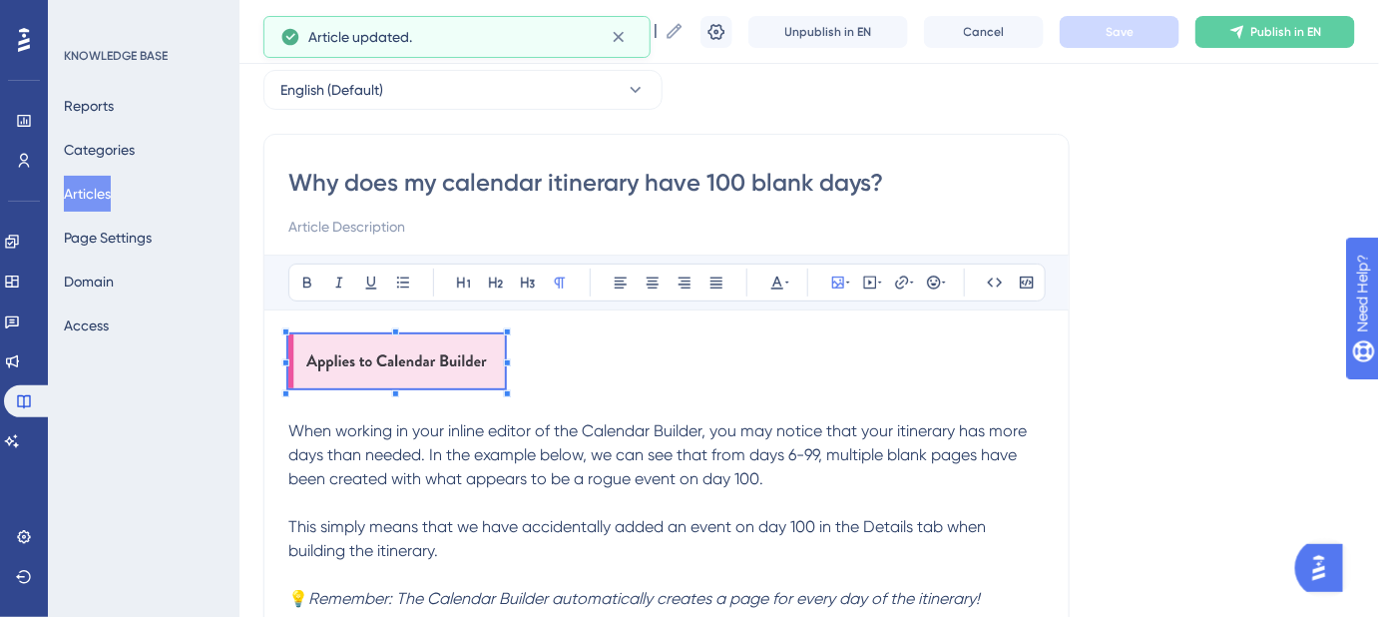
scroll to position [181, 0]
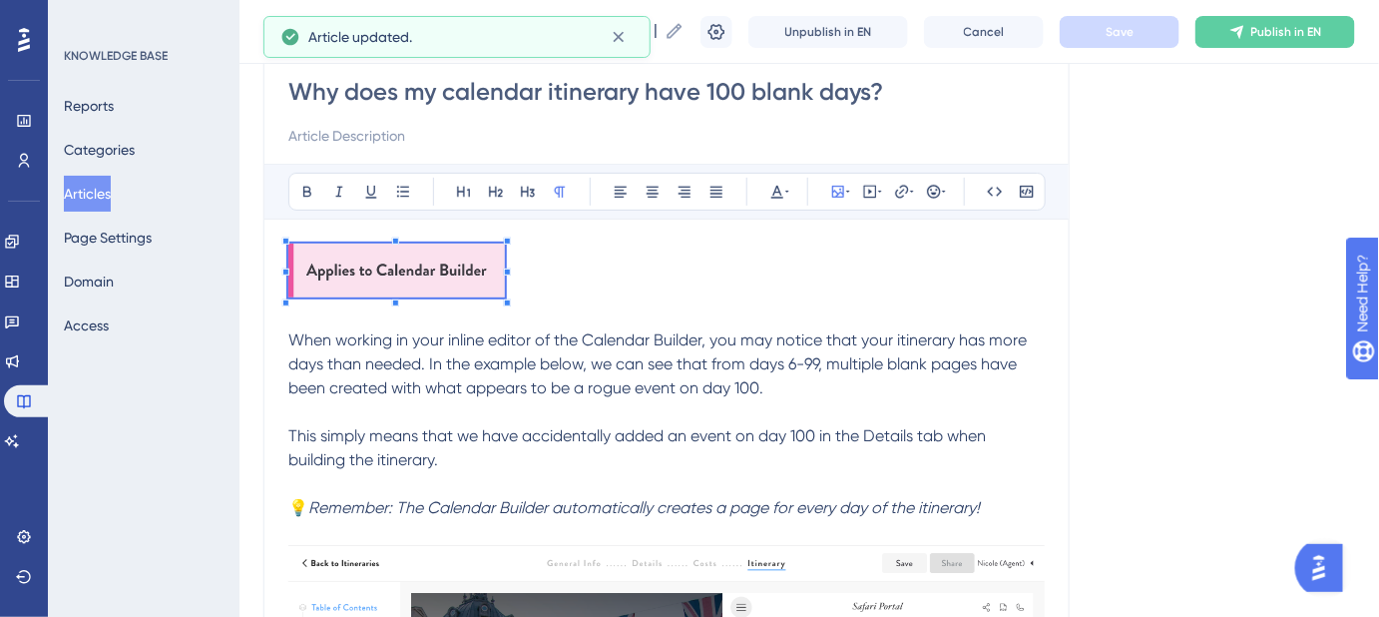
click at [899, 337] on span "When working in your inline editor of the Calendar Builder, you may notice that…" at bounding box center [659, 363] width 742 height 67
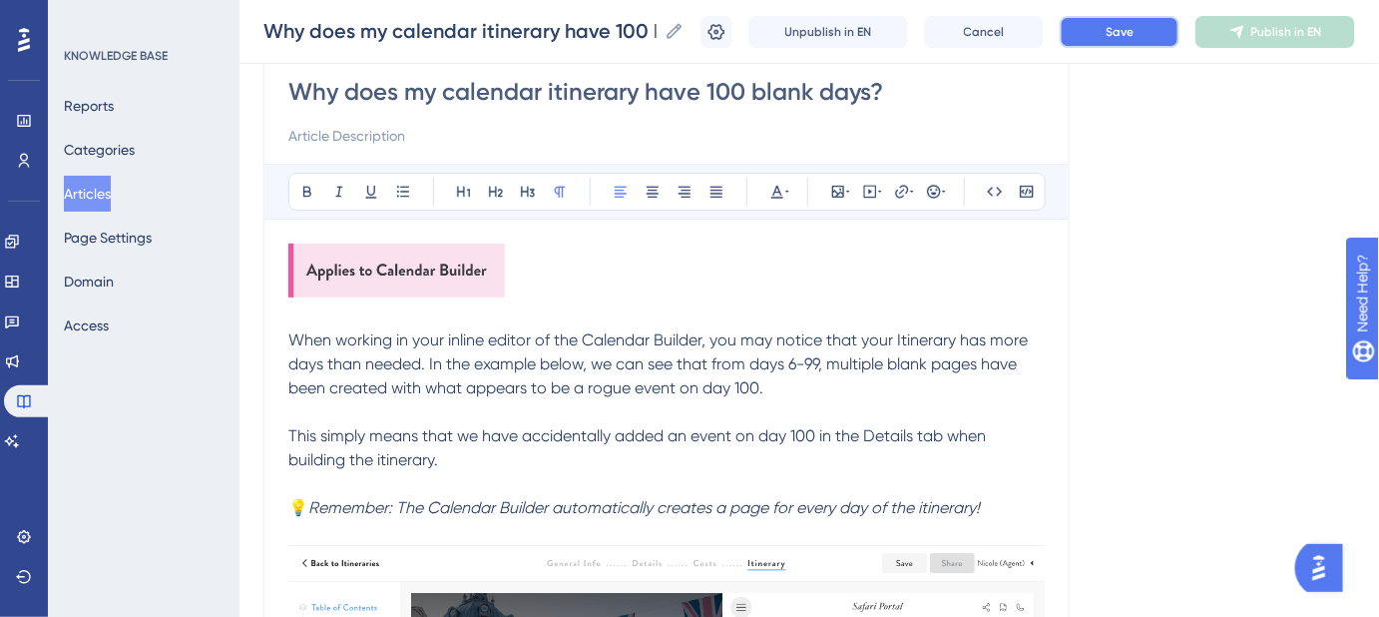
click at [1102, 26] on button "Save" at bounding box center [1120, 32] width 120 height 32
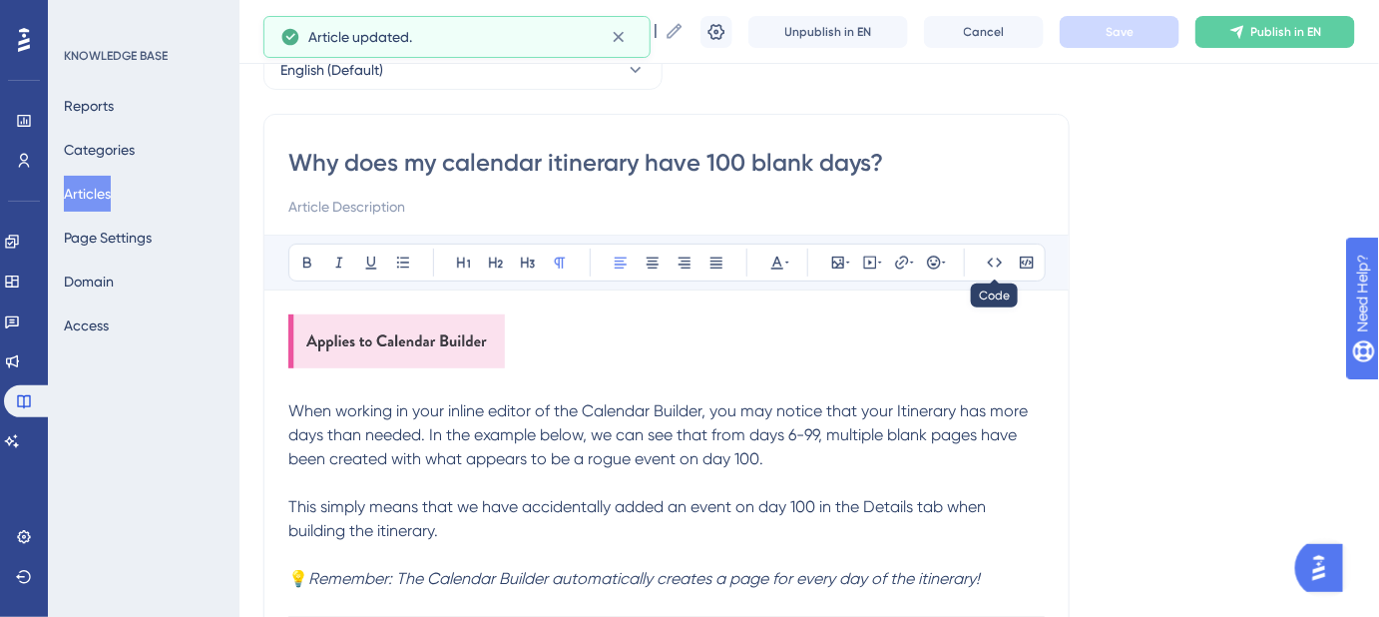
scroll to position [90, 0]
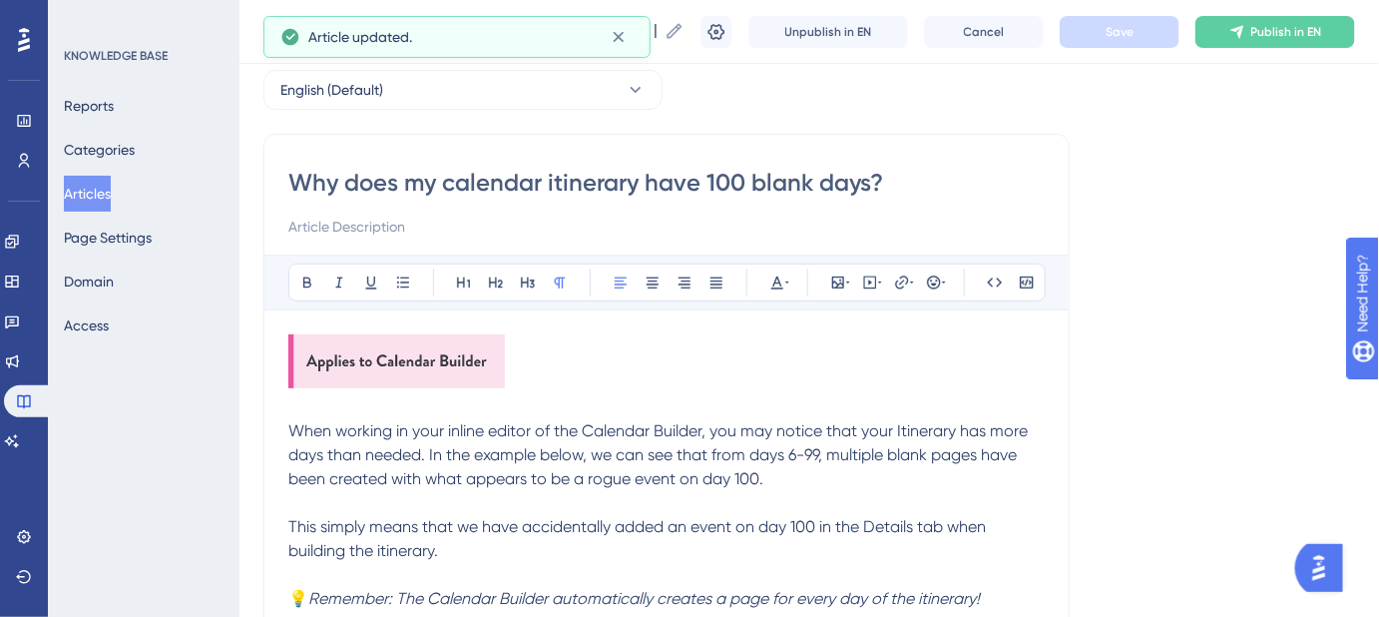
click at [772, 175] on input "Why does my calendar itinerary have 100 blank days?" at bounding box center [666, 183] width 756 height 32
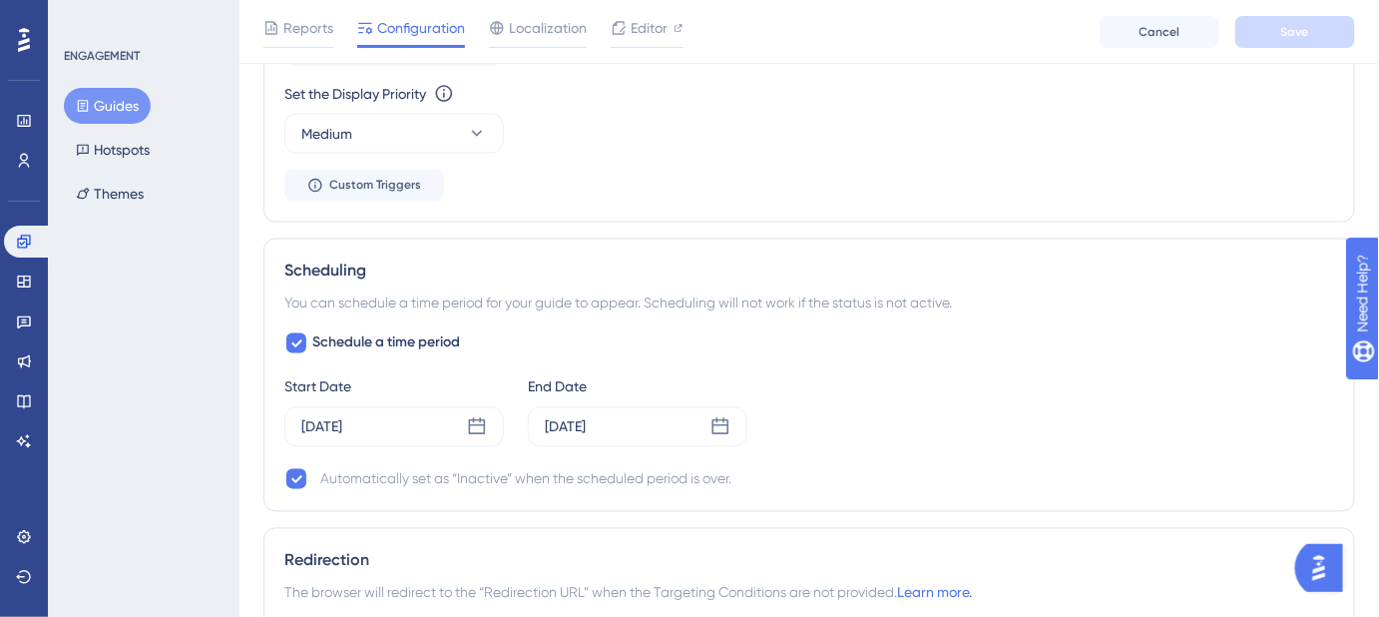
scroll to position [1088, 0]
click at [291, 334] on icon at bounding box center [296, 342] width 12 height 16
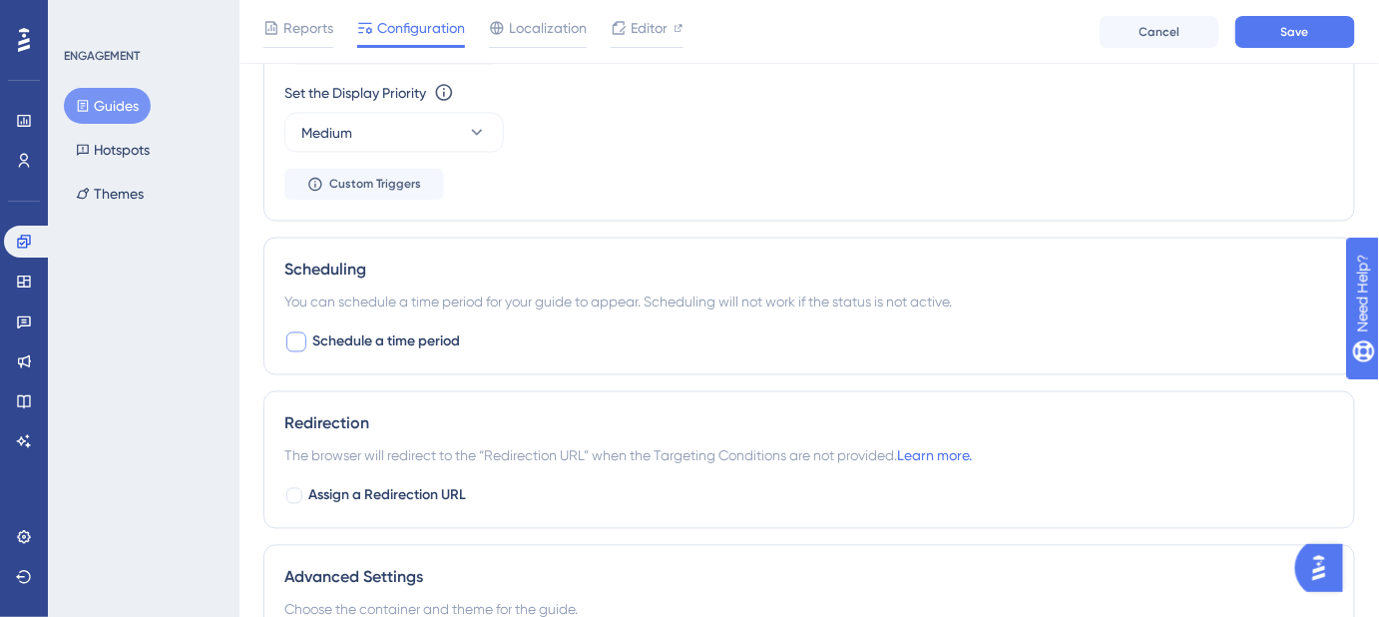
click at [291, 332] on div at bounding box center [296, 342] width 20 height 20
checkbox input "true"
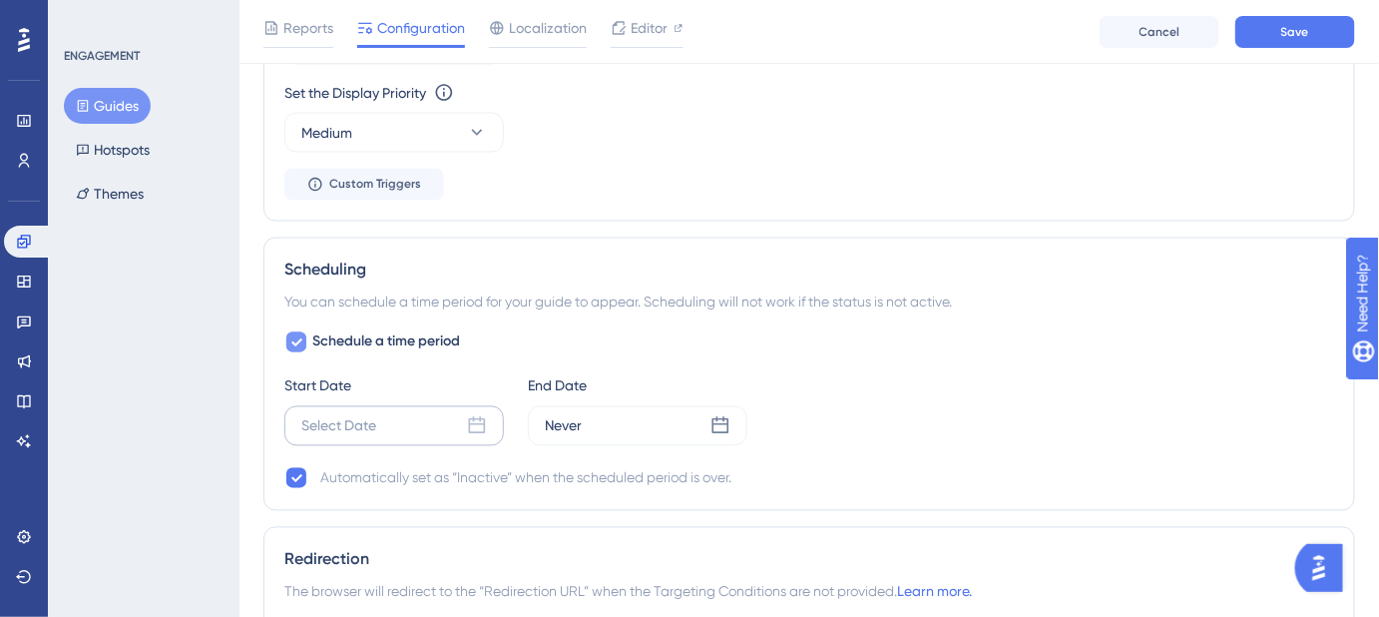
click at [470, 417] on icon at bounding box center [477, 425] width 17 height 17
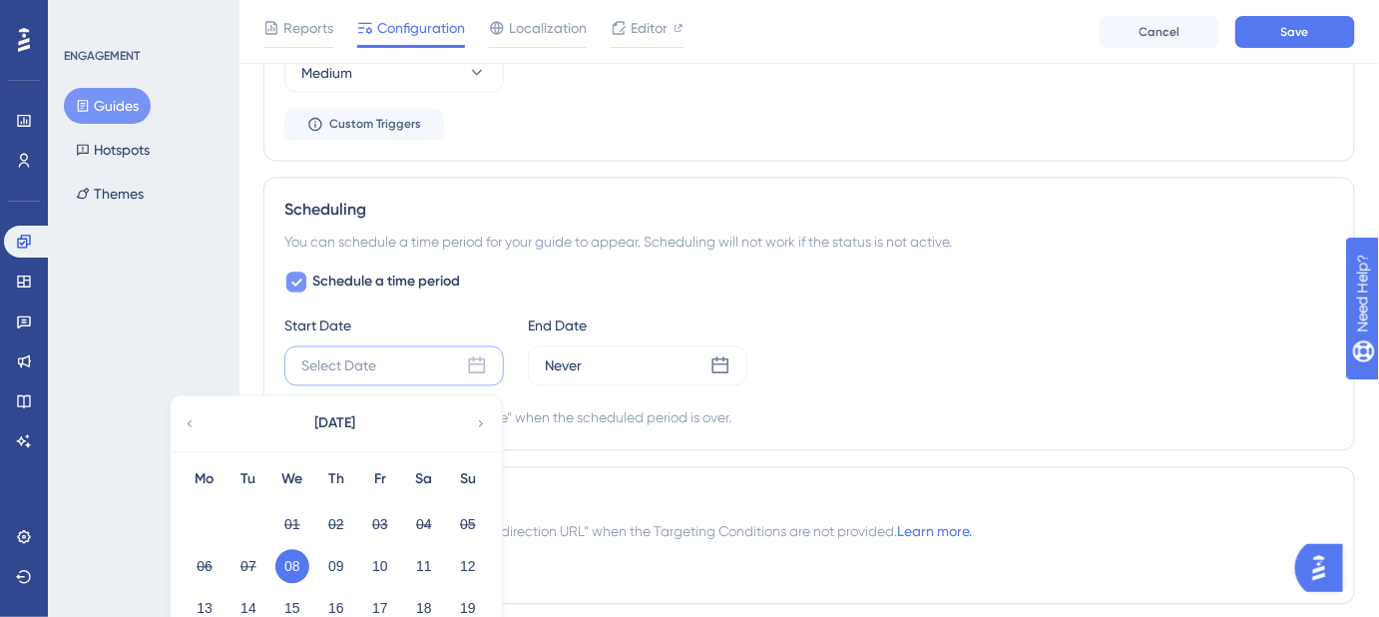
scroll to position [1178, 0]
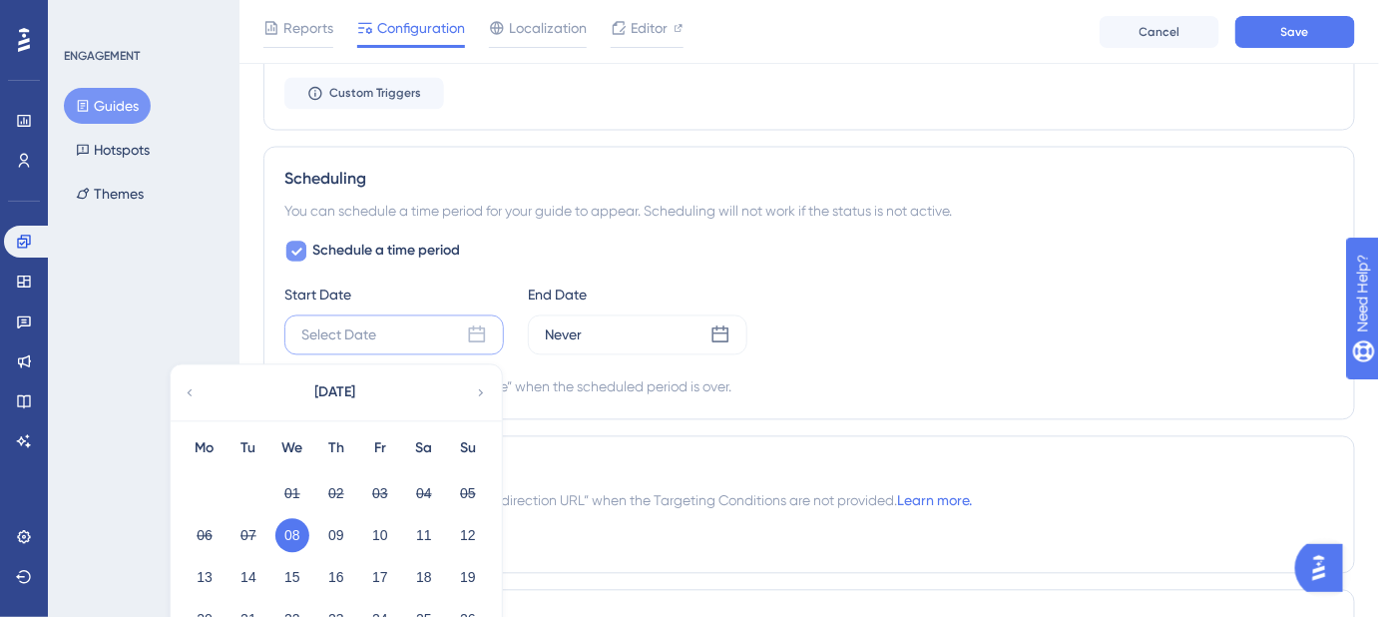
click at [292, 526] on button "08" at bounding box center [292, 536] width 34 height 34
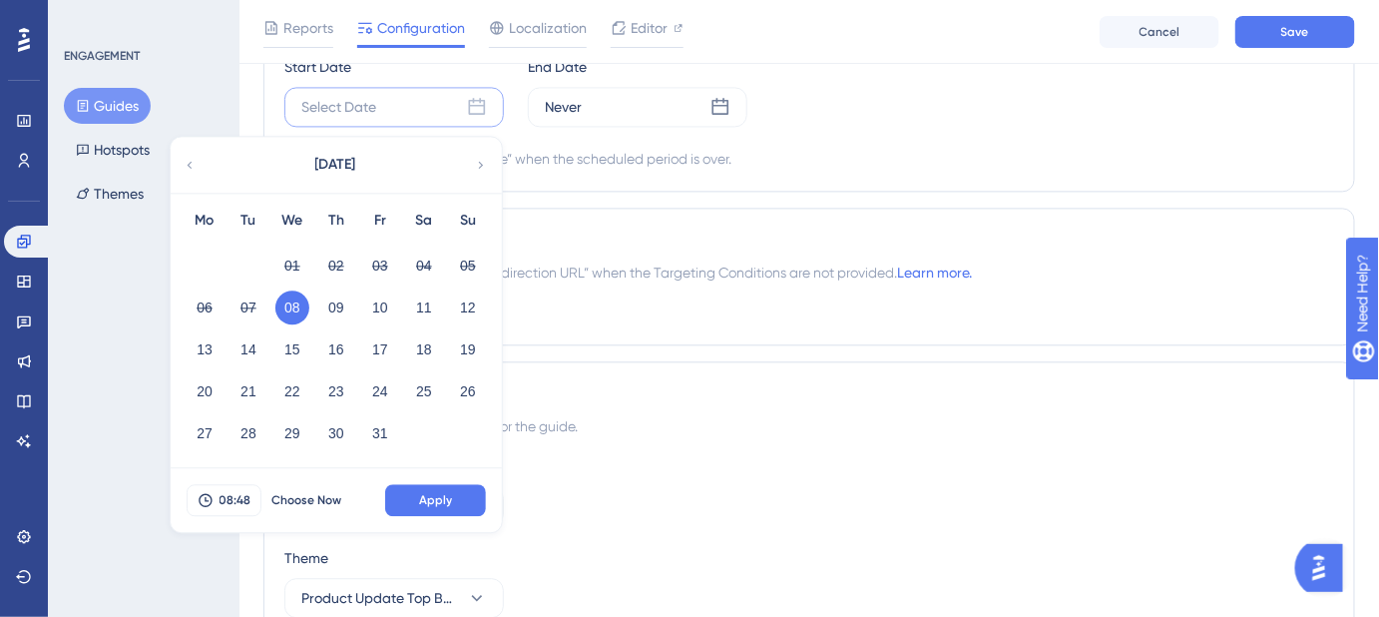
scroll to position [1451, 0]
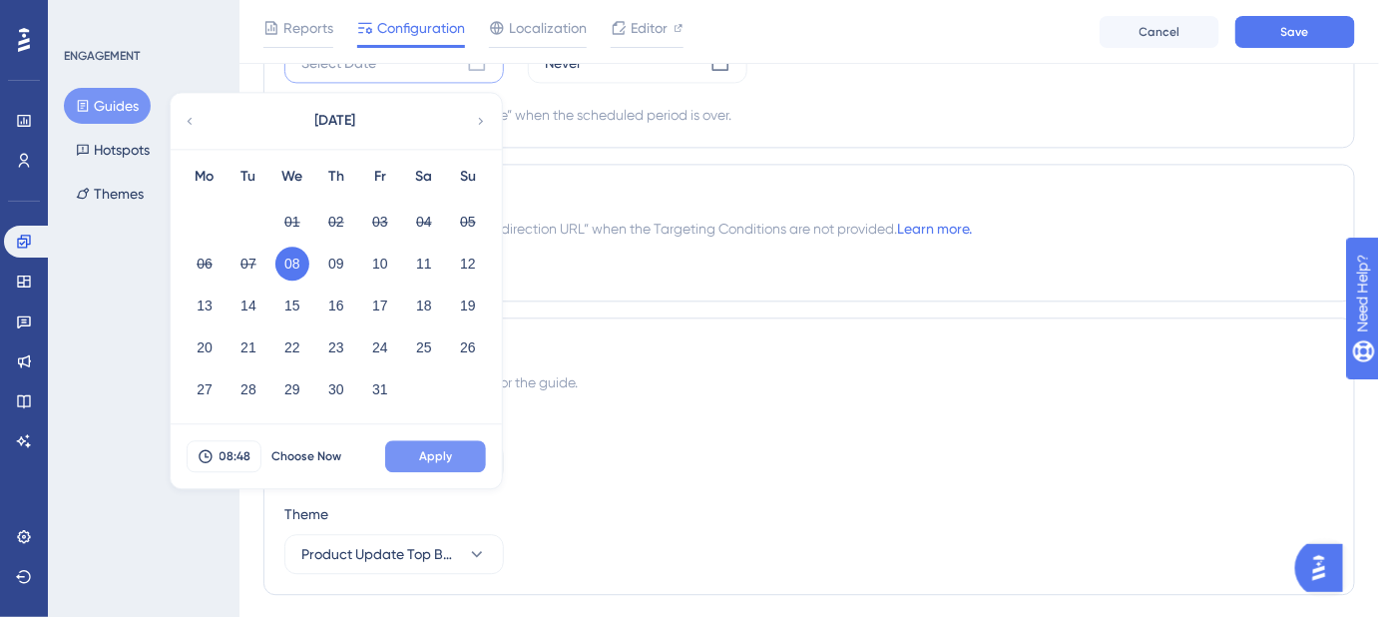
click at [445, 453] on span "Apply" at bounding box center [435, 456] width 33 height 16
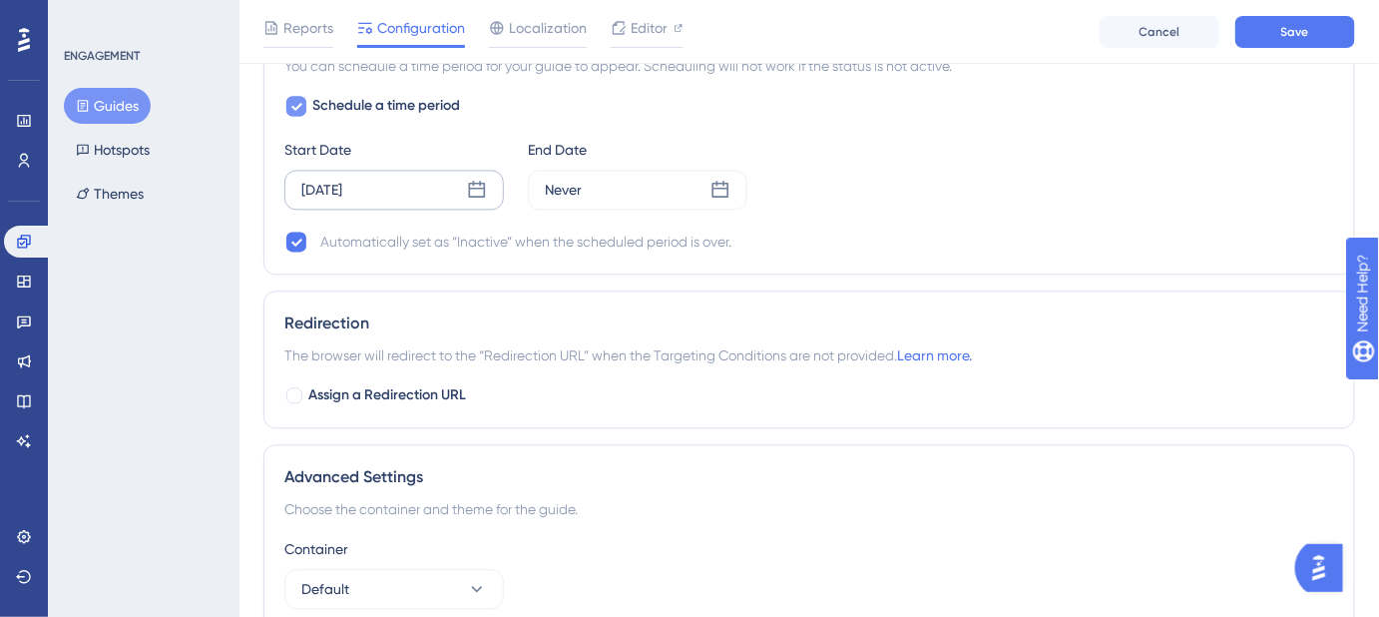
scroll to position [1269, 0]
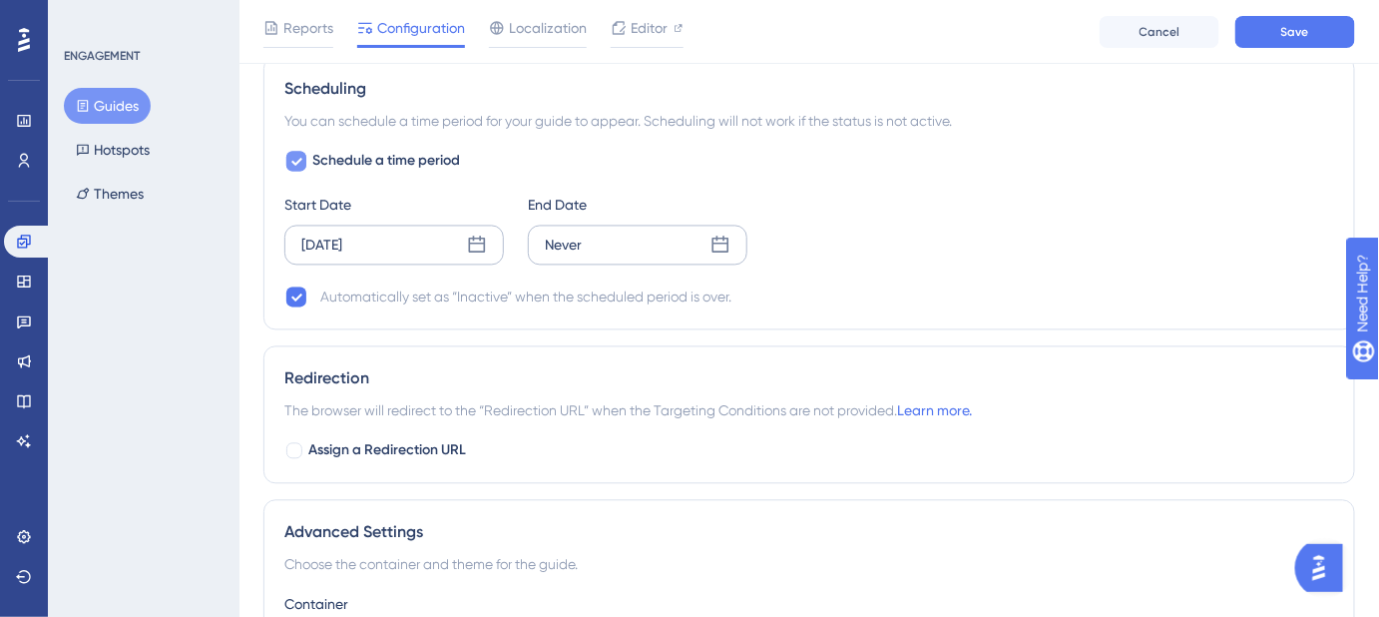
click at [612, 246] on div "Never" at bounding box center [638, 245] width 220 height 40
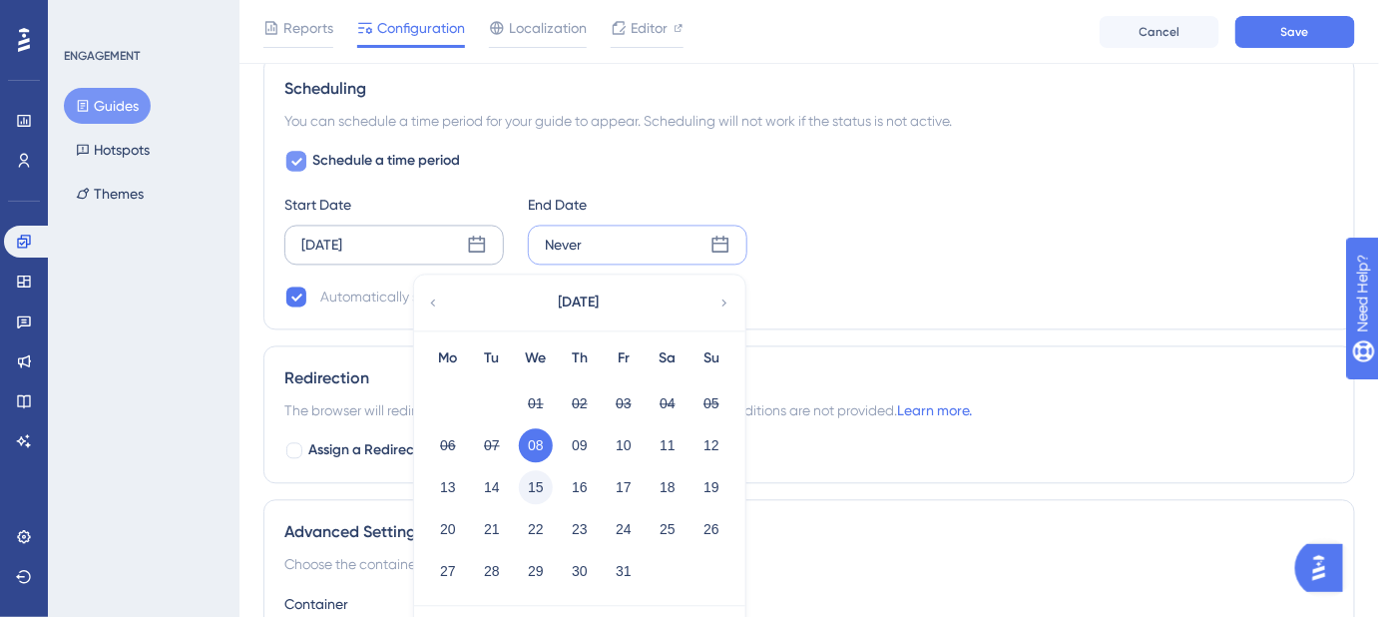
click at [533, 480] on button "15" at bounding box center [536, 487] width 34 height 34
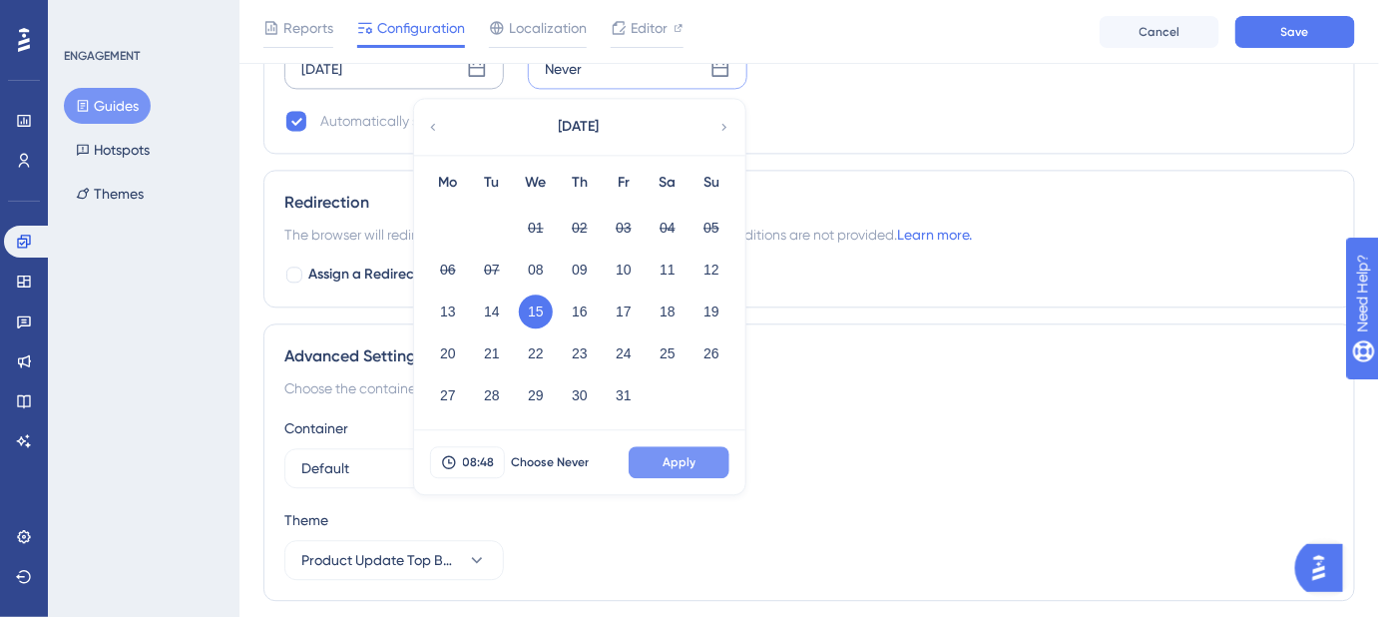
scroll to position [1451, 0]
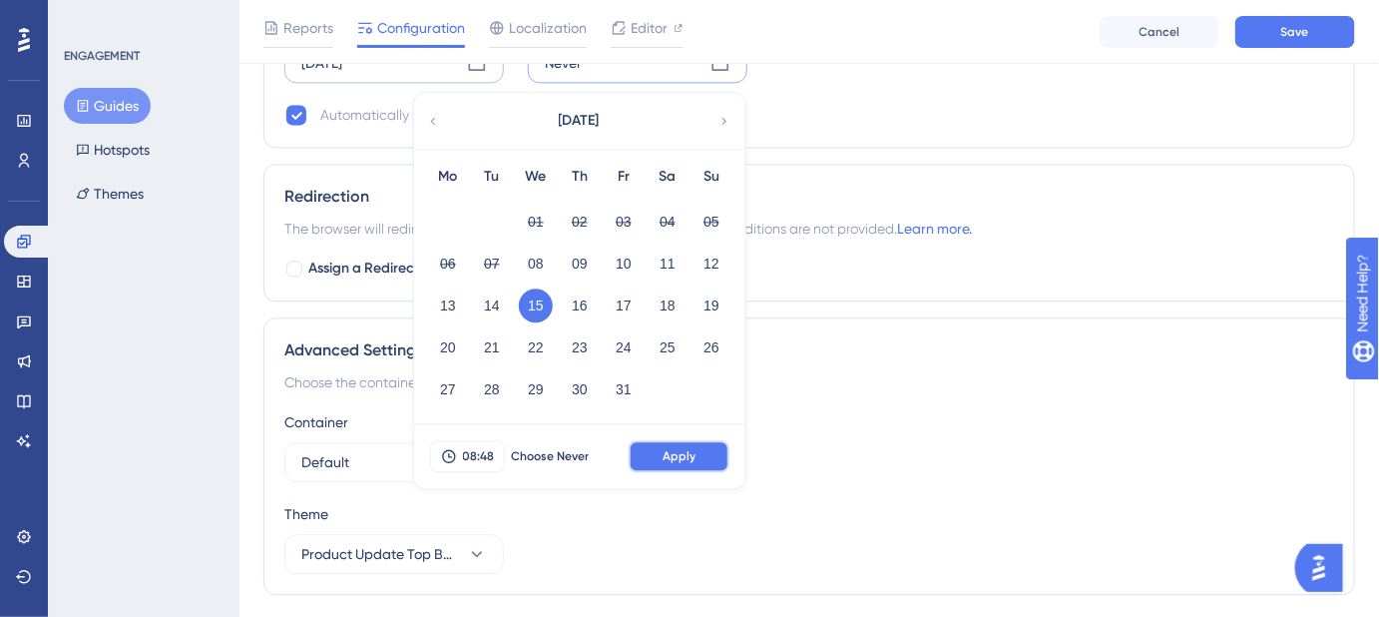
click at [688, 459] on button "Apply" at bounding box center [679, 456] width 101 height 32
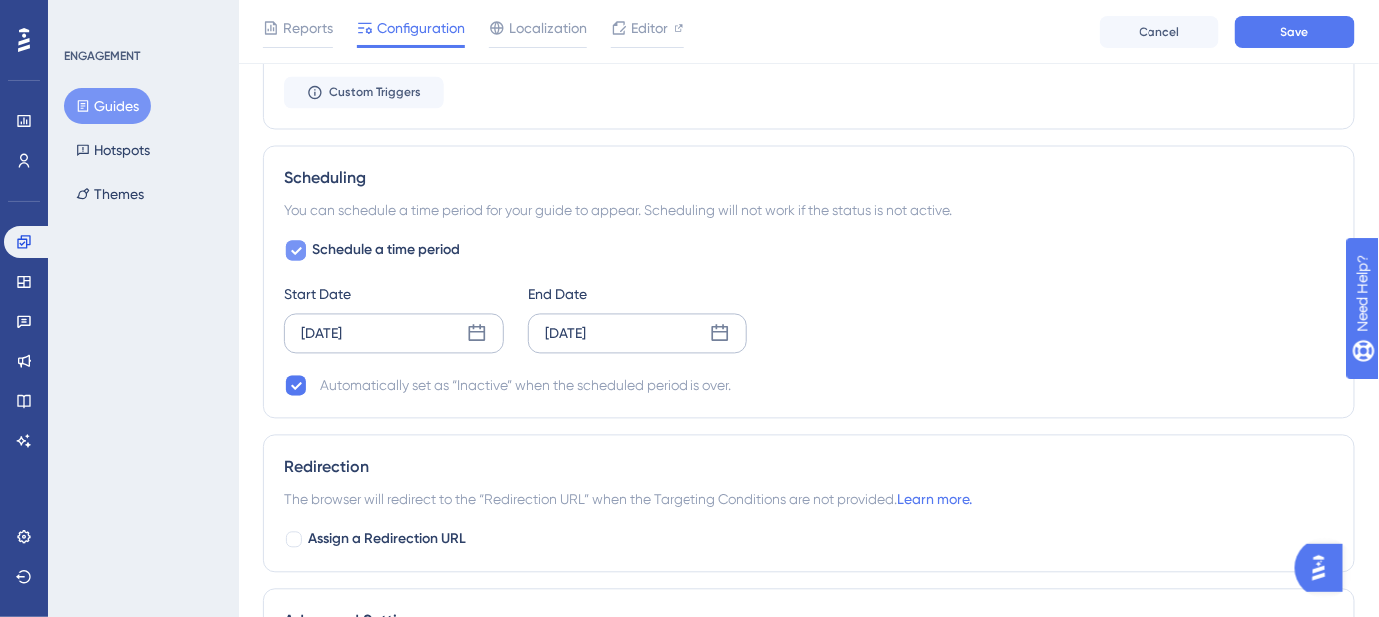
scroll to position [1178, 0]
click at [1274, 43] on button "Save" at bounding box center [1295, 32] width 120 height 32
click at [641, 28] on span "Editor" at bounding box center [649, 28] width 37 height 24
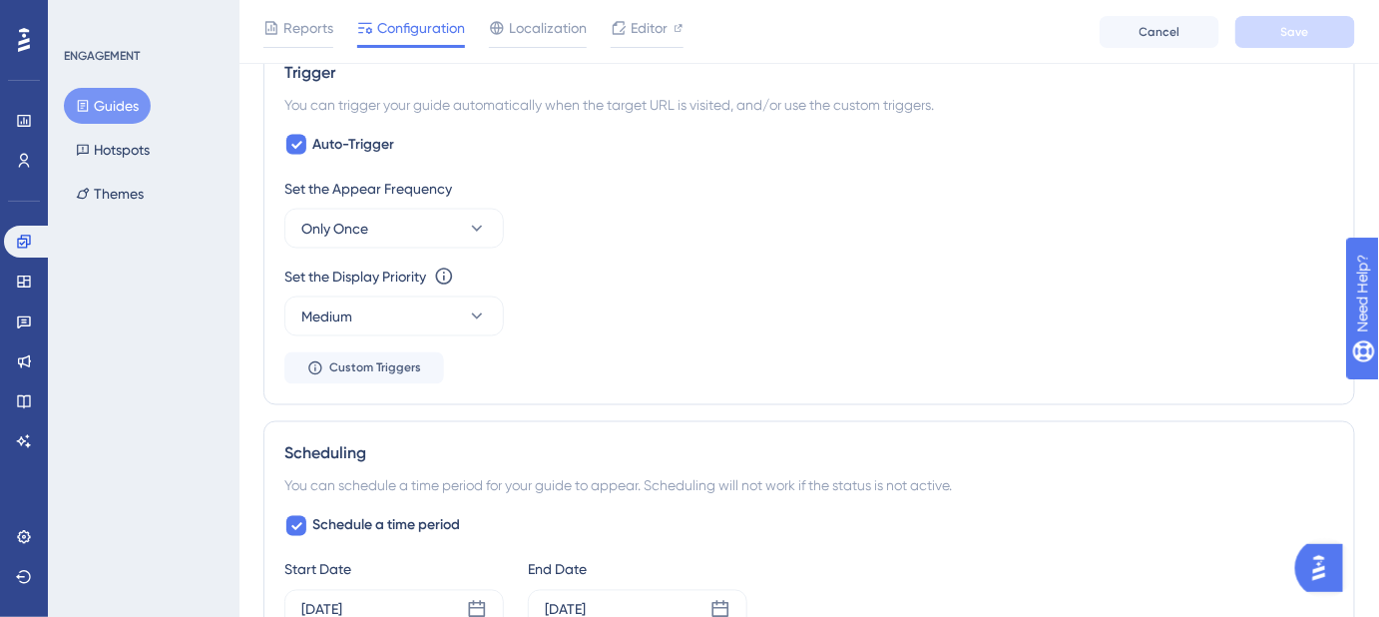
scroll to position [907, 0]
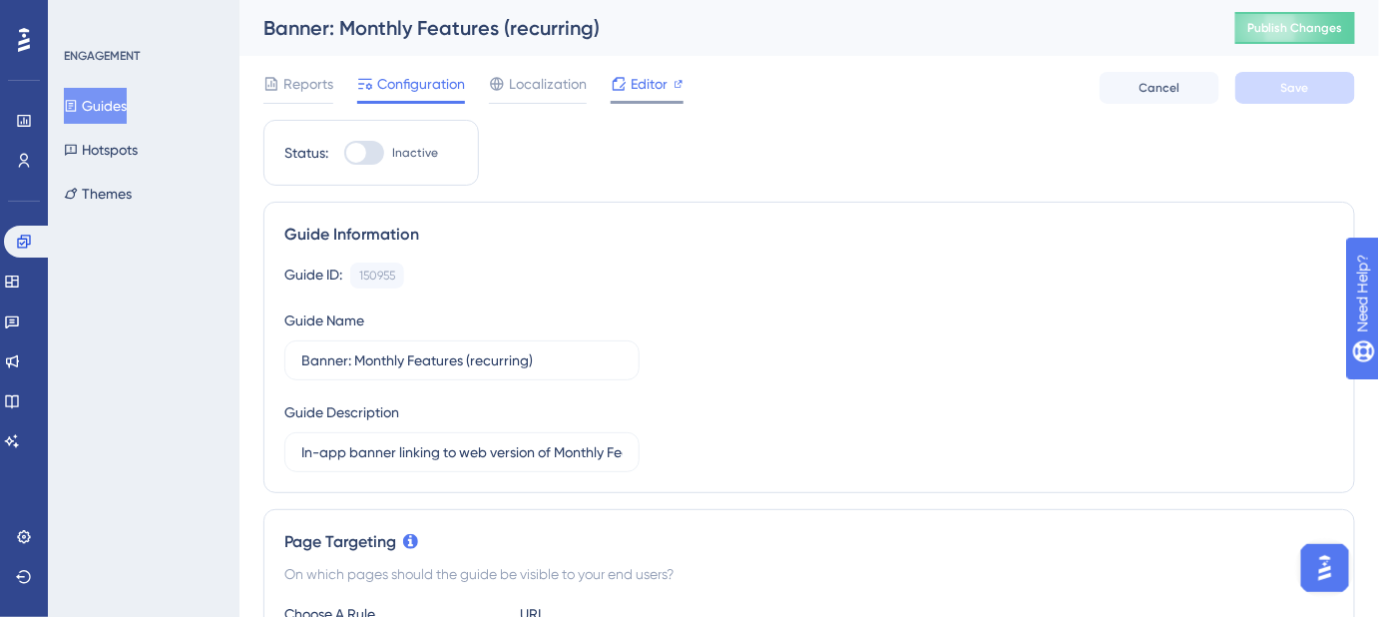
click at [654, 87] on span "Editor" at bounding box center [649, 84] width 37 height 24
click at [629, 90] on div "Editor" at bounding box center [647, 84] width 73 height 24
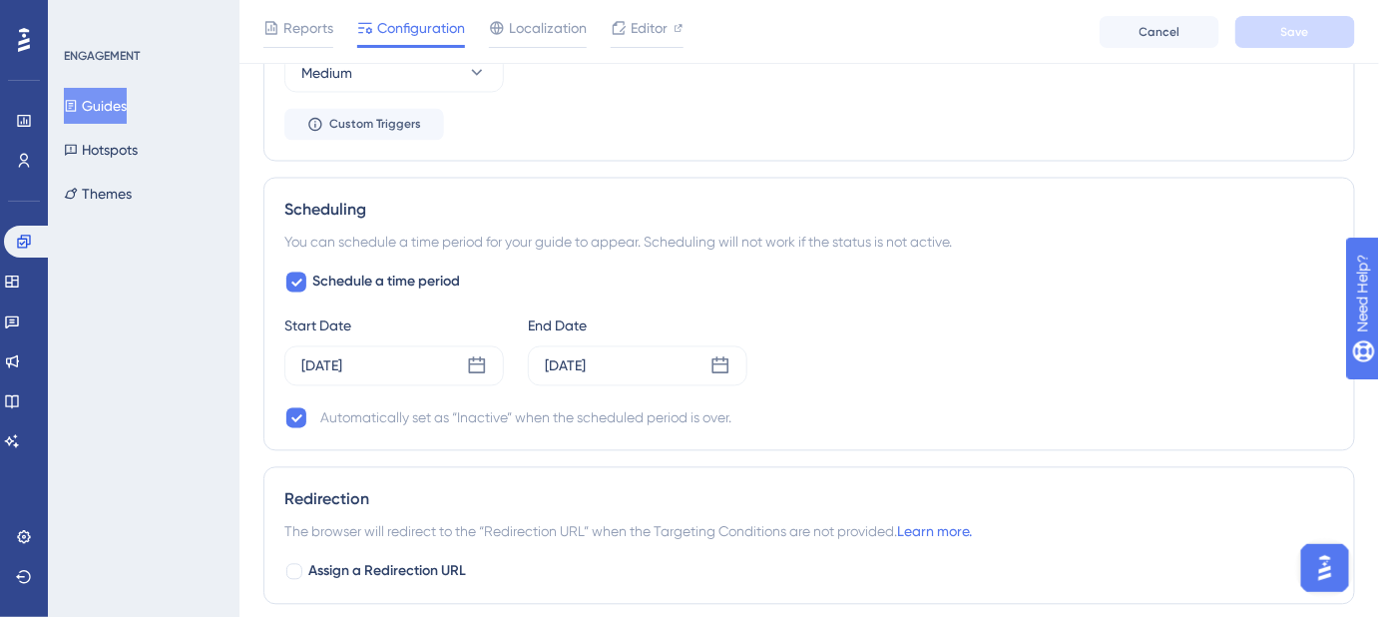
scroll to position [1178, 0]
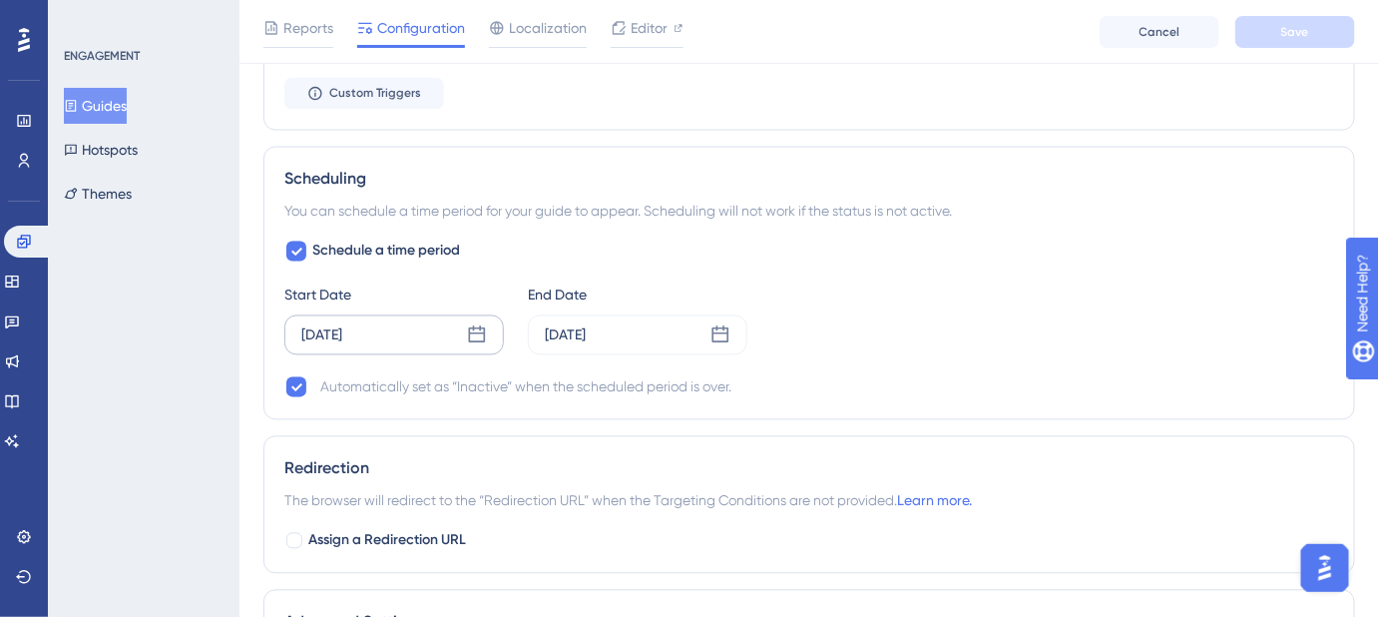
click at [477, 337] on icon at bounding box center [477, 334] width 17 height 17
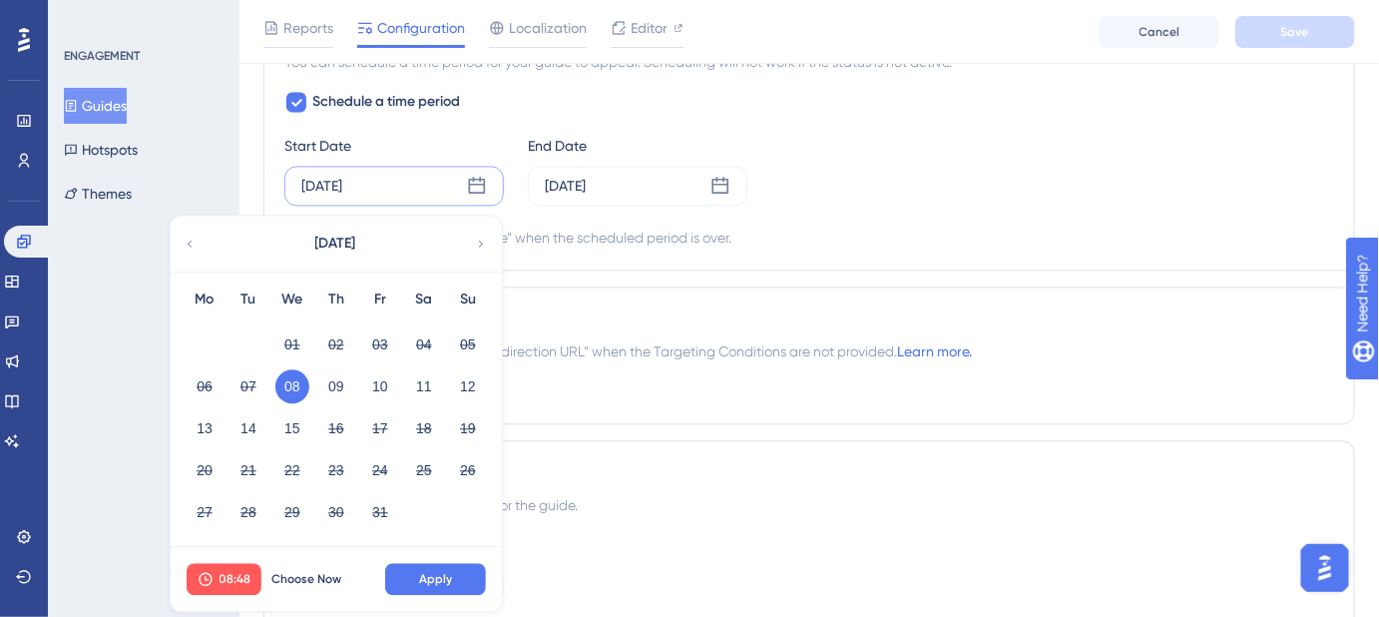
scroll to position [1360, 0]
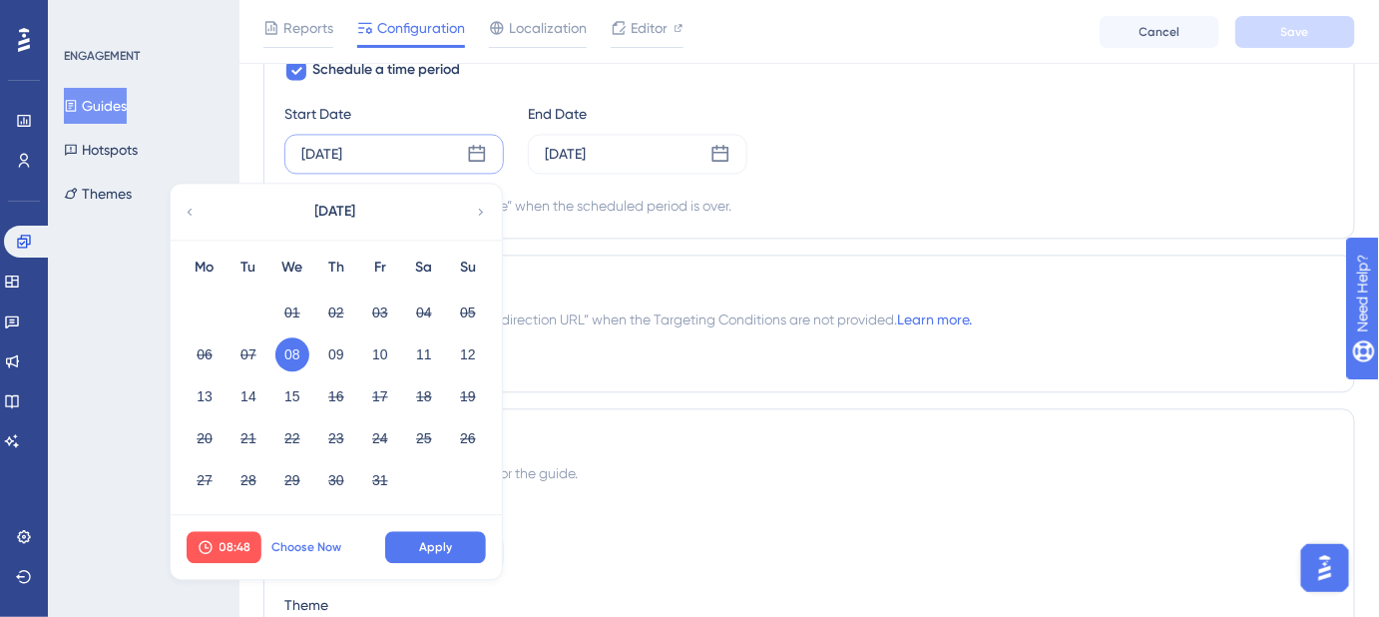
click at [308, 542] on span "Choose Now" at bounding box center [306, 547] width 70 height 16
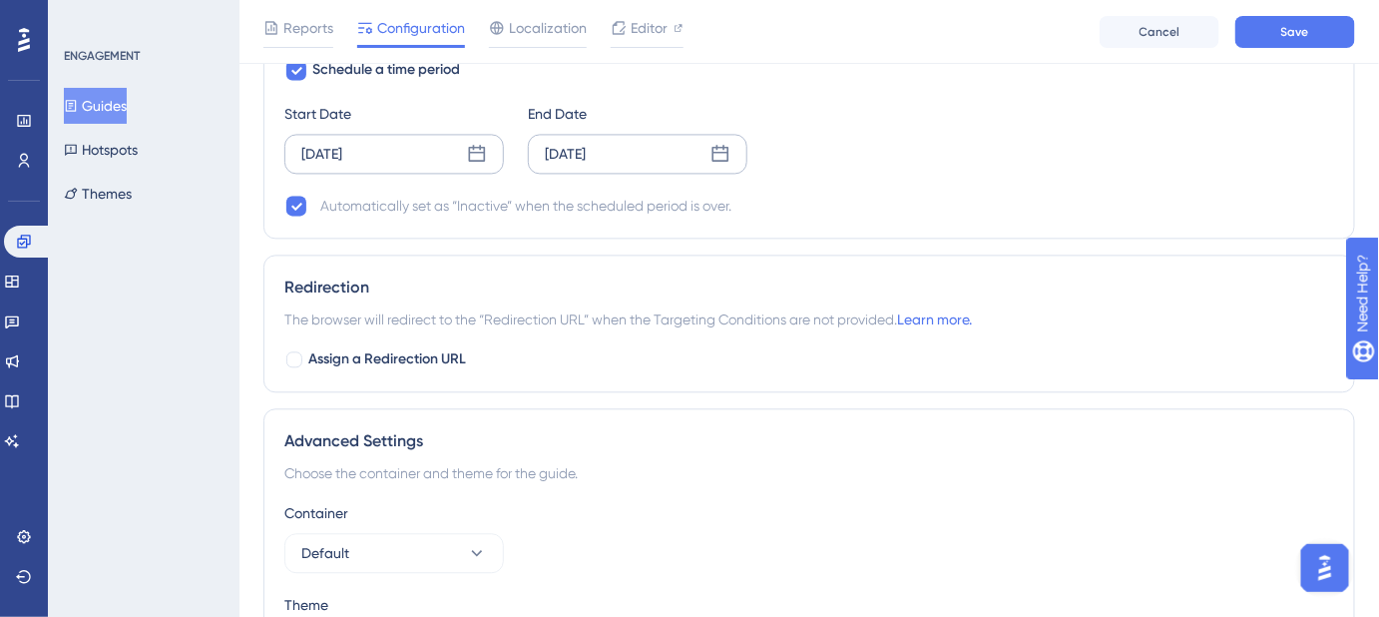
click at [669, 151] on div "Oct 15 2025" at bounding box center [638, 154] width 220 height 40
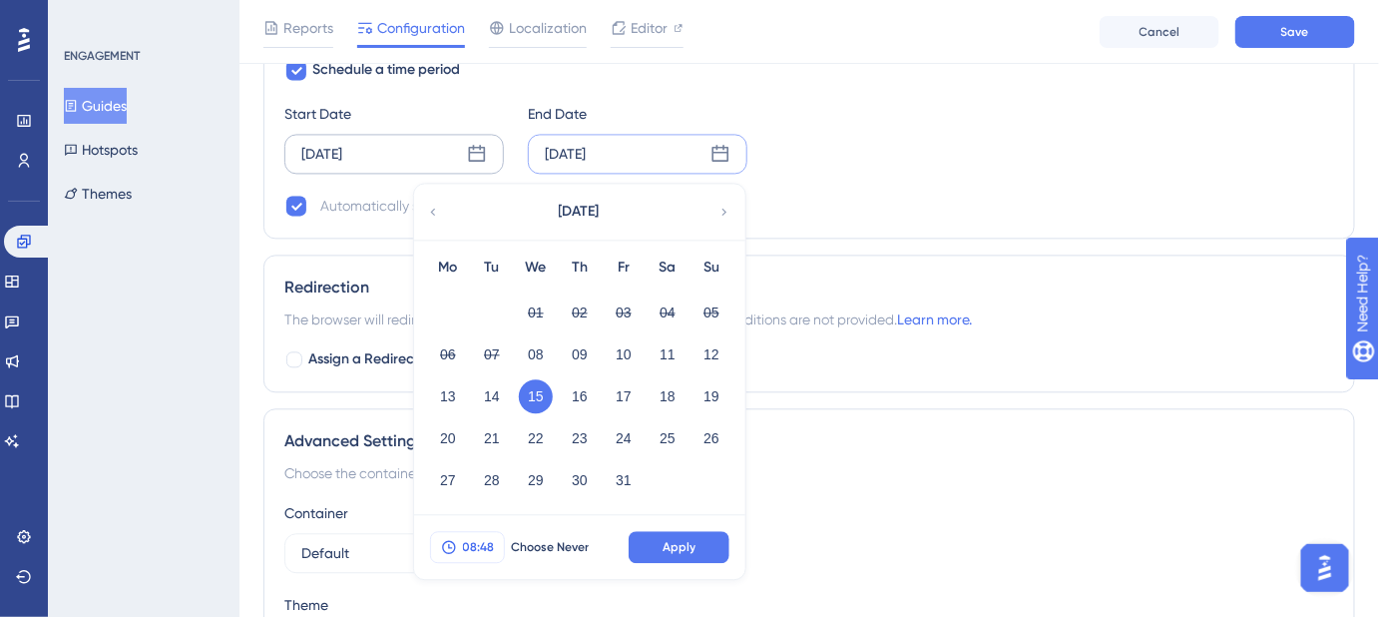
click at [499, 535] on button "08:48" at bounding box center [467, 547] width 75 height 32
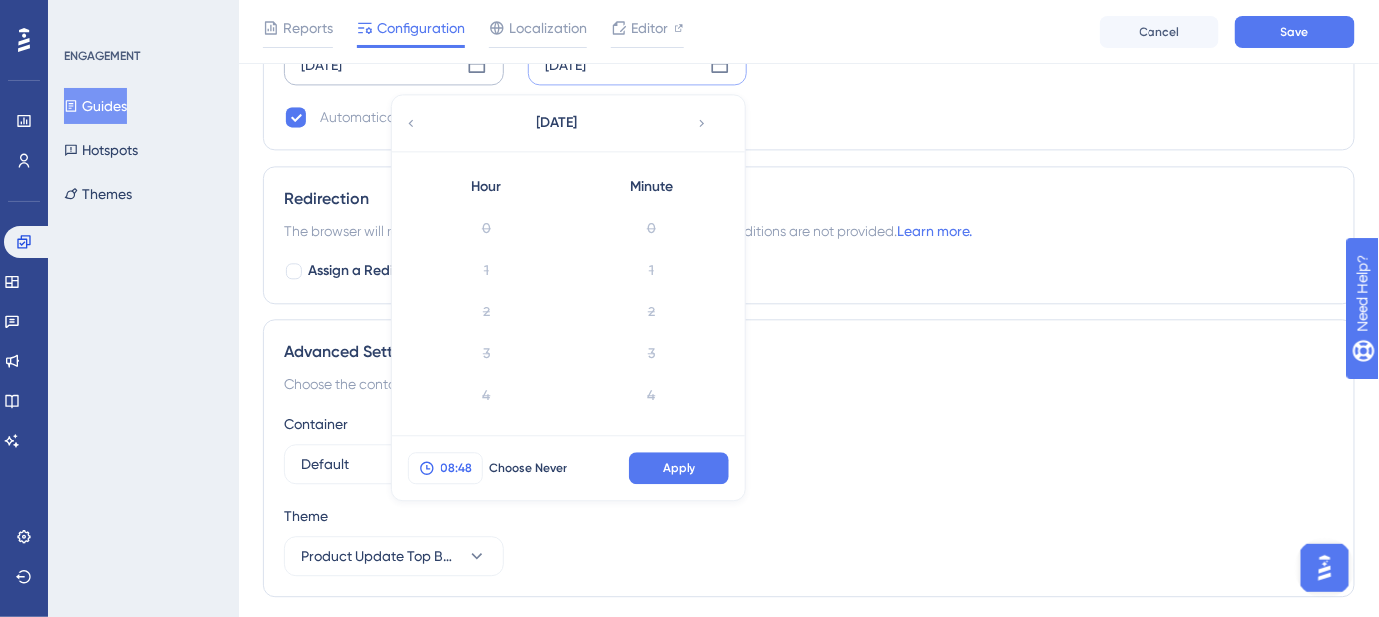
scroll to position [1926, 0]
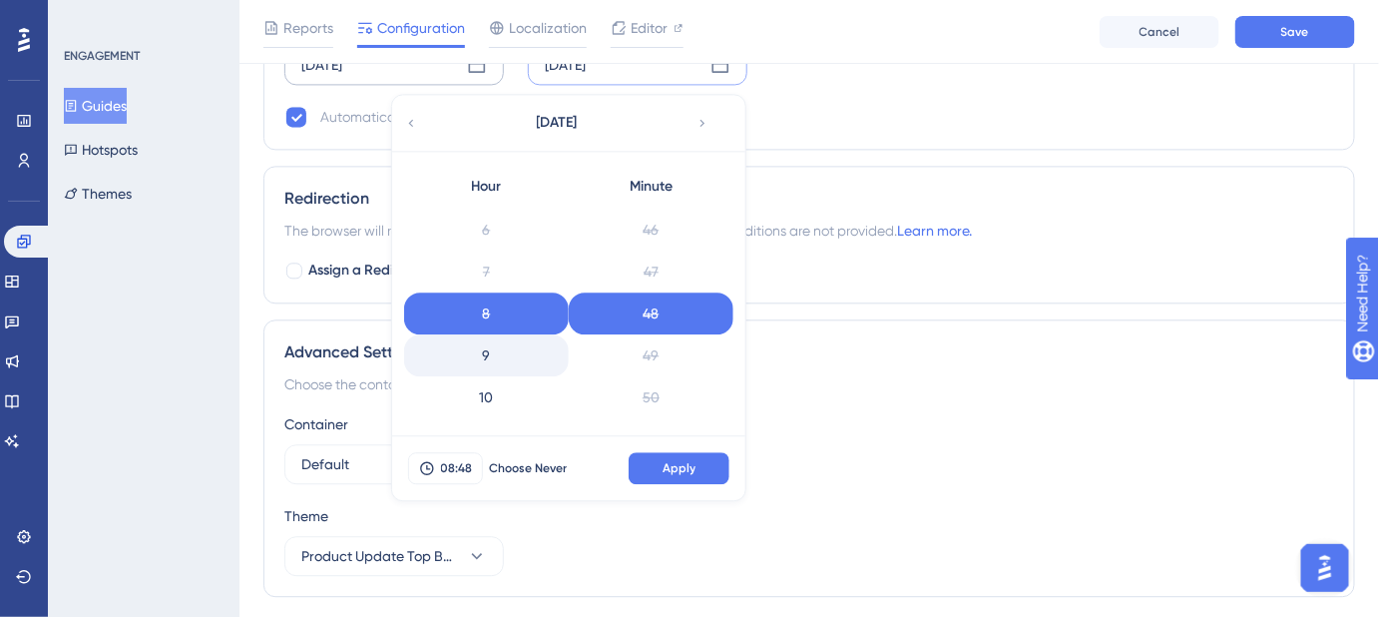
click at [497, 351] on div "9" at bounding box center [486, 355] width 165 height 42
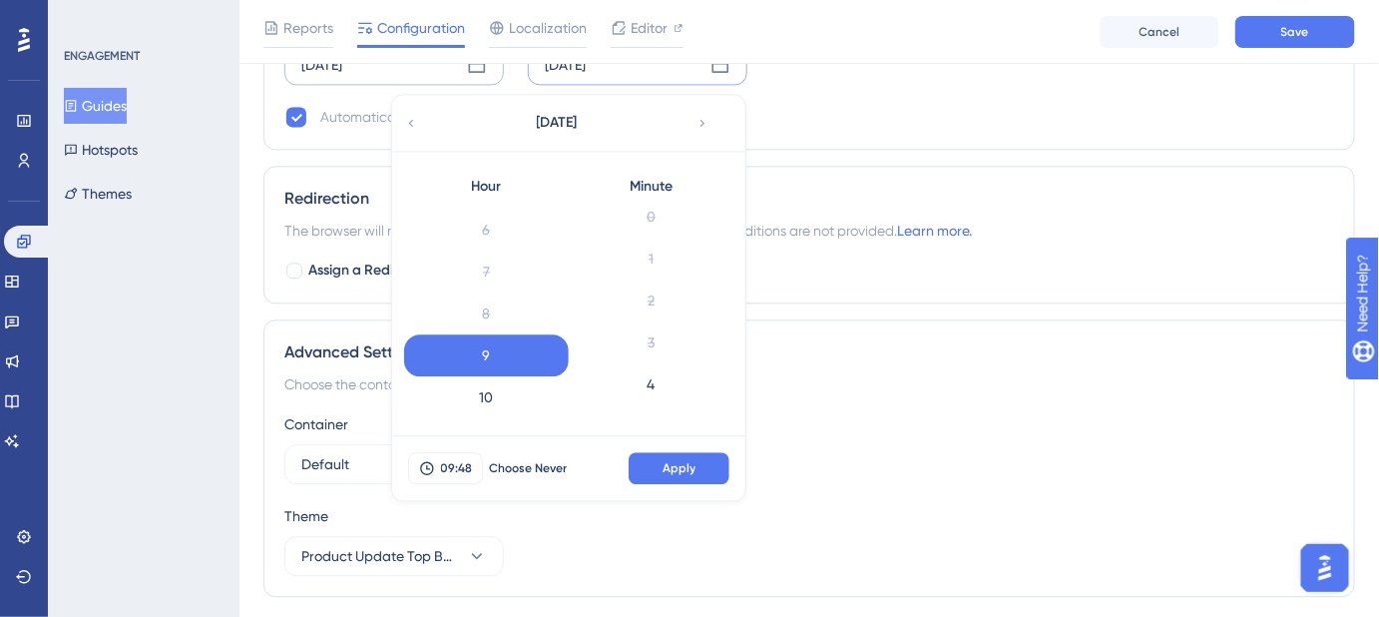
scroll to position [0, 0]
click at [657, 223] on div "0" at bounding box center [651, 228] width 165 height 42
click at [674, 462] on span "Apply" at bounding box center [679, 468] width 33 height 16
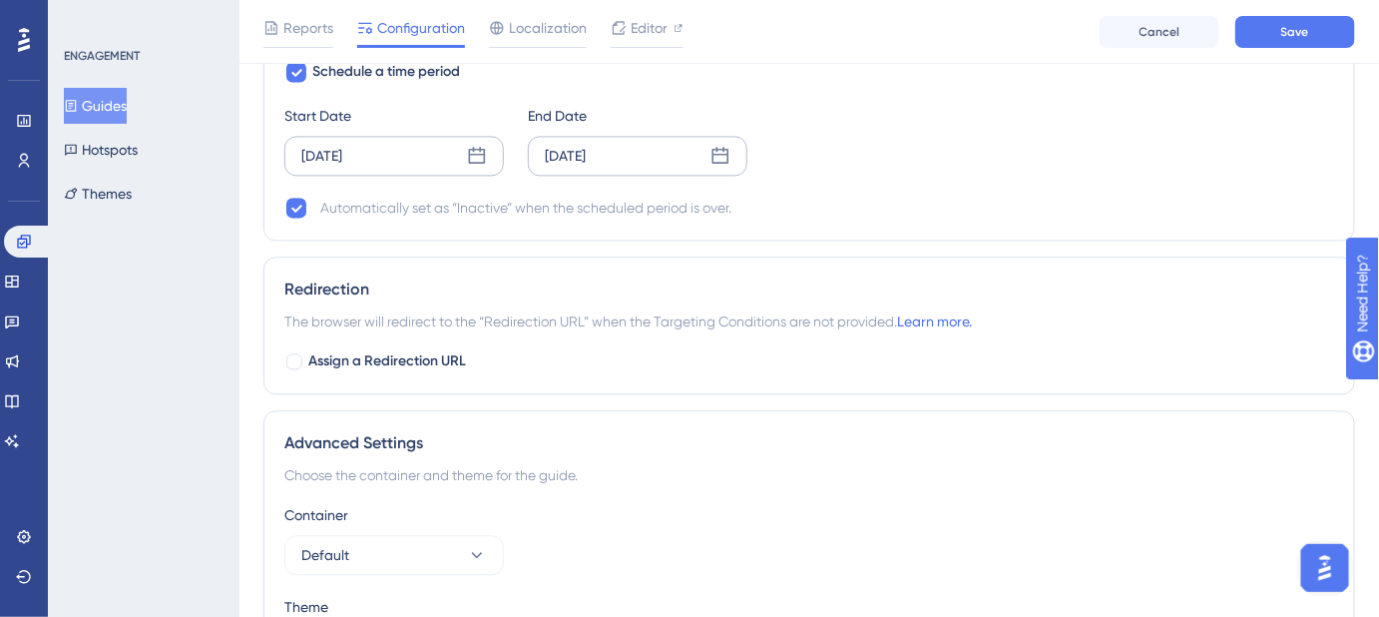
scroll to position [1267, 0]
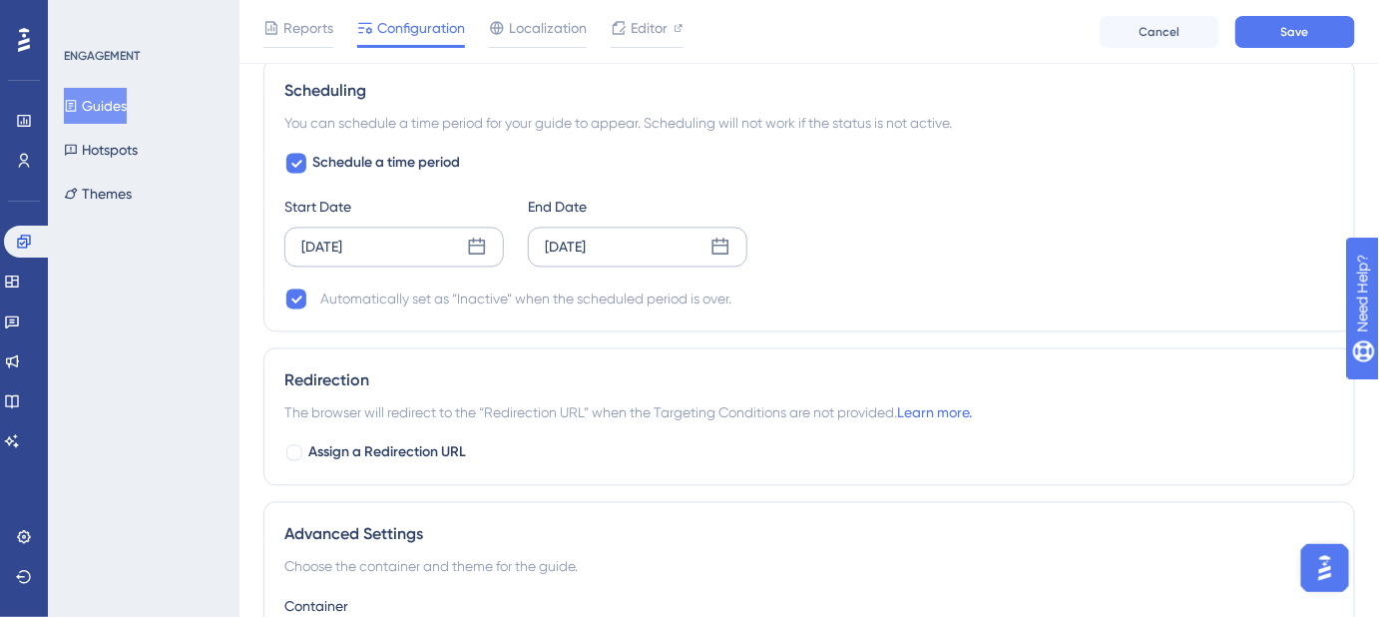
click at [387, 236] on div "[DATE]" at bounding box center [394, 247] width 220 height 40
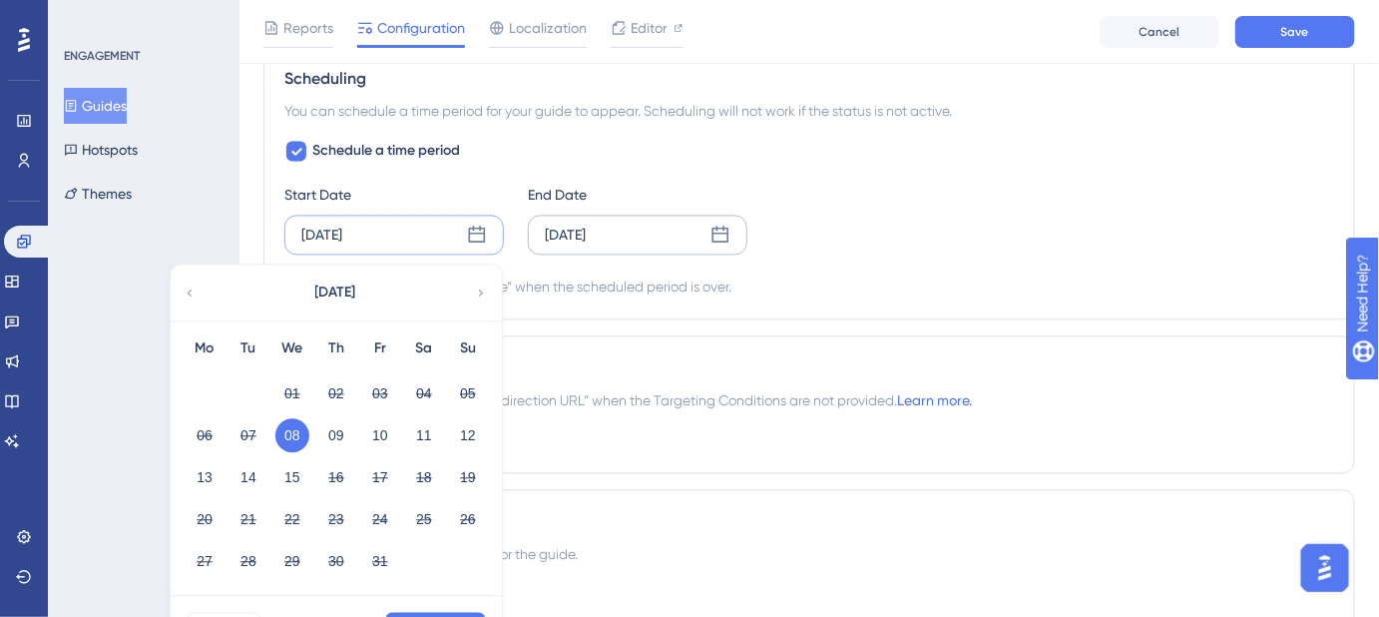
scroll to position [1449, 0]
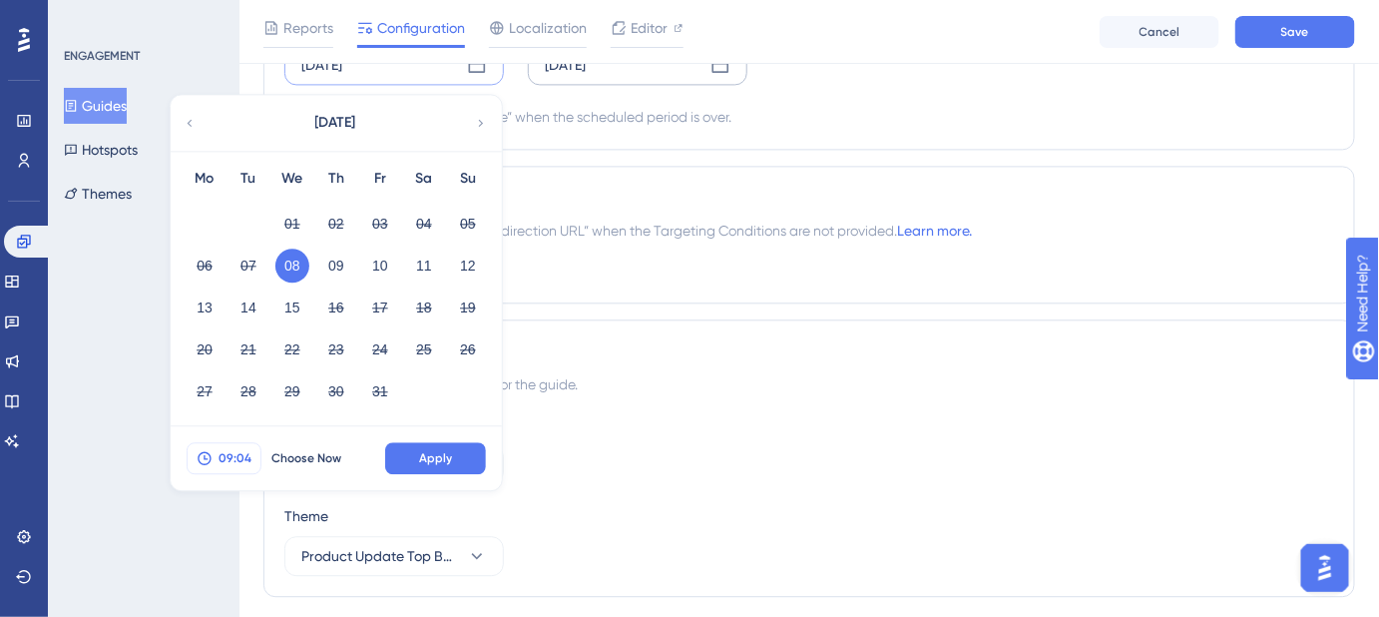
click at [248, 454] on span "09:04" at bounding box center [235, 458] width 33 height 16
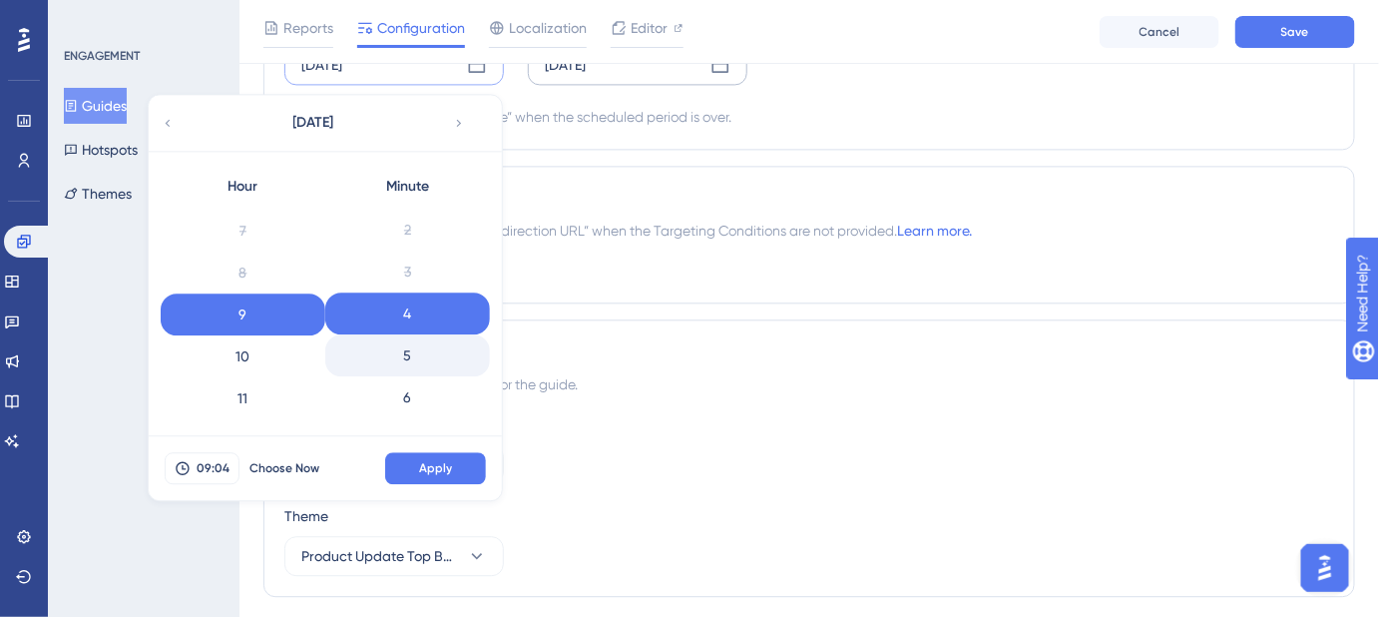
scroll to position [0, 0]
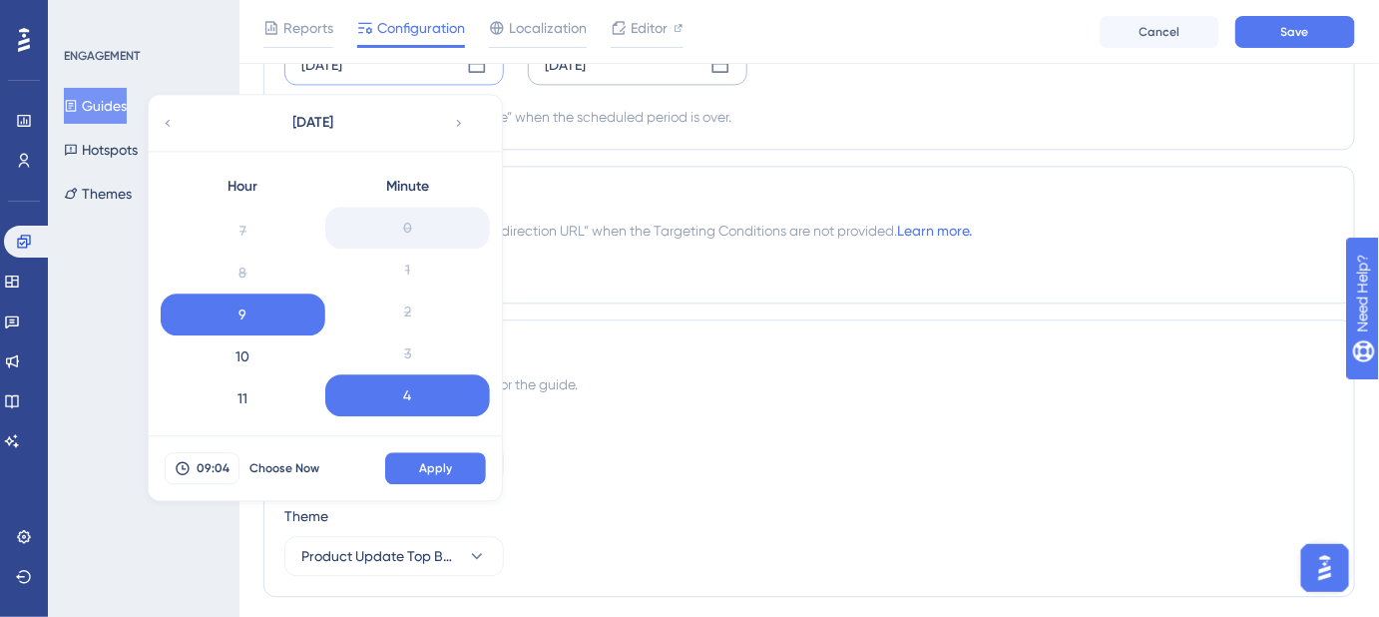
click at [408, 219] on div "0" at bounding box center [407, 228] width 165 height 42
click at [437, 462] on span "Apply" at bounding box center [435, 468] width 33 height 16
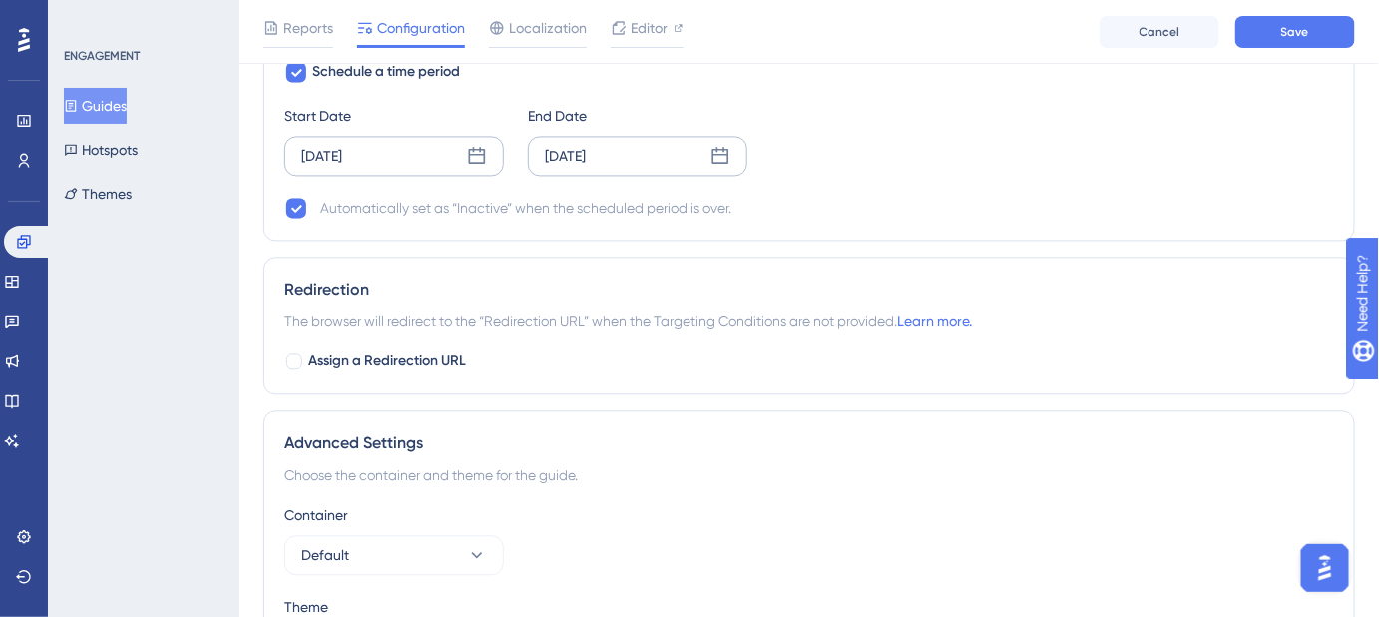
scroll to position [1267, 0]
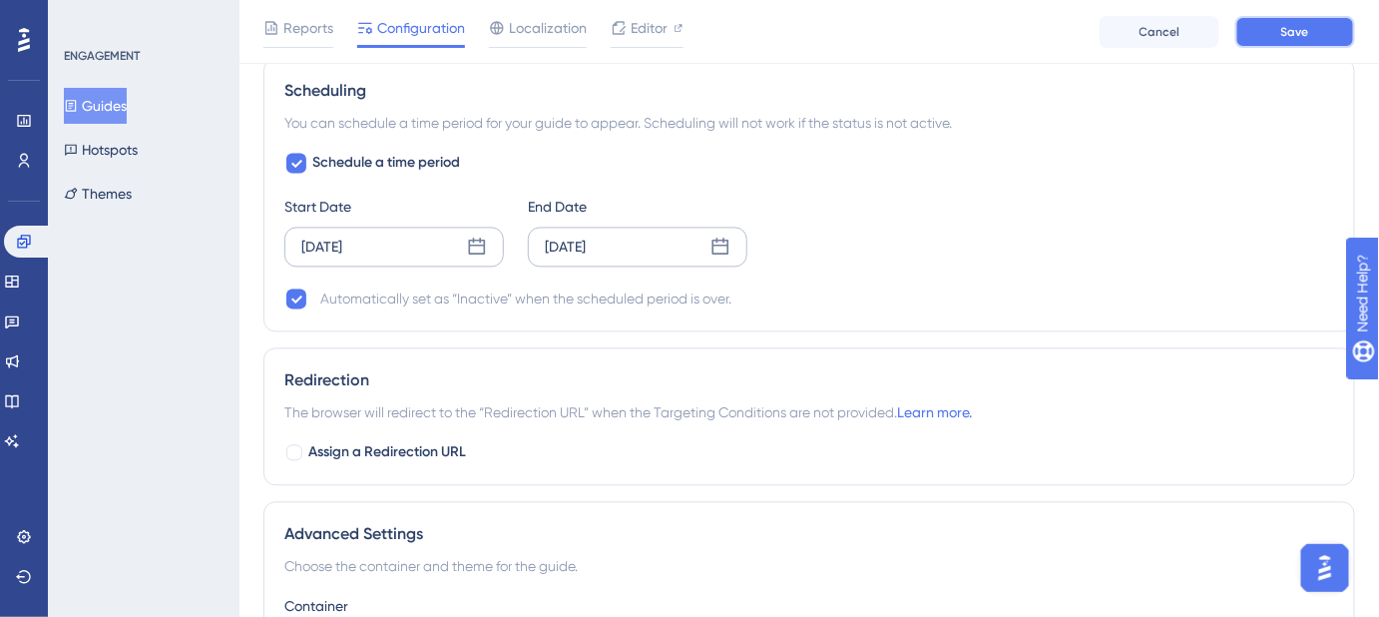
click at [1269, 36] on button "Save" at bounding box center [1295, 32] width 120 height 32
click at [469, 241] on icon at bounding box center [477, 245] width 17 height 17
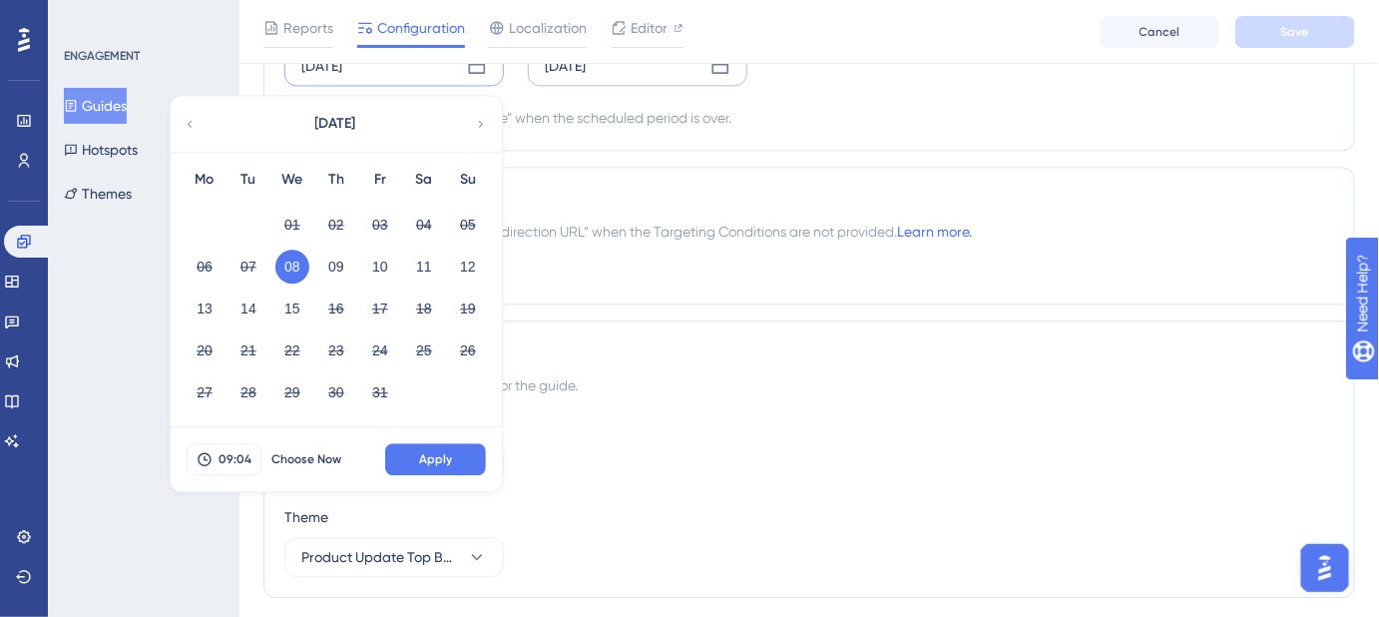
scroll to position [1449, 0]
click at [433, 457] on span "Apply" at bounding box center [435, 458] width 33 height 16
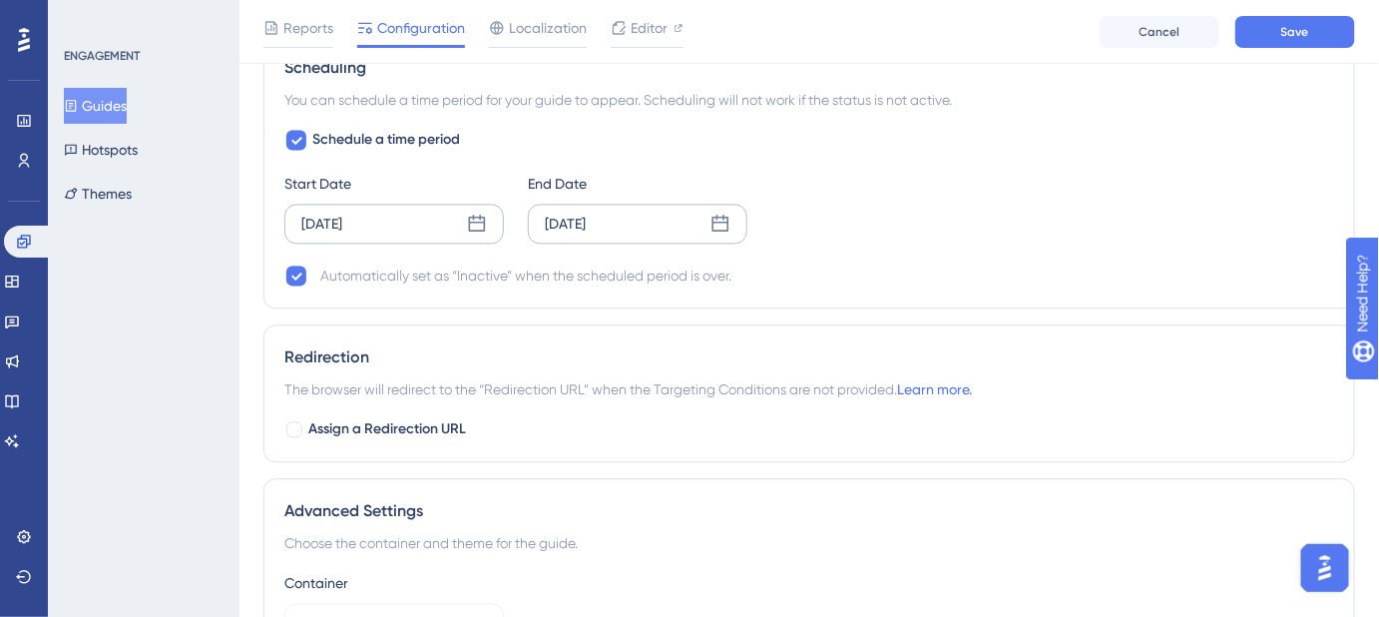
scroll to position [1267, 0]
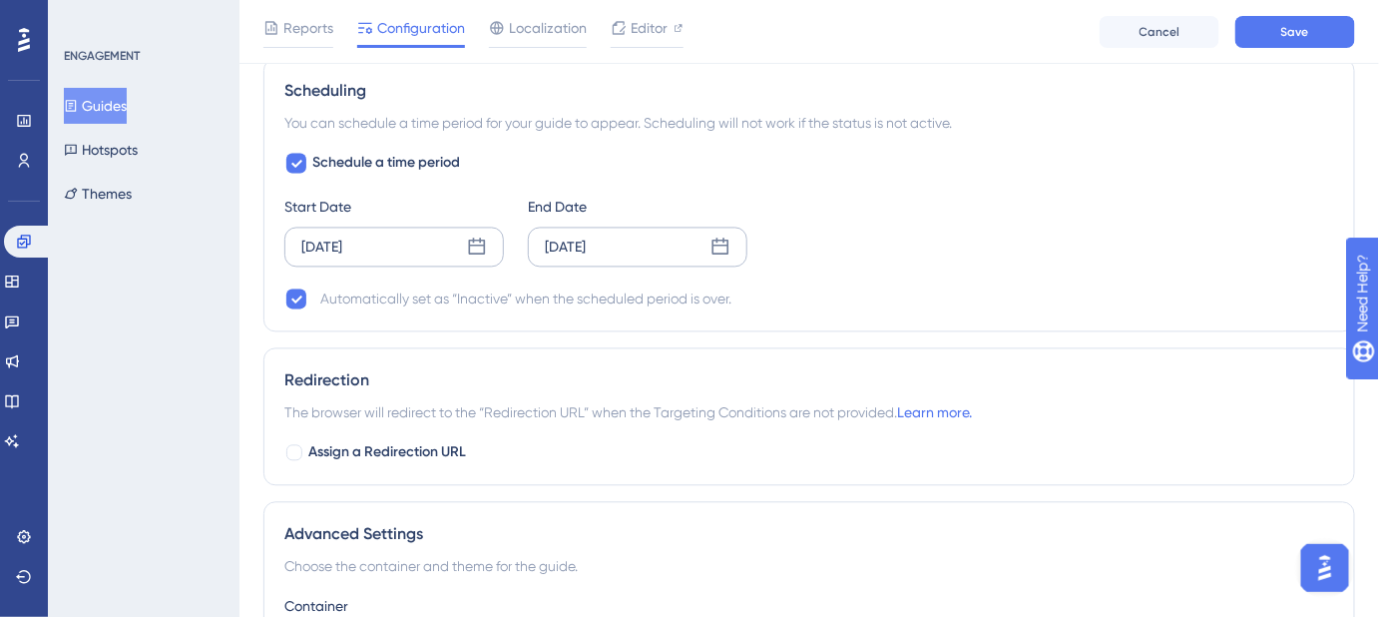
click at [726, 236] on icon at bounding box center [720, 246] width 20 height 20
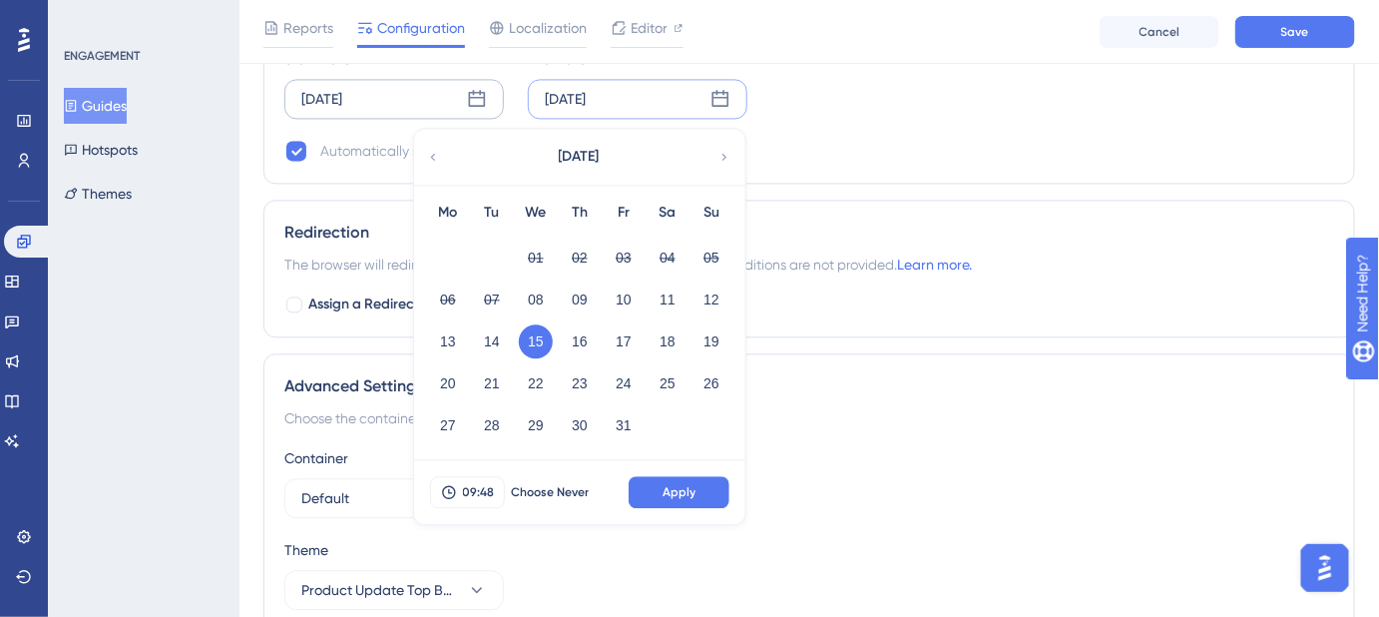
scroll to position [1449, 0]
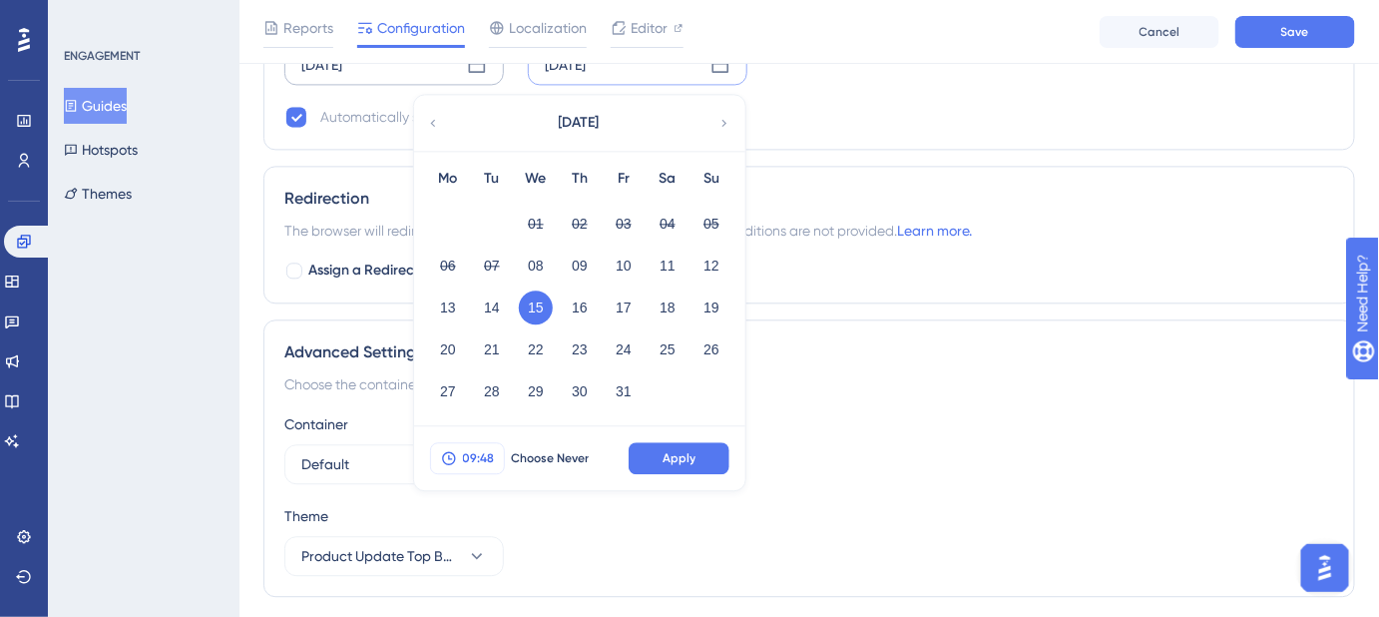
click at [478, 451] on span "09:48" at bounding box center [479, 458] width 32 height 16
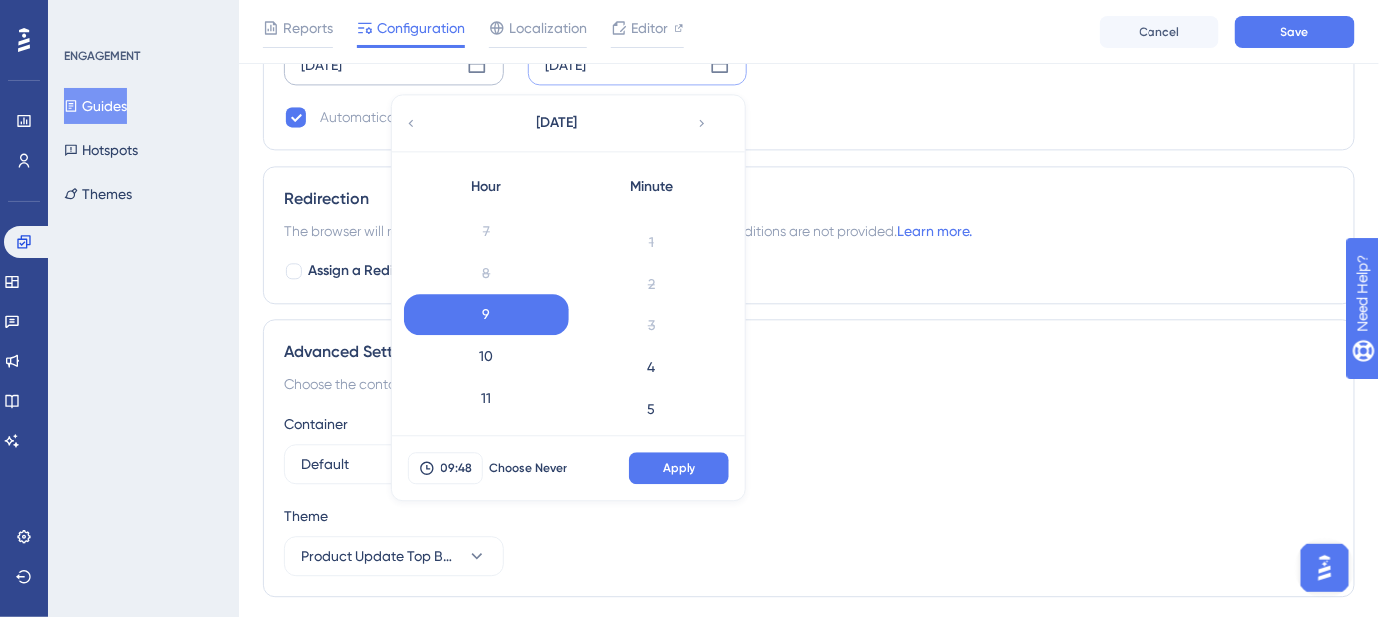
scroll to position [0, 0]
click at [653, 215] on div "0" at bounding box center [651, 228] width 165 height 42
click at [658, 213] on div "0" at bounding box center [651, 228] width 165 height 42
click at [648, 217] on div "0" at bounding box center [651, 228] width 165 height 42
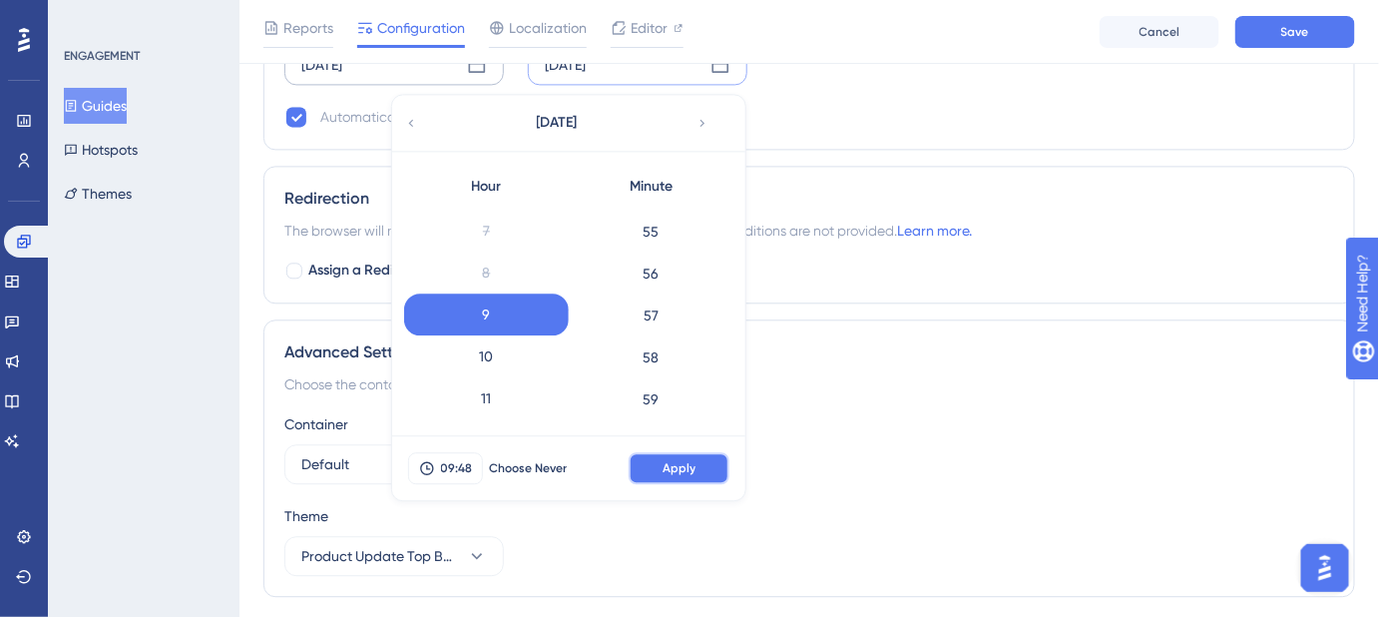
click at [688, 467] on span "Apply" at bounding box center [679, 468] width 33 height 16
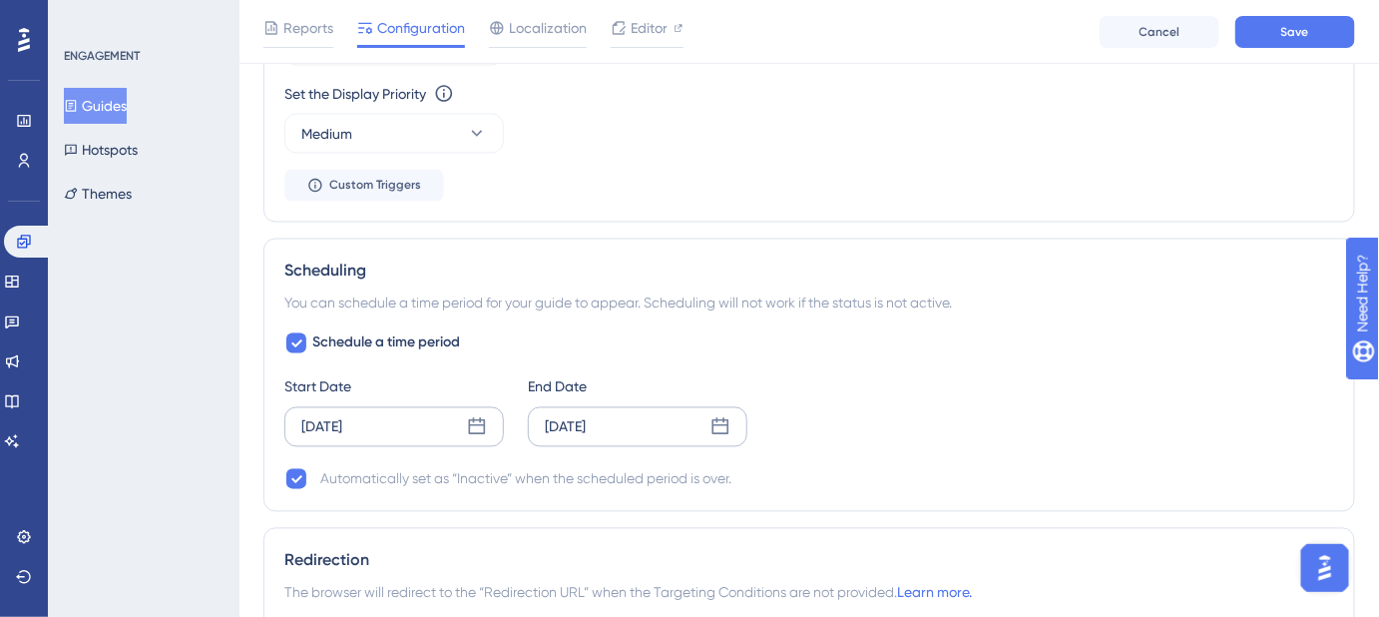
scroll to position [1086, 0]
click at [1311, 39] on button "Save" at bounding box center [1295, 32] width 120 height 32
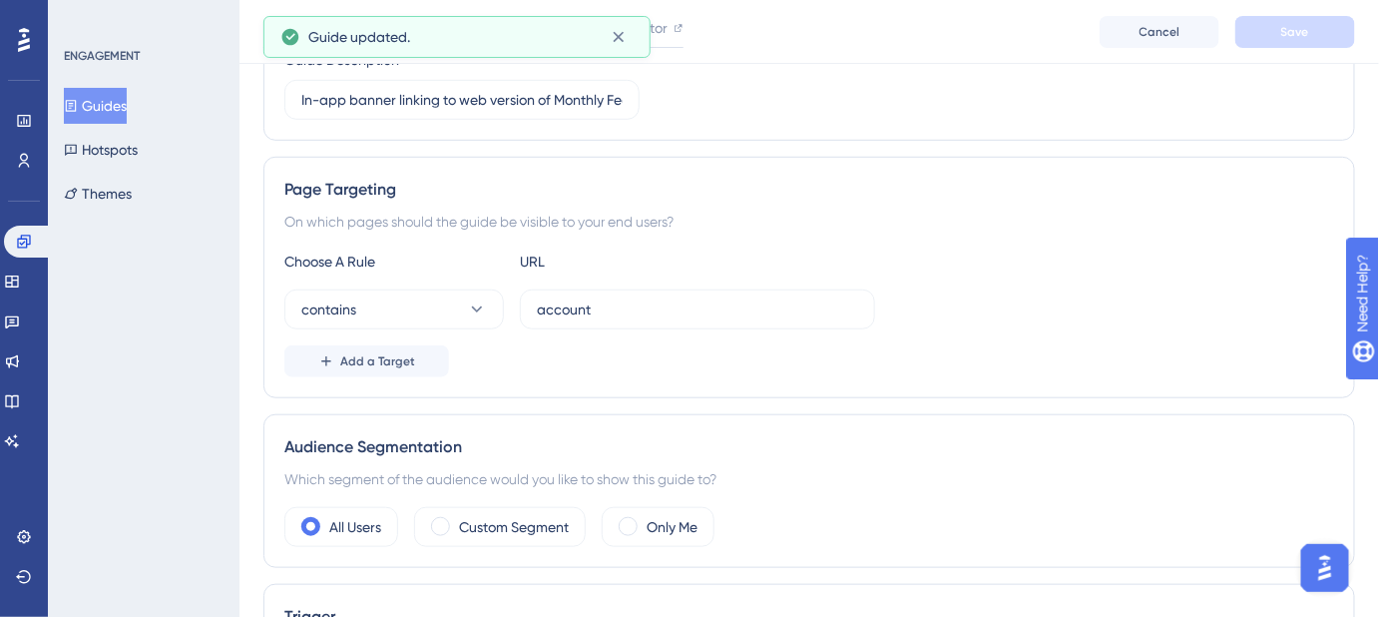
scroll to position [0, 0]
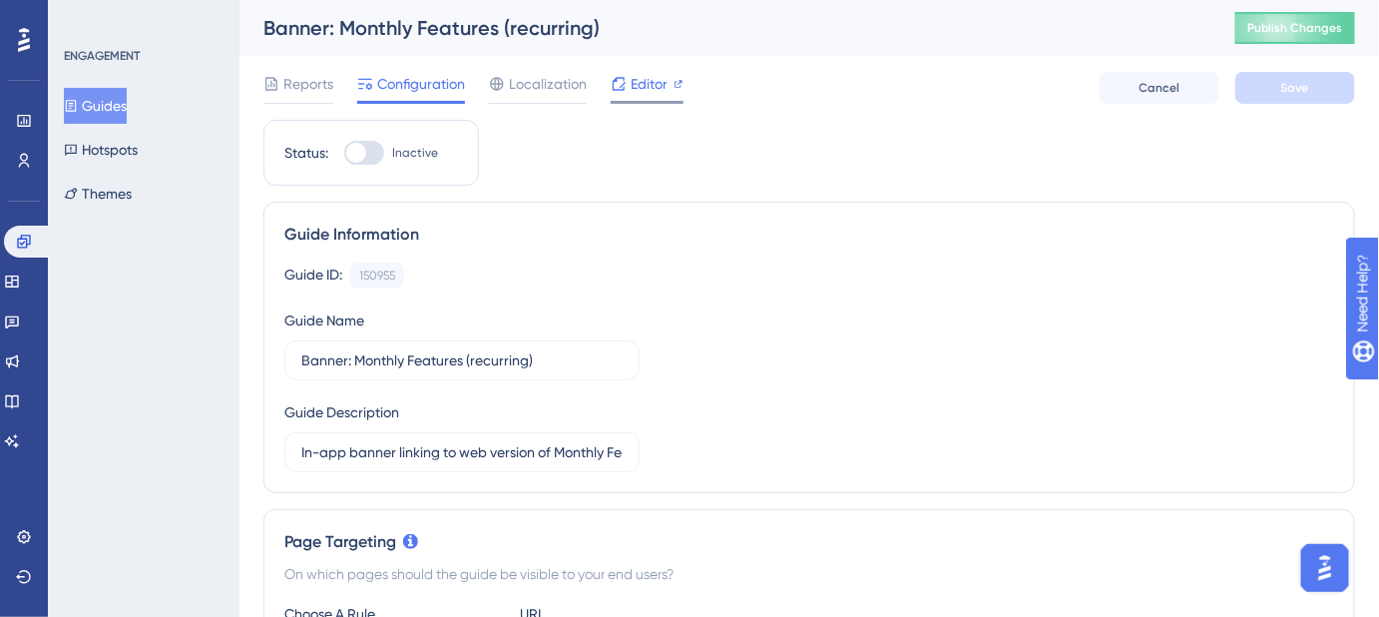
click at [651, 81] on span "Editor" at bounding box center [649, 84] width 37 height 24
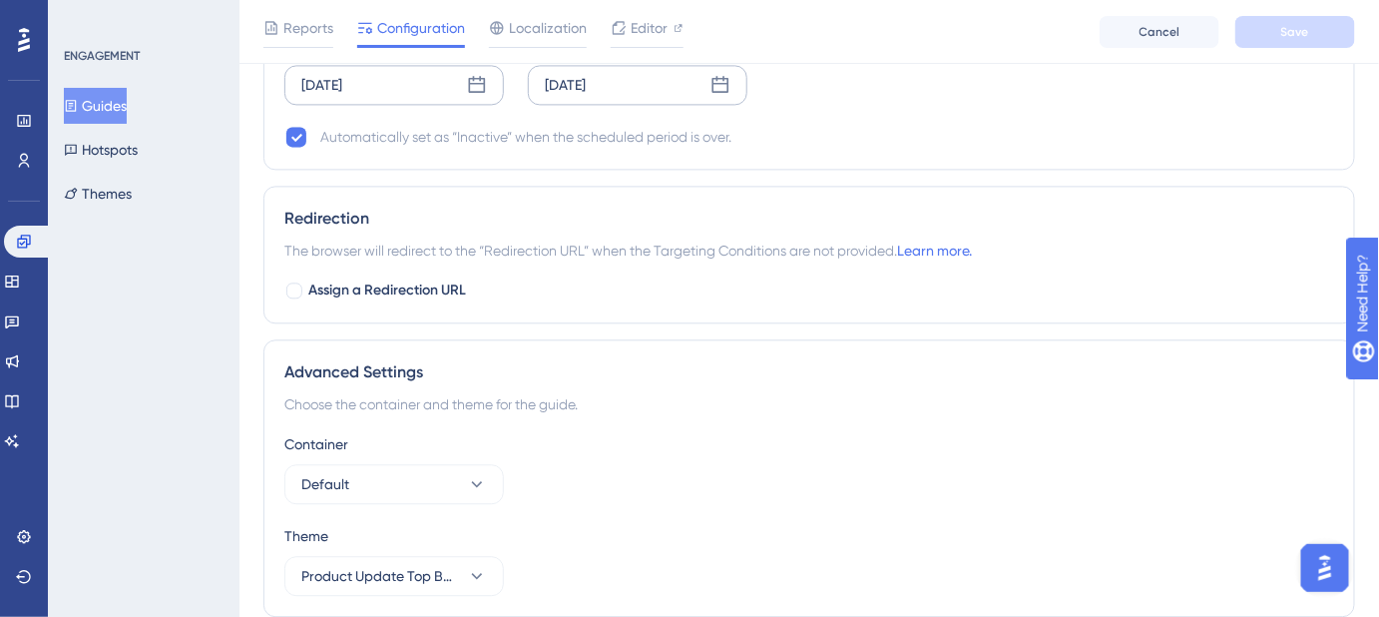
scroll to position [1321, 0]
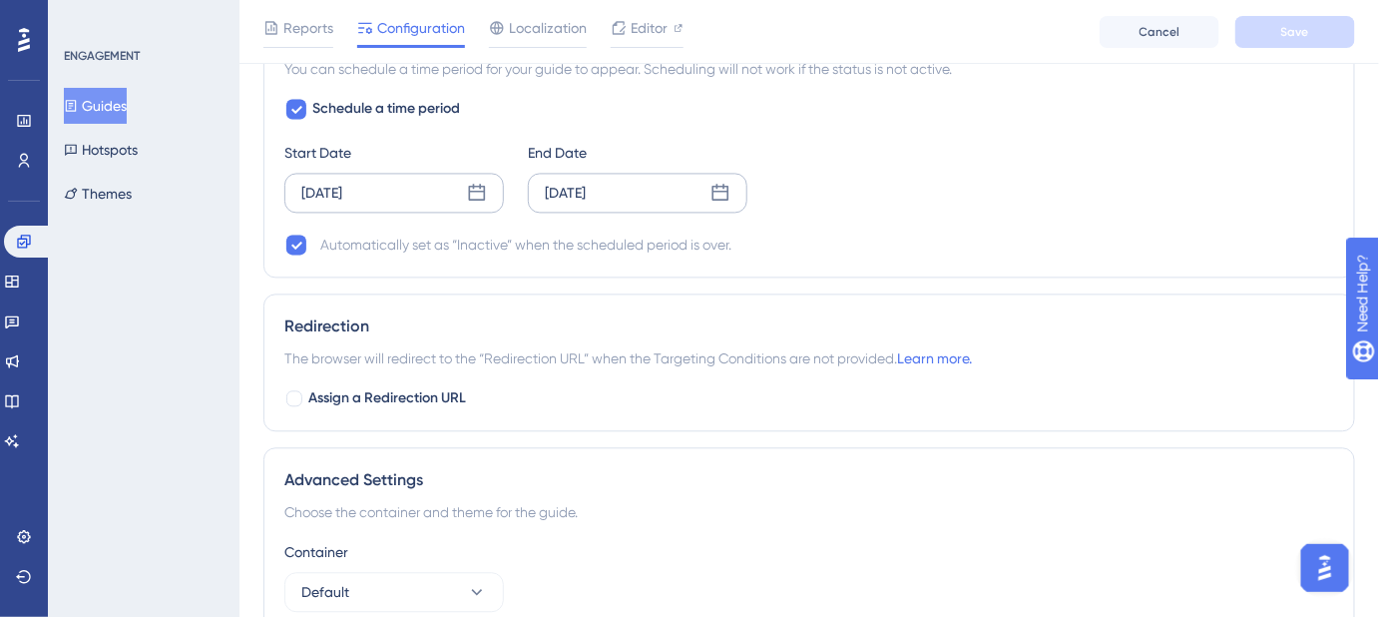
click at [586, 188] on div "Oct 15 2025" at bounding box center [565, 193] width 41 height 24
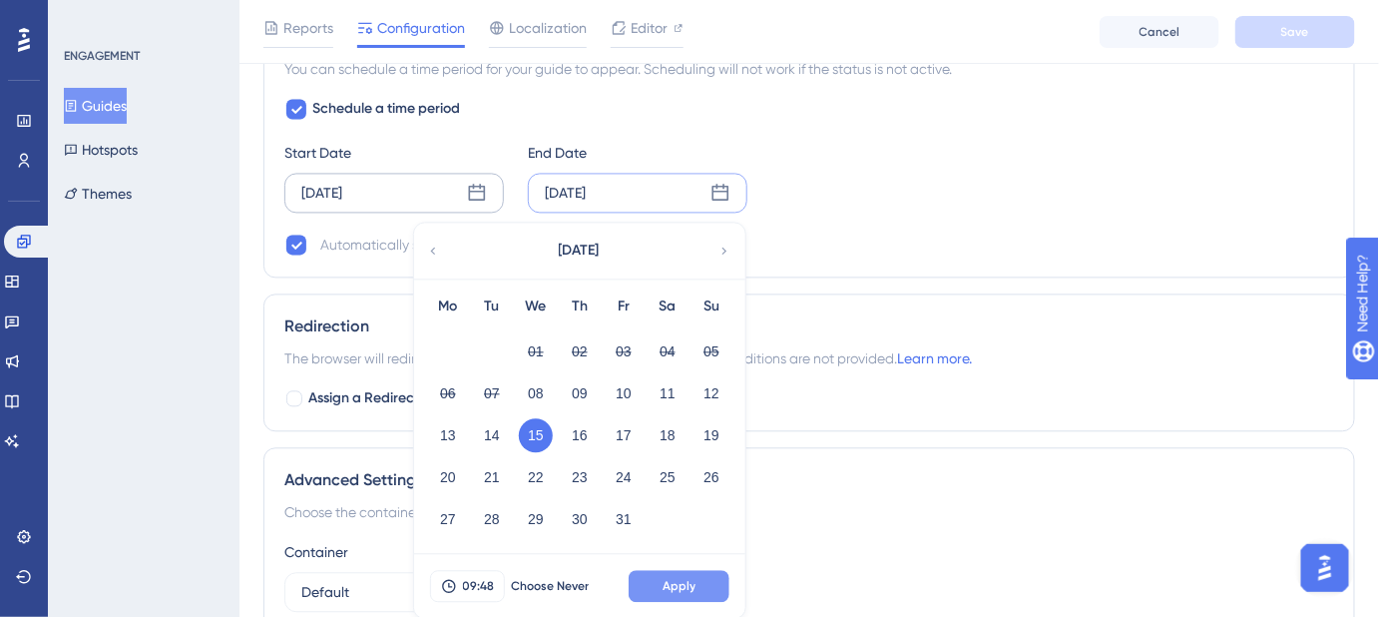
click at [705, 577] on button "Apply" at bounding box center [679, 586] width 101 height 32
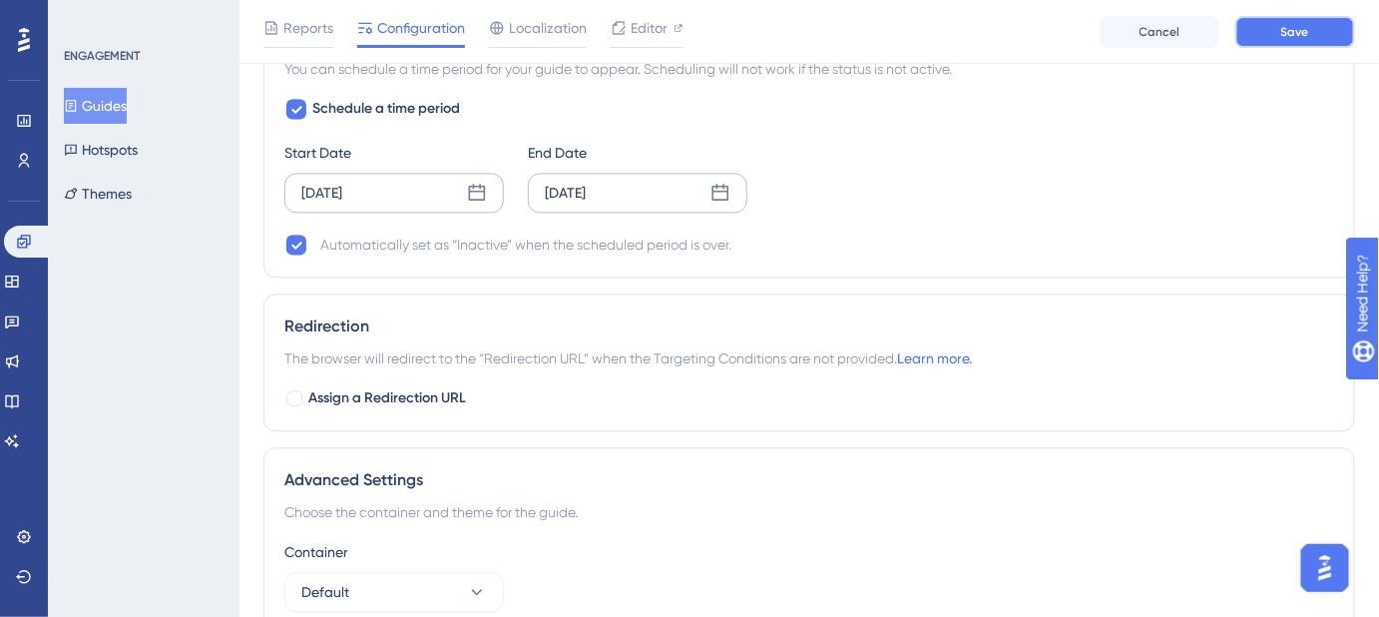
click at [1298, 36] on span "Save" at bounding box center [1295, 32] width 28 height 16
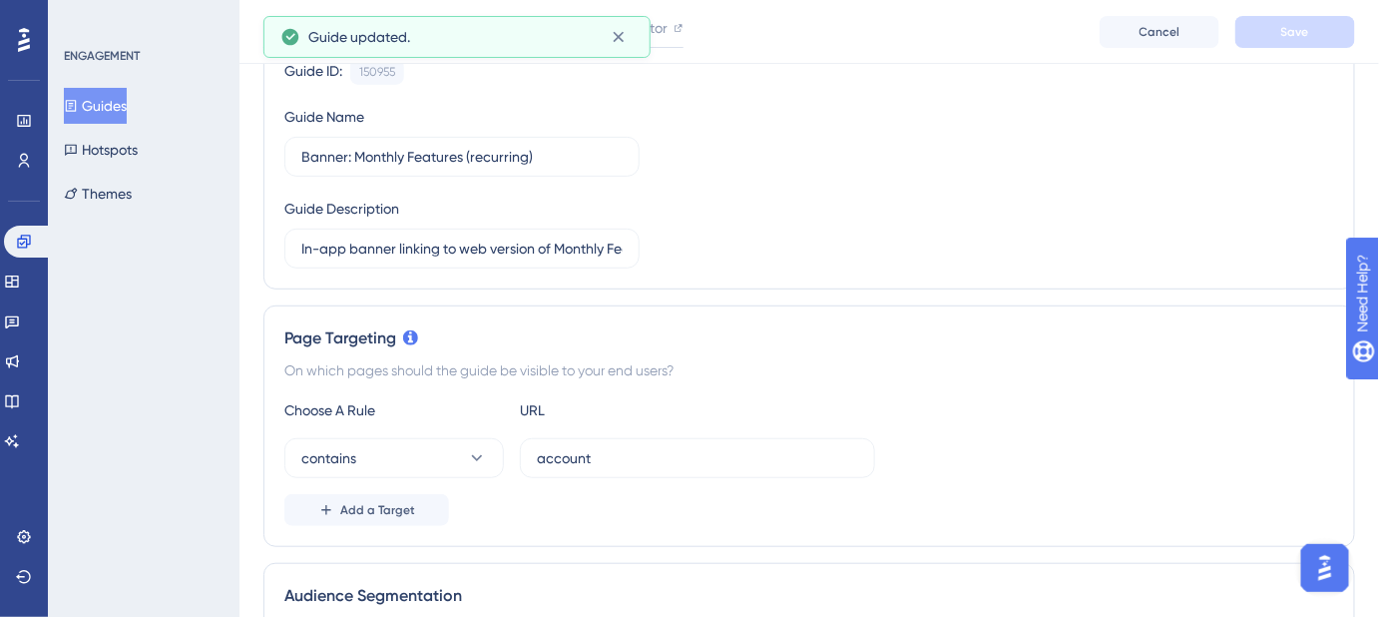
scroll to position [0, 0]
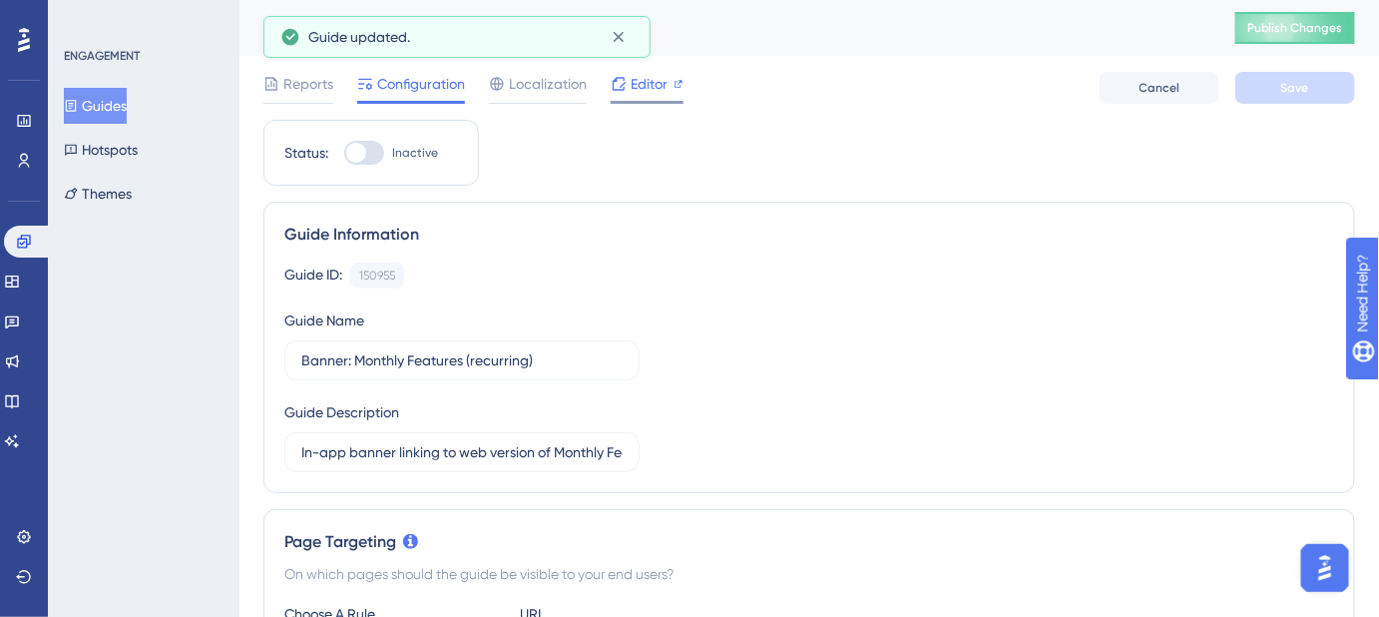
click at [643, 79] on span "Editor" at bounding box center [649, 84] width 37 height 24
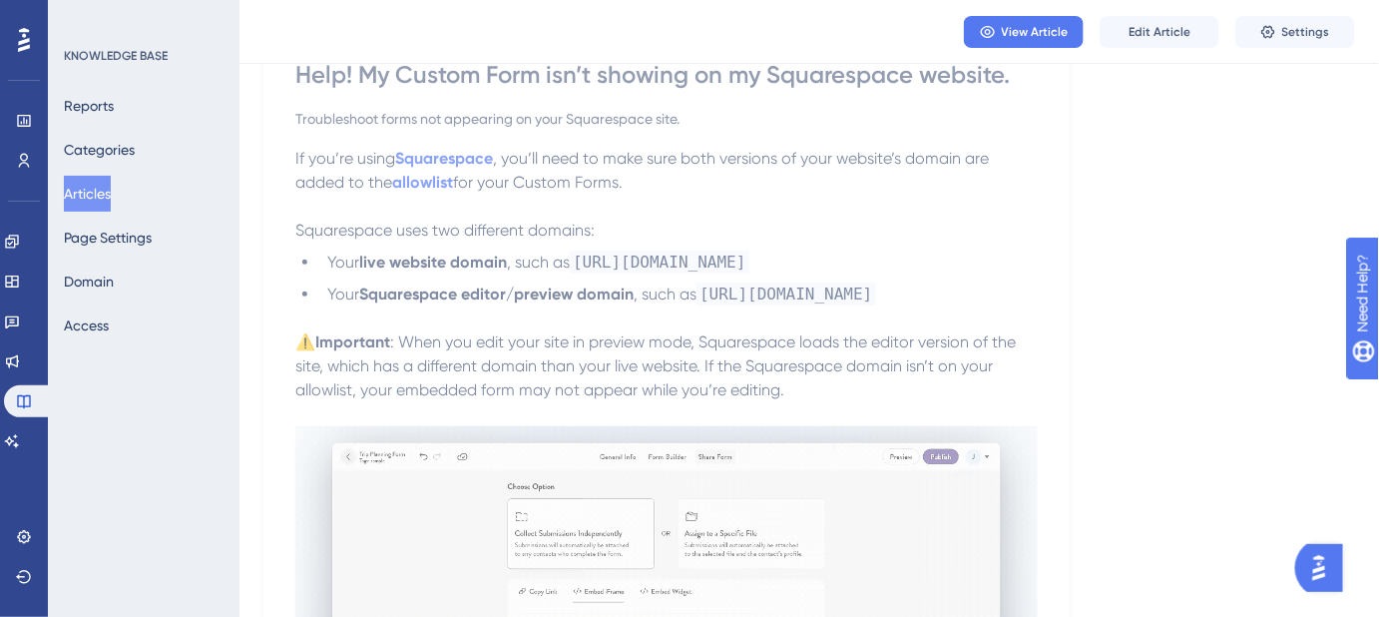
scroll to position [90, 0]
